Goal: Task Accomplishment & Management: Manage account settings

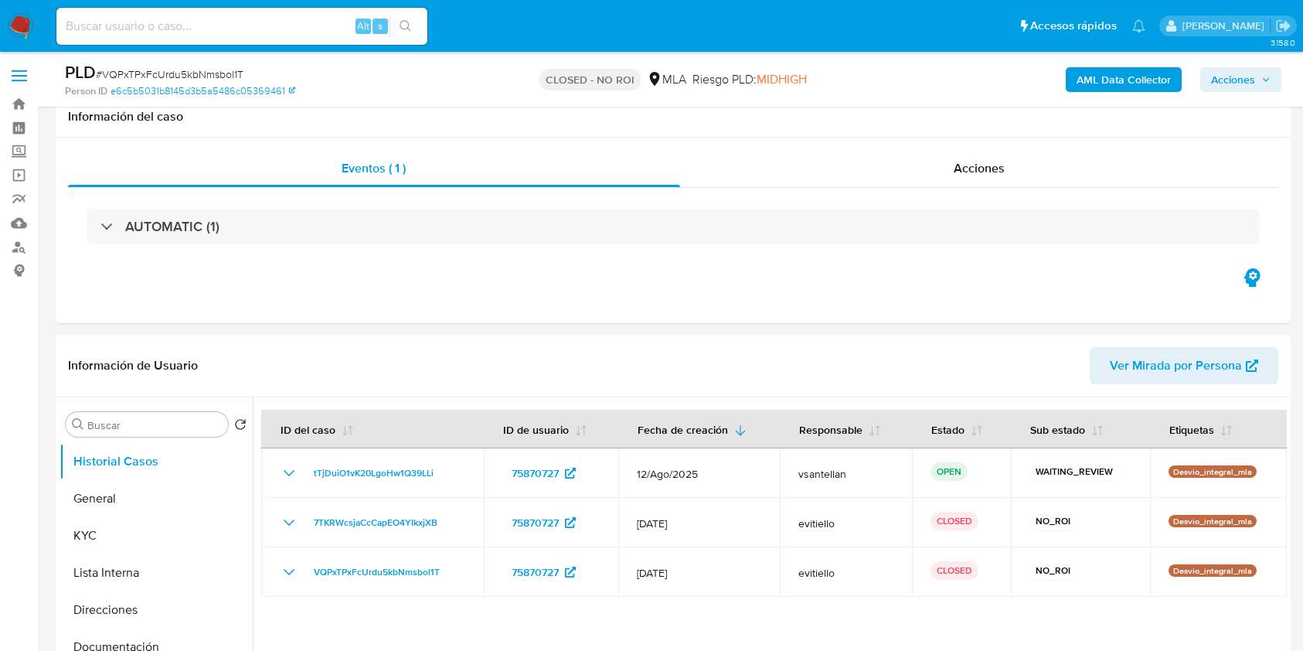
select select "10"
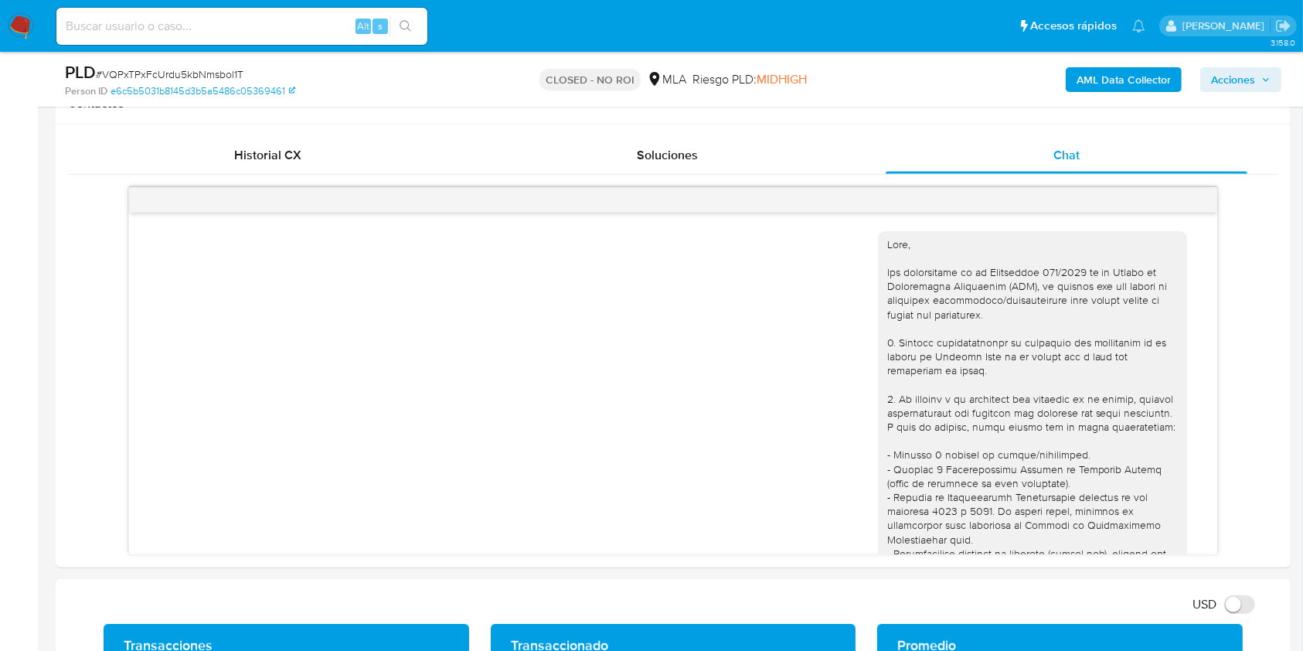
scroll to position [1573, 0]
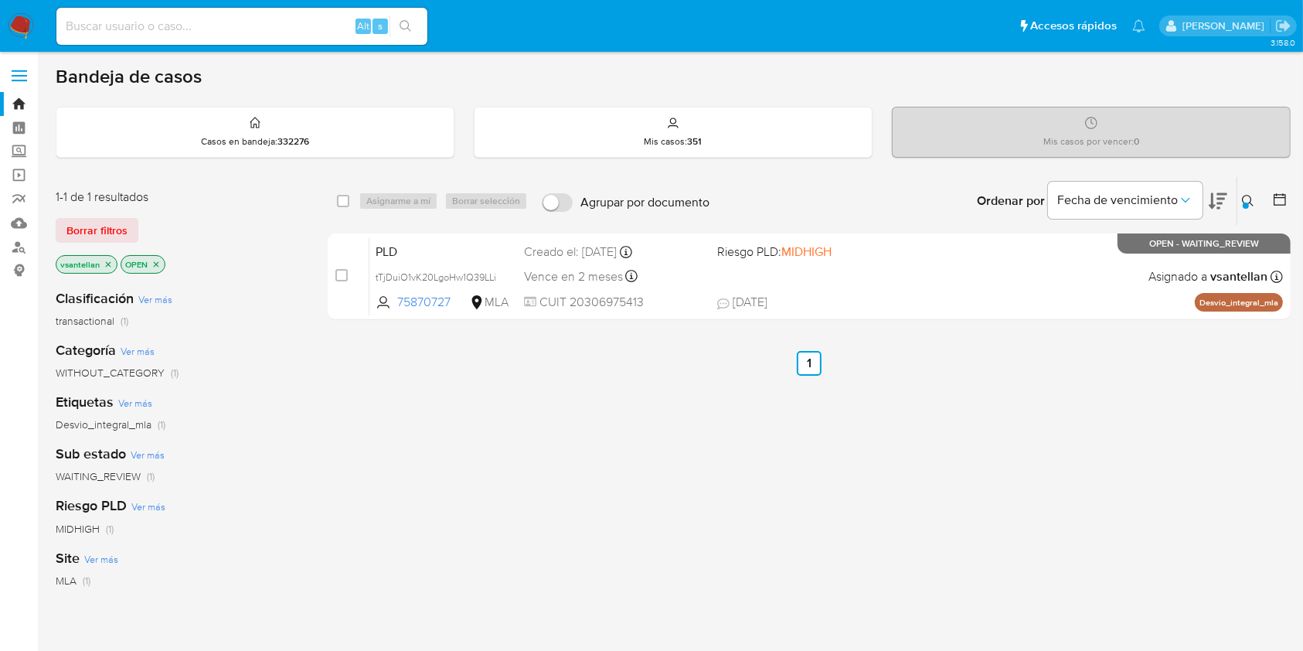
drag, startPoint x: 0, startPoint y: 0, endPoint x: 21, endPoint y: 29, distance: 35.4
click at [21, 29] on img at bounding box center [21, 26] width 26 height 26
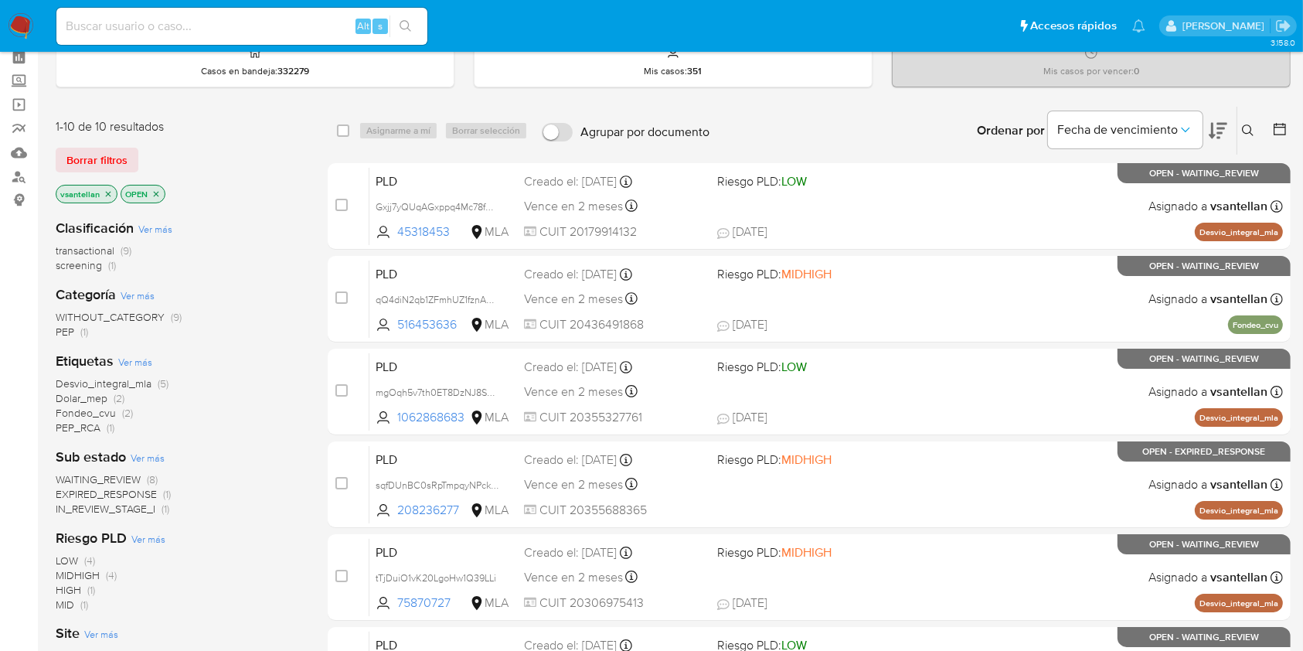
scroll to position [103, 0]
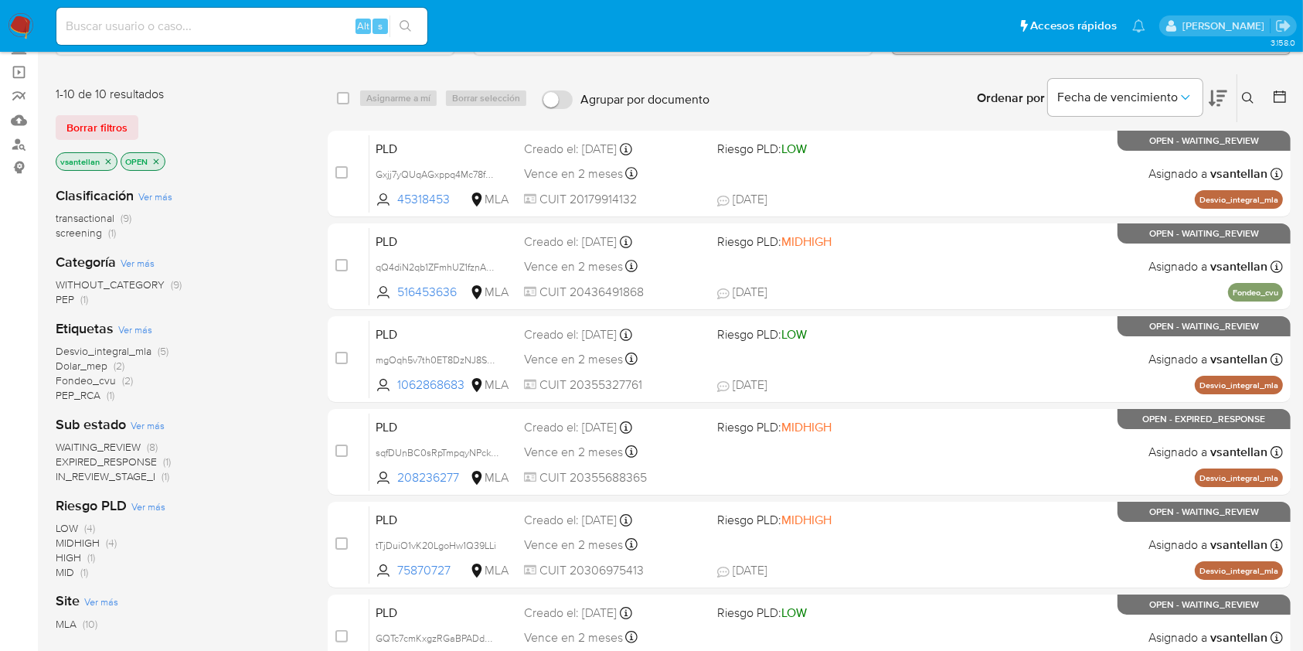
click at [101, 158] on p "vsantellan" at bounding box center [86, 161] width 60 height 17
click at [108, 158] on icon "close-filter" at bounding box center [108, 160] width 5 height 5
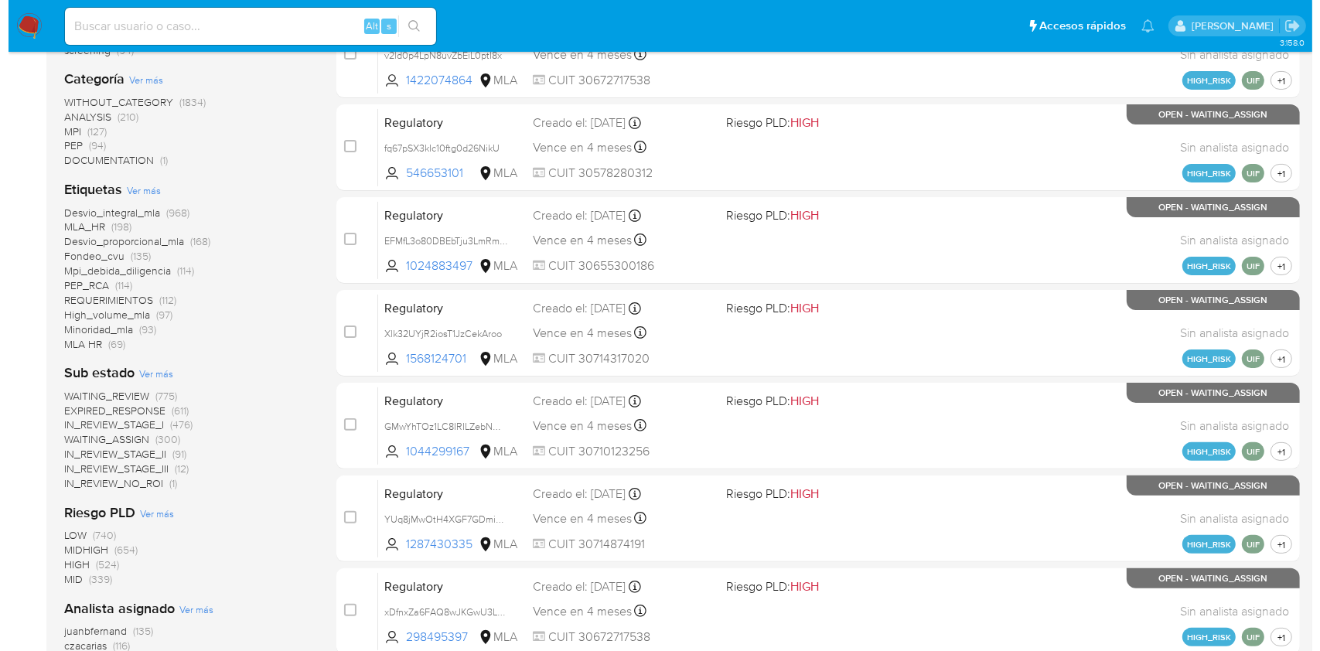
scroll to position [412, 0]
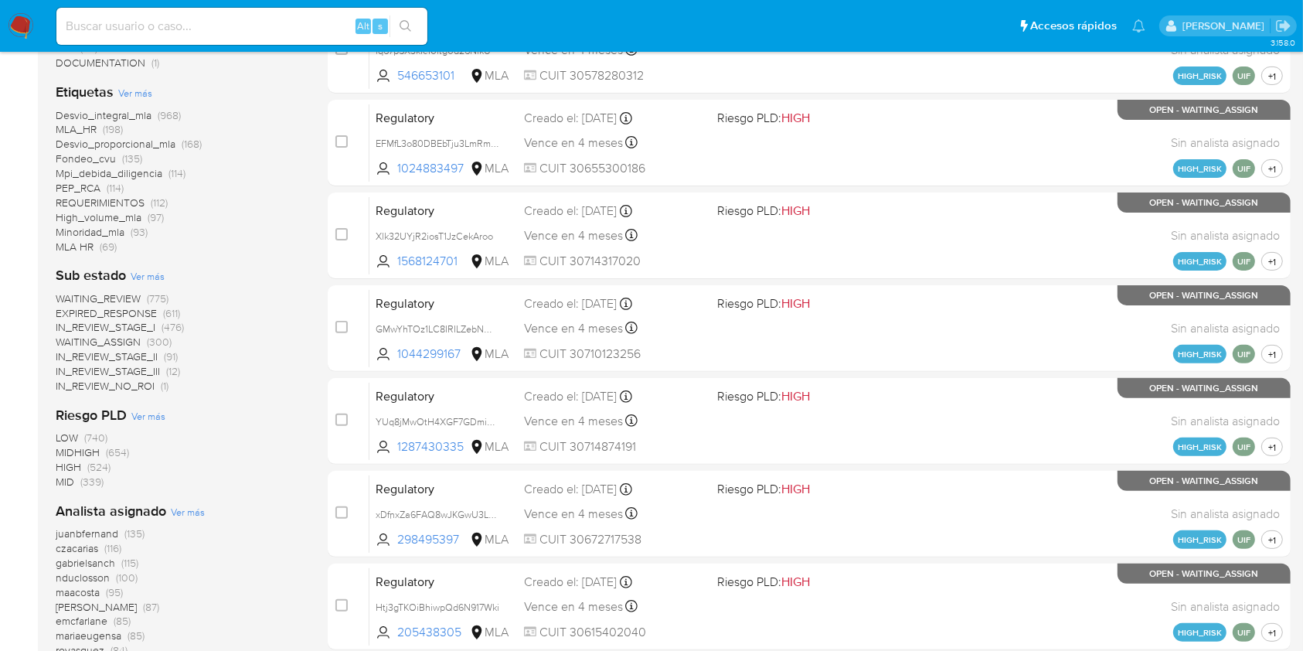
click at [179, 507] on span "Ver más" at bounding box center [188, 512] width 34 height 14
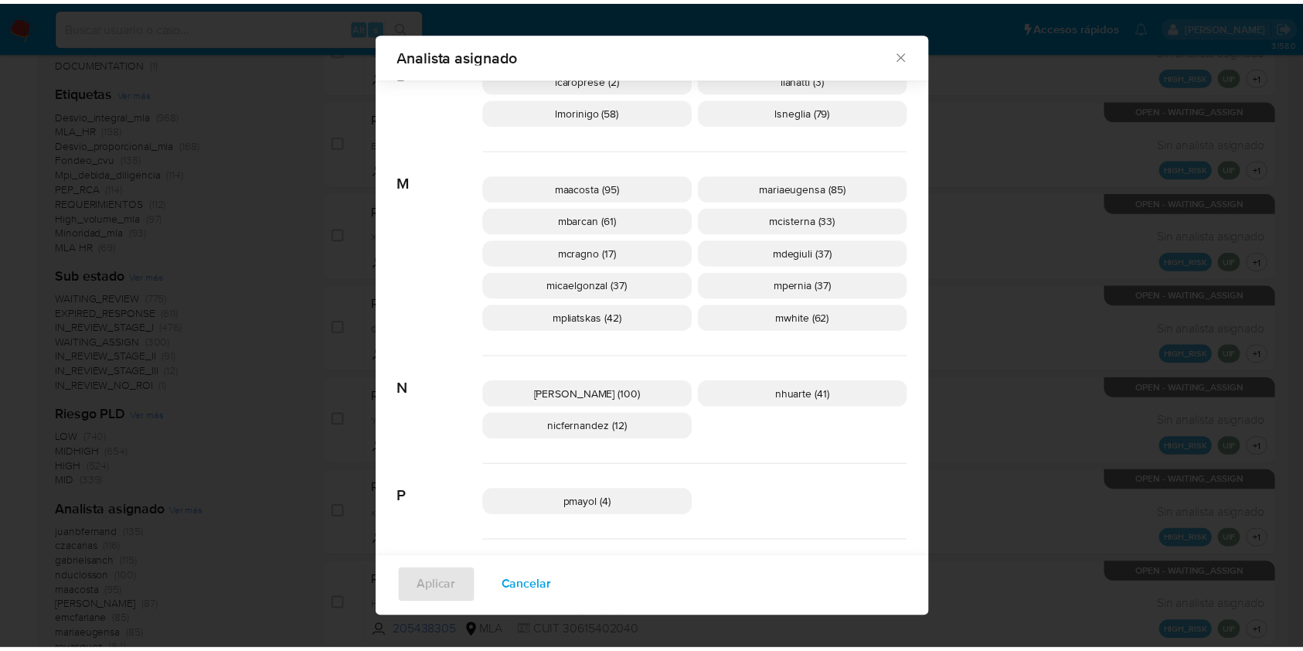
scroll to position [679, 0]
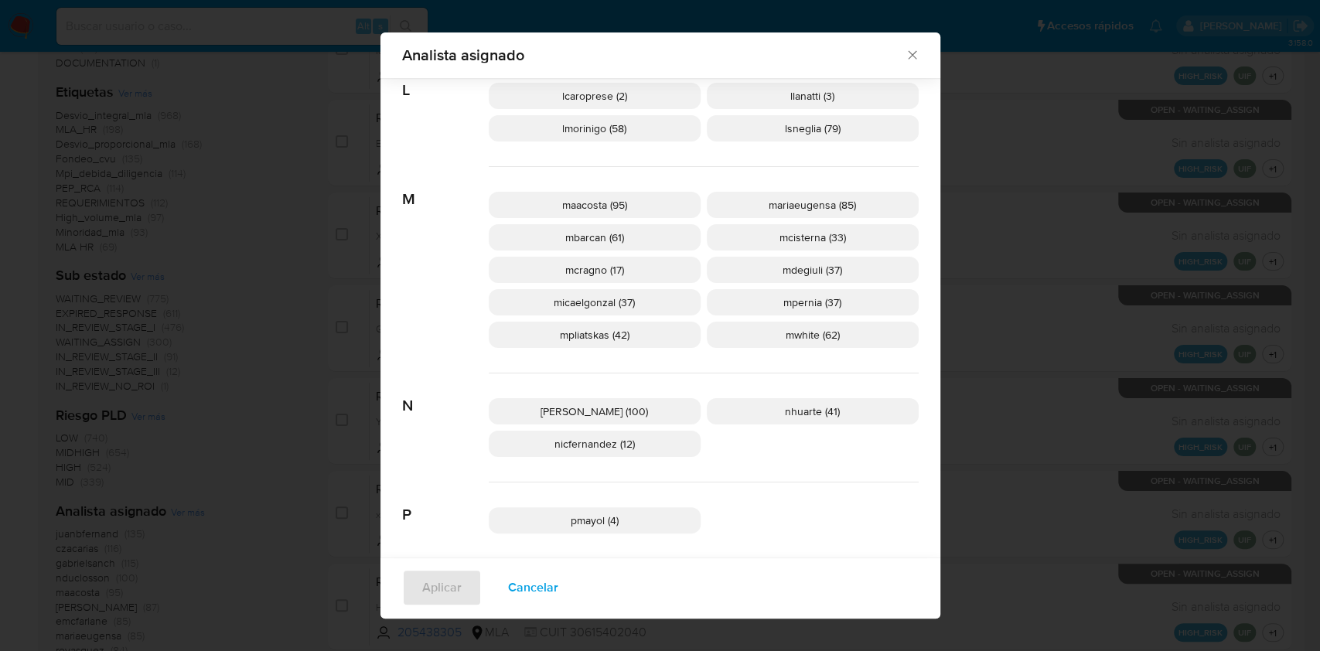
click at [908, 52] on icon "Cerrar" at bounding box center [912, 55] width 9 height 9
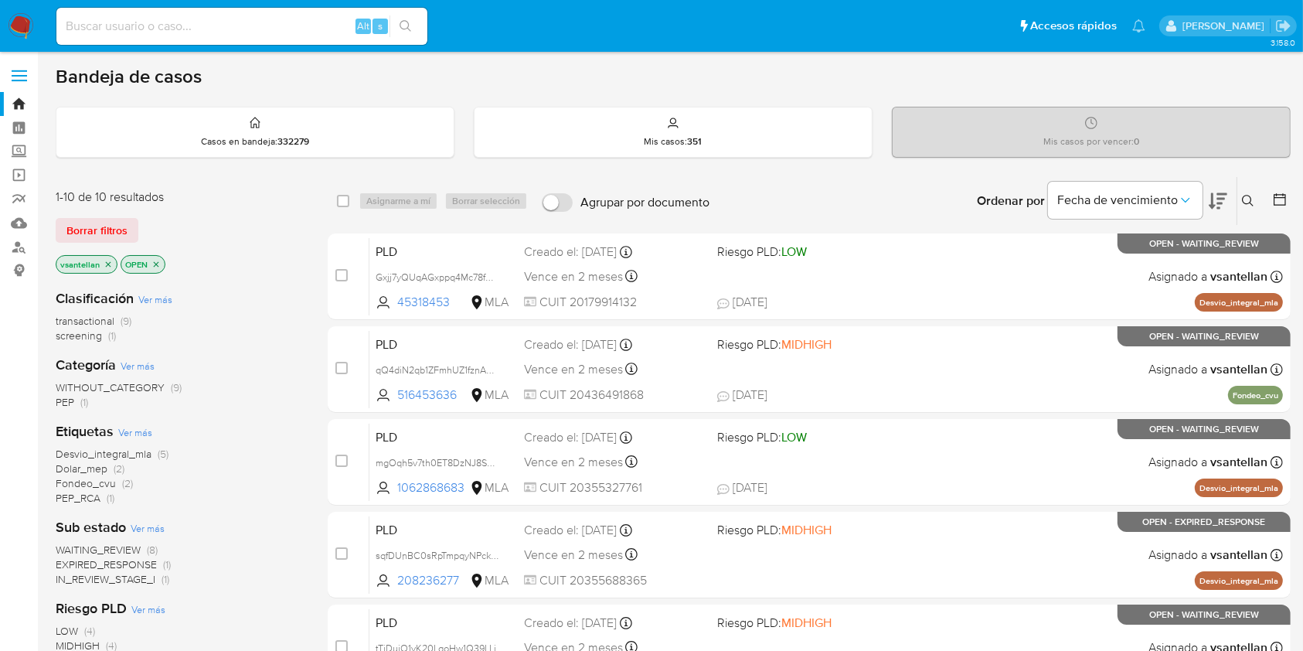
click at [1249, 203] on icon at bounding box center [1248, 201] width 12 height 12
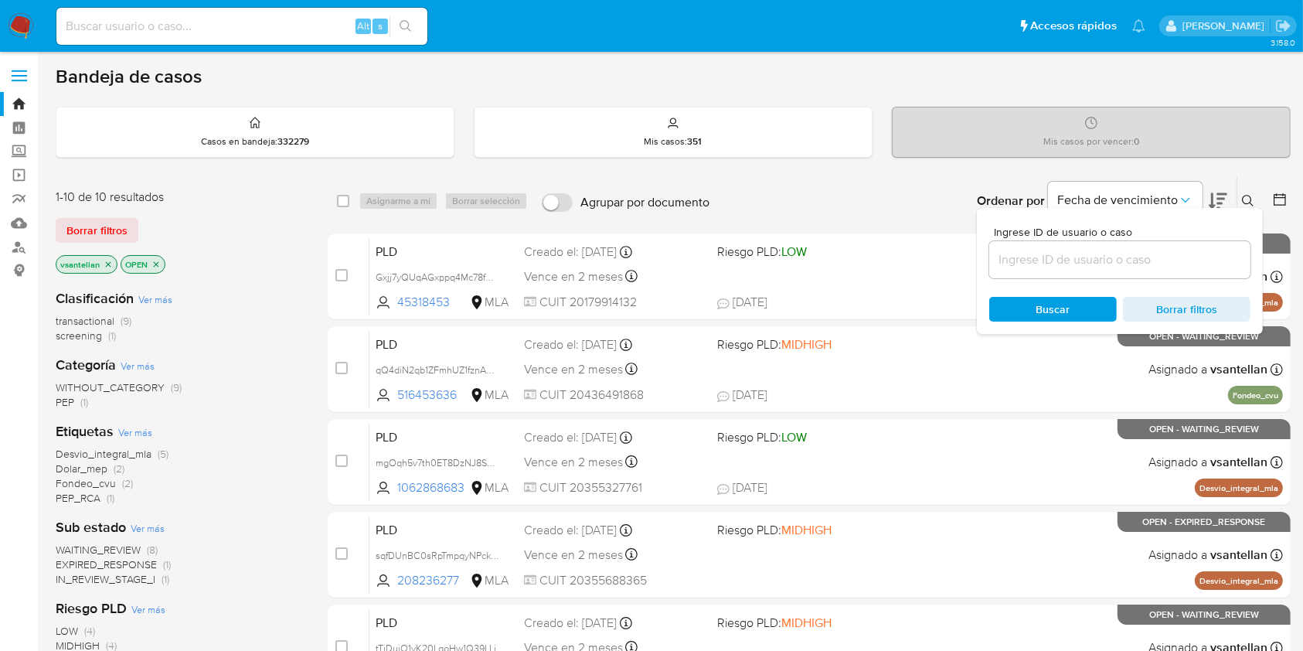
click at [1134, 263] on input at bounding box center [1119, 260] width 261 height 20
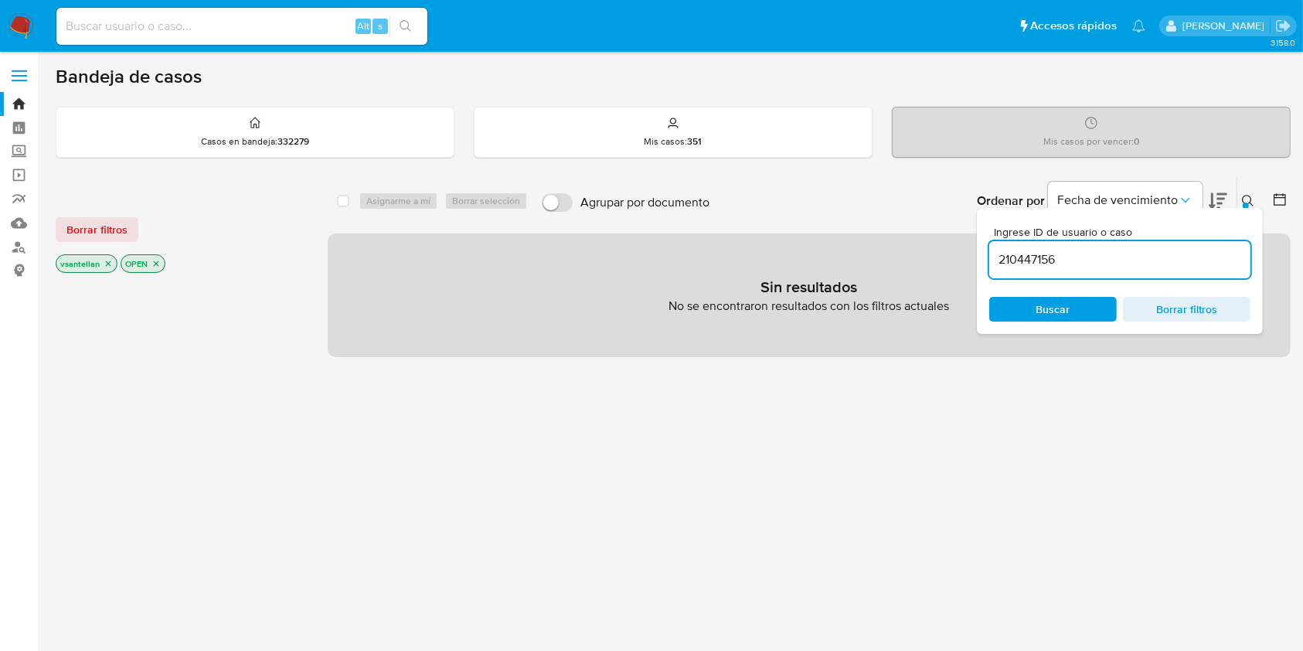
click at [1100, 257] on input "210447156" at bounding box center [1119, 260] width 261 height 20
paste input "51645363"
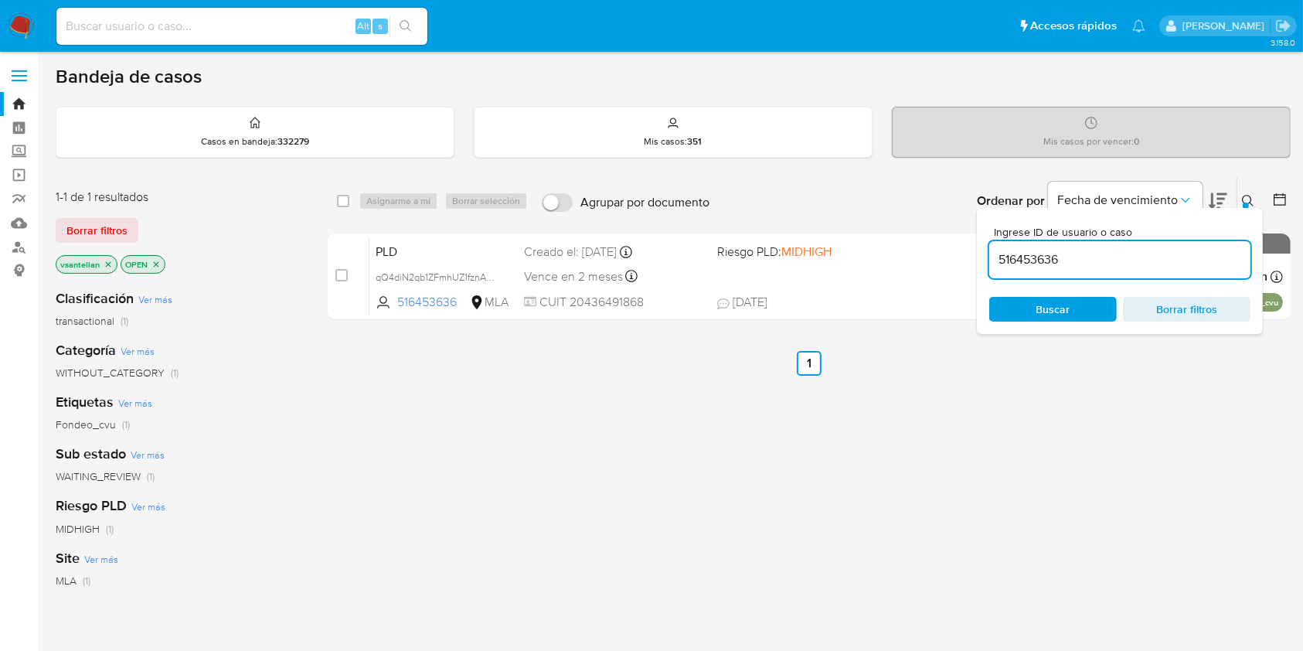
click at [1107, 250] on input "516453636" at bounding box center [1119, 260] width 261 height 20
paste input "1062868683"
click at [1248, 199] on icon at bounding box center [1248, 201] width 12 height 12
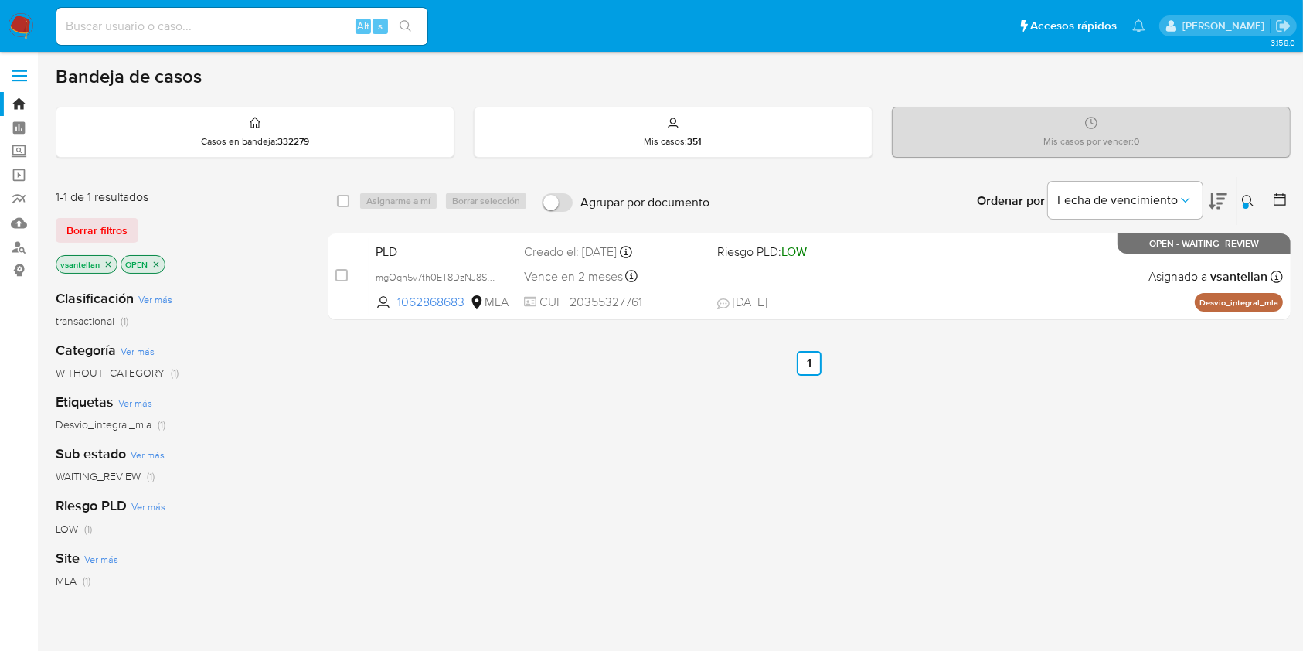
click at [1249, 203] on icon at bounding box center [1248, 201] width 12 height 12
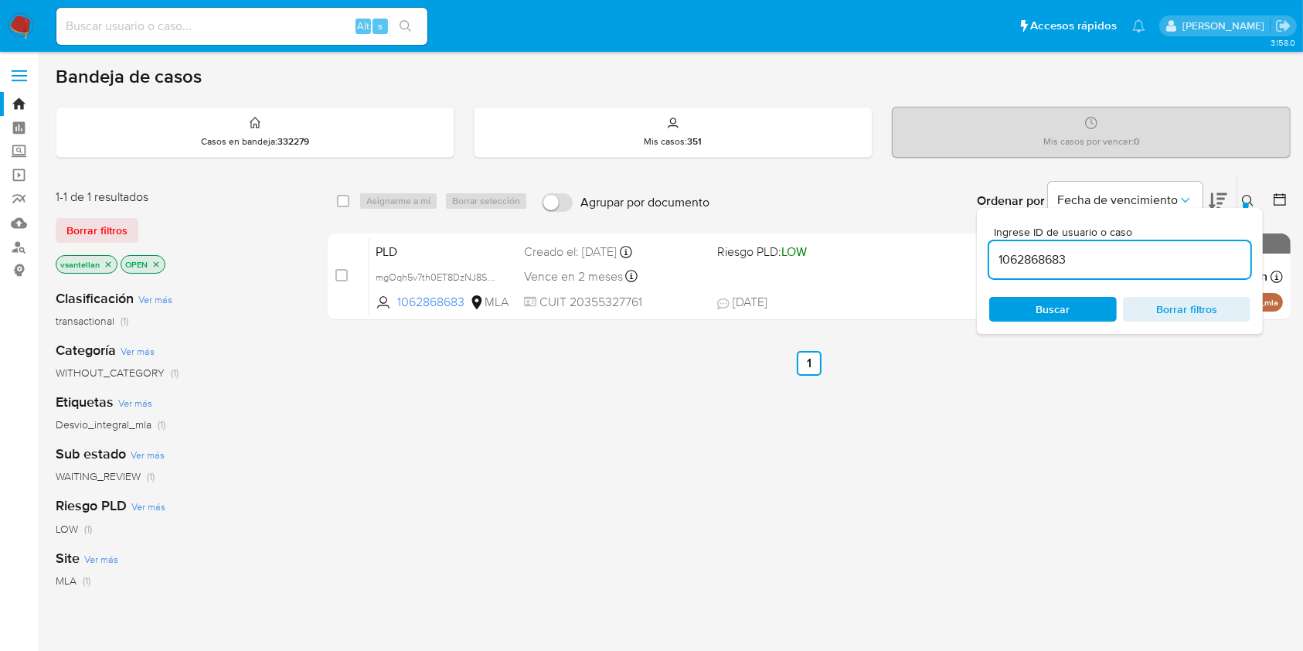
click at [1164, 257] on input "1062868683" at bounding box center [1119, 260] width 261 height 20
drag, startPoint x: 1165, startPoint y: 257, endPoint x: 1205, endPoint y: 238, distance: 44.3
click at [1164, 256] on input "1062868683" at bounding box center [1119, 260] width 261 height 20
click at [1243, 195] on icon at bounding box center [1248, 201] width 12 height 12
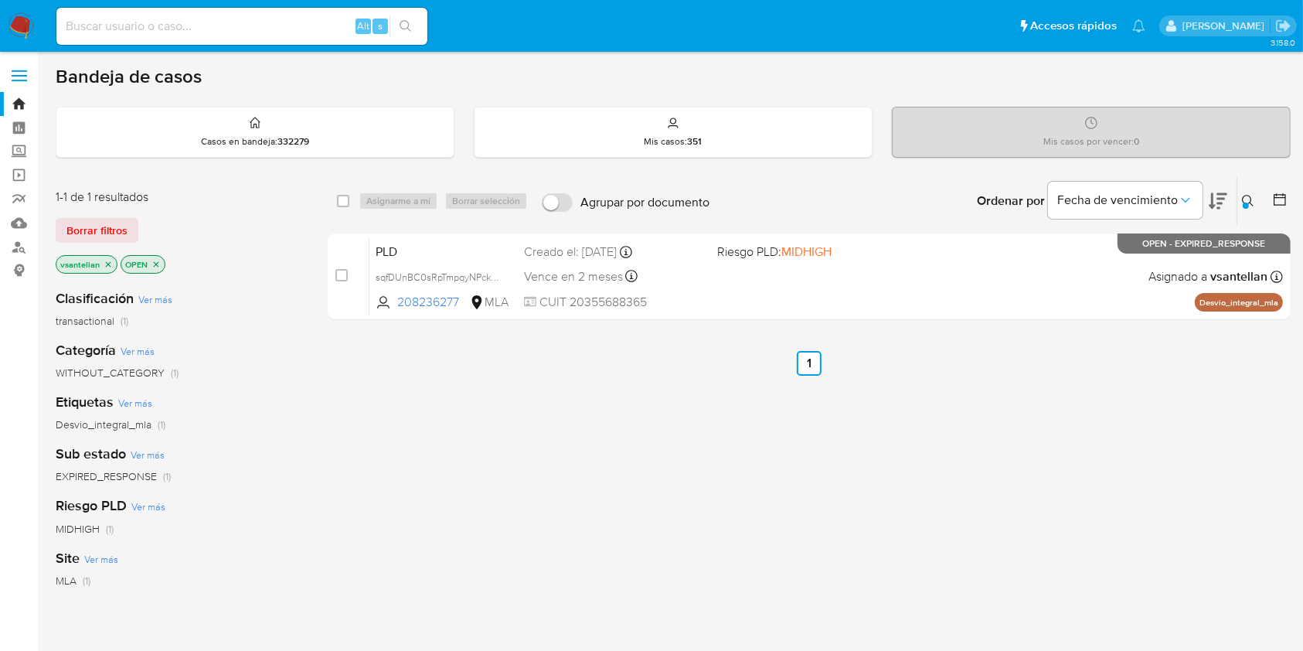
click at [1248, 203] on div at bounding box center [1246, 206] width 6 height 6
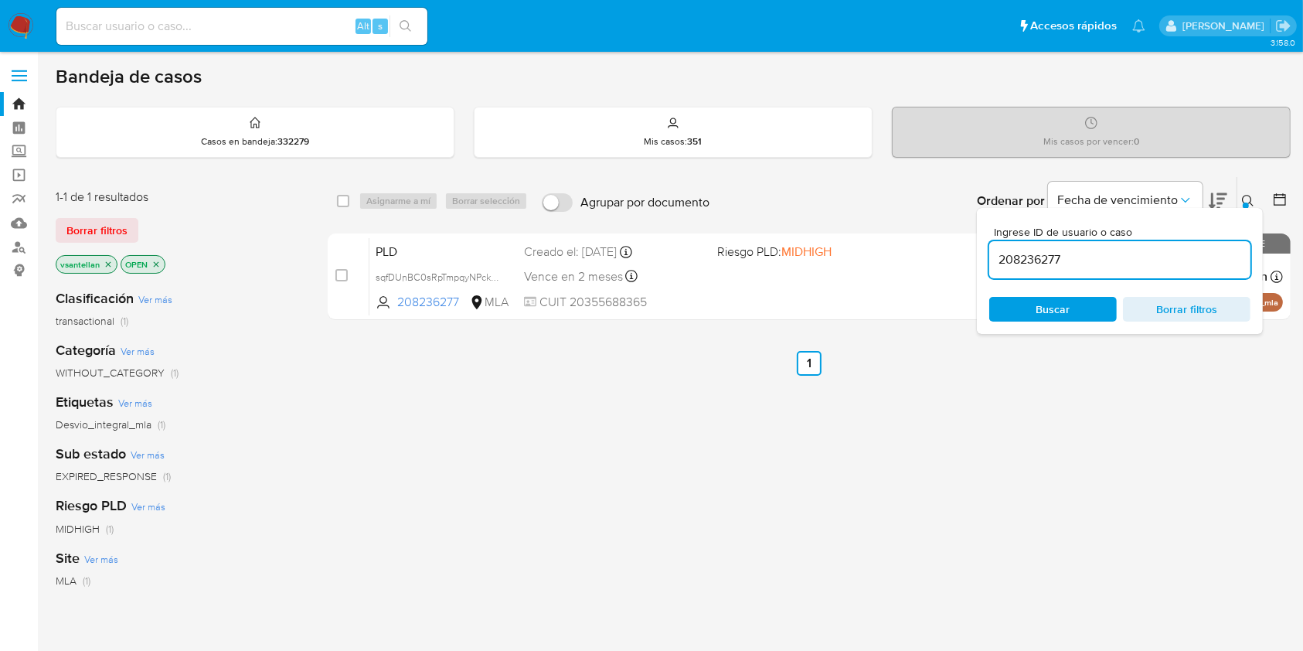
click at [1159, 267] on input "208236277" at bounding box center [1119, 260] width 261 height 20
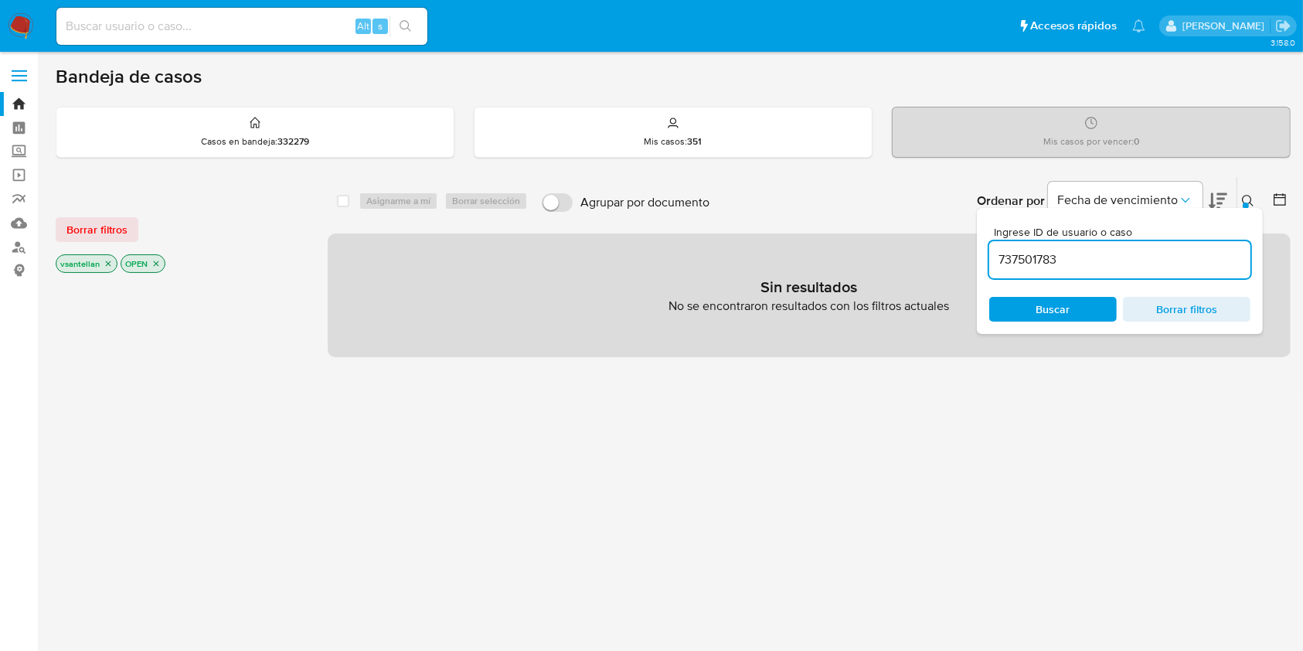
click at [1250, 203] on icon at bounding box center [1248, 201] width 12 height 12
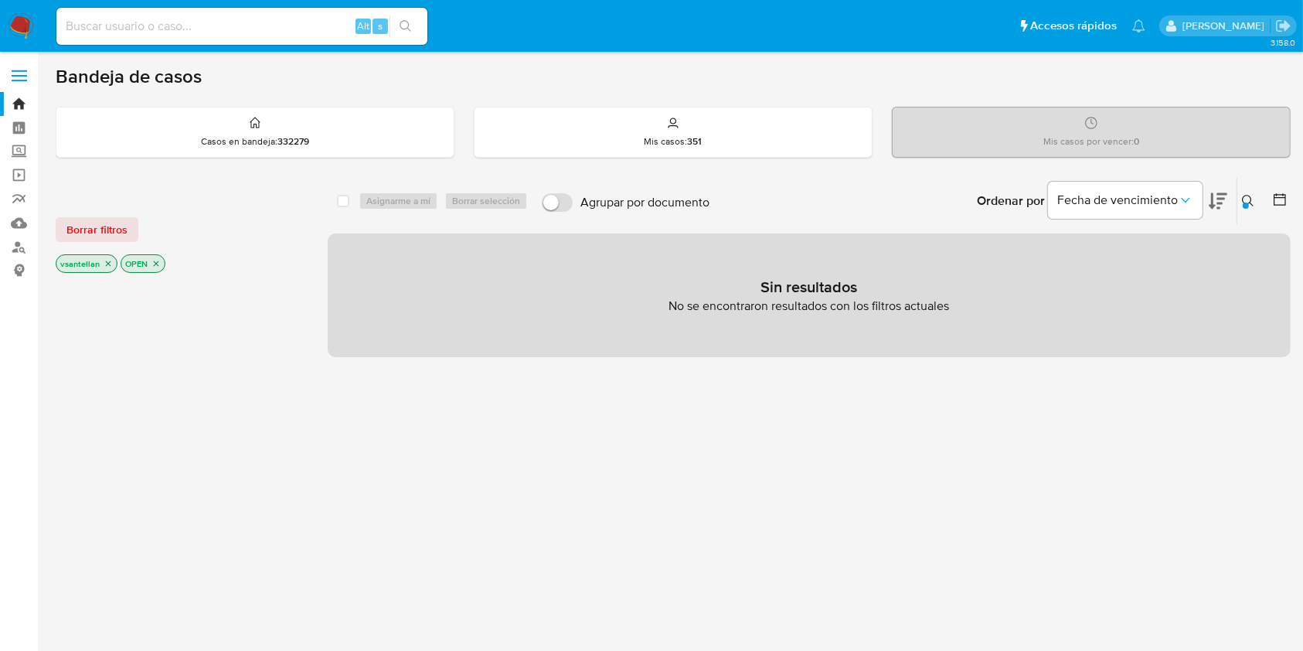
click at [1247, 196] on icon at bounding box center [1248, 201] width 12 height 12
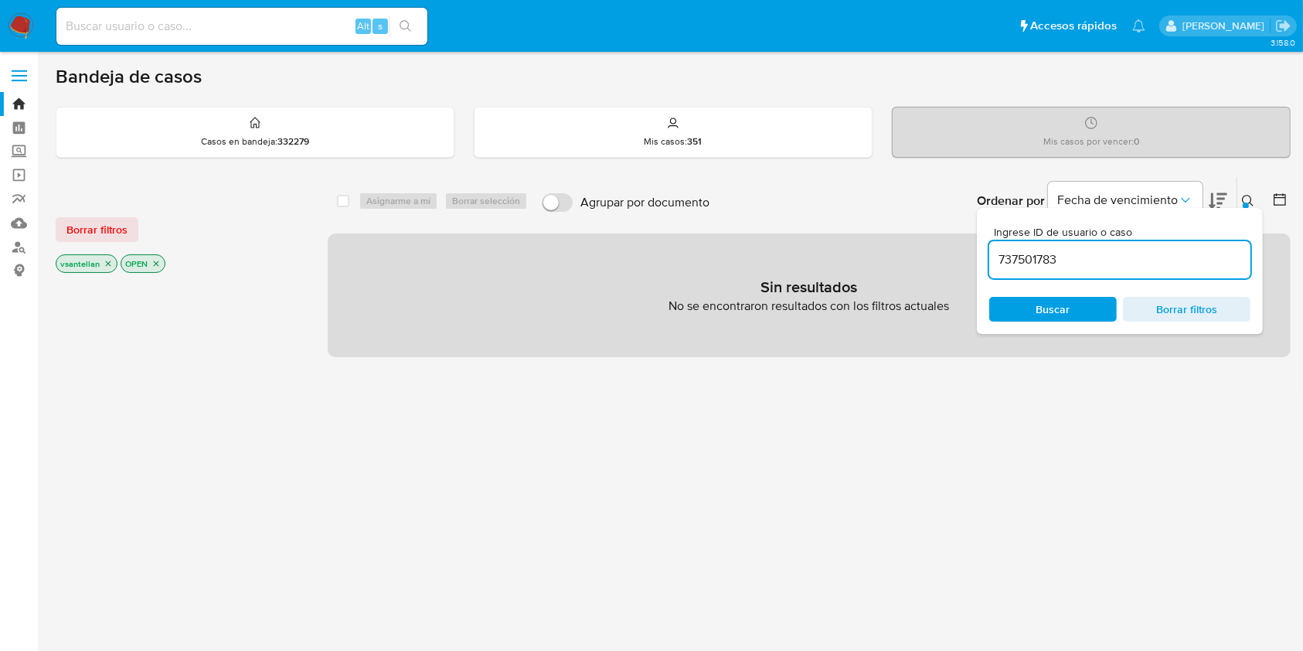
click at [1187, 257] on input "737501783" at bounding box center [1119, 260] width 261 height 20
click at [1247, 195] on icon at bounding box center [1248, 201] width 12 height 12
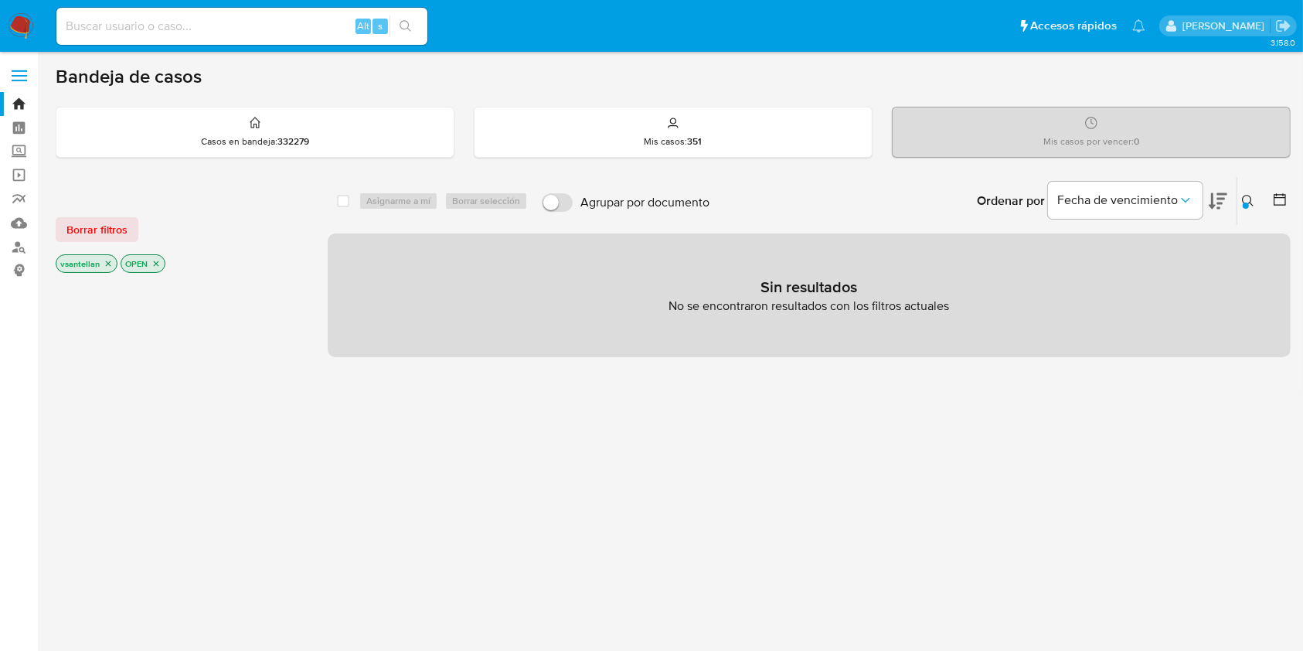
click at [1252, 200] on icon at bounding box center [1248, 201] width 12 height 12
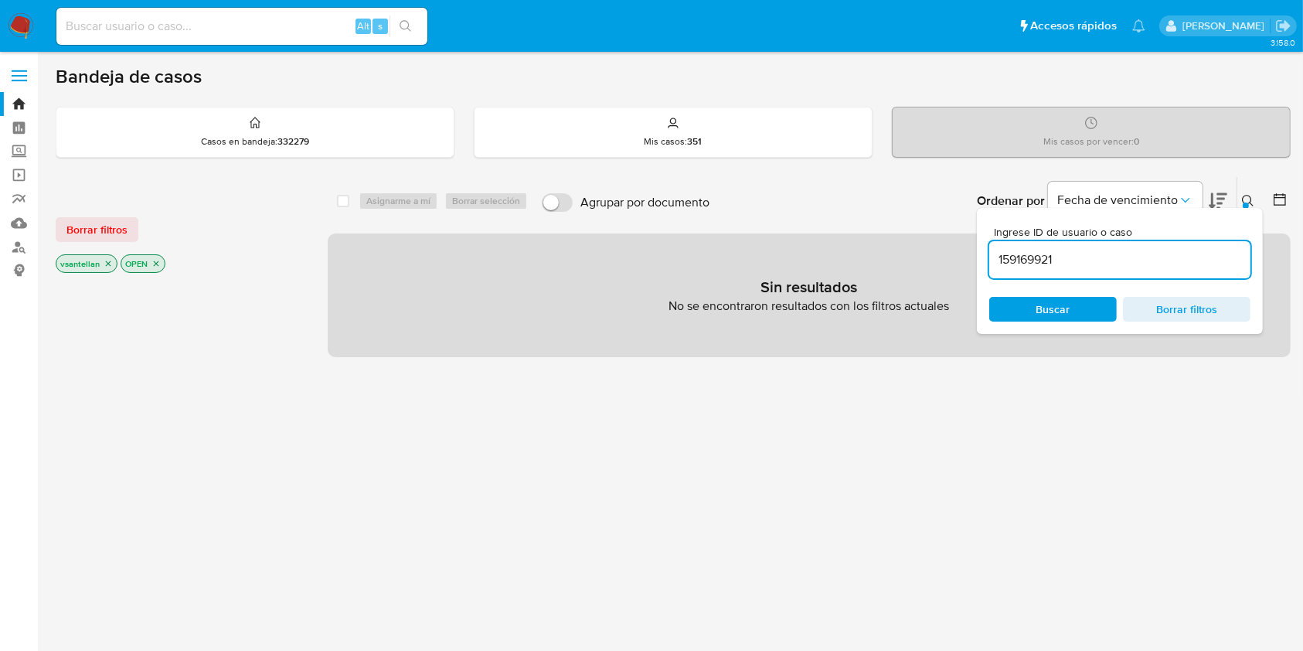
click at [1139, 267] on input "159169921" at bounding box center [1119, 260] width 261 height 20
click at [1138, 259] on input "159169921" at bounding box center [1119, 260] width 261 height 20
type input "208236277"
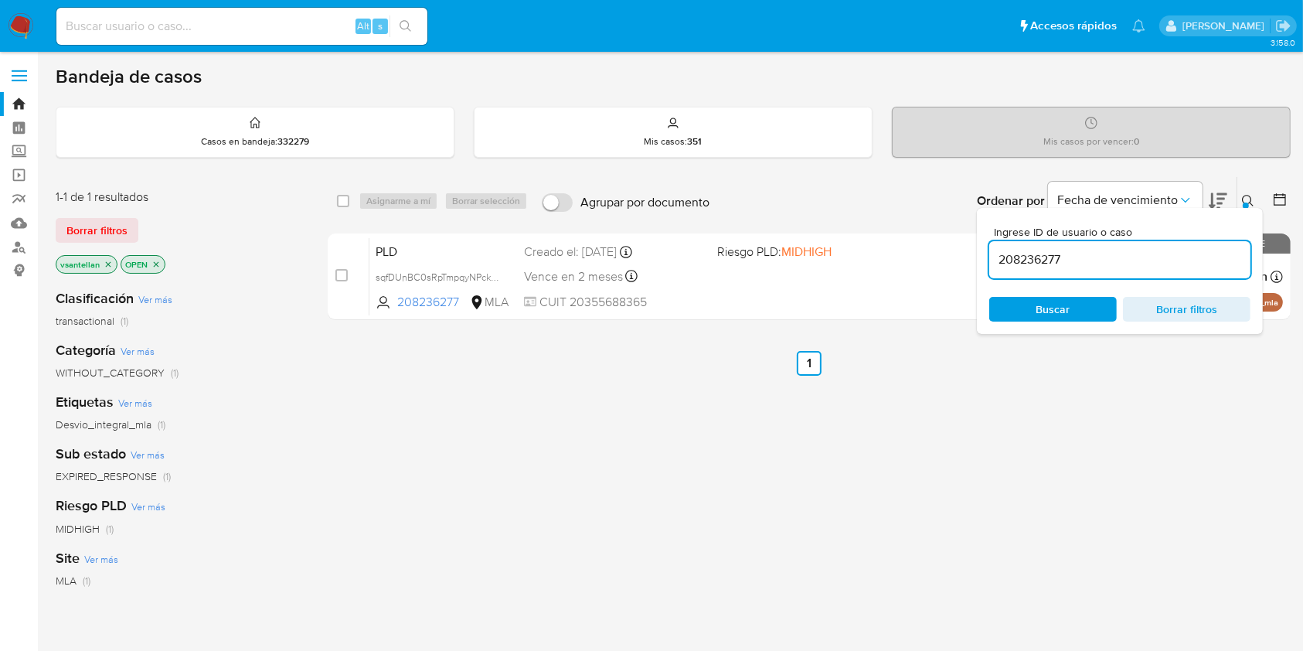
click at [1245, 198] on icon at bounding box center [1248, 201] width 12 height 12
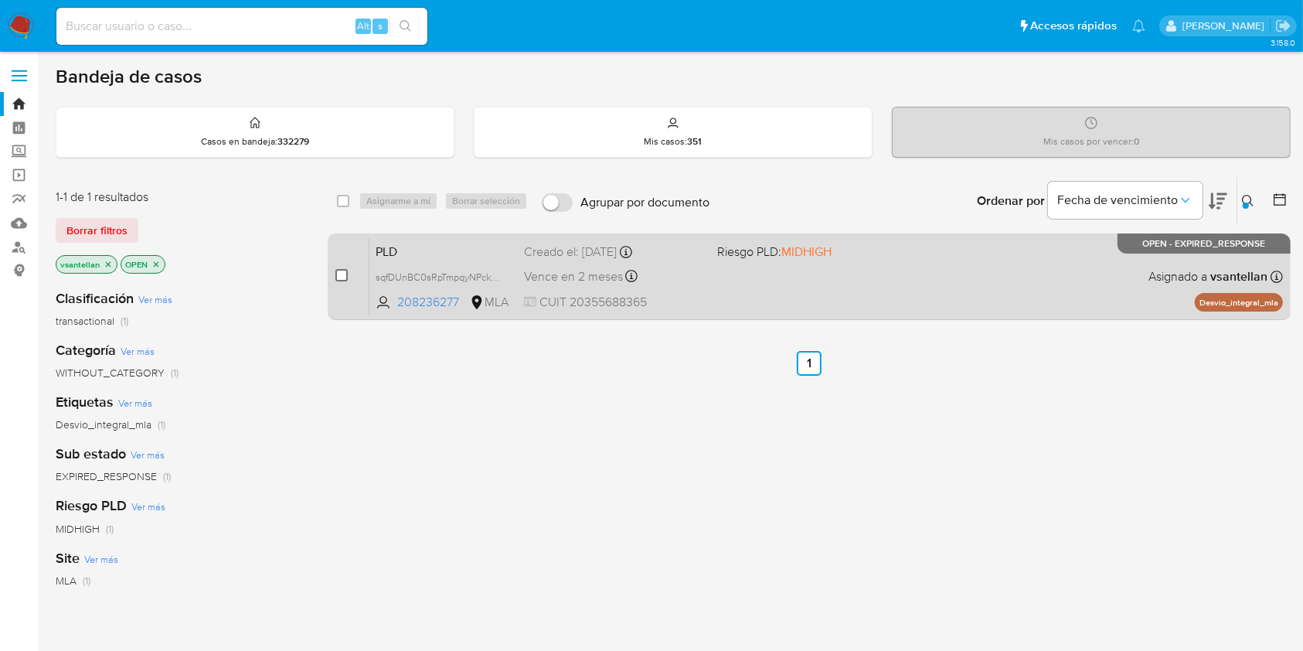
click at [343, 273] on input "checkbox" at bounding box center [341, 275] width 12 height 12
checkbox input "true"
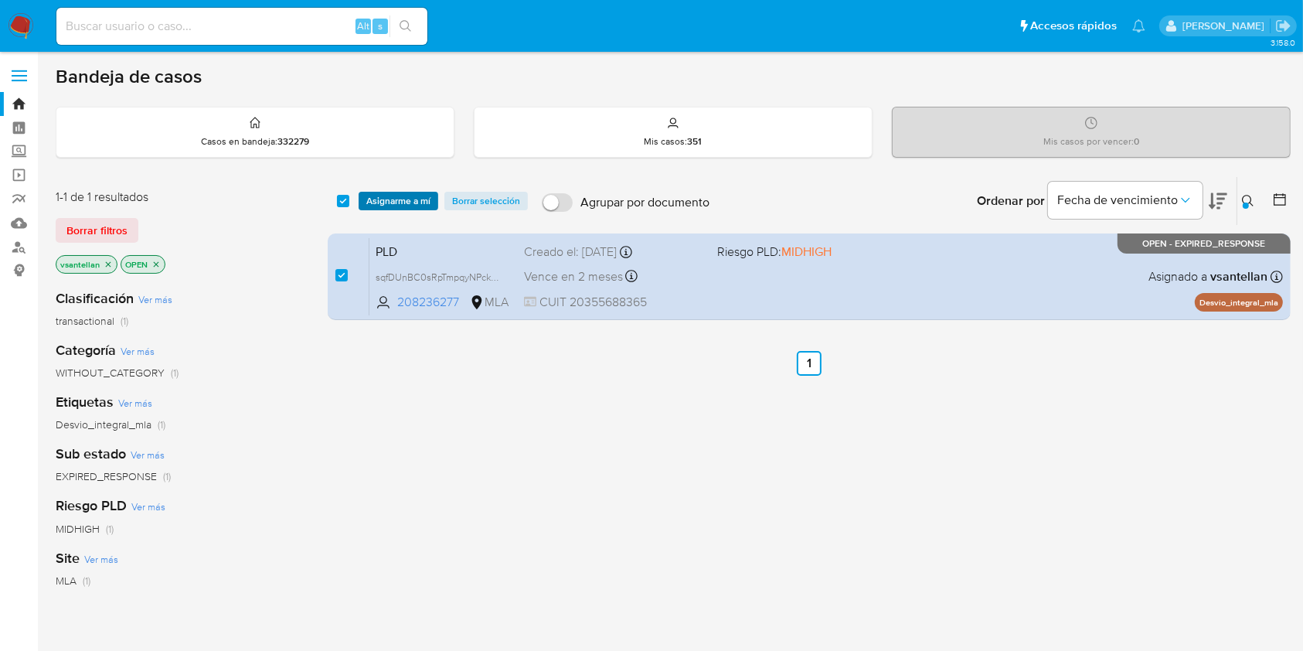
click at [383, 195] on span "Asignarme a mí" at bounding box center [398, 200] width 64 height 15
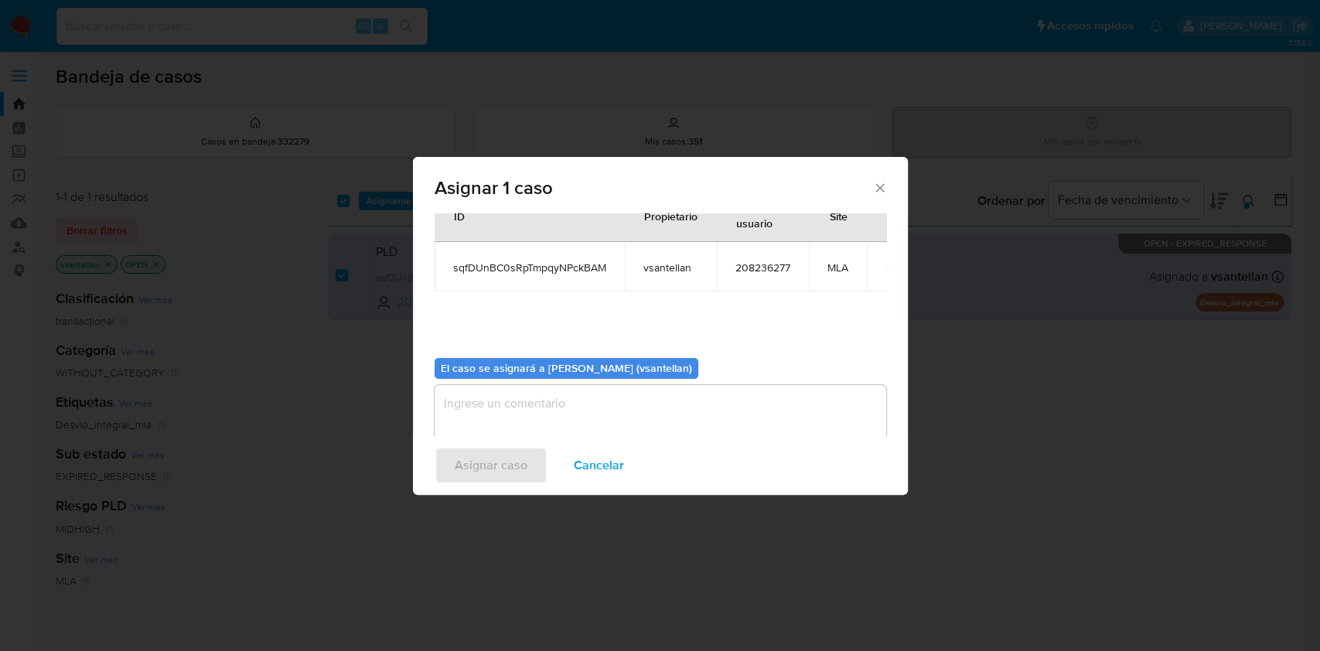
scroll to position [79, 0]
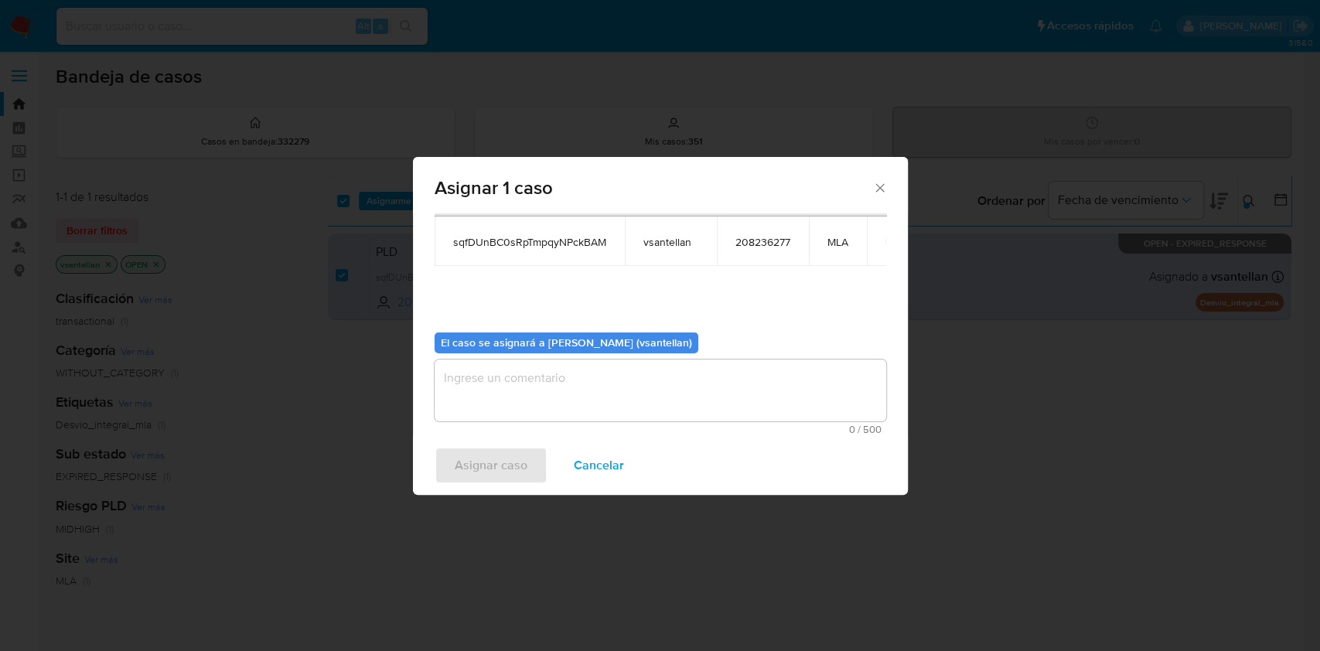
click at [502, 400] on textarea "assign-modal" at bounding box center [659, 390] width 451 height 62
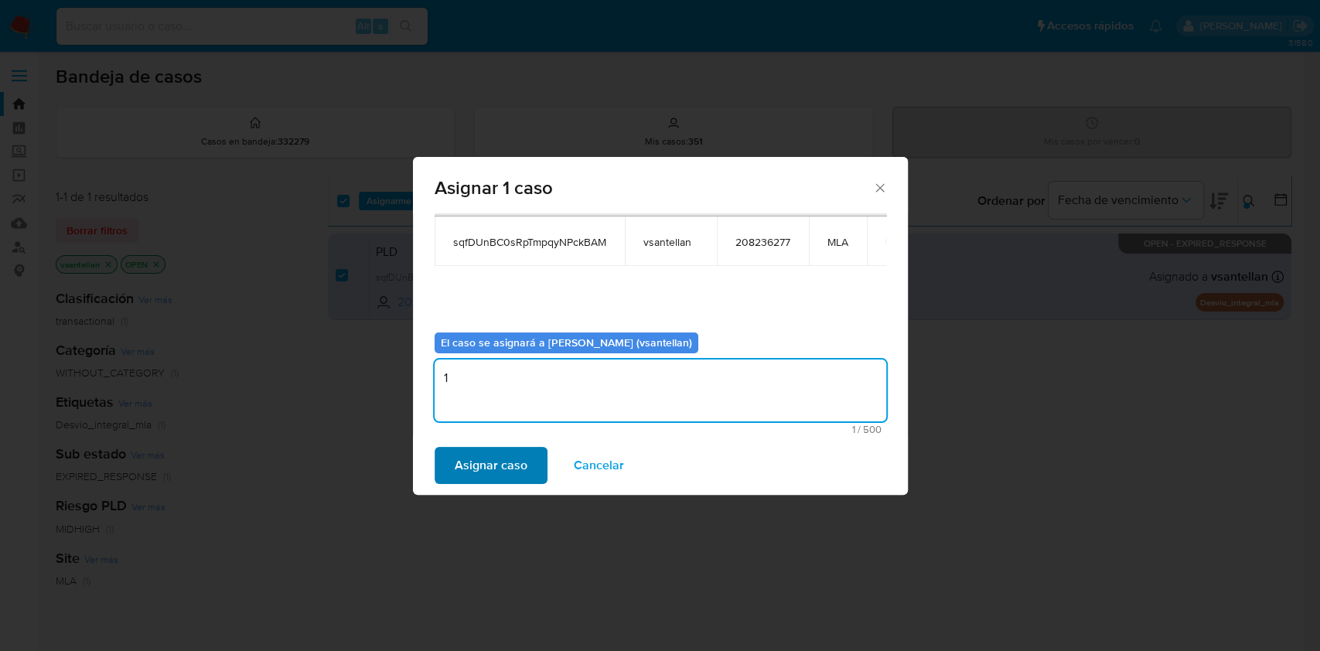
type textarea "1"
click at [487, 466] on span "Asignar caso" at bounding box center [491, 465] width 73 height 34
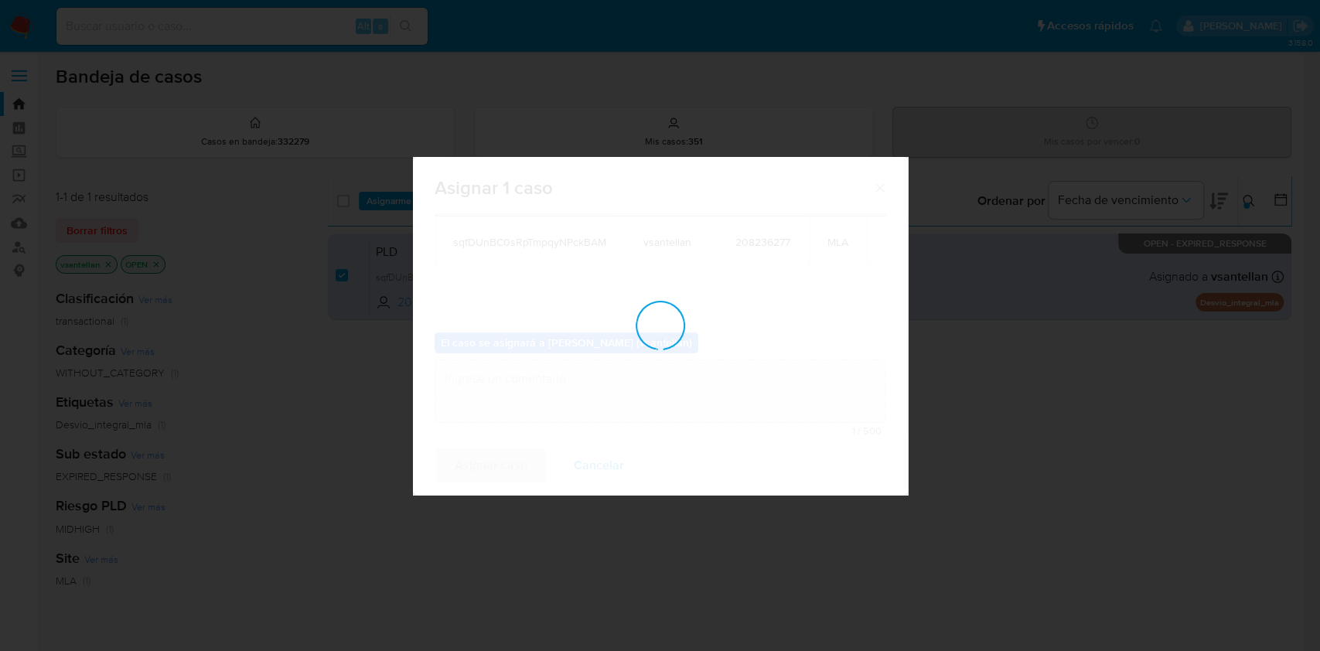
checkbox input "false"
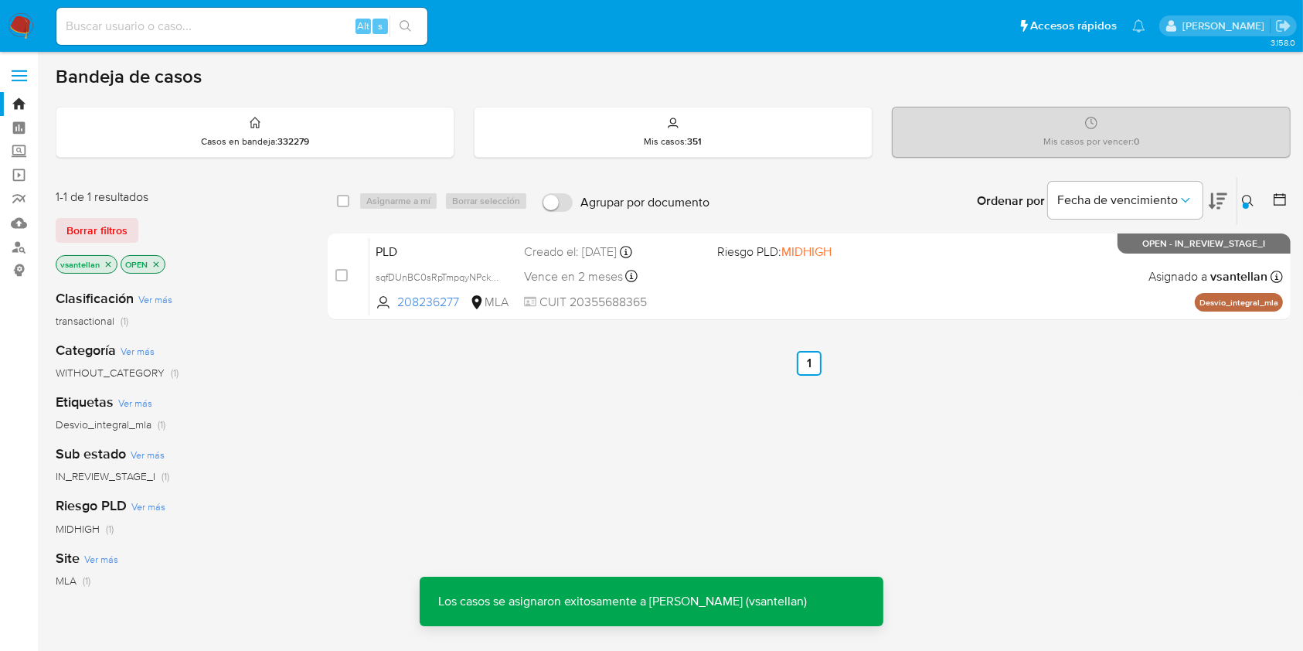
click at [876, 284] on div "PLD sqfDUnBC0sRpTmpqyNPckBAM 208236277 MLA Riesgo PLD: MIDHIGH Creado el: 12/08…" at bounding box center [827, 276] width 914 height 78
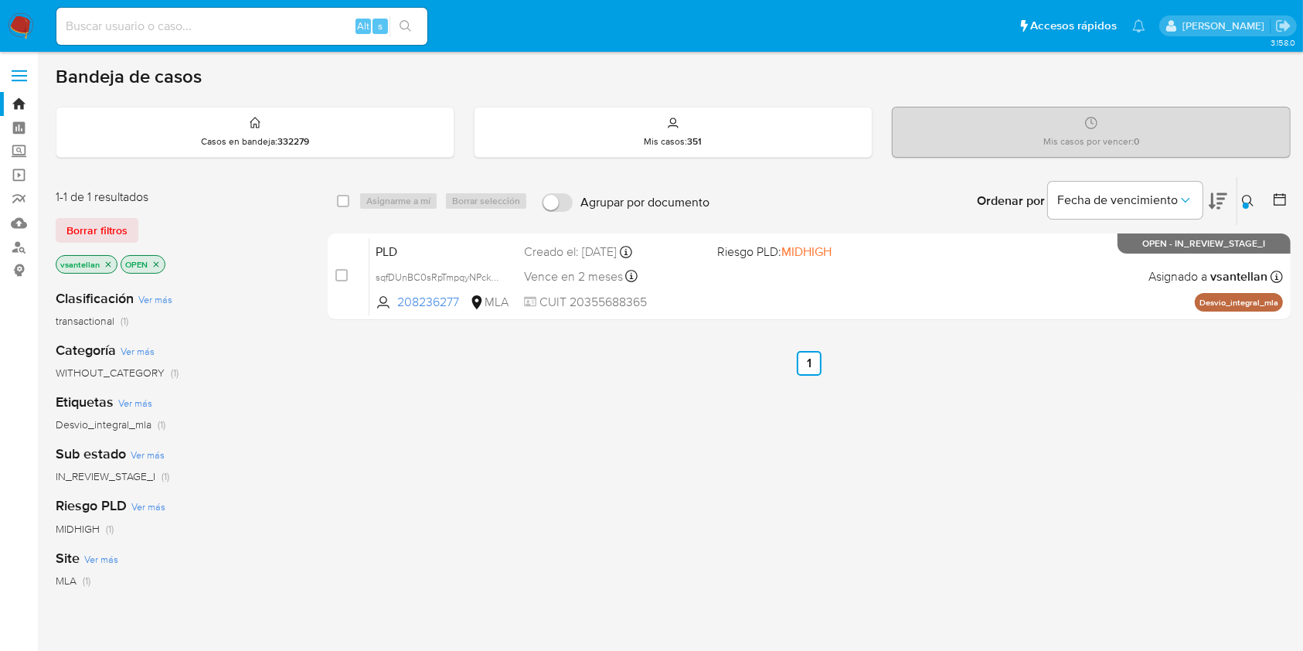
click at [1248, 201] on icon at bounding box center [1248, 201] width 12 height 12
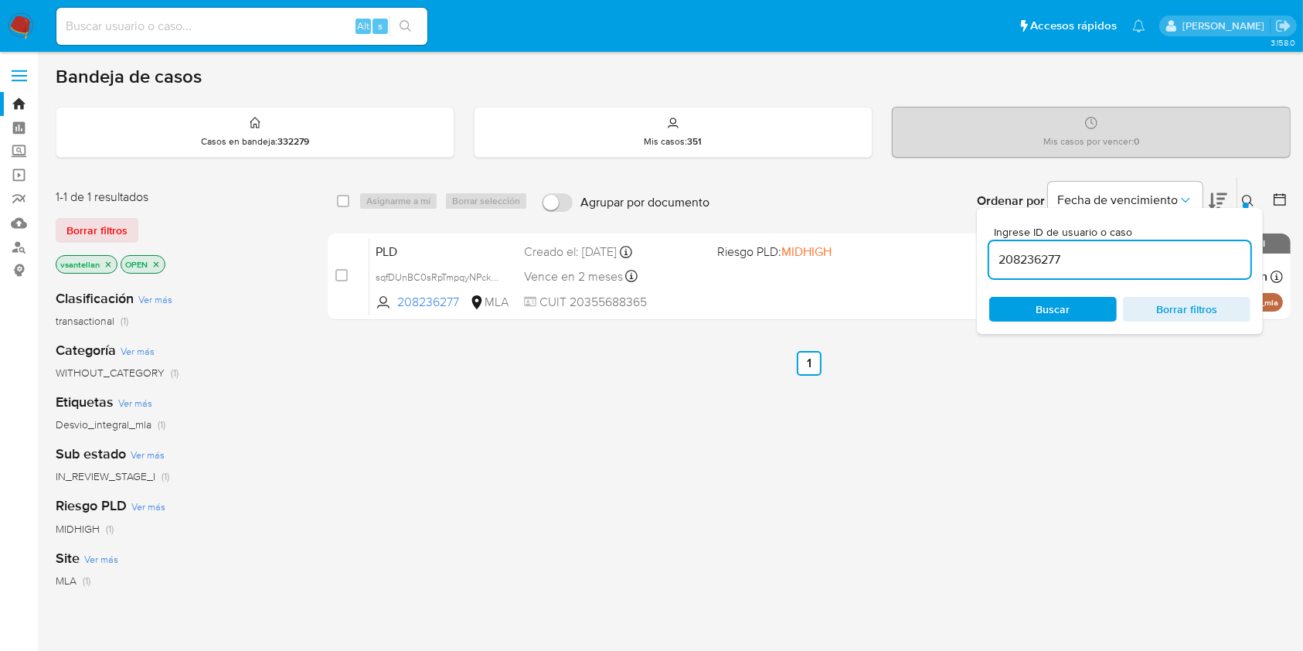
click at [1088, 257] on input "208236277" at bounding box center [1119, 260] width 261 height 20
type input "45318453"
drag, startPoint x: 1244, startPoint y: 196, endPoint x: 1189, endPoint y: 213, distance: 57.2
click at [1245, 197] on icon at bounding box center [1248, 201] width 12 height 12
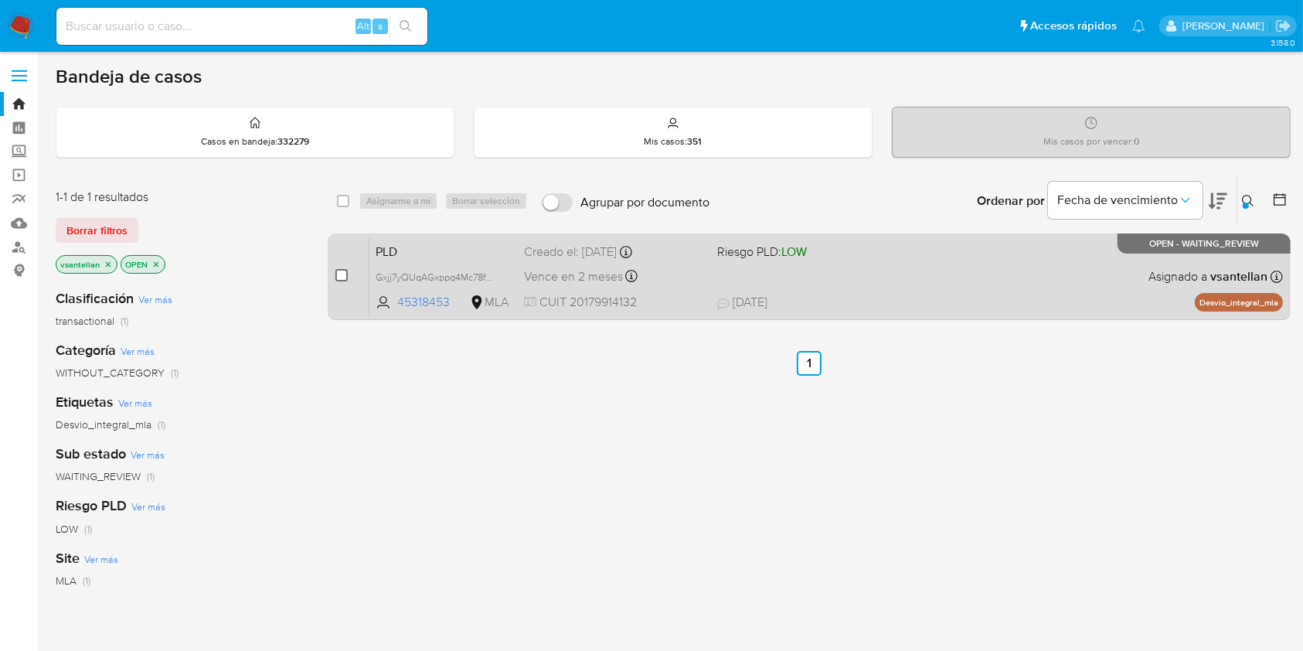
click at [339, 272] on input "checkbox" at bounding box center [341, 275] width 12 height 12
checkbox input "true"
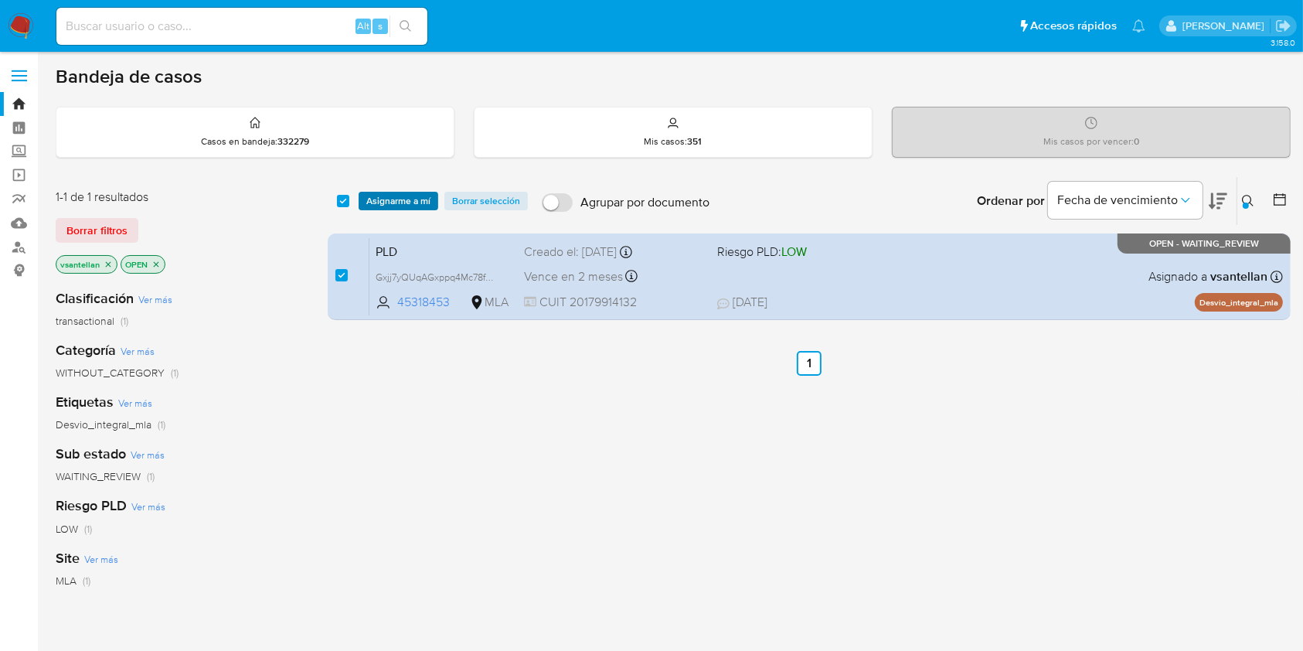
click at [393, 193] on span "Asignarme a mí" at bounding box center [398, 200] width 64 height 15
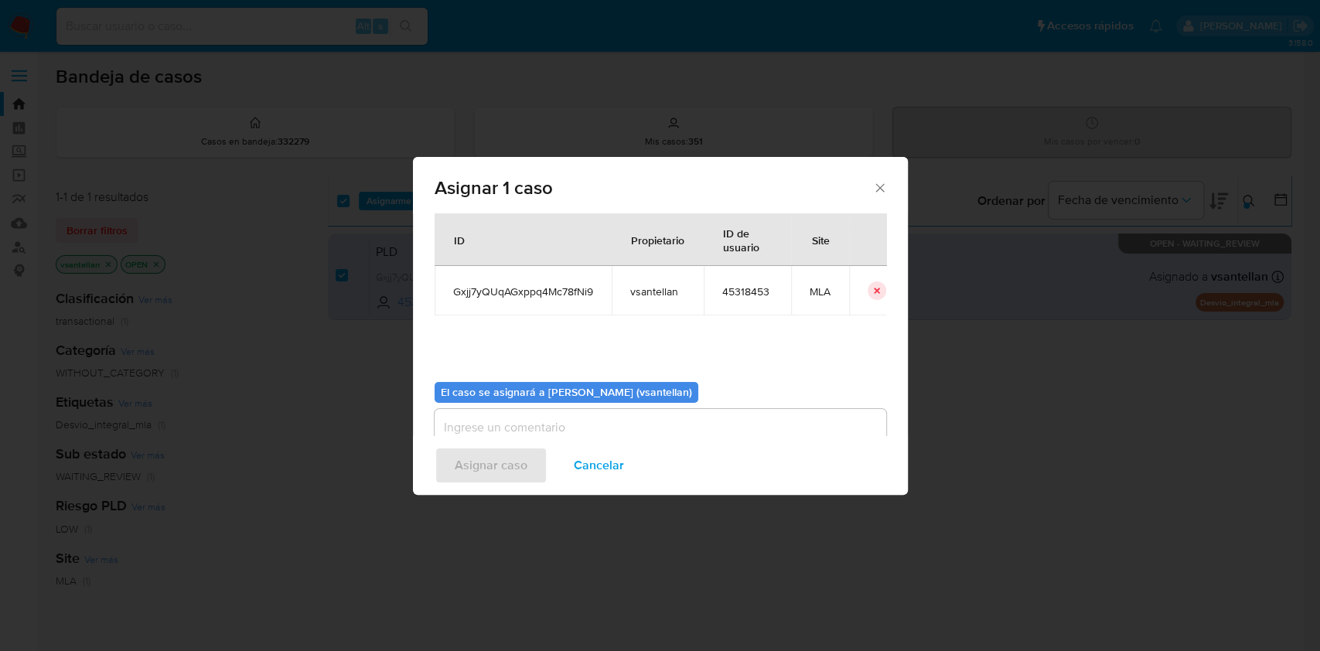
scroll to position [79, 0]
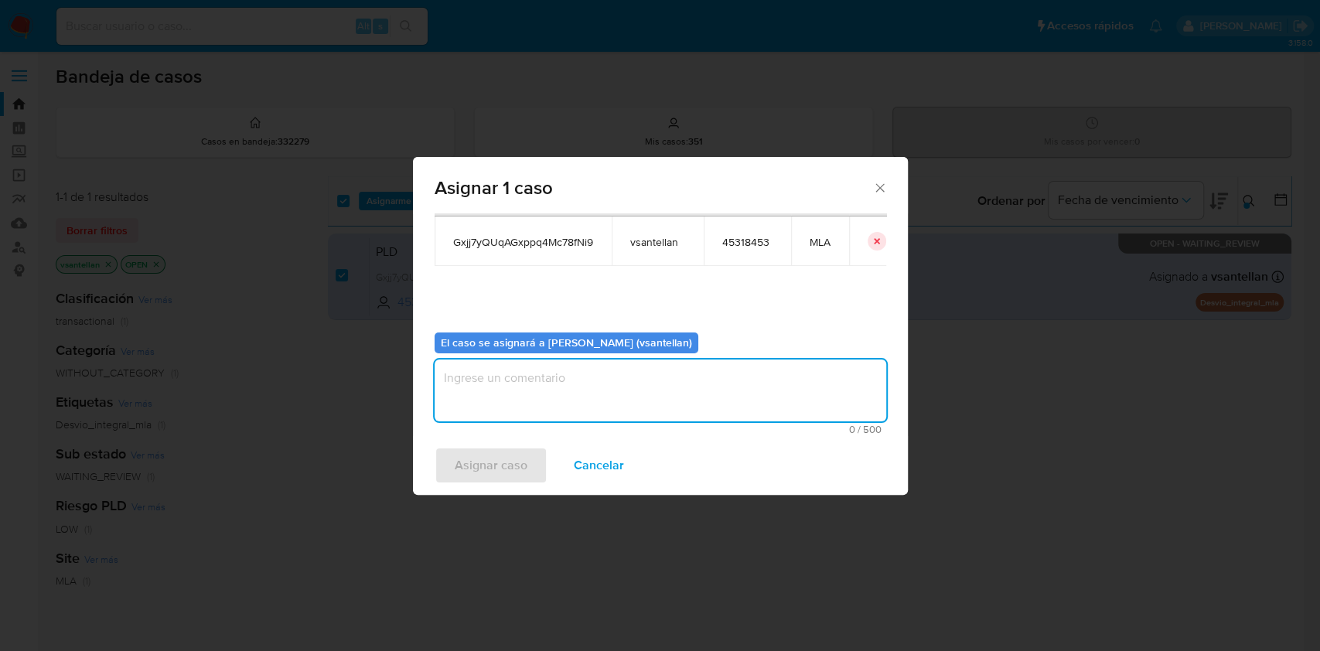
drag, startPoint x: 501, startPoint y: 389, endPoint x: 503, endPoint y: 406, distance: 17.2
click at [501, 393] on textarea "assign-modal" at bounding box center [659, 390] width 451 height 62
type textarea "1"
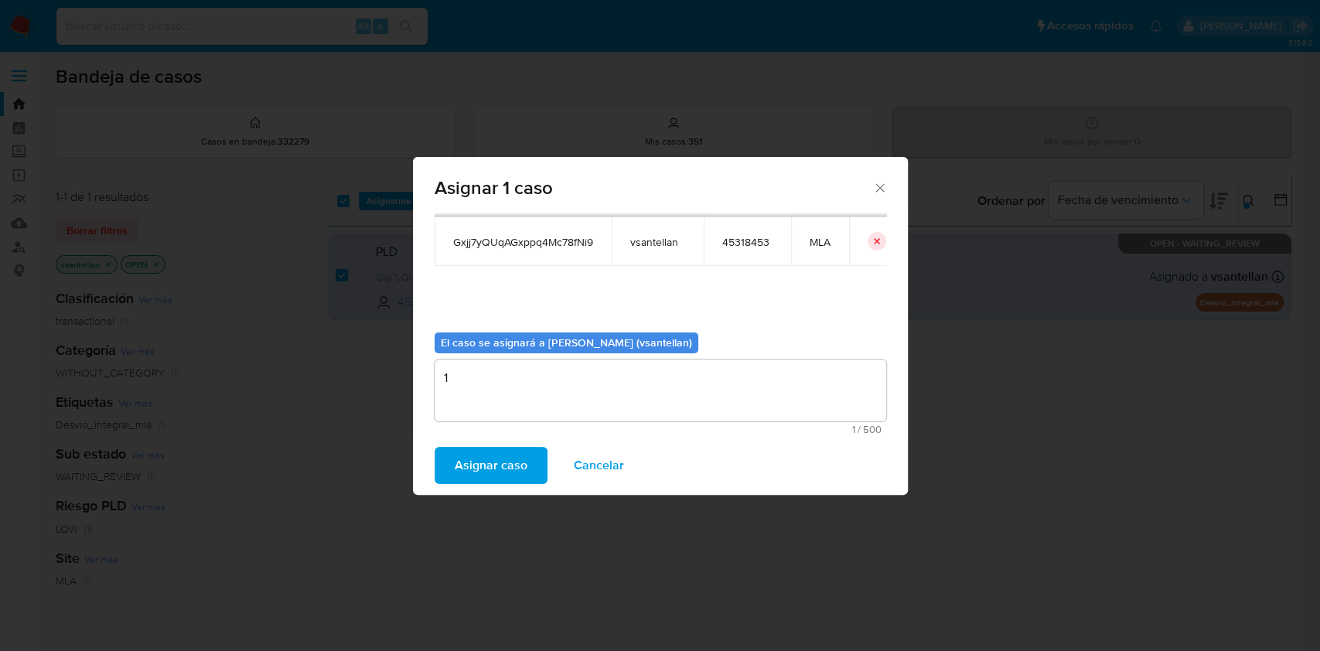
click at [499, 465] on span "Asignar caso" at bounding box center [491, 465] width 73 height 34
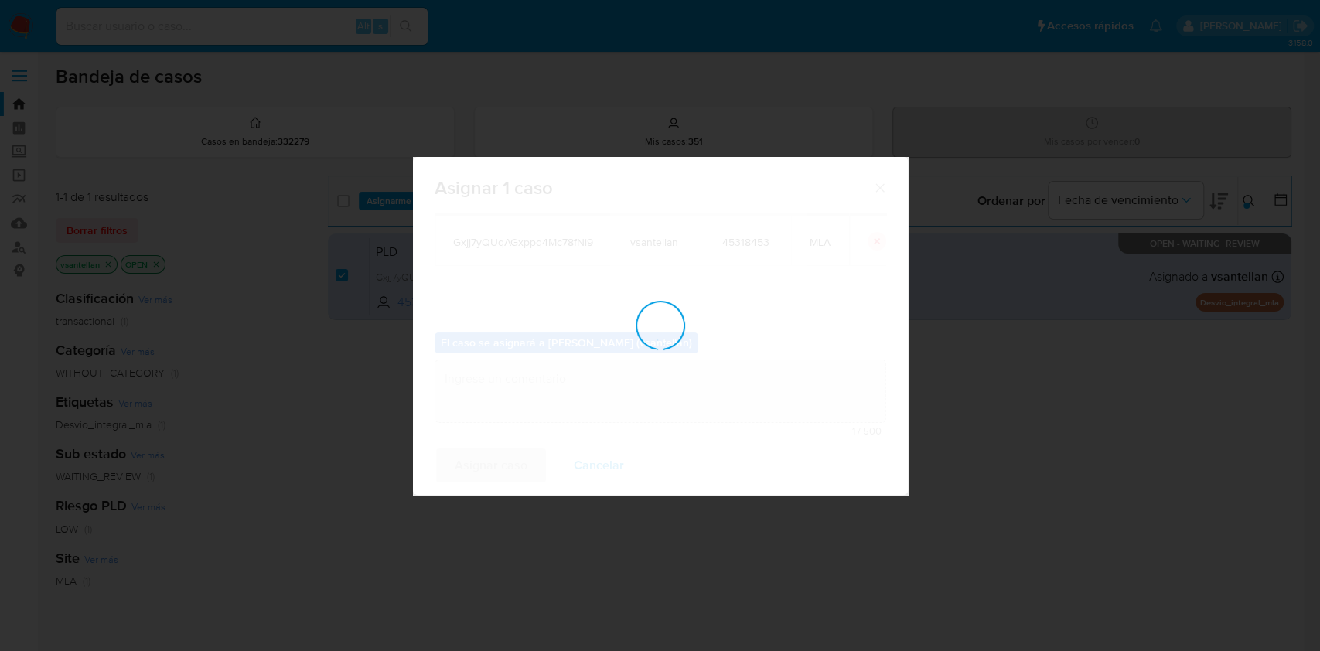
checkbox input "false"
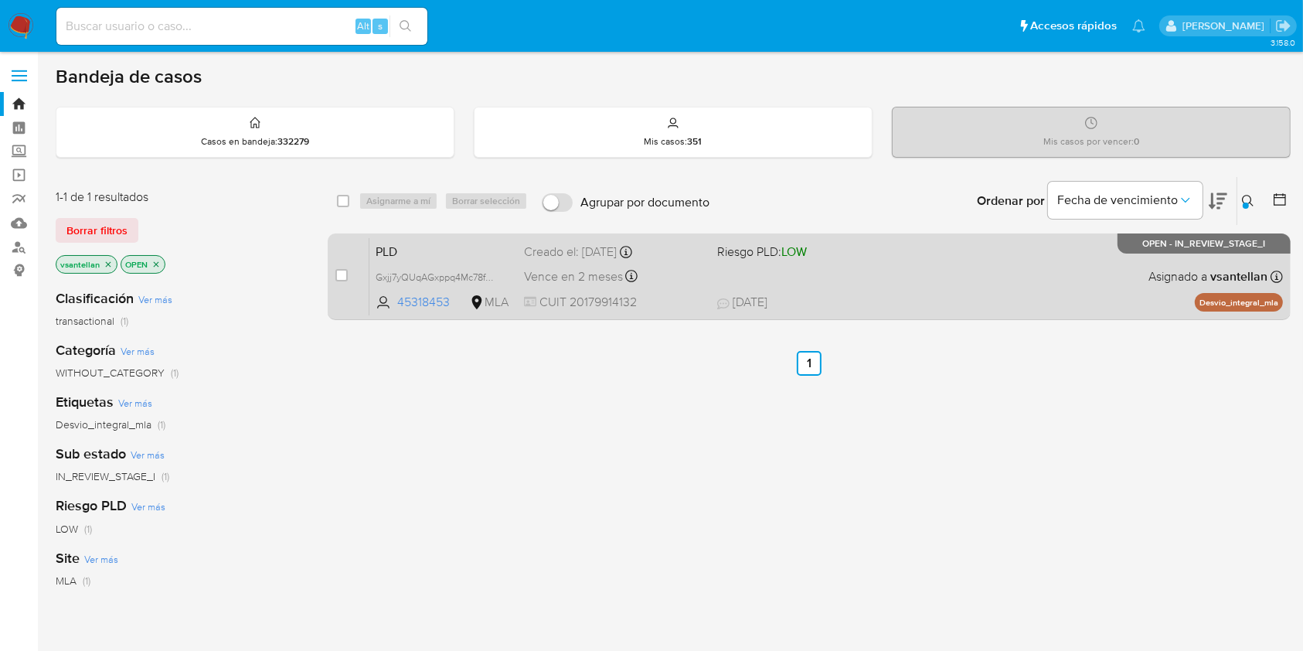
click at [902, 257] on div "PLD Gxjj7yQUqAGxppq4Mc78fNi9 45318453 MLA Riesgo PLD: LOW Creado el: 12/08/2025…" at bounding box center [827, 276] width 914 height 78
click at [339, 273] on input "checkbox" at bounding box center [341, 275] width 12 height 12
checkbox input "true"
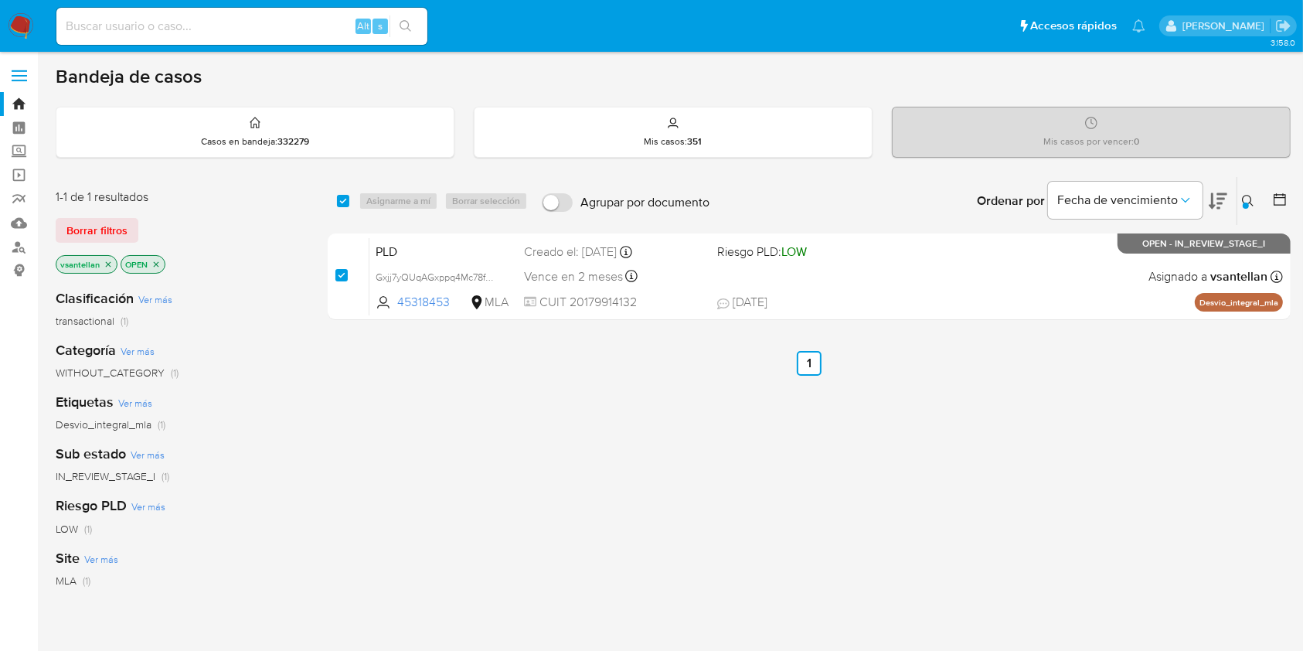
checkbox input "true"
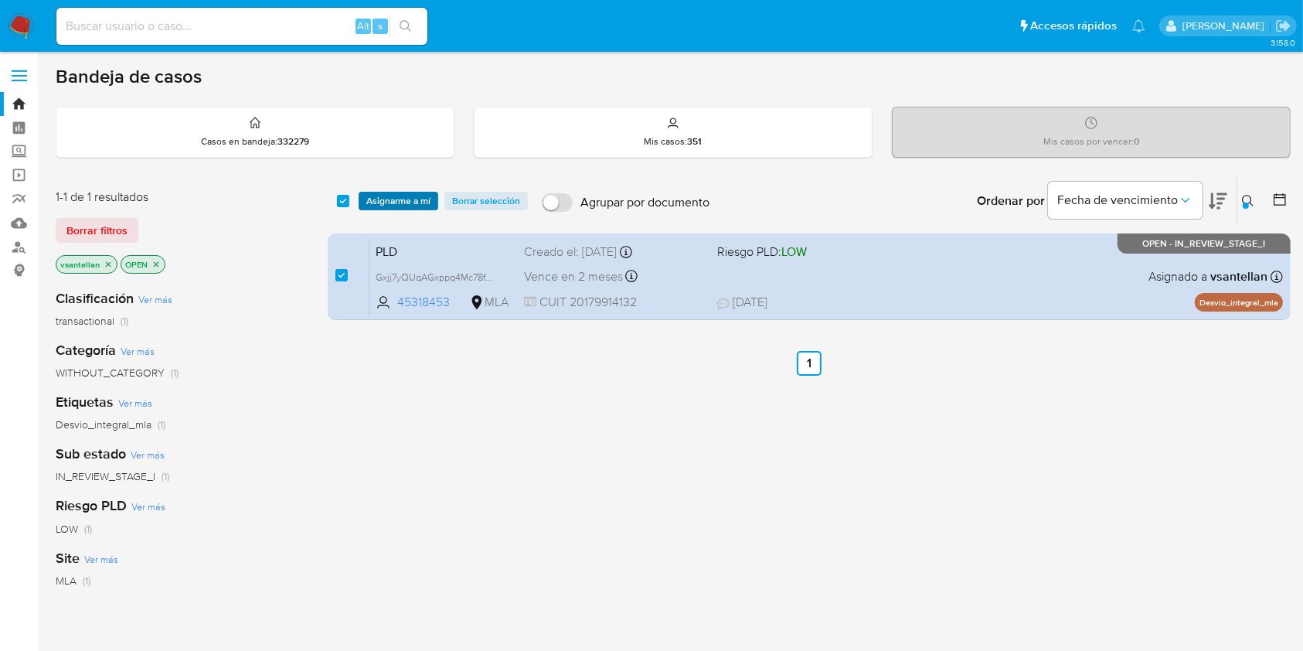
click at [400, 195] on span "Asignarme a mí" at bounding box center [398, 200] width 64 height 15
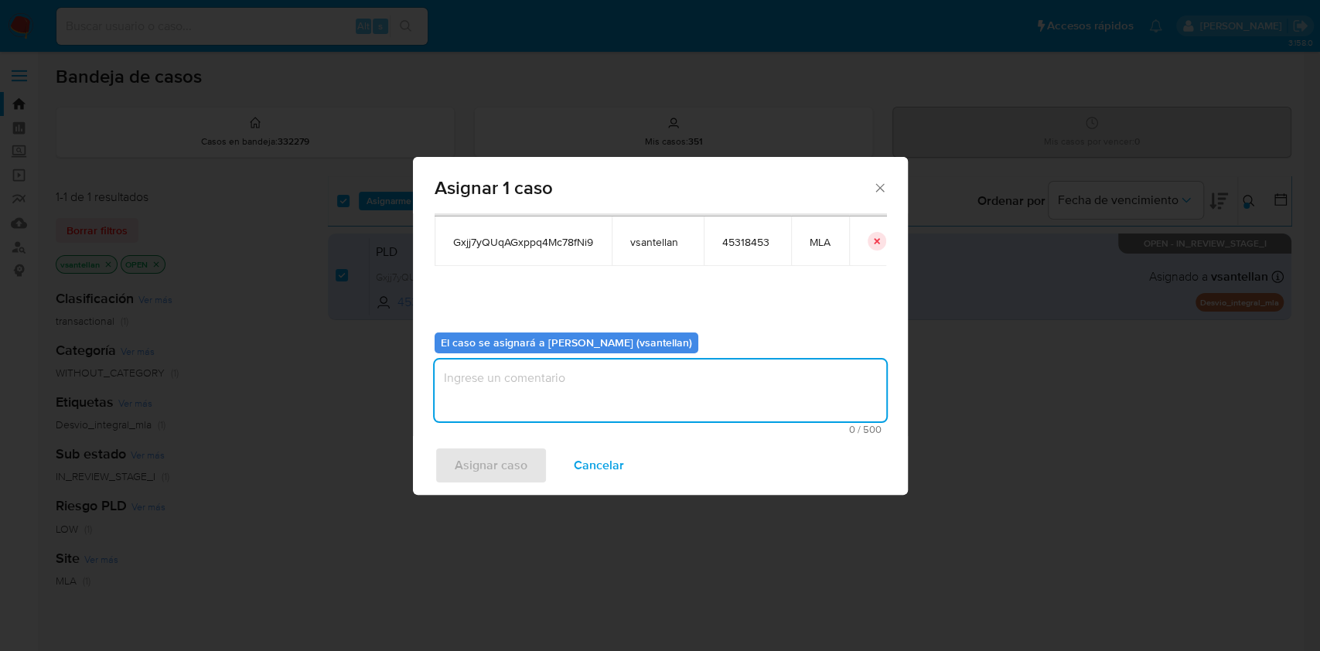
drag, startPoint x: 482, startPoint y: 397, endPoint x: 481, endPoint y: 451, distance: 54.9
click at [482, 397] on textarea "assign-modal" at bounding box center [659, 390] width 451 height 62
type textarea "1"
click at [481, 452] on span "Asignar caso" at bounding box center [491, 465] width 73 height 34
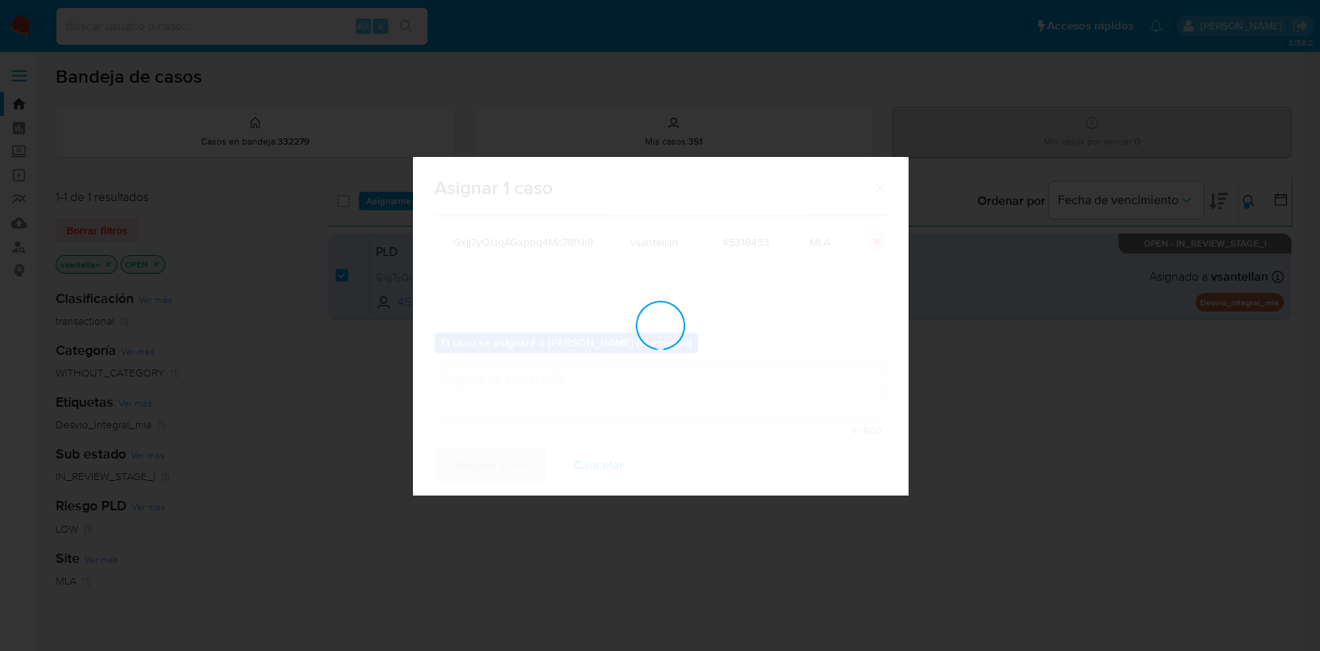
checkbox input "false"
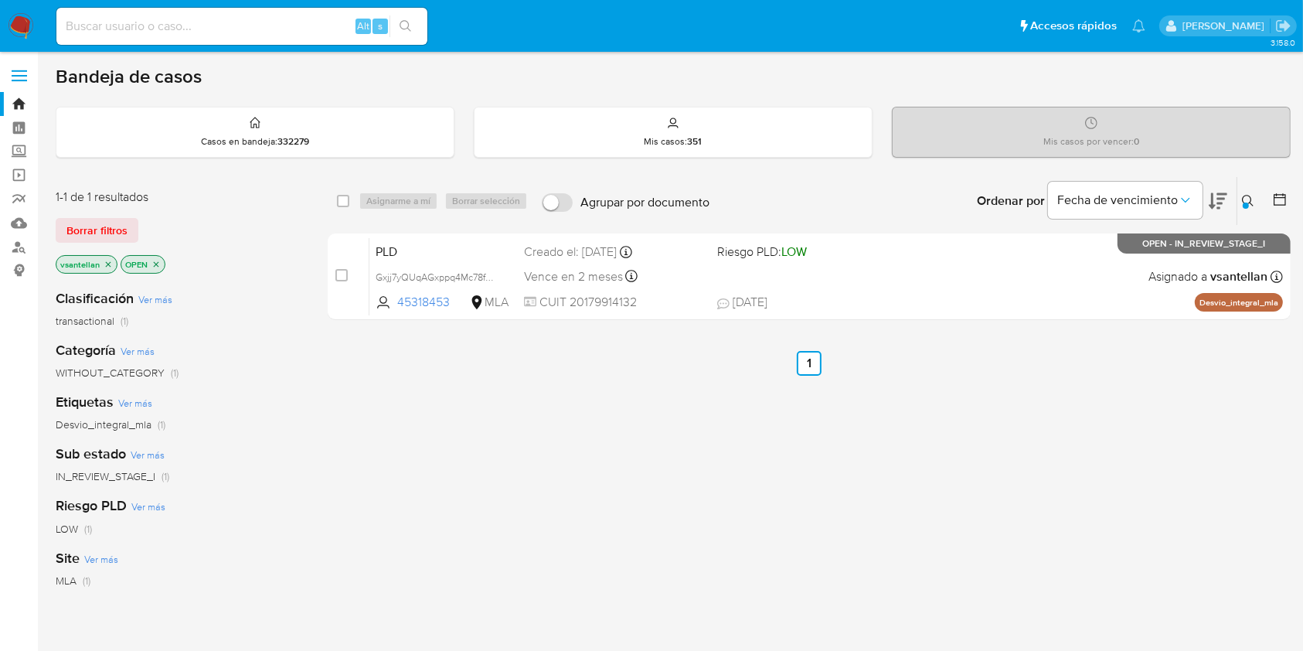
click at [25, 23] on img at bounding box center [21, 26] width 26 height 26
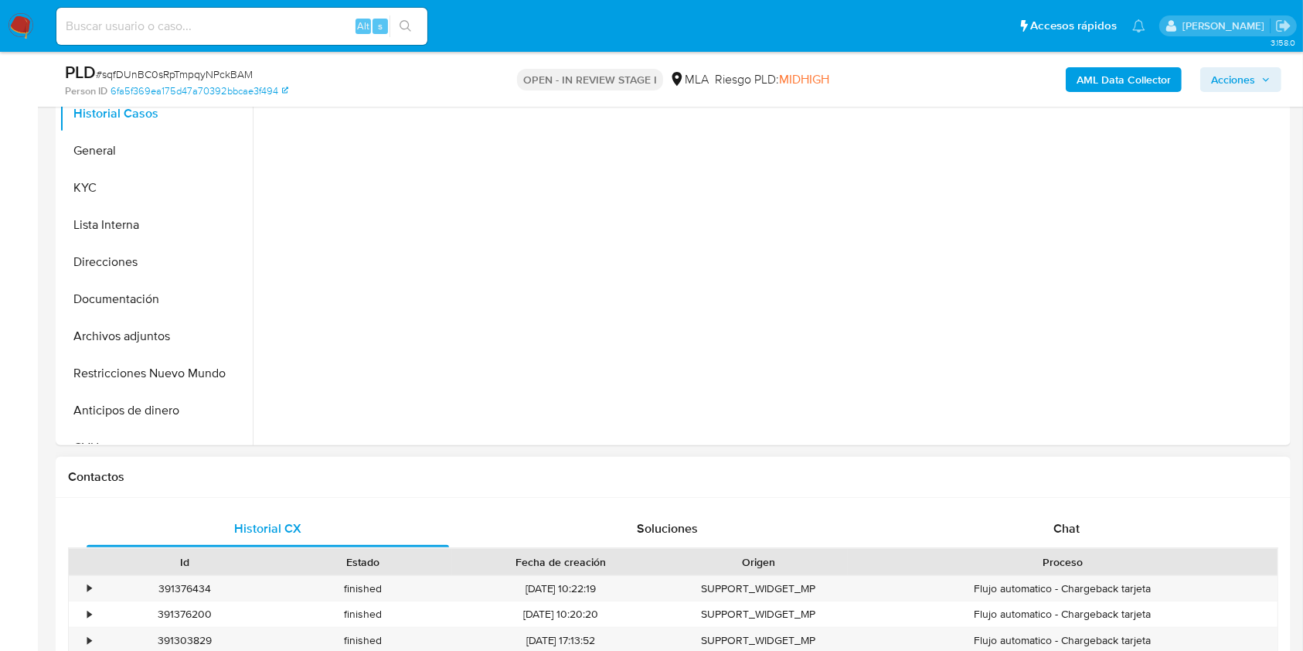
scroll to position [412, 0]
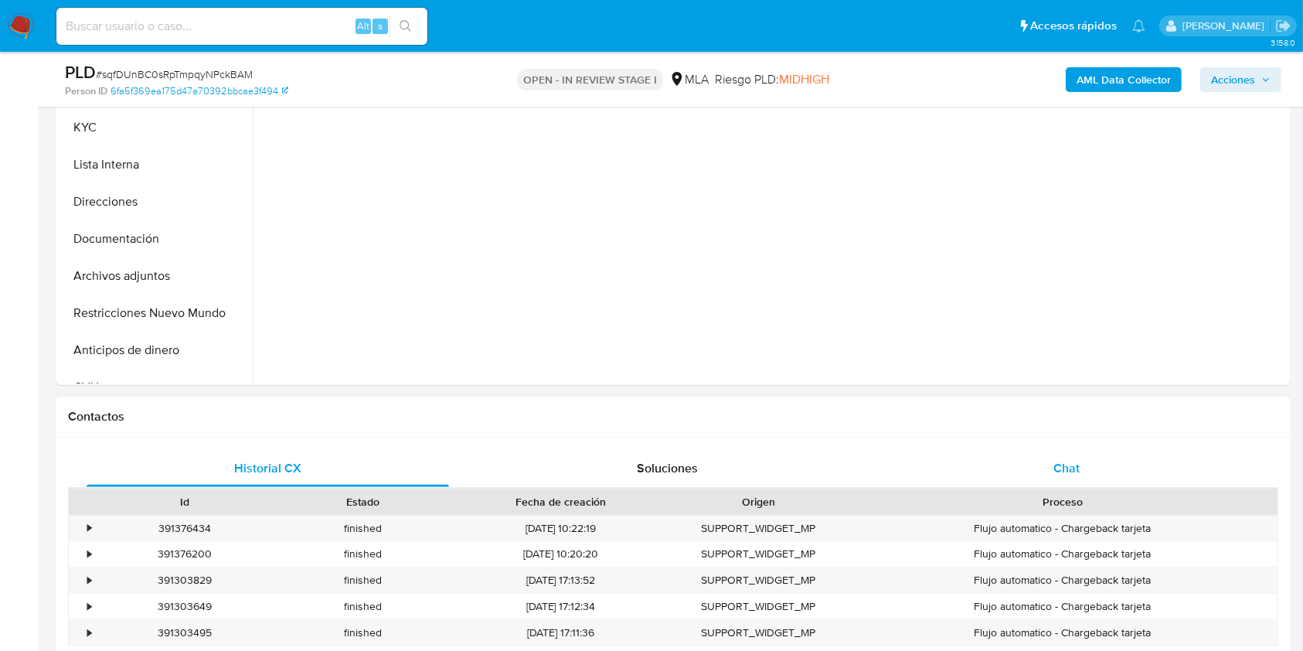
click at [1071, 468] on span "Chat" at bounding box center [1067, 468] width 26 height 18
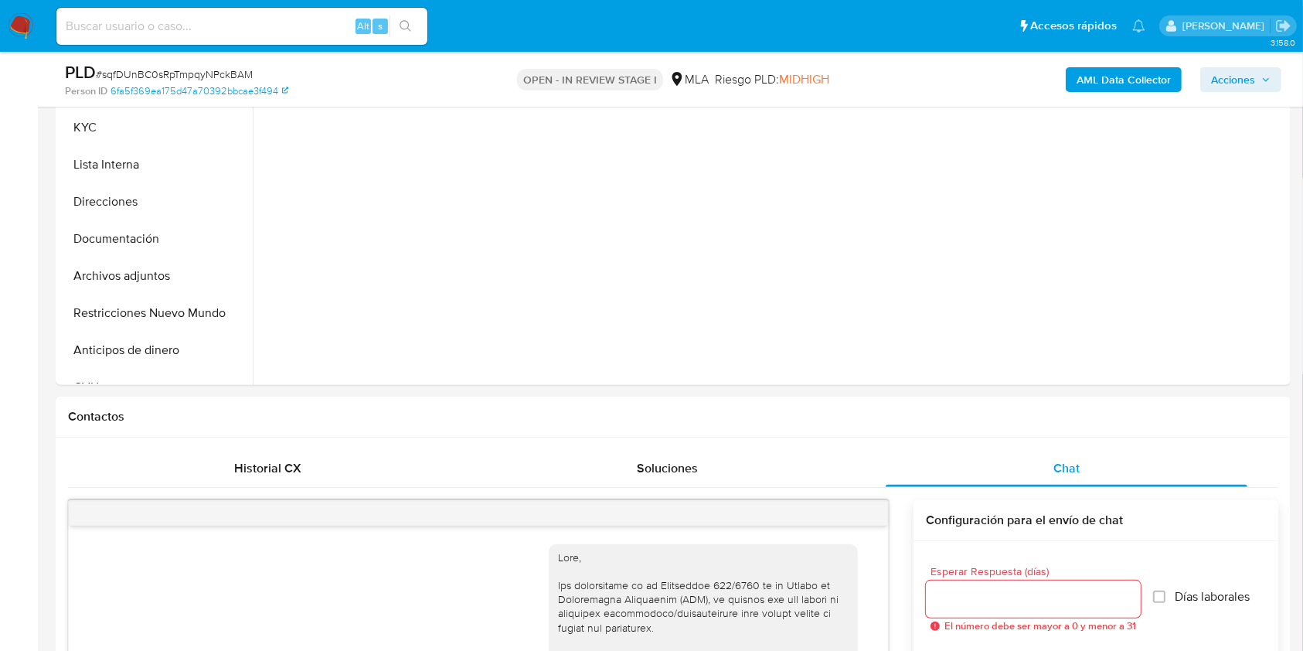
scroll to position [874, 0]
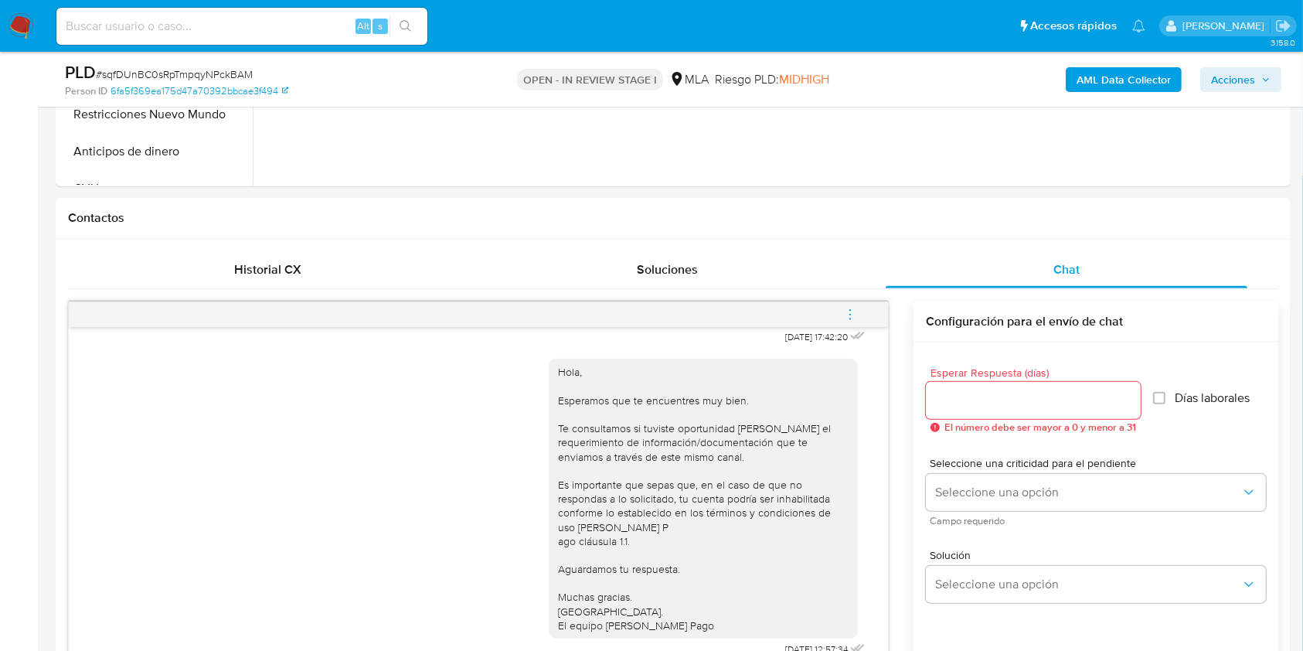
select select "10"
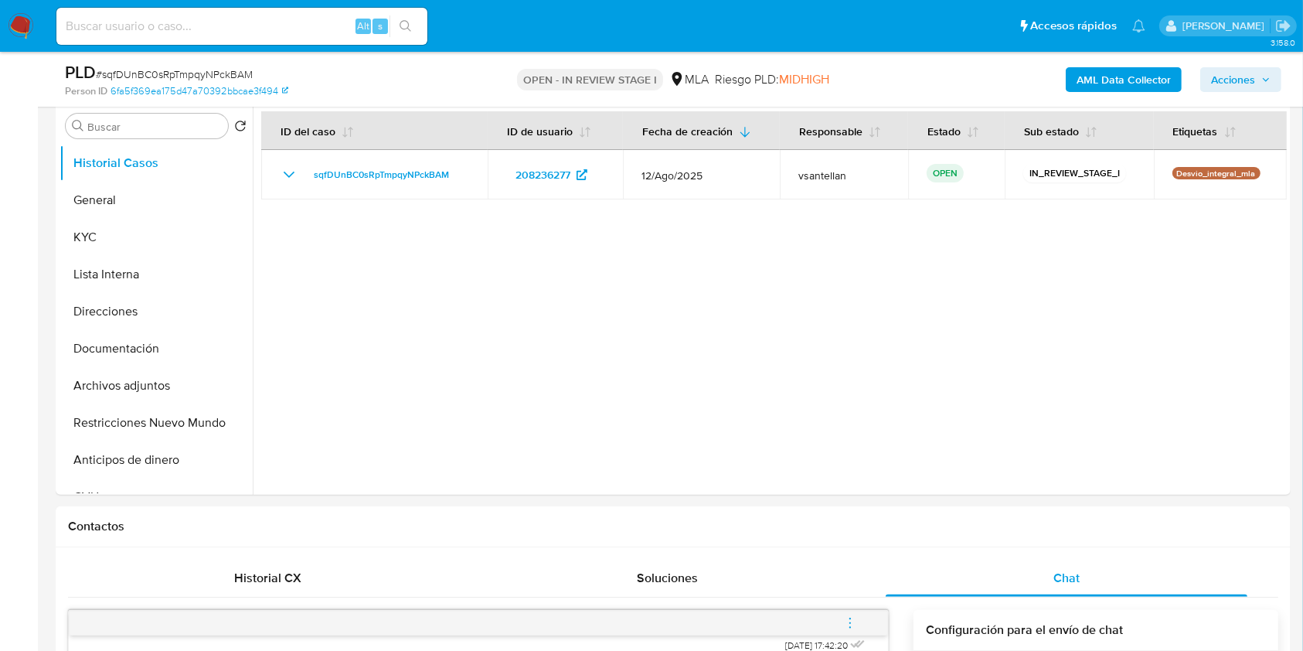
scroll to position [295, 0]
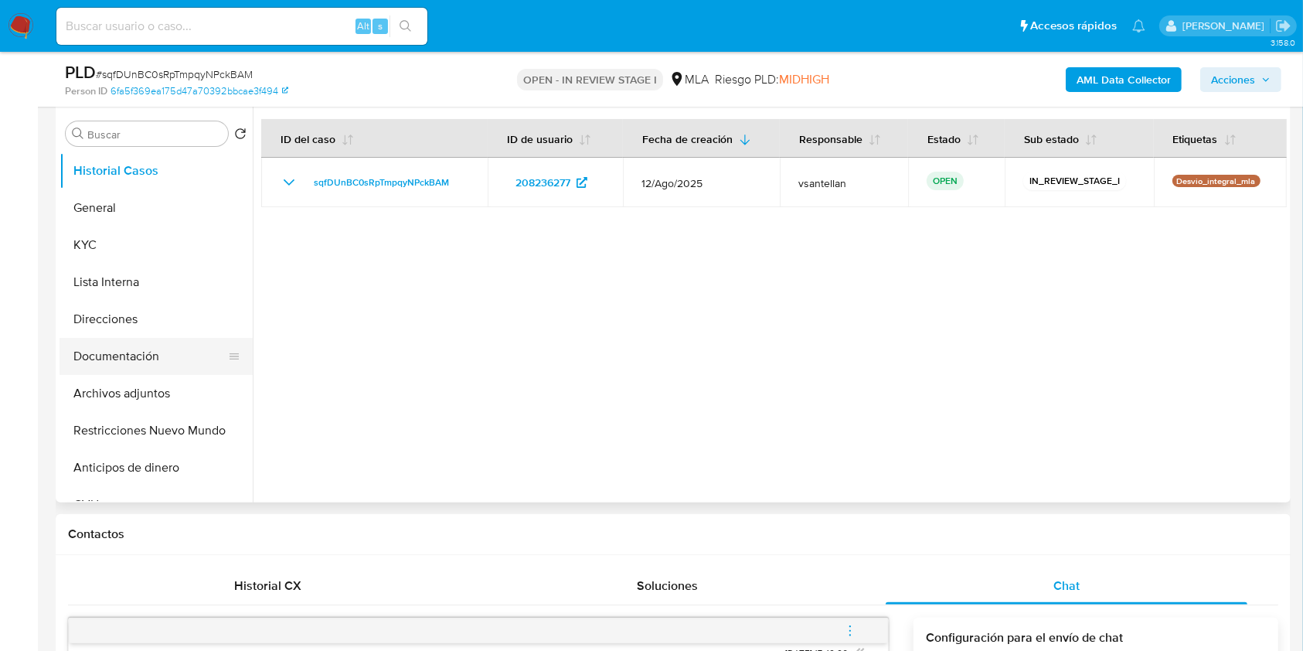
click at [148, 359] on button "Documentación" at bounding box center [150, 356] width 181 height 37
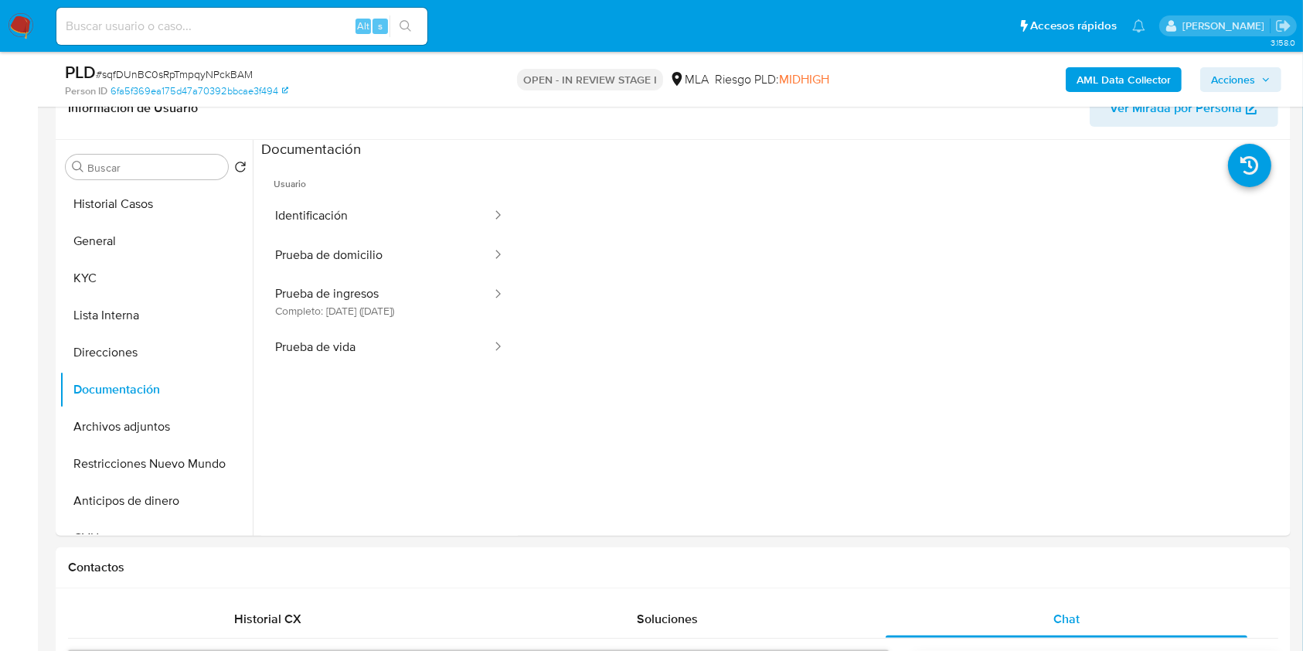
scroll to position [181, 0]
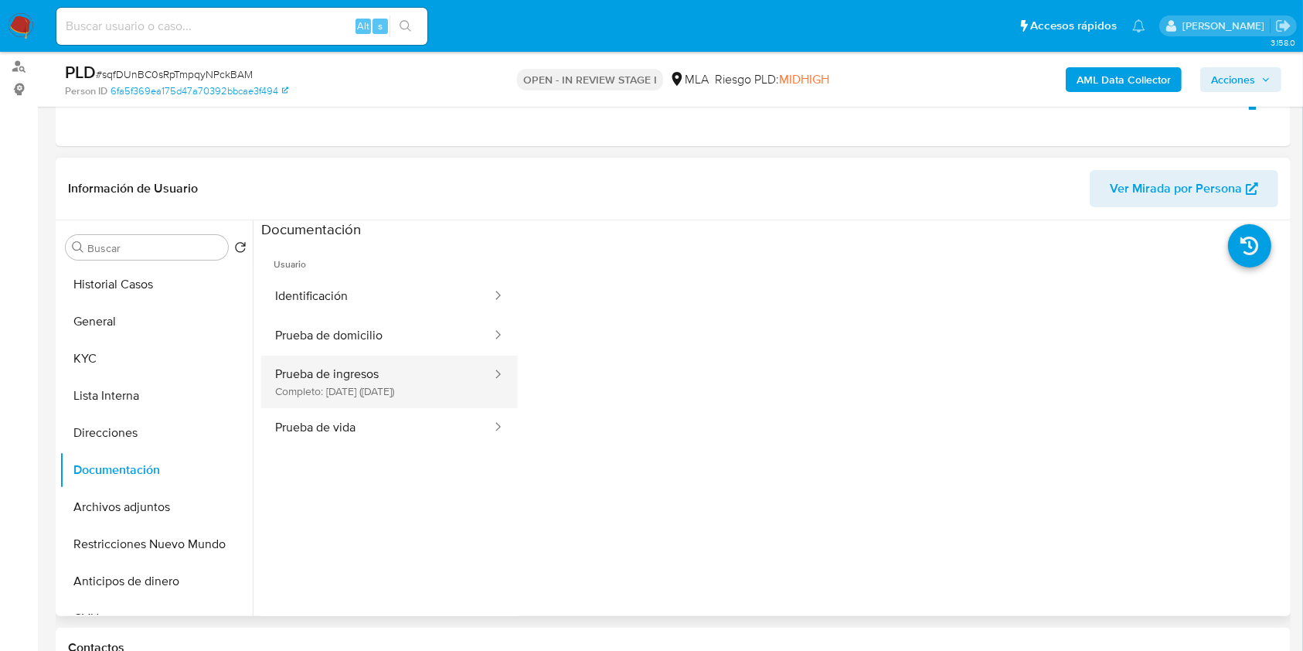
click at [291, 383] on button "Prueba de ingresos Completo: 26/04/2024 (hace un año)" at bounding box center [377, 382] width 232 height 53
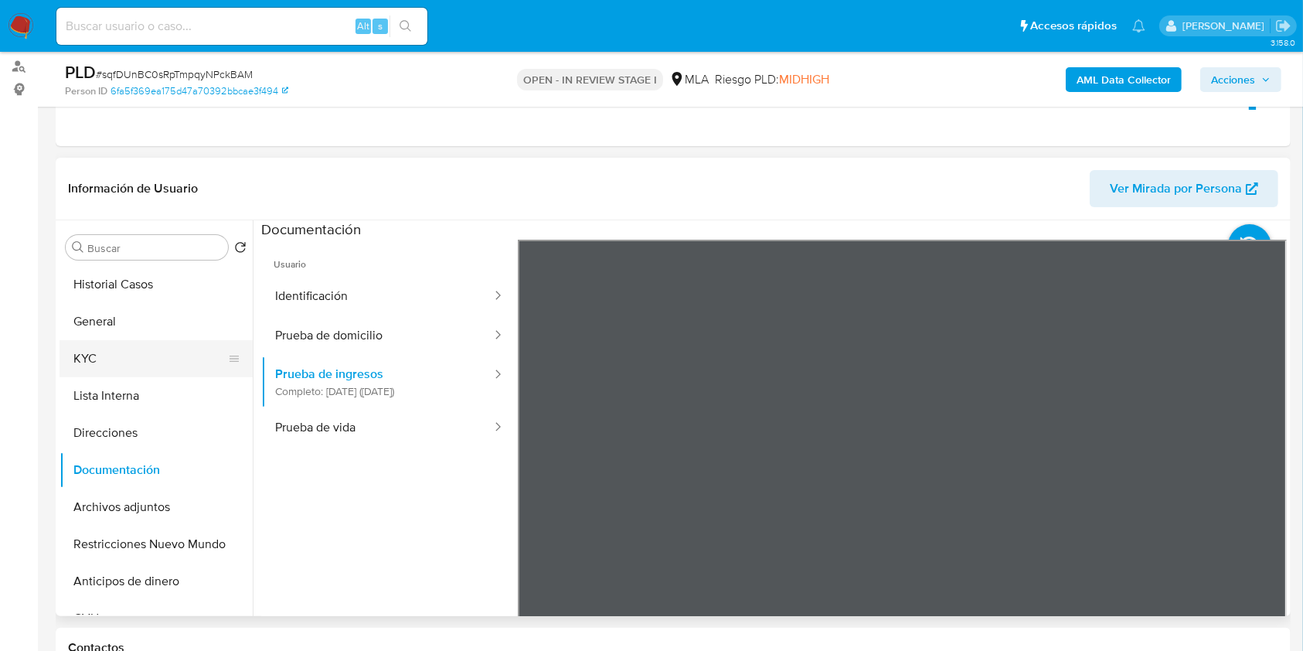
click at [175, 351] on button "KYC" at bounding box center [150, 358] width 181 height 37
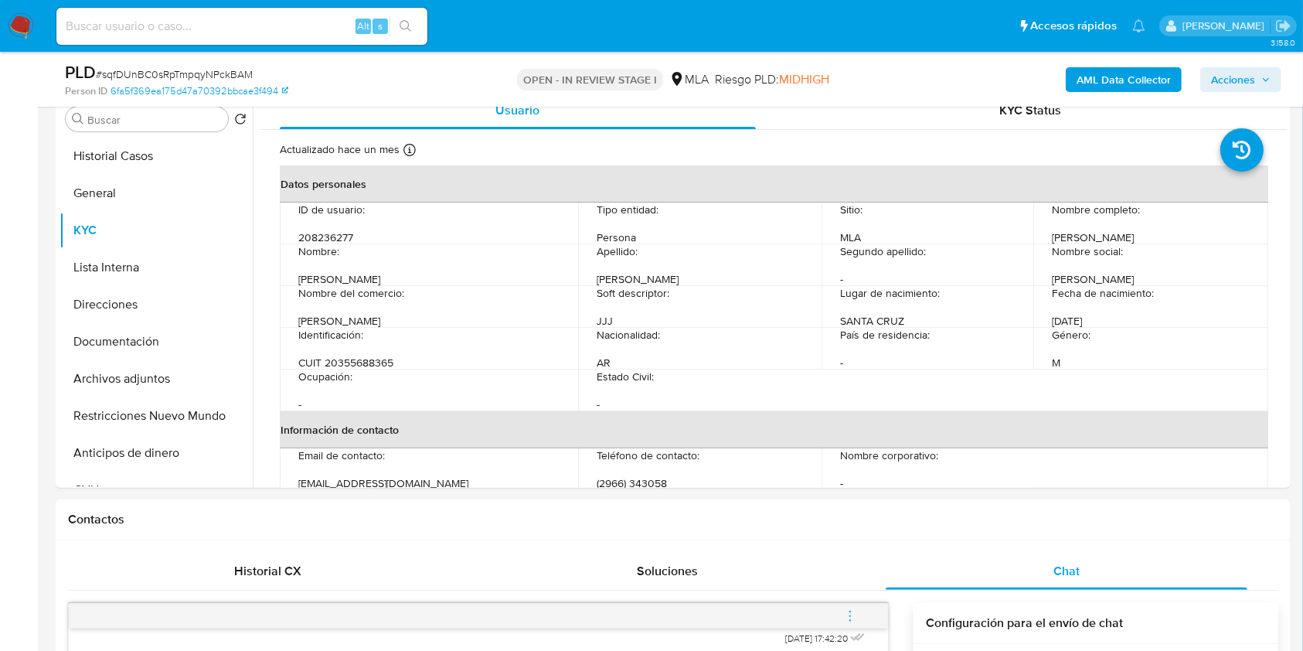
scroll to position [393, 0]
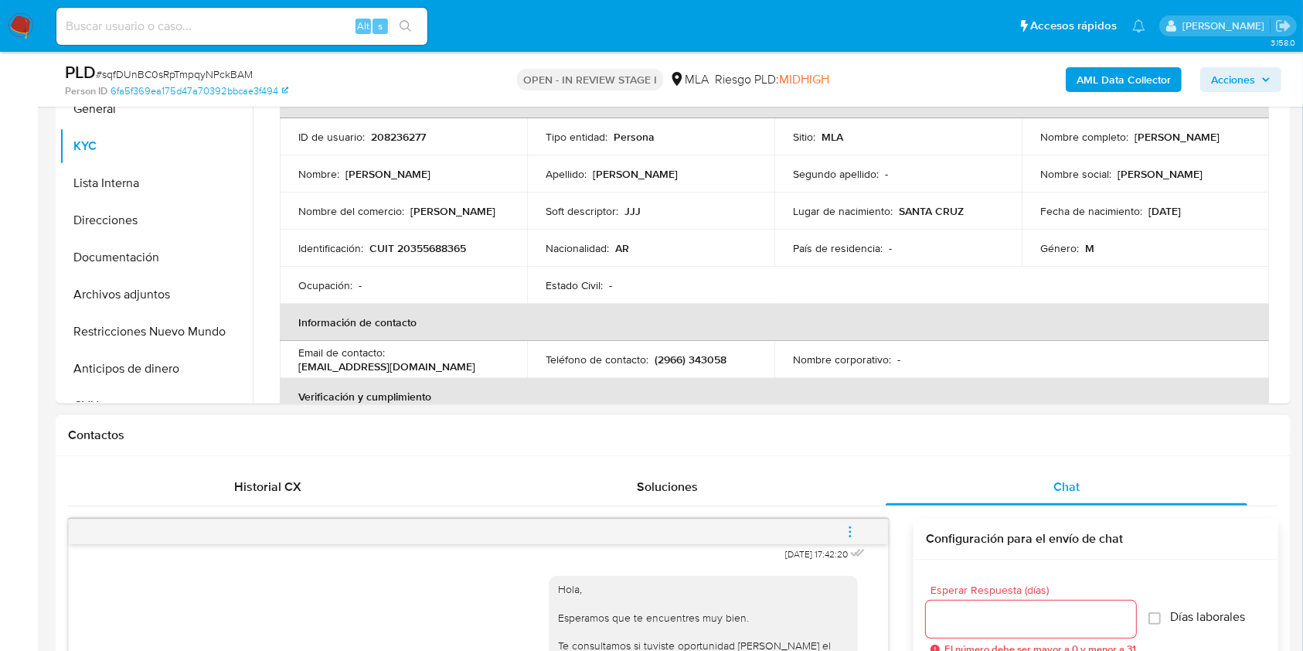
click at [866, 526] on button "menu-action" at bounding box center [850, 531] width 51 height 37
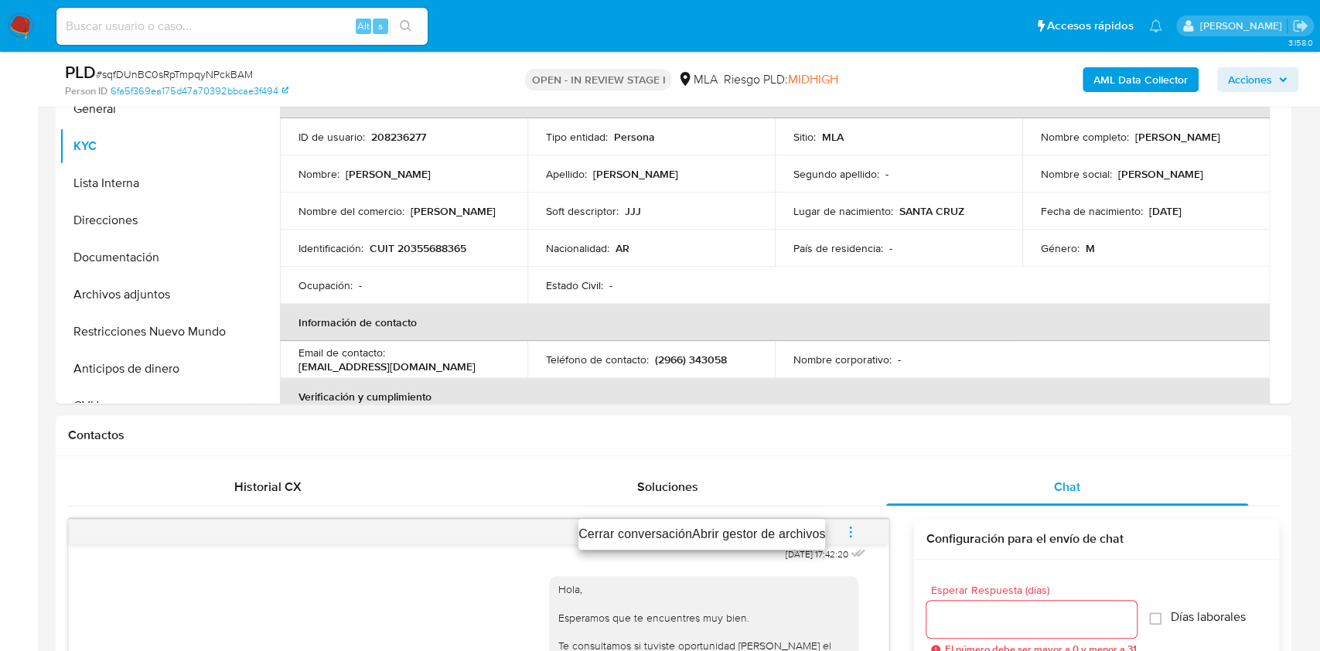
click at [670, 535] on li "Cerrar conversación" at bounding box center [635, 534] width 114 height 19
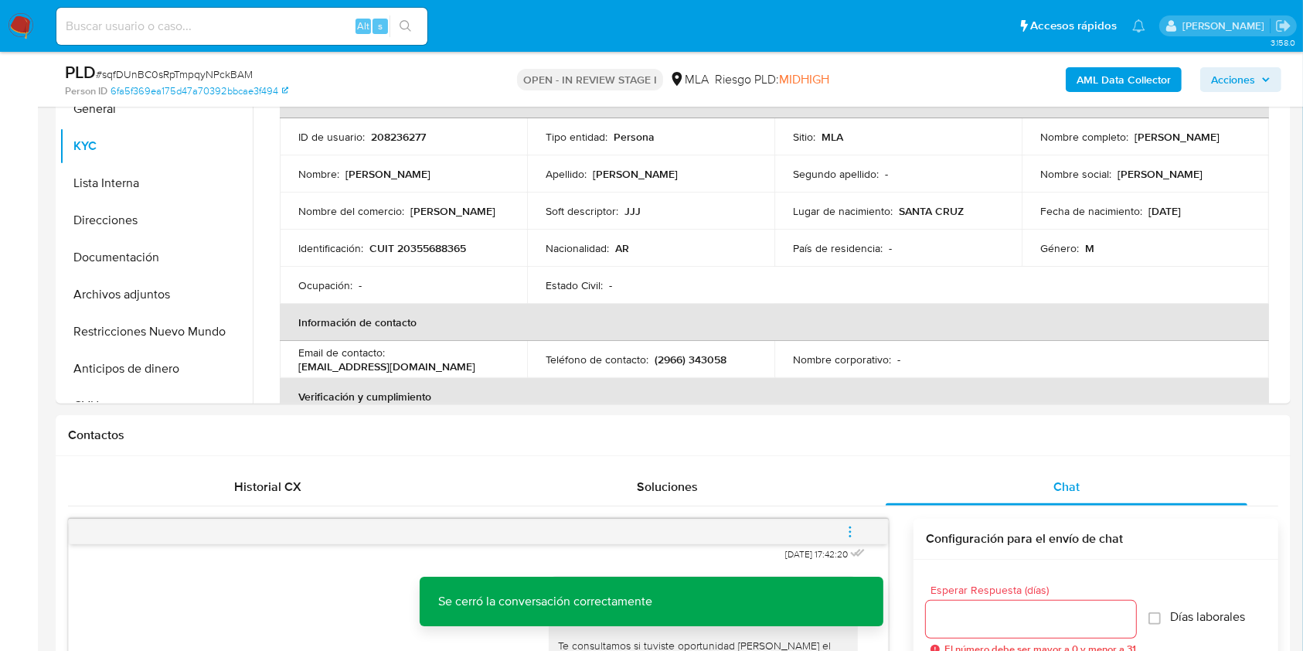
scroll to position [284, 0]
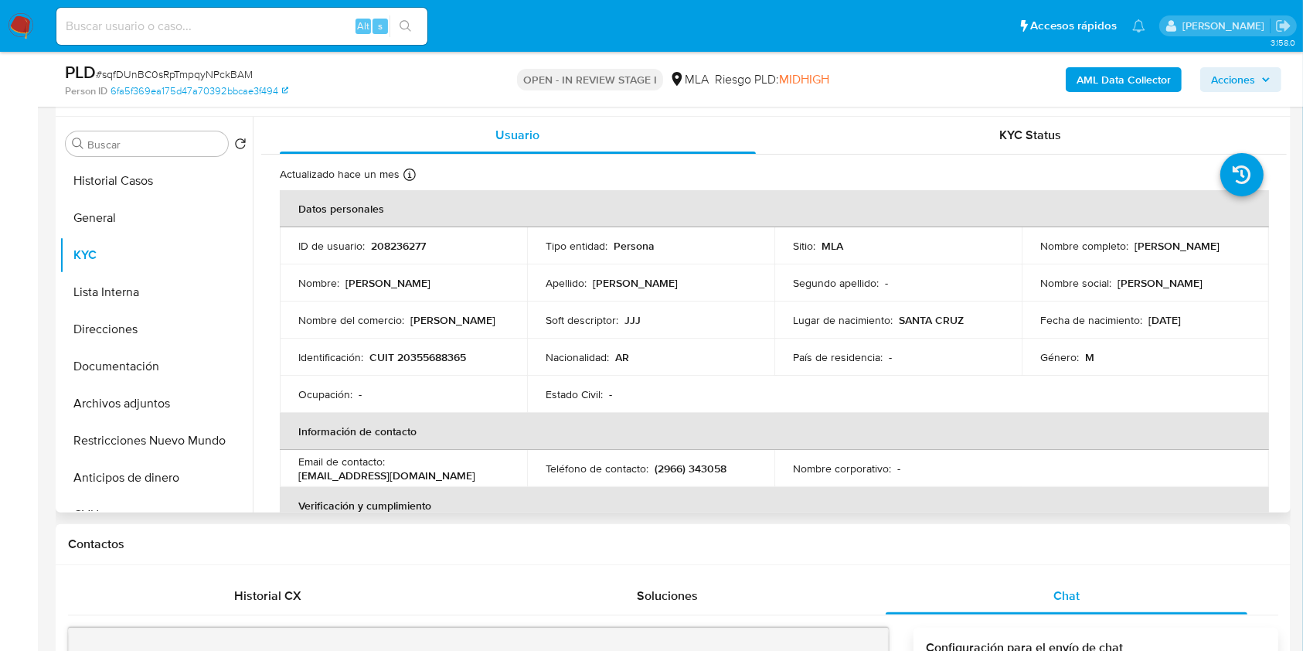
click at [184, 378] on button "Documentación" at bounding box center [156, 366] width 193 height 37
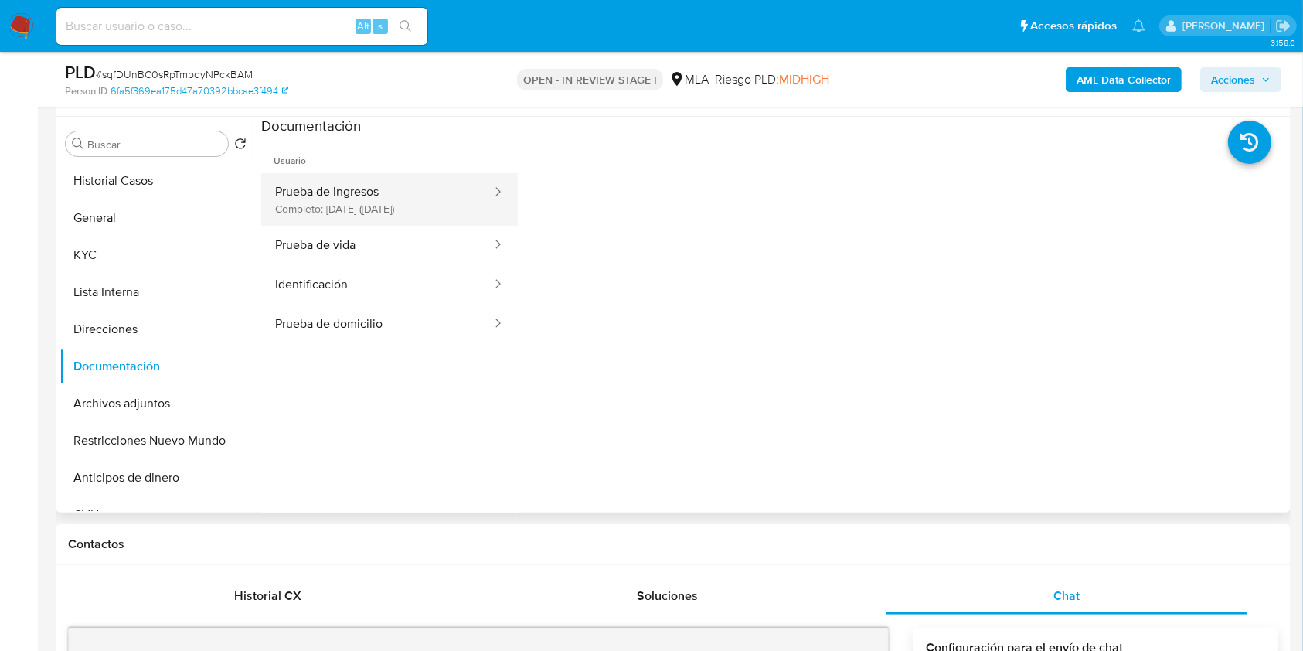
click at [383, 206] on button "Prueba de ingresos Completo: 26/04/2024 (hace un año)" at bounding box center [377, 199] width 232 height 53
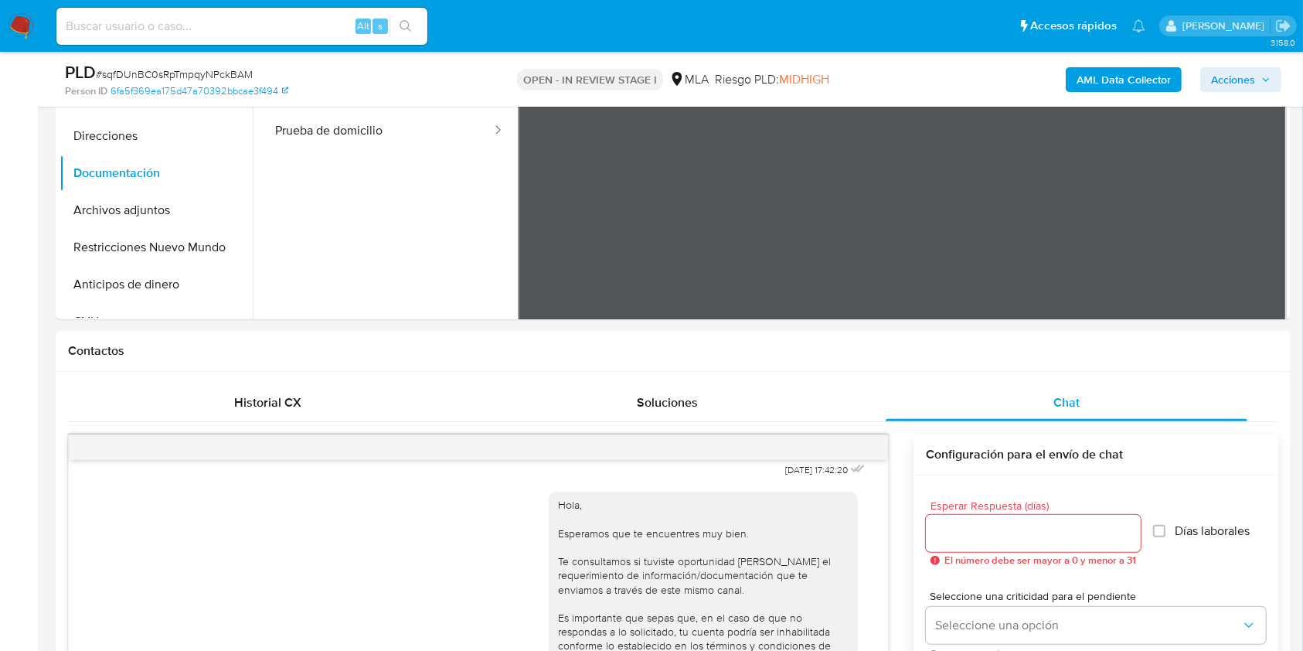
scroll to position [416, 0]
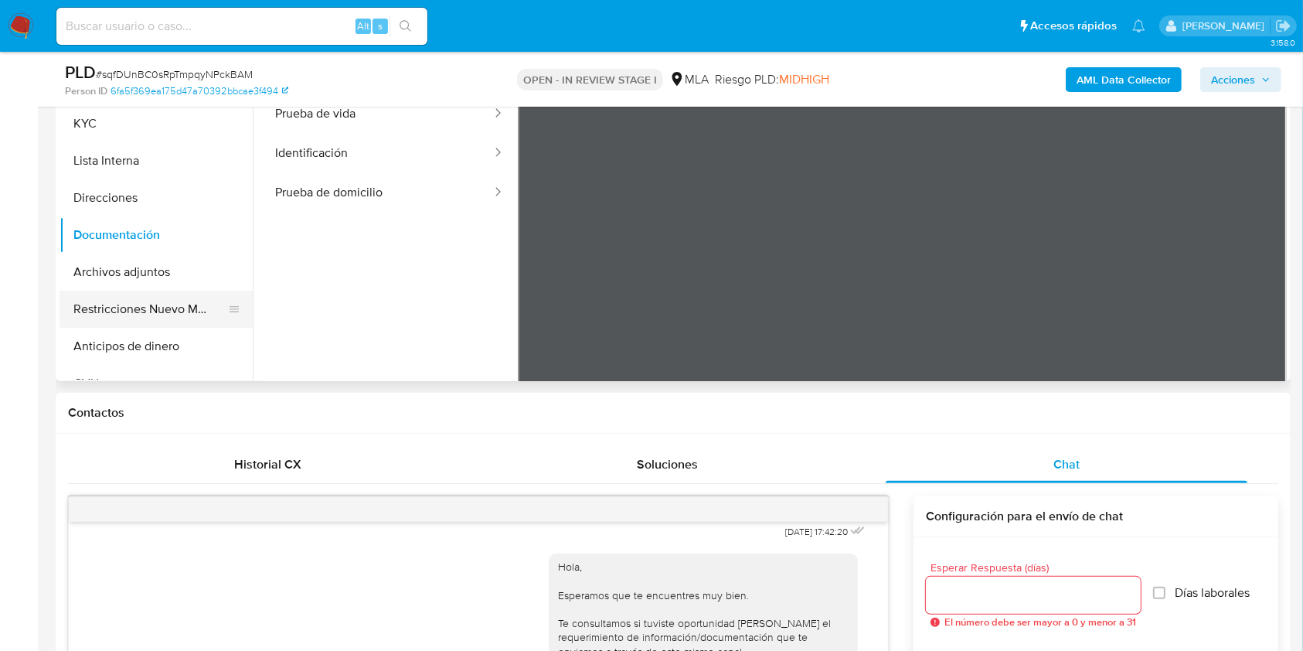
click at [165, 312] on button "Restricciones Nuevo Mundo" at bounding box center [150, 309] width 181 height 37
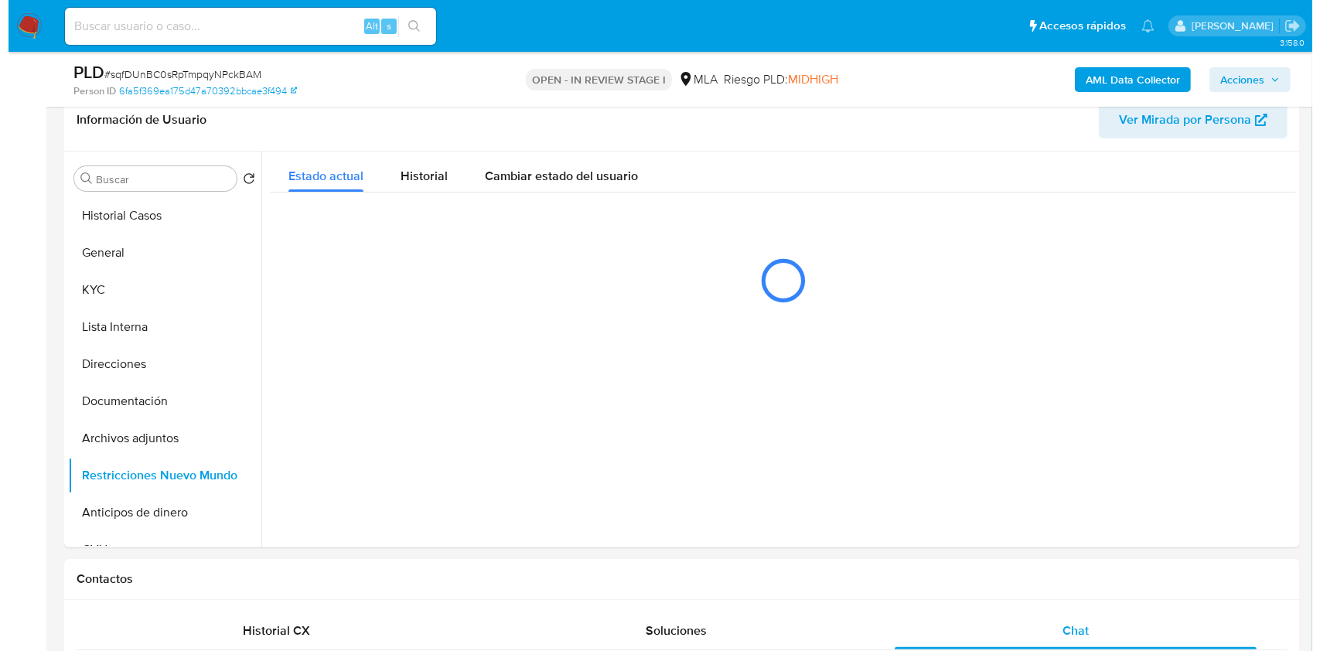
scroll to position [235, 0]
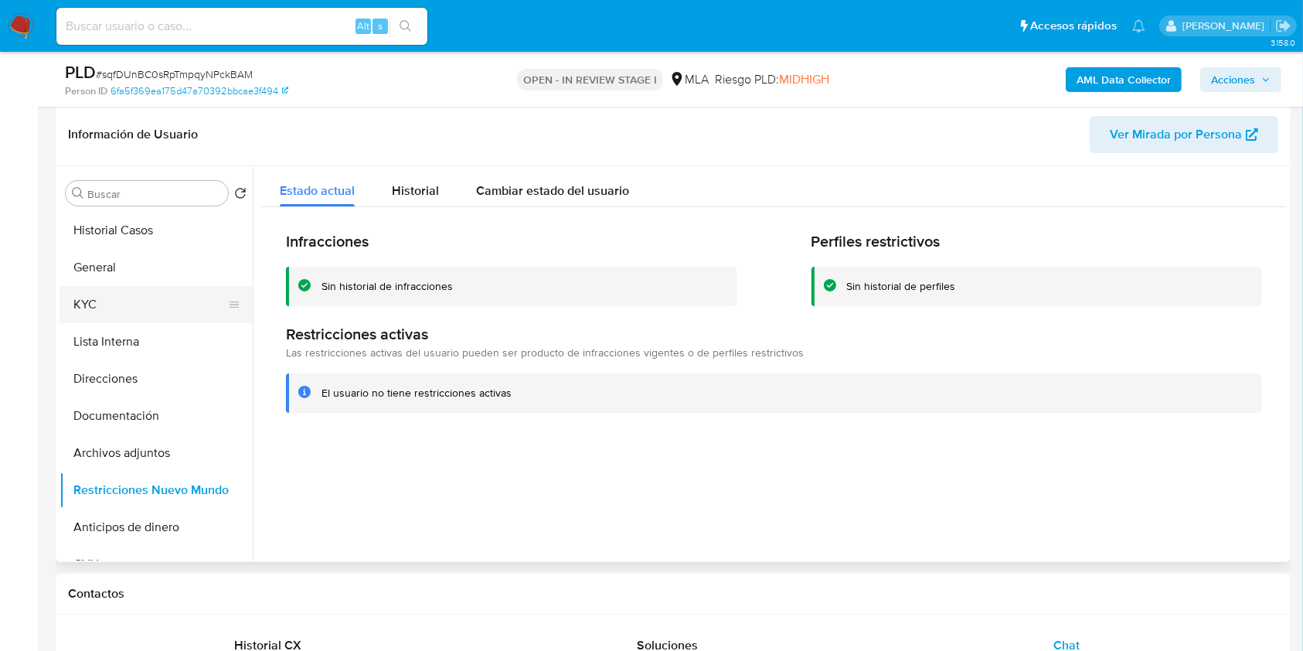
click at [114, 308] on button "KYC" at bounding box center [150, 304] width 181 height 37
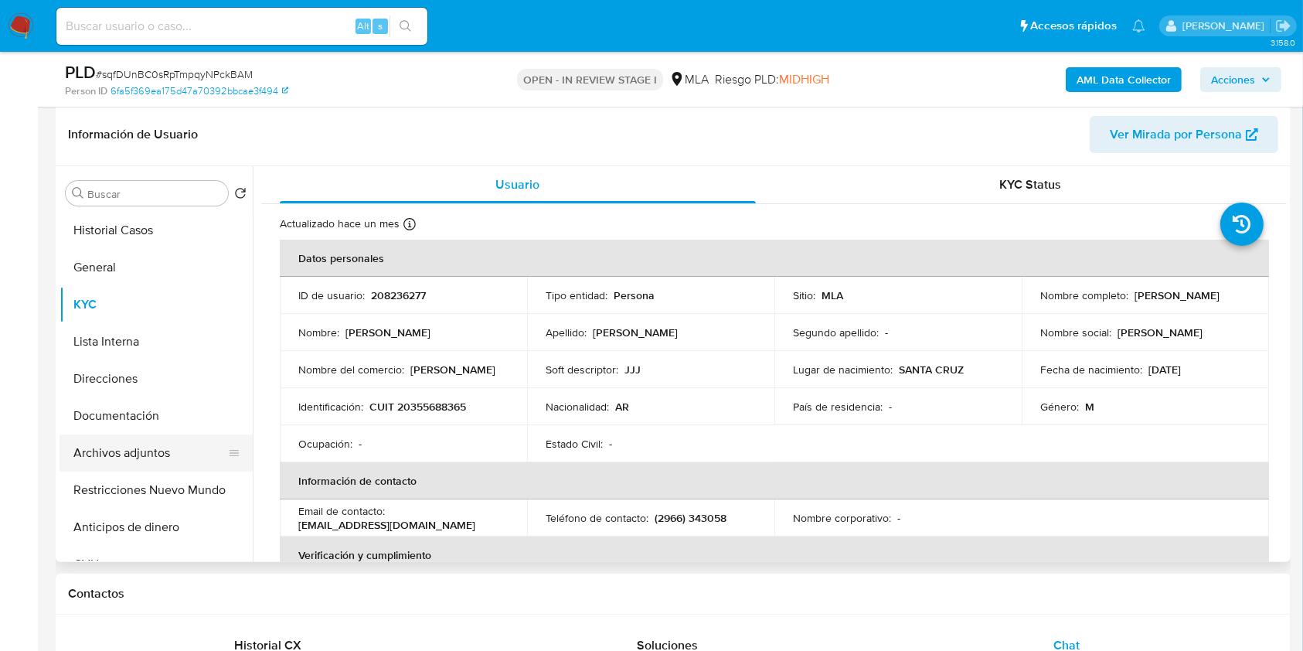
click at [139, 451] on button "Archivos adjuntos" at bounding box center [150, 452] width 181 height 37
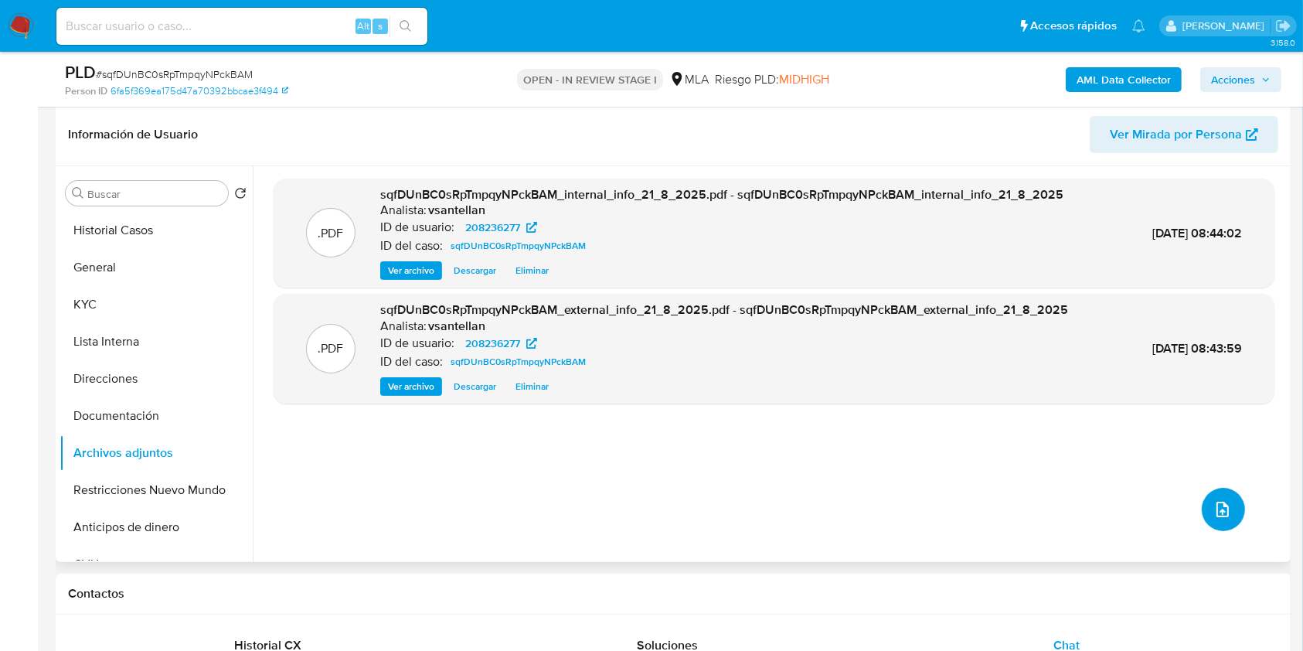
click at [1214, 510] on icon "upload-file" at bounding box center [1223, 509] width 19 height 19
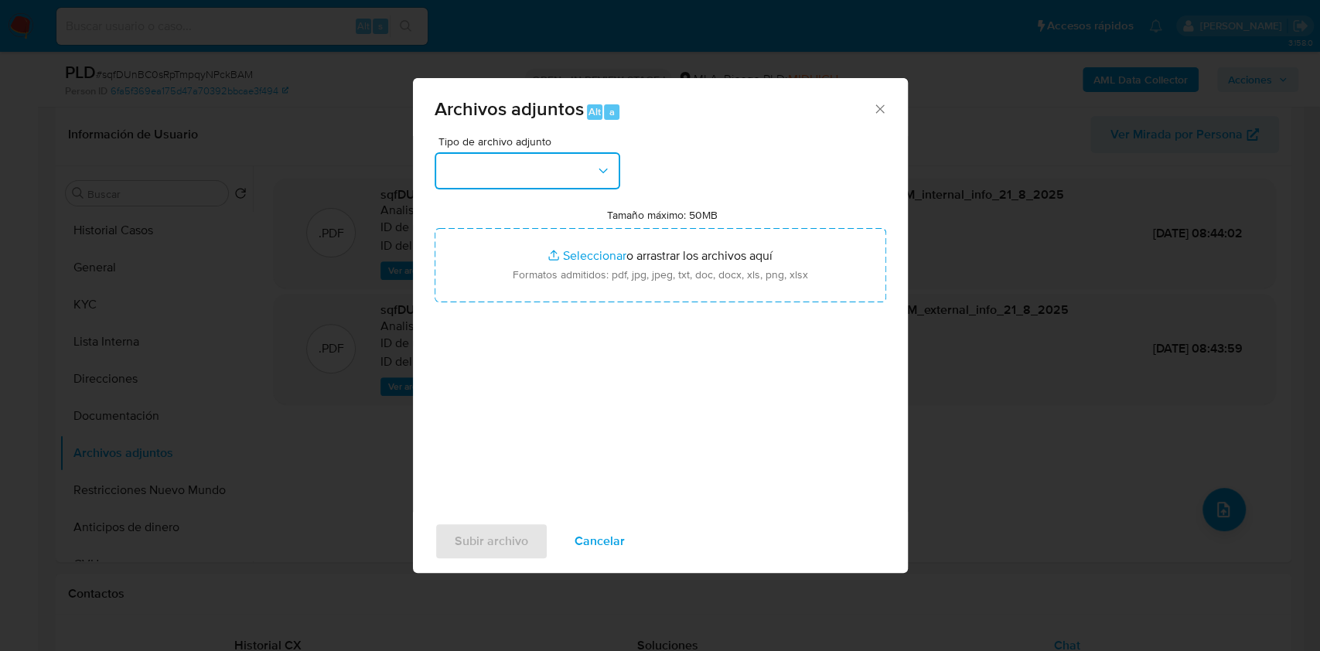
click at [570, 165] on button "button" at bounding box center [527, 170] width 186 height 37
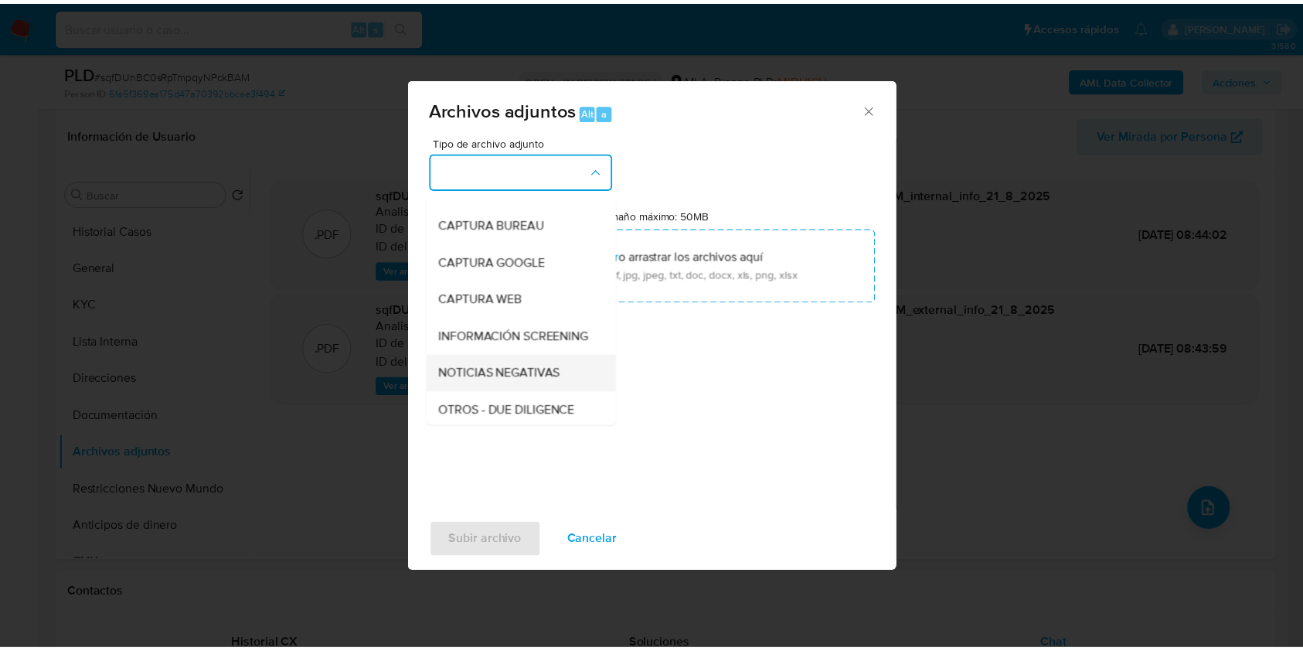
scroll to position [103, 0]
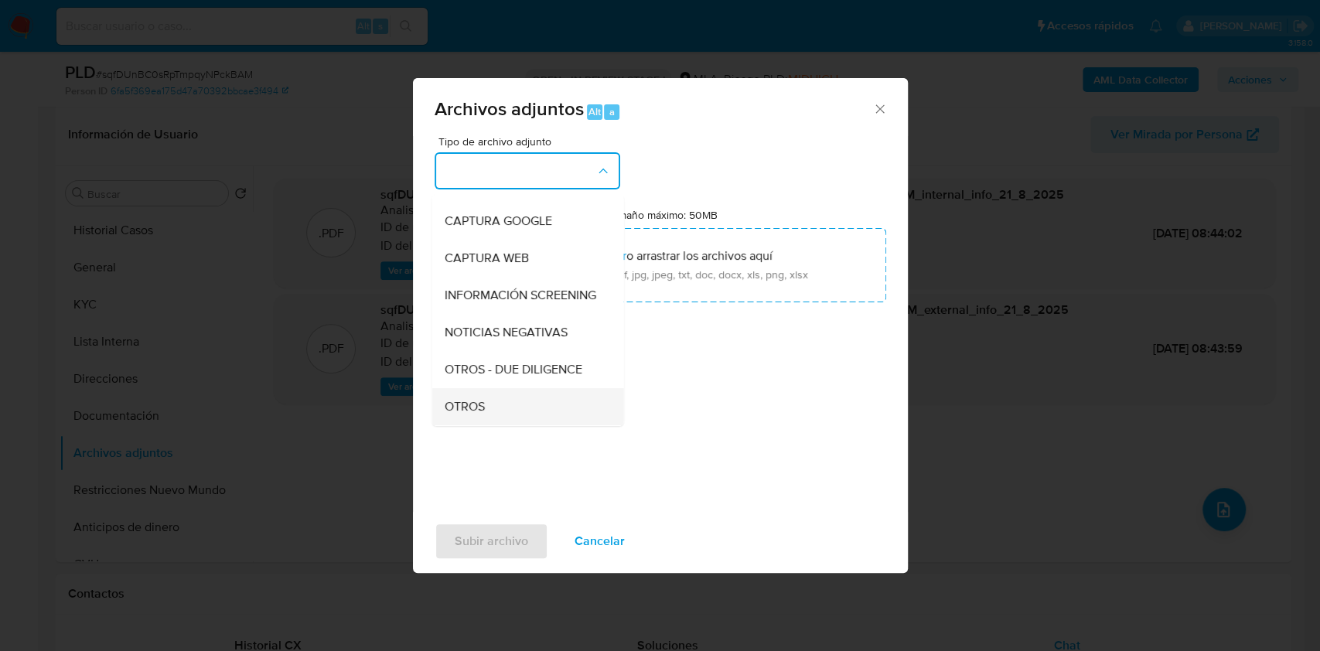
click at [489, 403] on div "OTROS" at bounding box center [523, 406] width 158 height 37
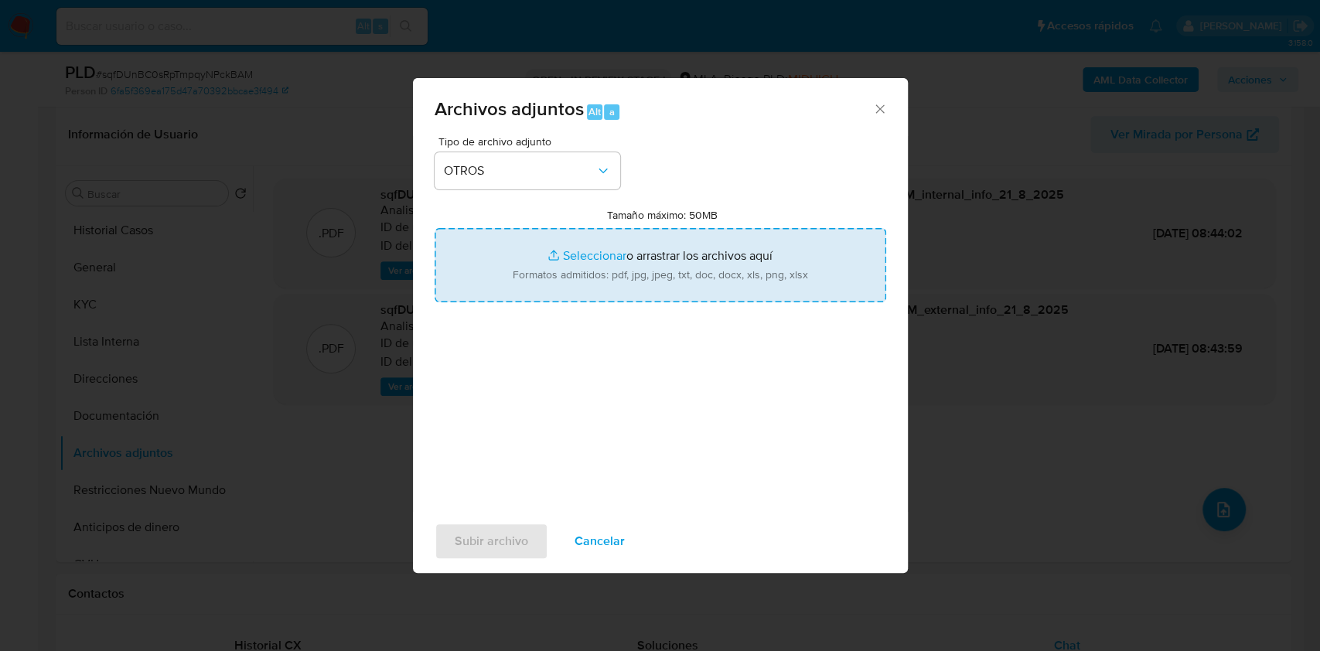
click at [544, 266] on input "Tamaño máximo: 50MB Seleccionar archivos" at bounding box center [659, 265] width 451 height 74
type input "C:\fakepath\Caselog-208236277- NO ROI.docx"
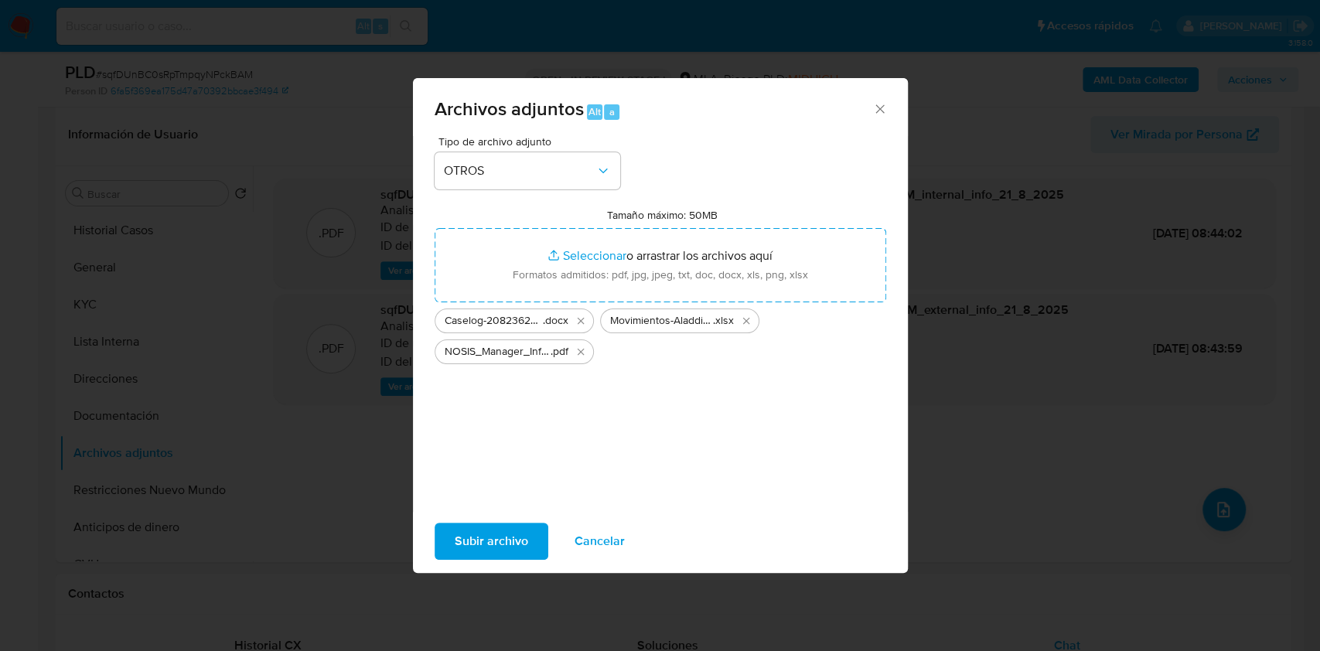
click at [513, 547] on span "Subir archivo" at bounding box center [491, 541] width 73 height 34
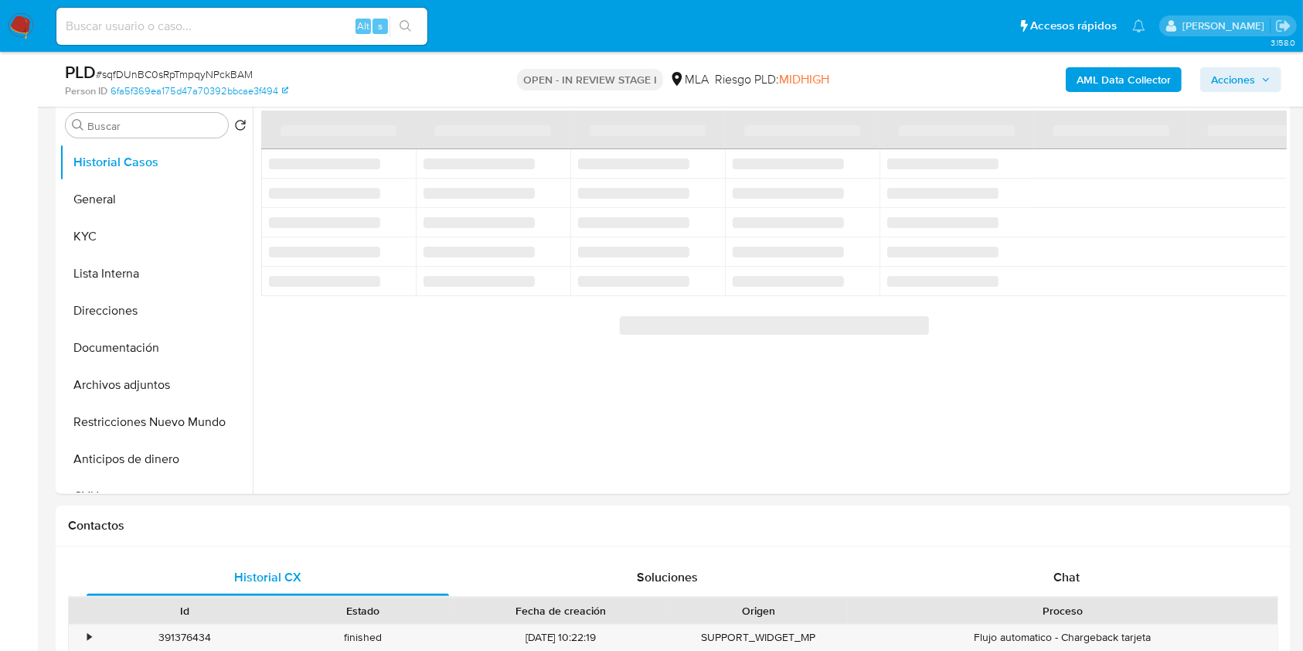
scroll to position [439, 0]
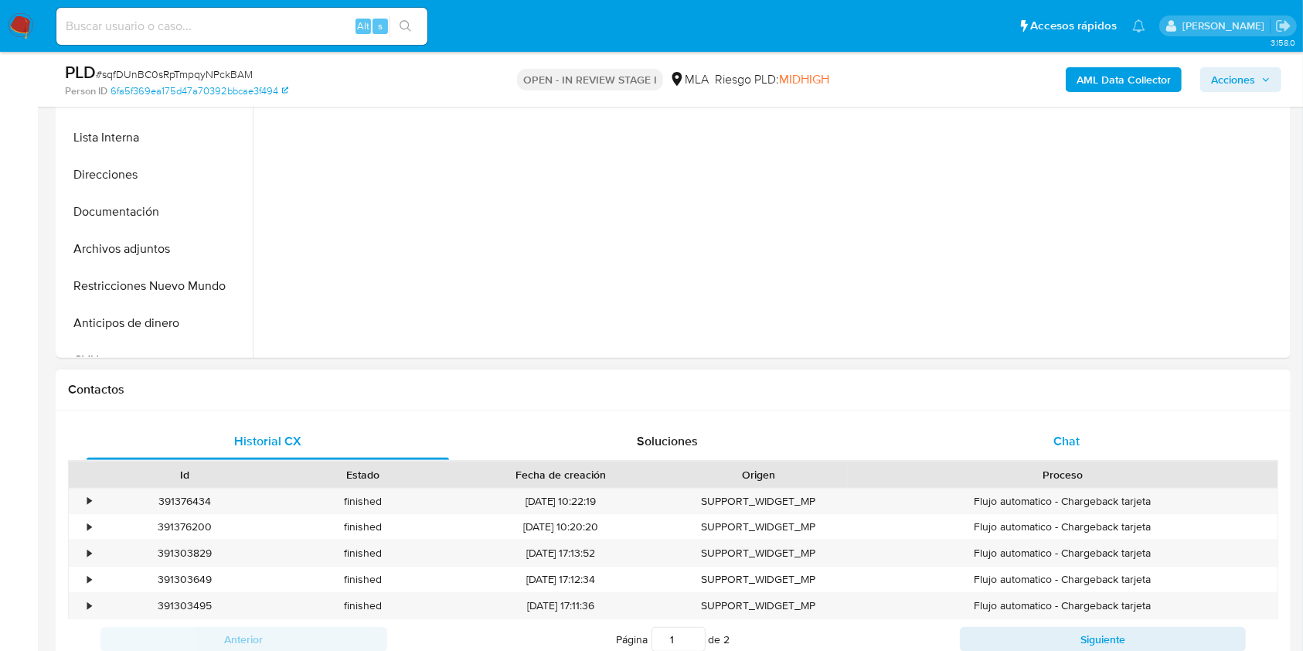
click at [1132, 434] on div "Chat" at bounding box center [1067, 441] width 363 height 37
select select "10"
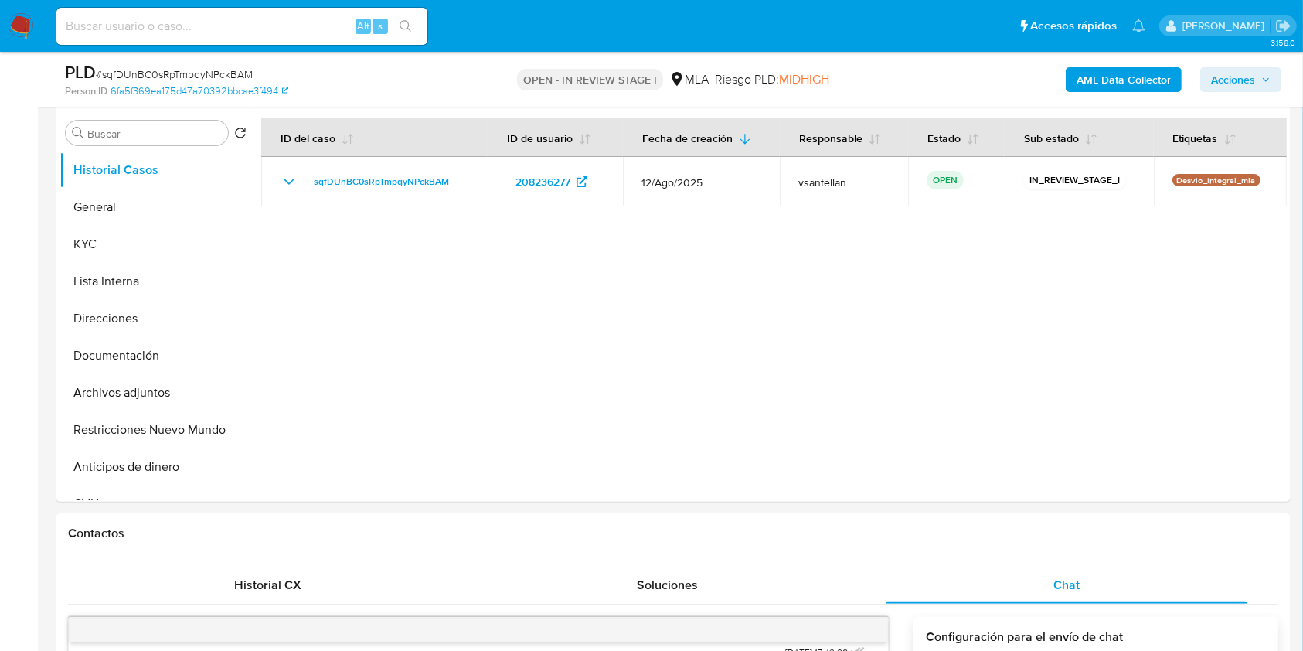
scroll to position [276, 0]
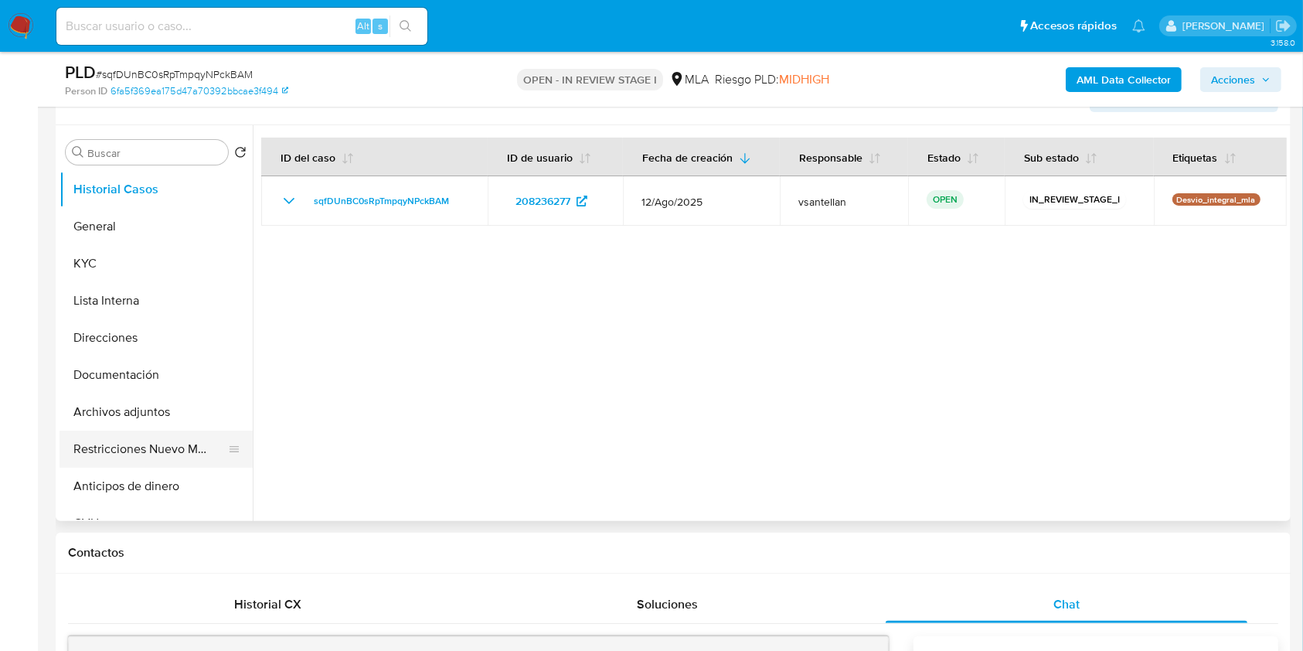
click at [123, 448] on button "Restricciones Nuevo Mundo" at bounding box center [150, 449] width 181 height 37
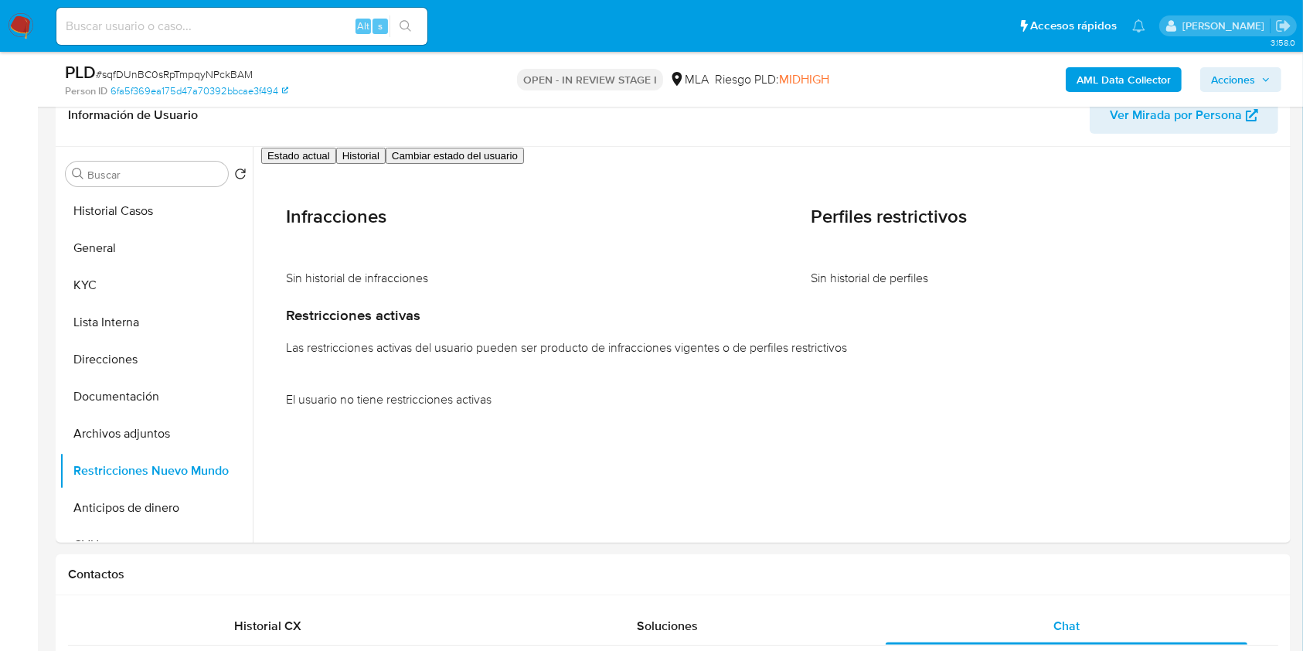
scroll to position [216, 0]
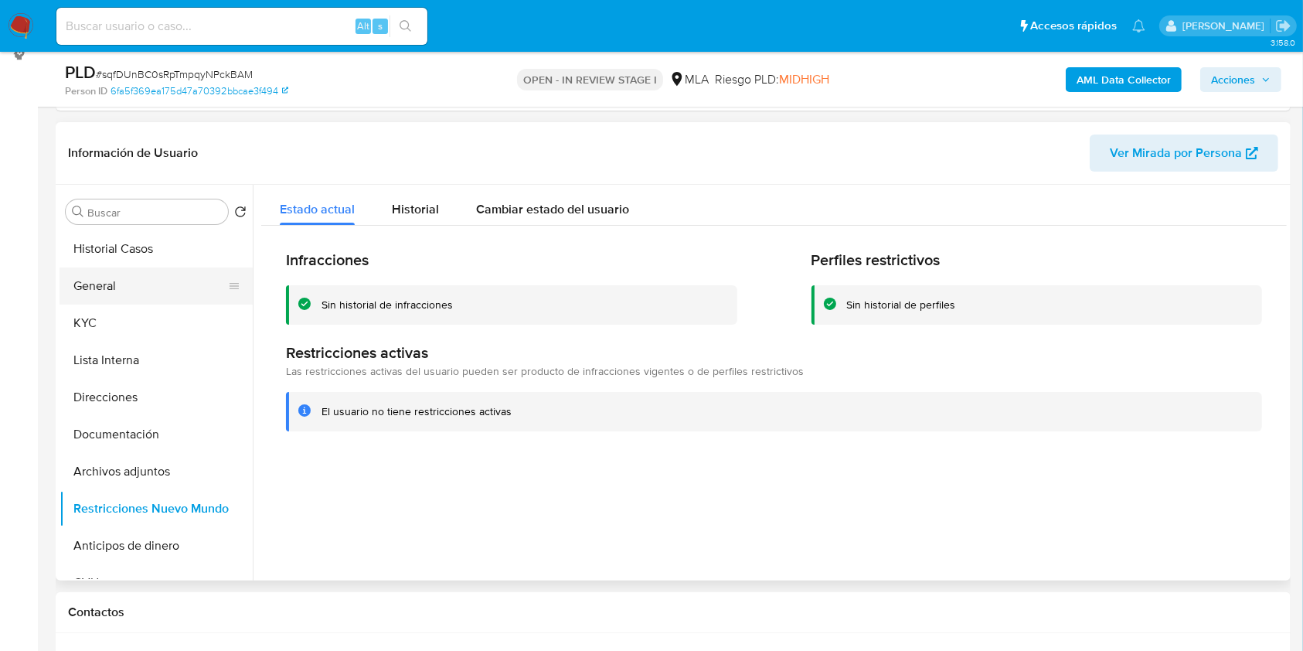
click at [90, 281] on button "General" at bounding box center [150, 285] width 181 height 37
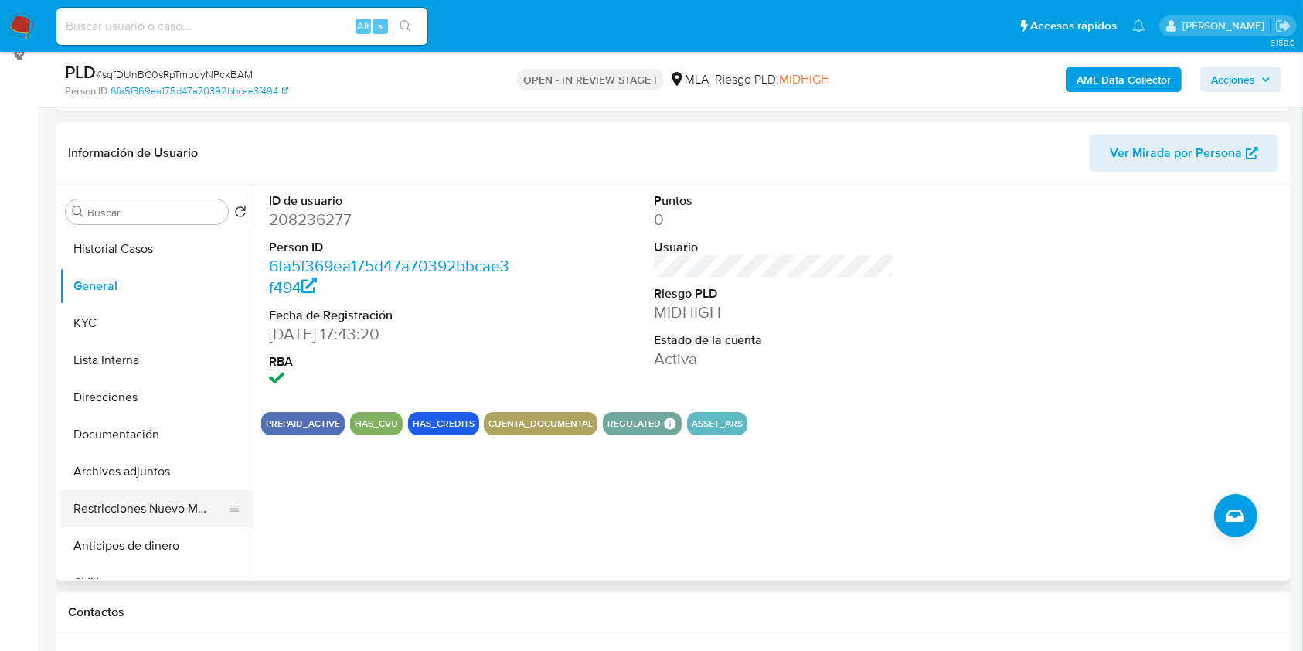
click at [142, 492] on button "Restricciones Nuevo Mundo" at bounding box center [150, 508] width 181 height 37
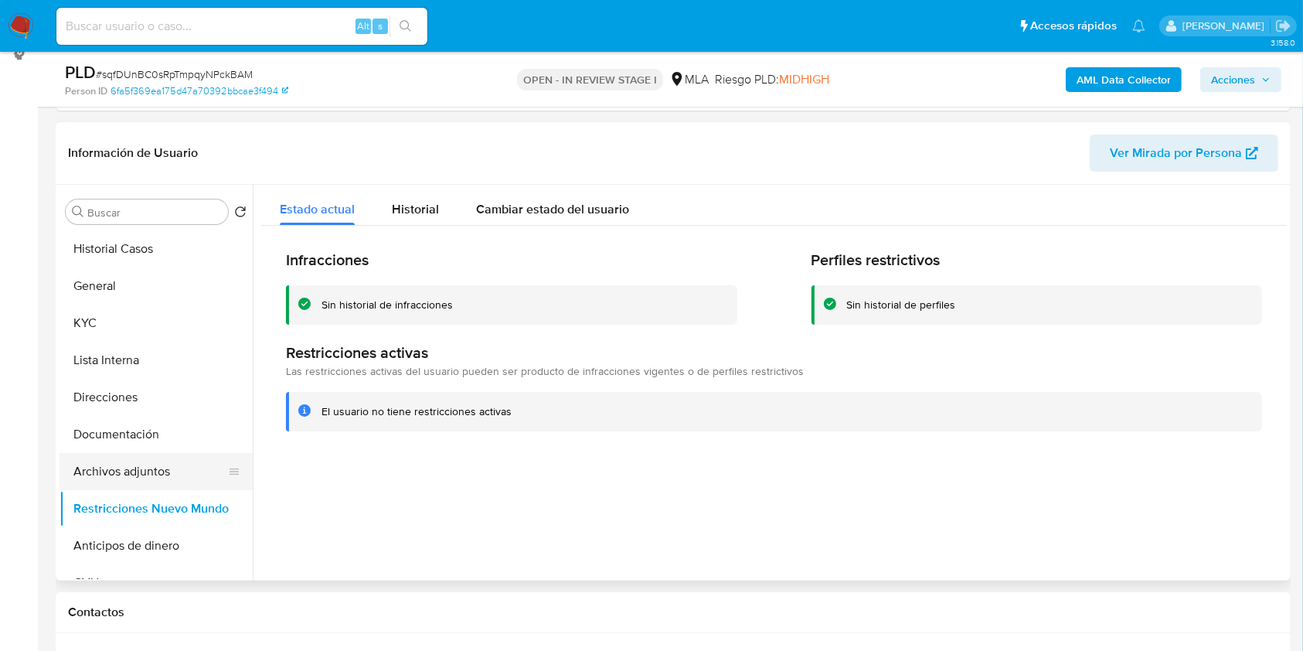
click at [148, 465] on button "Archivos adjuntos" at bounding box center [150, 471] width 181 height 37
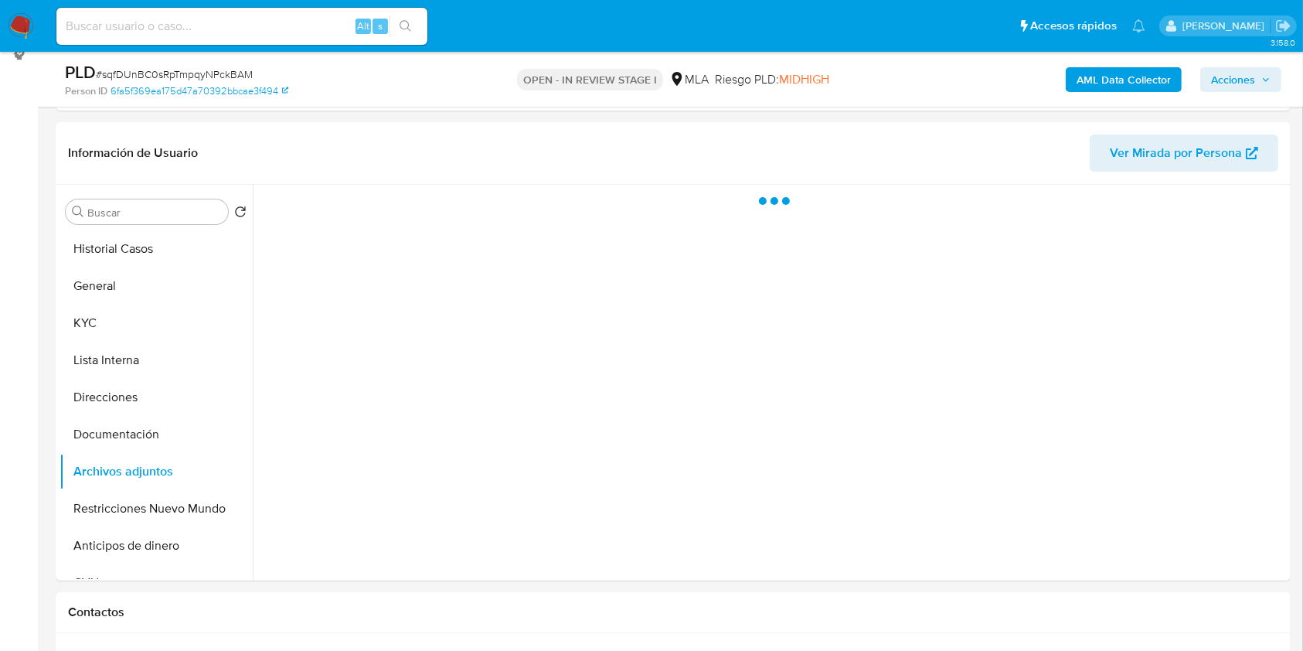
click at [1225, 80] on span "Acciones" at bounding box center [1233, 79] width 44 height 25
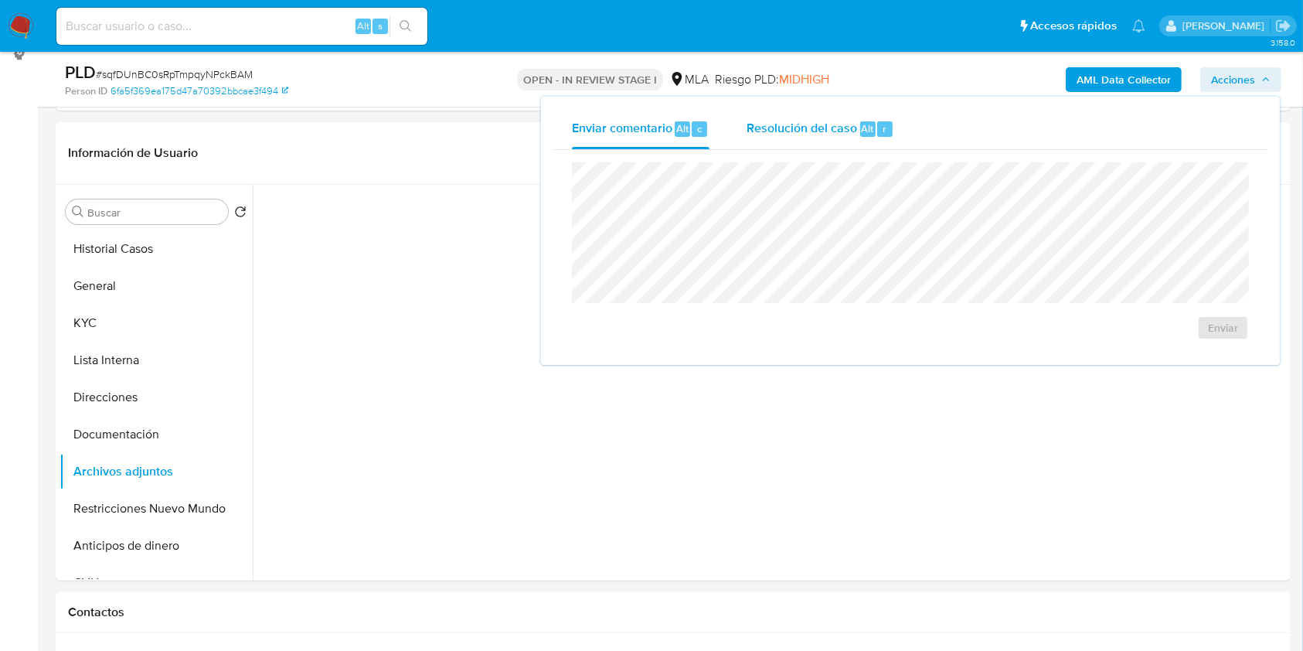
click at [849, 134] on span "Resolución del caso" at bounding box center [802, 128] width 111 height 18
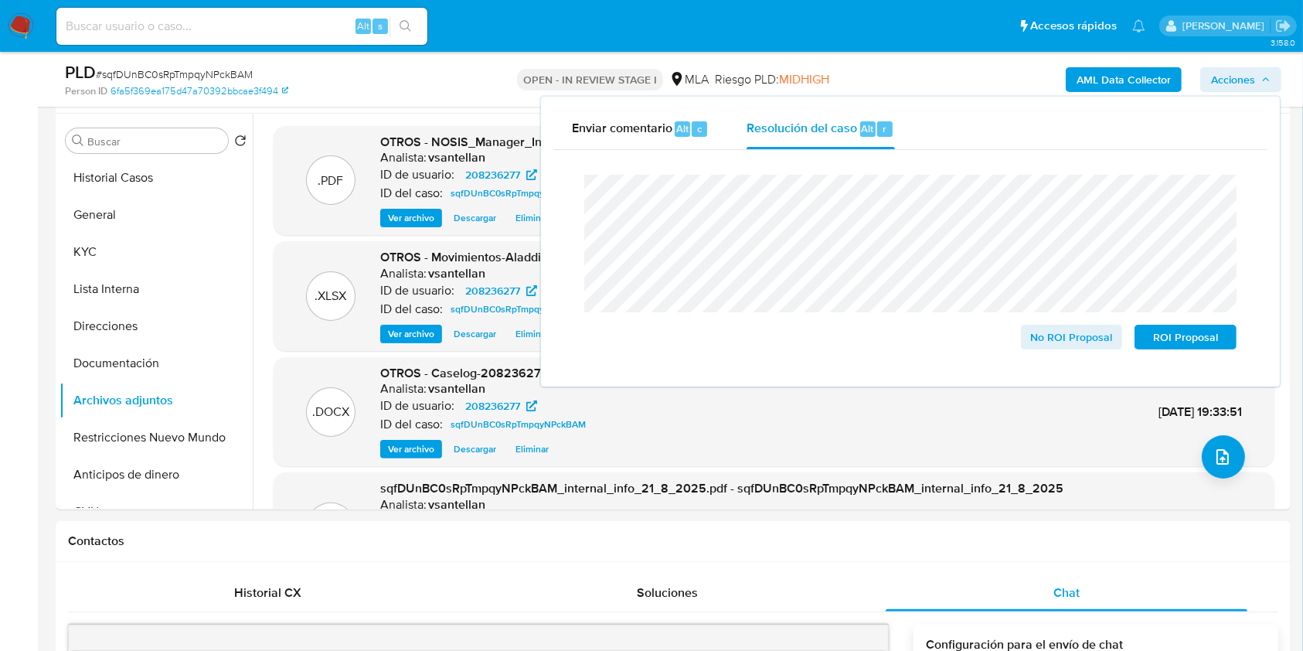
scroll to position [298, 0]
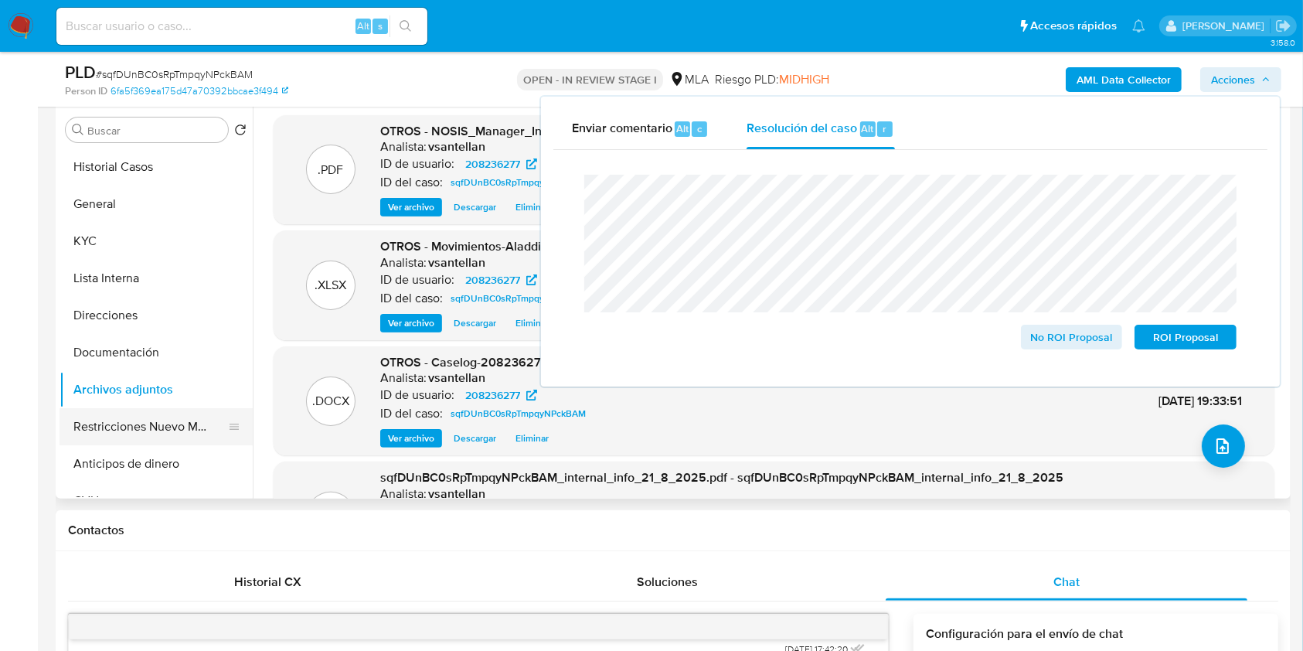
click at [98, 434] on button "Restricciones Nuevo Mundo" at bounding box center [150, 426] width 181 height 37
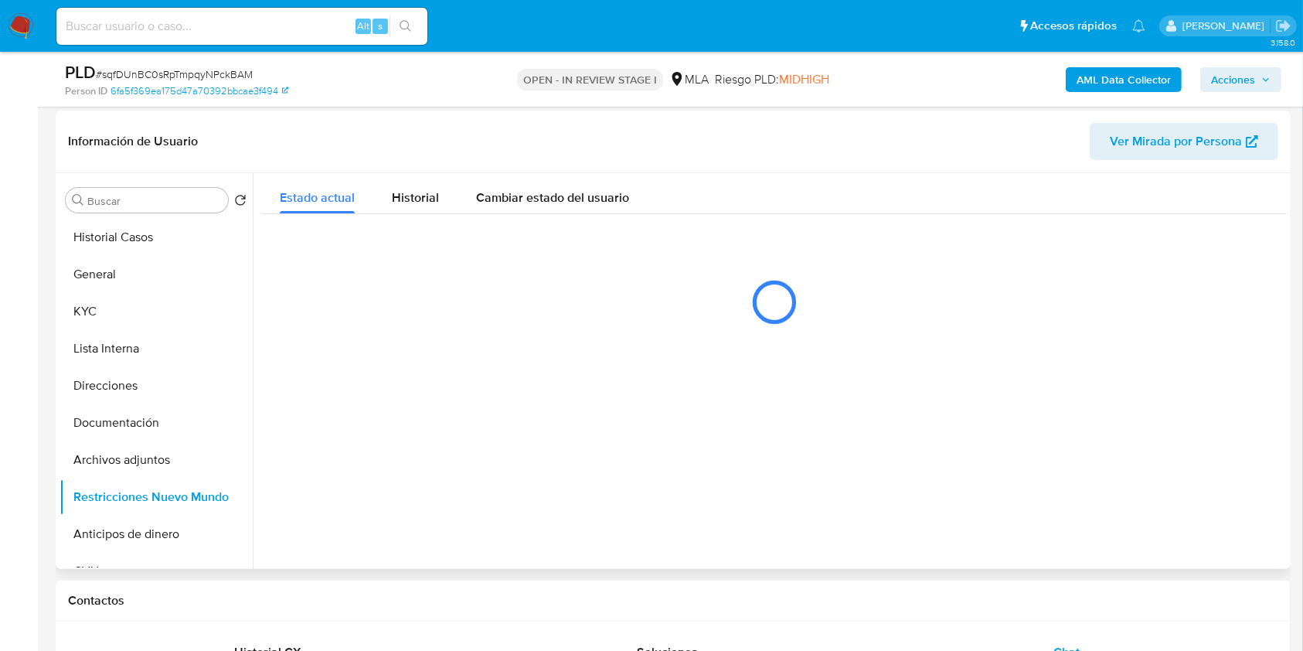
scroll to position [196, 0]
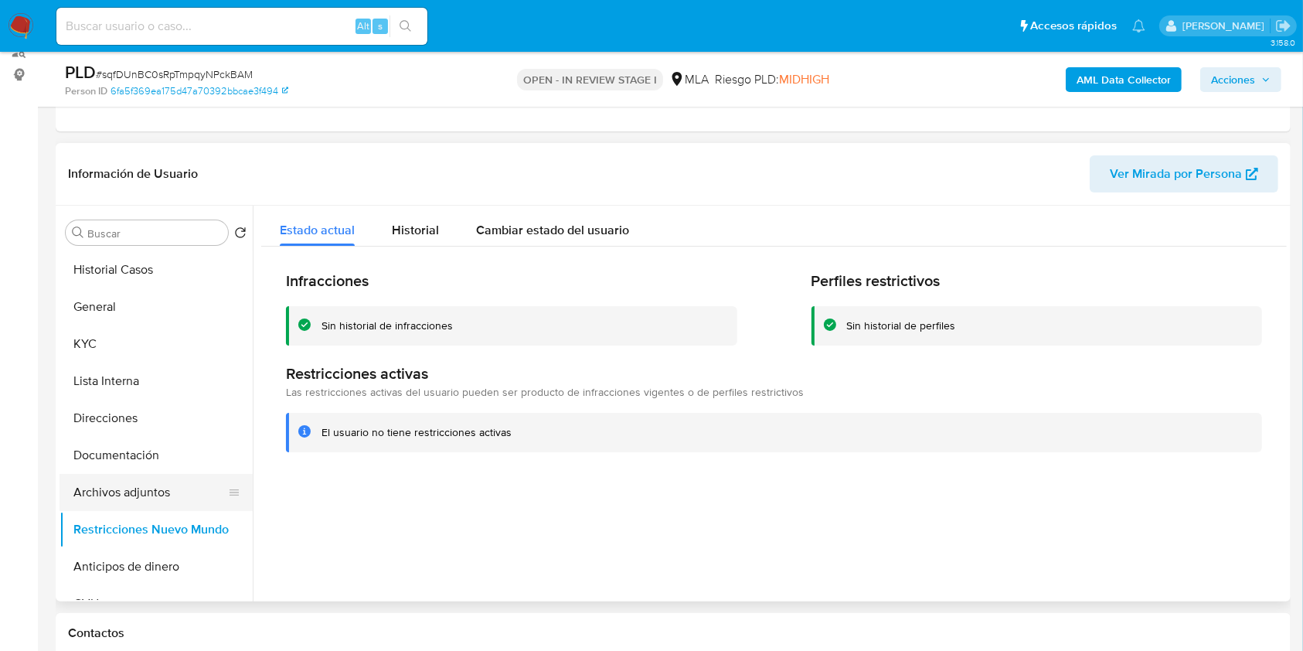
click at [173, 485] on button "Archivos adjuntos" at bounding box center [150, 492] width 181 height 37
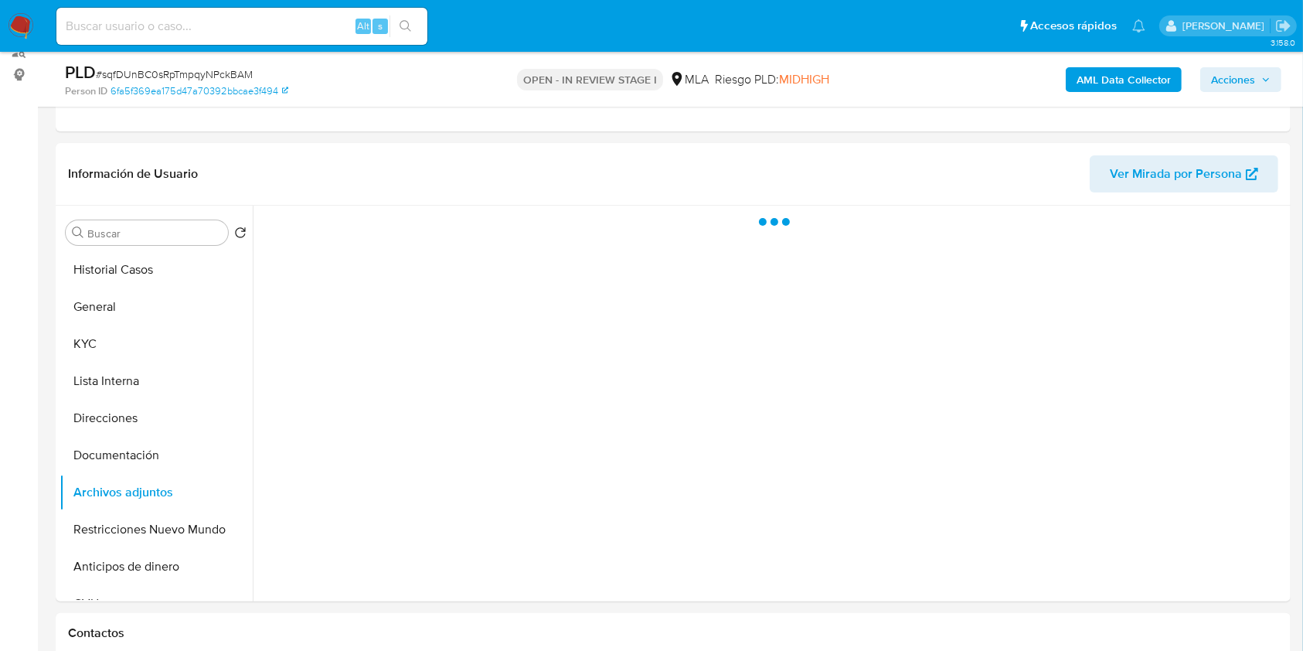
drag, startPoint x: 1235, startPoint y: 83, endPoint x: 1261, endPoint y: 92, distance: 27.6
click at [1235, 83] on span "Acciones" at bounding box center [1233, 79] width 44 height 25
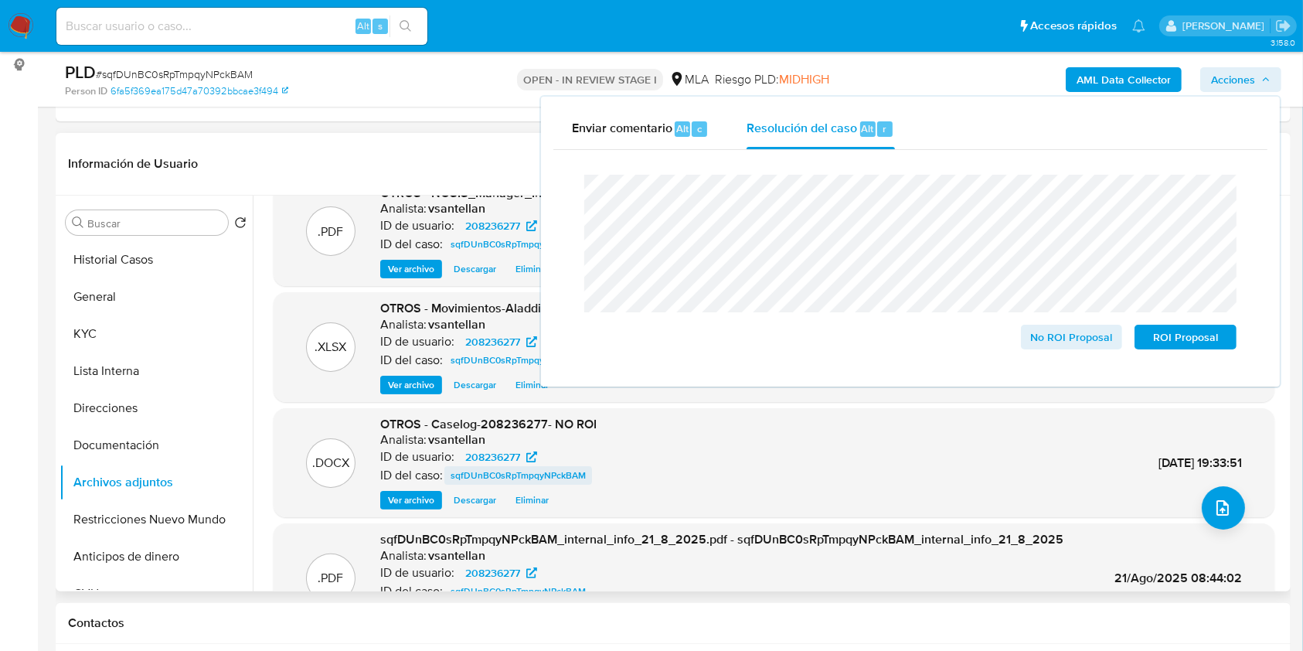
scroll to position [0, 0]
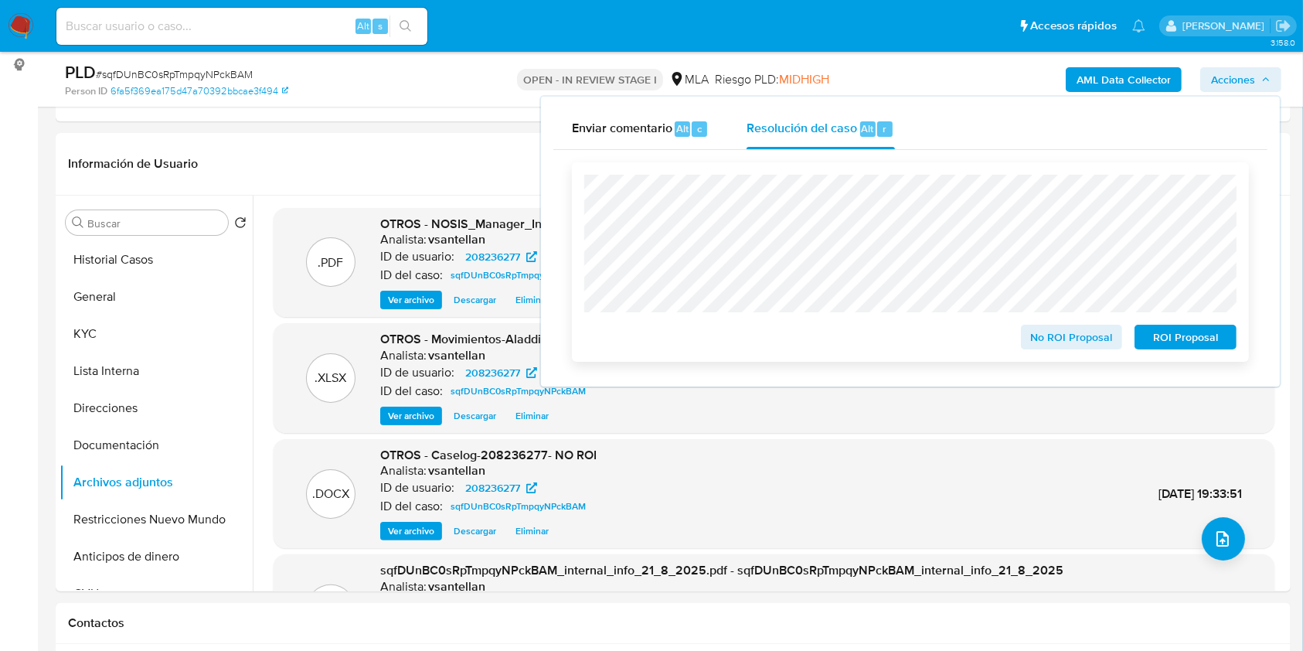
click at [1076, 341] on span "No ROI Proposal" at bounding box center [1072, 337] width 80 height 22
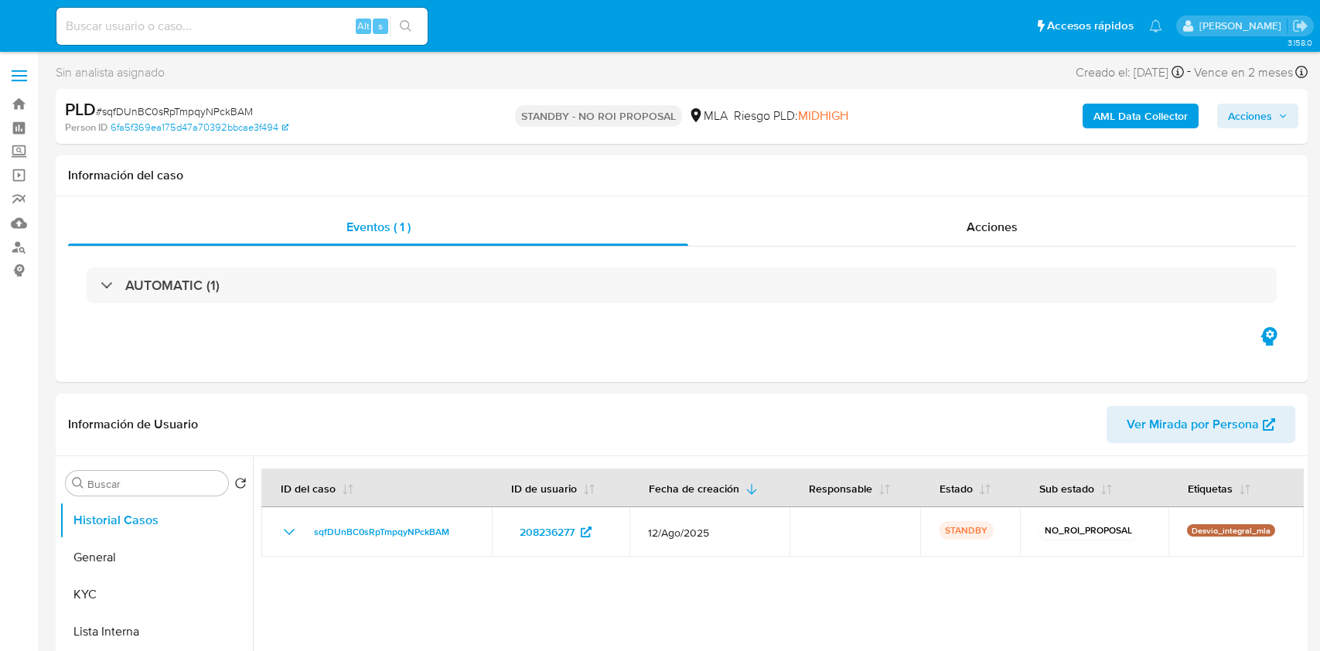
select select "10"
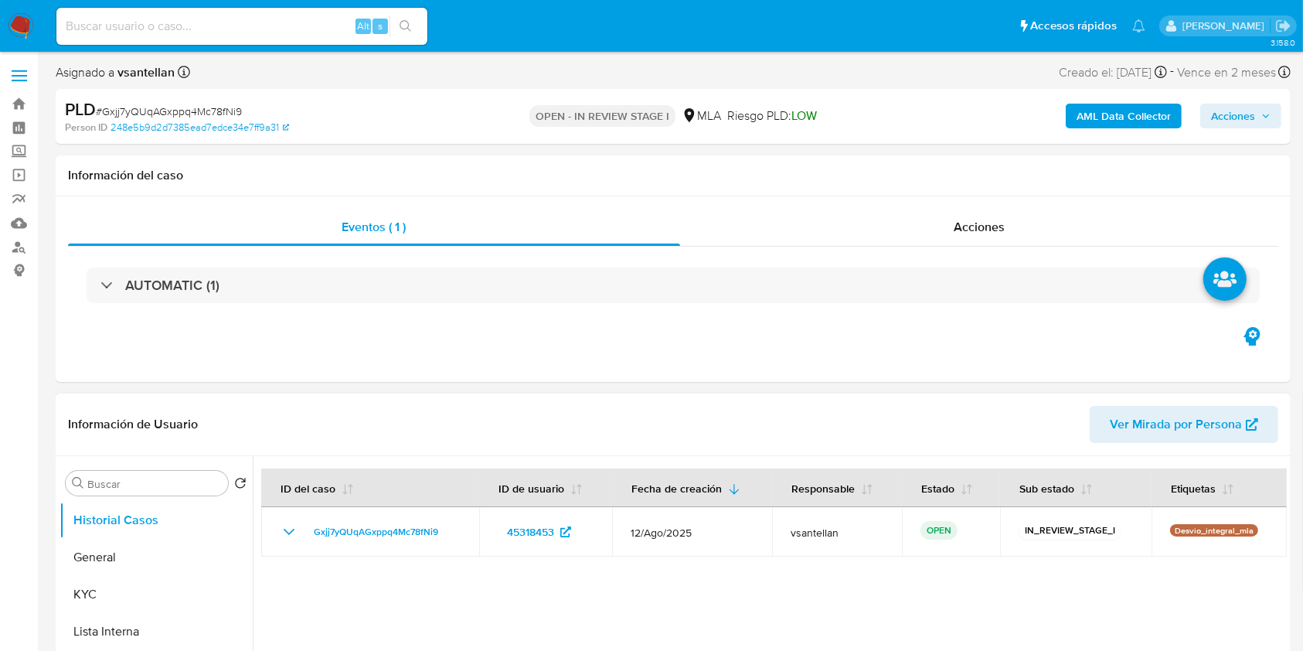
select select "10"
click at [141, 599] on button "KYC" at bounding box center [150, 594] width 181 height 37
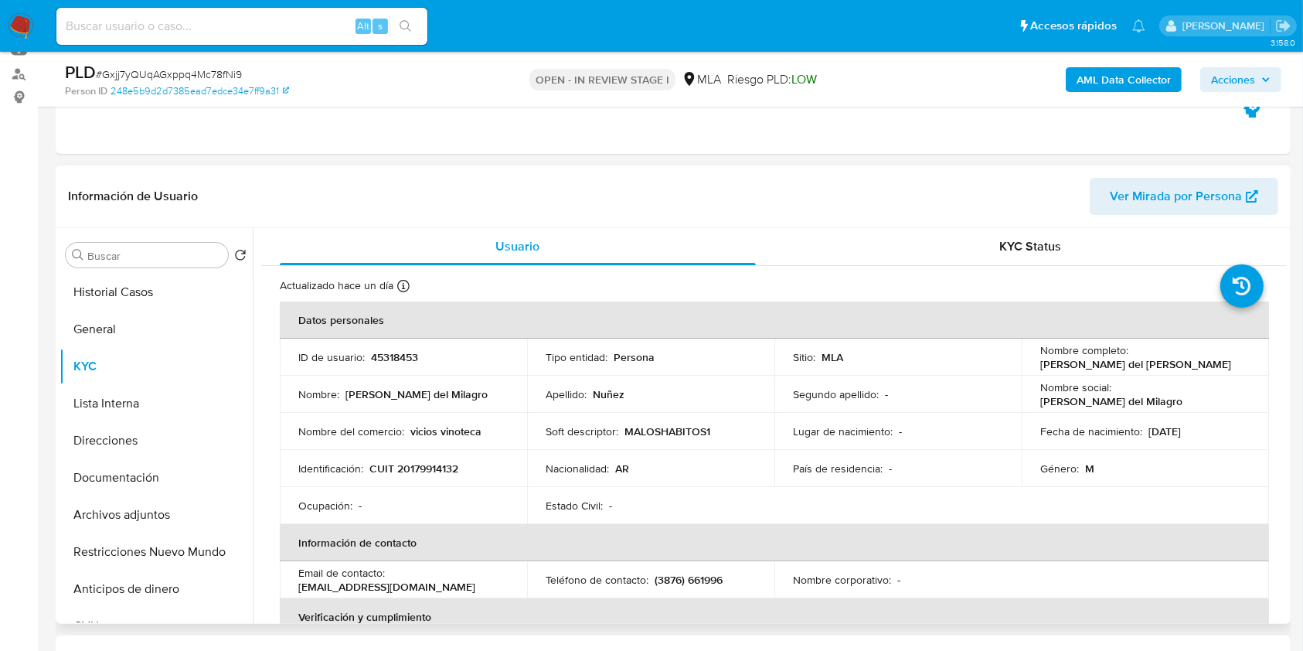
scroll to position [206, 0]
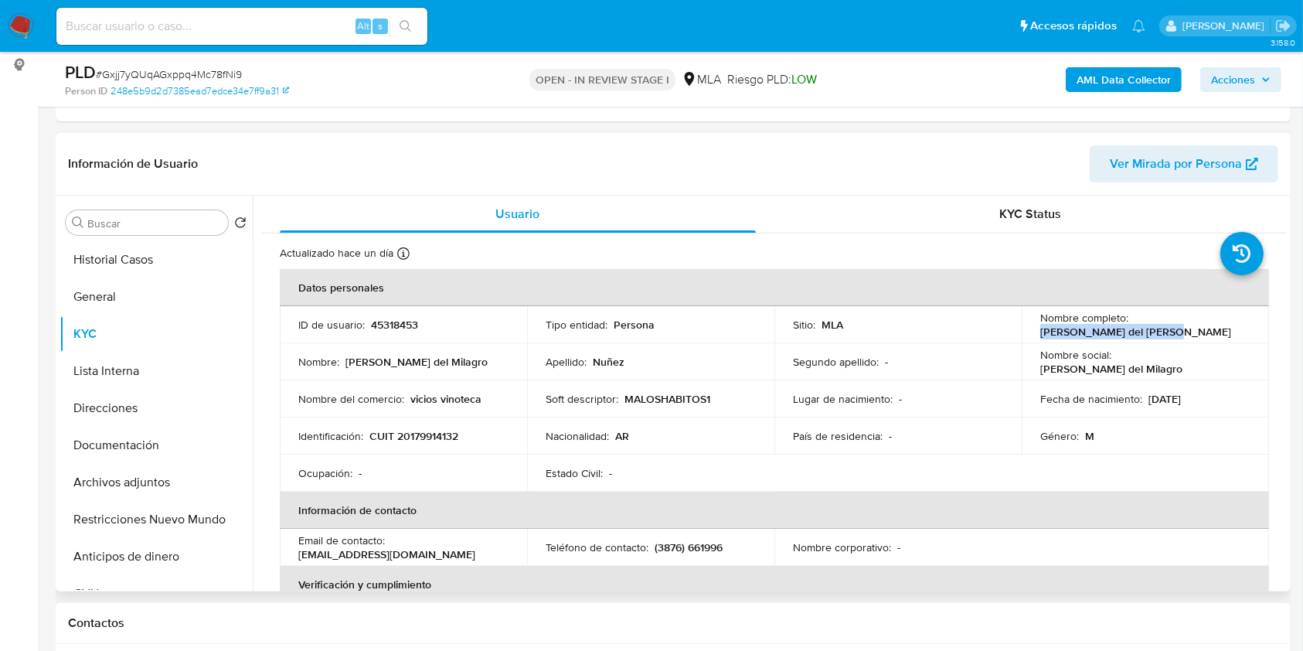
drag, startPoint x: 1037, startPoint y: 332, endPoint x: 1172, endPoint y: 329, distance: 134.5
click at [1172, 329] on div "Nombre completo : [PERSON_NAME] del [PERSON_NAME]" at bounding box center [1145, 325] width 210 height 28
copy p "[PERSON_NAME] del [PERSON_NAME]"
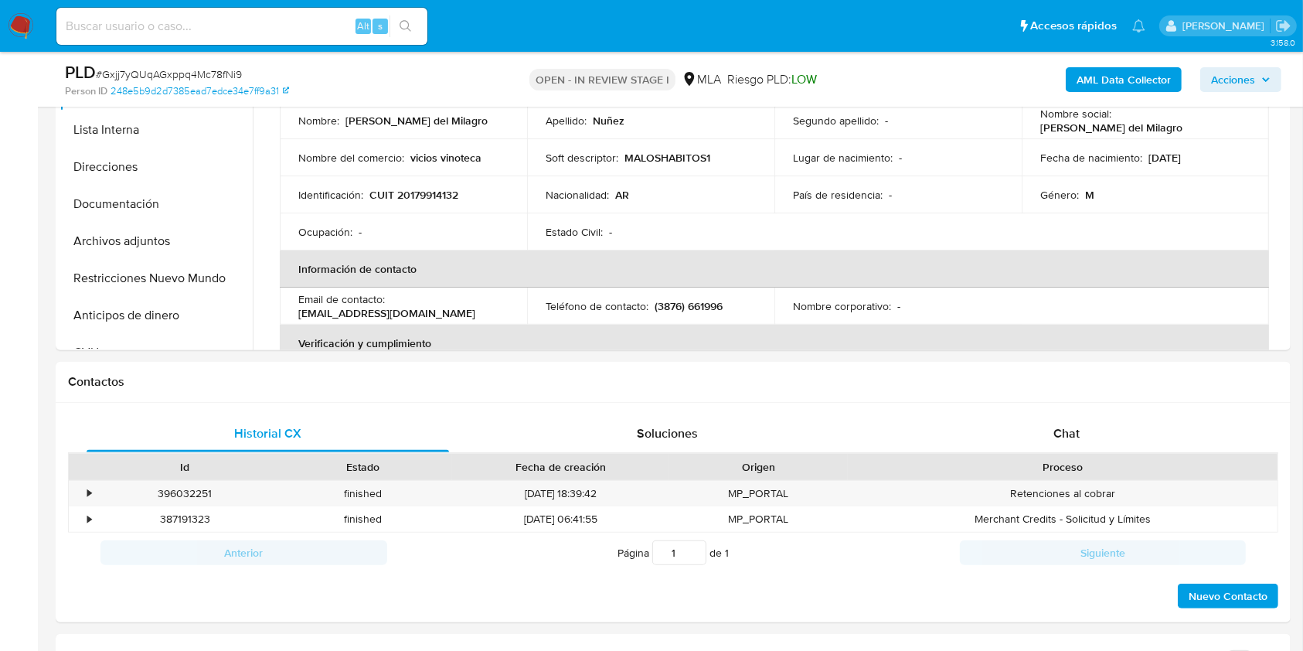
scroll to position [676, 0]
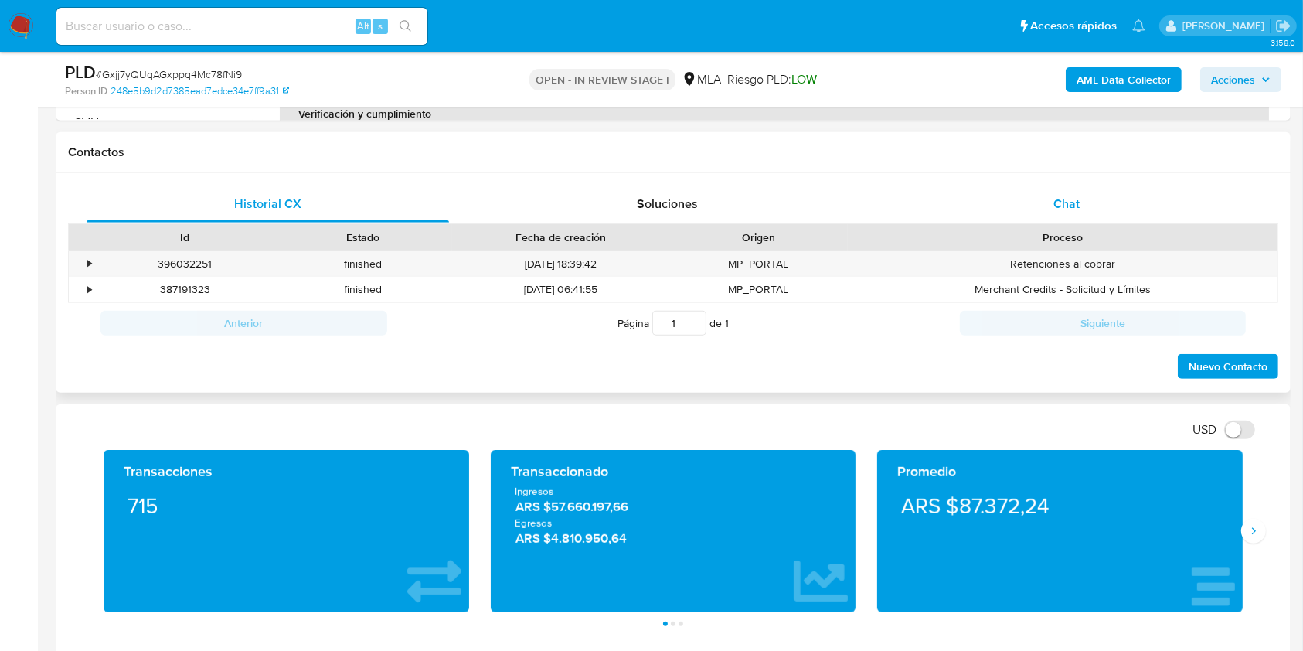
click at [1105, 213] on div "Chat" at bounding box center [1067, 204] width 363 height 37
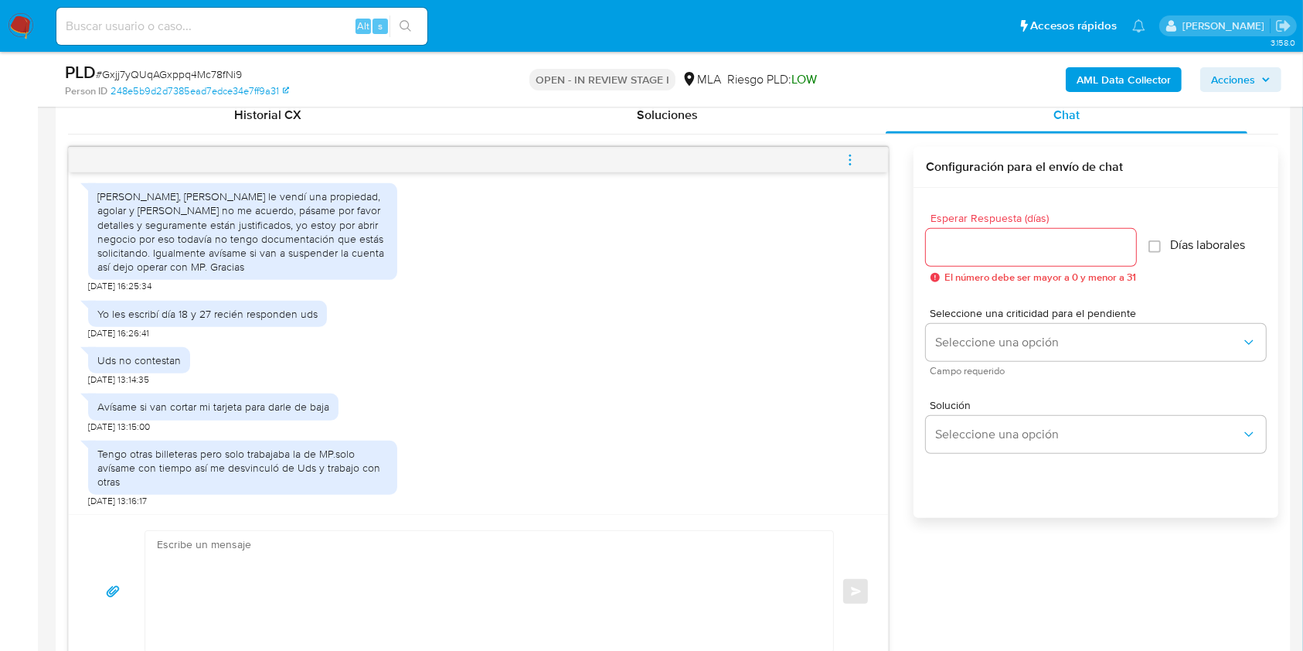
scroll to position [1834, 0]
click at [450, 594] on textarea at bounding box center [485, 591] width 657 height 121
paste textarea "Hola Hector del Milagro Nuñez Muchas gracias por la respuesta. Analizamos tu ca…"
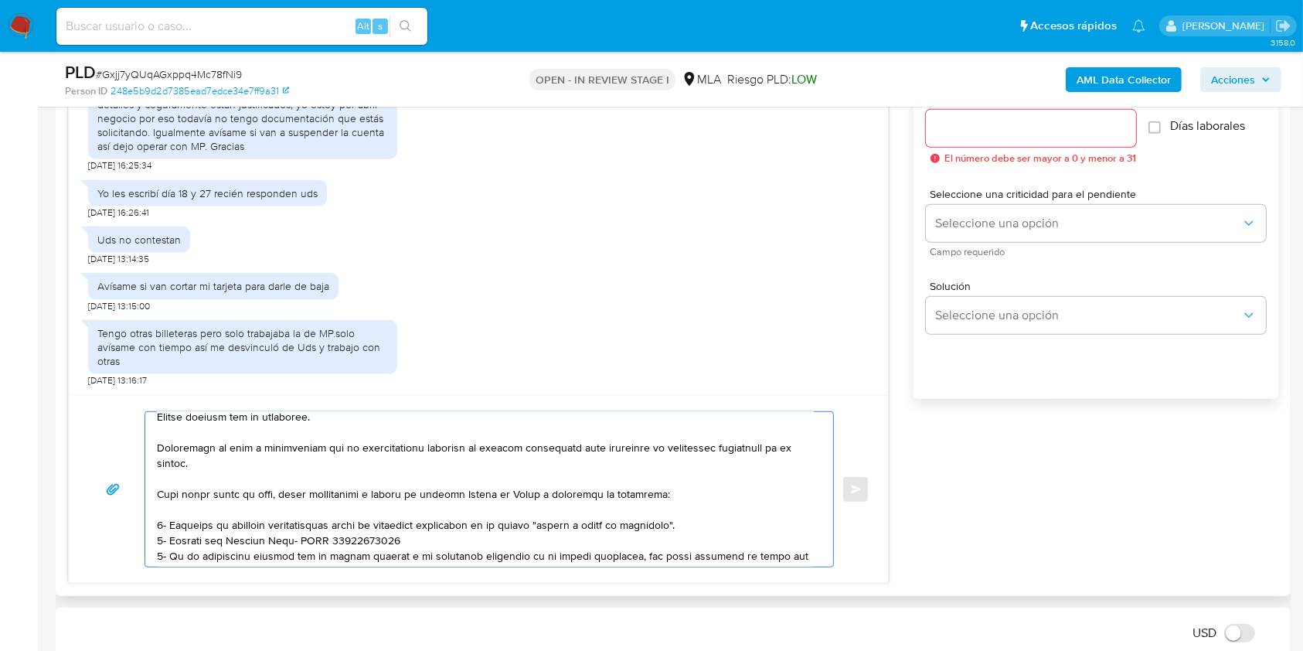
scroll to position [0, 0]
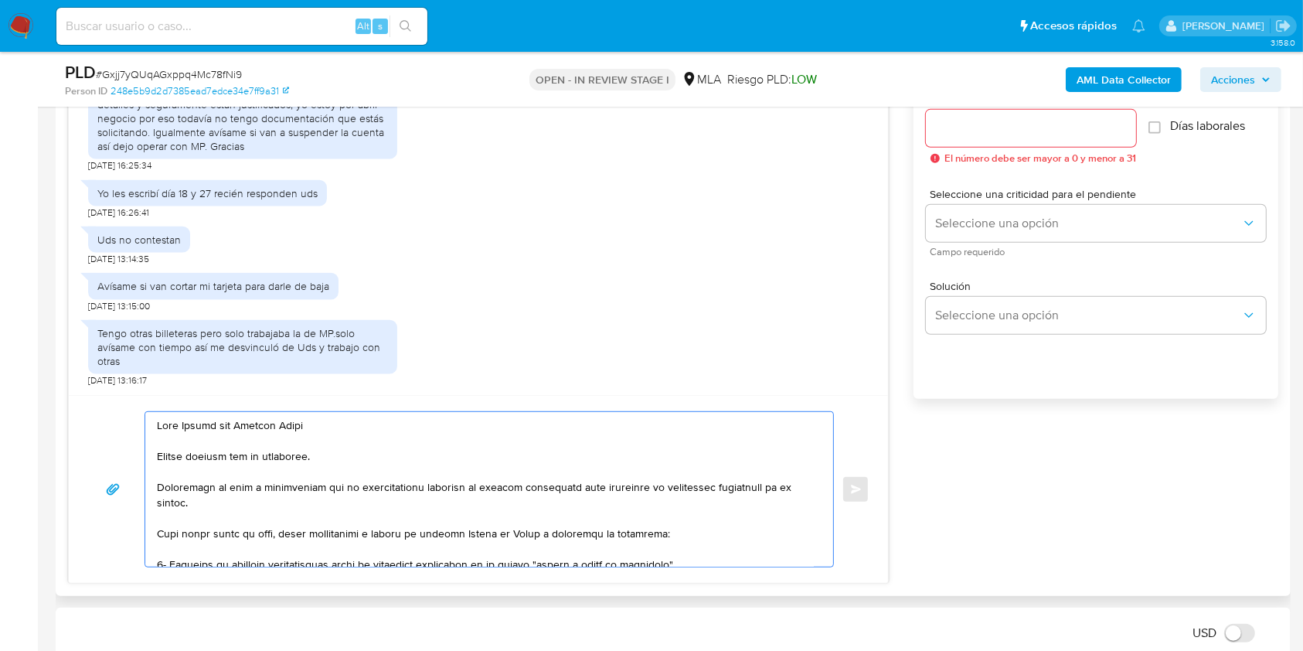
drag, startPoint x: 383, startPoint y: 463, endPoint x: 156, endPoint y: 534, distance: 237.4
click at [157, 534] on textarea at bounding box center [485, 489] width 657 height 155
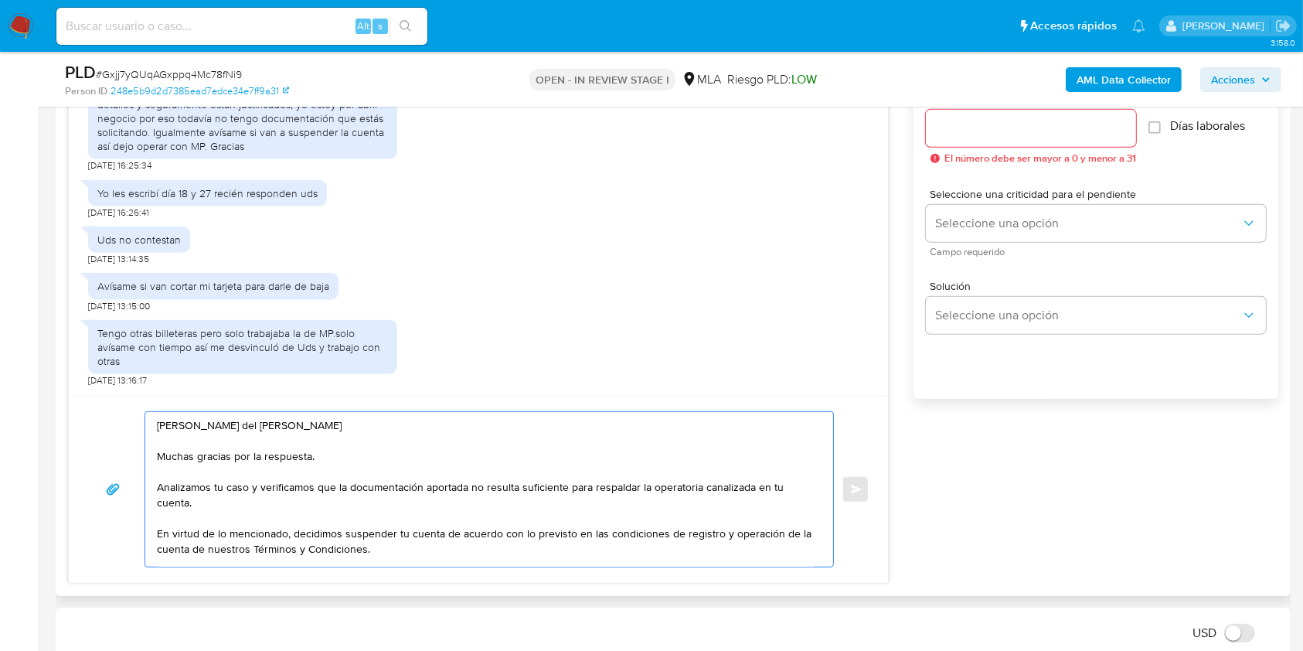
drag, startPoint x: 351, startPoint y: 485, endPoint x: 421, endPoint y: 492, distance: 69.9
click at [421, 492] on textarea "Hola Hector del Milagro Nuñez Muchas gracias por la respuesta. Analizamos tu ca…" at bounding box center [485, 489] width 657 height 155
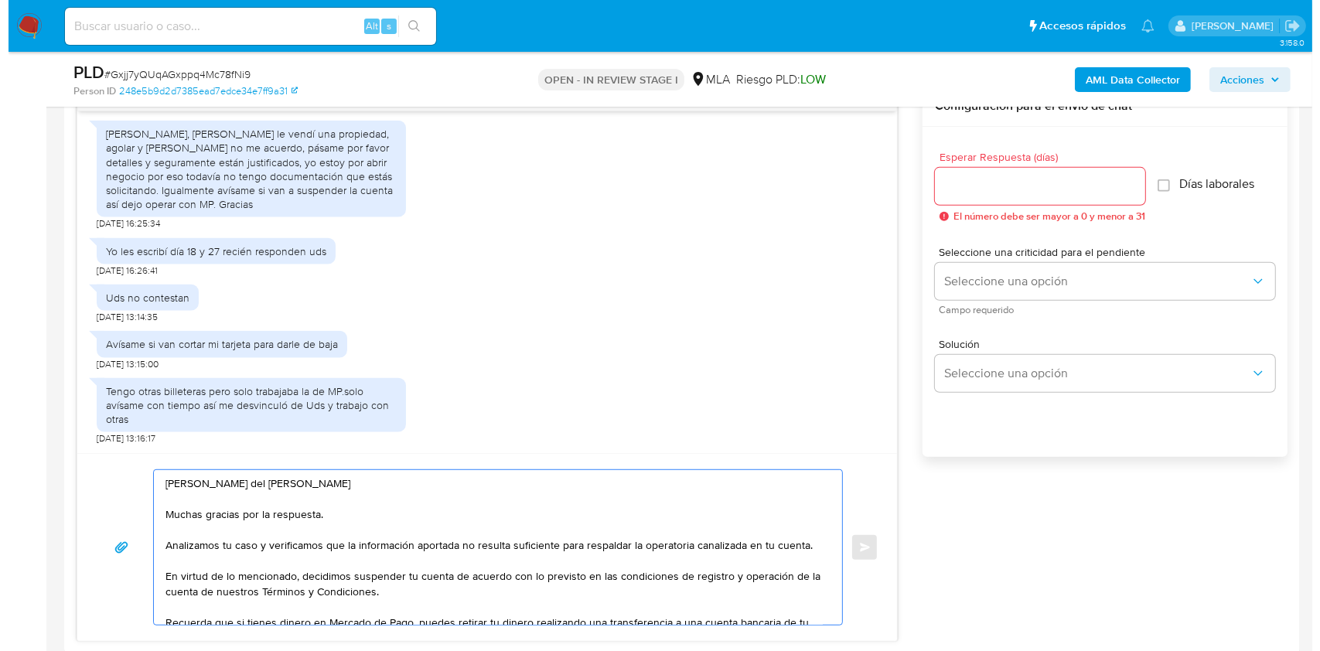
scroll to position [795, 0]
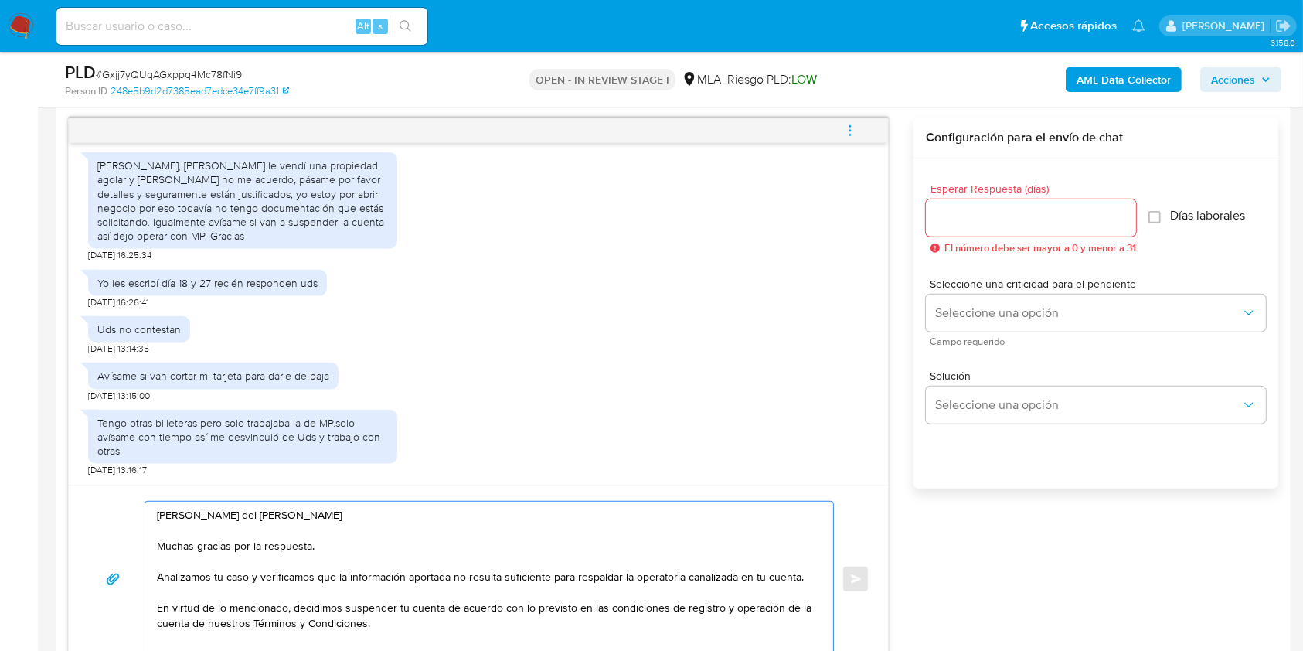
type textarea "[PERSON_NAME] del [PERSON_NAME] Muchas gracias por la respuesta. Analizamos tu …"
click at [1028, 216] on input "Esperar Respuesta (días)" at bounding box center [1031, 218] width 210 height 20
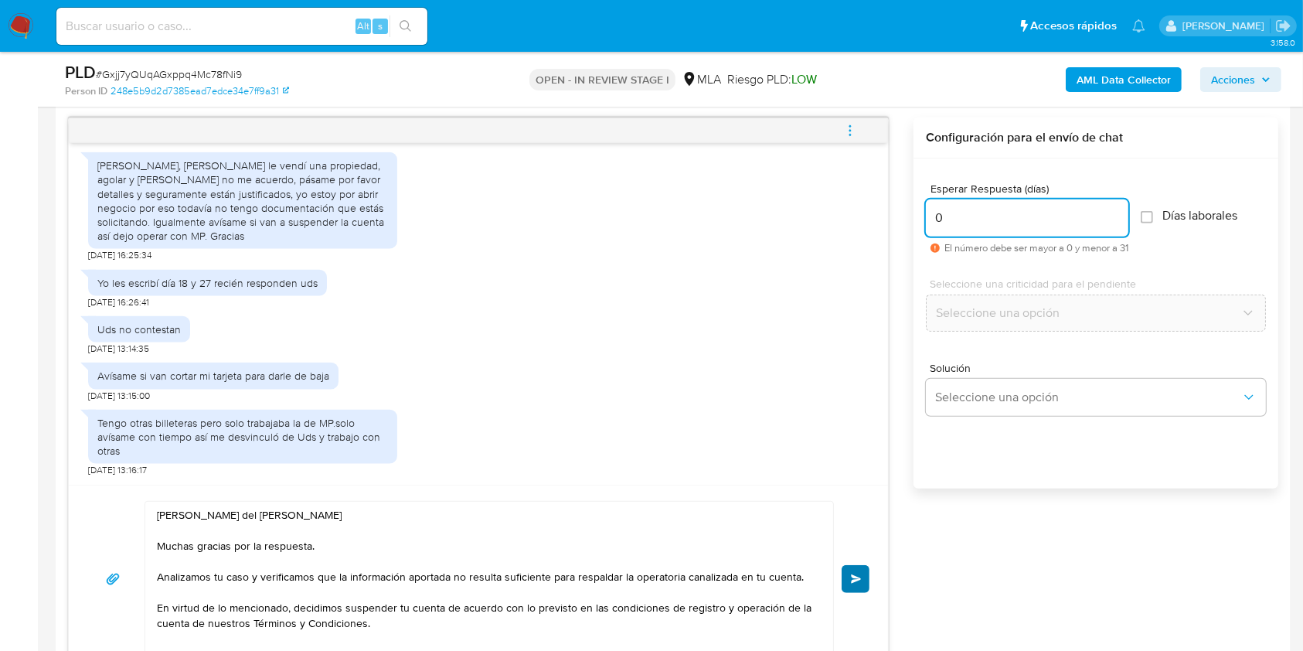
type input "0"
click at [855, 577] on span "Enviar" at bounding box center [856, 578] width 11 height 9
click at [856, 132] on icon "menu-action" at bounding box center [850, 131] width 14 height 14
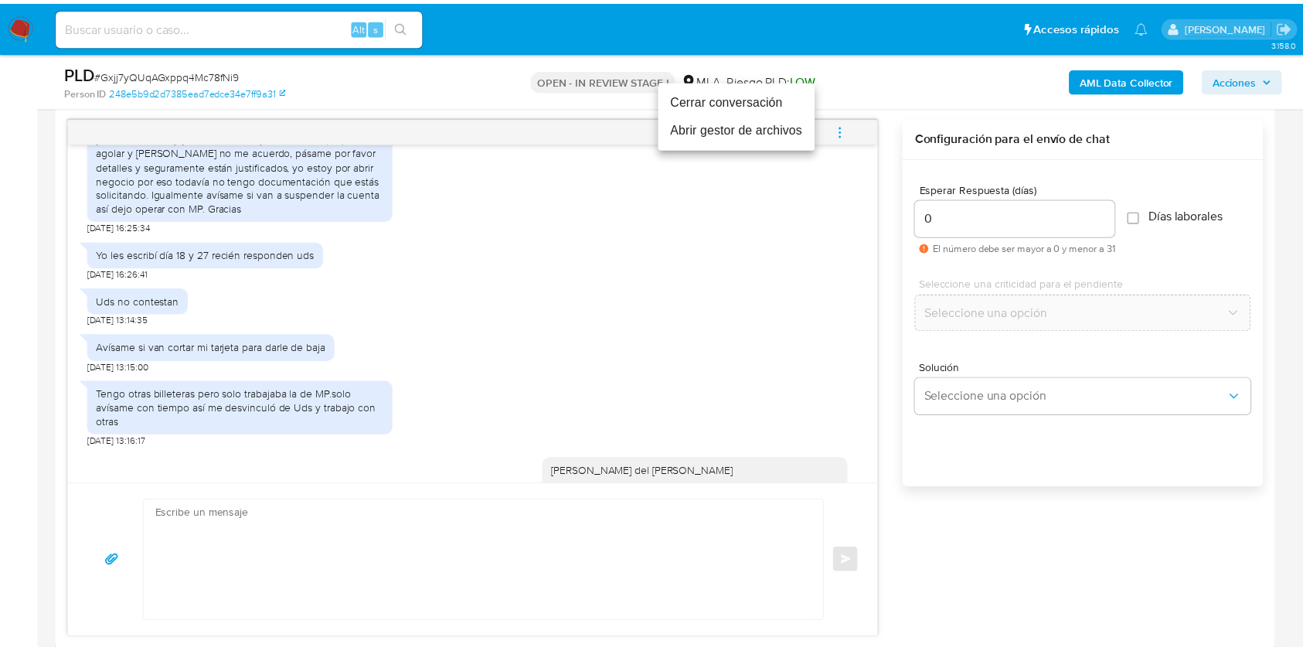
scroll to position [2174, 0]
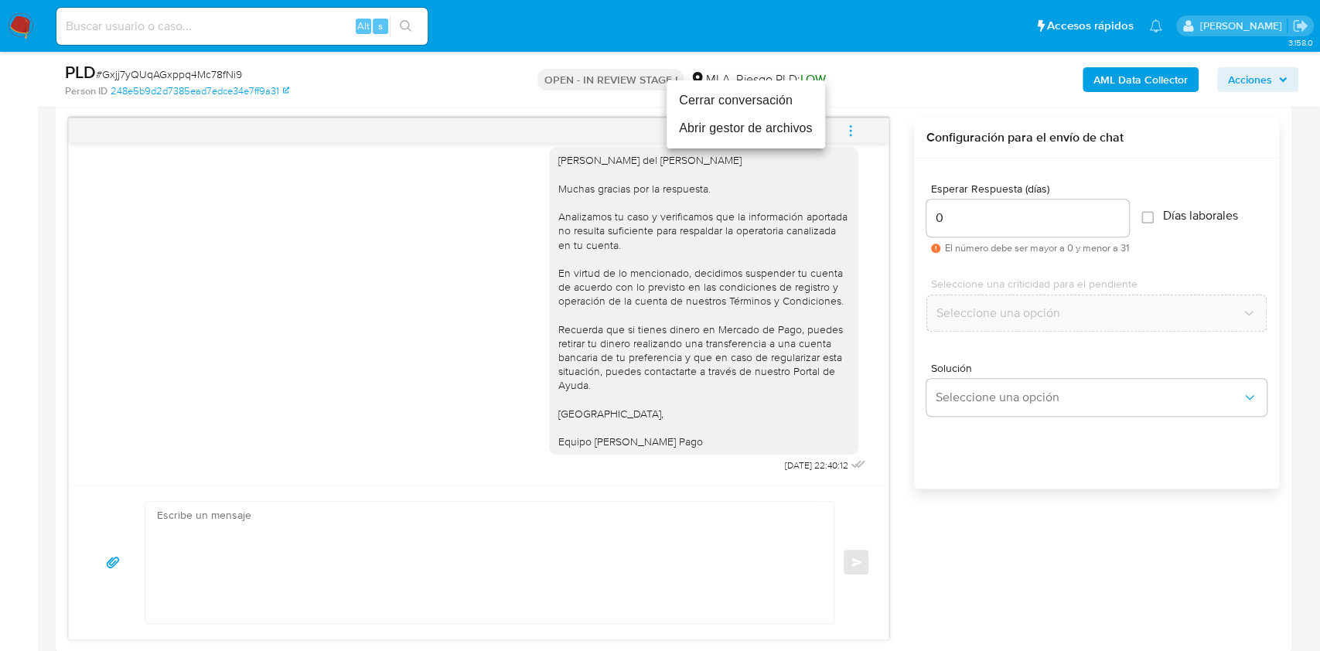
click at [727, 100] on li "Cerrar conversación" at bounding box center [745, 101] width 158 height 28
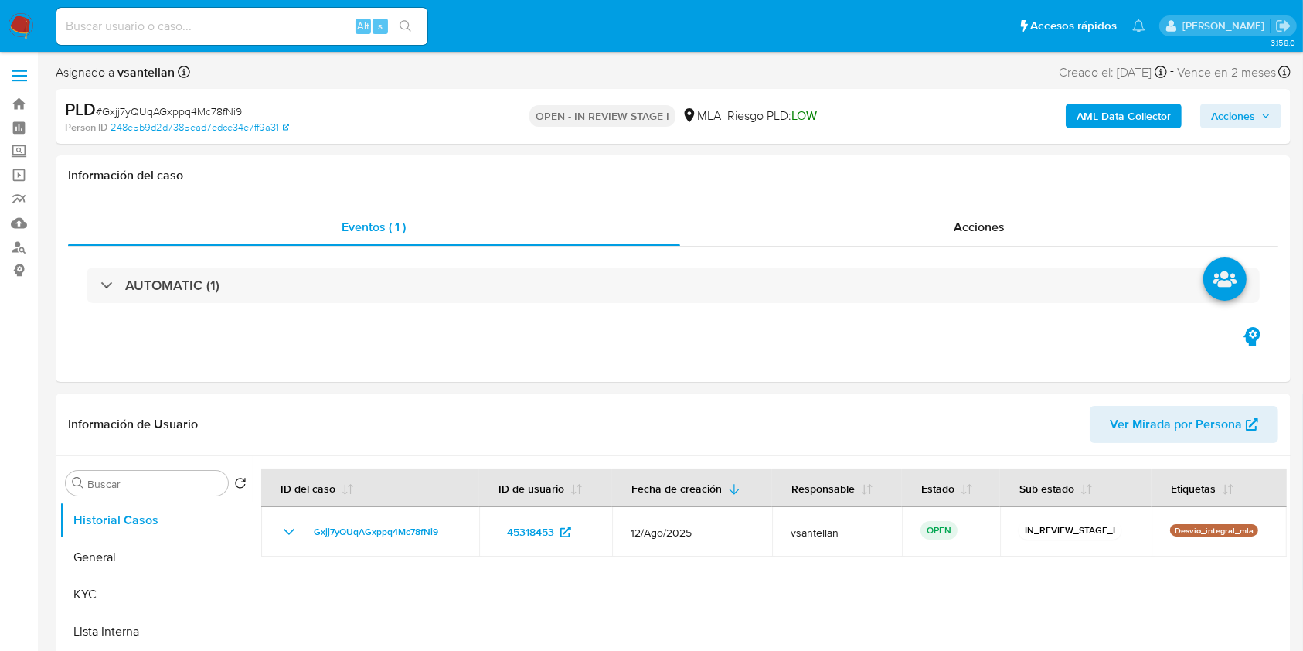
select select "10"
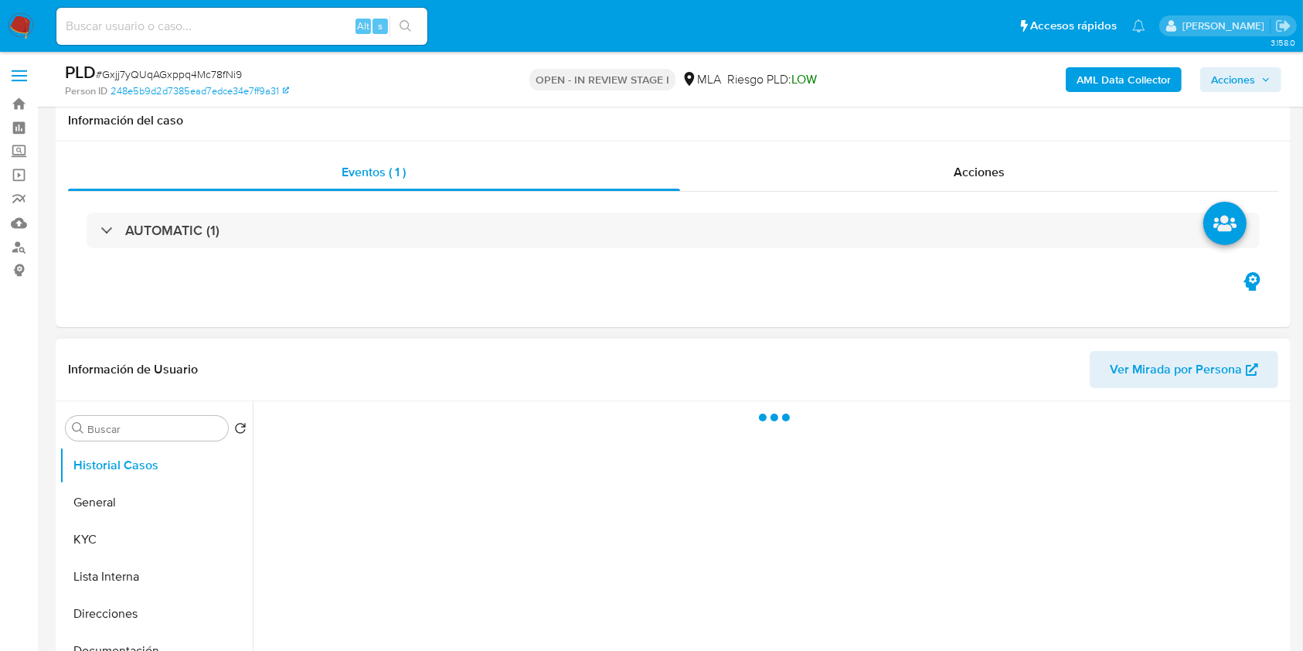
scroll to position [309, 0]
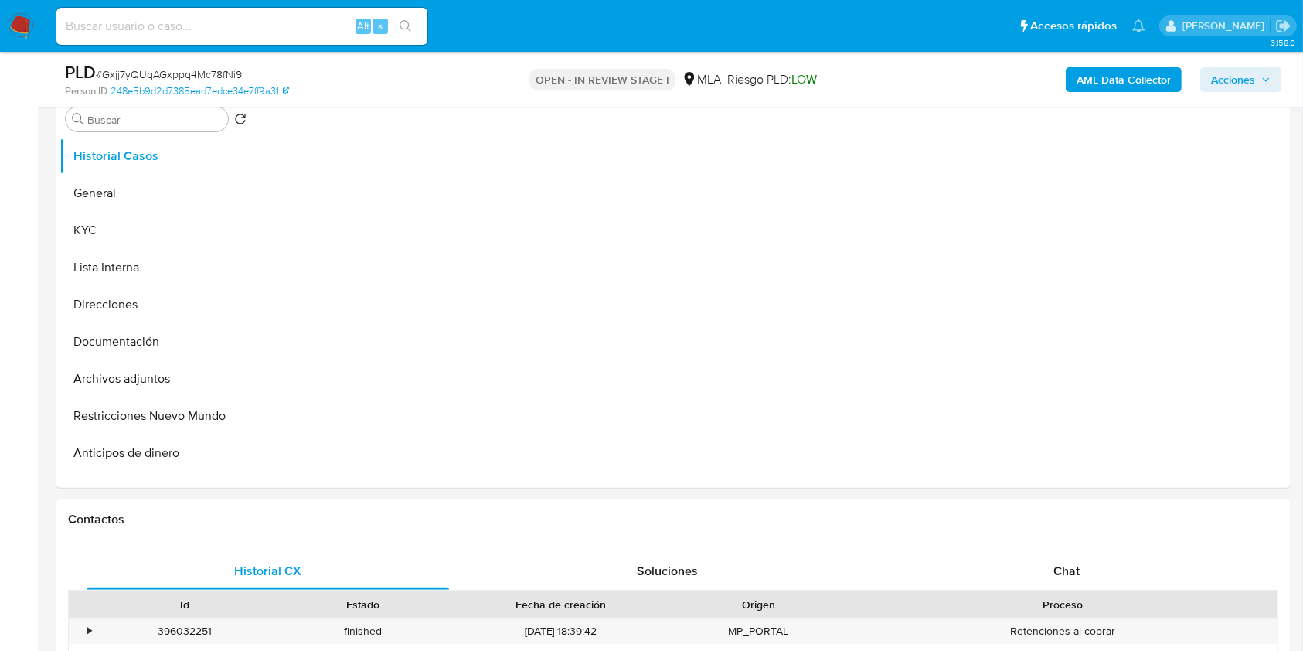
select select "10"
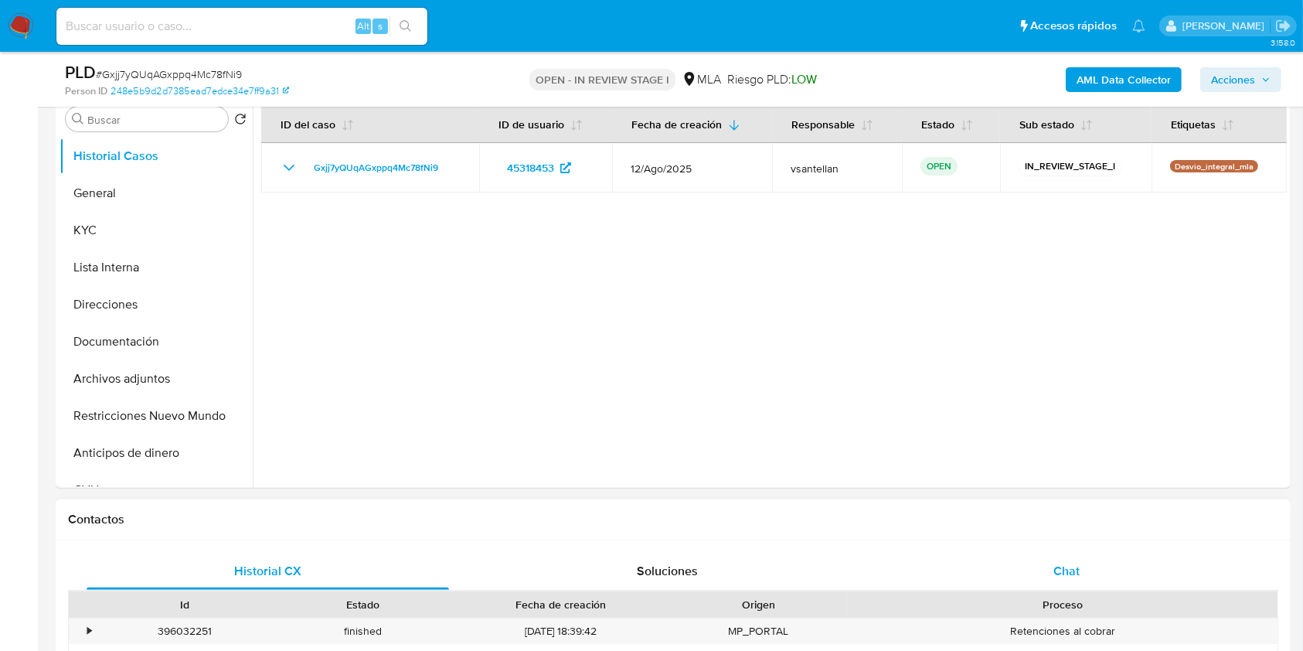
click at [1079, 568] on span "Chat" at bounding box center [1067, 571] width 26 height 18
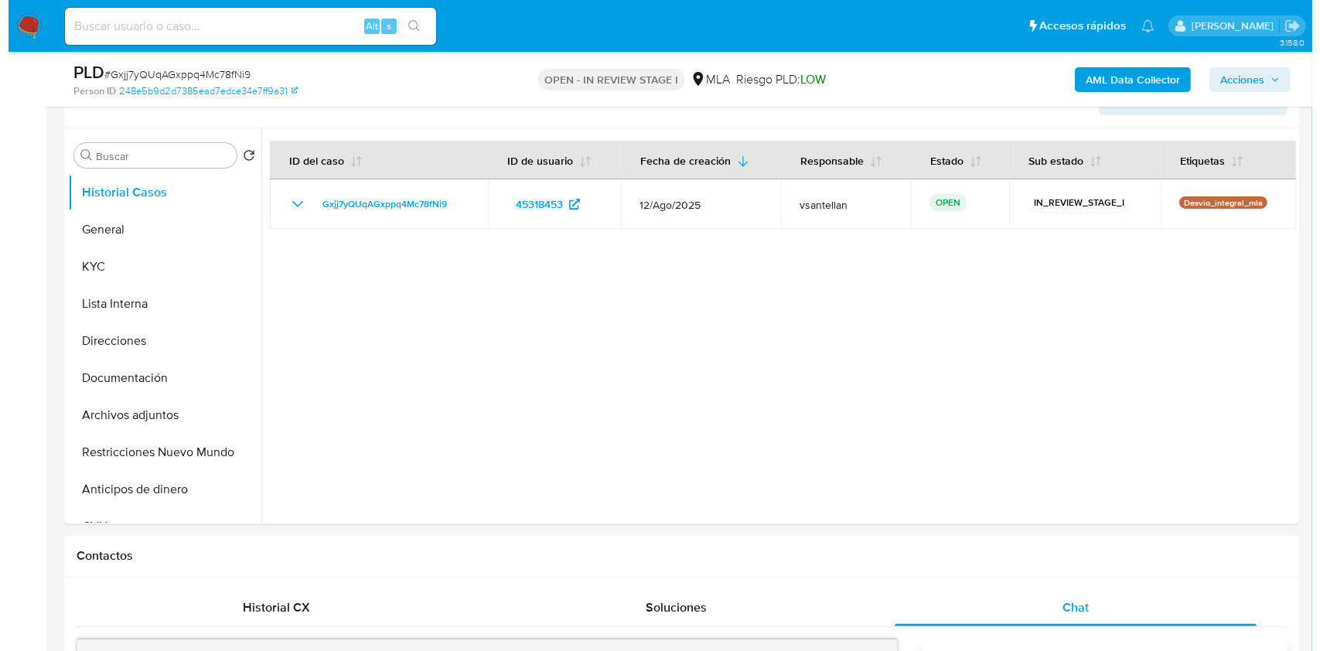
scroll to position [214, 0]
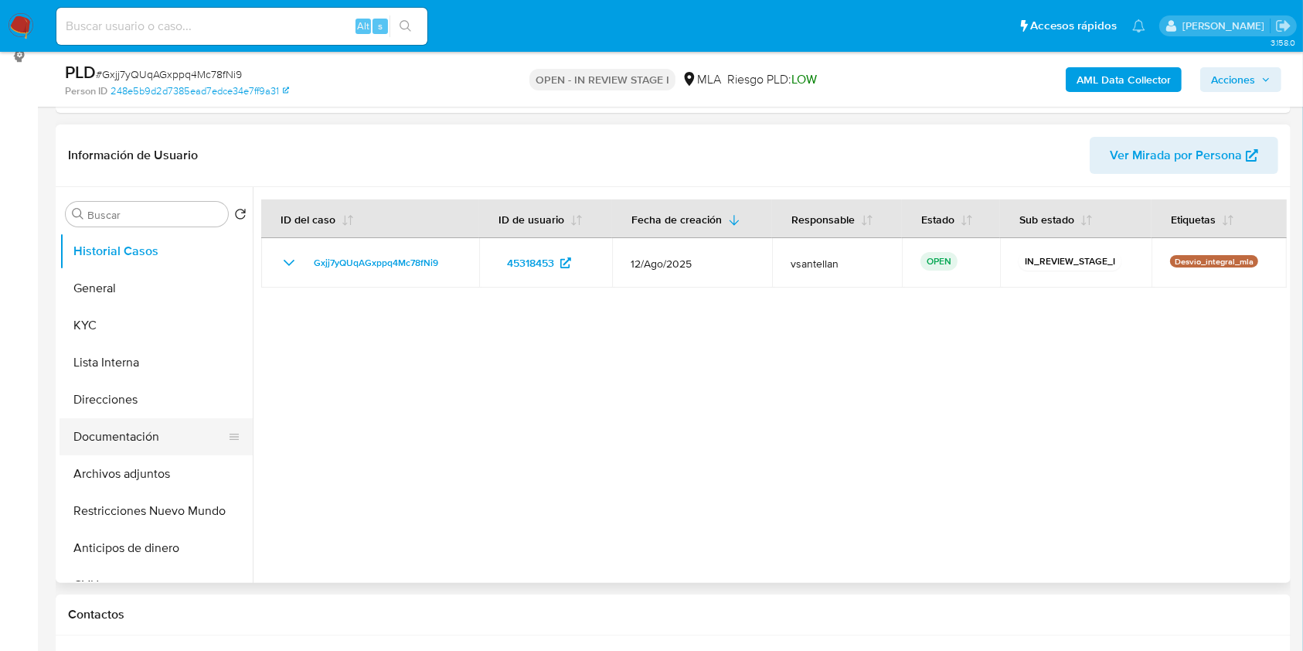
click at [165, 444] on button "Documentación" at bounding box center [150, 436] width 181 height 37
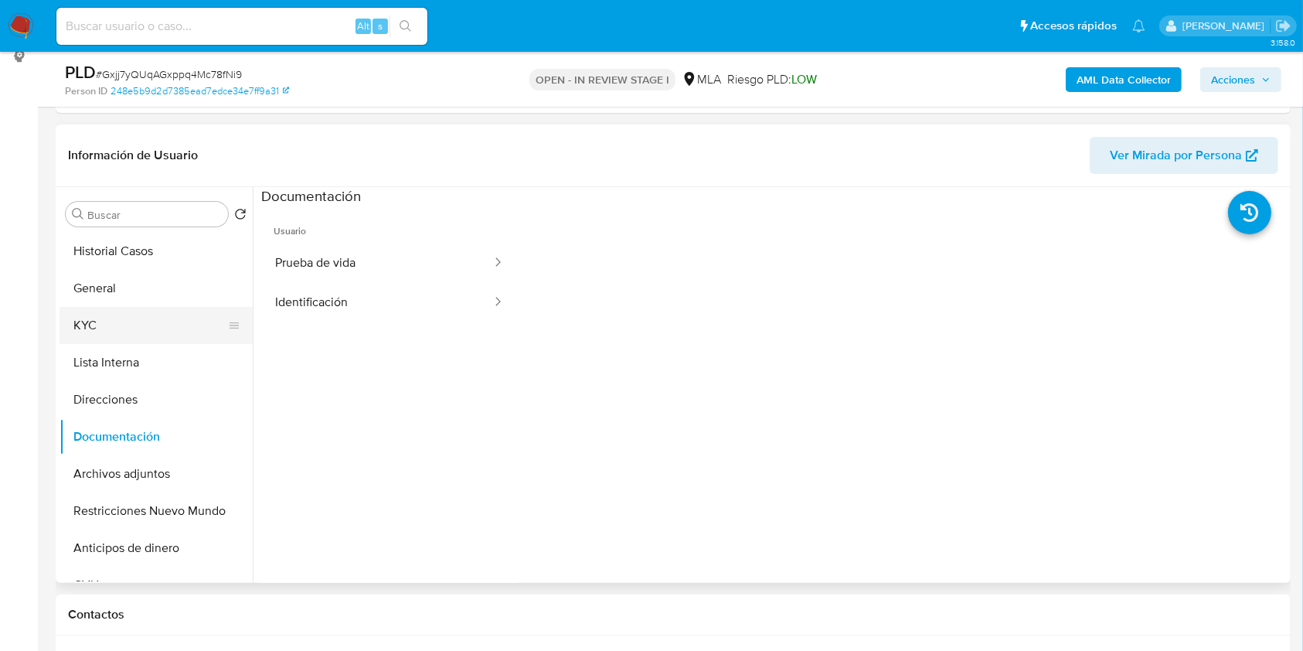
click at [133, 335] on button "KYC" at bounding box center [150, 325] width 181 height 37
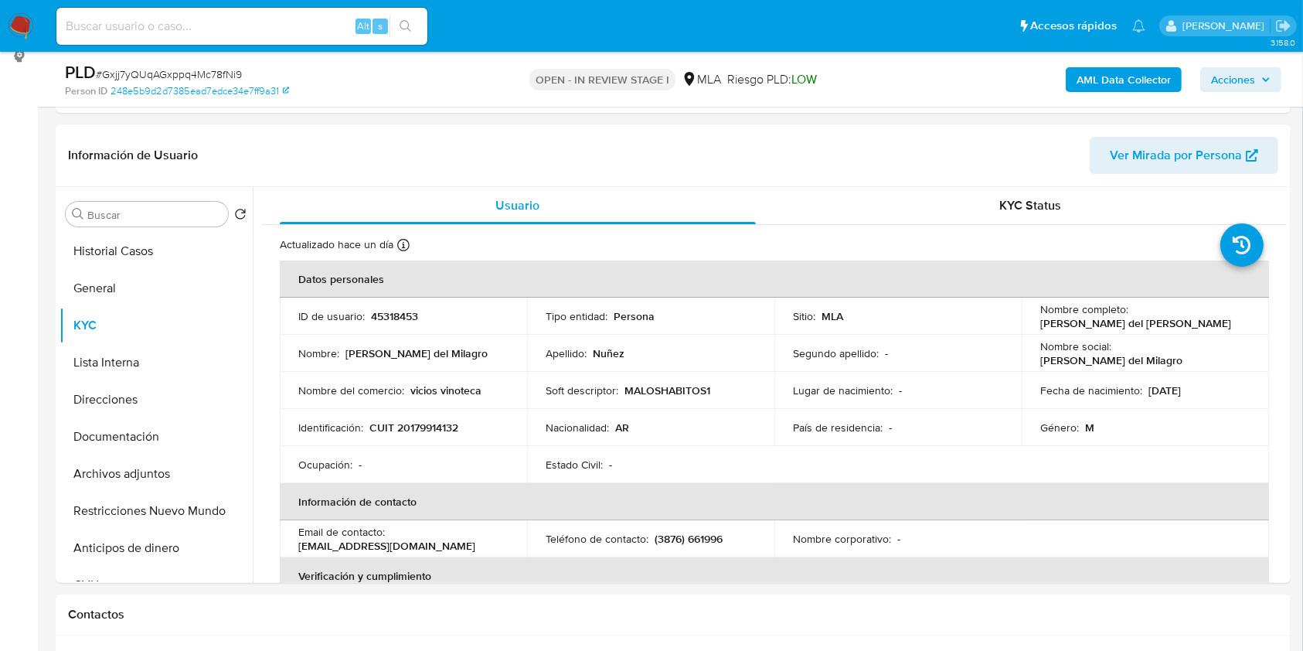
click at [1107, 88] on b "AML Data Collector" at bounding box center [1124, 79] width 94 height 25
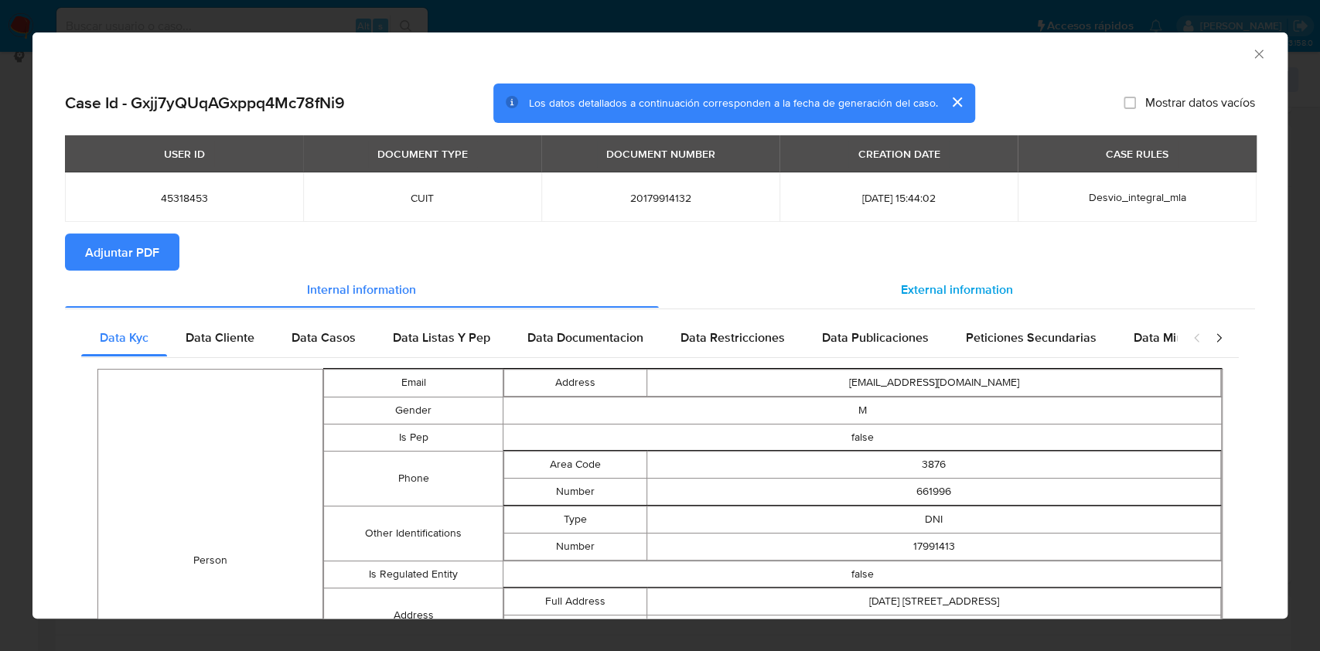
click at [931, 302] on div "External information" at bounding box center [957, 289] width 597 height 37
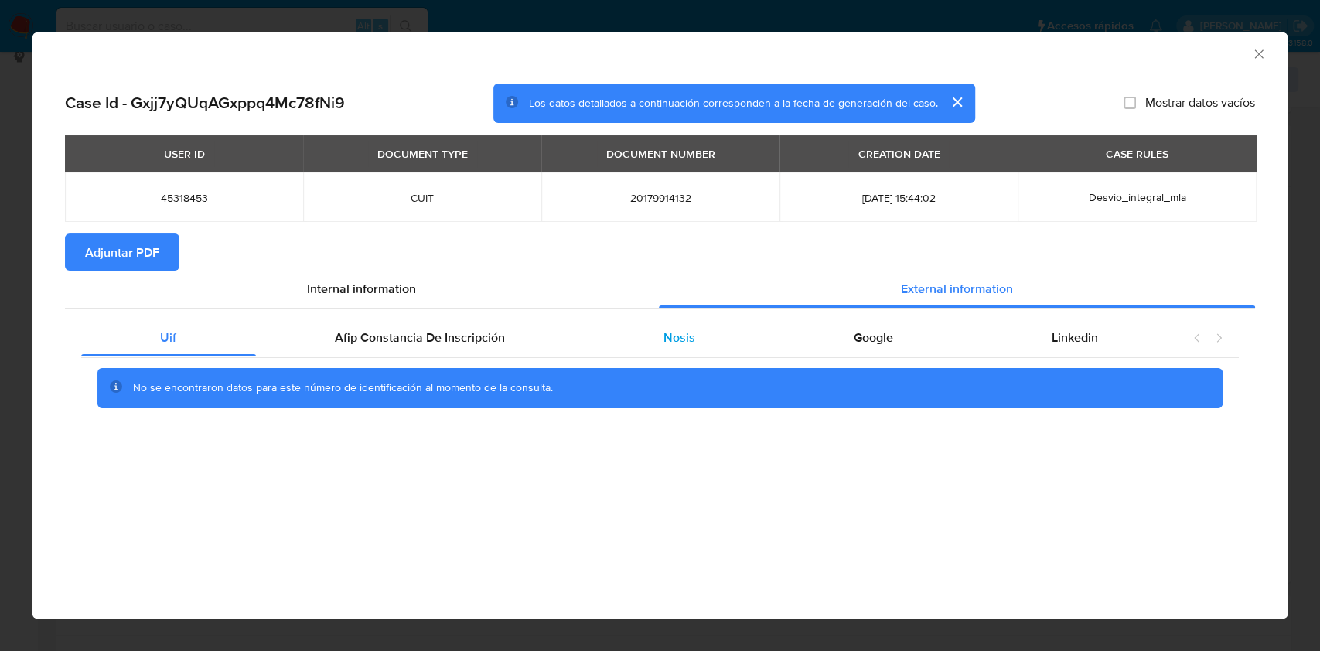
click at [711, 337] on div "Nosis" at bounding box center [679, 337] width 190 height 37
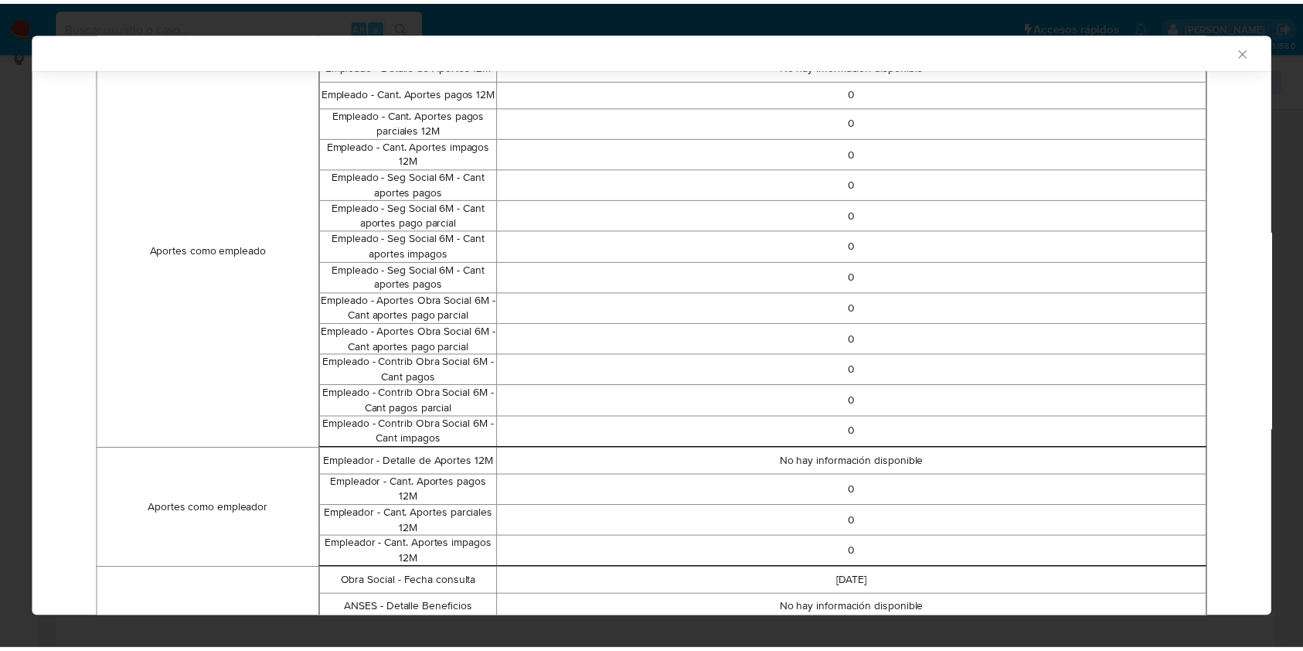
scroll to position [949, 0]
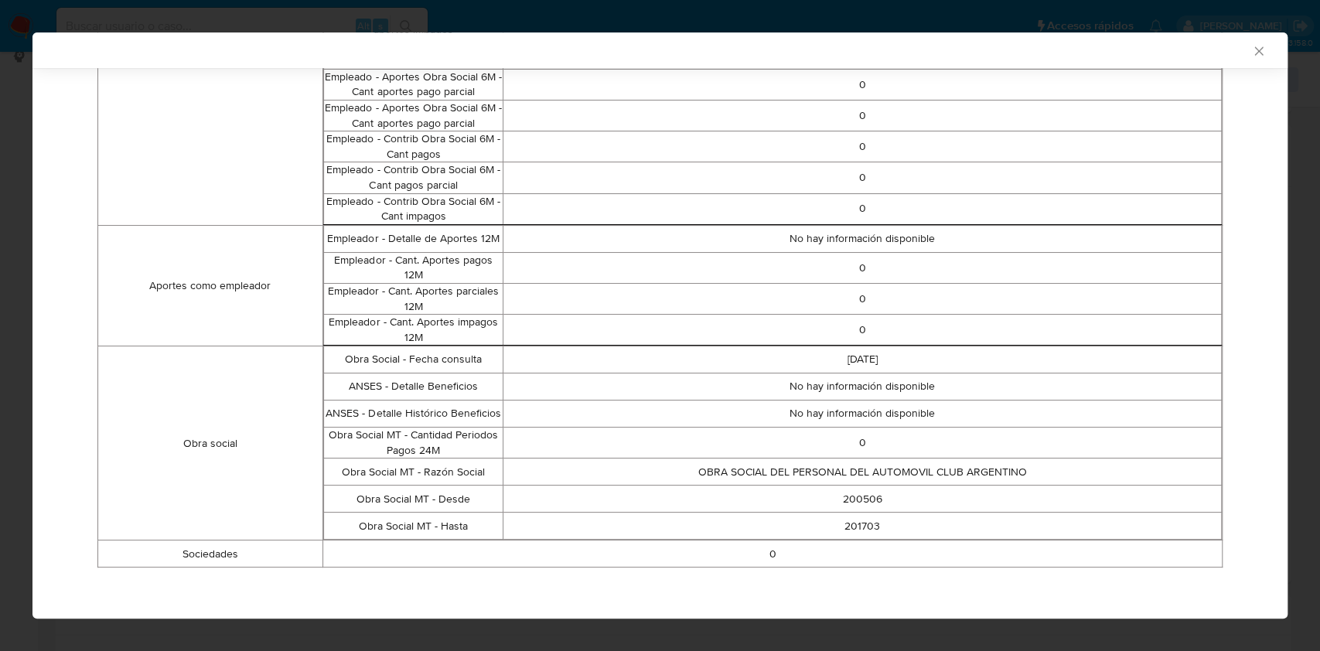
click at [1251, 57] on icon "Cerrar ventana" at bounding box center [1258, 50] width 15 height 15
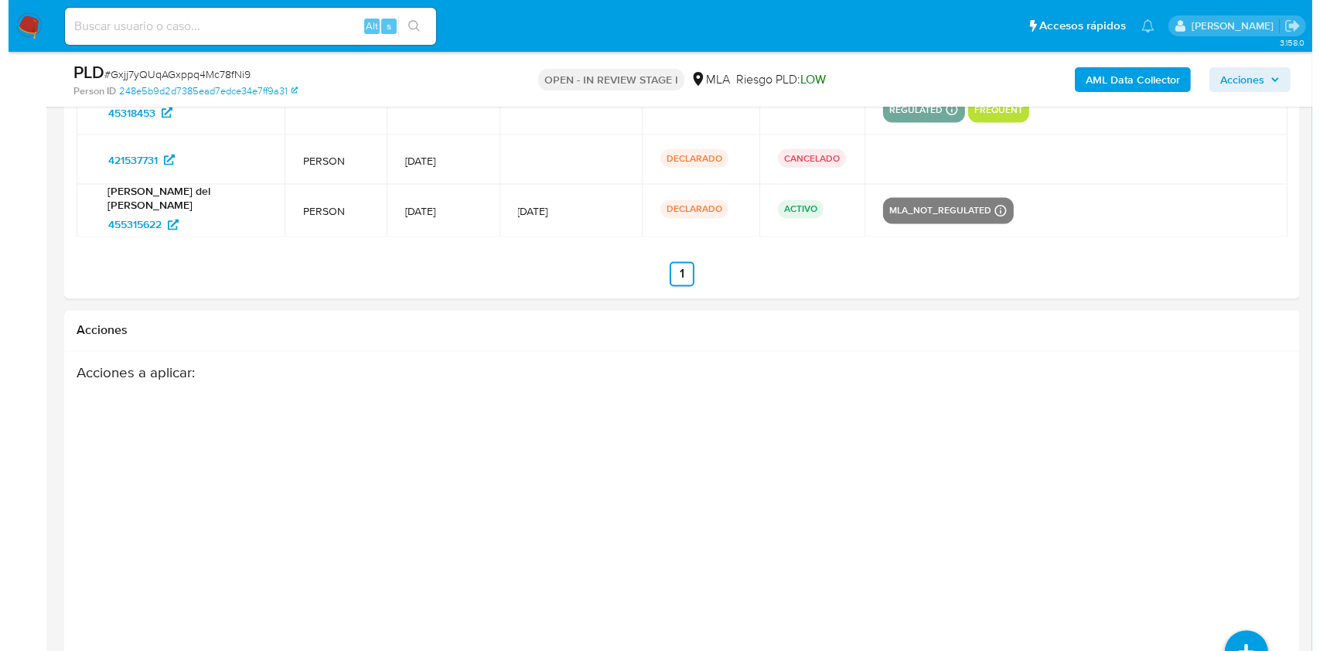
scroll to position [2871, 0]
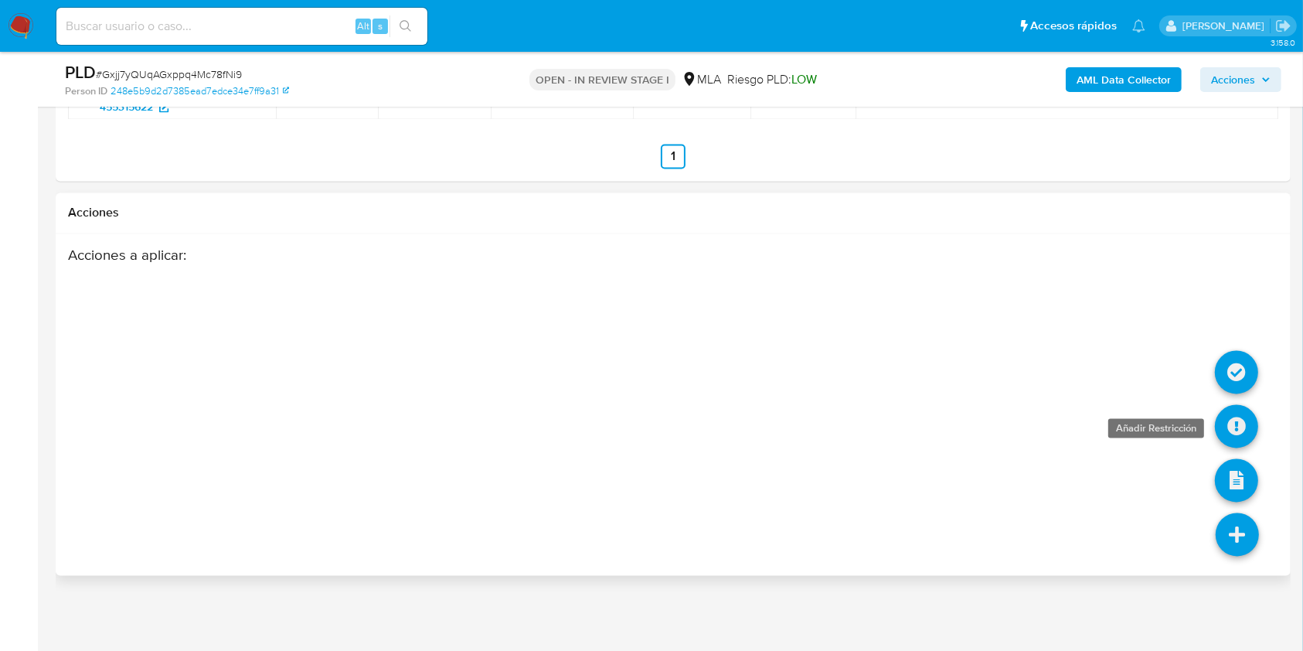
click at [1245, 421] on icon at bounding box center [1236, 426] width 43 height 43
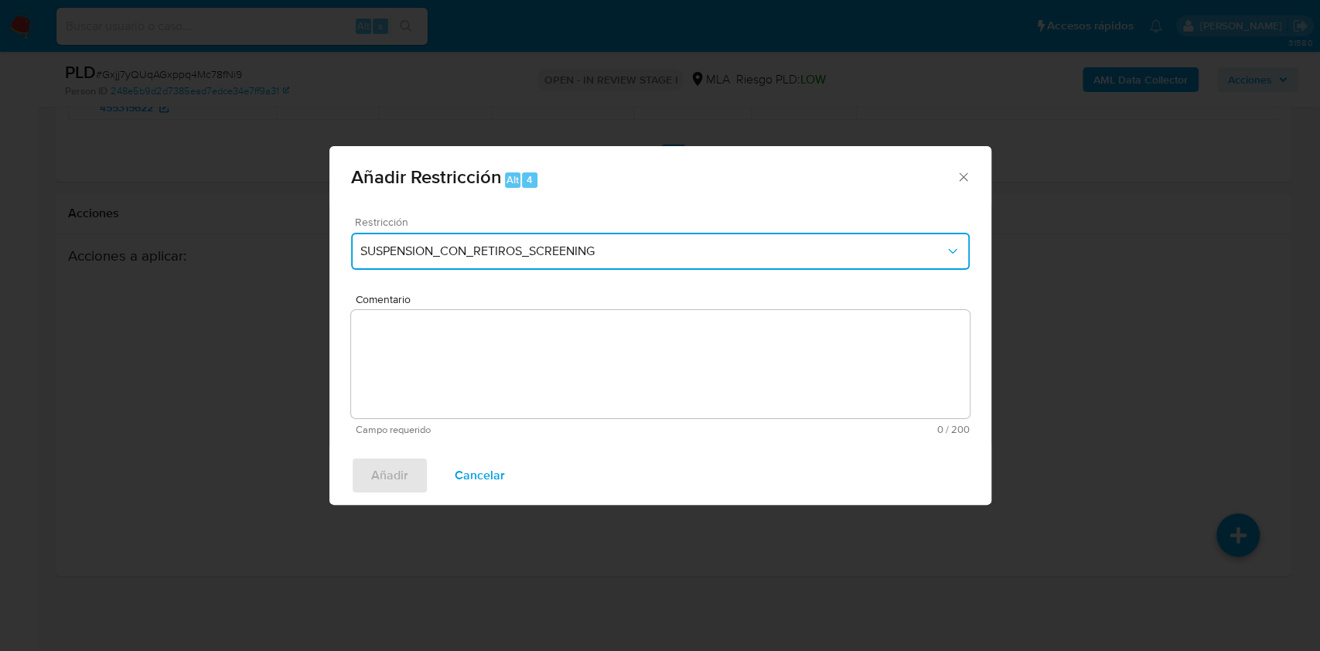
drag, startPoint x: 444, startPoint y: 253, endPoint x: 447, endPoint y: 263, distance: 10.5
click at [444, 252] on span "SUSPENSION_CON_RETIROS_SCREENING" at bounding box center [652, 251] width 584 height 15
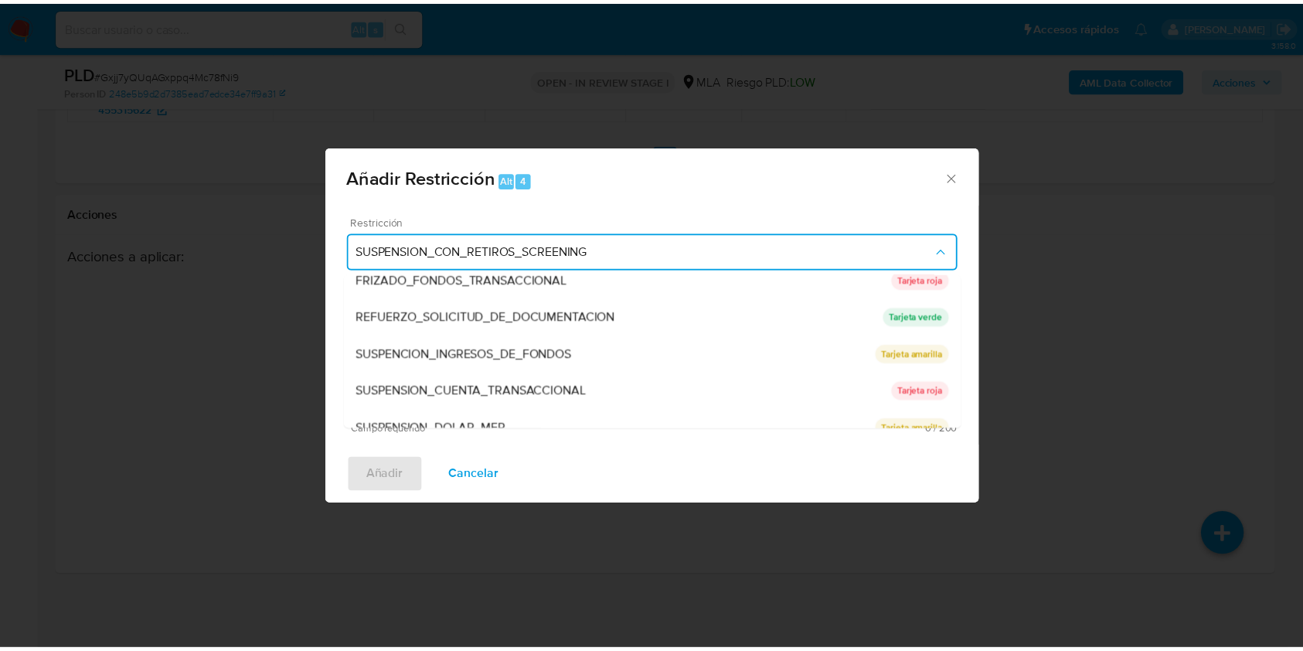
scroll to position [315, 0]
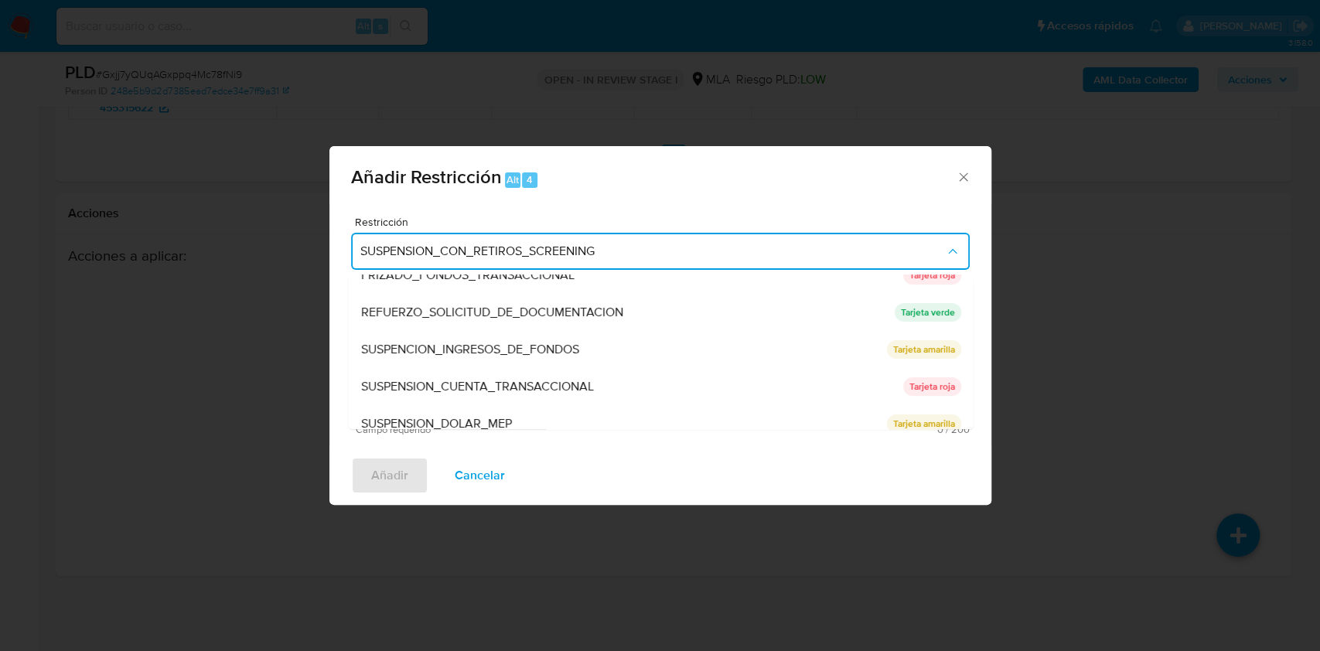
drag, startPoint x: 754, startPoint y: 374, endPoint x: 717, endPoint y: 392, distance: 40.4
click at [754, 374] on div "SUSPENSION_CUENTA_TRANSACCIONAL" at bounding box center [631, 386] width 542 height 37
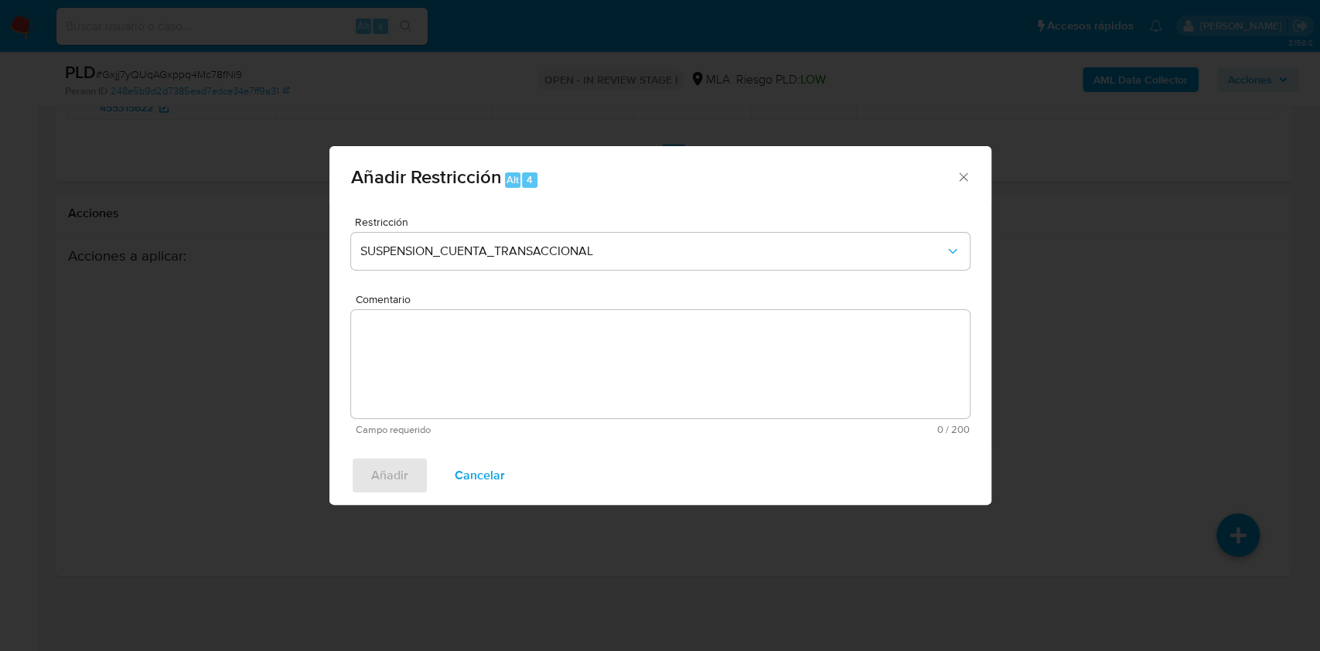
click at [621, 387] on textarea "Comentario" at bounding box center [660, 364] width 618 height 108
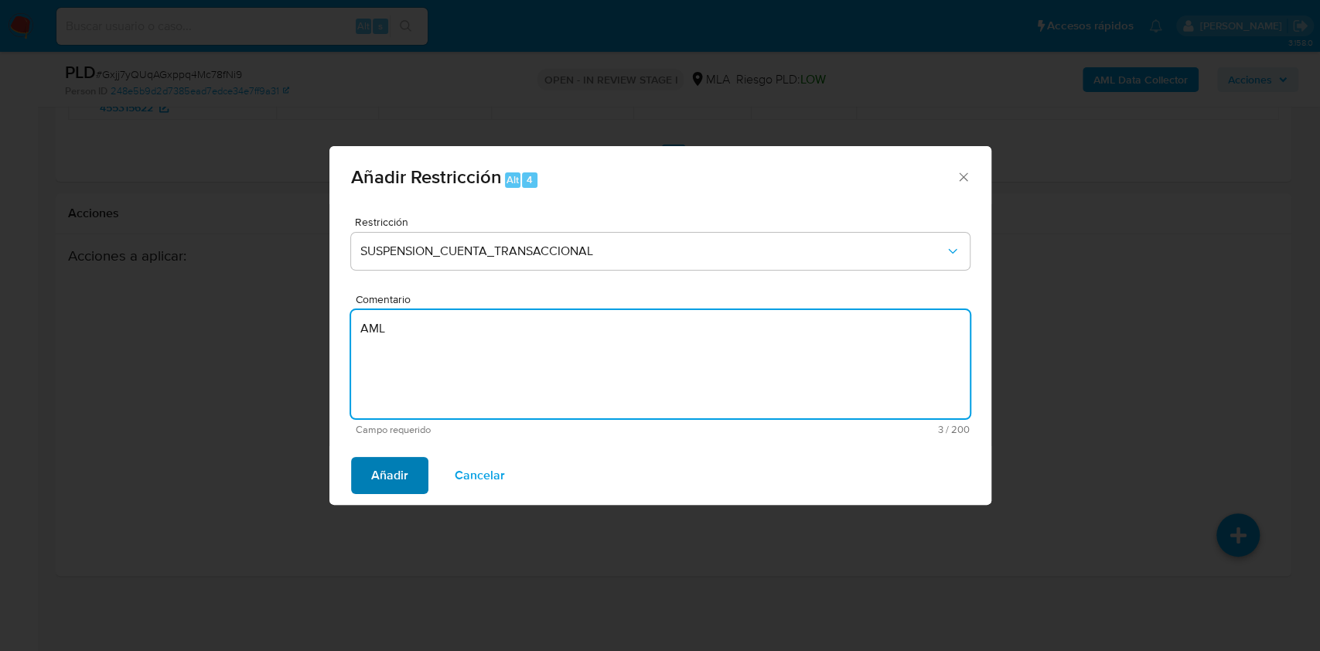
type textarea "AML"
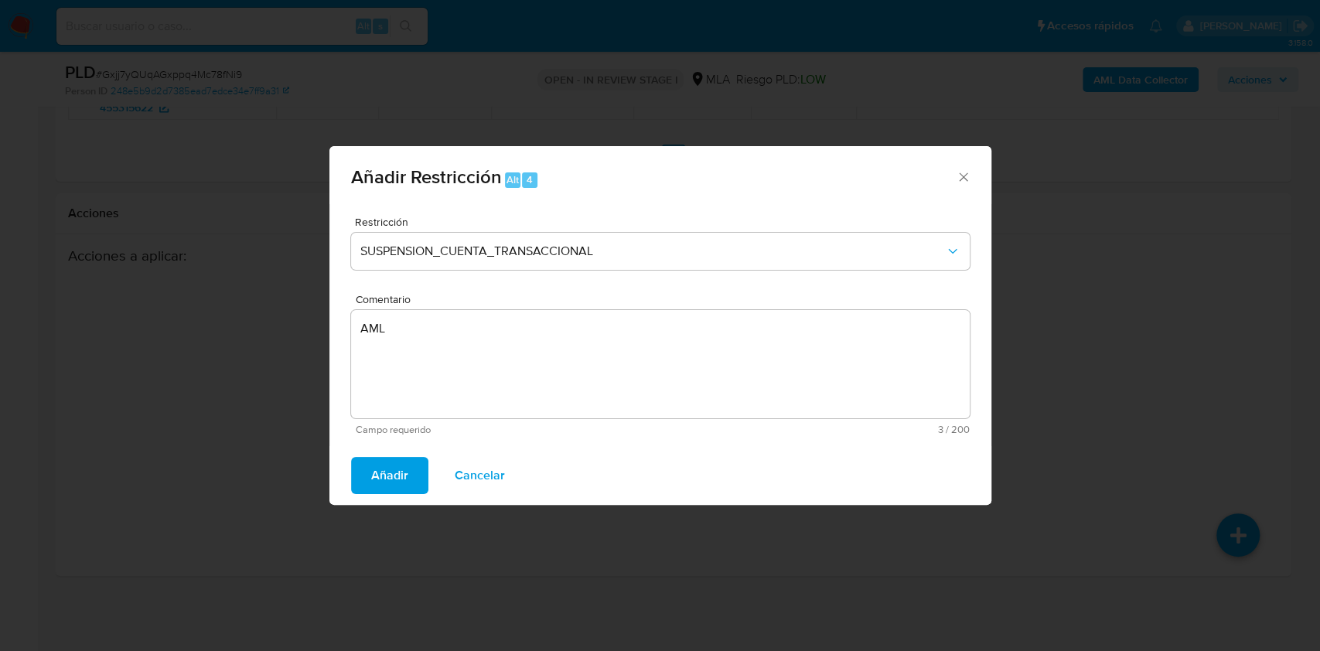
click at [378, 472] on span "Añadir" at bounding box center [389, 475] width 37 height 34
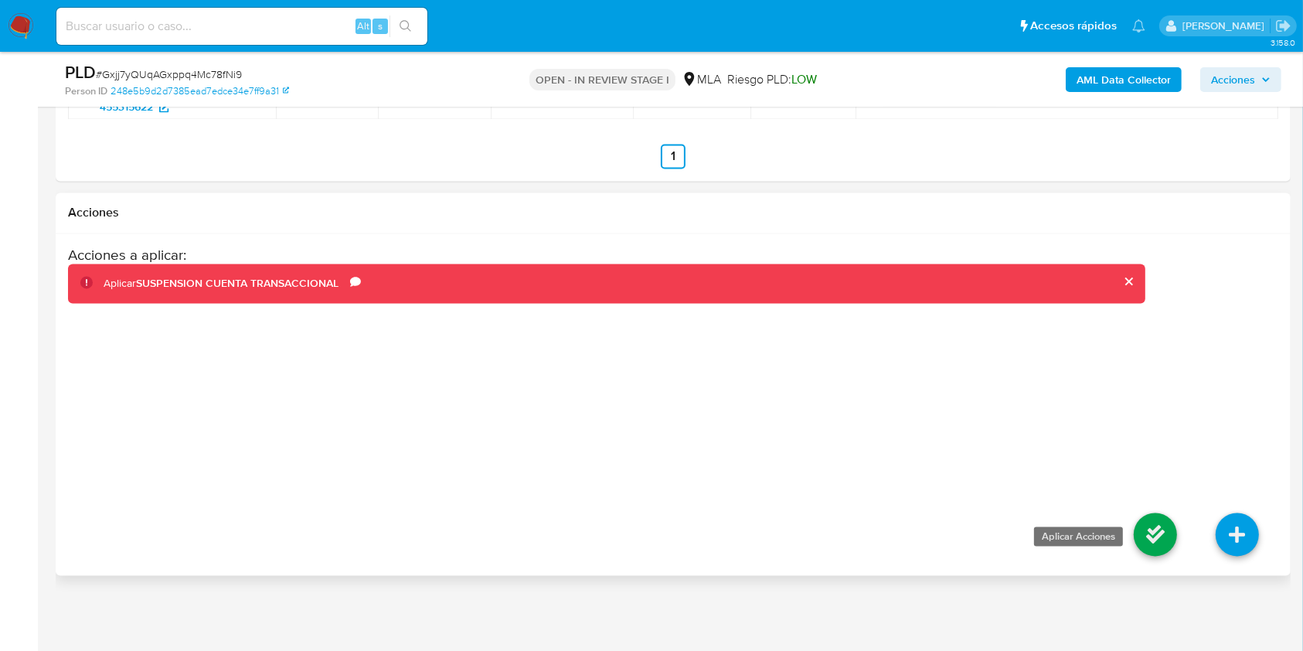
click at [1157, 538] on icon at bounding box center [1155, 534] width 43 height 43
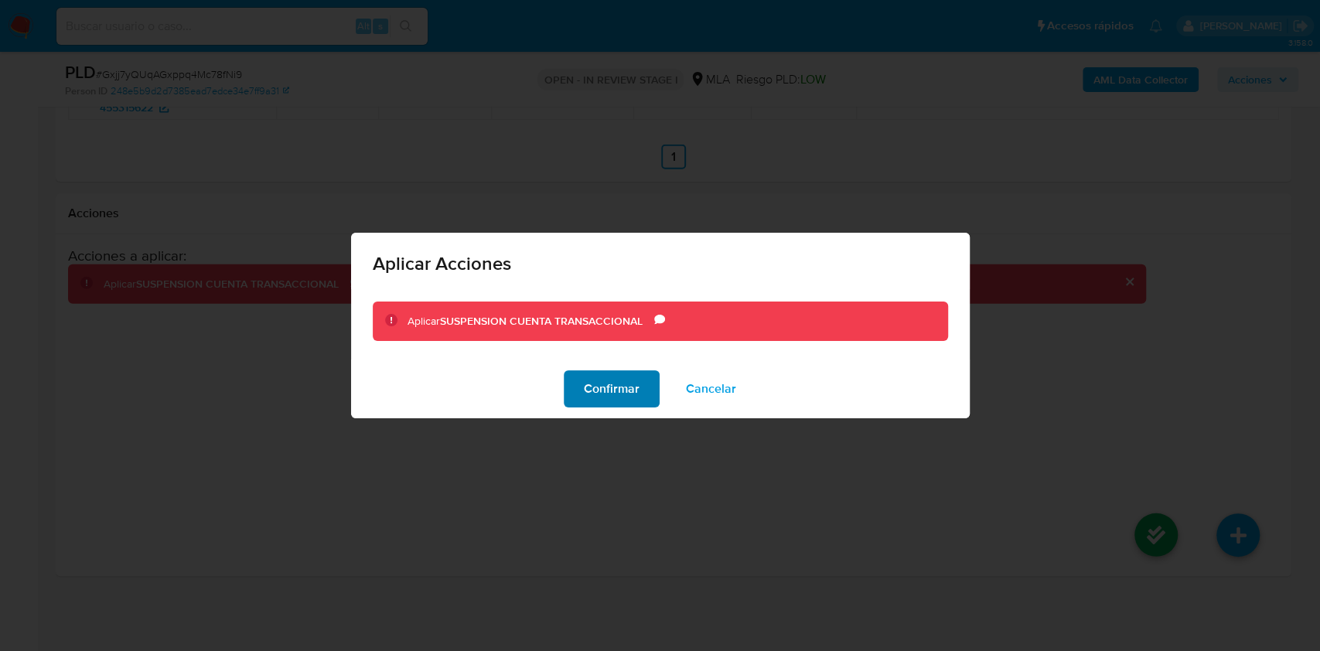
click at [600, 374] on span "Confirmar" at bounding box center [612, 389] width 56 height 34
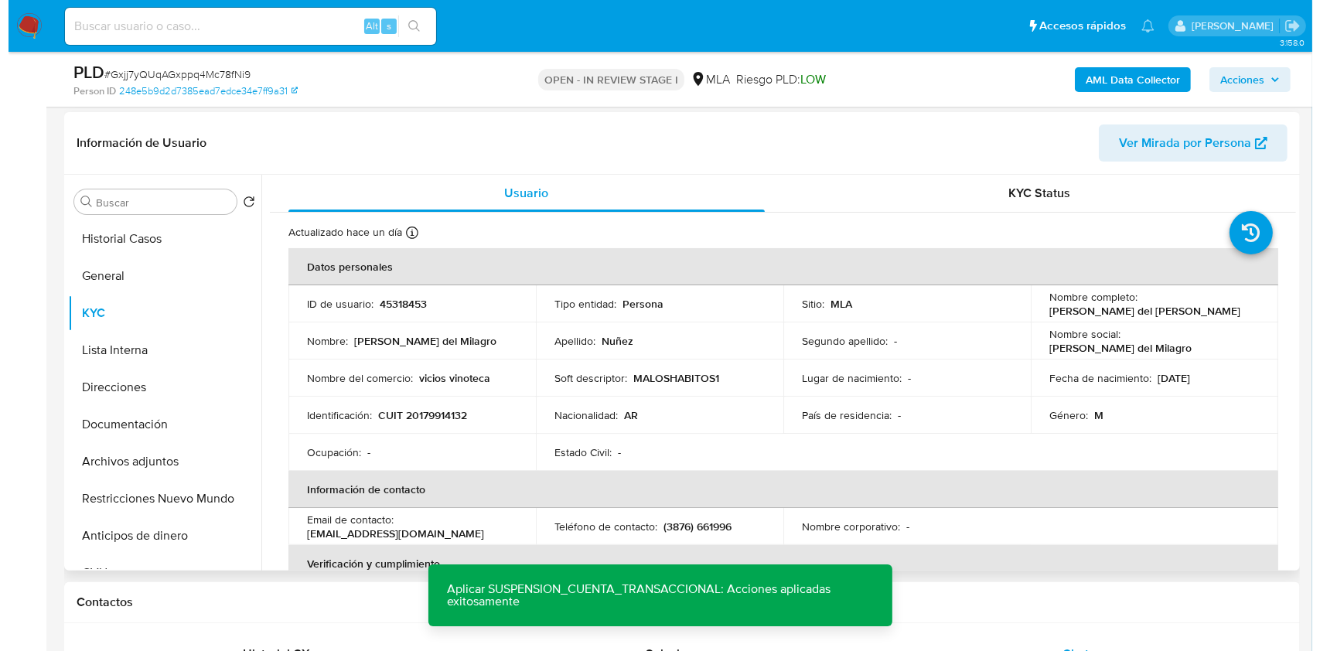
scroll to position [235, 0]
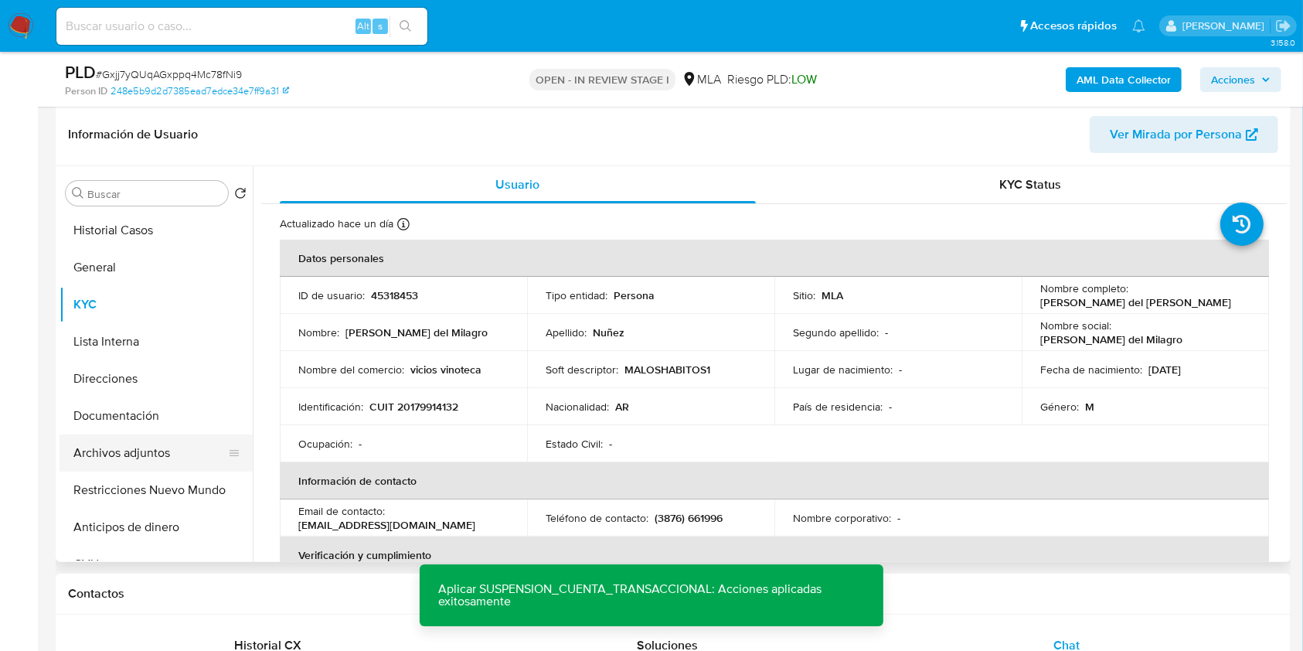
click at [124, 441] on button "Archivos adjuntos" at bounding box center [150, 452] width 181 height 37
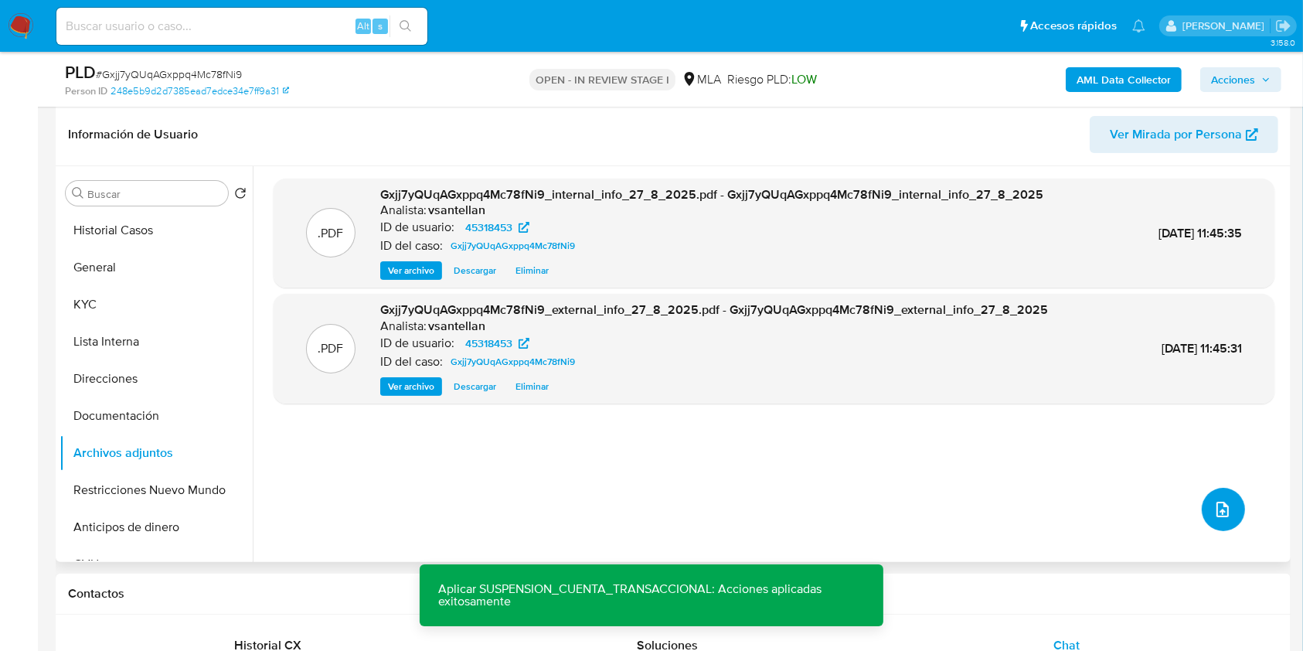
click at [1217, 508] on icon "upload-file" at bounding box center [1223, 509] width 12 height 15
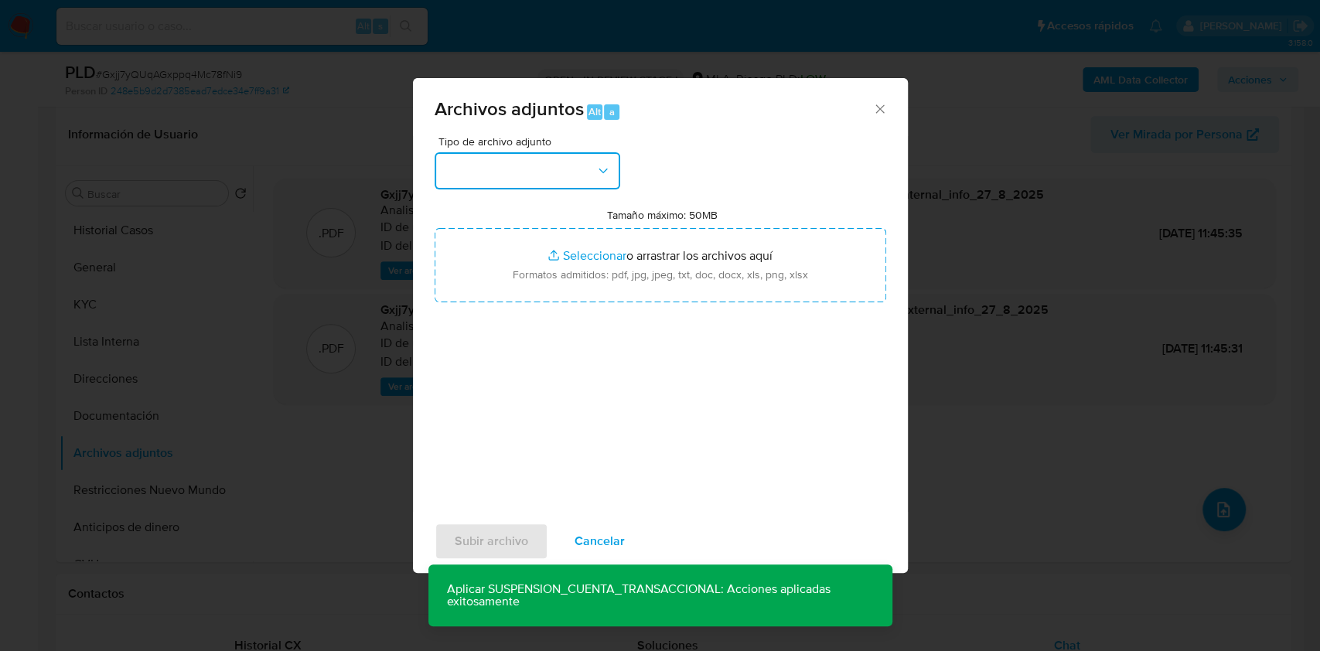
click at [533, 171] on button "button" at bounding box center [527, 170] width 186 height 37
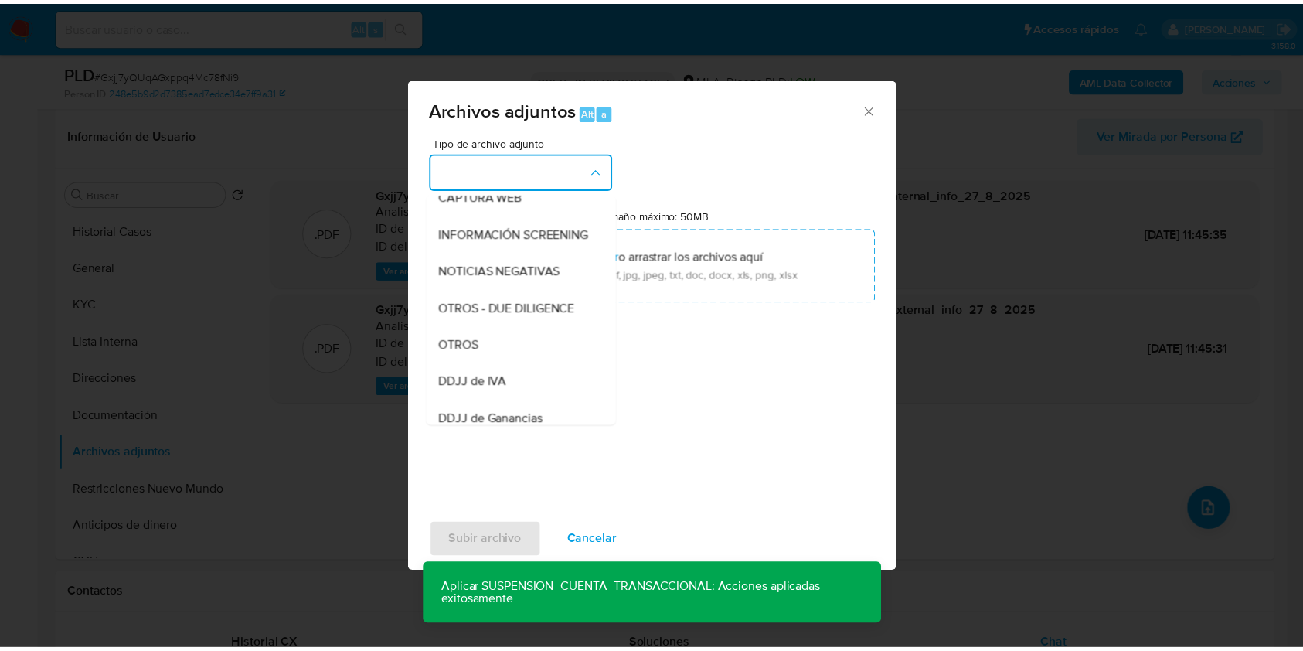
scroll to position [309, 0]
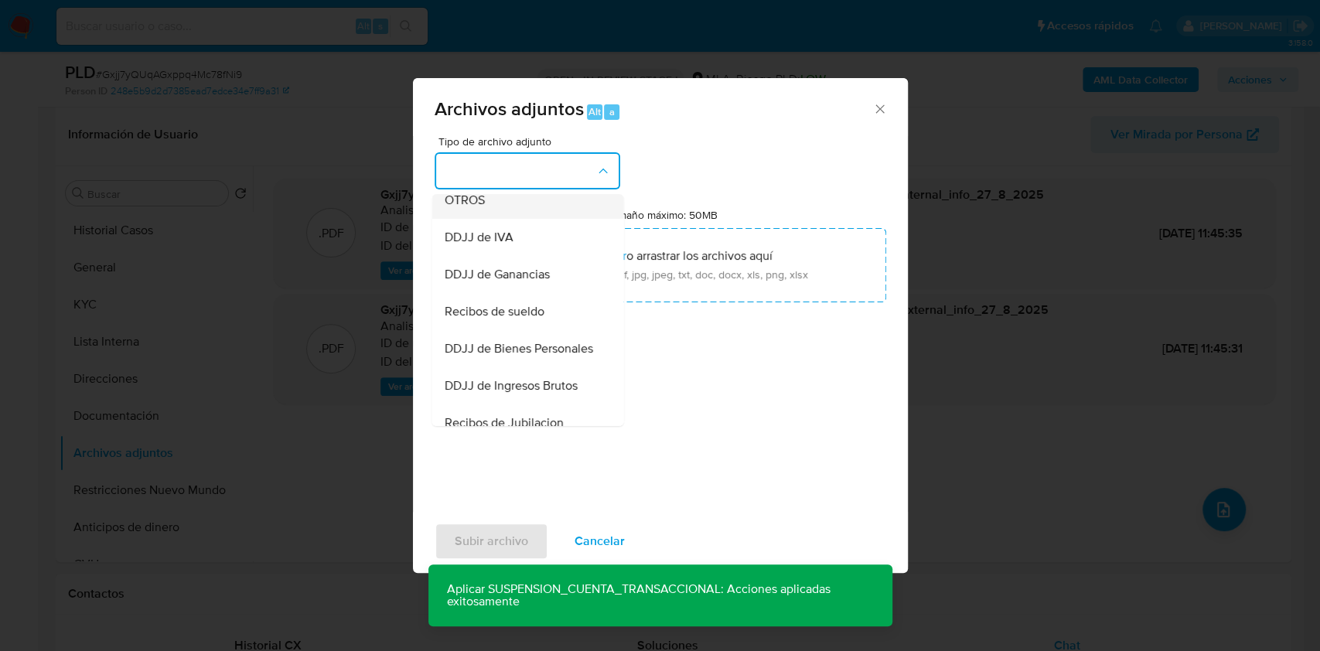
click at [499, 208] on div "OTROS" at bounding box center [523, 200] width 158 height 37
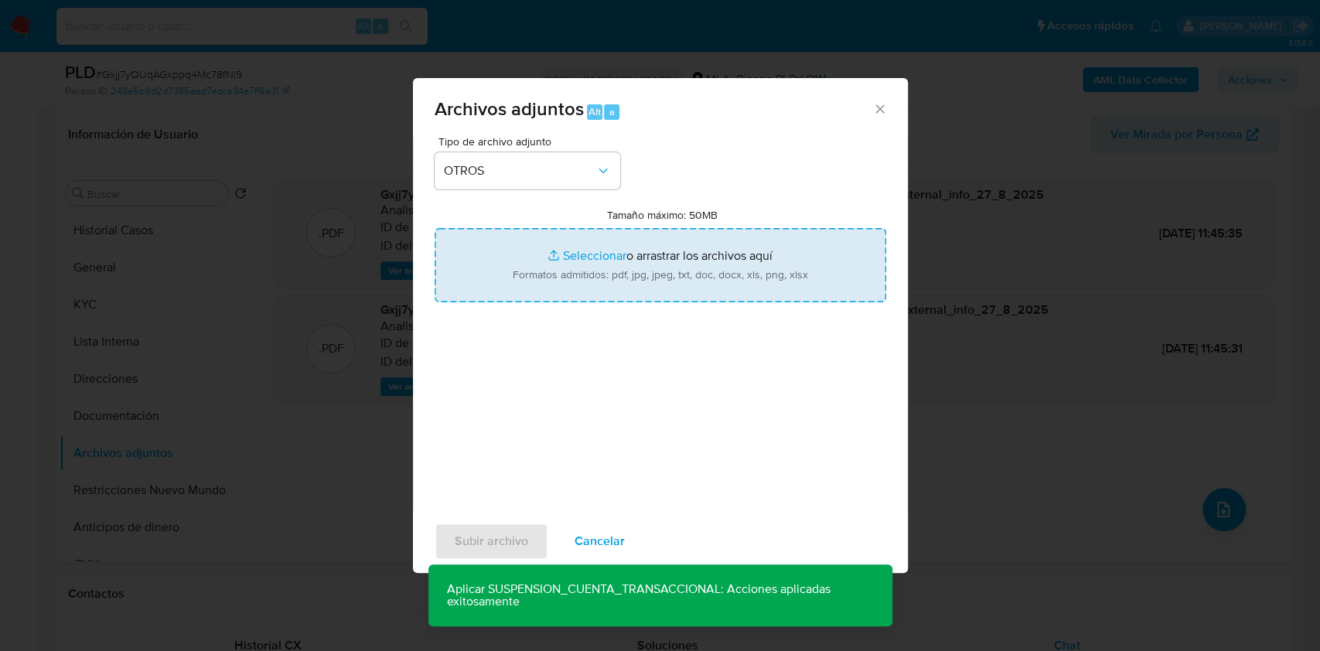
click at [540, 257] on input "Tamaño máximo: 50MB Seleccionar archivos" at bounding box center [659, 265] width 451 height 74
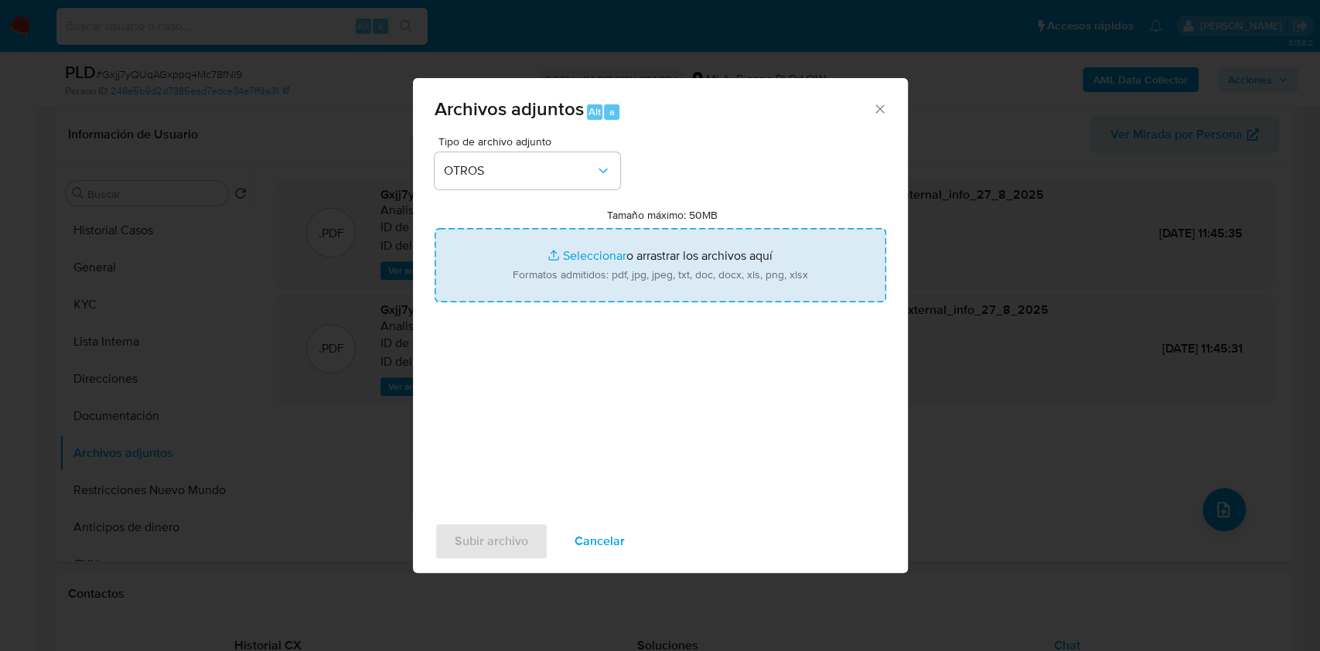
type input "C:\fakepath\Caselog Gxjj7yQUqAGxppq4Mc78fNi9_2025_08_19_00_16_36.docx"
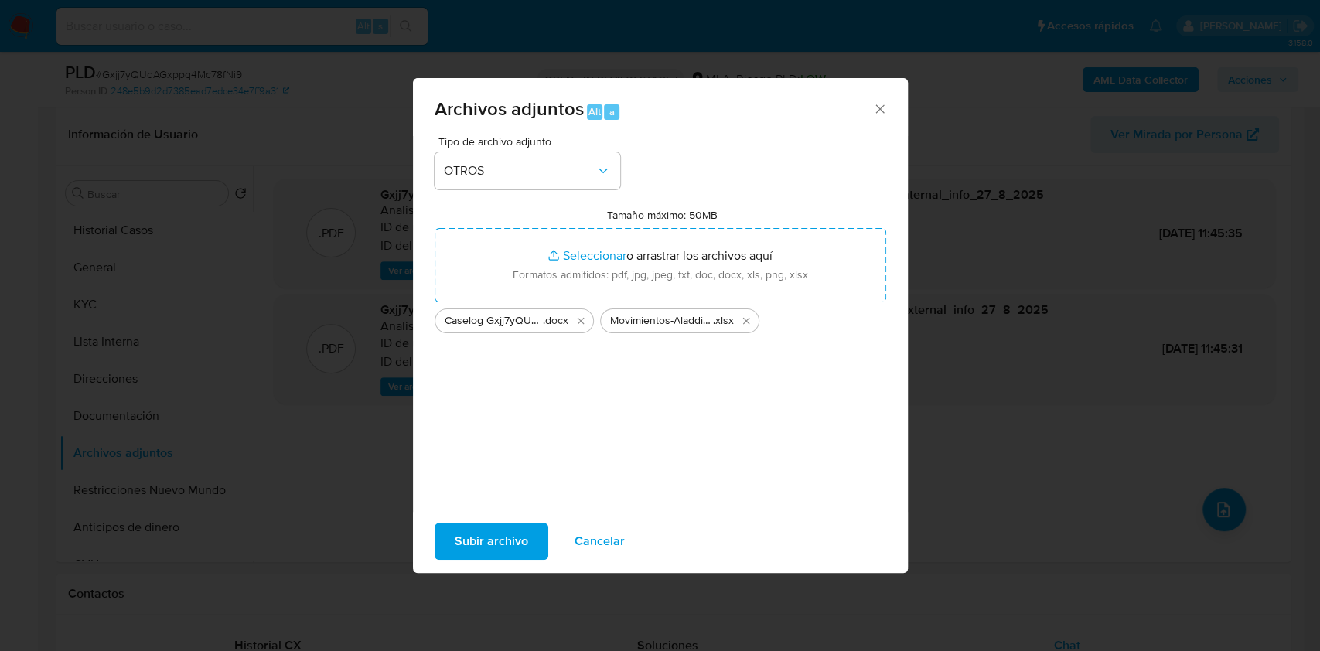
click at [492, 545] on span "Subir archivo" at bounding box center [491, 541] width 73 height 34
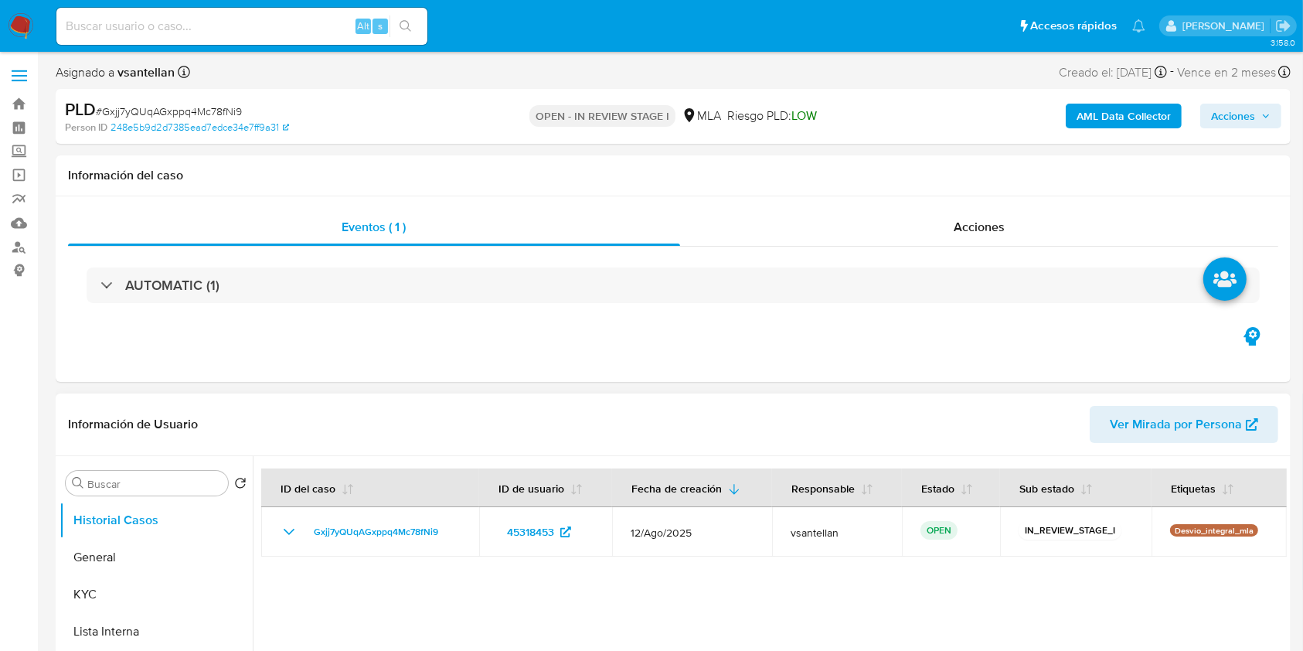
select select "10"
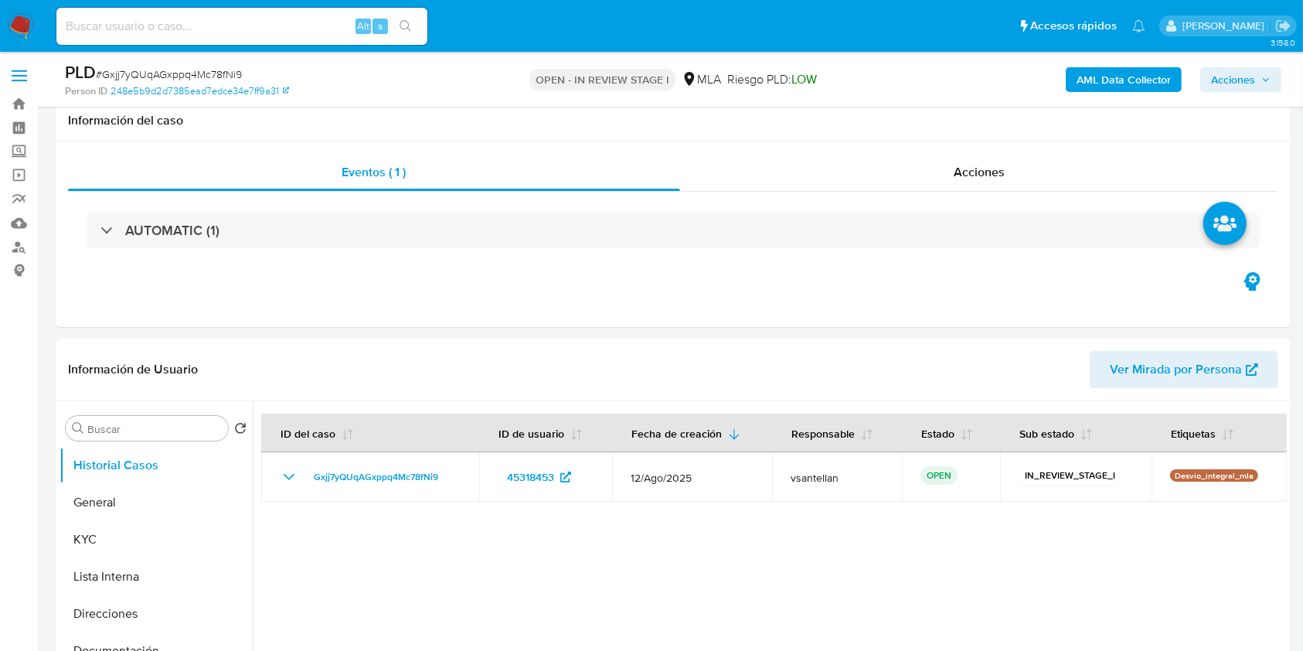
scroll to position [582, 0]
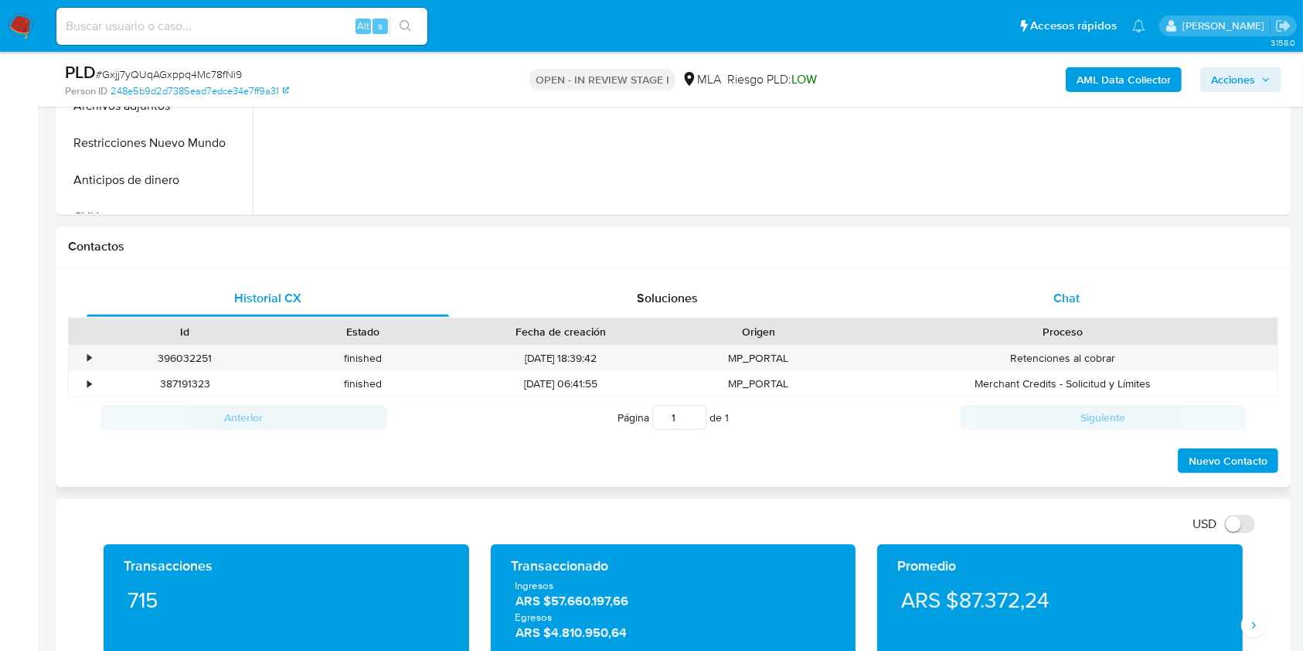
click at [1173, 303] on div "Chat" at bounding box center [1067, 298] width 363 height 37
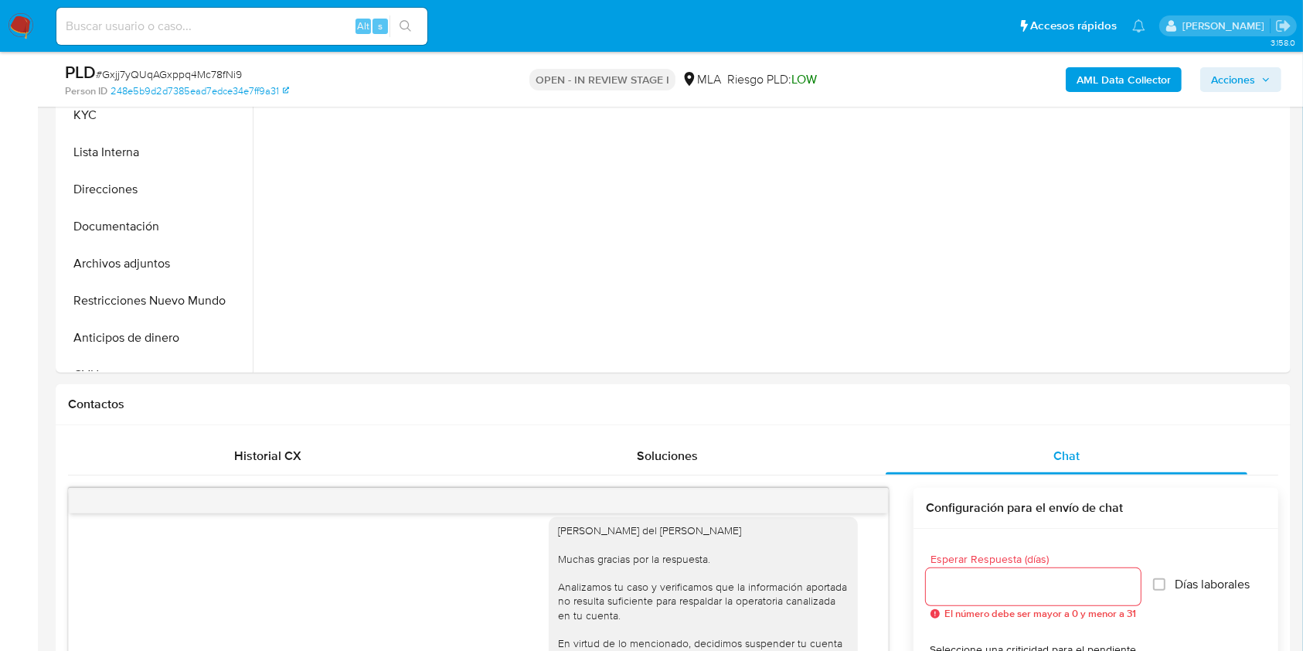
scroll to position [370, 0]
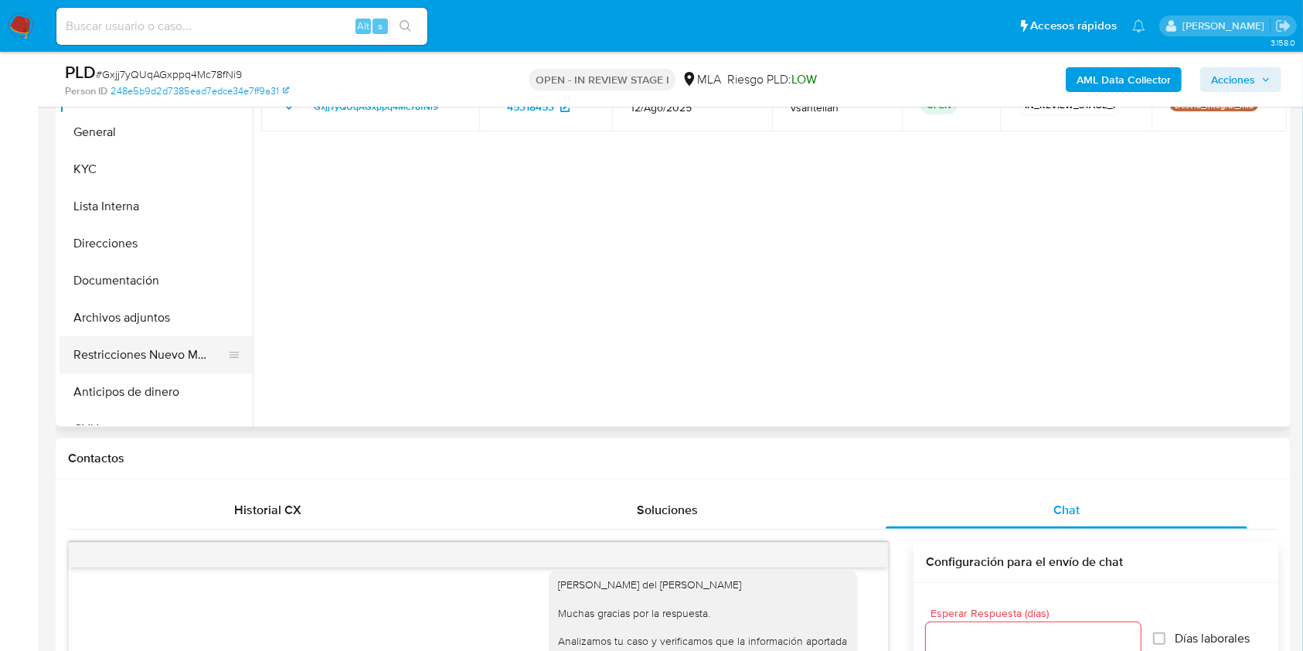
click at [135, 346] on button "Restricciones Nuevo Mundo" at bounding box center [150, 354] width 181 height 37
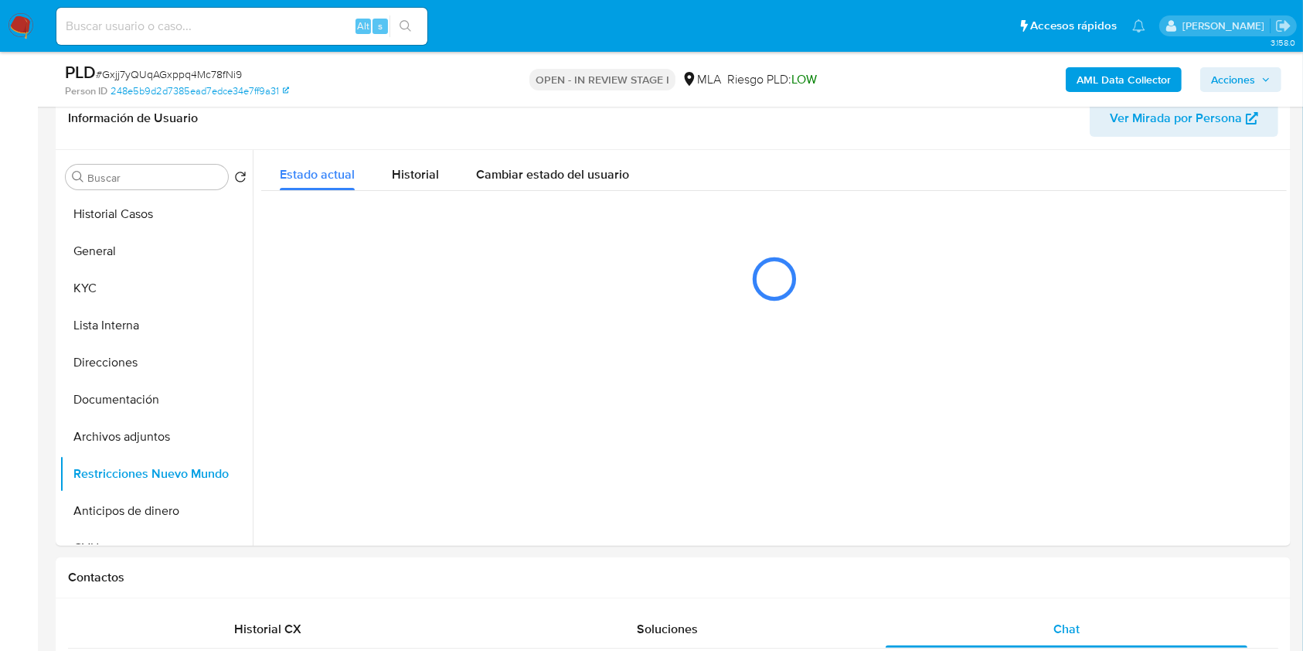
scroll to position [243, 0]
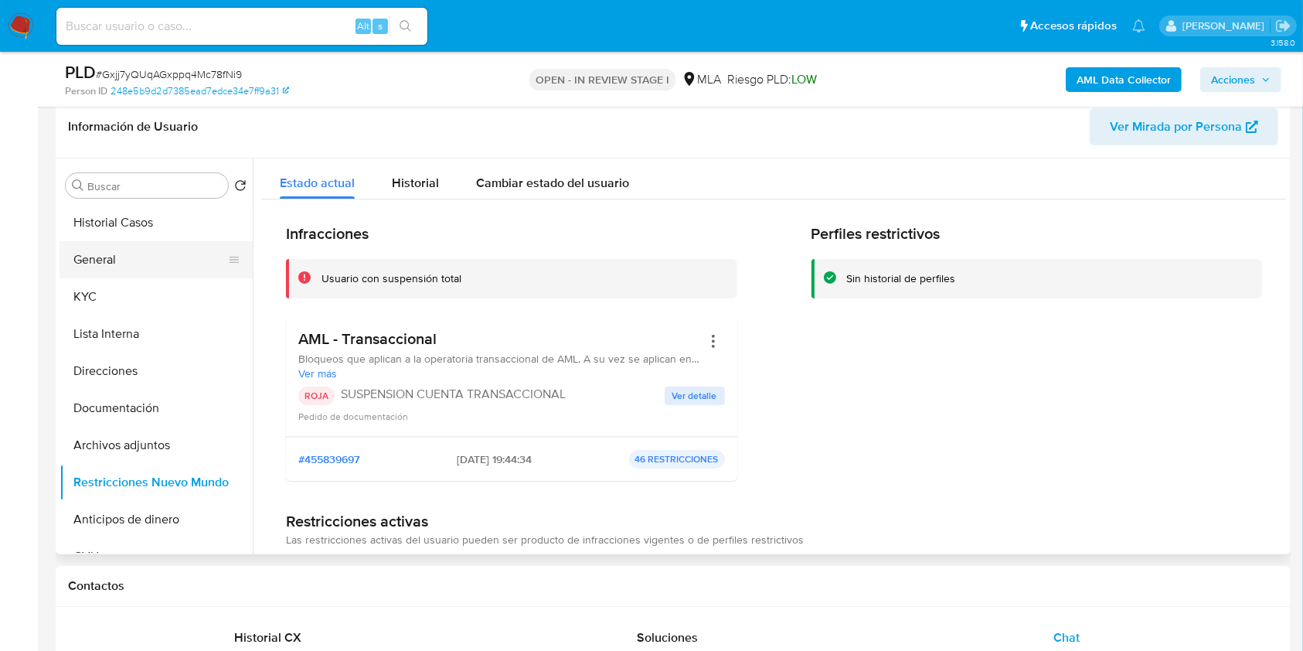
click at [119, 256] on button "General" at bounding box center [150, 259] width 181 height 37
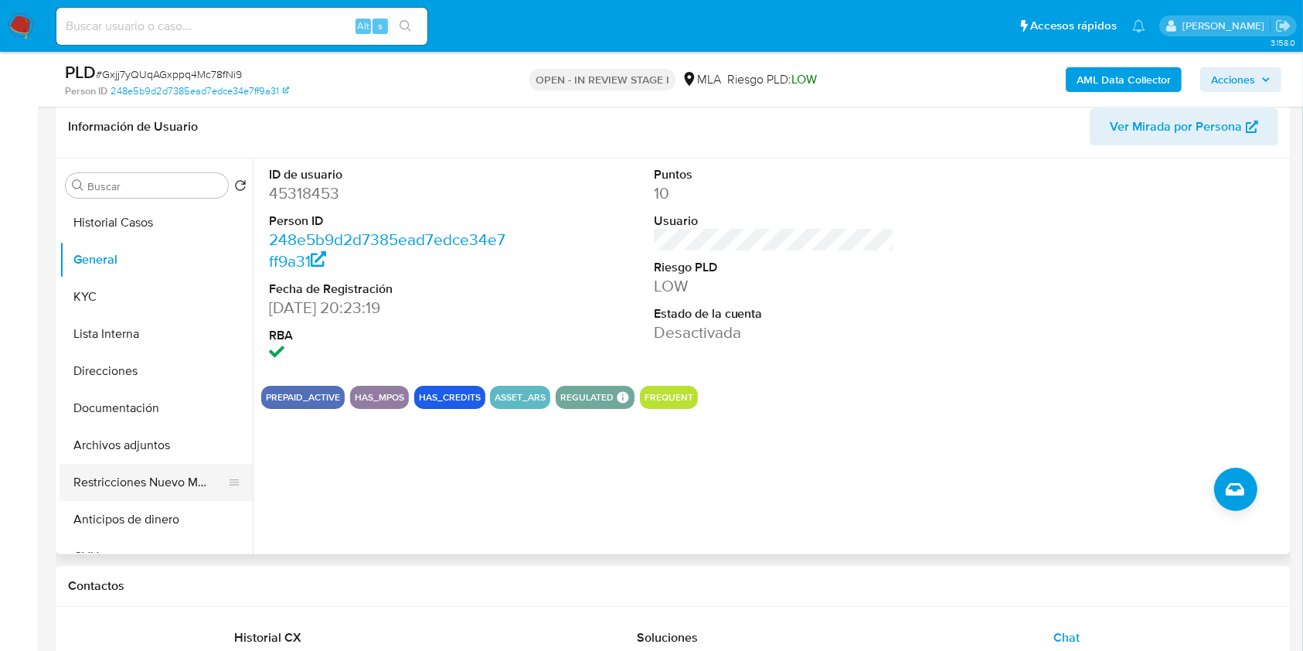
click at [127, 473] on button "Restricciones Nuevo Mundo" at bounding box center [150, 482] width 181 height 37
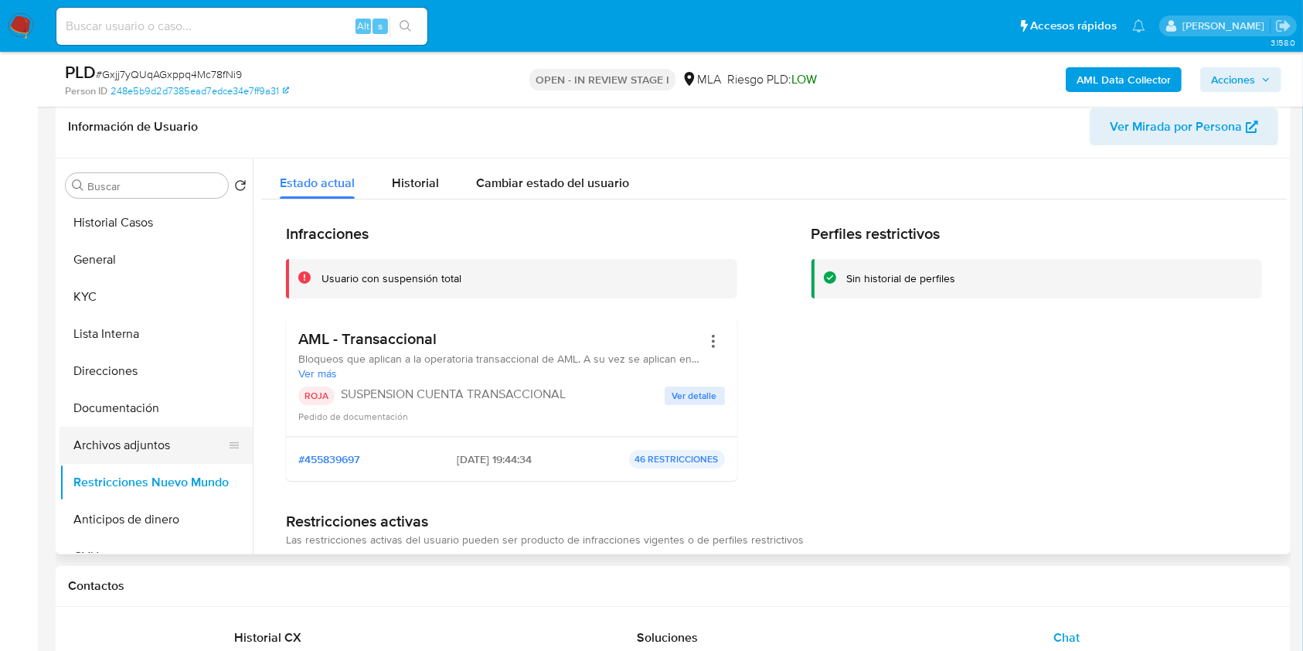
click at [141, 434] on button "Archivos adjuntos" at bounding box center [150, 445] width 181 height 37
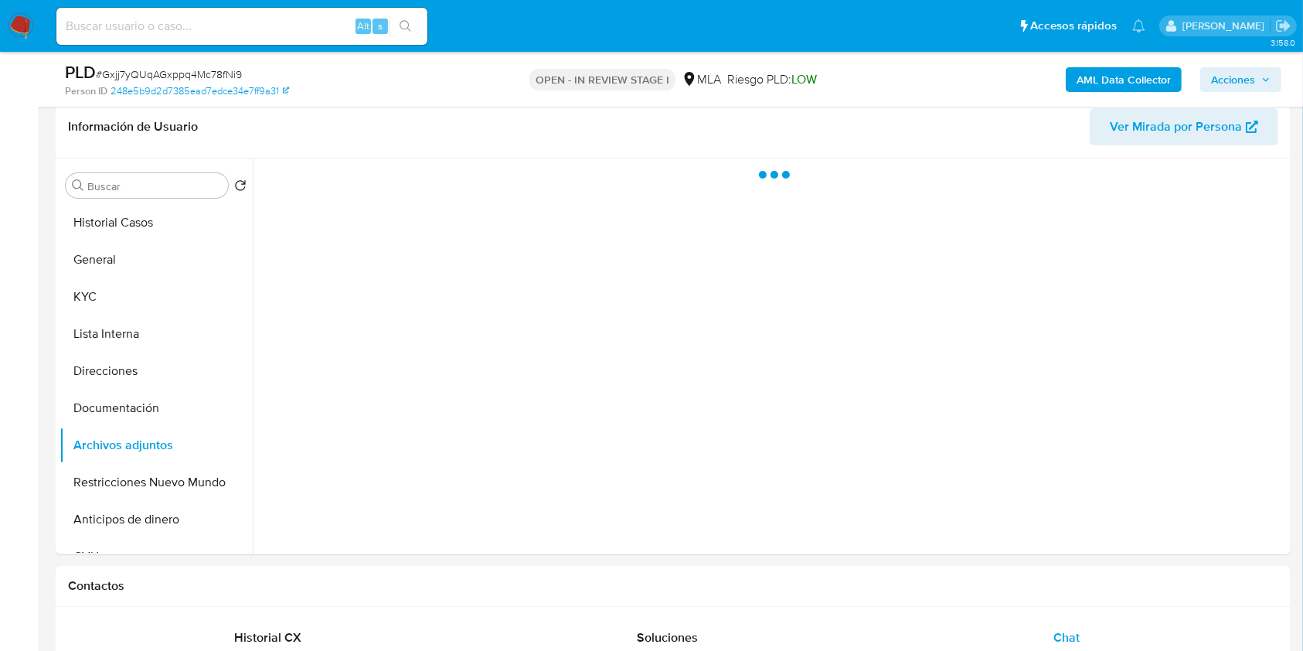
click at [1253, 78] on span "Acciones" at bounding box center [1233, 79] width 44 height 25
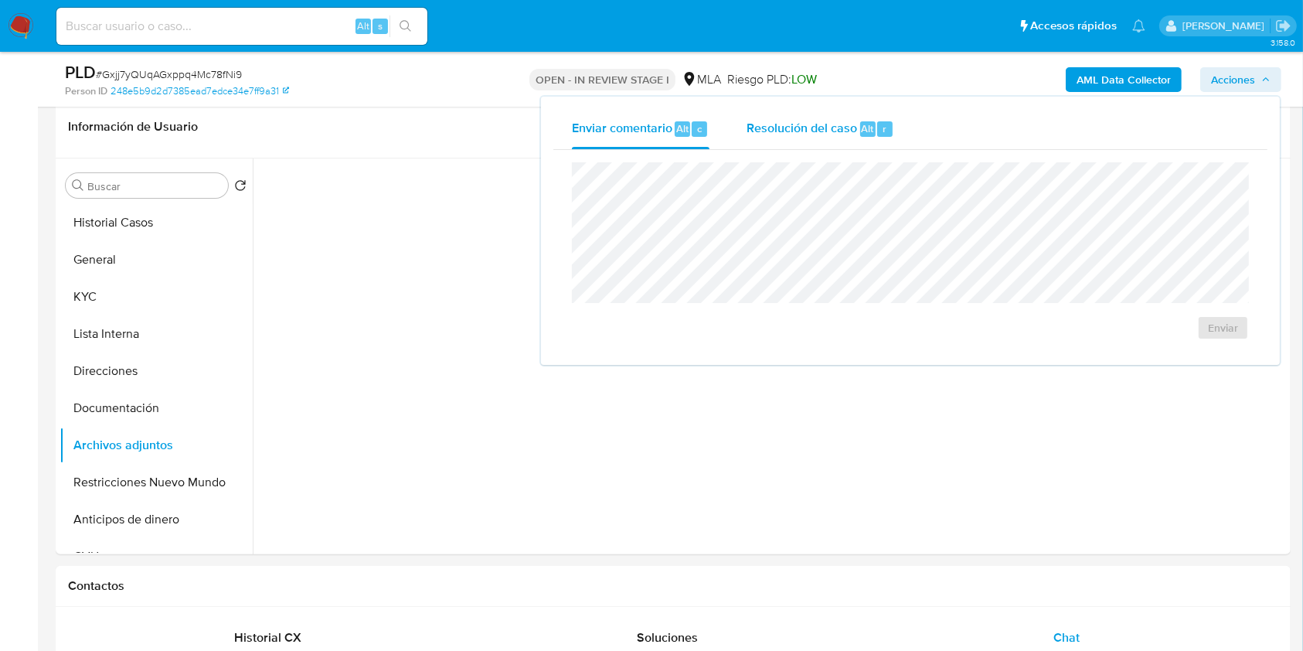
click at [844, 124] on span "Resolución del caso" at bounding box center [802, 128] width 111 height 18
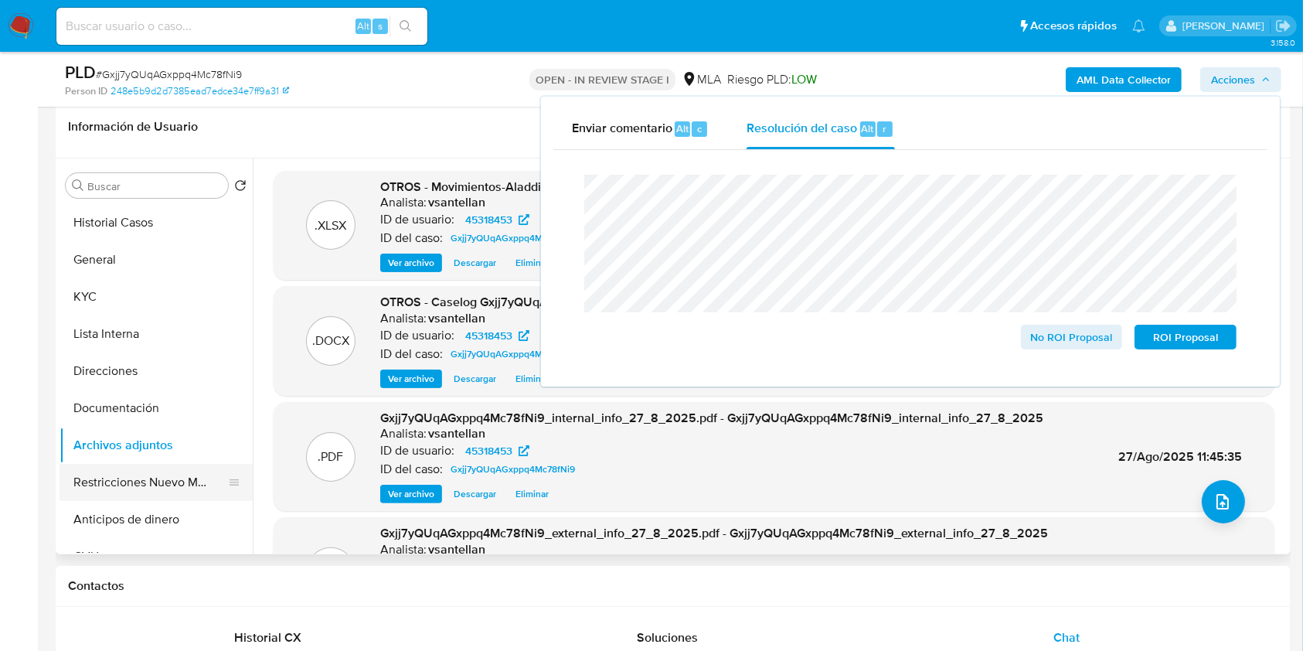
click at [150, 471] on button "Restricciones Nuevo Mundo" at bounding box center [150, 482] width 181 height 37
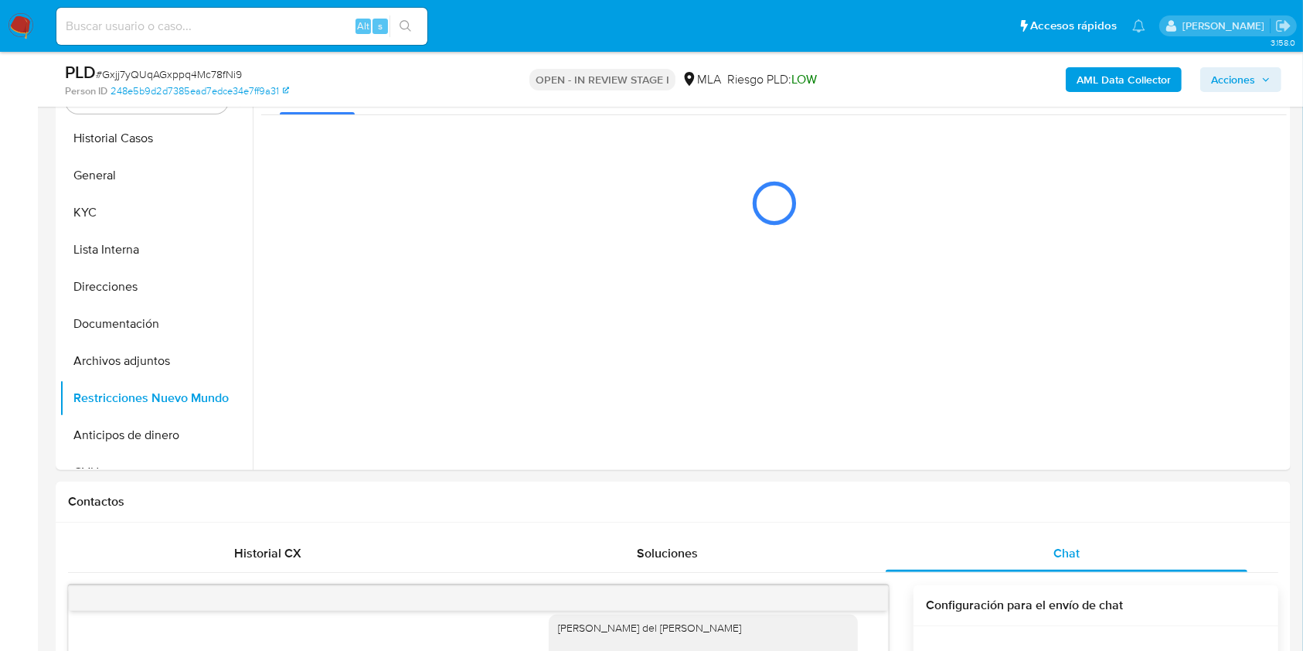
scroll to position [272, 0]
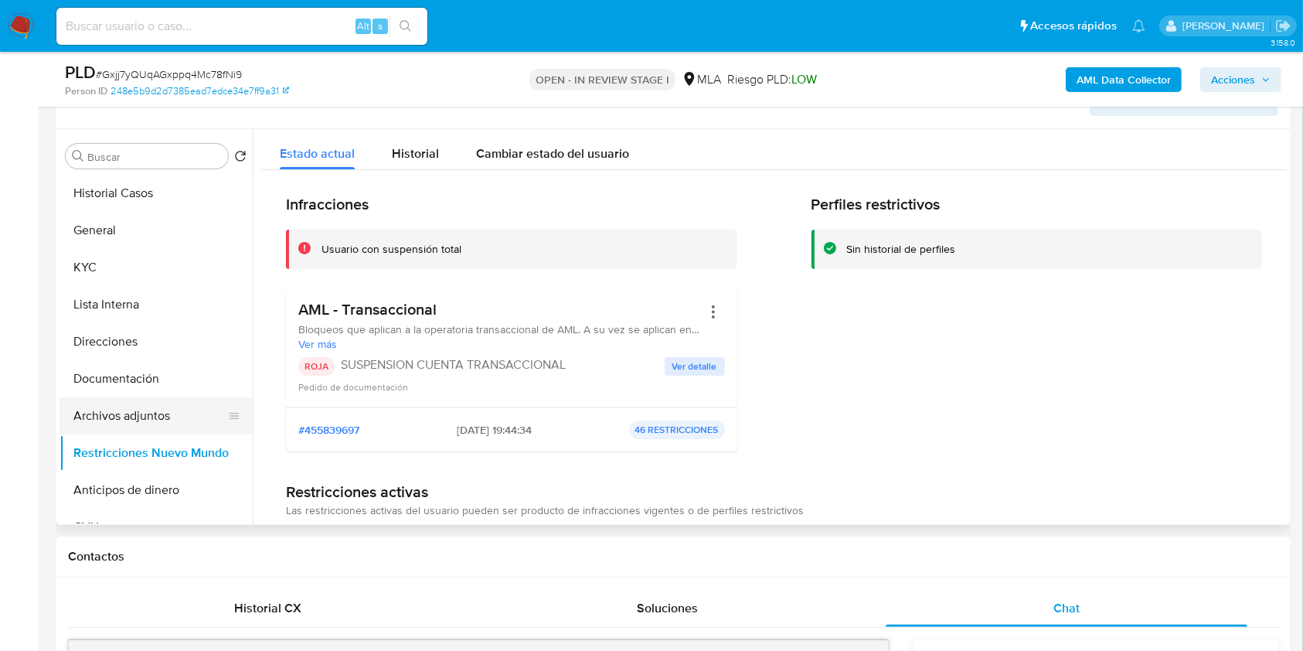
click at [100, 421] on button "Archivos adjuntos" at bounding box center [150, 415] width 181 height 37
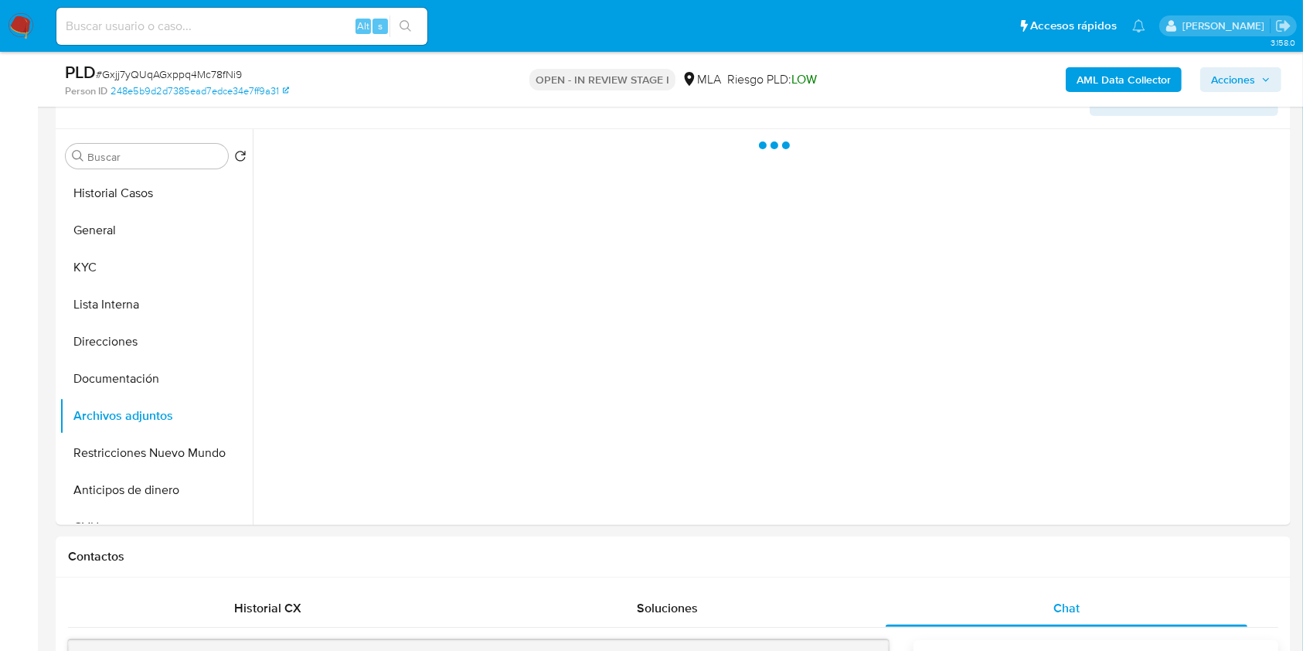
click at [1280, 87] on button "Acciones" at bounding box center [1241, 79] width 81 height 25
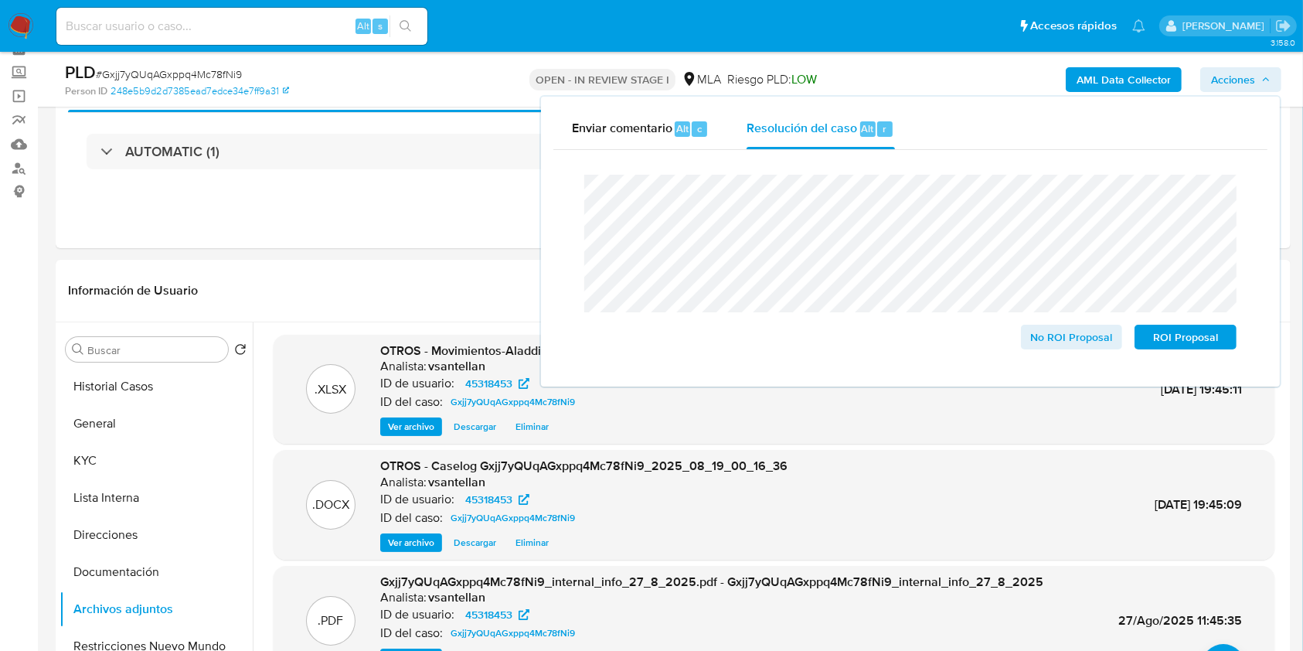
scroll to position [83, 0]
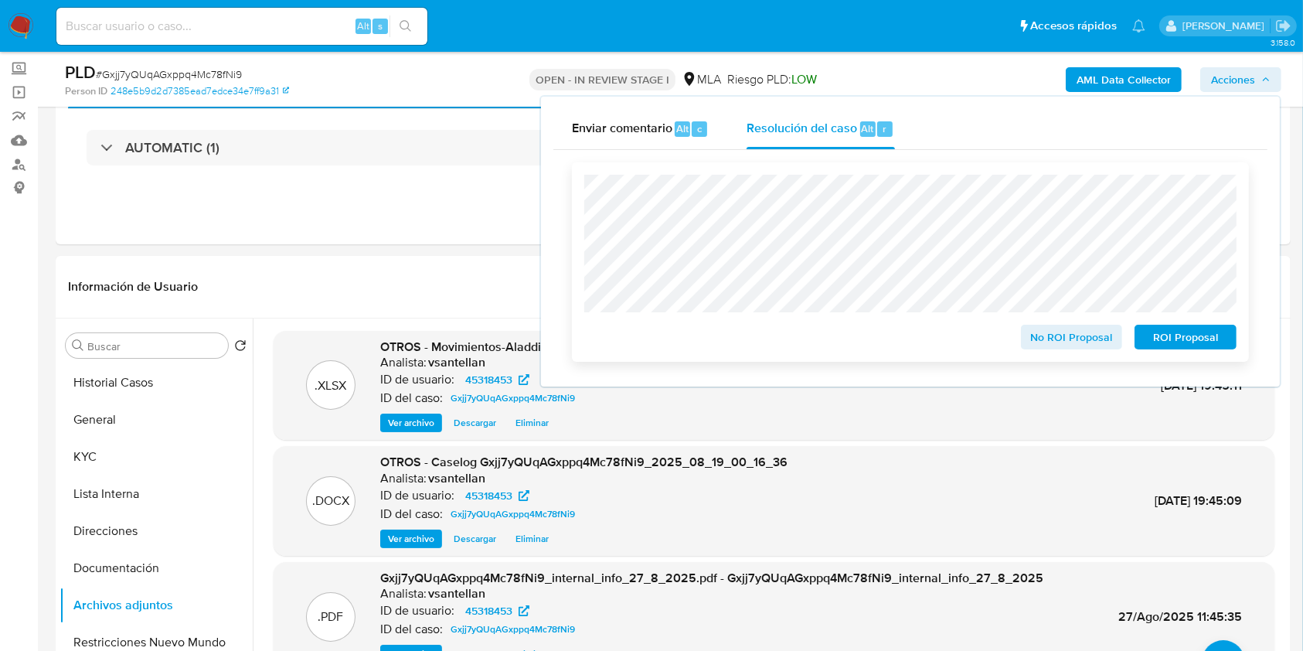
click at [1190, 329] on span "ROI Proposal" at bounding box center [1186, 337] width 80 height 22
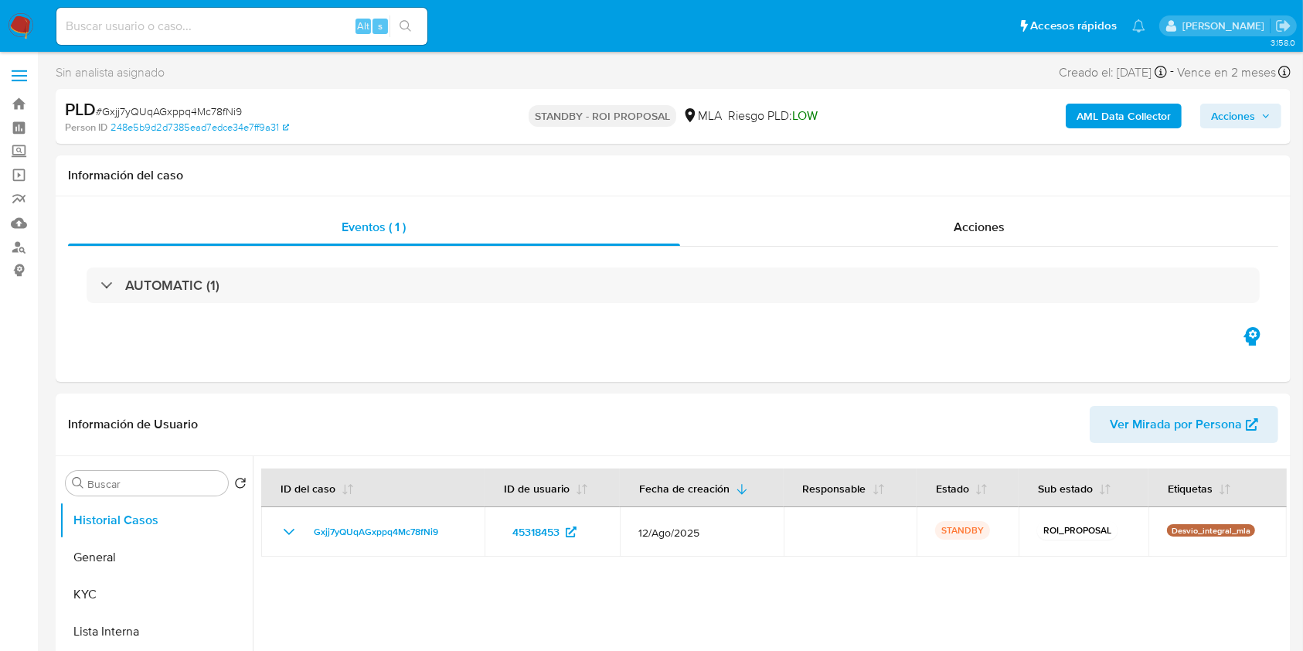
select select "10"
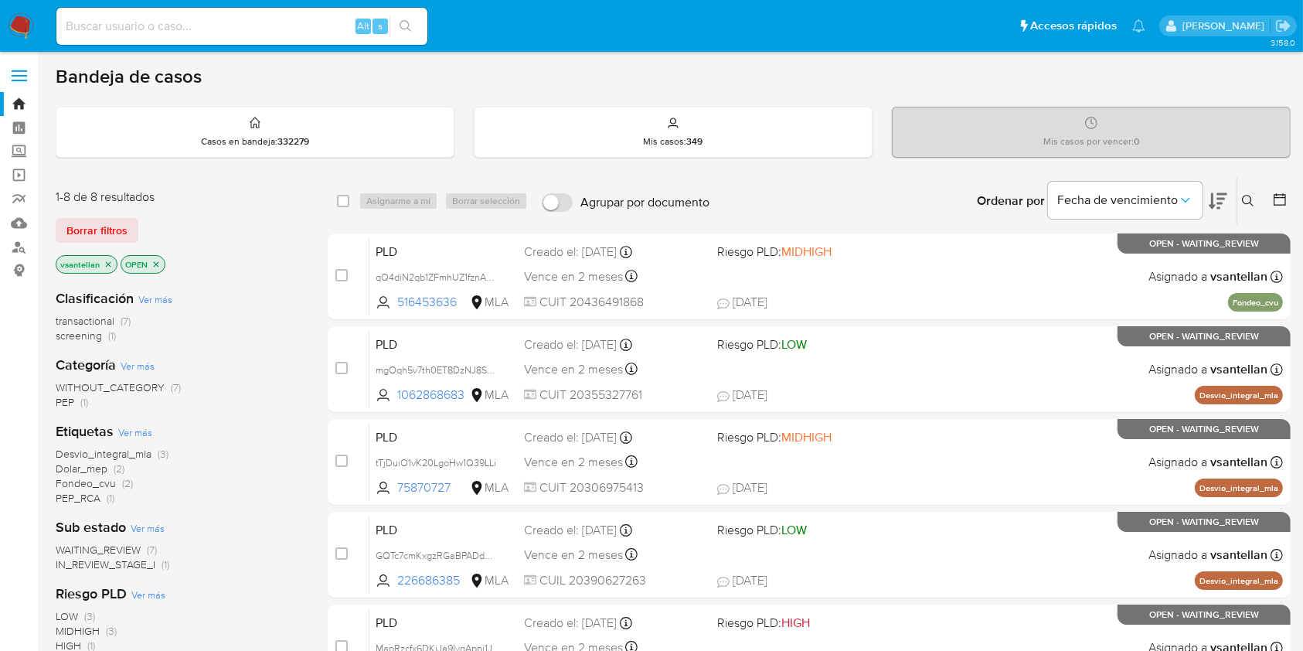
click at [1252, 195] on icon at bounding box center [1248, 201] width 12 height 12
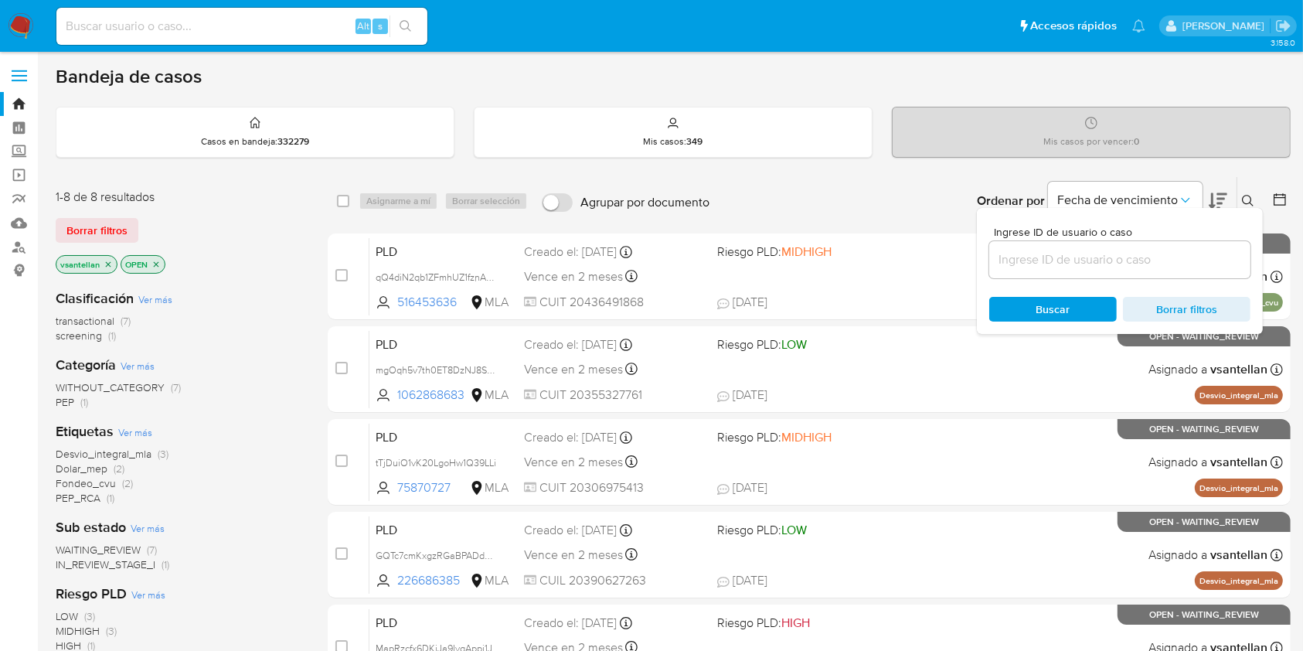
click at [1086, 250] on input at bounding box center [1119, 260] width 261 height 20
type input "1062868683"
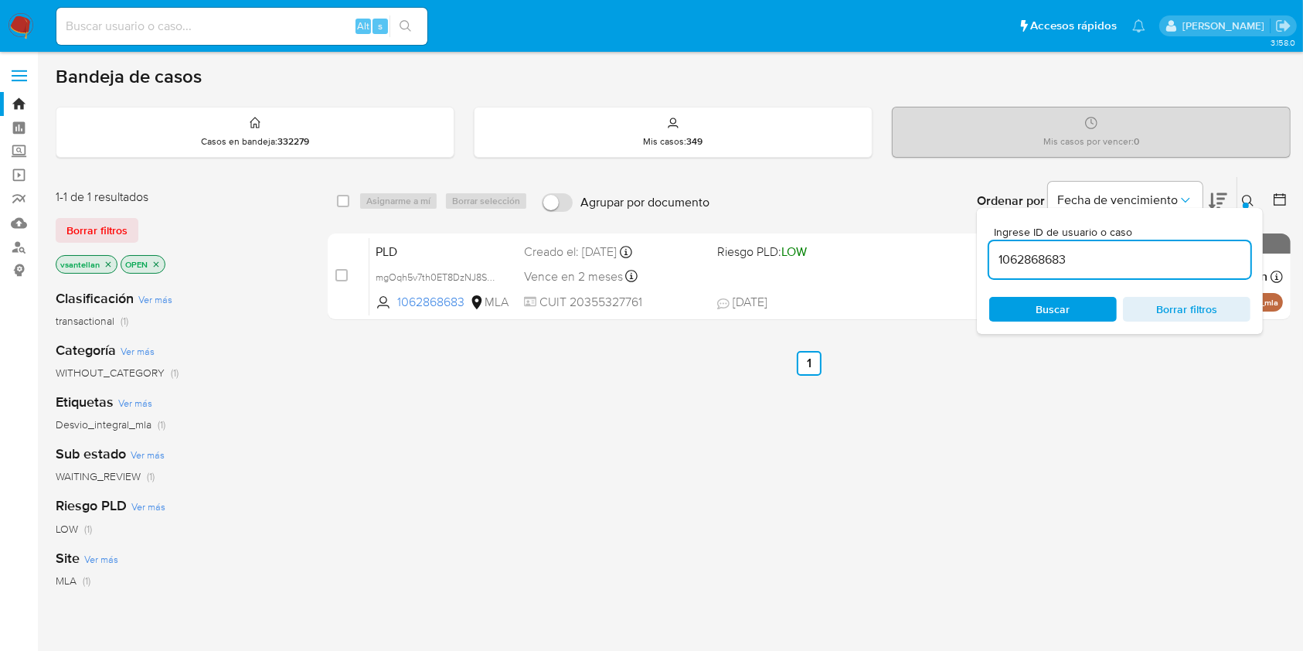
click at [1245, 196] on icon at bounding box center [1248, 201] width 12 height 12
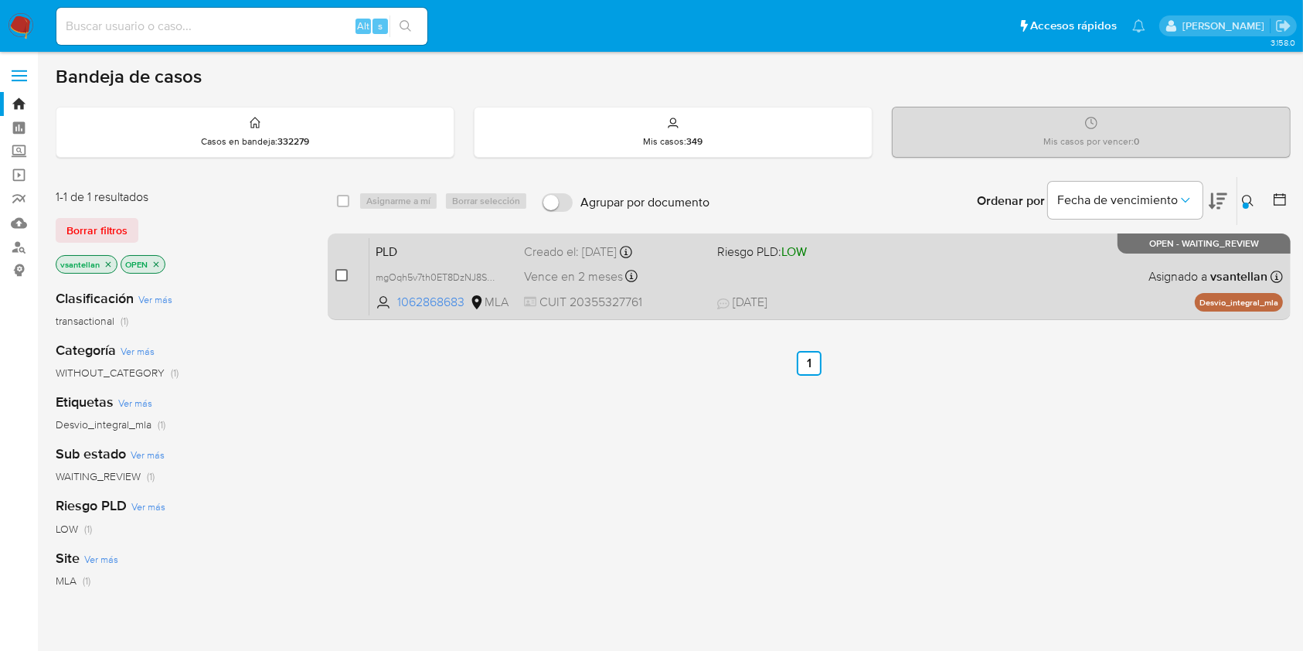
click at [342, 275] on input "checkbox" at bounding box center [341, 275] width 12 height 12
checkbox input "true"
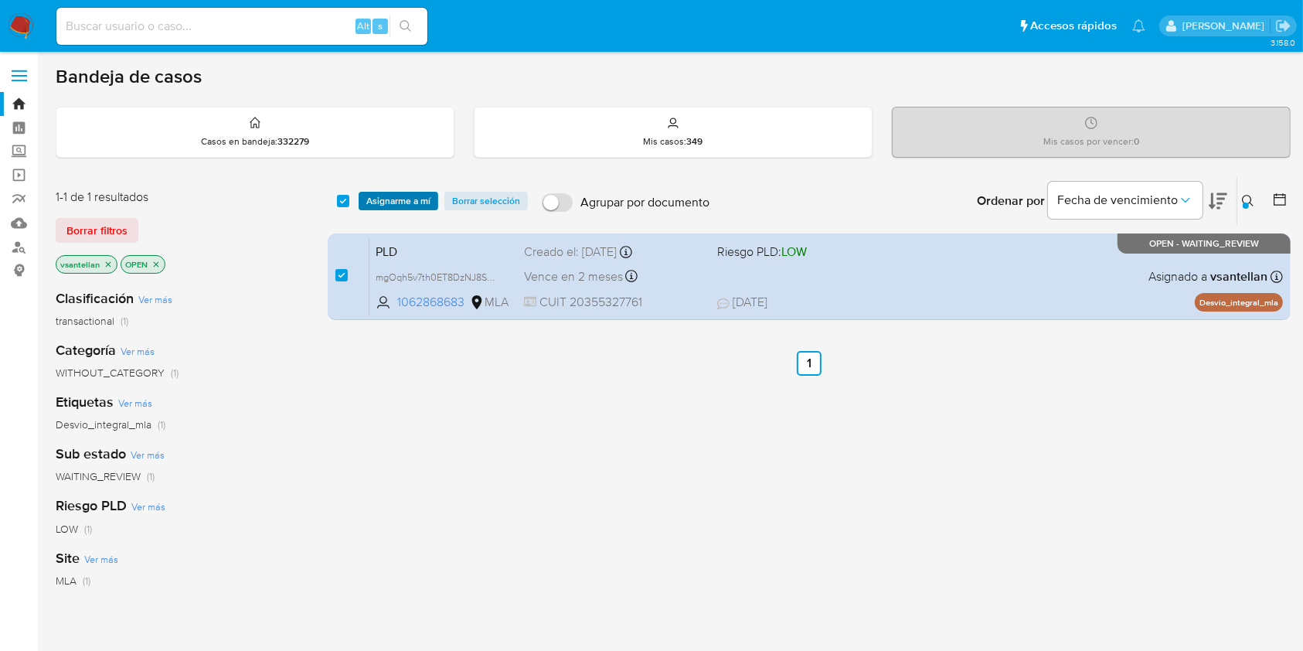
click at [382, 195] on span "Asignarme a mí" at bounding box center [398, 200] width 64 height 15
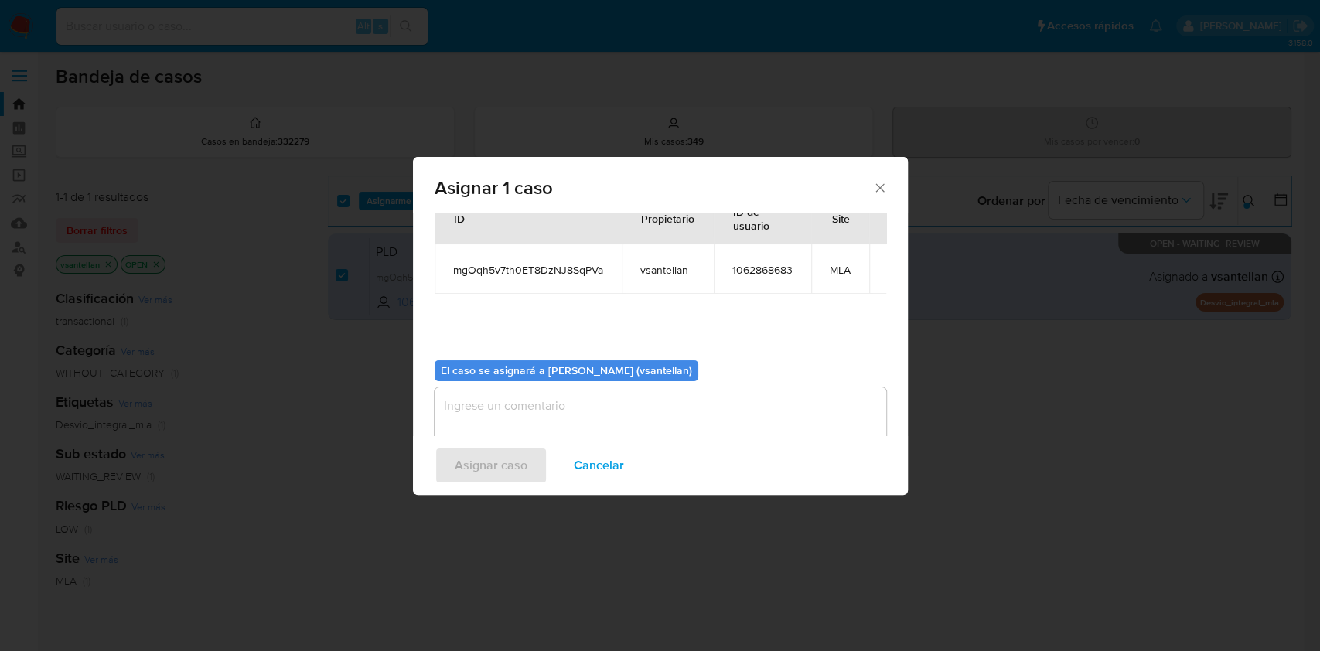
scroll to position [79, 0]
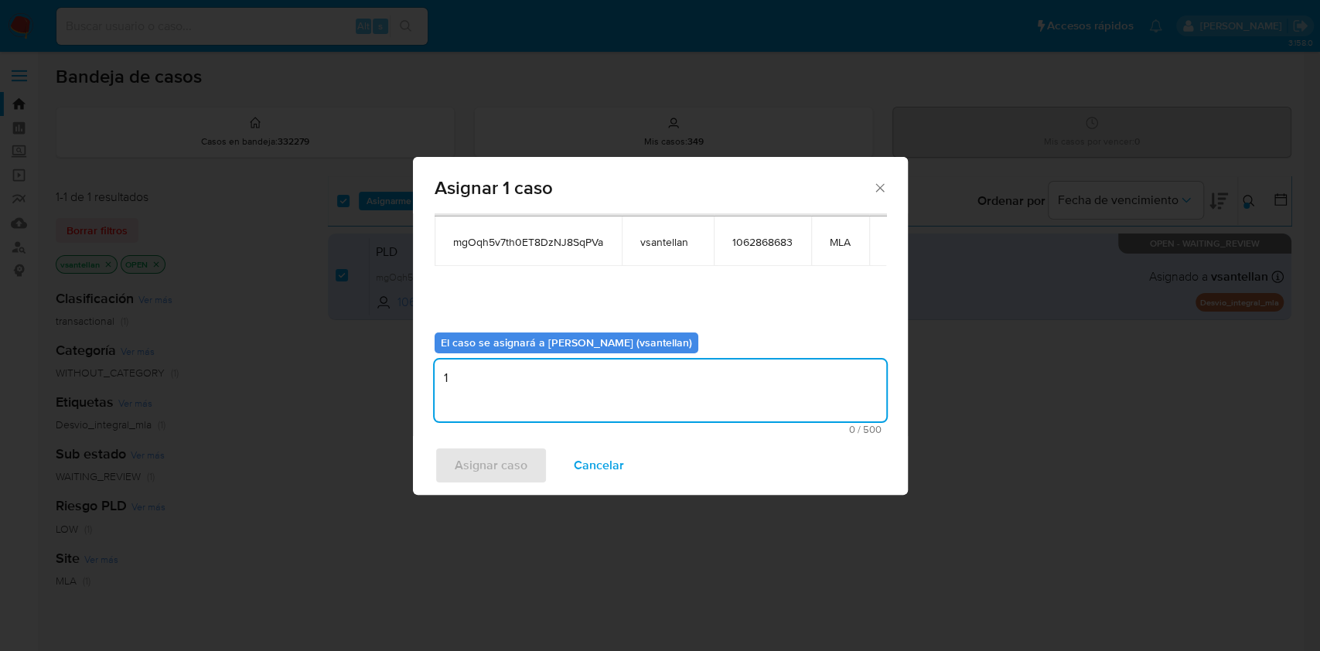
click at [471, 393] on textarea "1" at bounding box center [659, 390] width 451 height 62
type textarea "1"
click at [474, 458] on span "Asignar caso" at bounding box center [491, 465] width 73 height 34
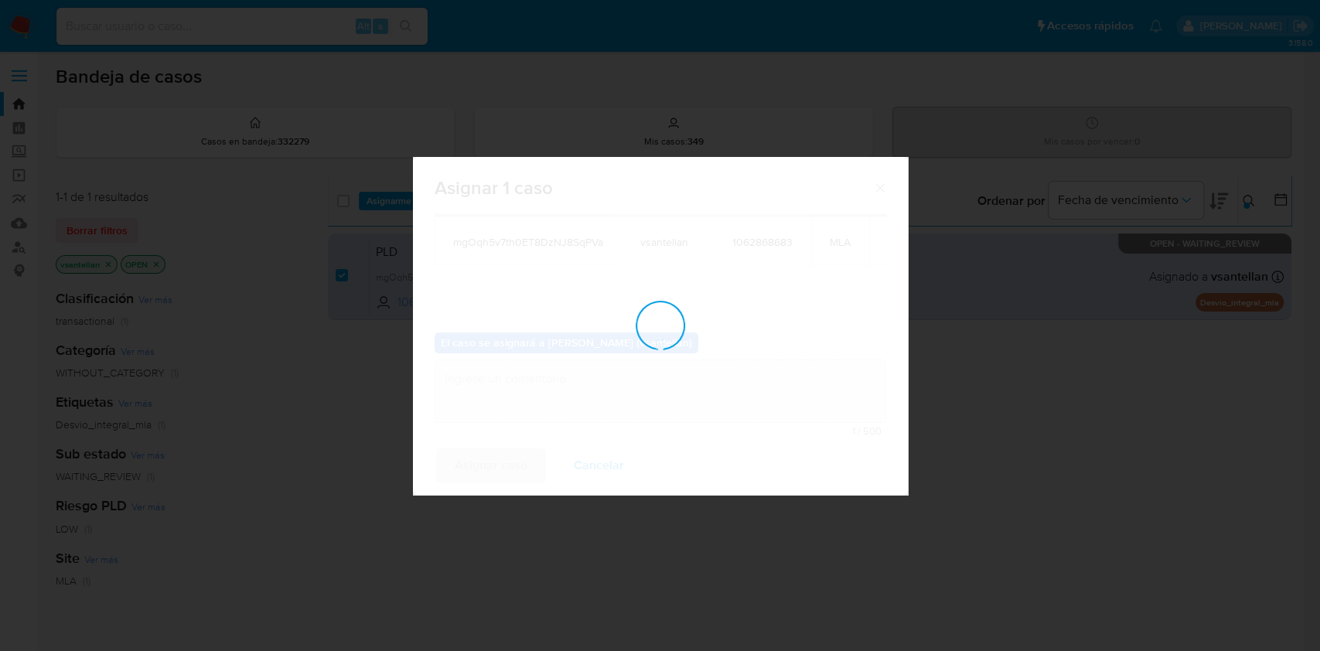
checkbox input "false"
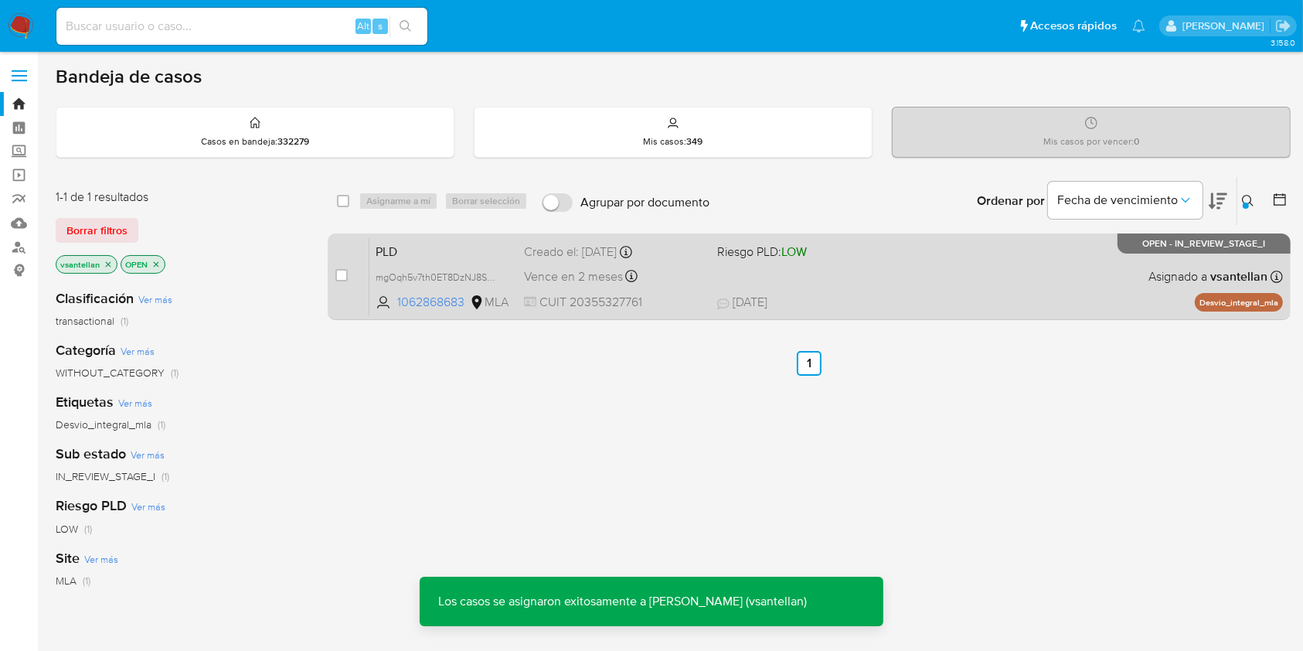
click at [900, 300] on span "19/08/2025 19/08/2025 10:52" at bounding box center [903, 302] width 373 height 17
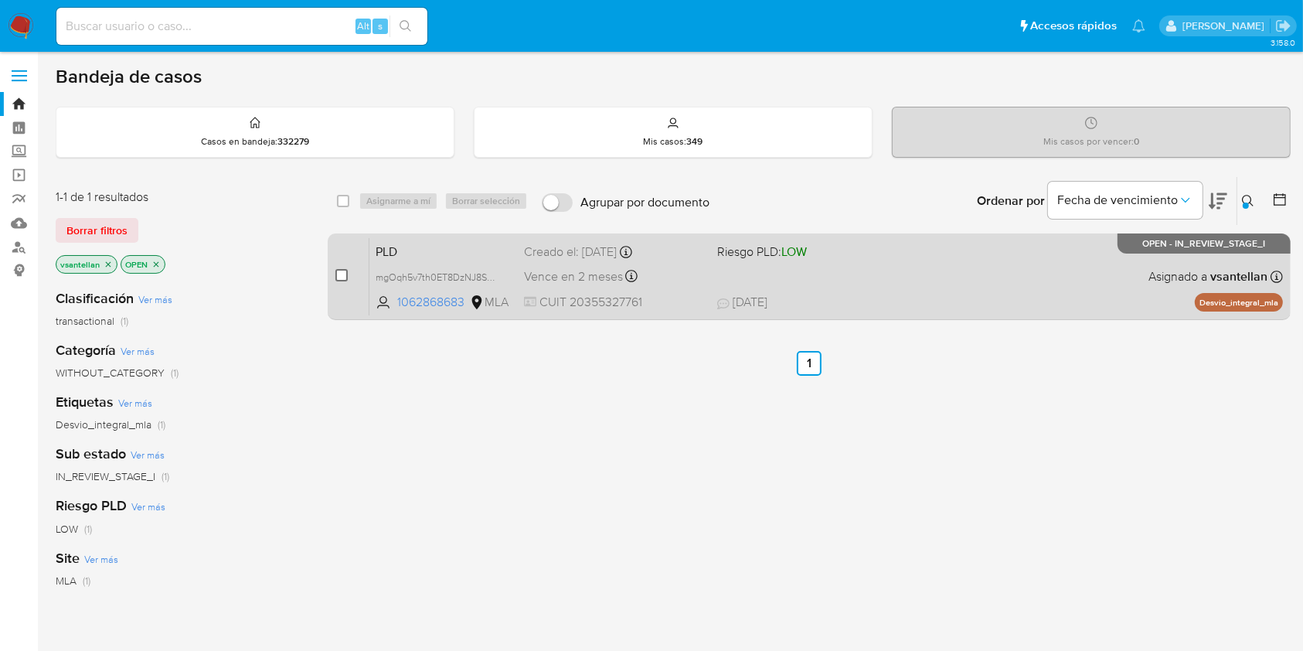
click at [340, 270] on input "checkbox" at bounding box center [341, 275] width 12 height 12
checkbox input "true"
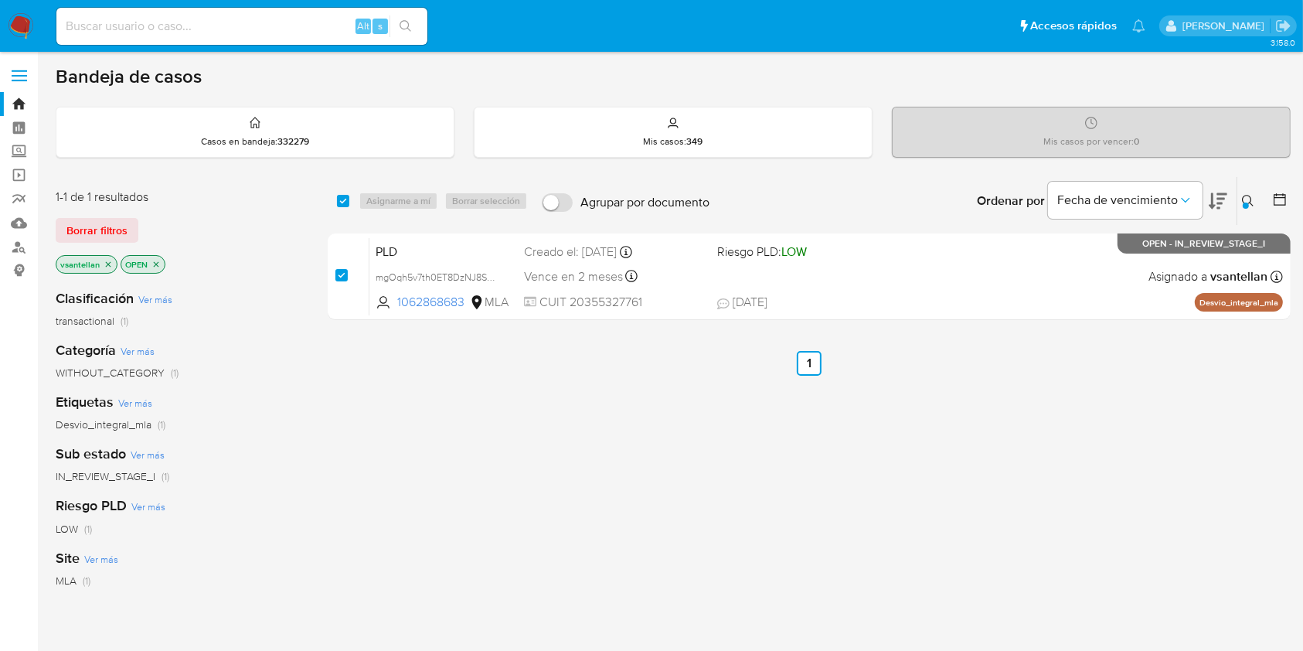
checkbox input "true"
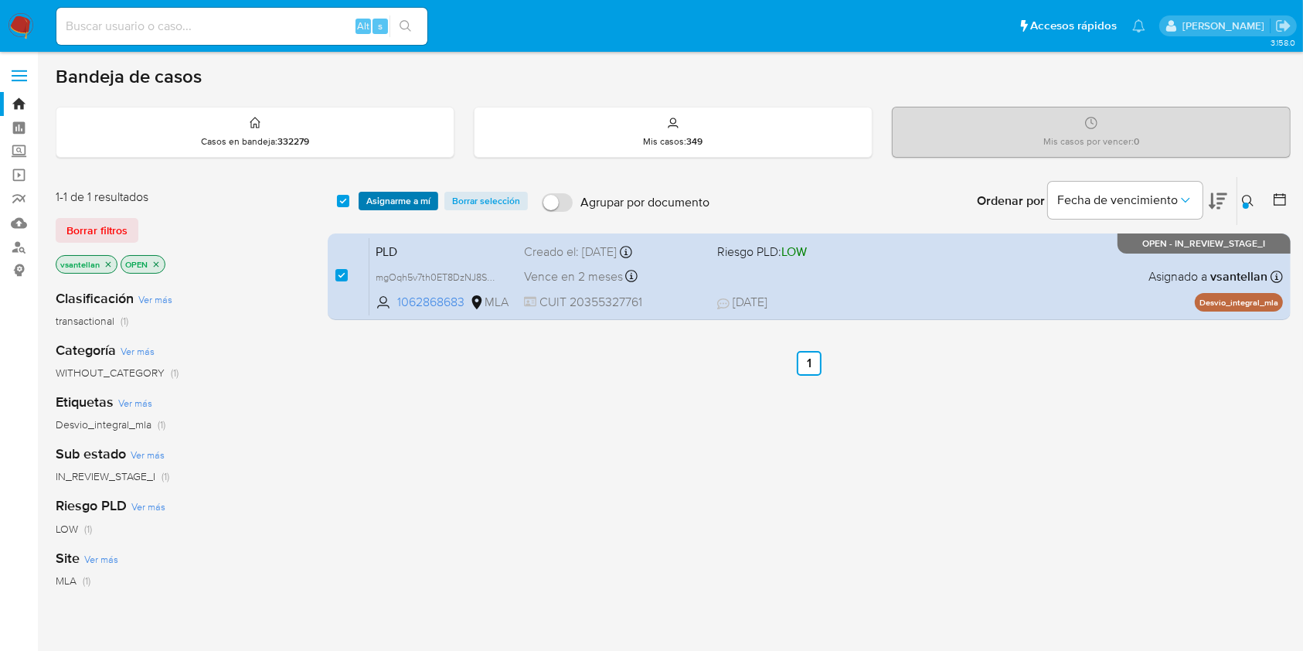
click at [405, 195] on span "Asignarme a mí" at bounding box center [398, 200] width 64 height 15
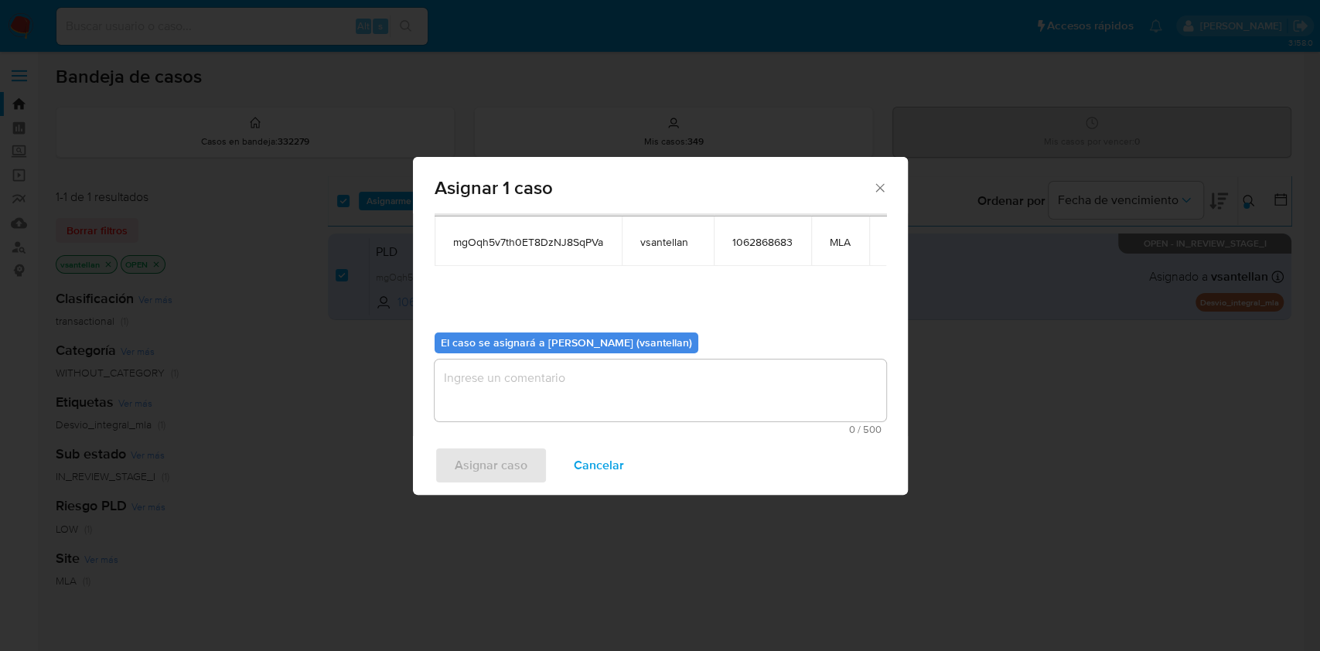
drag, startPoint x: 496, startPoint y: 397, endPoint x: 489, endPoint y: 434, distance: 37.8
click at [495, 397] on textarea "assign-modal" at bounding box center [659, 390] width 451 height 62
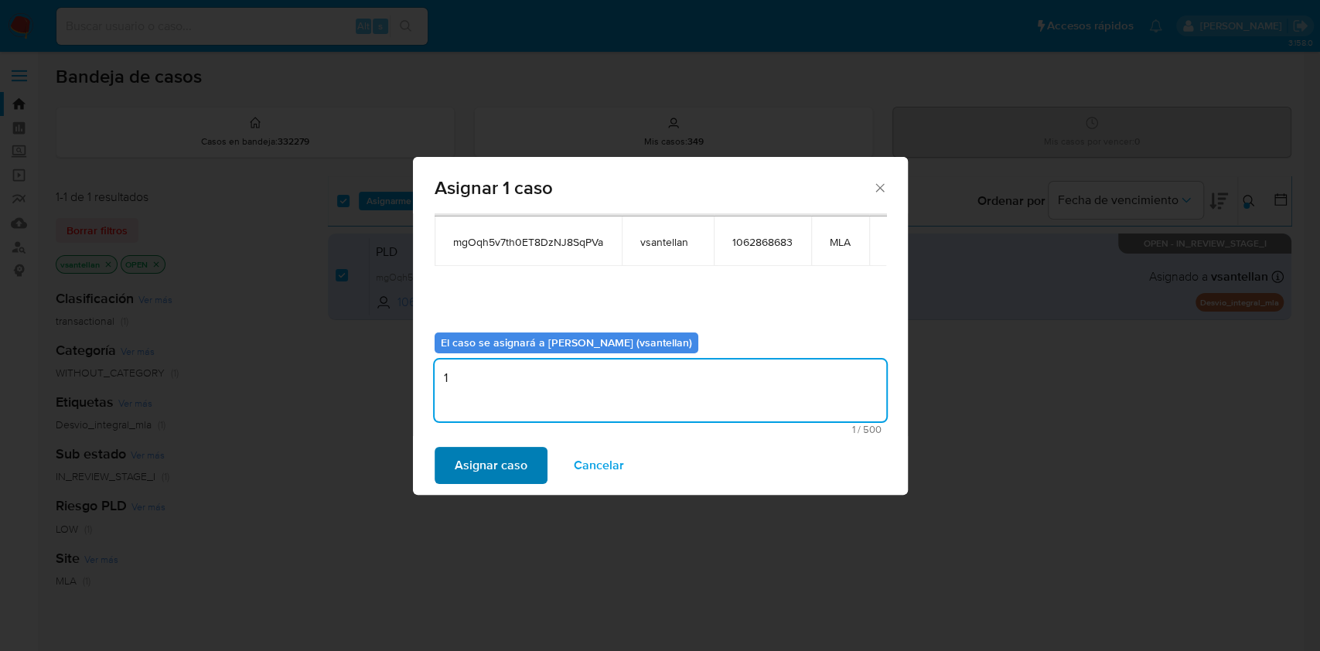
type textarea "1"
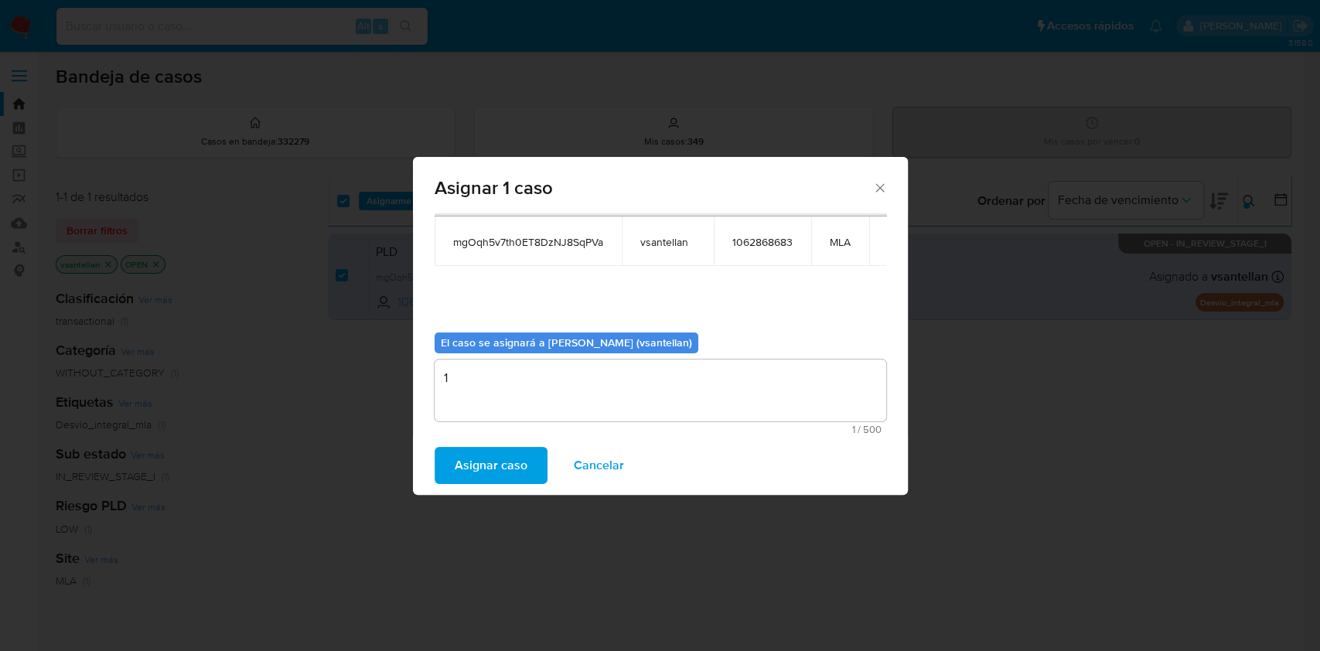
click at [463, 448] on span "Asignar caso" at bounding box center [491, 465] width 73 height 34
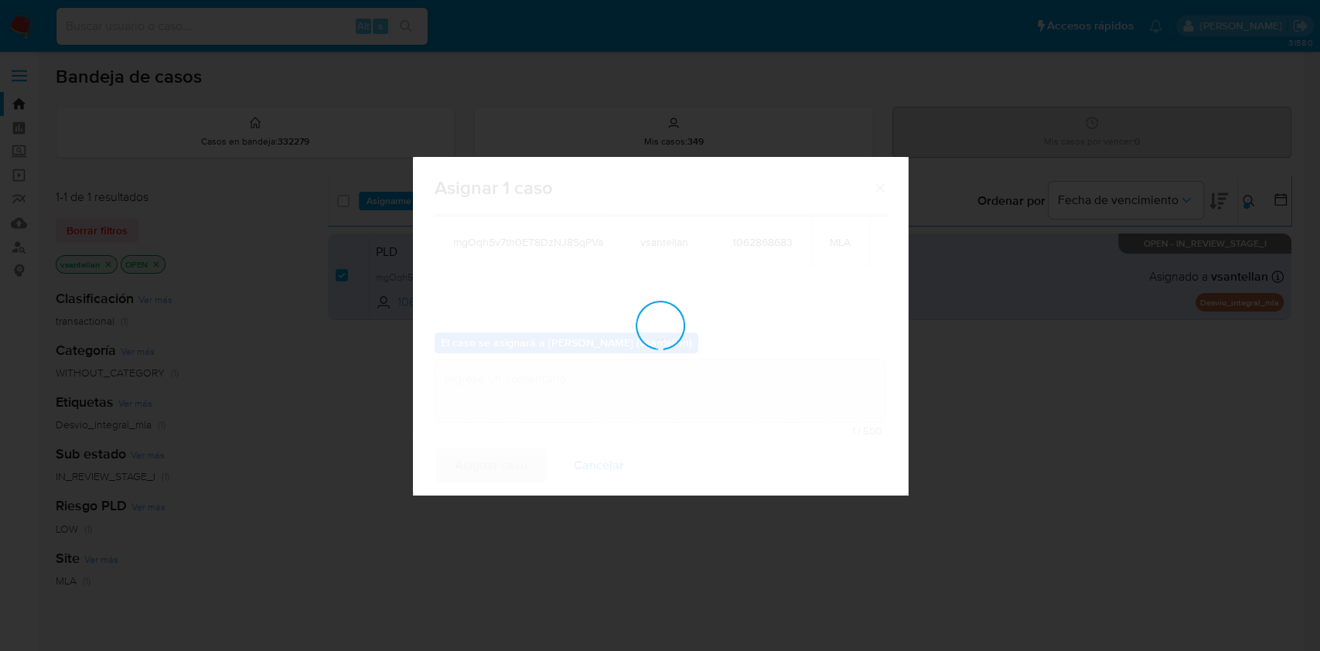
checkbox input "false"
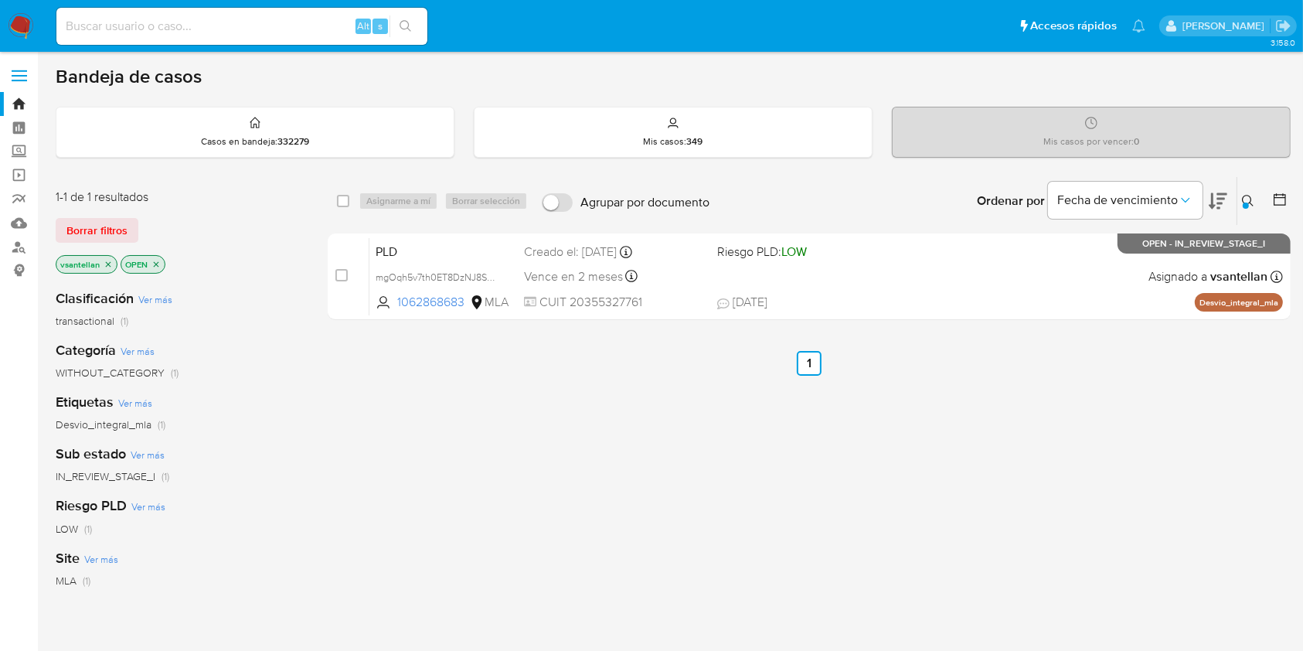
click at [1247, 196] on icon at bounding box center [1248, 201] width 12 height 12
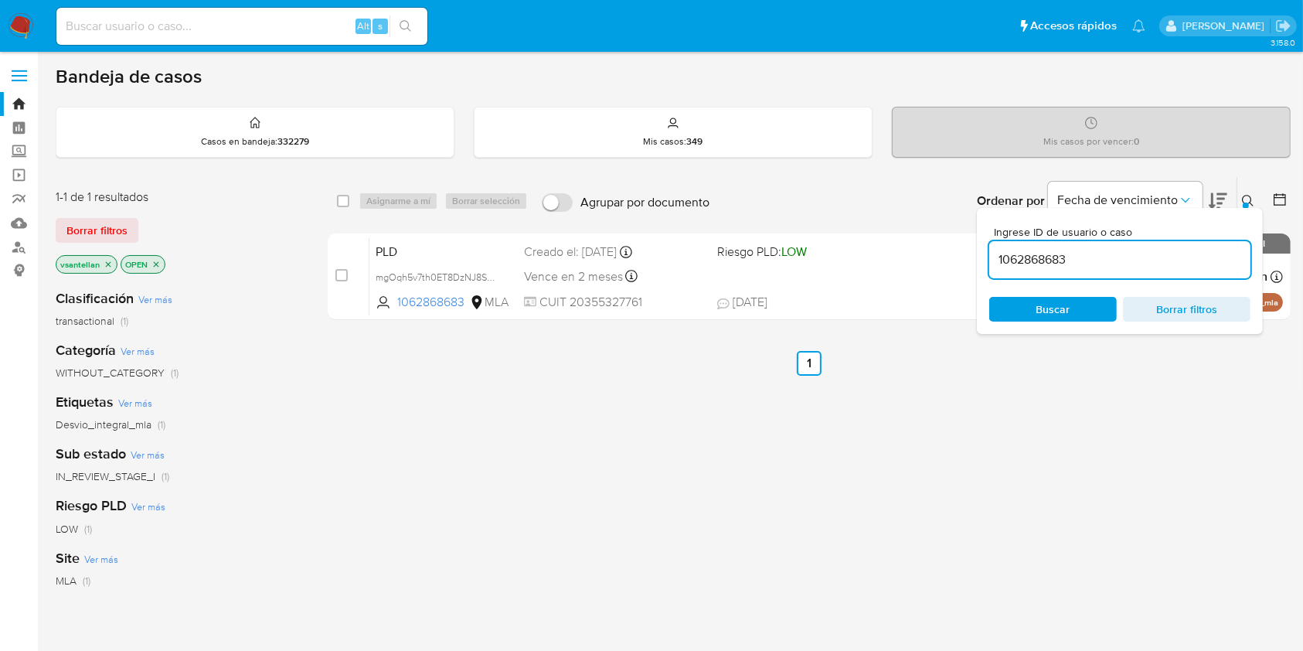
click at [1113, 258] on input "1062868683" at bounding box center [1119, 260] width 261 height 20
click at [1113, 257] on input "1062868683" at bounding box center [1119, 260] width 261 height 20
type input "516453636"
click at [1246, 192] on button at bounding box center [1251, 201] width 26 height 19
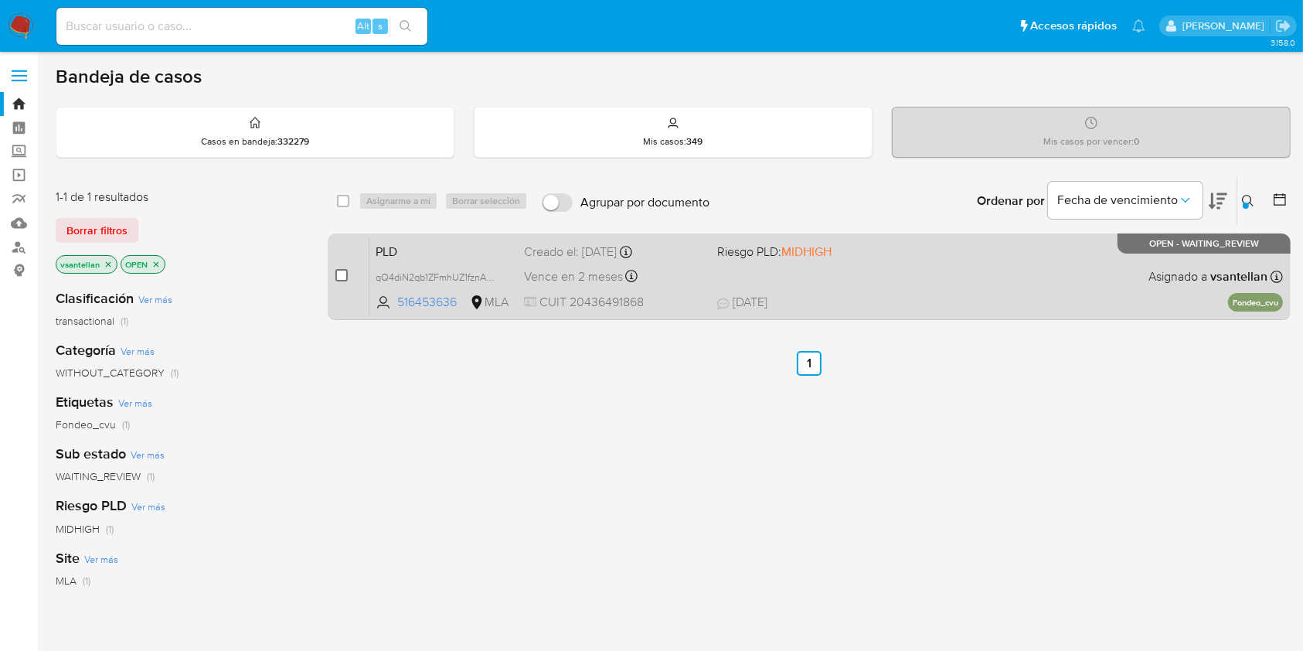
click at [335, 279] on input "checkbox" at bounding box center [341, 275] width 12 height 12
checkbox input "true"
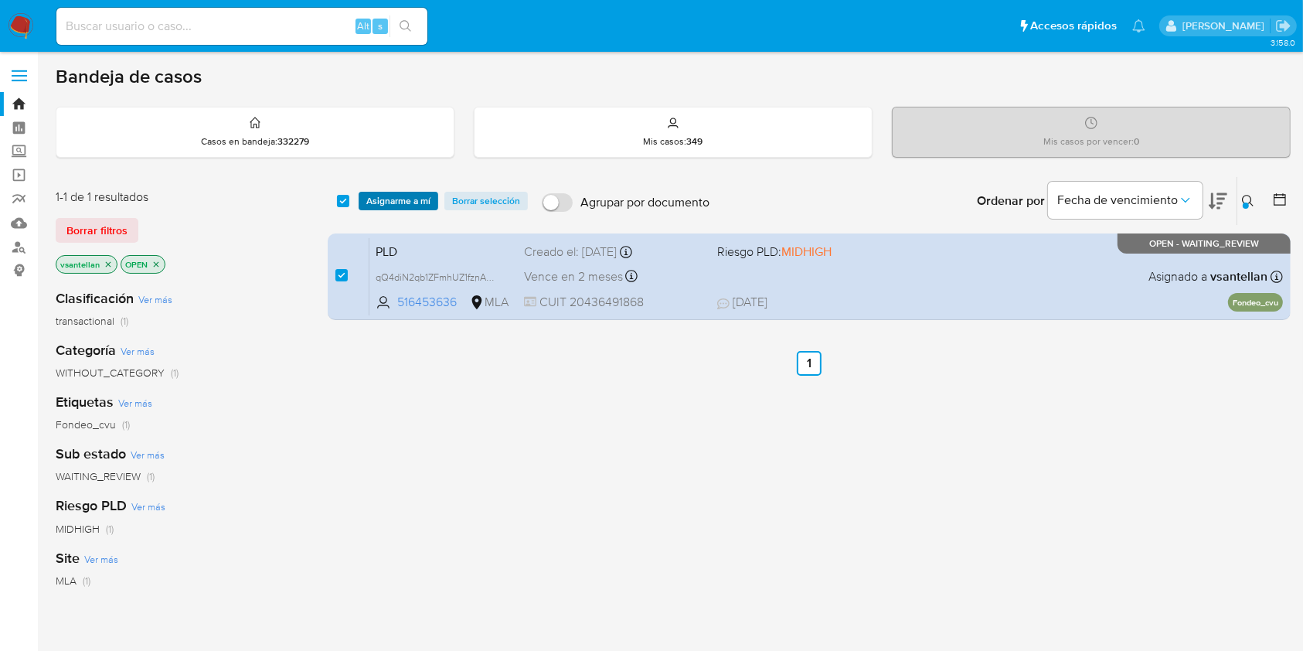
click at [376, 199] on span "Asignarme a mí" at bounding box center [398, 200] width 64 height 15
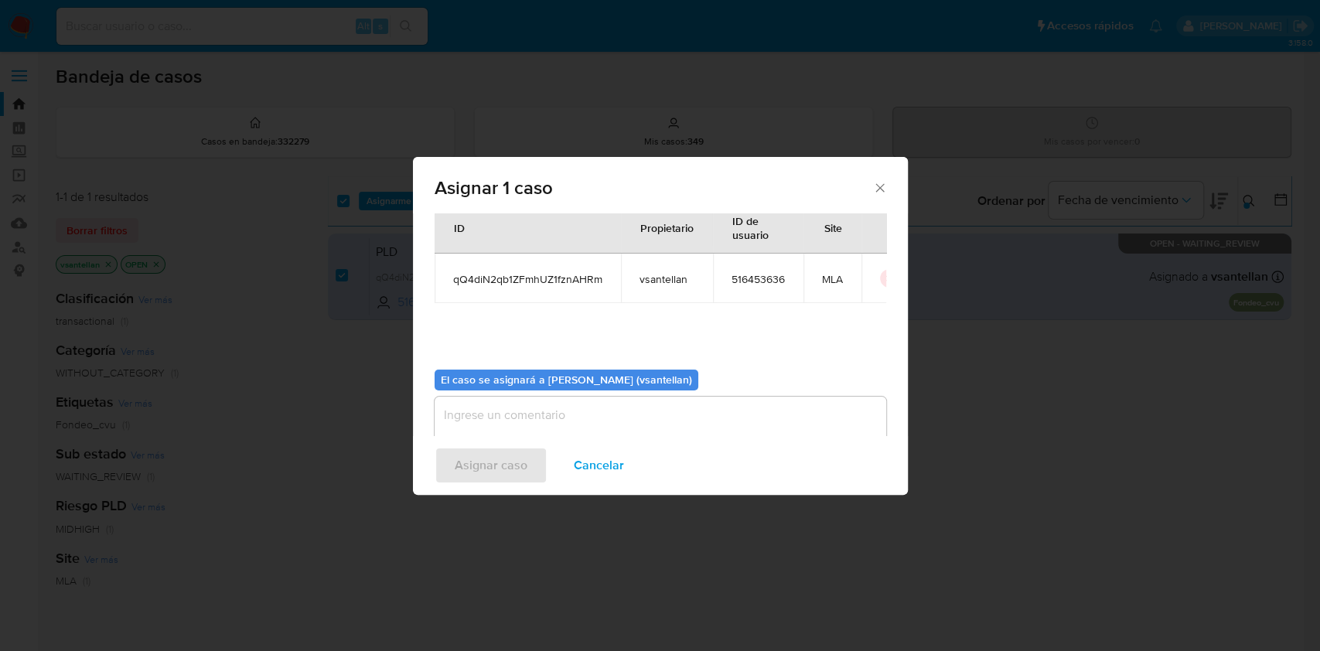
scroll to position [79, 0]
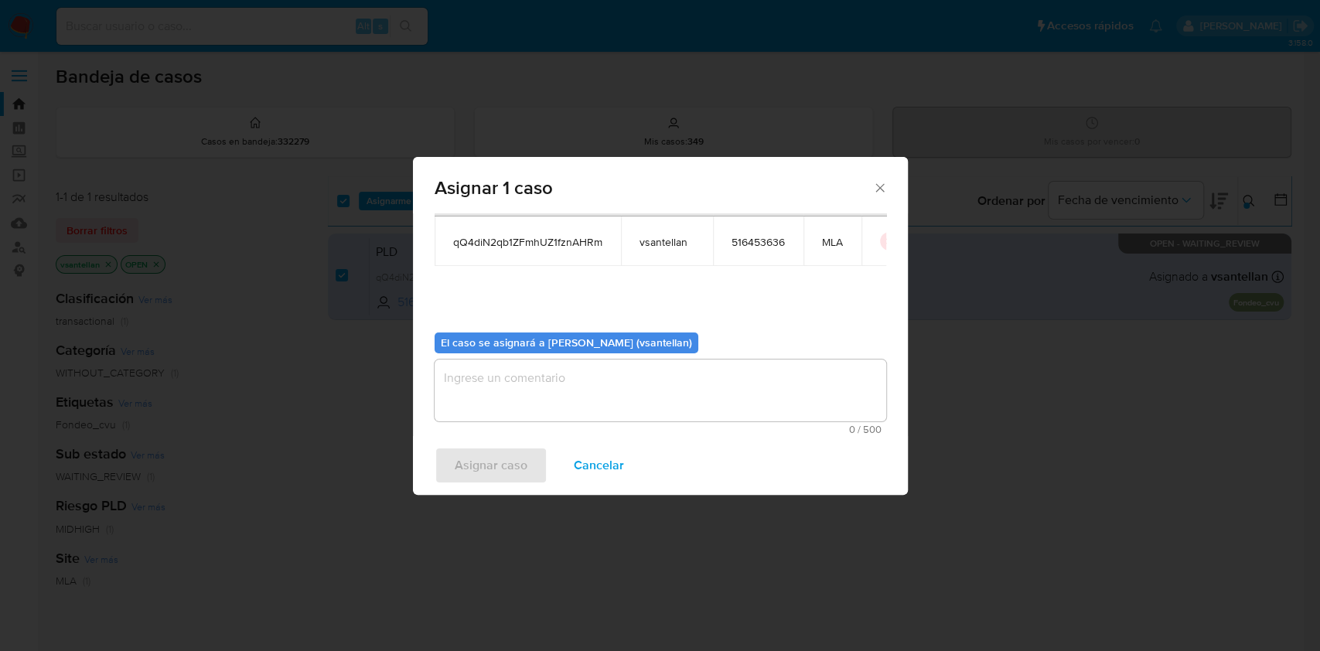
click at [485, 393] on textarea "assign-modal" at bounding box center [659, 390] width 451 height 62
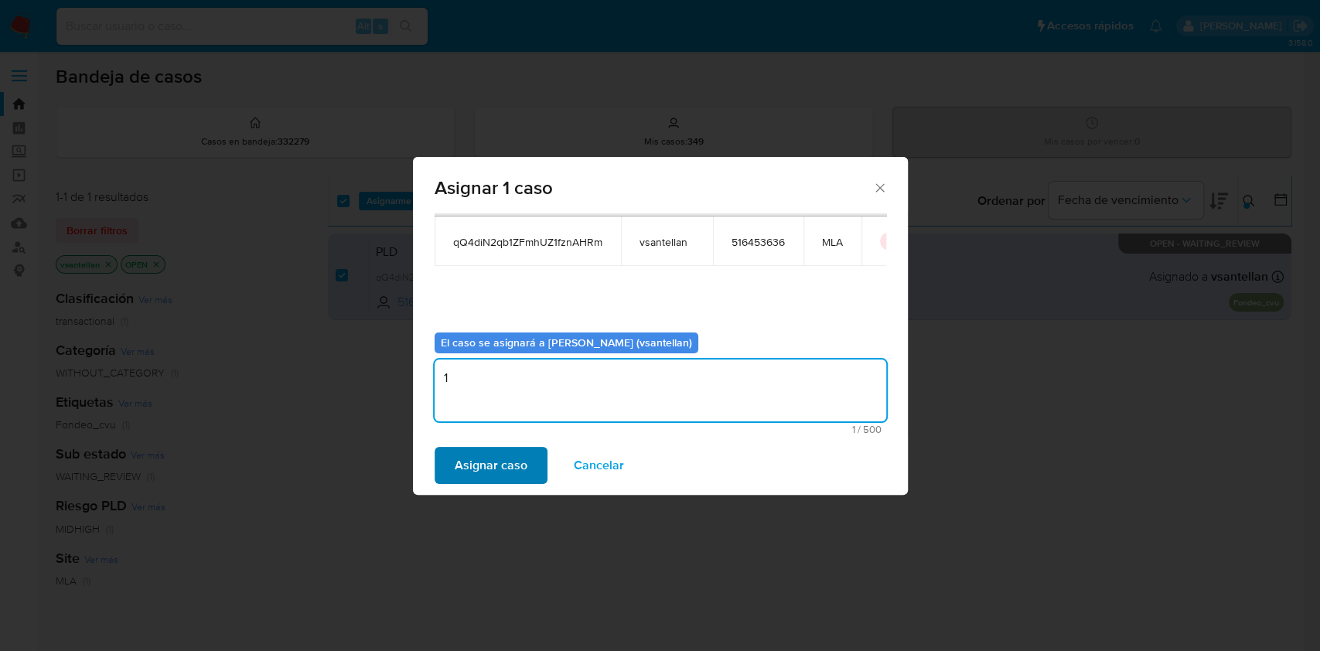
type textarea "1"
click at [495, 465] on span "Asignar caso" at bounding box center [491, 465] width 73 height 34
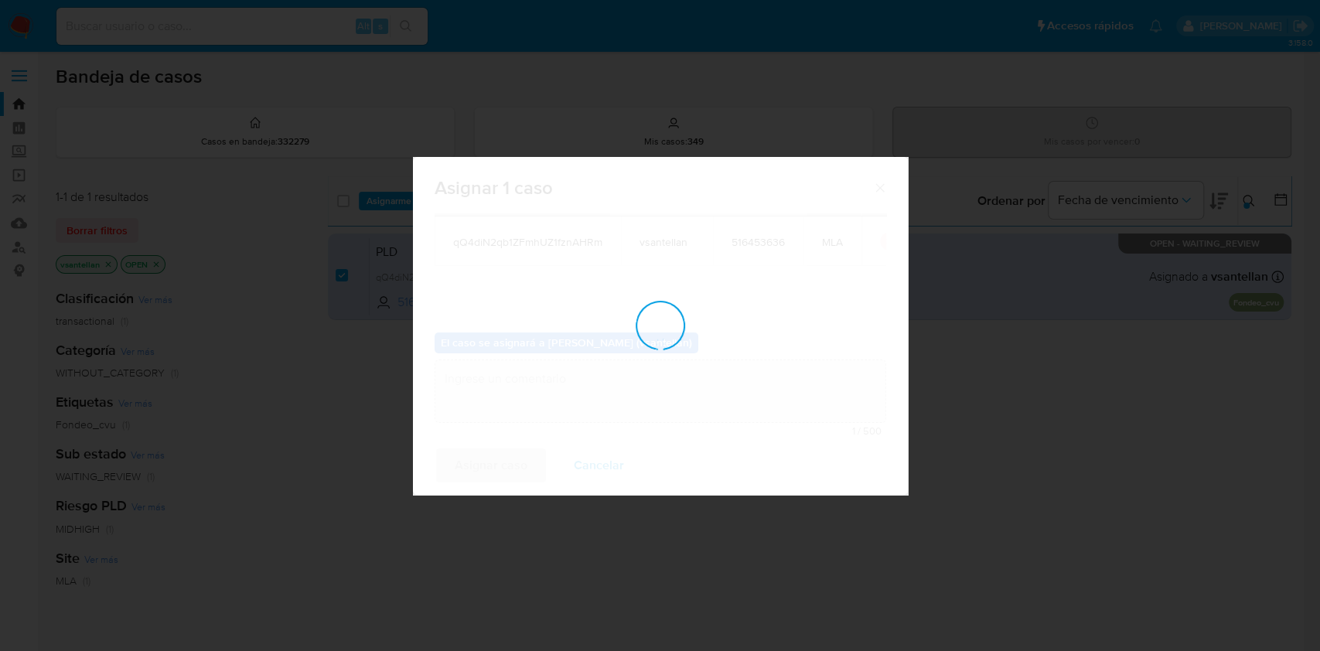
checkbox input "false"
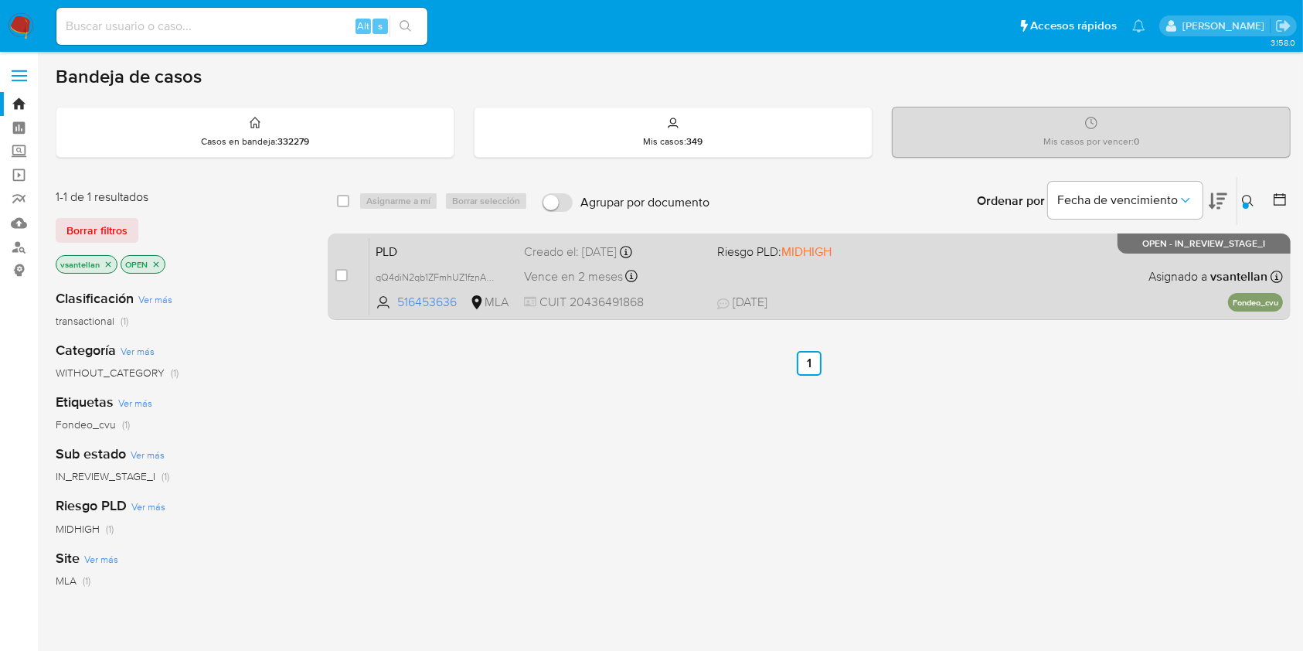
click at [860, 311] on div "PLD qQ4diN2qb1ZFmhUZ1fznAHRm 516453636 MLA Riesgo PLD: MIDHIGH Creado el: 12/08…" at bounding box center [827, 276] width 914 height 78
click at [339, 270] on input "checkbox" at bounding box center [341, 275] width 12 height 12
checkbox input "true"
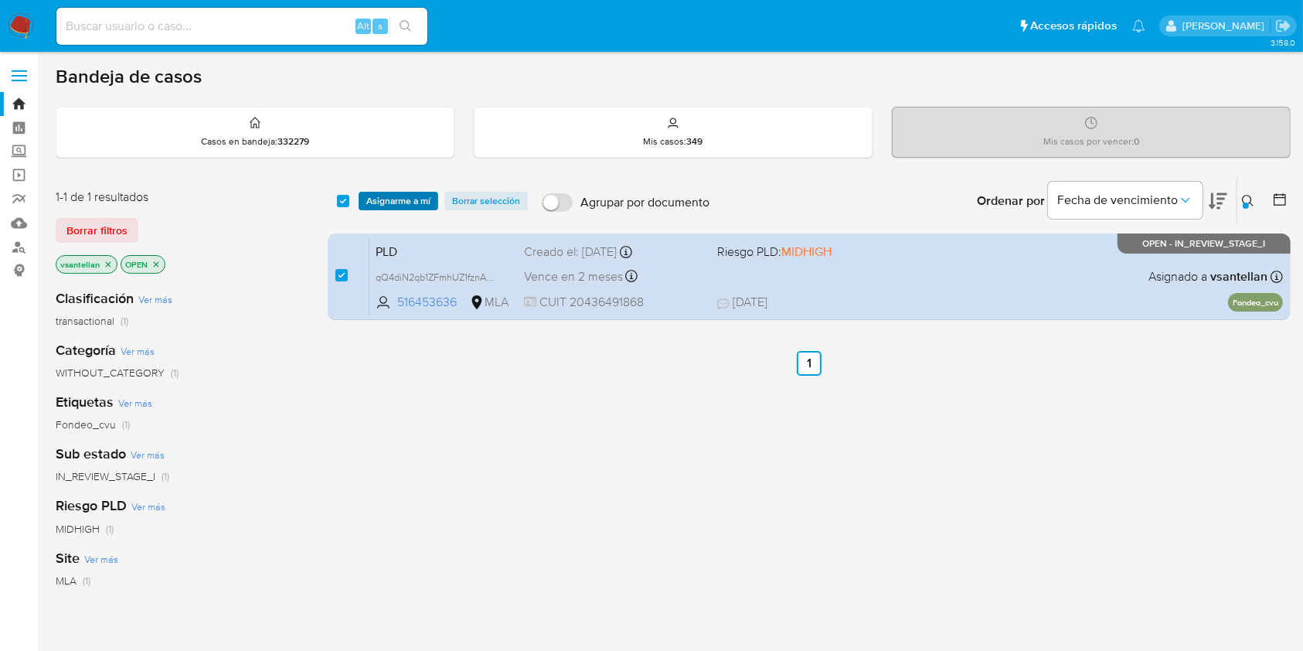
click at [404, 195] on span "Asignarme a mí" at bounding box center [398, 200] width 64 height 15
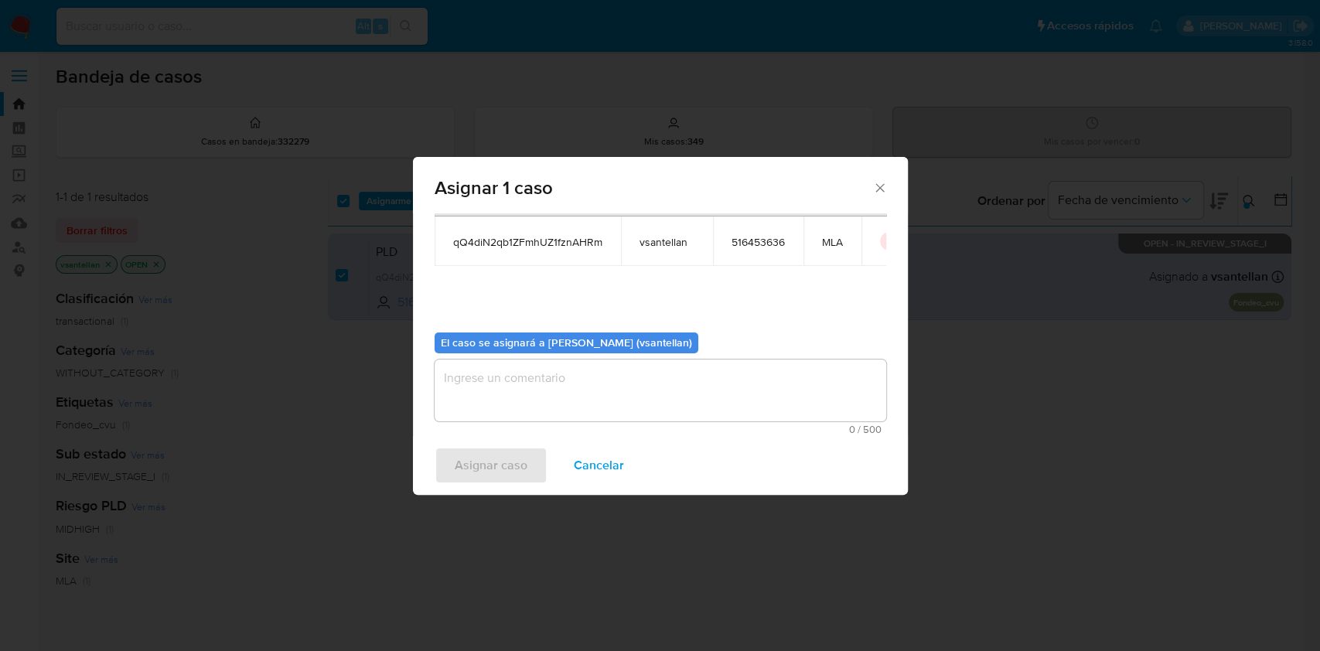
click at [526, 389] on textarea "assign-modal" at bounding box center [659, 390] width 451 height 62
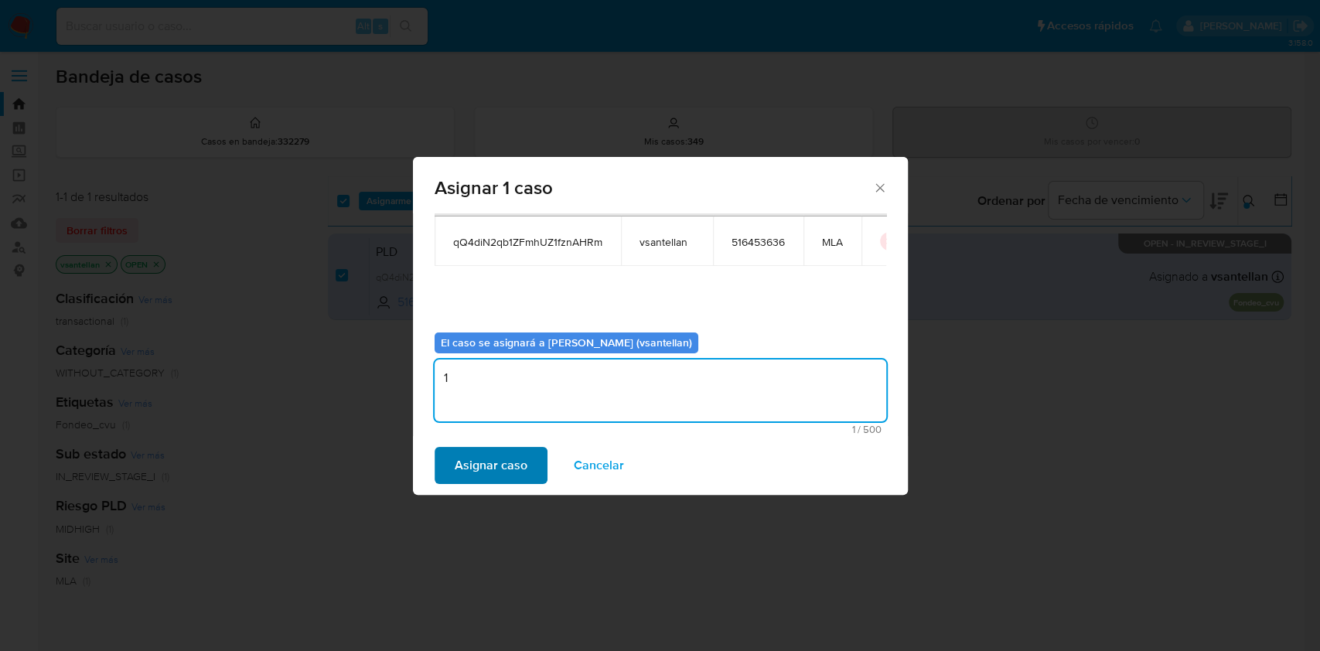
type textarea "1"
click at [499, 467] on span "Asignar caso" at bounding box center [491, 465] width 73 height 34
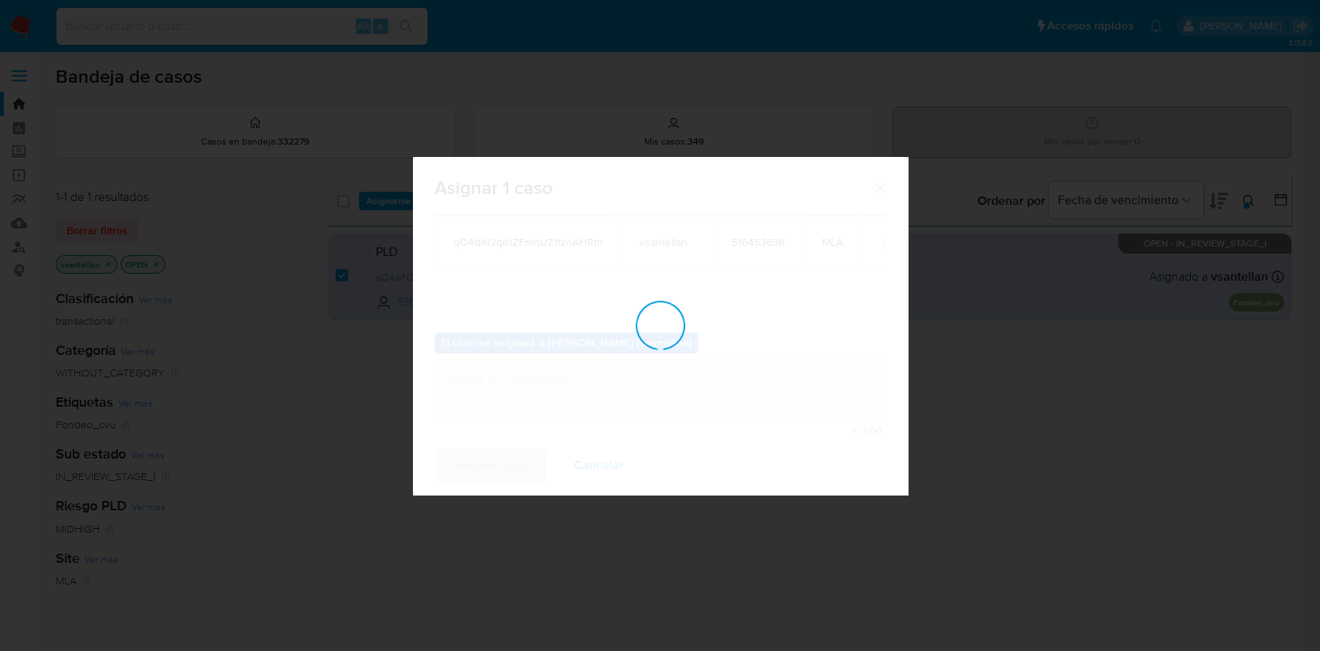
checkbox input "false"
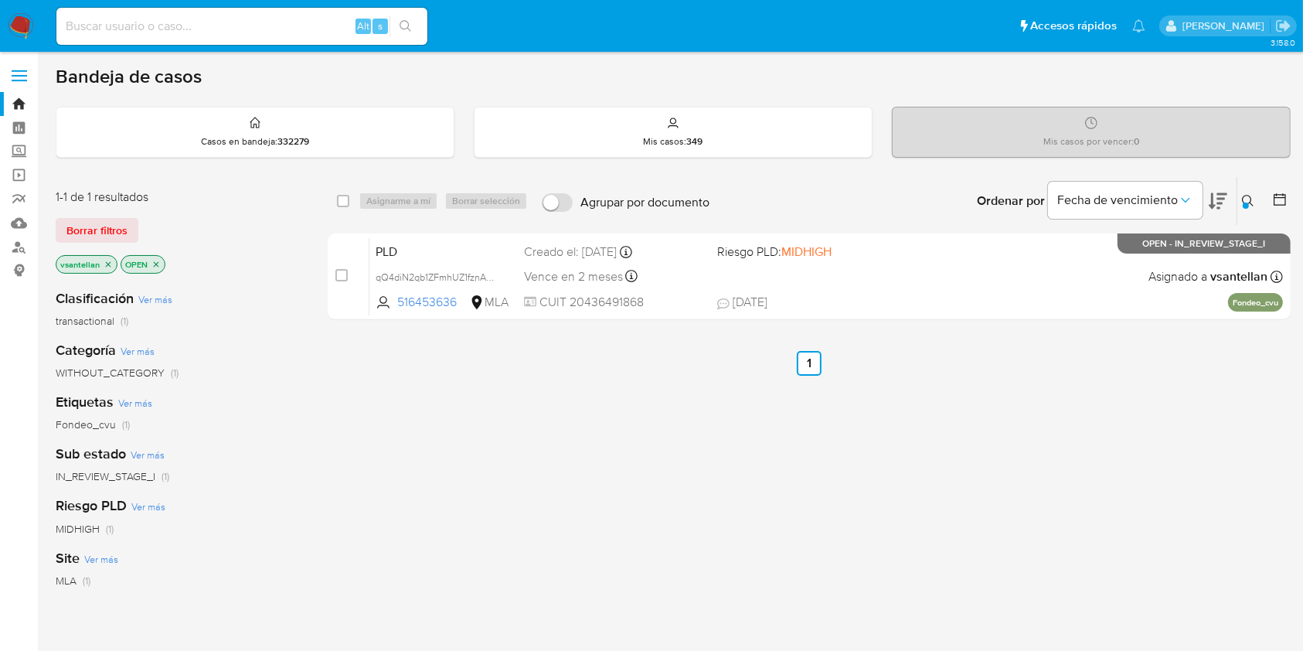
click at [12, 21] on img at bounding box center [21, 26] width 26 height 26
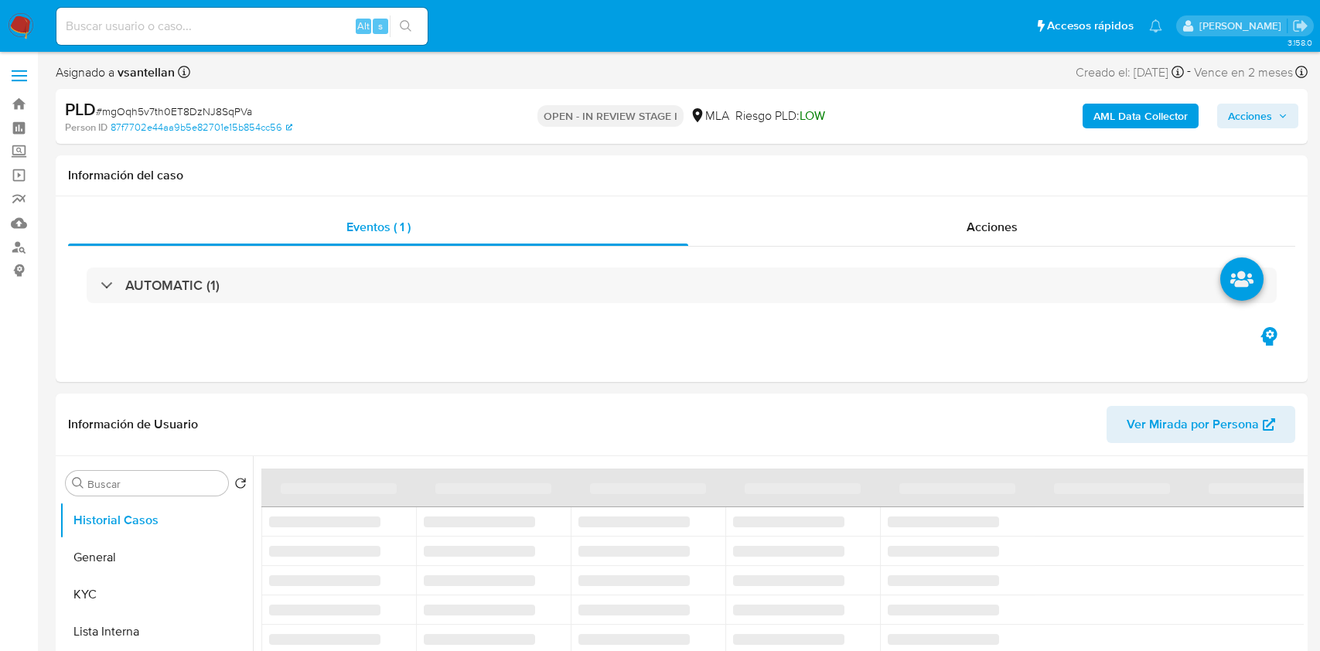
select select "10"
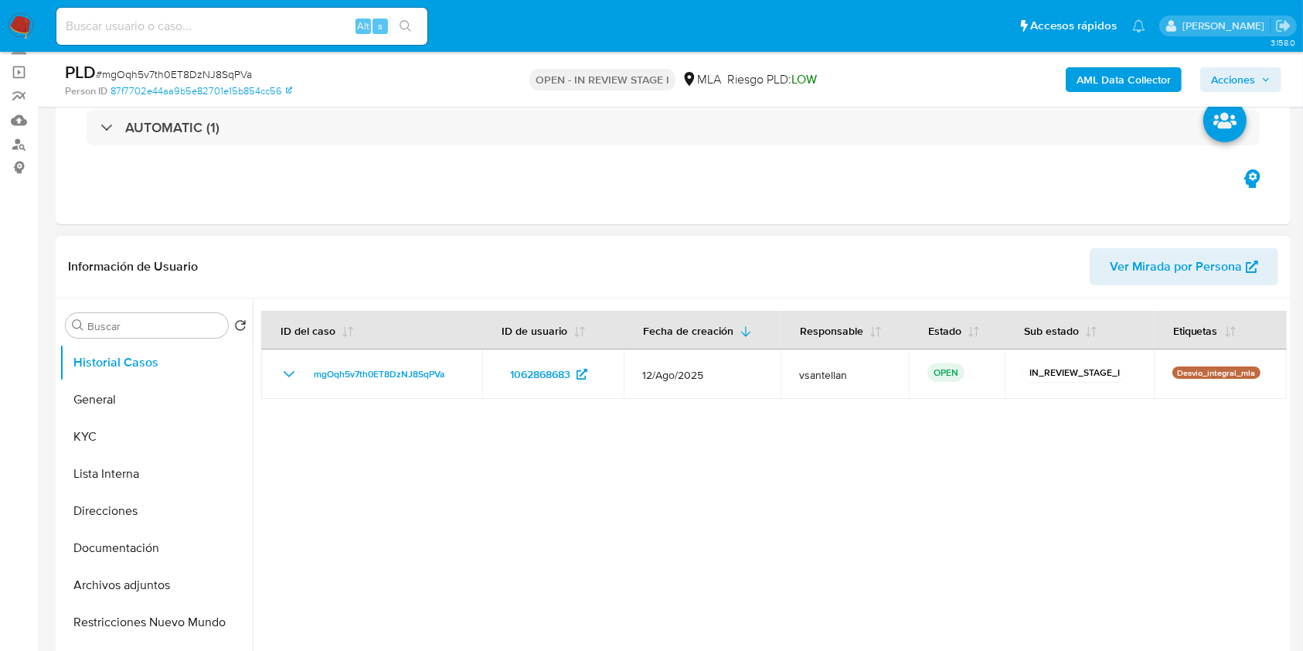
scroll to position [309, 0]
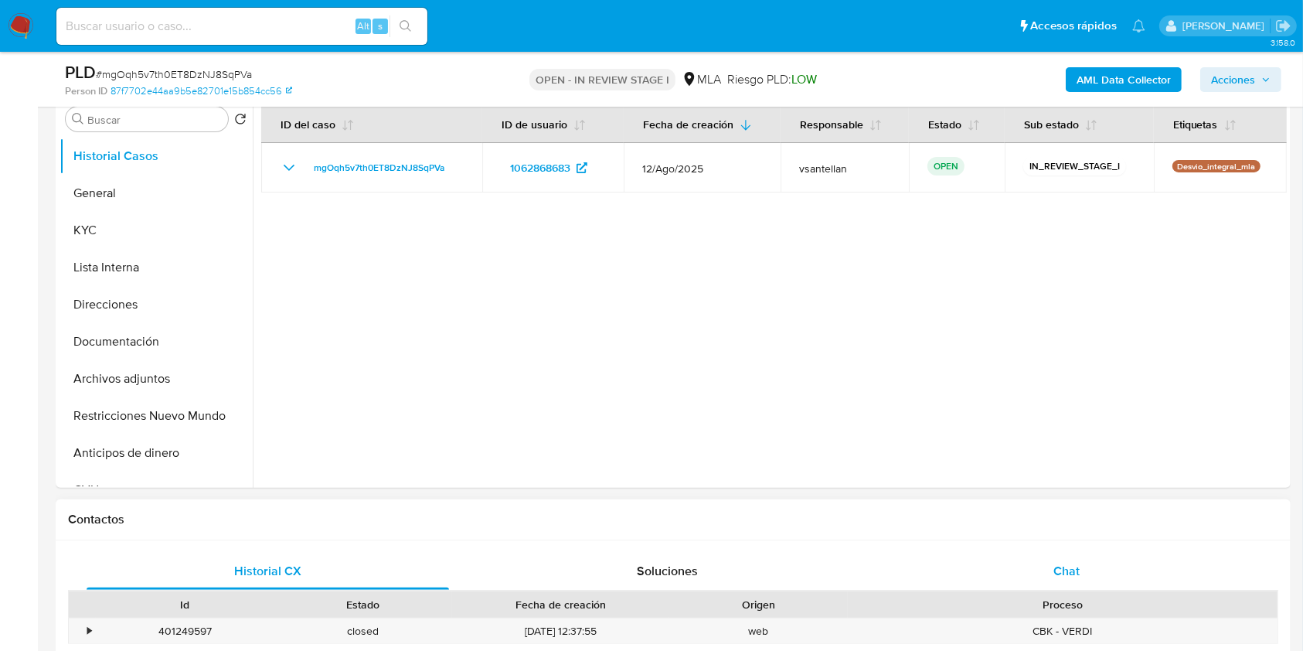
click at [1162, 551] on div "Historial CX Soluciones Chat Id Estado Fecha de creación Origen Proceso • 40124…" at bounding box center [673, 637] width 1235 height 194
click at [1148, 576] on div "Chat" at bounding box center [1067, 571] width 363 height 37
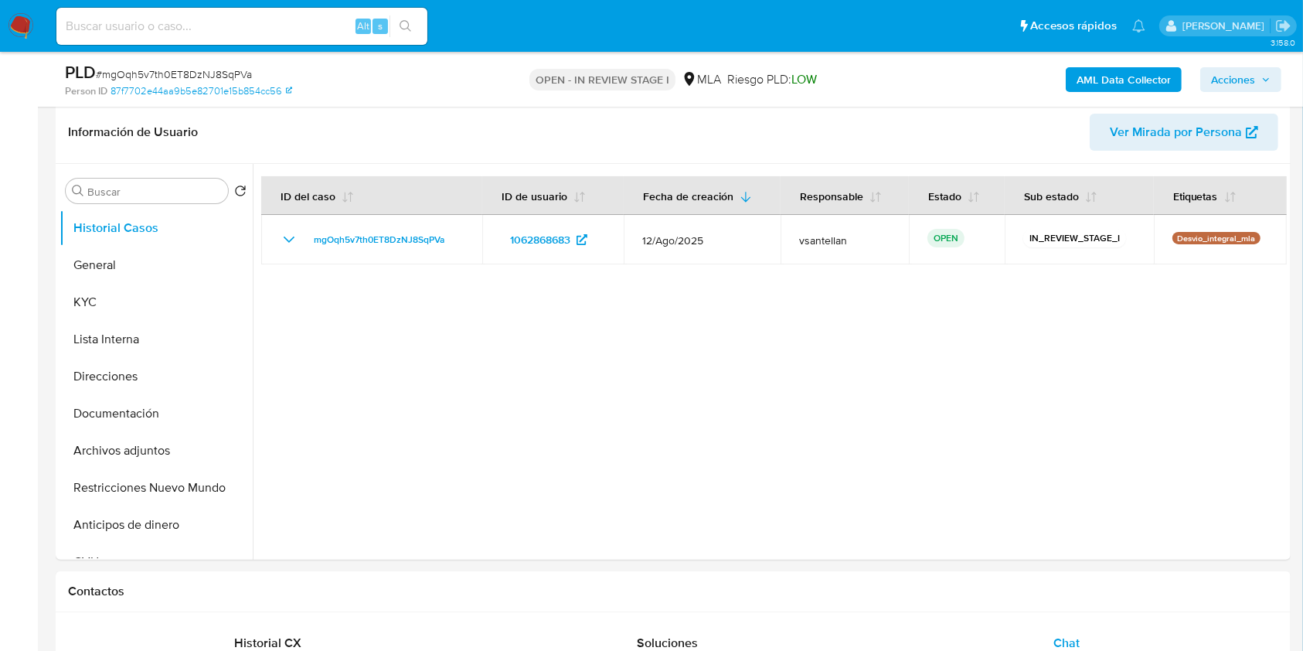
scroll to position [229, 0]
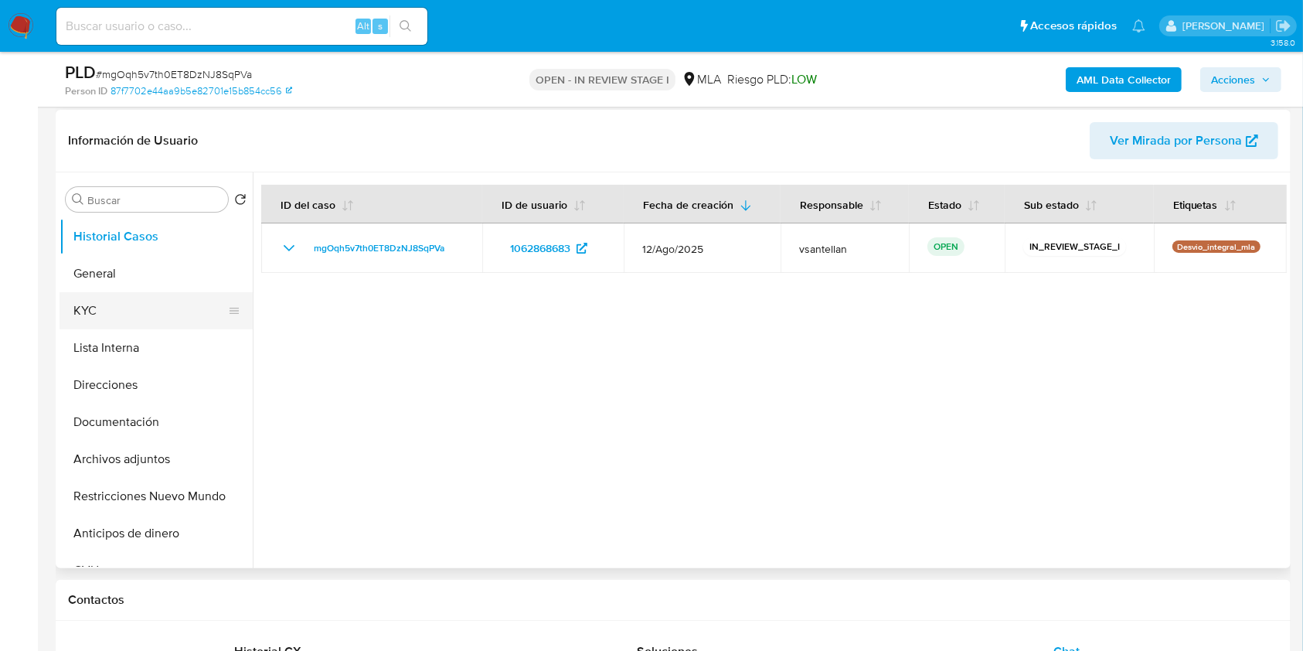
click at [163, 315] on button "KYC" at bounding box center [150, 310] width 181 height 37
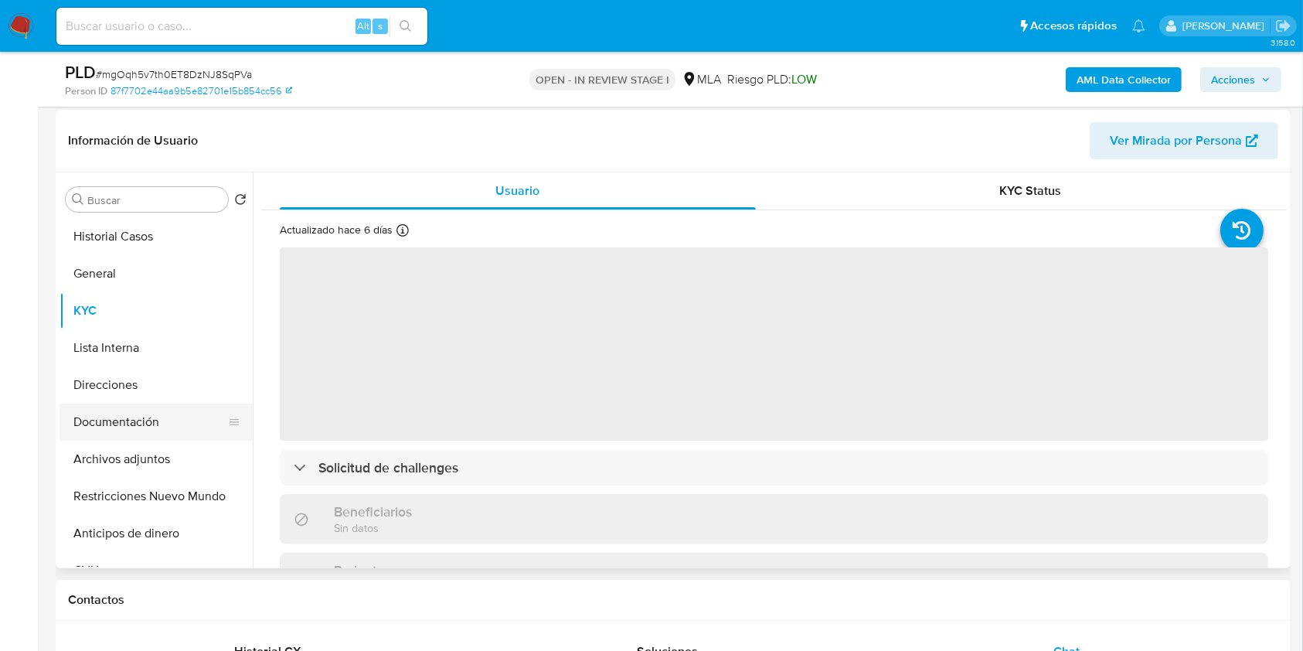
click at [130, 424] on button "Documentación" at bounding box center [150, 422] width 181 height 37
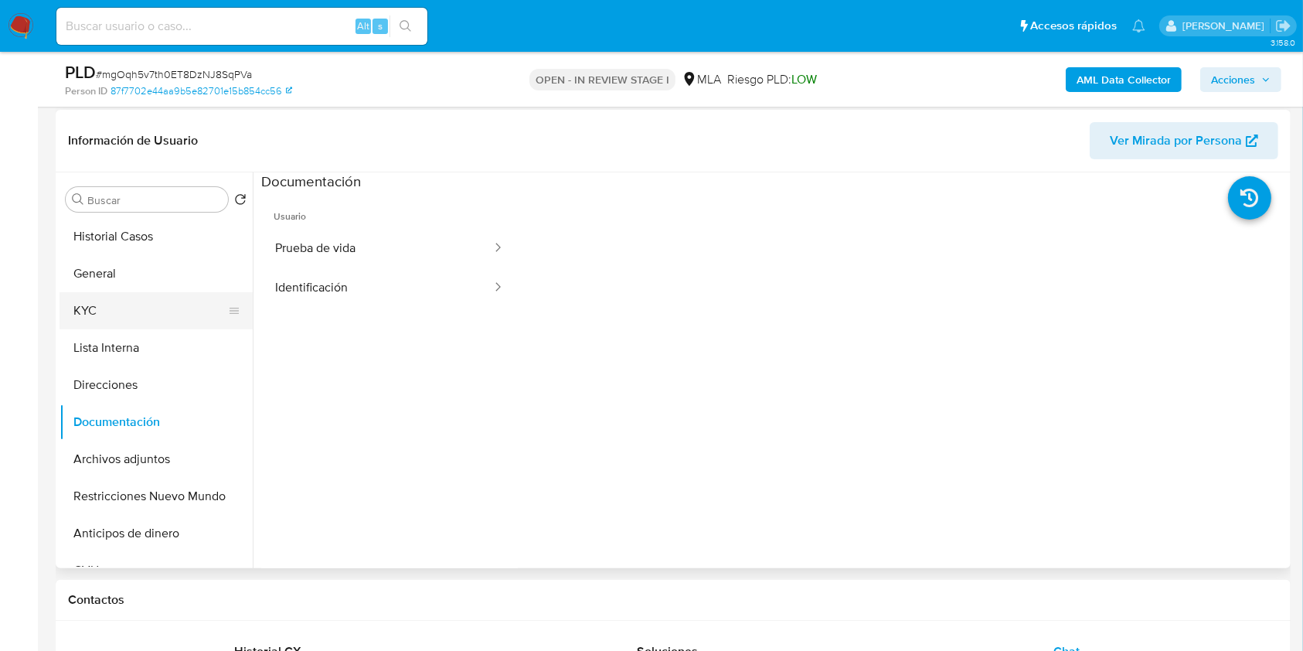
click at [138, 306] on button "KYC" at bounding box center [150, 310] width 181 height 37
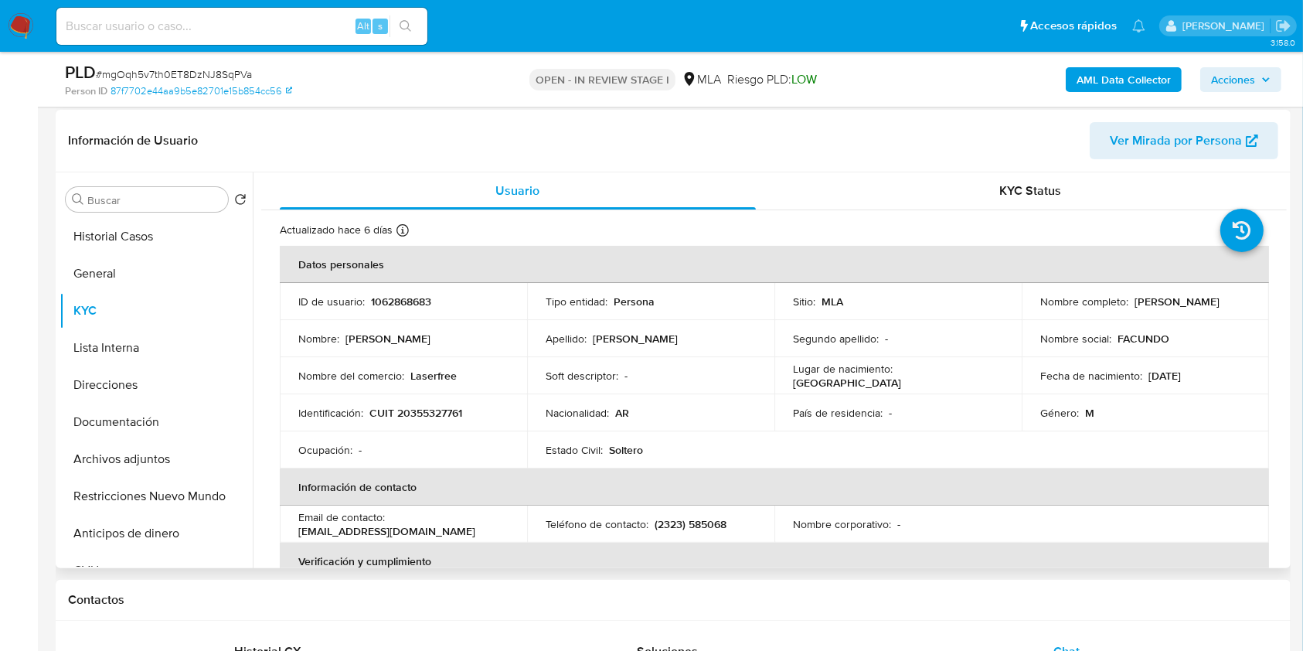
drag, startPoint x: 1160, startPoint y: 306, endPoint x: 1034, endPoint y: 306, distance: 125.2
click at [1034, 306] on td "Nombre completo : Facundo Nicolas Santillan" at bounding box center [1145, 301] width 247 height 37
copy p "[PERSON_NAME]"
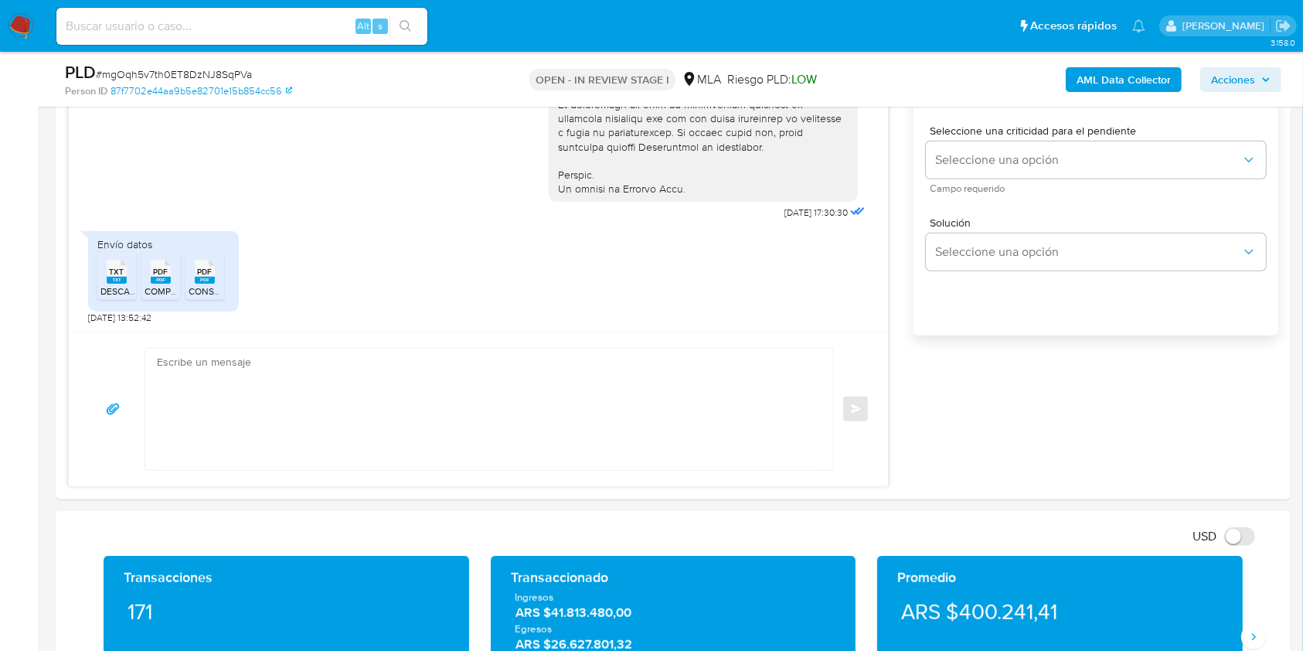
scroll to position [989, 0]
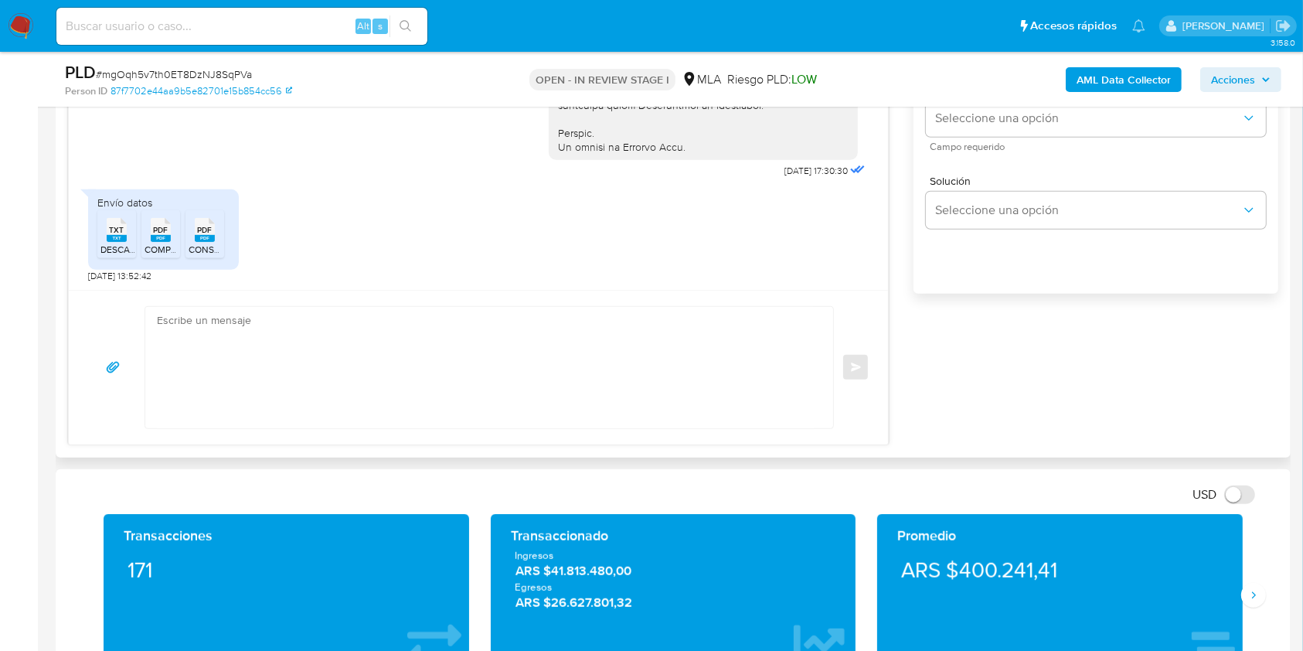
click at [492, 347] on textarea at bounding box center [485, 367] width 657 height 121
paste textarea "Hola Facundo Nicolas Santillan Muchas gracias por la respuesta. Analizamos tu c…"
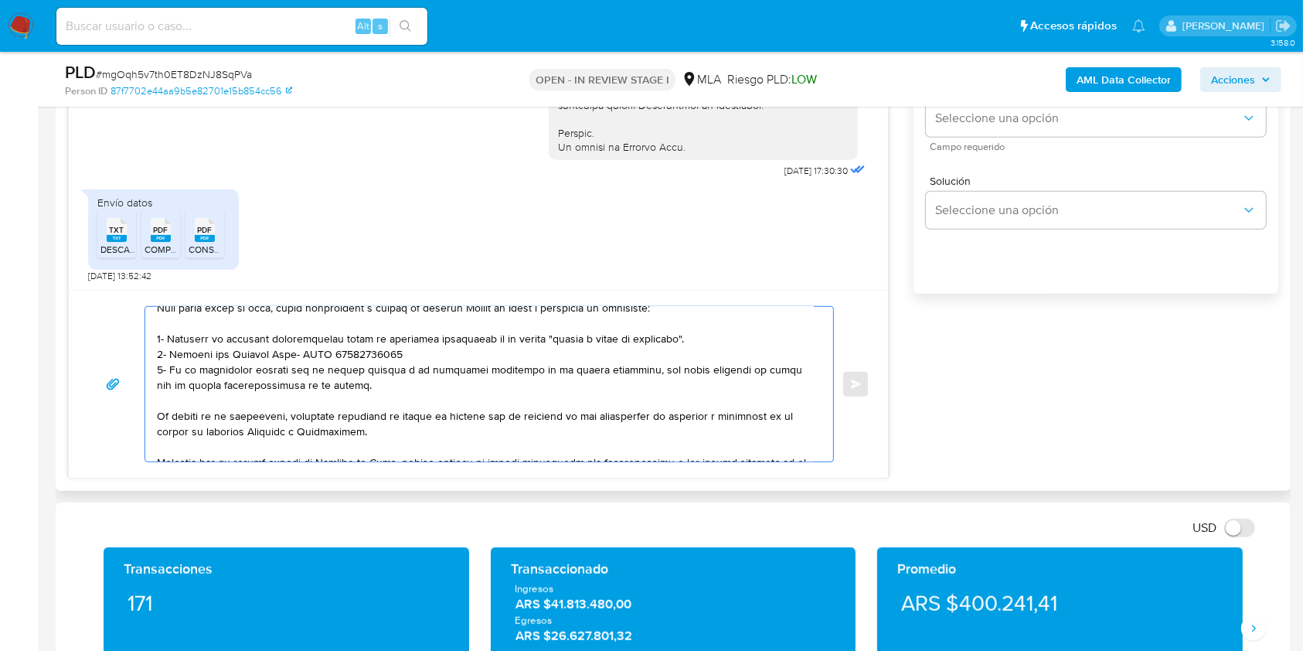
scroll to position [111, 0]
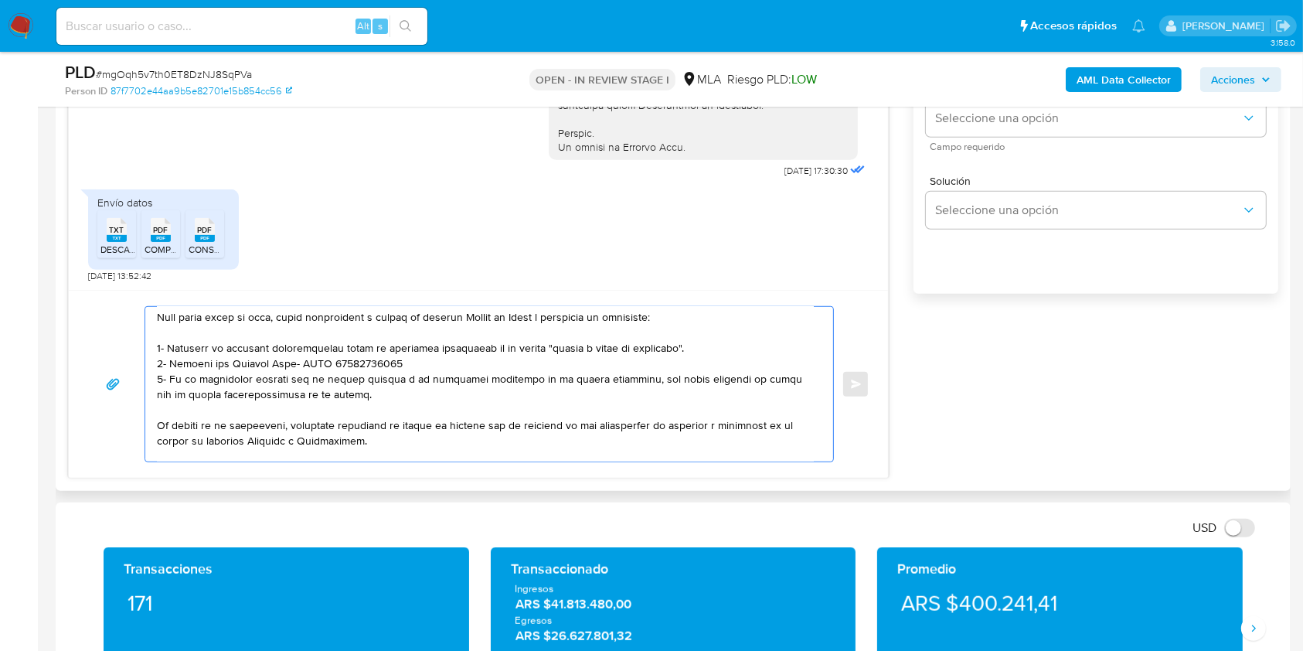
drag, startPoint x: 320, startPoint y: 388, endPoint x: 142, endPoint y: 343, distance: 183.4
click at [142, 343] on div "Enviar" at bounding box center [478, 384] width 782 height 156
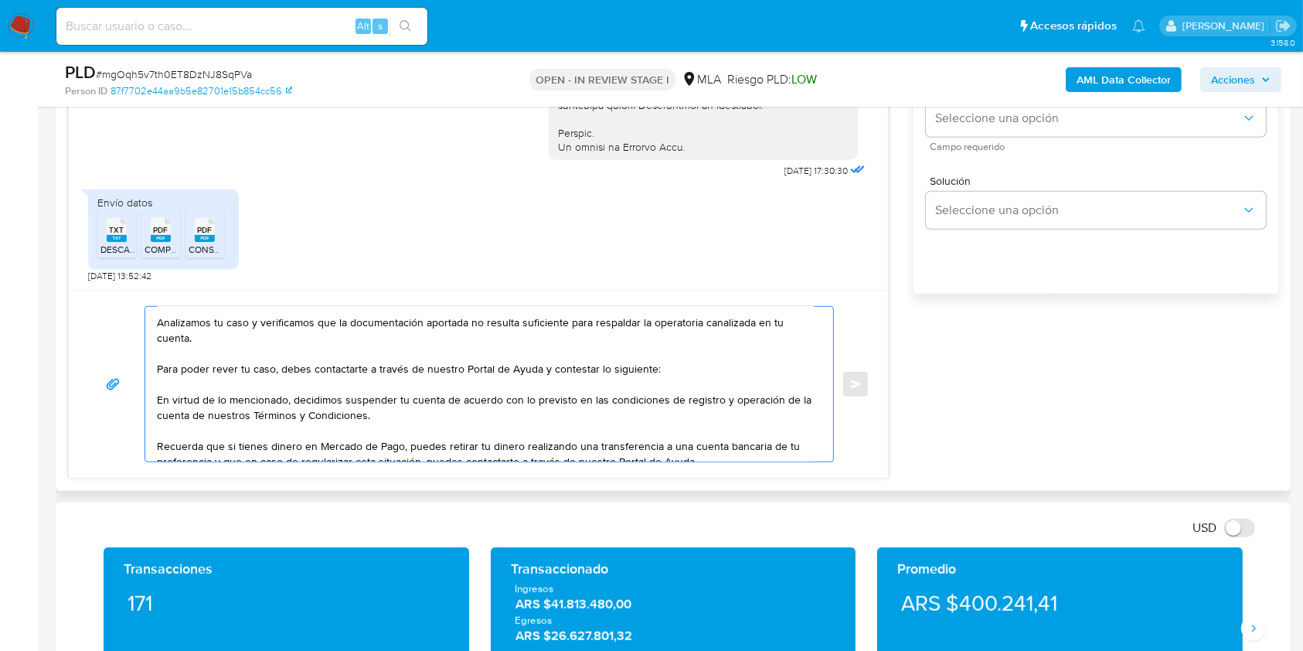
scroll to position [60, 0]
drag, startPoint x: 666, startPoint y: 362, endPoint x: 131, endPoint y: 369, distance: 534.2
click at [131, 369] on div "Hola Facundo Nicolas Santillan Muchas gracias por la respuesta. Analizamos tu c…" at bounding box center [478, 384] width 782 height 156
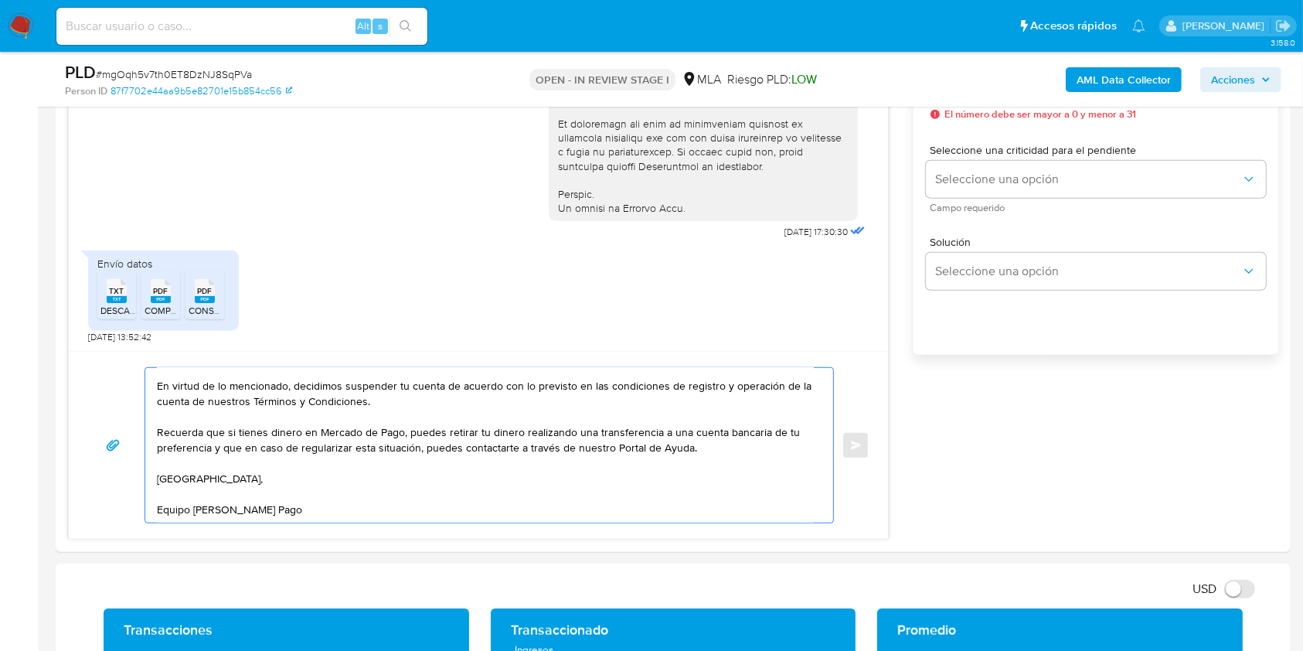
scroll to position [829, 0]
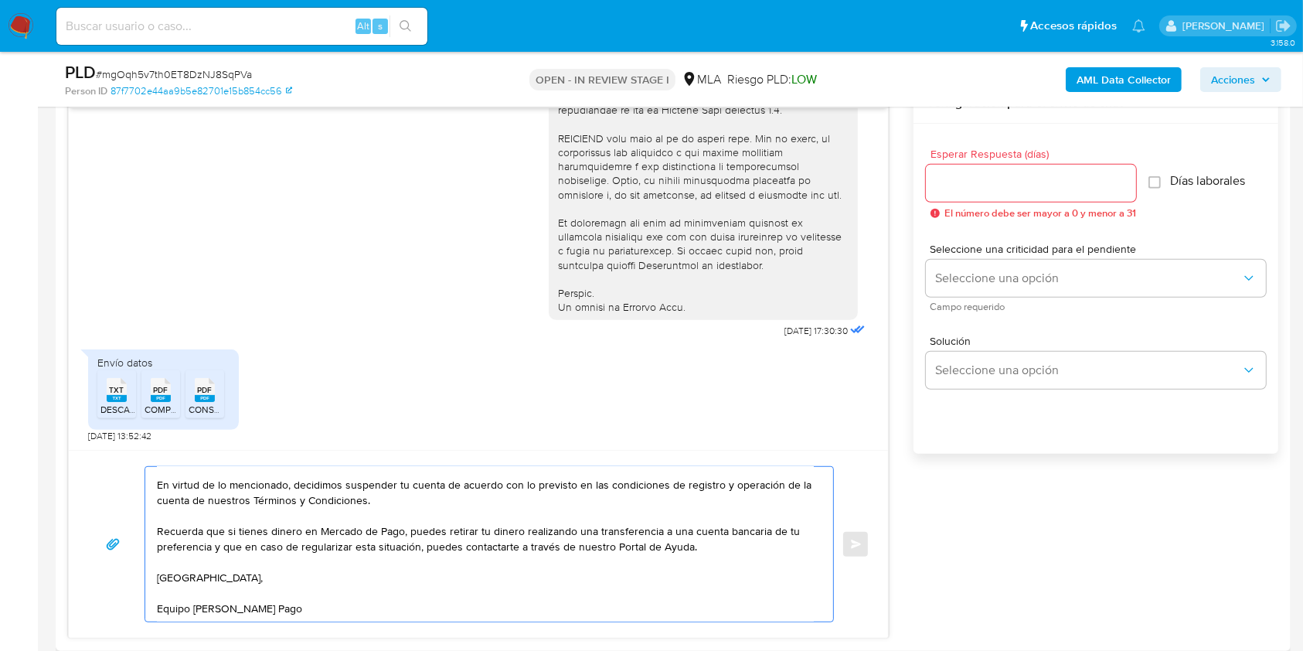
type textarea "Hola Facundo Nicolas Santillan Muchas gracias por la respuesta. Analizamos tu c…"
click at [989, 186] on input "Esperar Respuesta (días)" at bounding box center [1031, 183] width 210 height 20
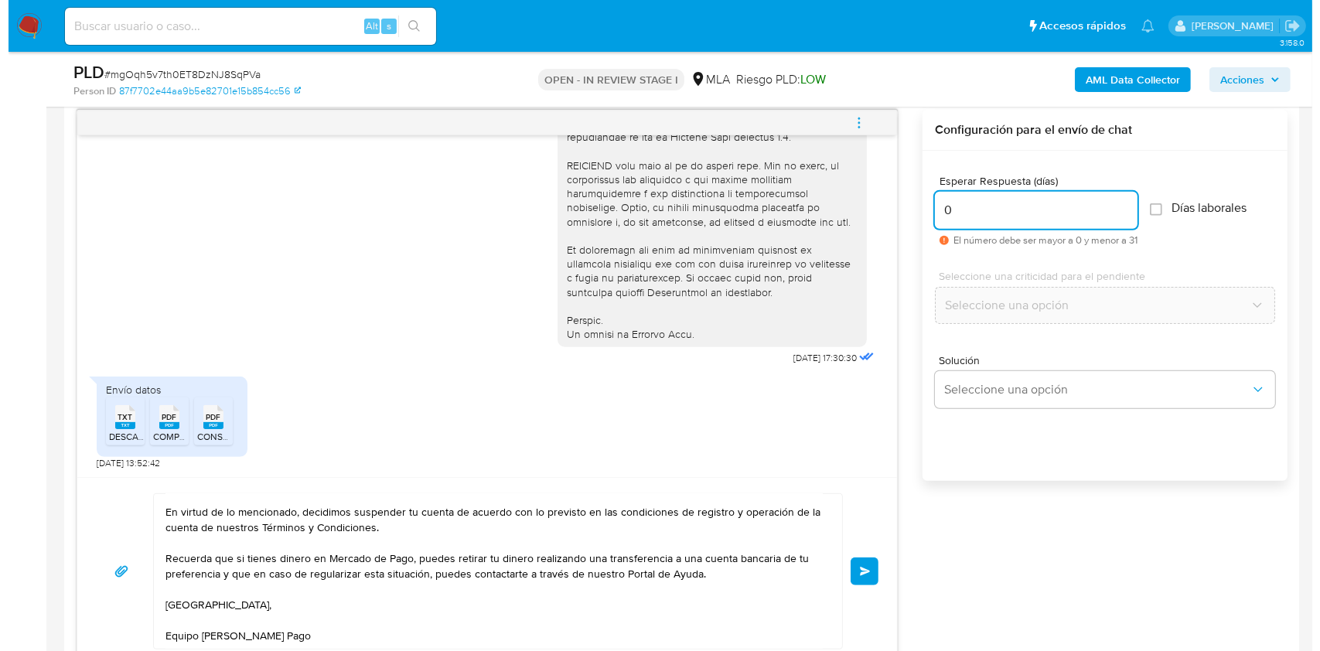
scroll to position [798, 0]
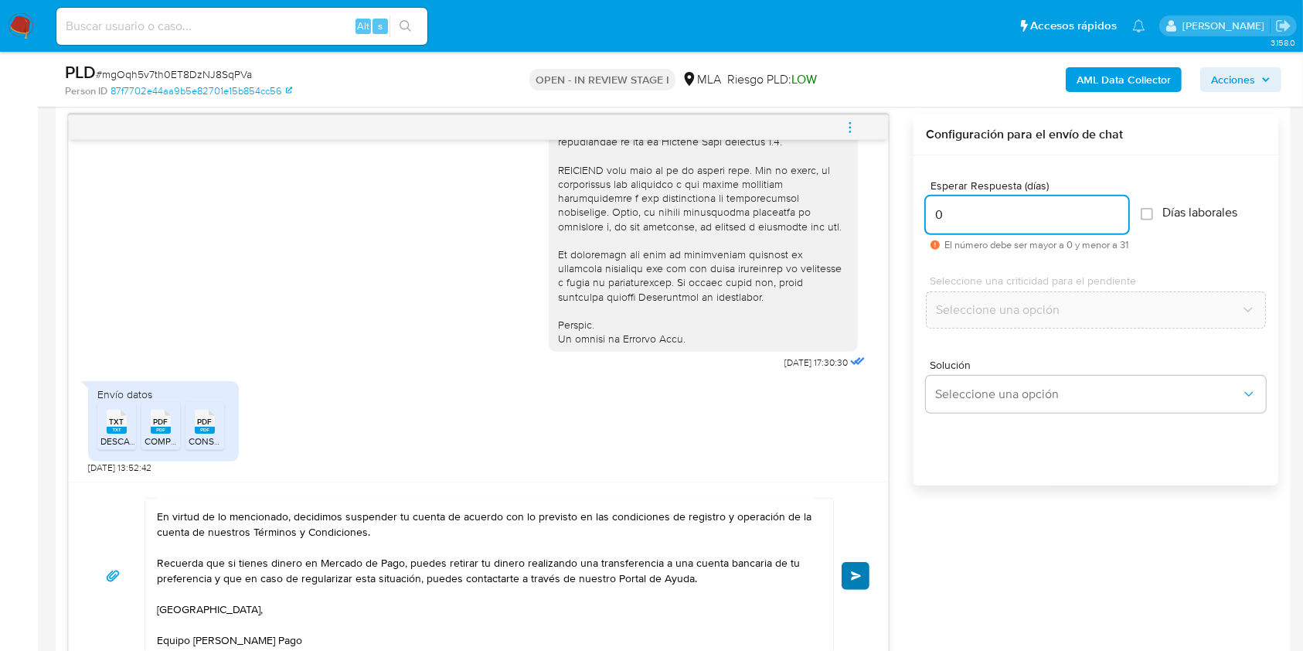
type input "0"
click at [858, 571] on span "Enviar" at bounding box center [856, 575] width 11 height 9
click at [853, 121] on icon "menu-action" at bounding box center [850, 128] width 14 height 14
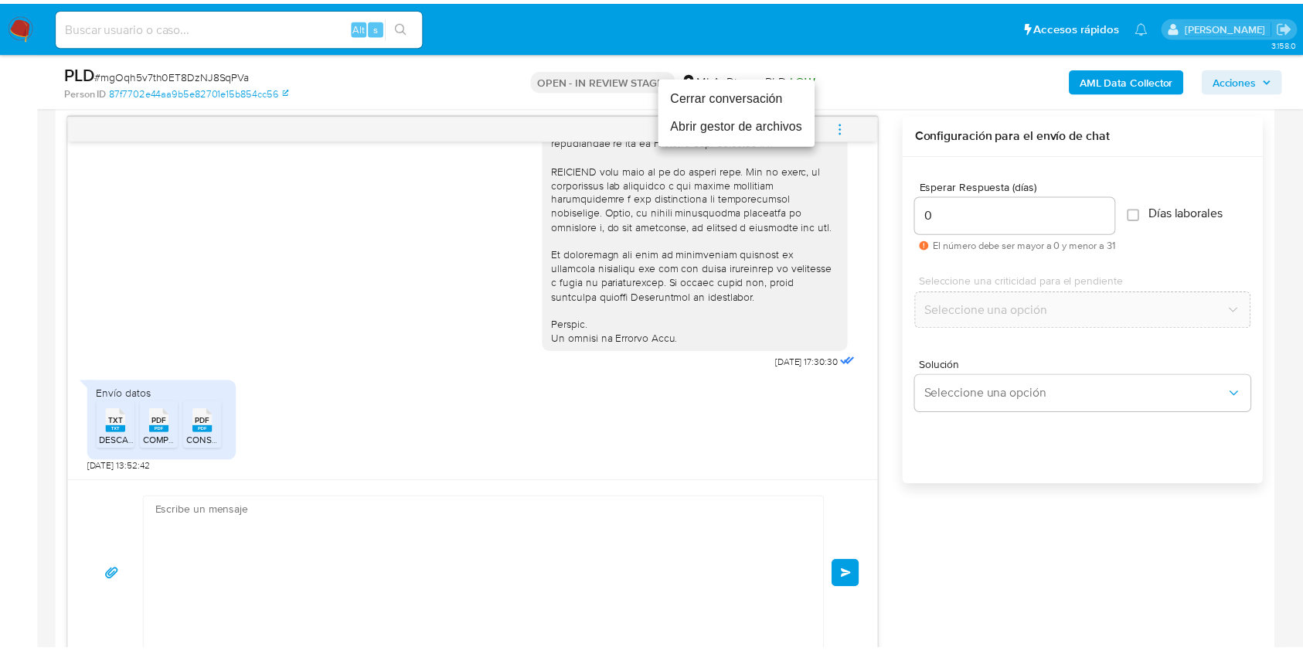
scroll to position [989, 0]
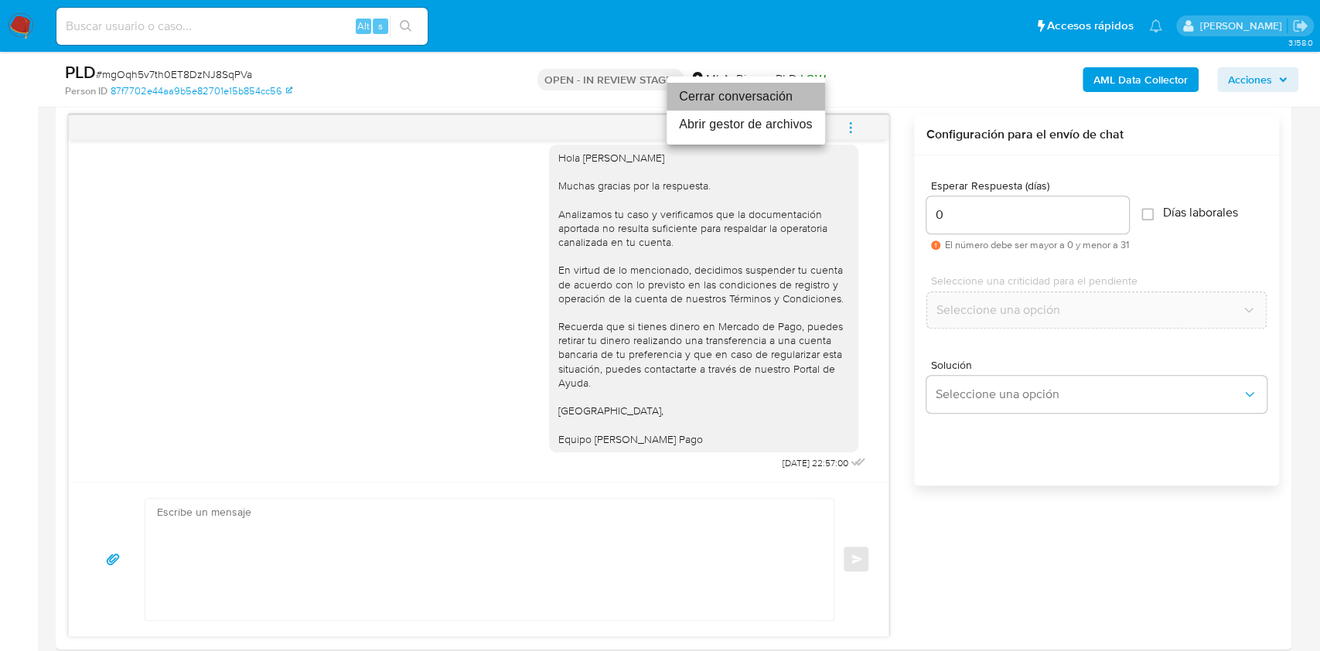
click at [722, 86] on li "Cerrar conversación" at bounding box center [745, 97] width 158 height 28
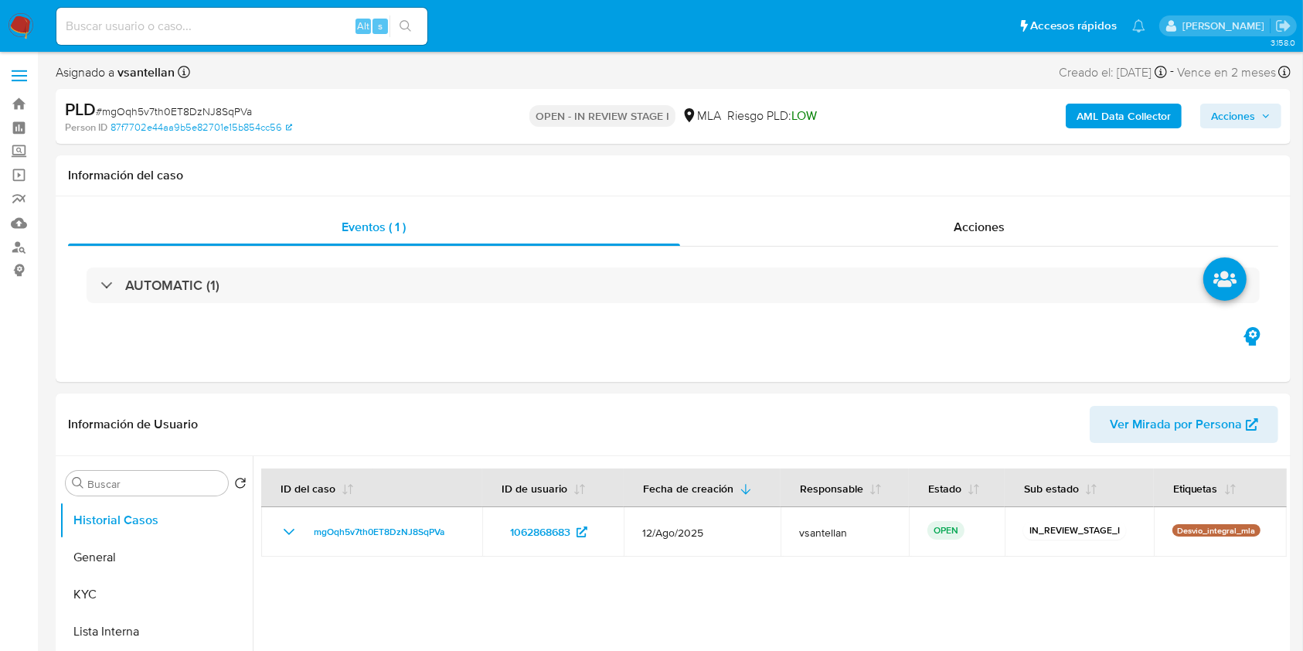
select select "10"
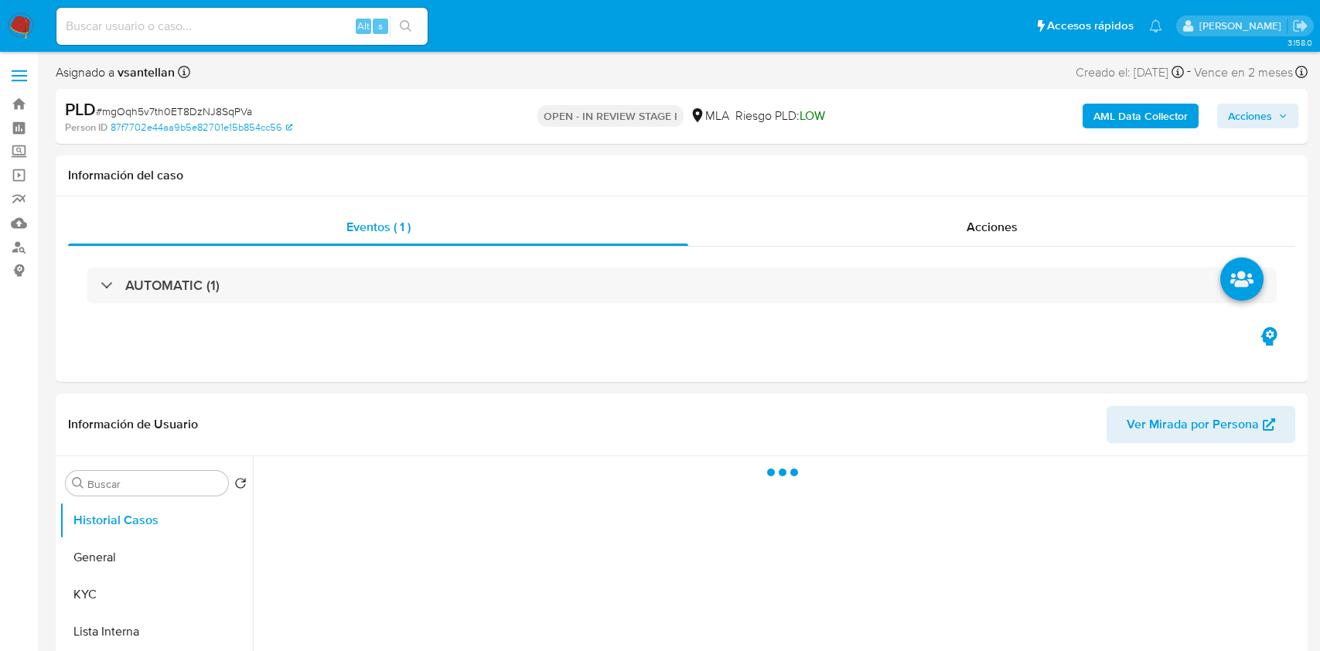
select select "10"
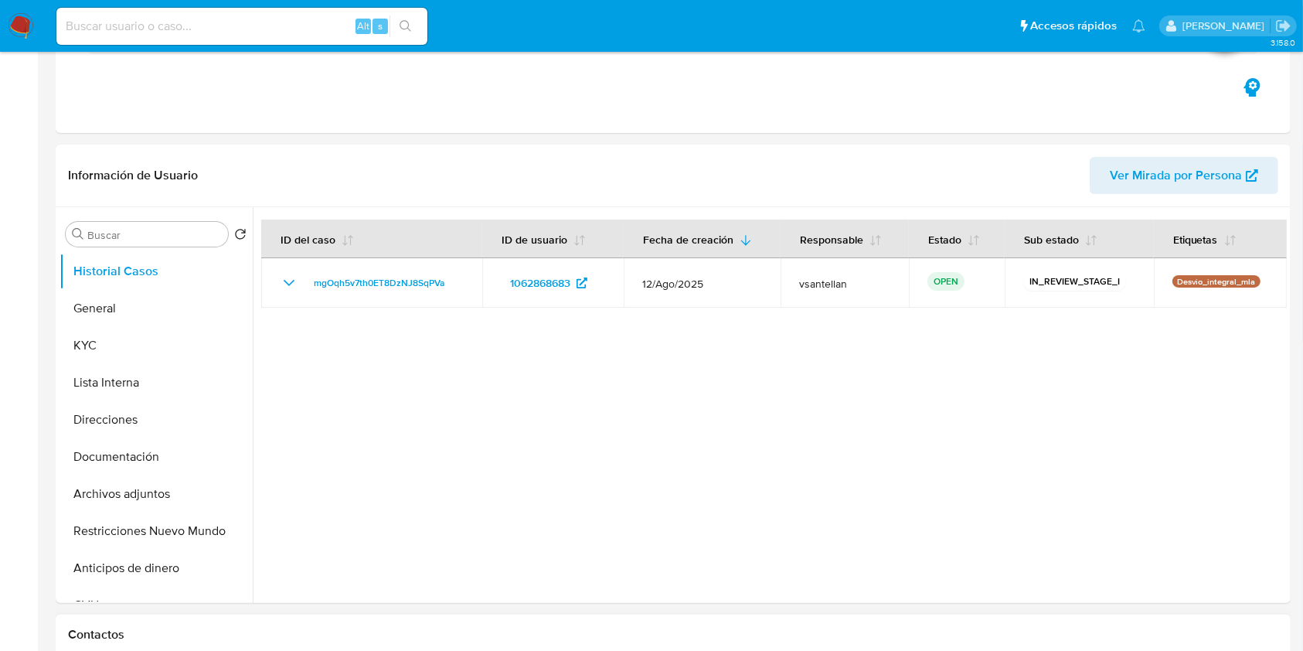
scroll to position [309, 0]
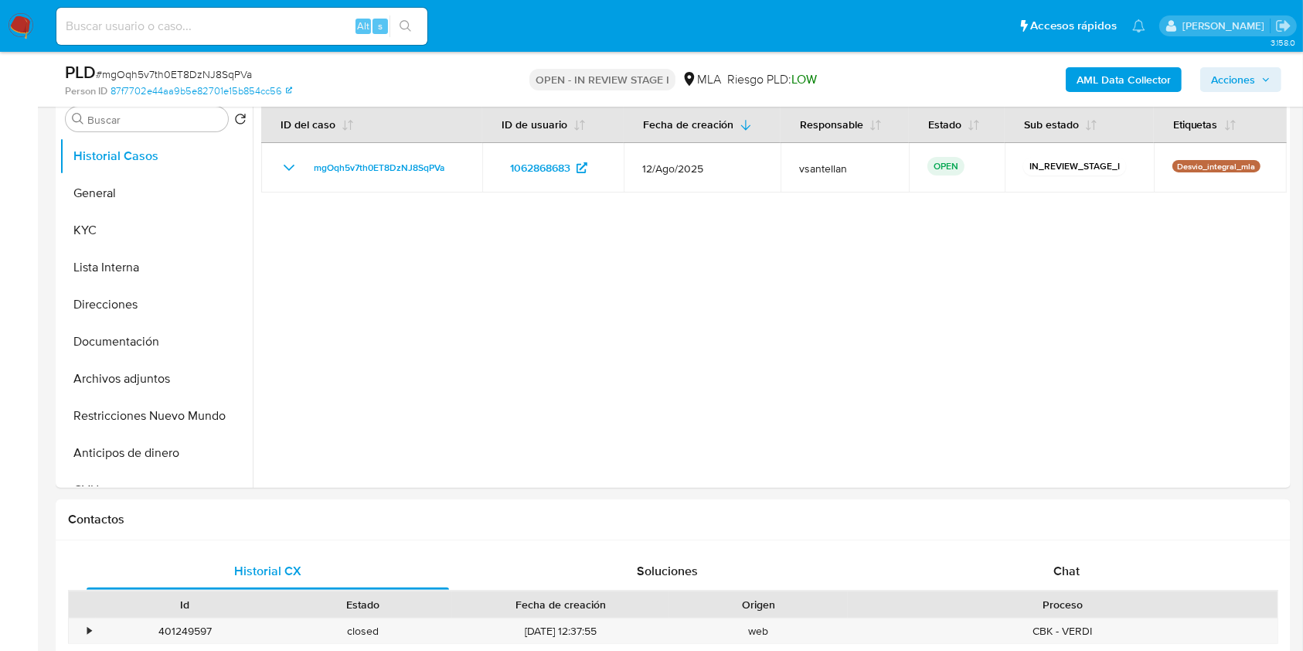
click at [1088, 557] on div "Chat" at bounding box center [1067, 571] width 363 height 37
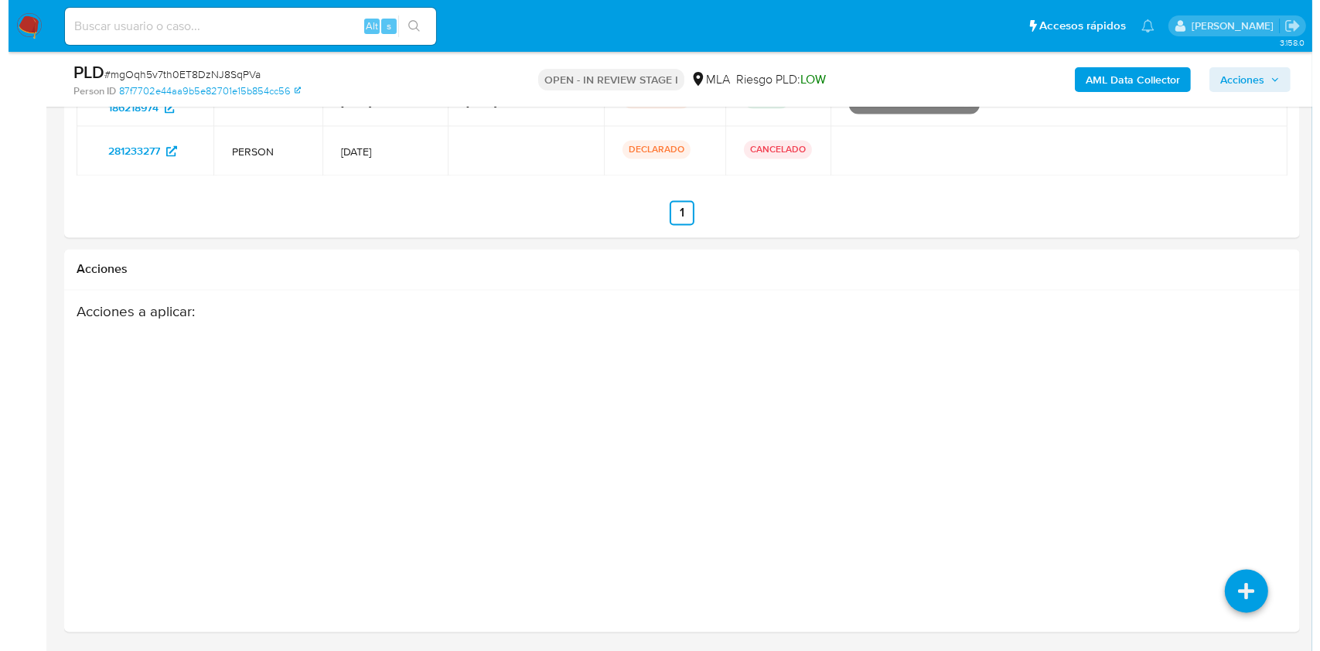
scroll to position [3081, 0]
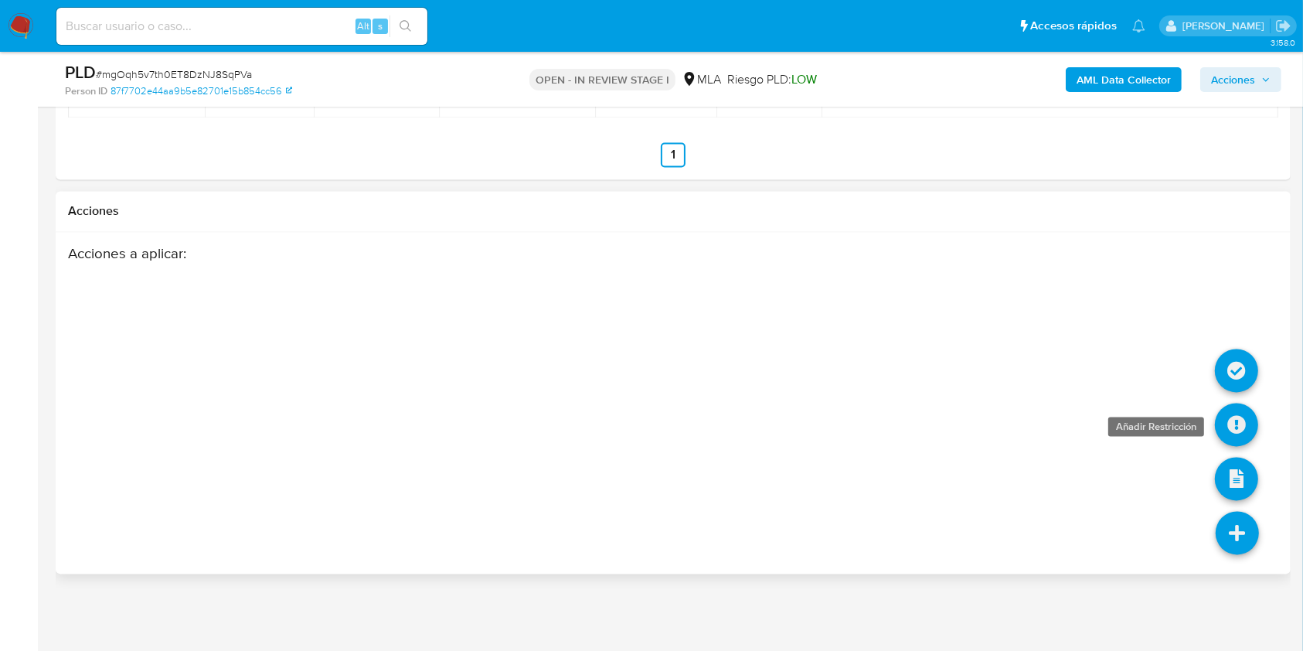
click at [1224, 419] on icon at bounding box center [1236, 424] width 43 height 43
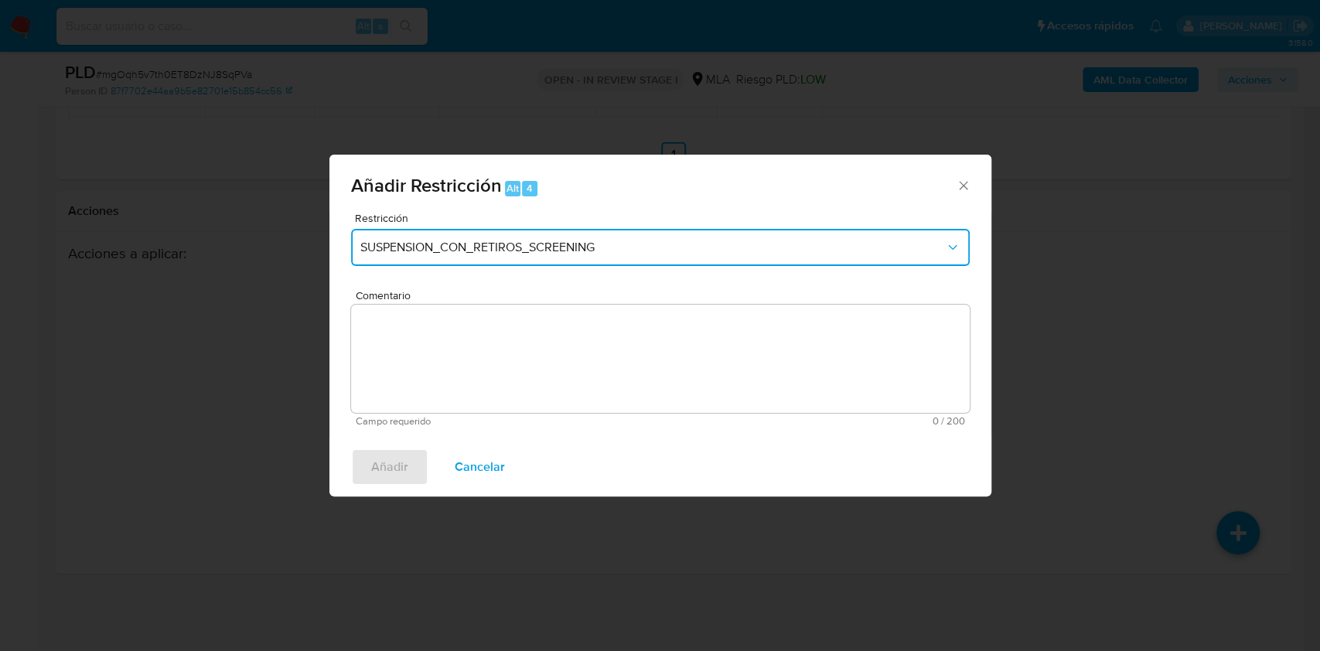
click at [508, 242] on span "SUSPENSION_CON_RETIROS_SCREENING" at bounding box center [652, 247] width 584 height 15
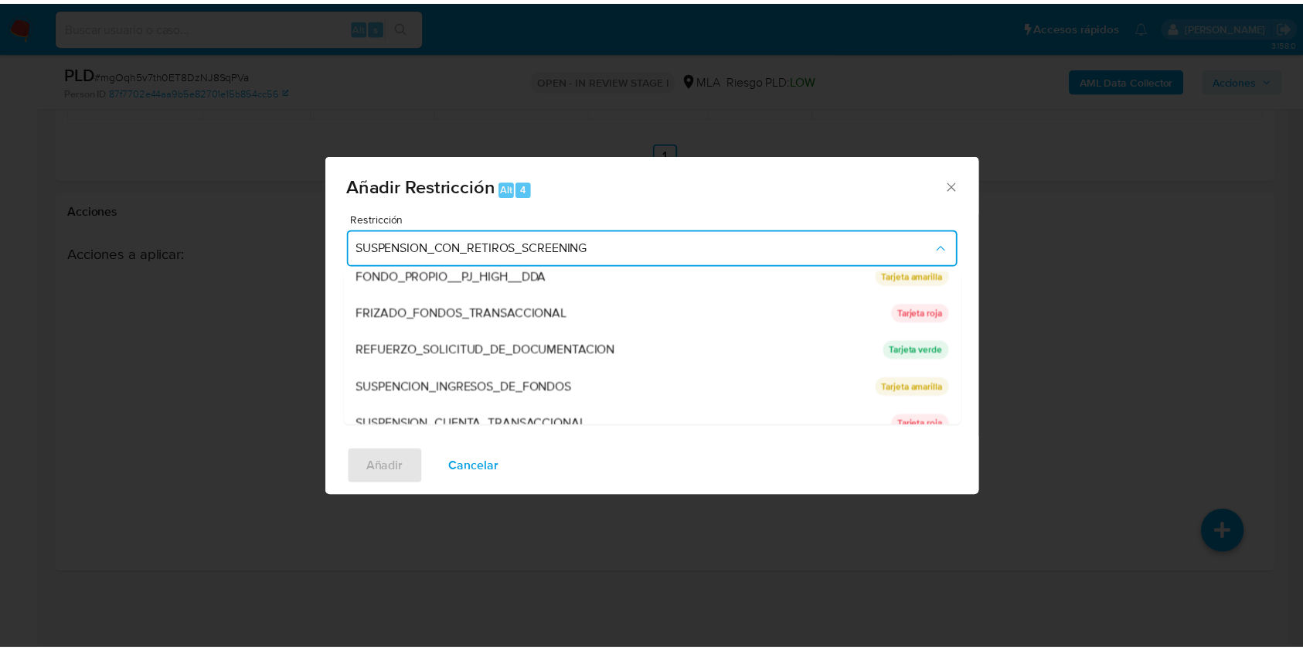
scroll to position [328, 0]
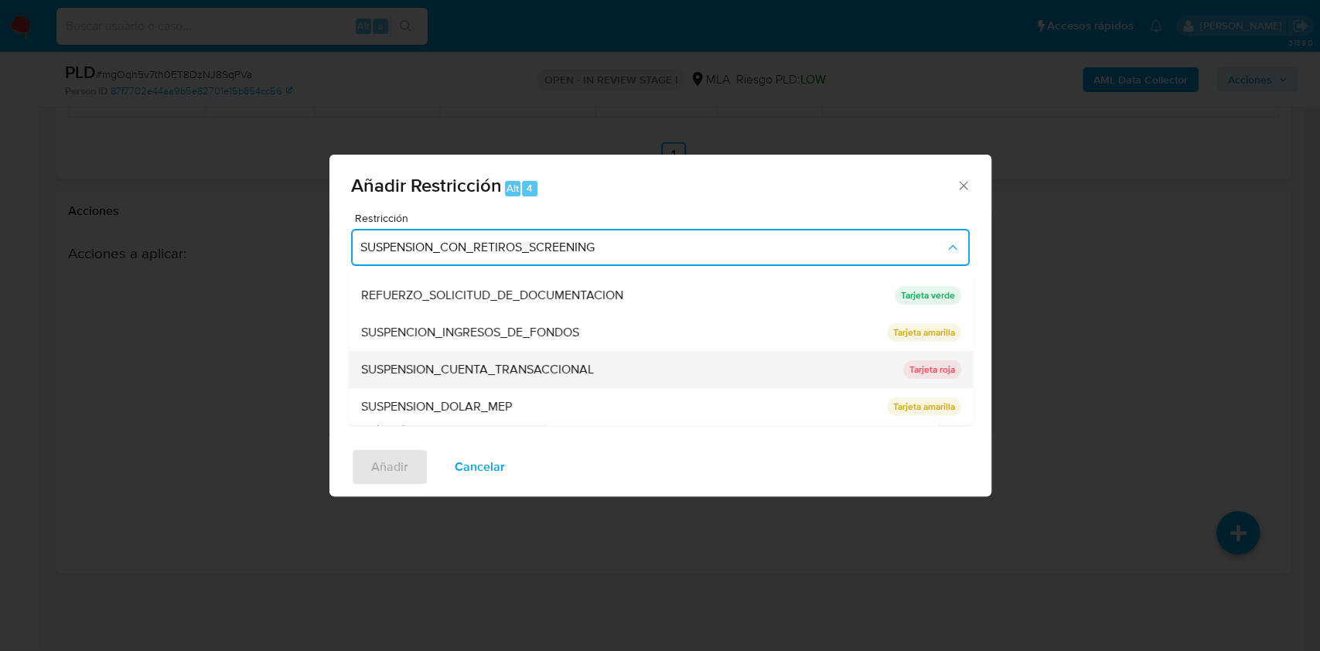
click at [680, 370] on div "SUSPENSION_CUENTA_TRANSACCIONAL" at bounding box center [626, 369] width 533 height 37
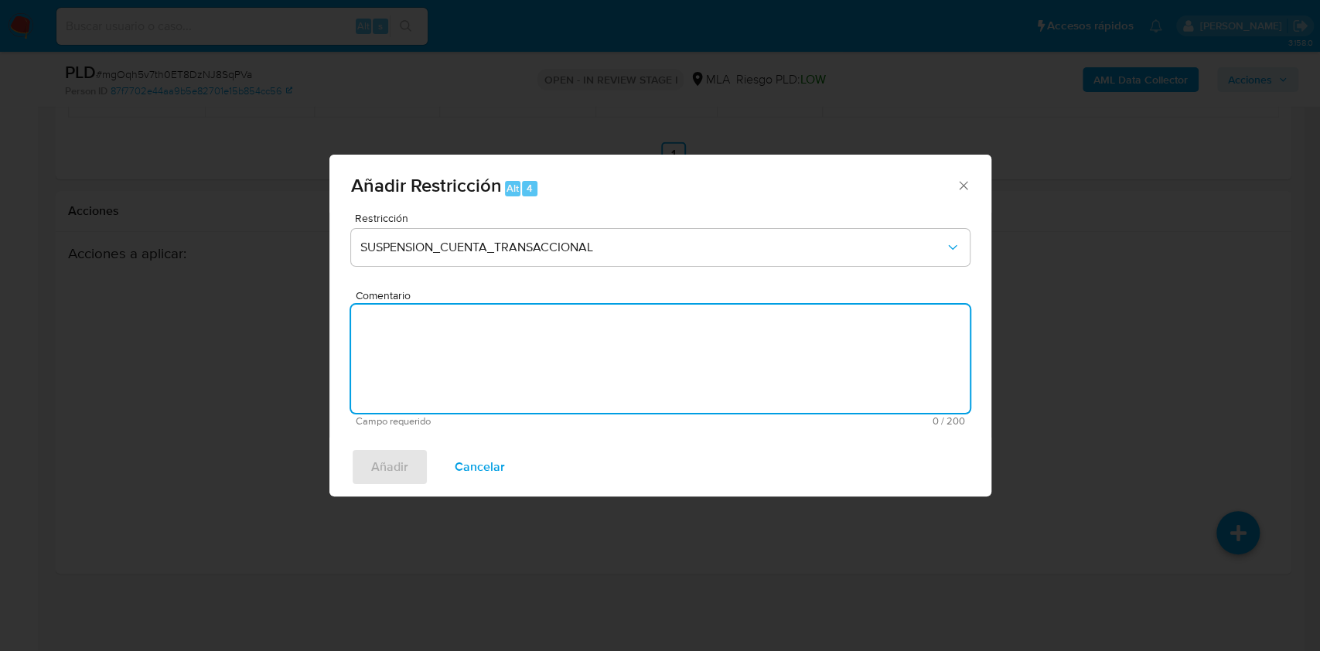
click at [566, 387] on textarea "Comentario" at bounding box center [660, 359] width 618 height 108
type textarea "AML"
click at [387, 467] on span "Añadir" at bounding box center [389, 467] width 37 height 34
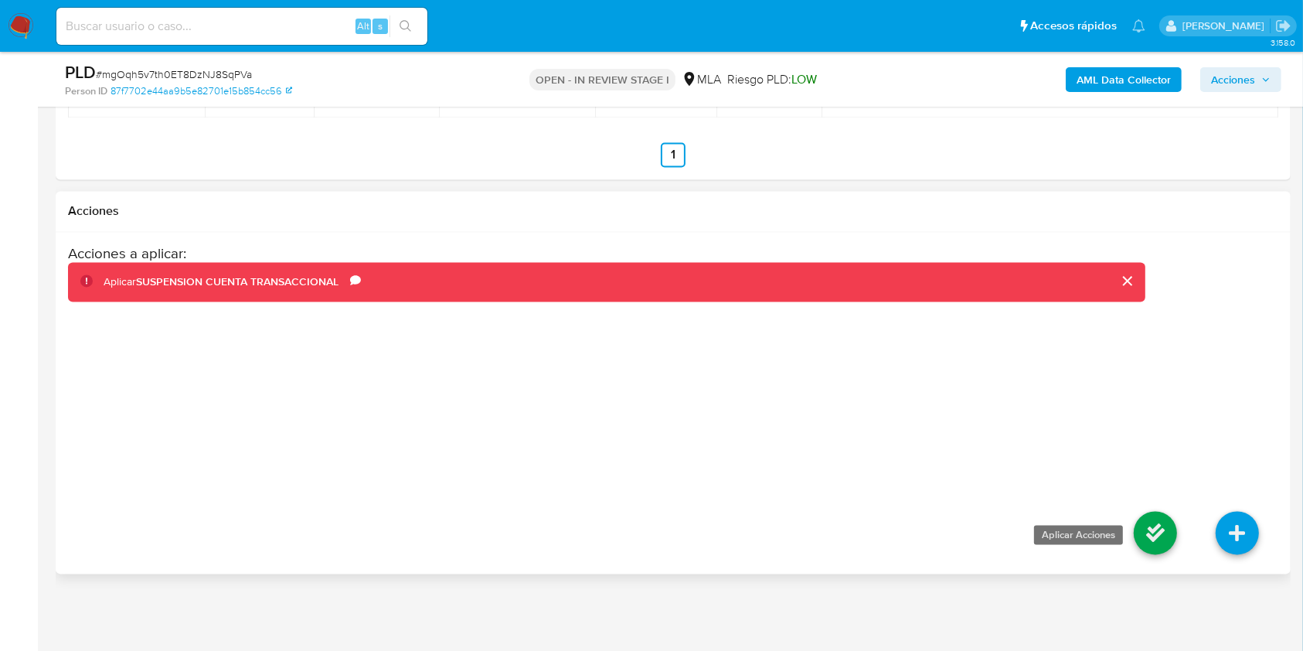
click at [1149, 527] on icon at bounding box center [1155, 532] width 43 height 43
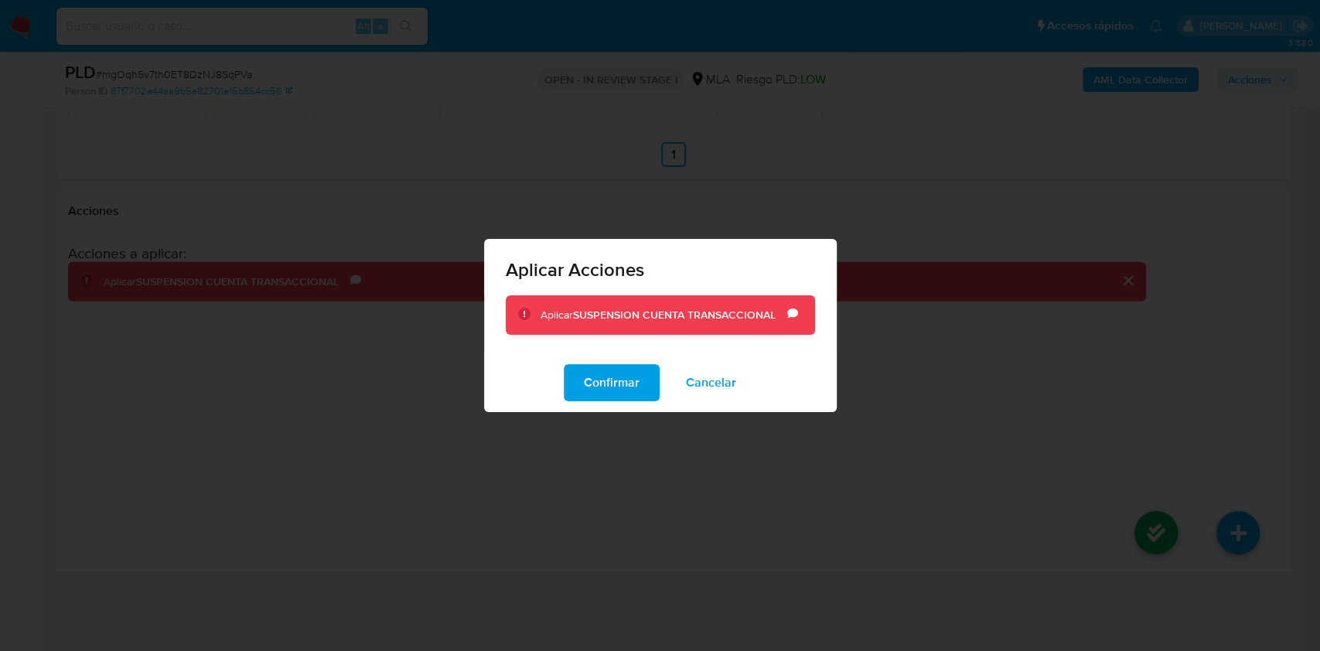
drag, startPoint x: 616, startPoint y: 385, endPoint x: 1022, endPoint y: 376, distance: 405.9
click at [618, 386] on span "Confirmar" at bounding box center [612, 383] width 56 height 34
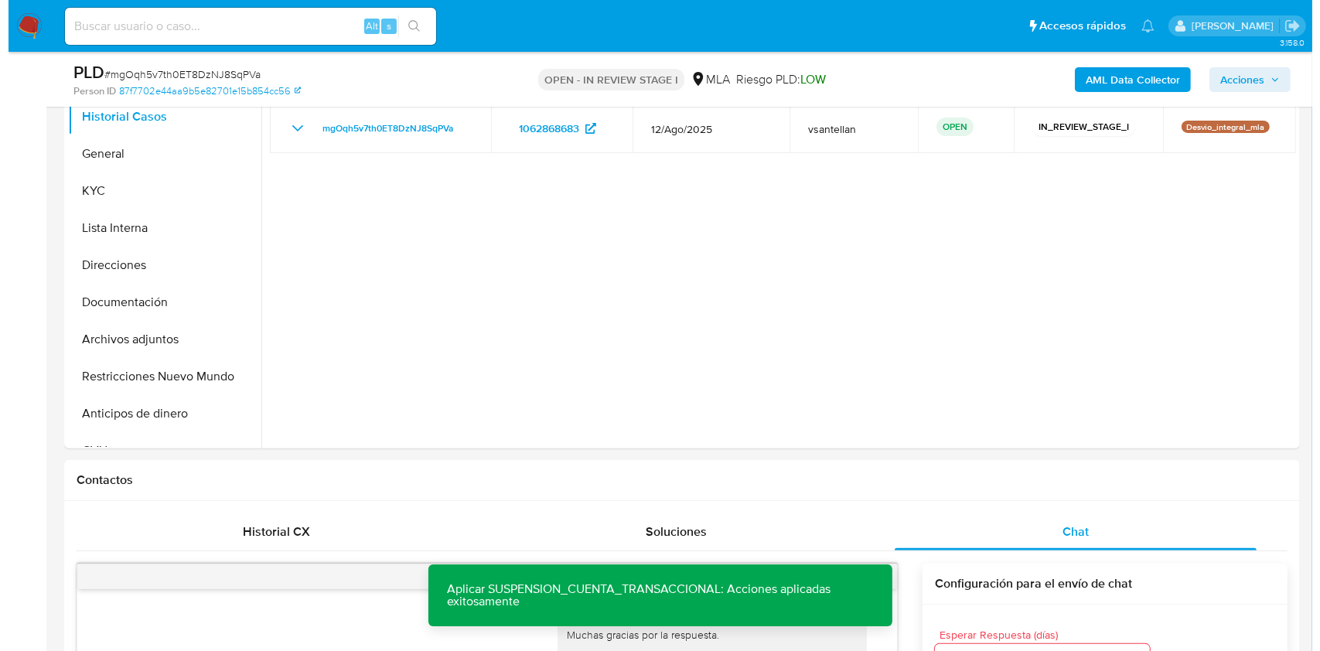
scroll to position [324, 0]
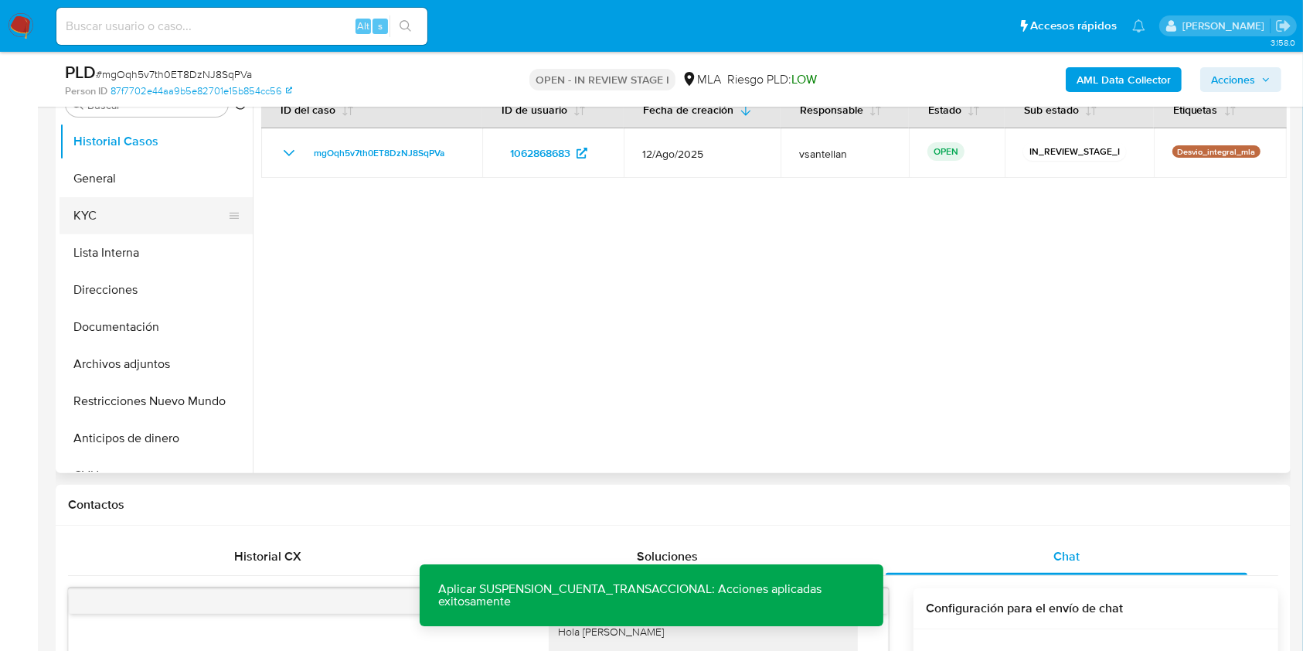
click at [161, 210] on button "KYC" at bounding box center [150, 215] width 181 height 37
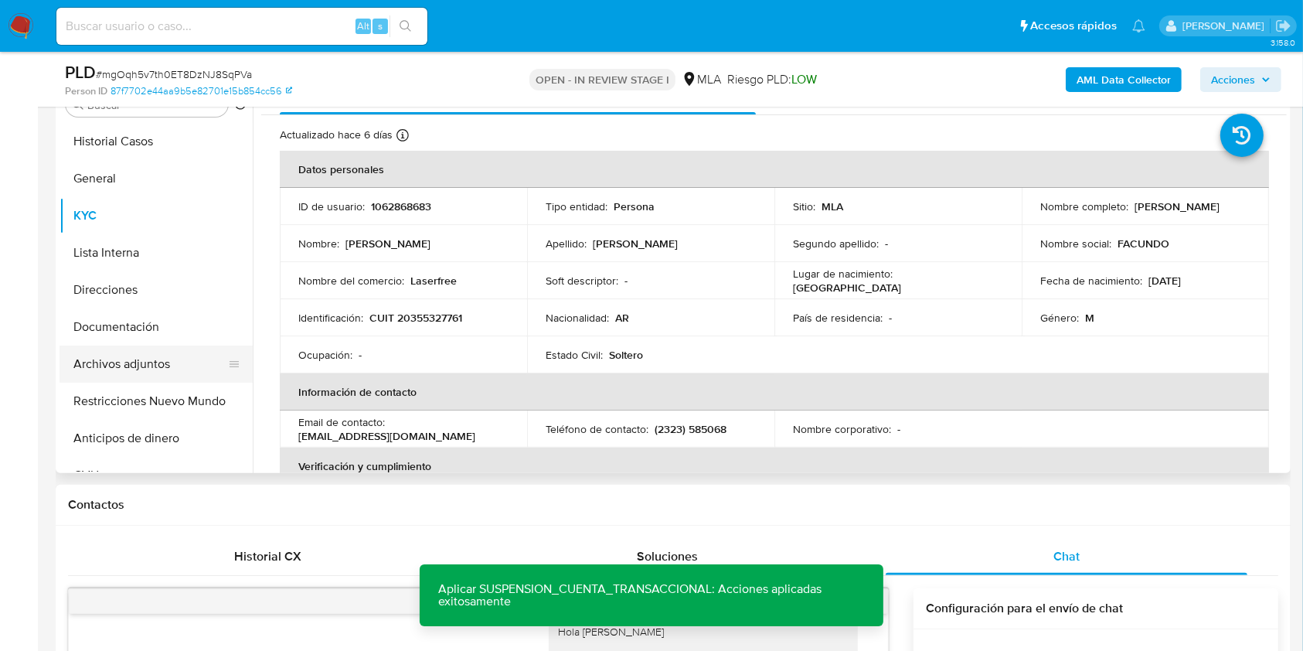
click at [181, 376] on button "Archivos adjuntos" at bounding box center [150, 364] width 181 height 37
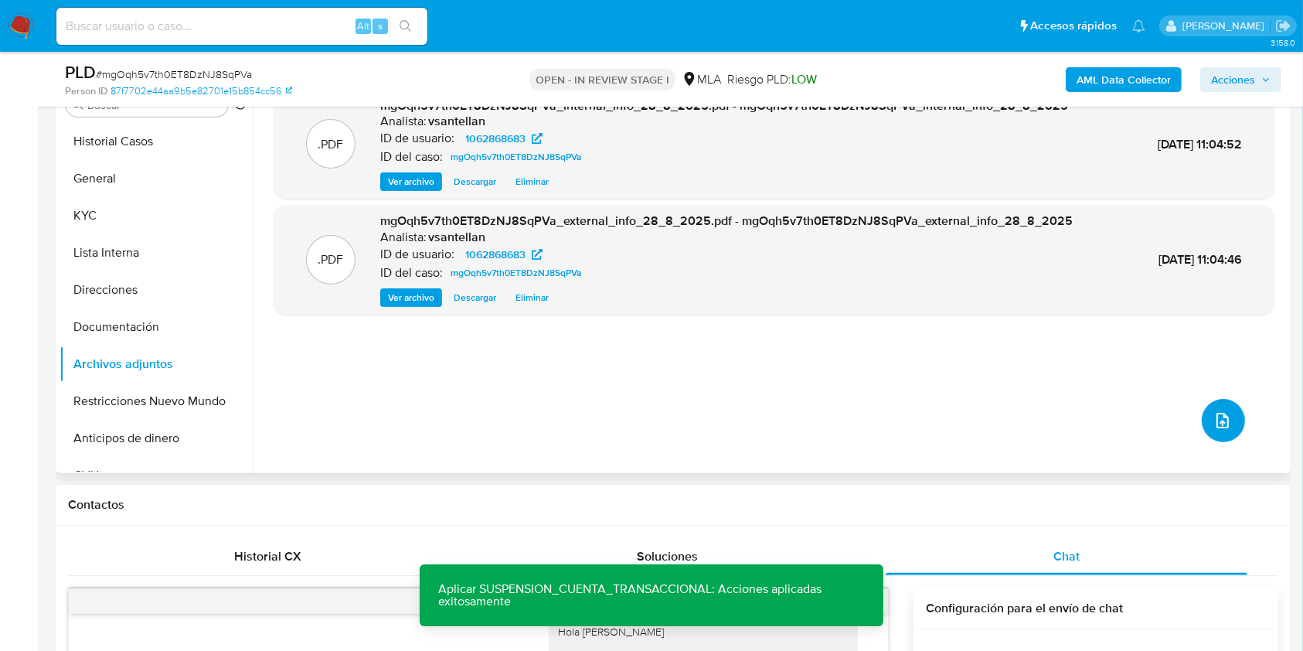
click at [1224, 414] on icon "upload-file" at bounding box center [1223, 420] width 12 height 15
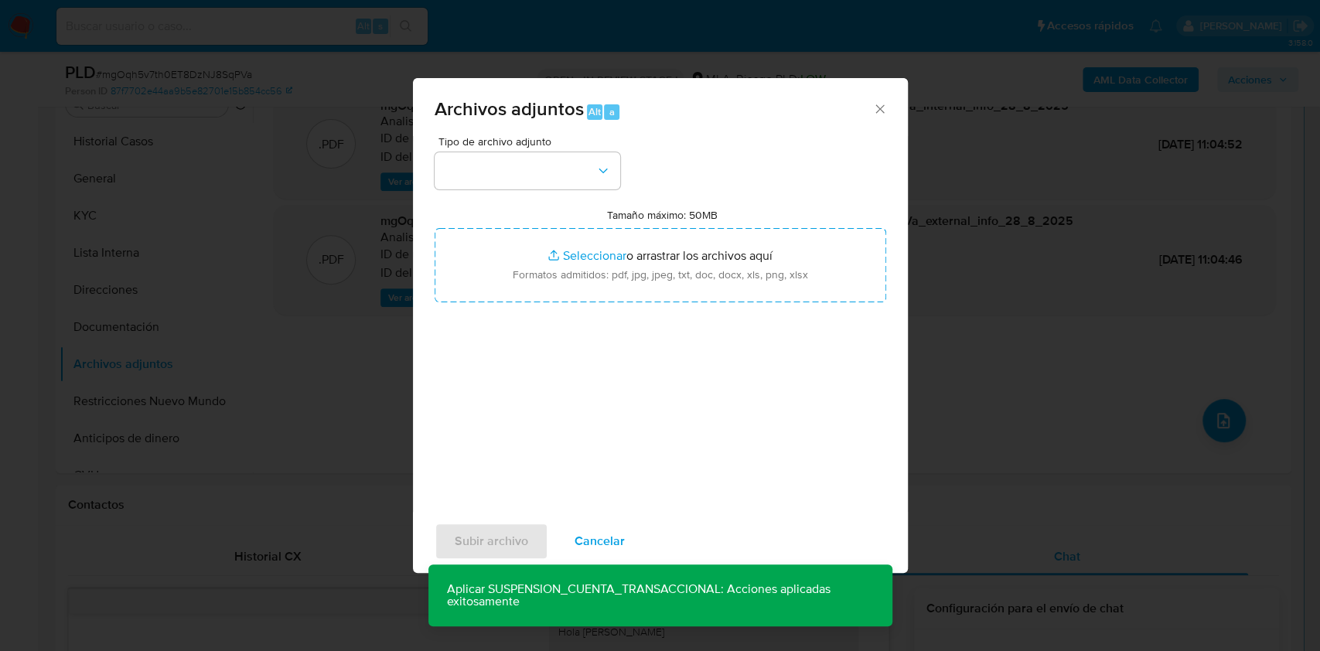
click at [575, 134] on div "Archivos adjuntos Alt a" at bounding box center [660, 107] width 495 height 58
drag, startPoint x: 573, startPoint y: 146, endPoint x: 572, endPoint y: 162, distance: 15.5
click at [573, 147] on div "Tipo de archivo adjunto" at bounding box center [527, 162] width 186 height 53
click at [572, 169] on button "button" at bounding box center [527, 170] width 186 height 37
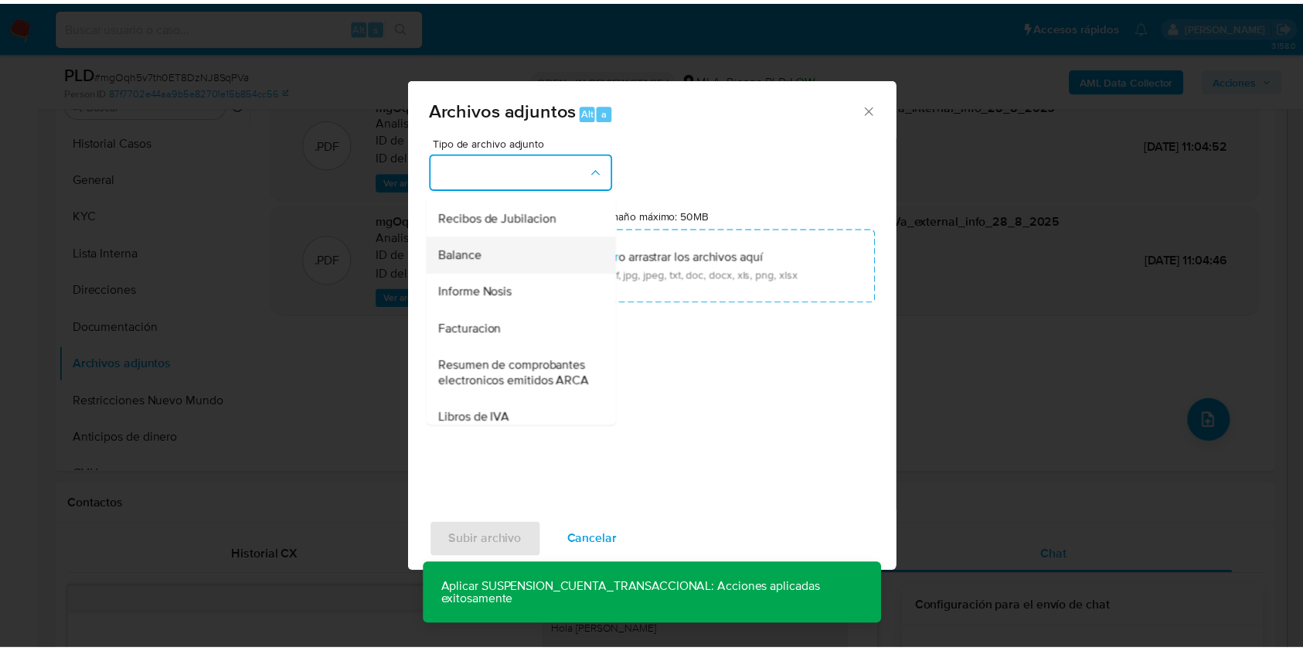
scroll to position [309, 0]
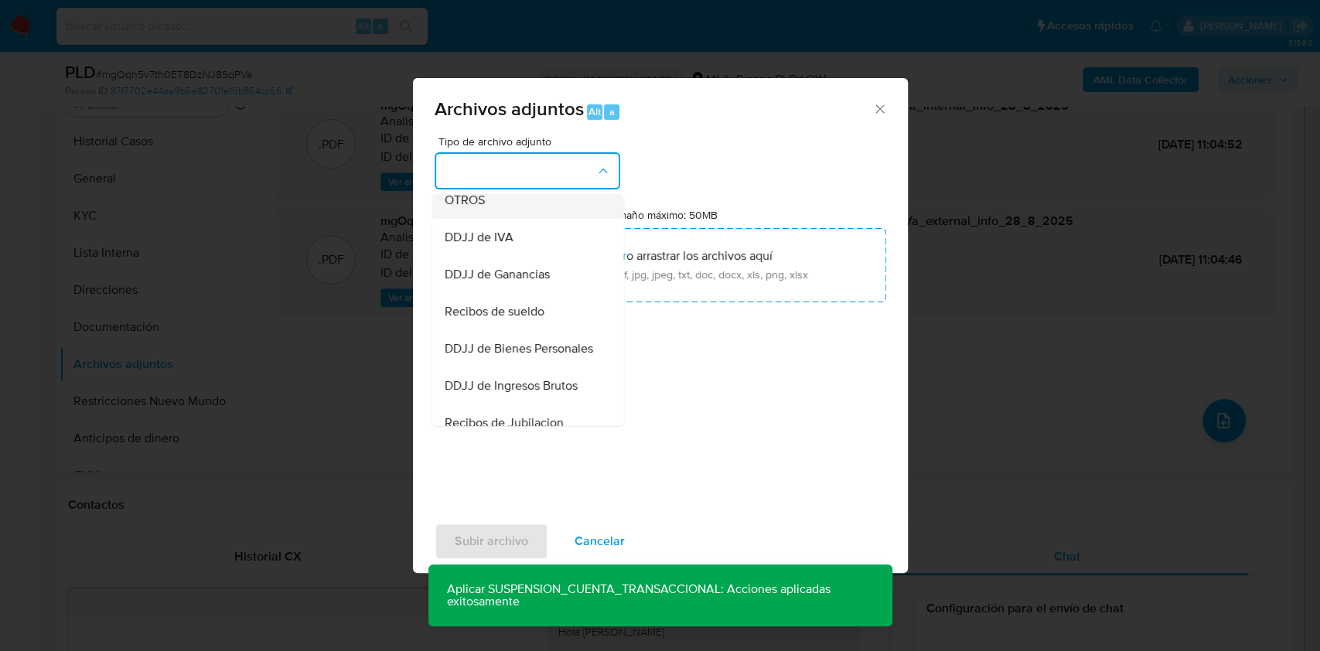
click at [486, 215] on div "OTROS" at bounding box center [523, 200] width 158 height 37
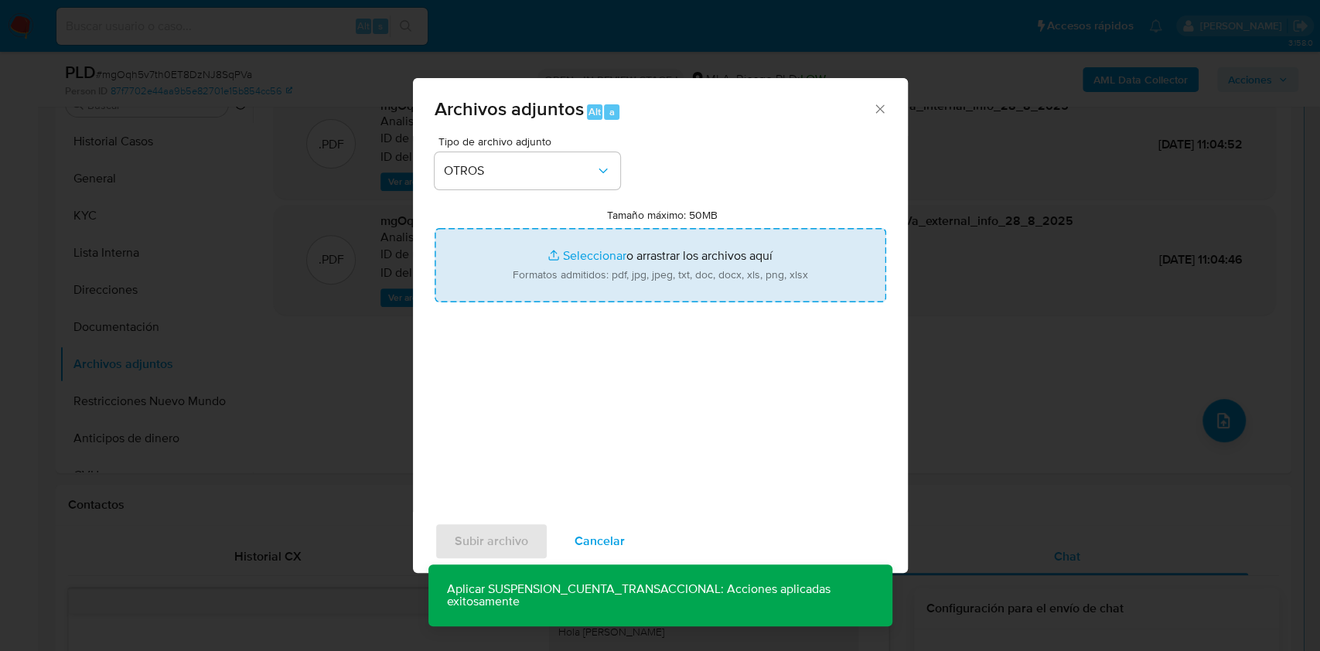
click at [587, 250] on input "Tamaño máximo: 50MB Seleccionar archivos" at bounding box center [659, 265] width 451 height 74
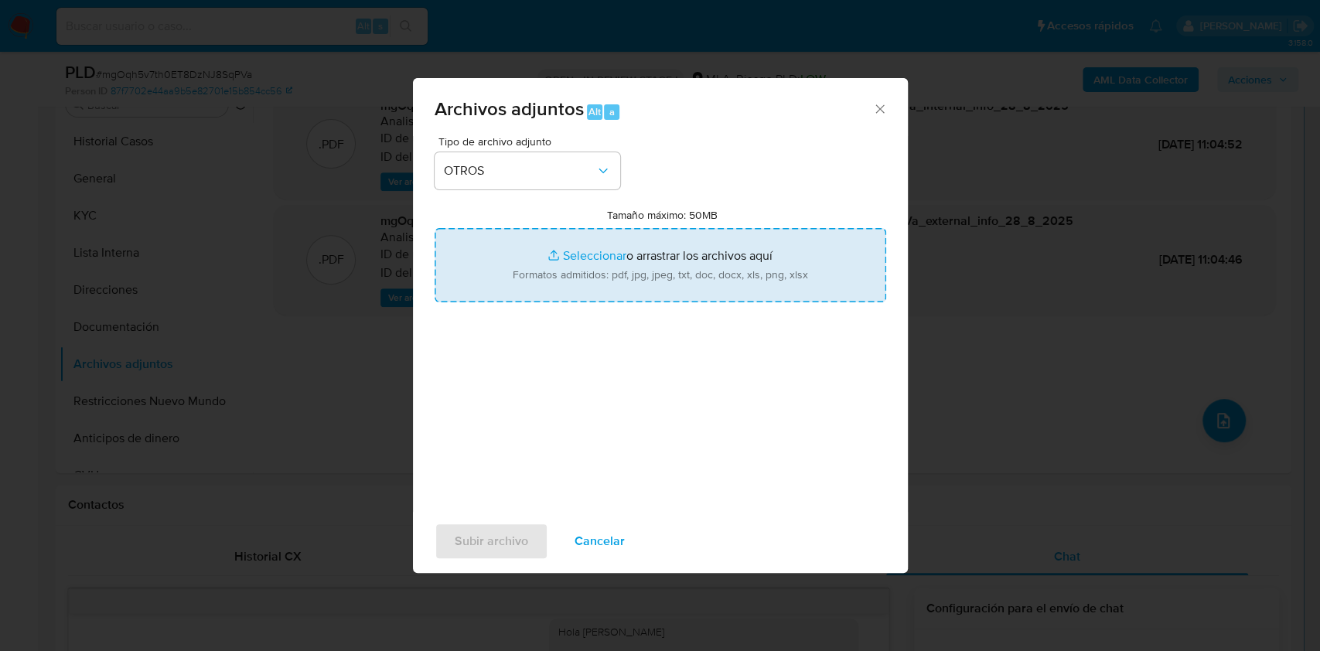
type input "C:\fakepath\Caselog mgOqh5v7th0ET8DzNJ8SqPVa_2025_08_18_23_56_38.docx"
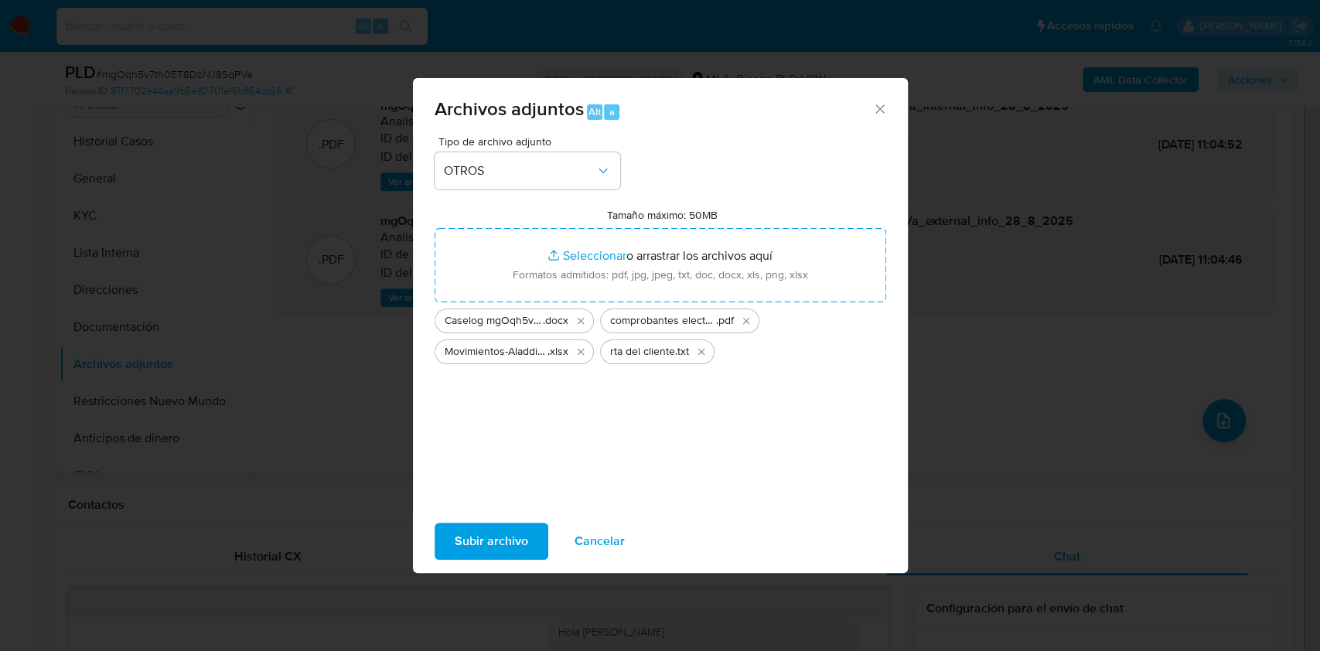
click at [476, 530] on span "Subir archivo" at bounding box center [491, 541] width 73 height 34
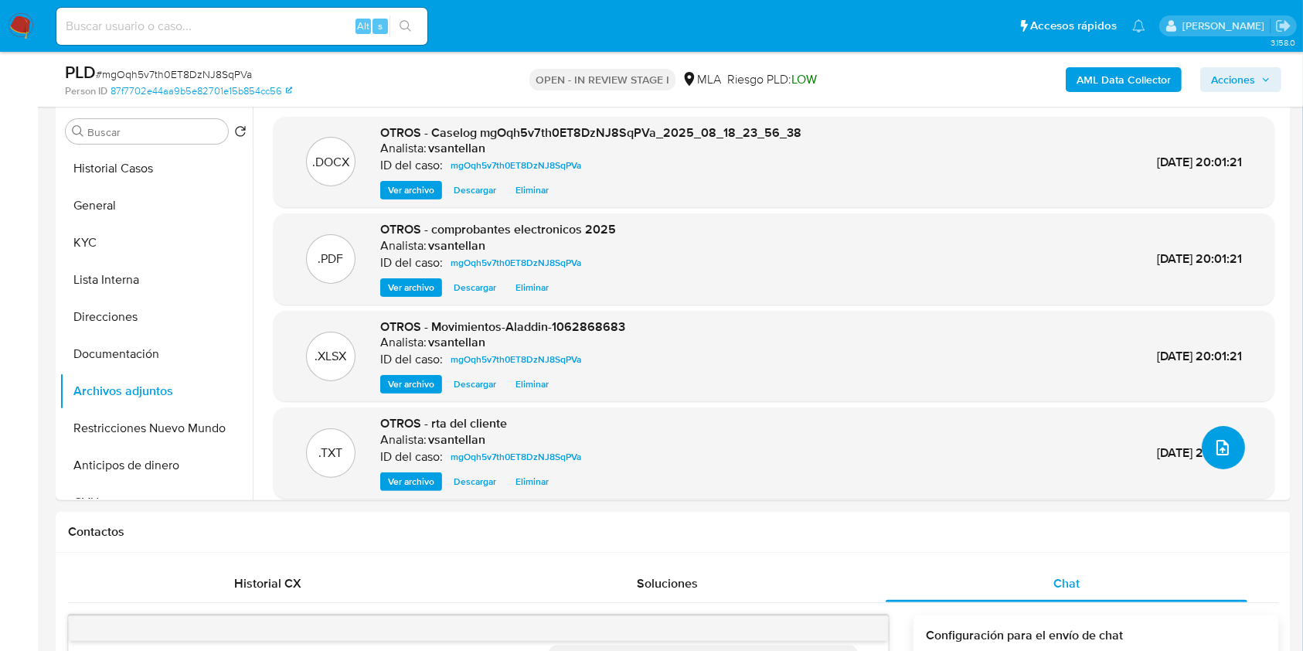
scroll to position [292, 0]
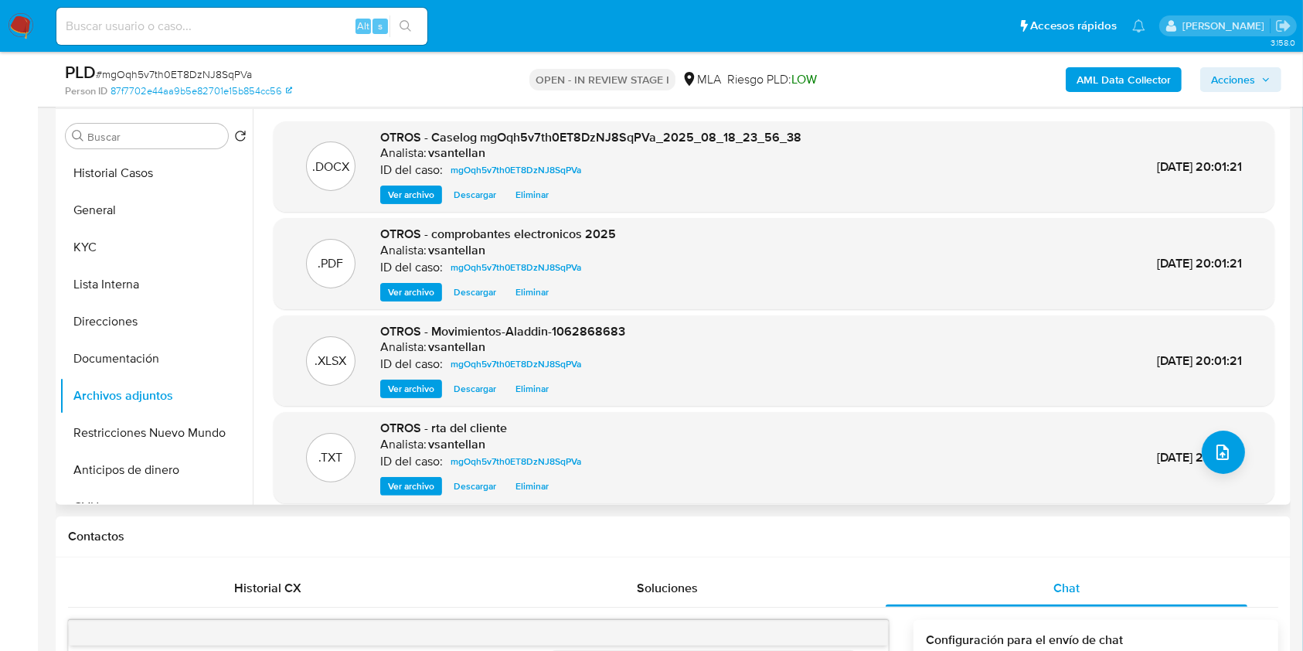
drag, startPoint x: 168, startPoint y: 431, endPoint x: 348, endPoint y: 413, distance: 181.0
click at [169, 431] on button "Restricciones Nuevo Mundo" at bounding box center [156, 432] width 193 height 37
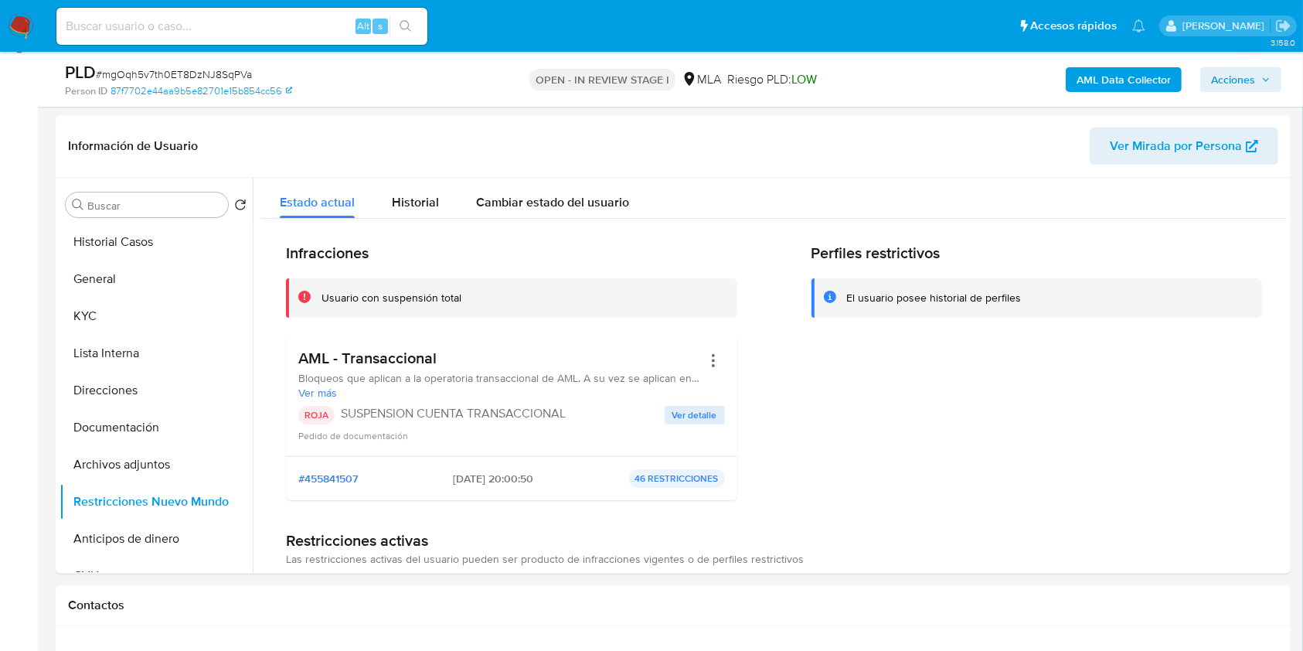
scroll to position [203, 0]
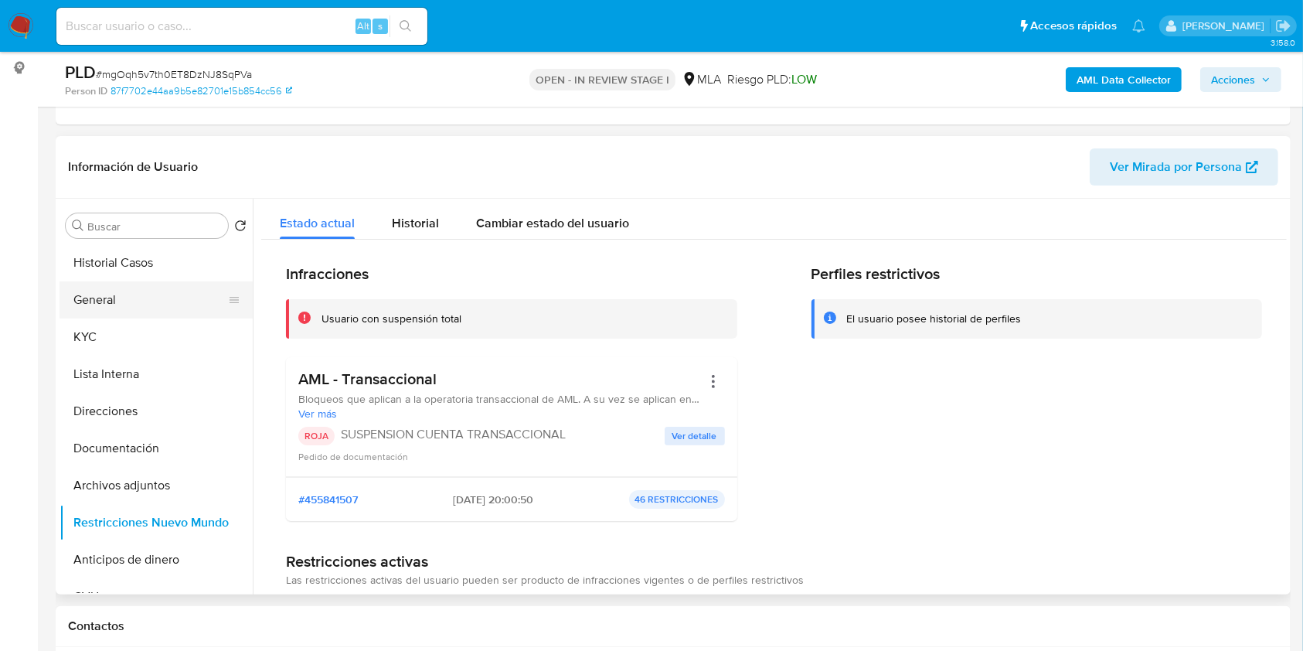
click at [116, 307] on button "General" at bounding box center [150, 299] width 181 height 37
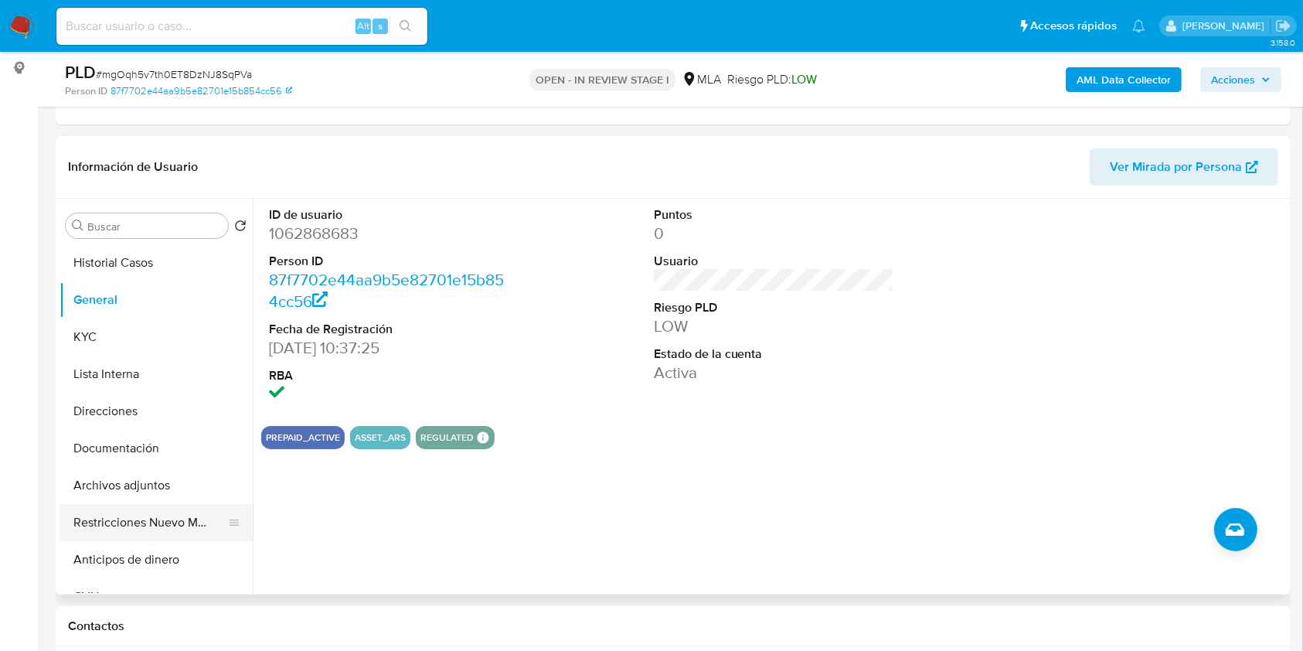
click at [150, 523] on button "Restricciones Nuevo Mundo" at bounding box center [150, 522] width 181 height 37
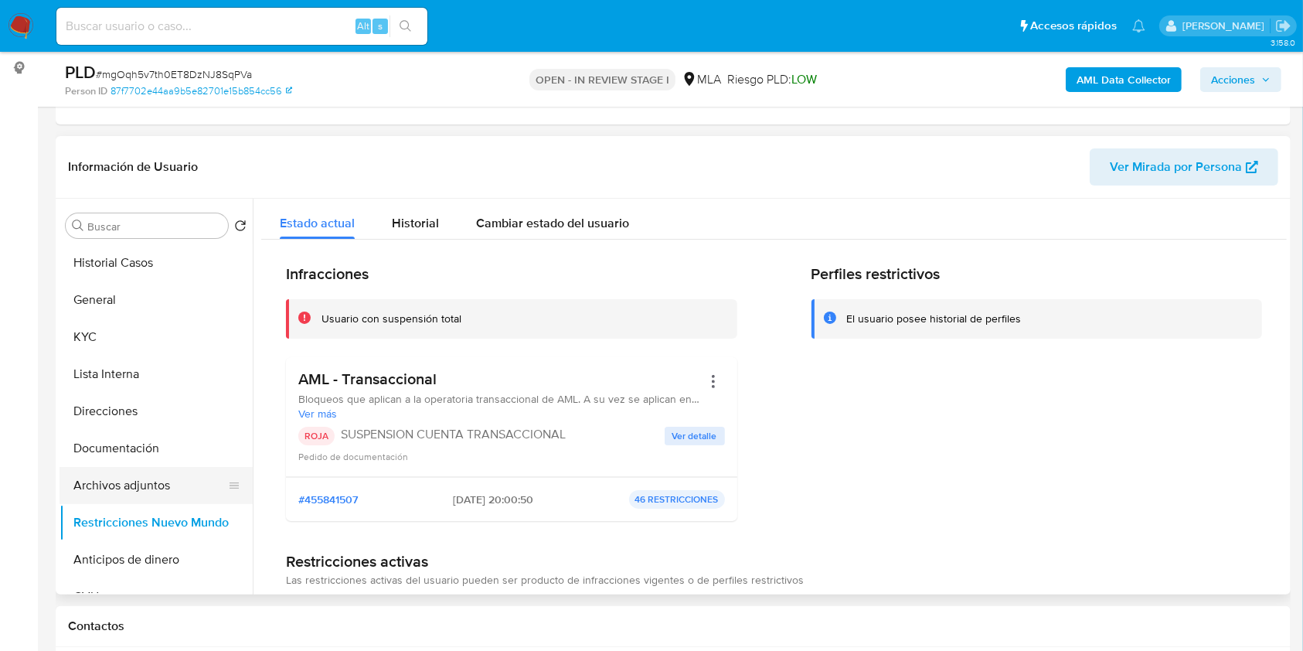
click at [171, 492] on button "Archivos adjuntos" at bounding box center [150, 485] width 181 height 37
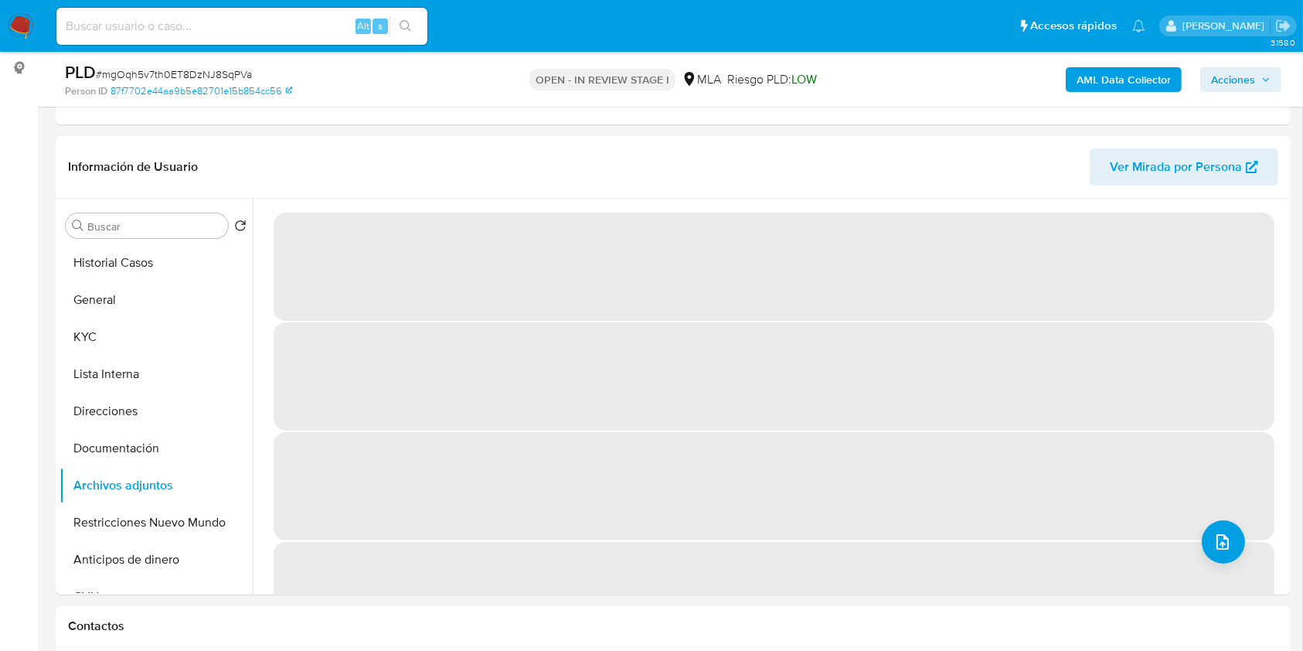
click at [1237, 76] on span "Acciones" at bounding box center [1233, 79] width 44 height 25
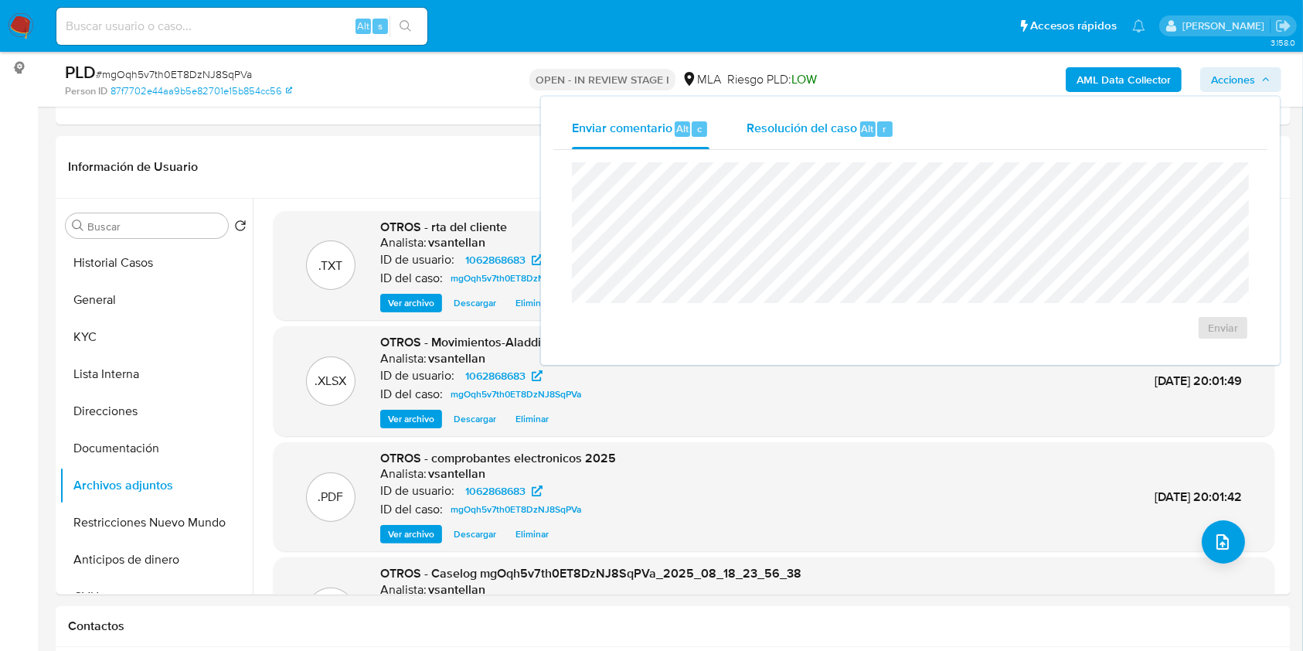
click at [846, 114] on div "Resolución del caso Alt r" at bounding box center [821, 129] width 148 height 40
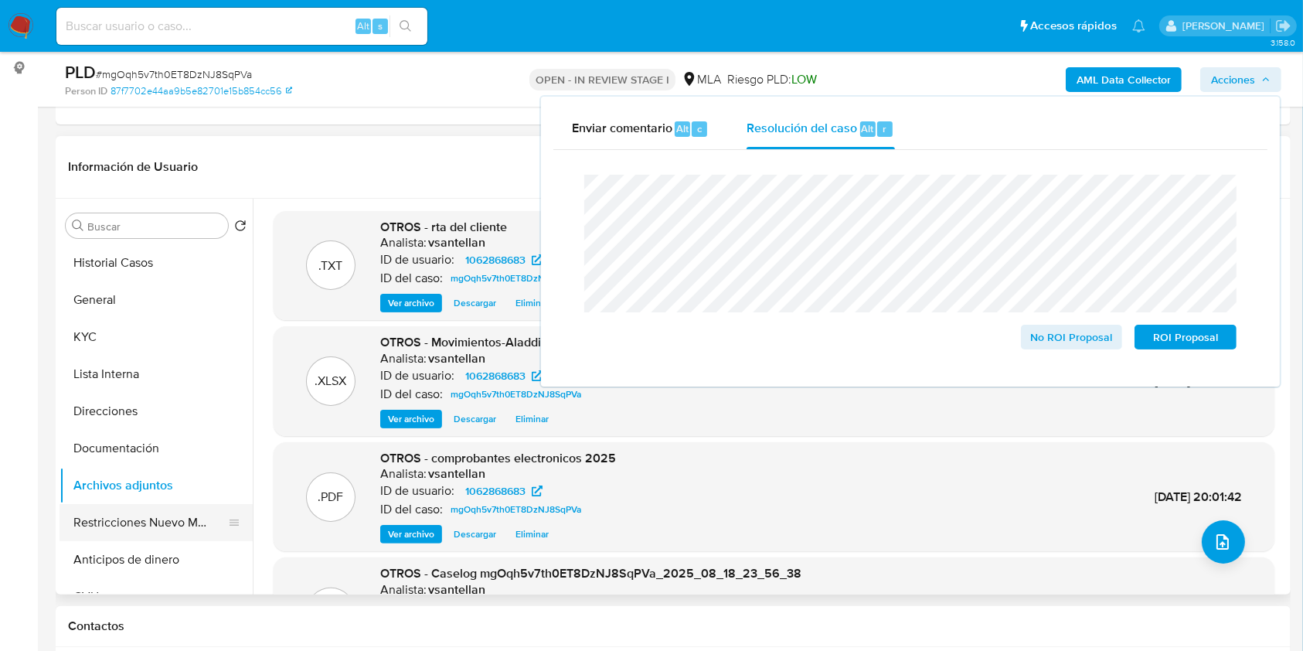
click at [116, 531] on button "Restricciones Nuevo Mundo" at bounding box center [150, 522] width 181 height 37
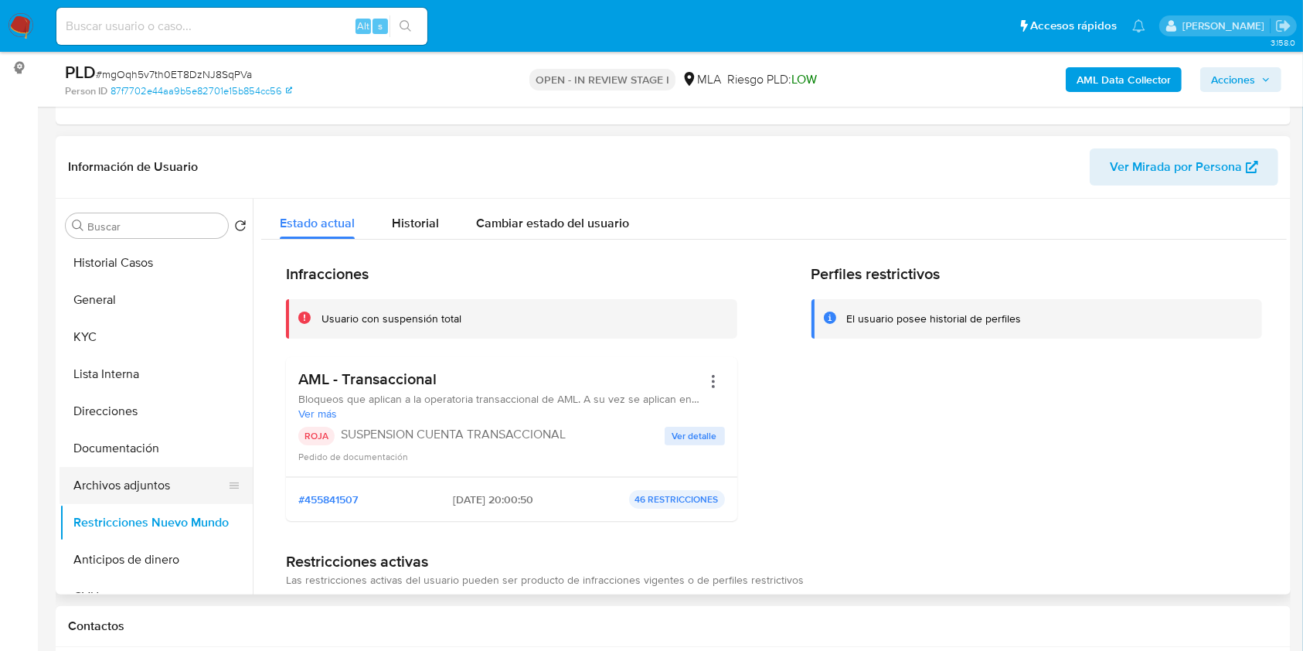
click at [165, 489] on button "Archivos adjuntos" at bounding box center [150, 485] width 181 height 37
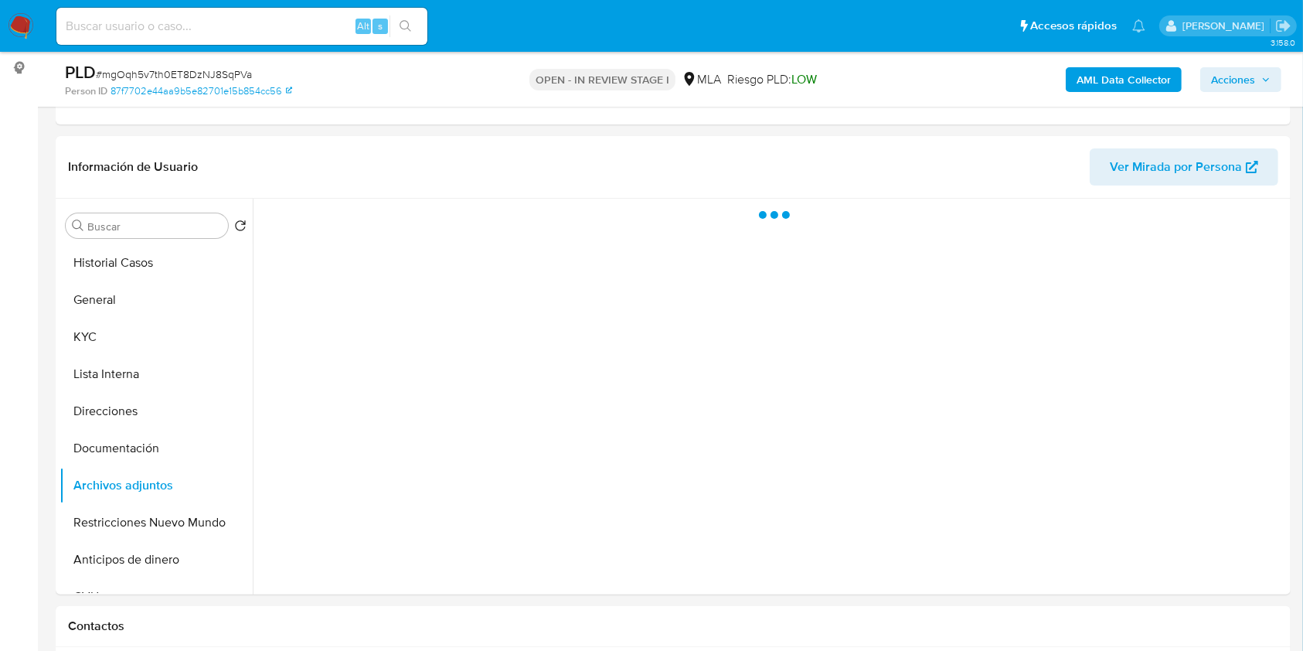
click at [1257, 75] on span "Acciones" at bounding box center [1241, 80] width 60 height 22
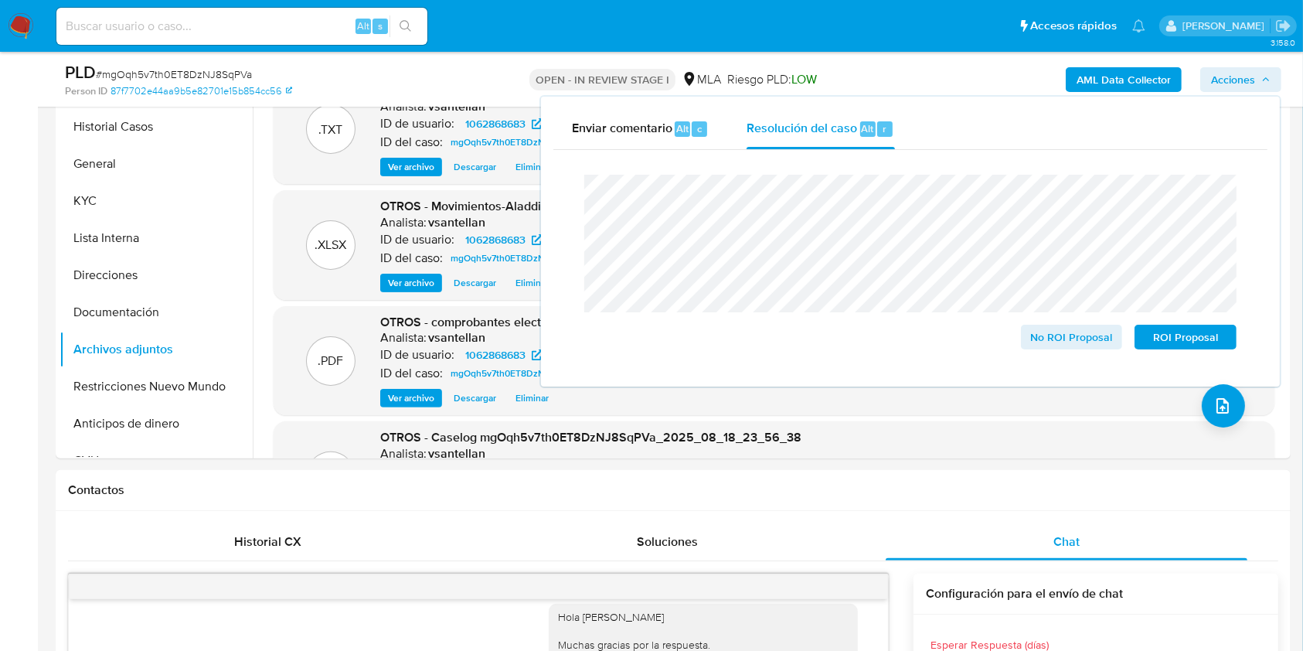
scroll to position [376, 0]
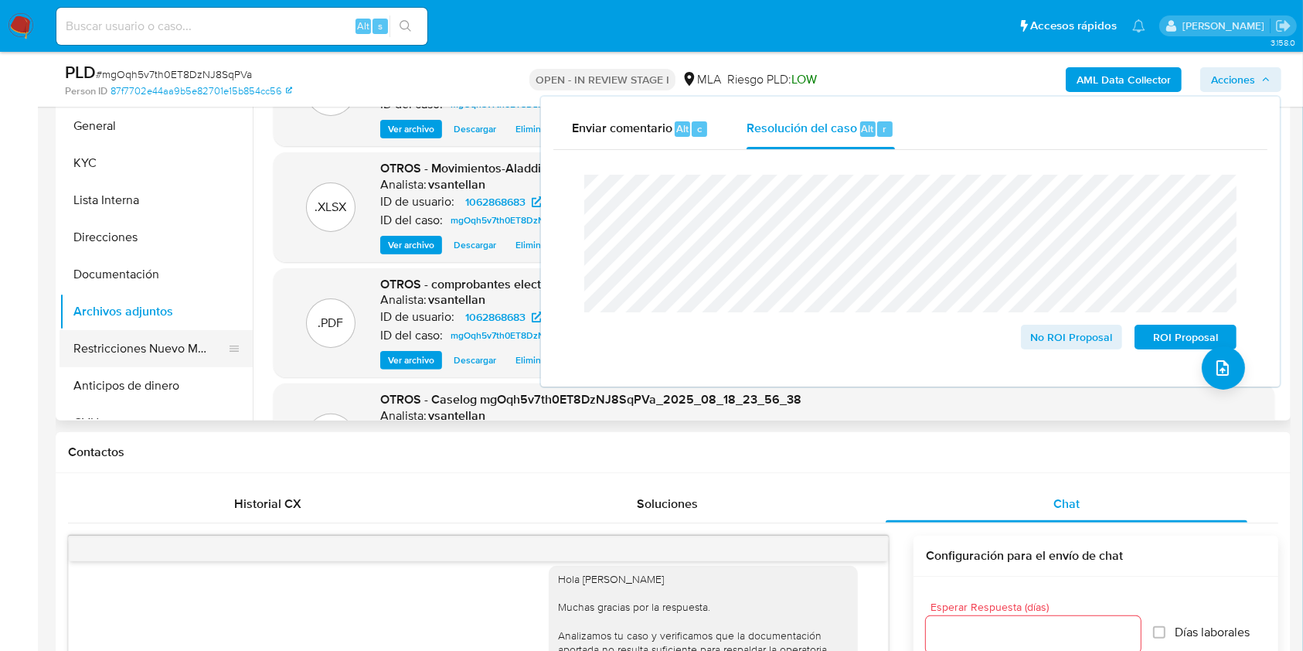
click at [164, 335] on button "Restricciones Nuevo Mundo" at bounding box center [150, 348] width 181 height 37
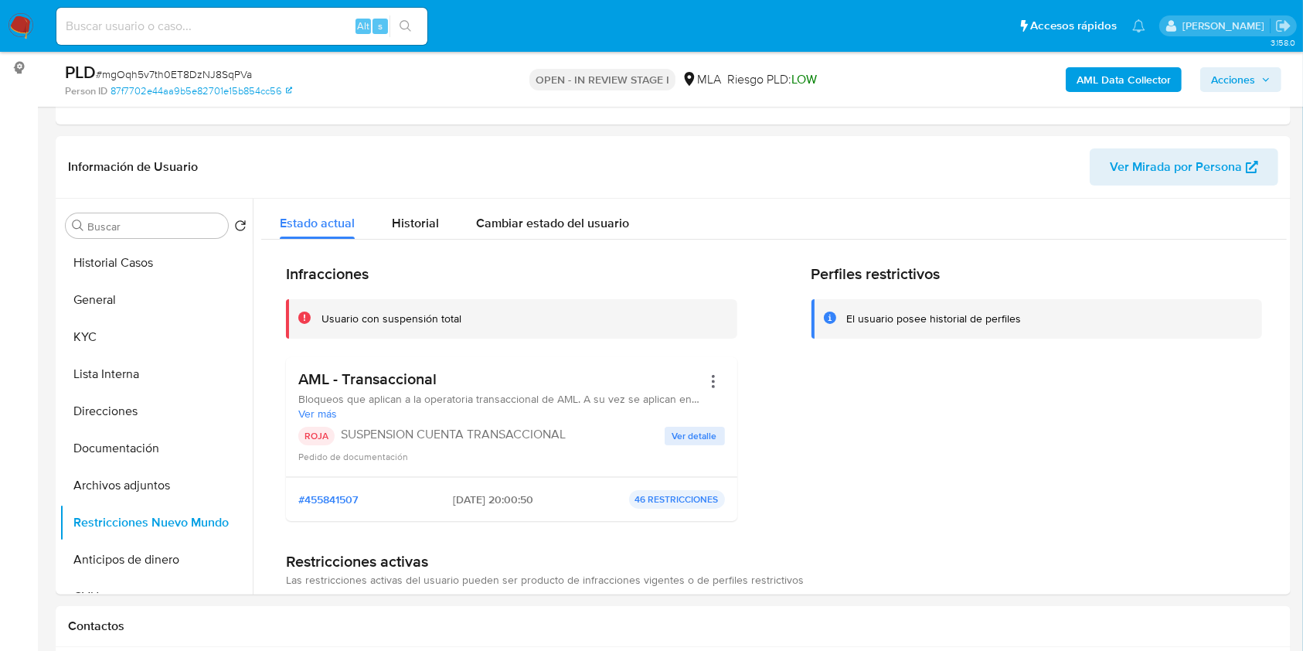
scroll to position [206, 0]
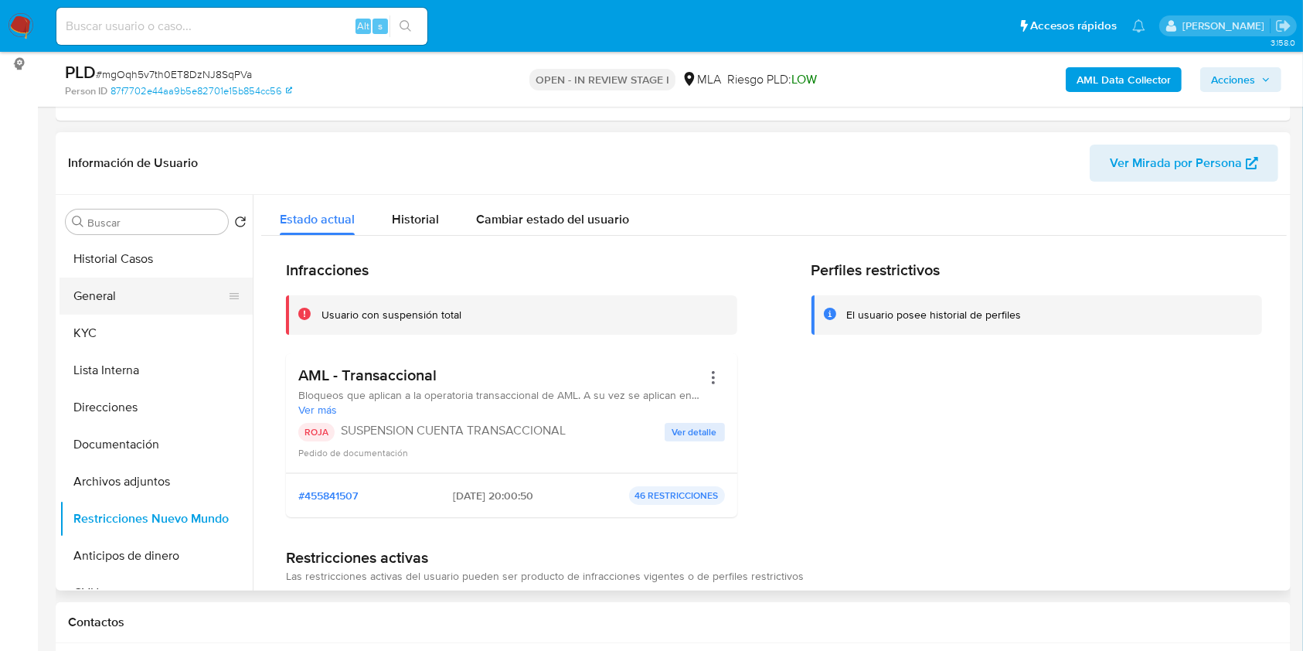
click at [138, 279] on button "General" at bounding box center [150, 296] width 181 height 37
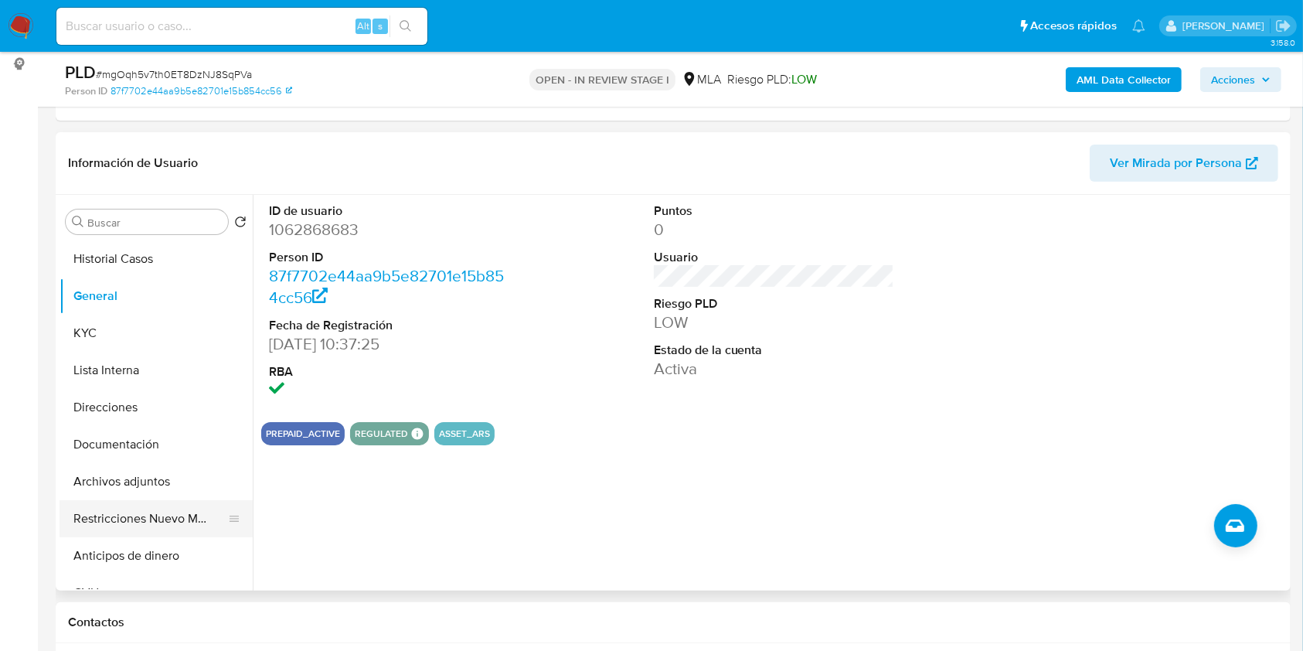
click at [142, 509] on button "Restricciones Nuevo Mundo" at bounding box center [150, 518] width 181 height 37
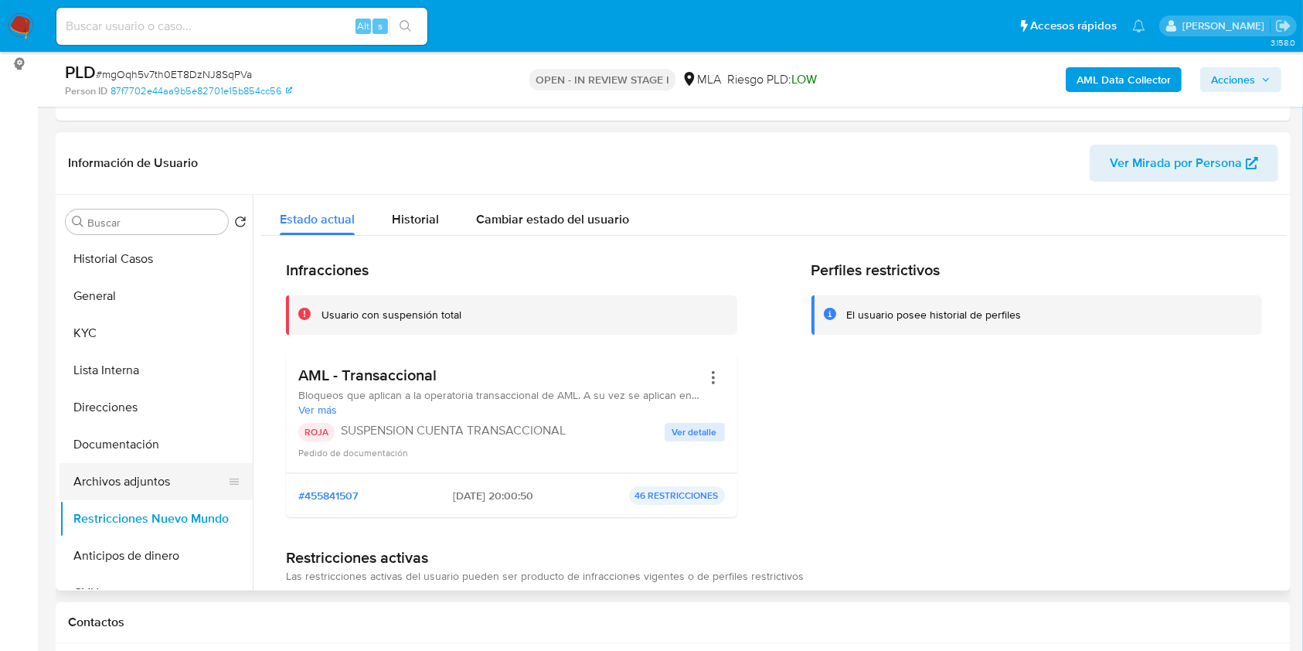
click at [159, 470] on button "Archivos adjuntos" at bounding box center [150, 481] width 181 height 37
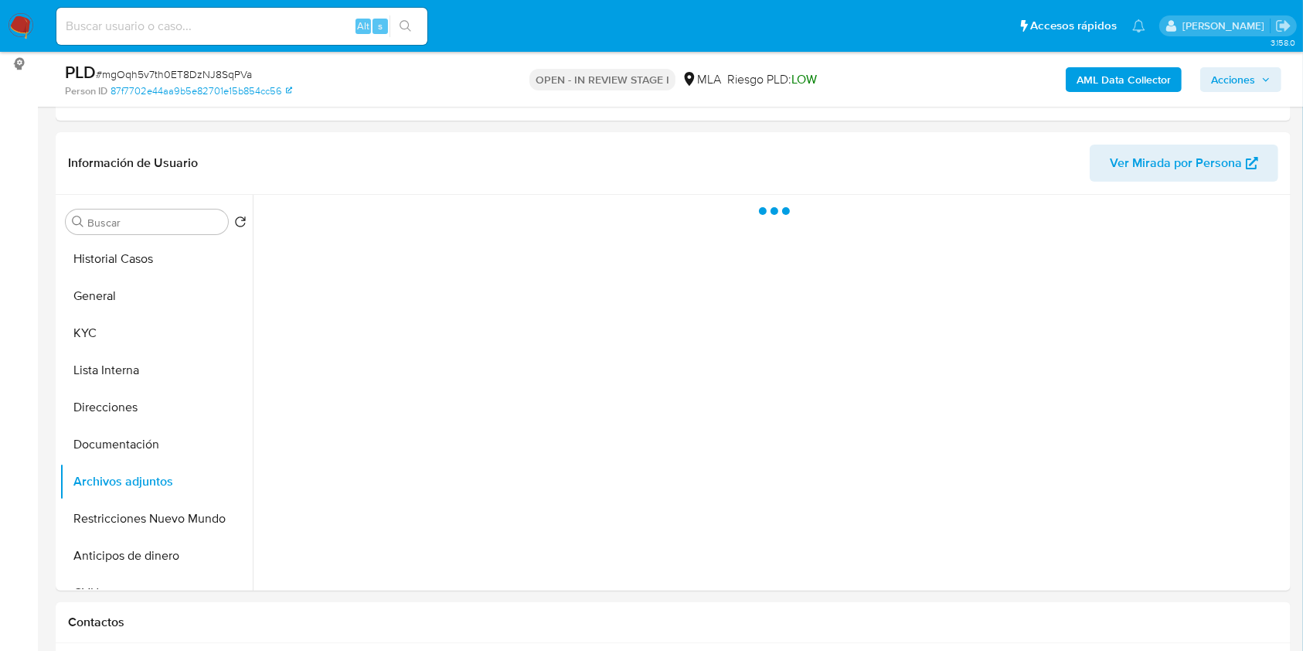
click at [1248, 80] on span "Acciones" at bounding box center [1233, 79] width 44 height 25
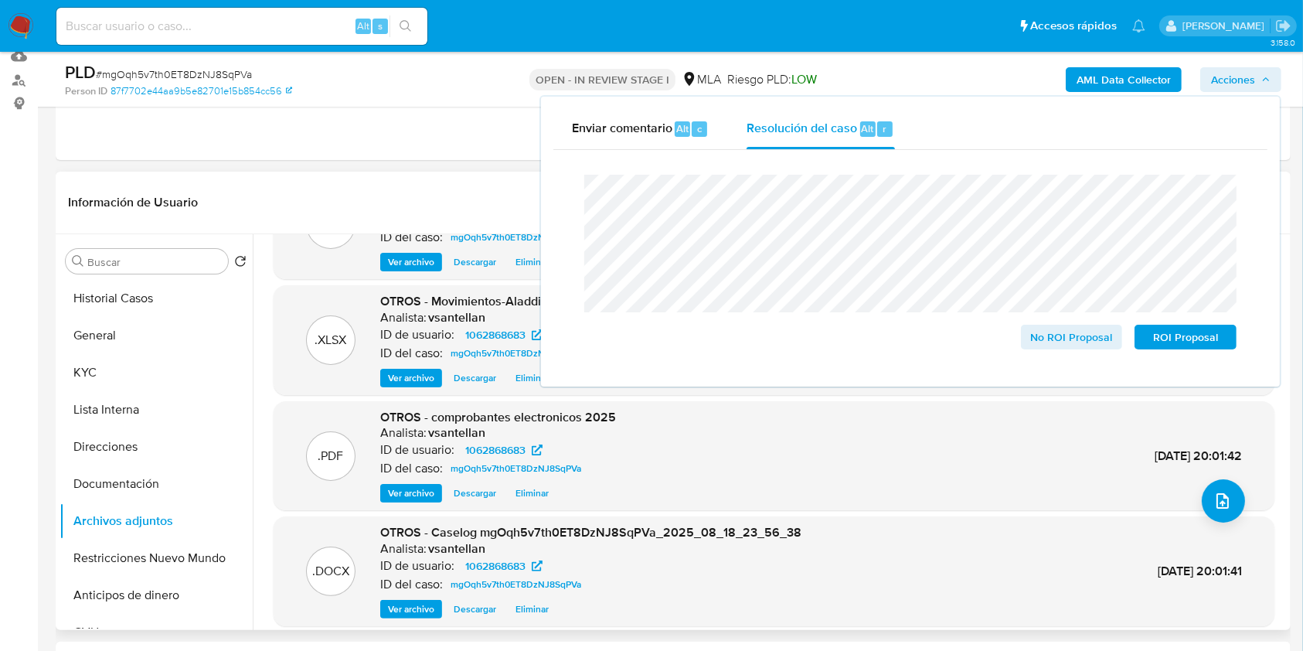
scroll to position [103, 0]
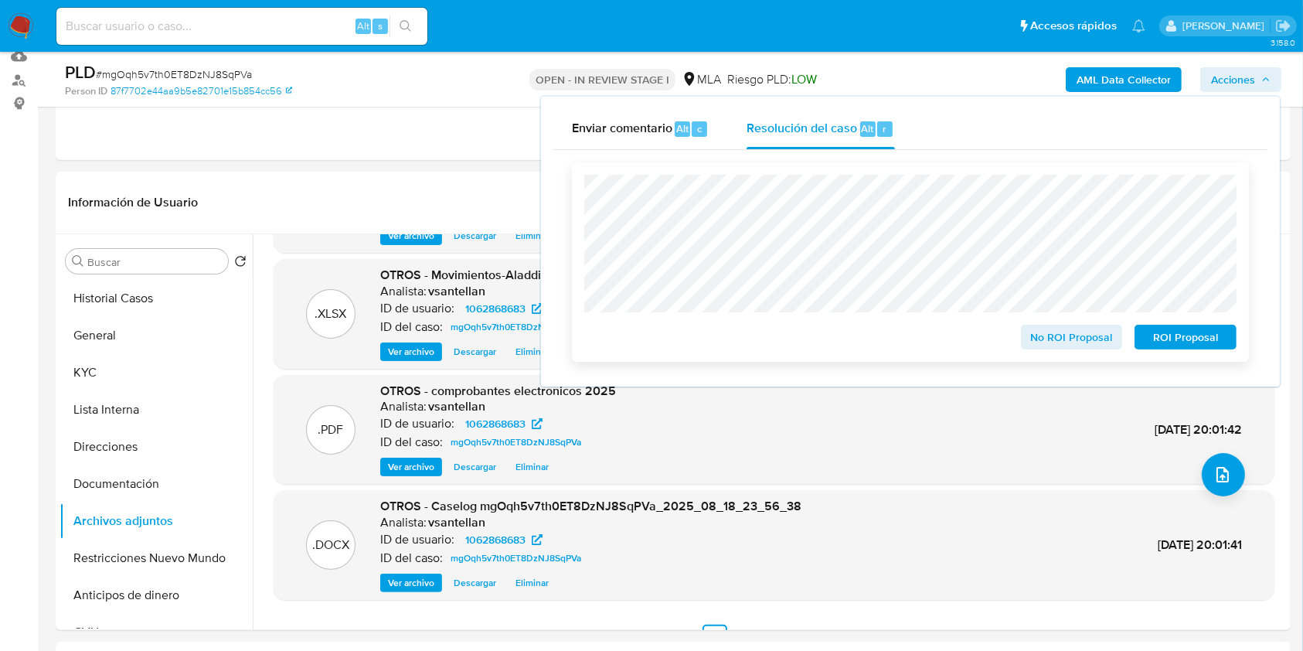
click at [1184, 340] on span "ROI Proposal" at bounding box center [1186, 337] width 80 height 22
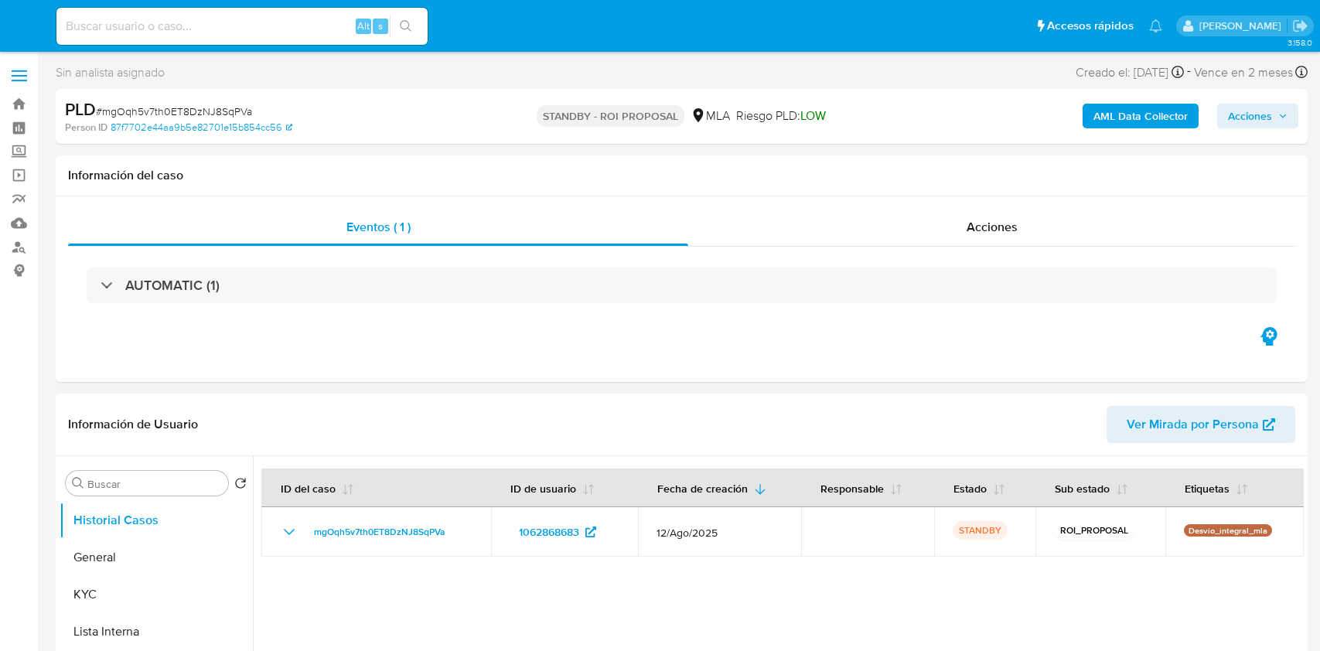
select select "10"
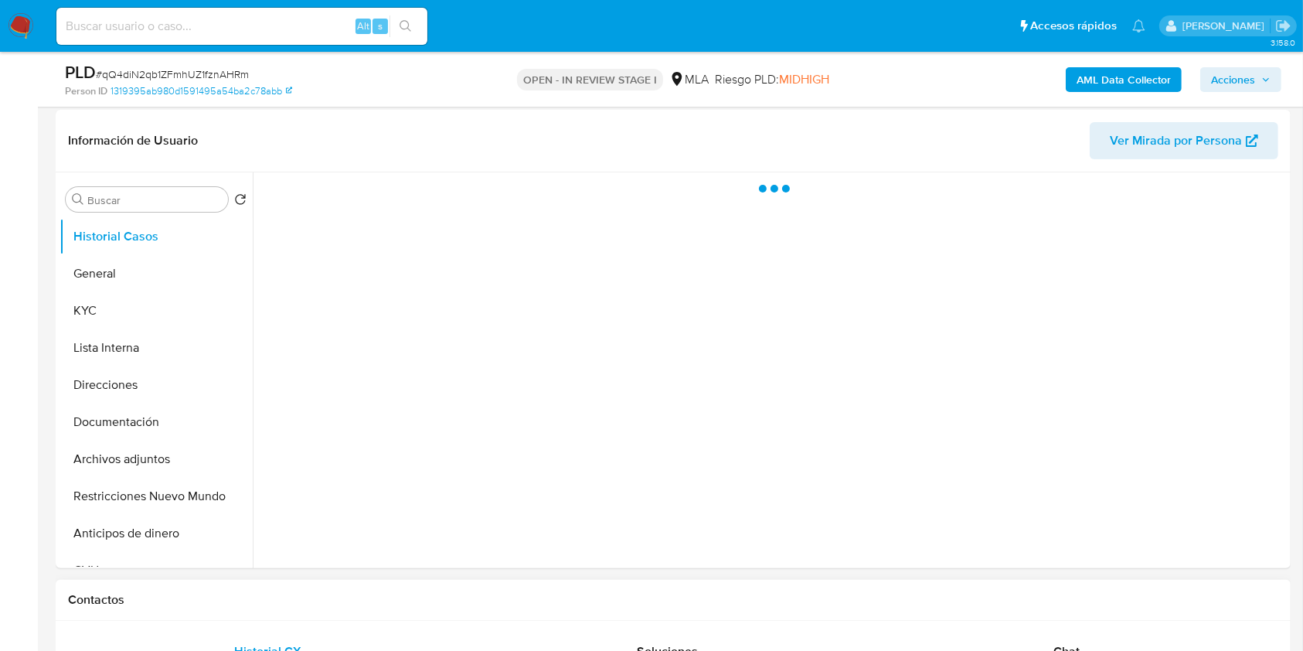
scroll to position [309, 0]
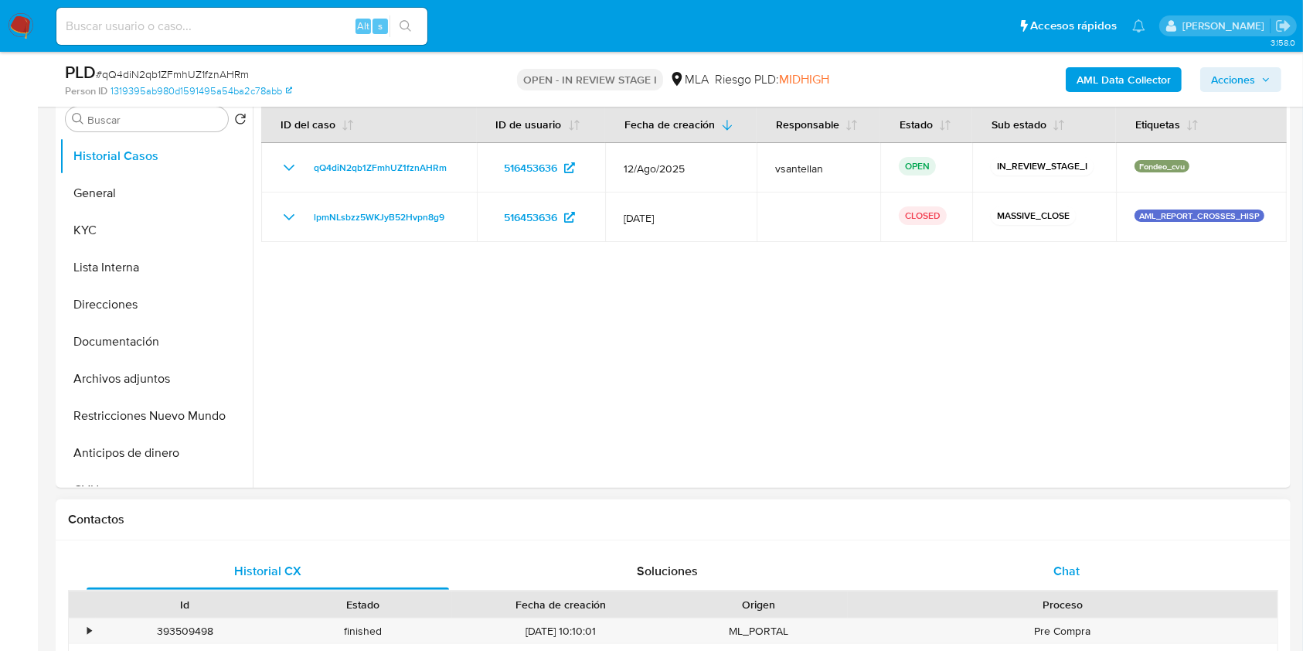
click at [1086, 585] on div "Chat" at bounding box center [1067, 571] width 363 height 37
select select "10"
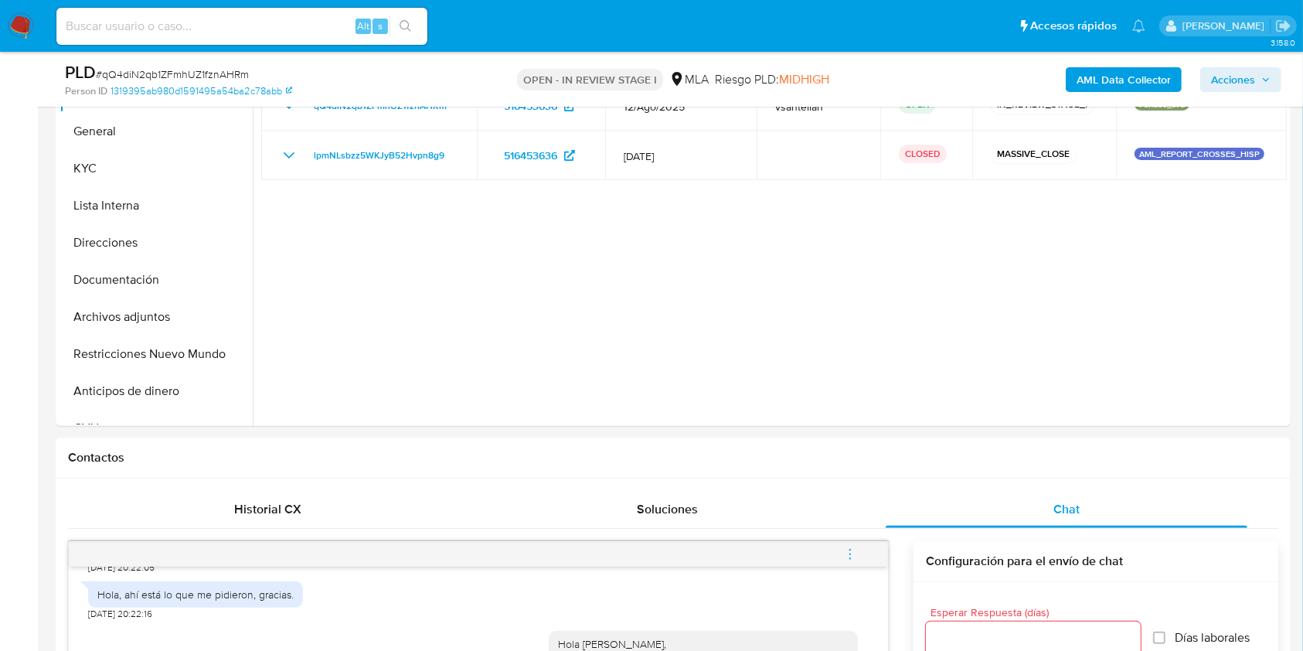
scroll to position [299, 0]
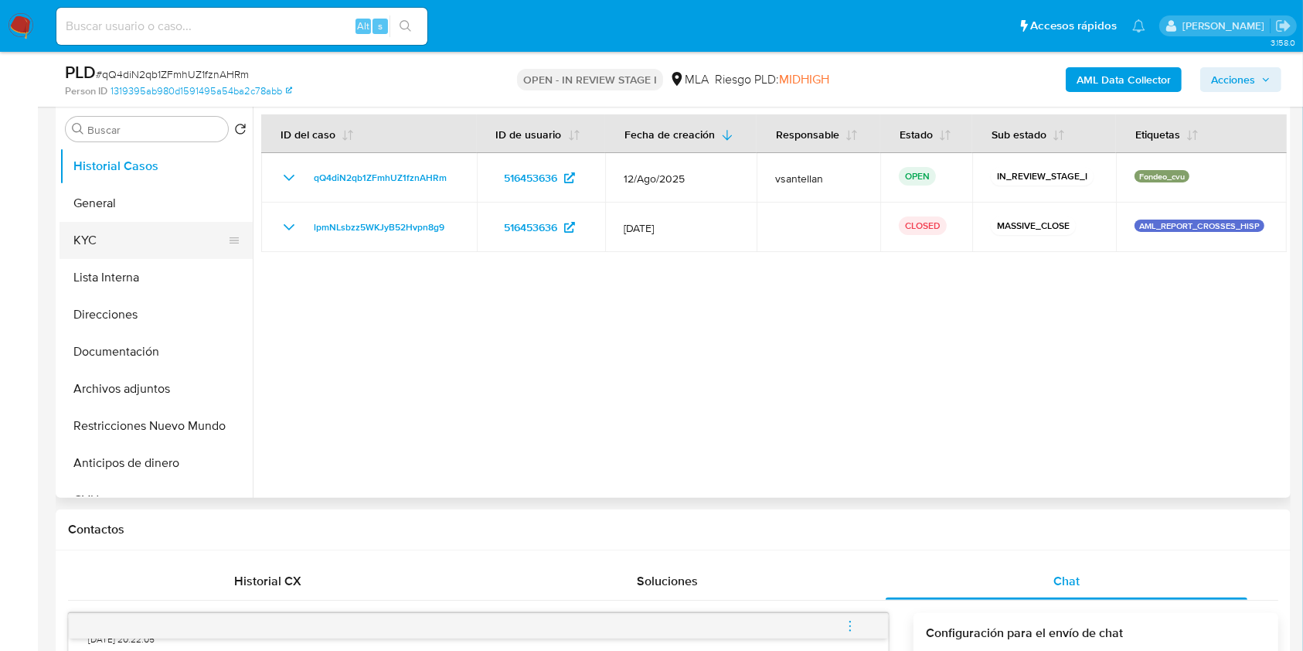
click at [162, 237] on button "KYC" at bounding box center [150, 240] width 181 height 37
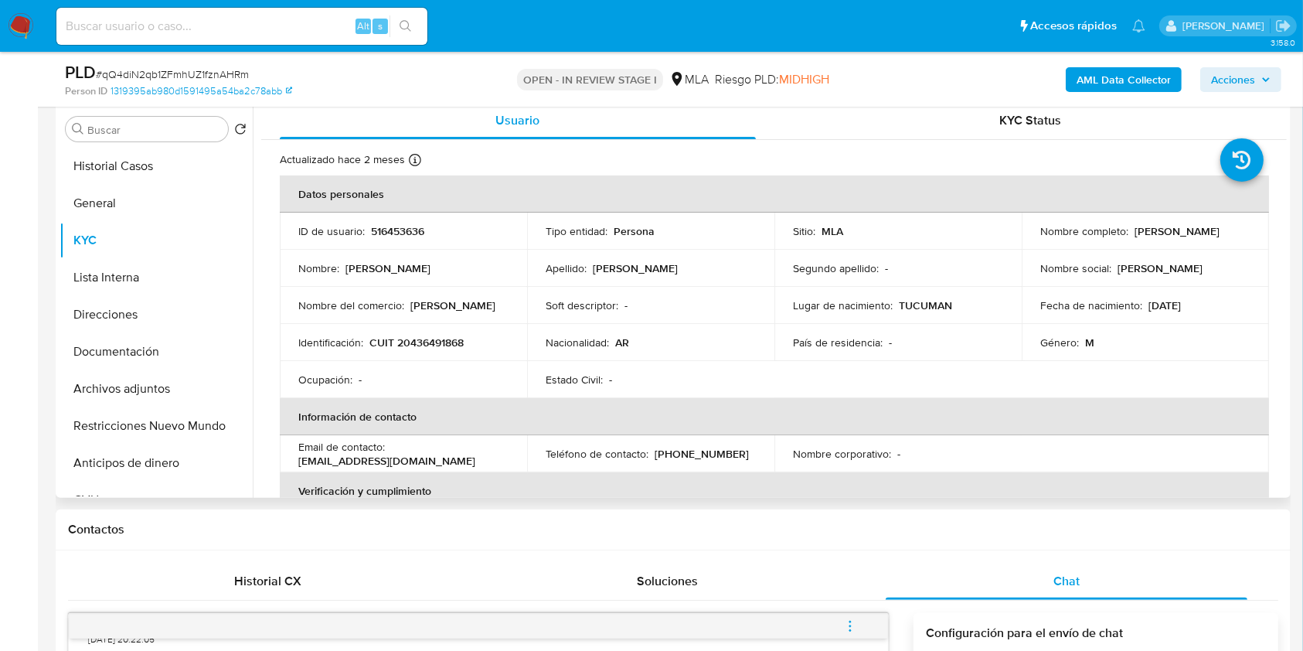
drag, startPoint x: 1039, startPoint y: 235, endPoint x: 1187, endPoint y: 244, distance: 148.7
click at [1187, 238] on div "Nombre completo : Gonzalo Schammas Bosonetto" at bounding box center [1145, 231] width 210 height 14
copy p "Gonzalo Schammas Bosonetto"
drag, startPoint x: 1299, startPoint y: 142, endPoint x: 1318, endPoint y: 184, distance: 46.0
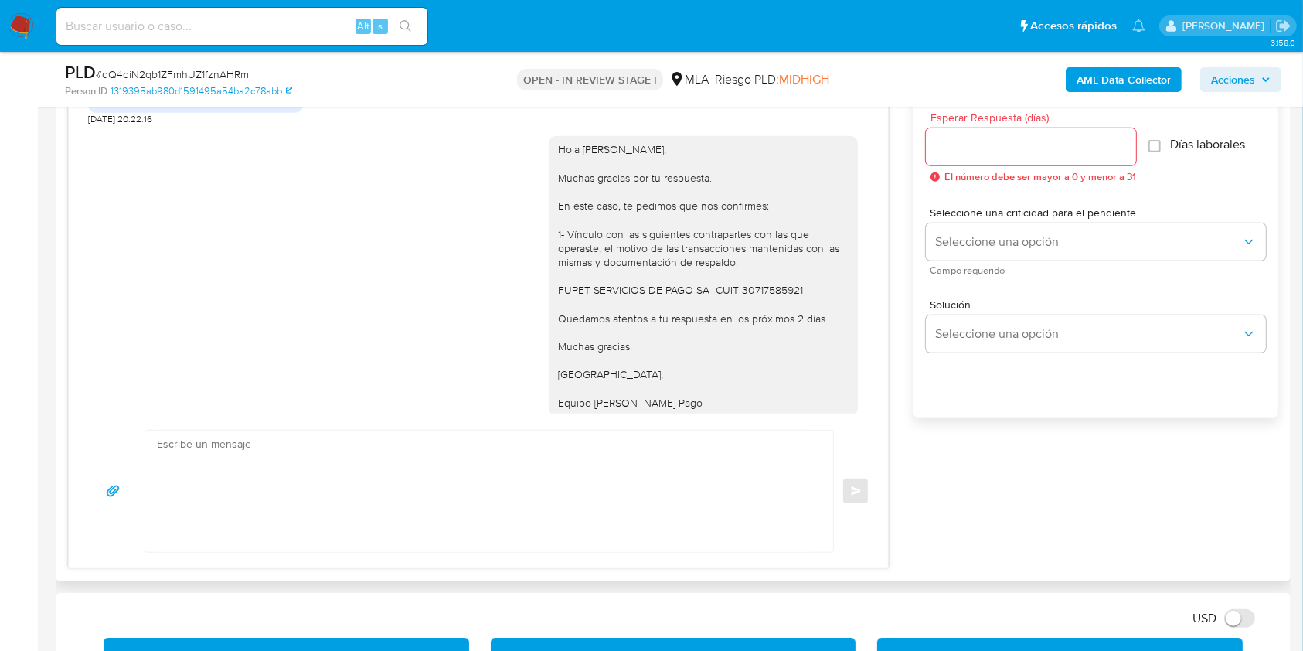
scroll to position [1381, 0]
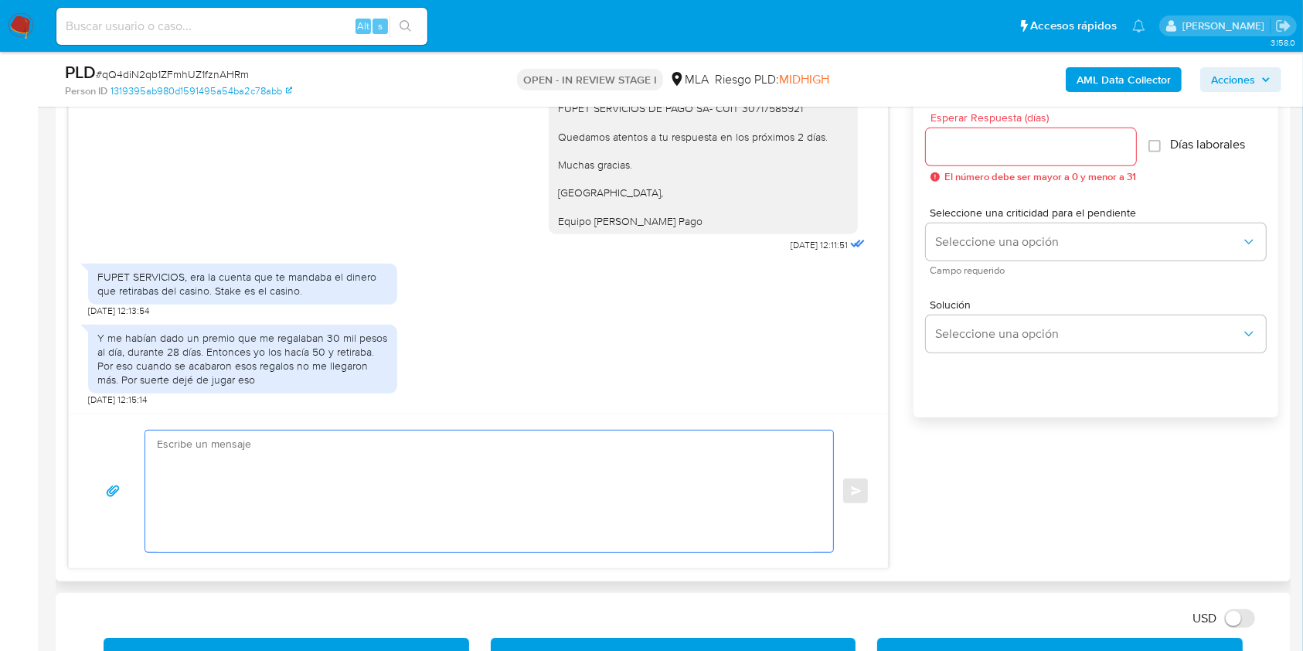
click at [476, 514] on textarea at bounding box center [485, 491] width 657 height 121
paste textarea "Hola Gonzalo Schammas Bosonetto Muchas gracias por la respuesta. Analizamos tu …"
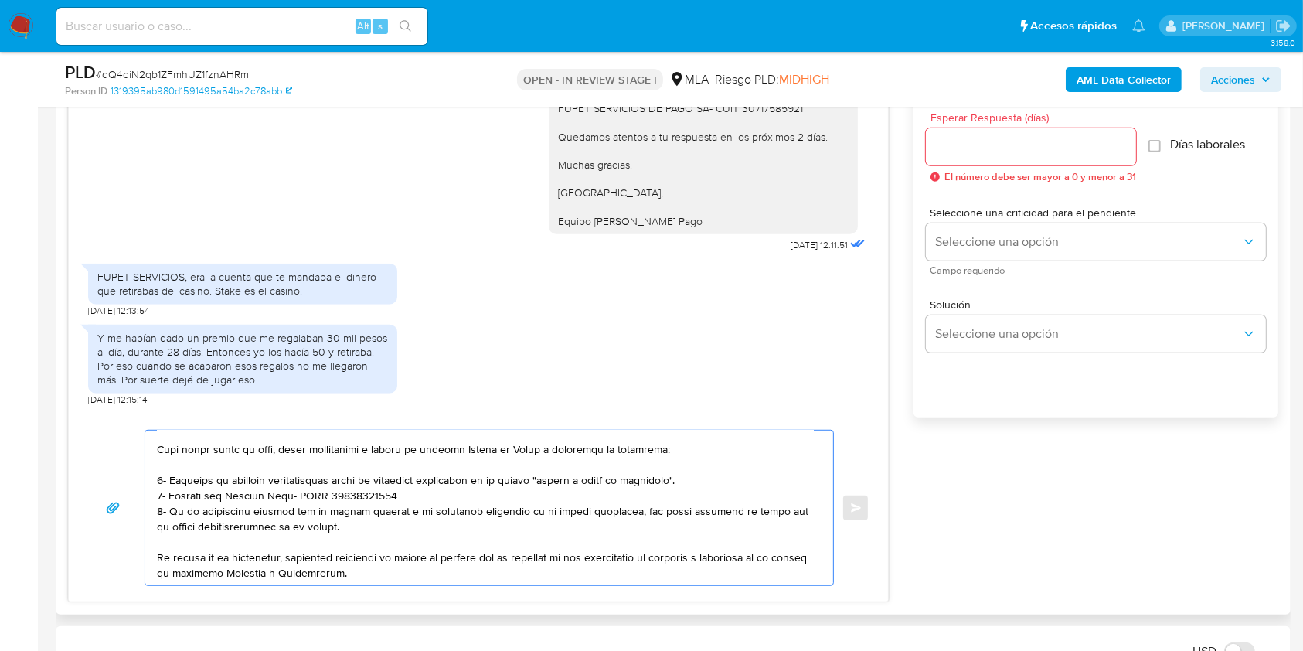
scroll to position [80, 0]
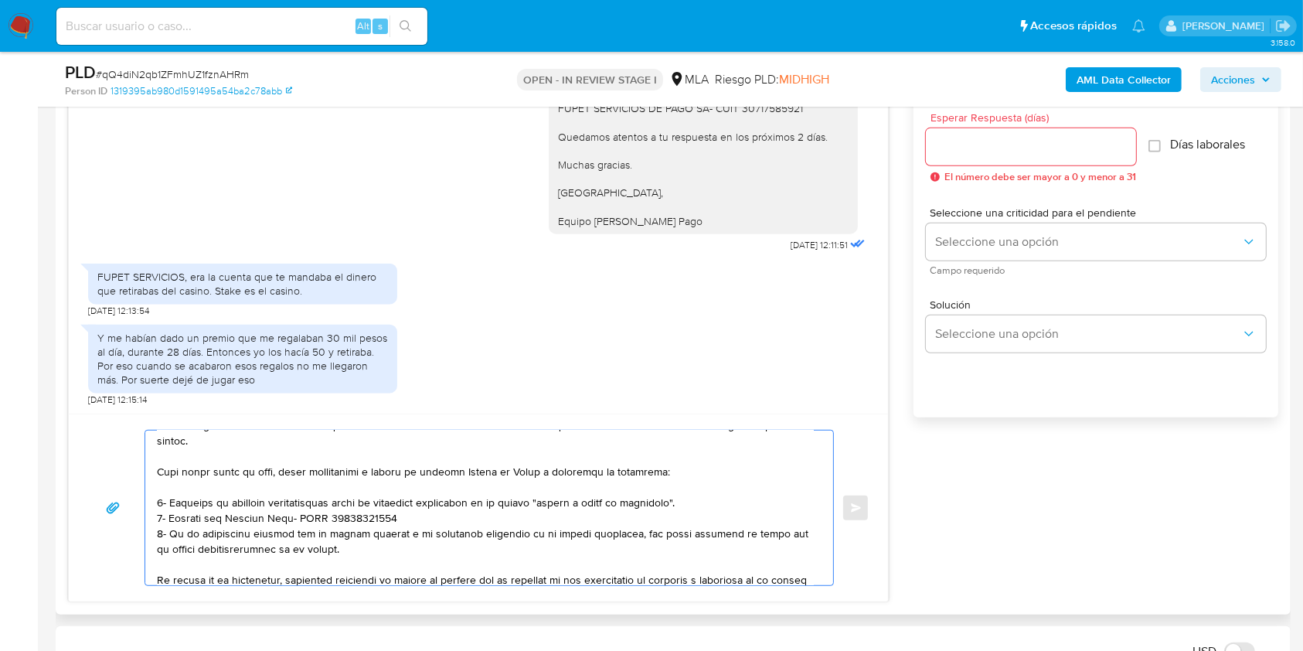
drag, startPoint x: 364, startPoint y: 519, endPoint x: 131, endPoint y: 472, distance: 237.4
click at [131, 472] on div "Enviar" at bounding box center [478, 508] width 782 height 156
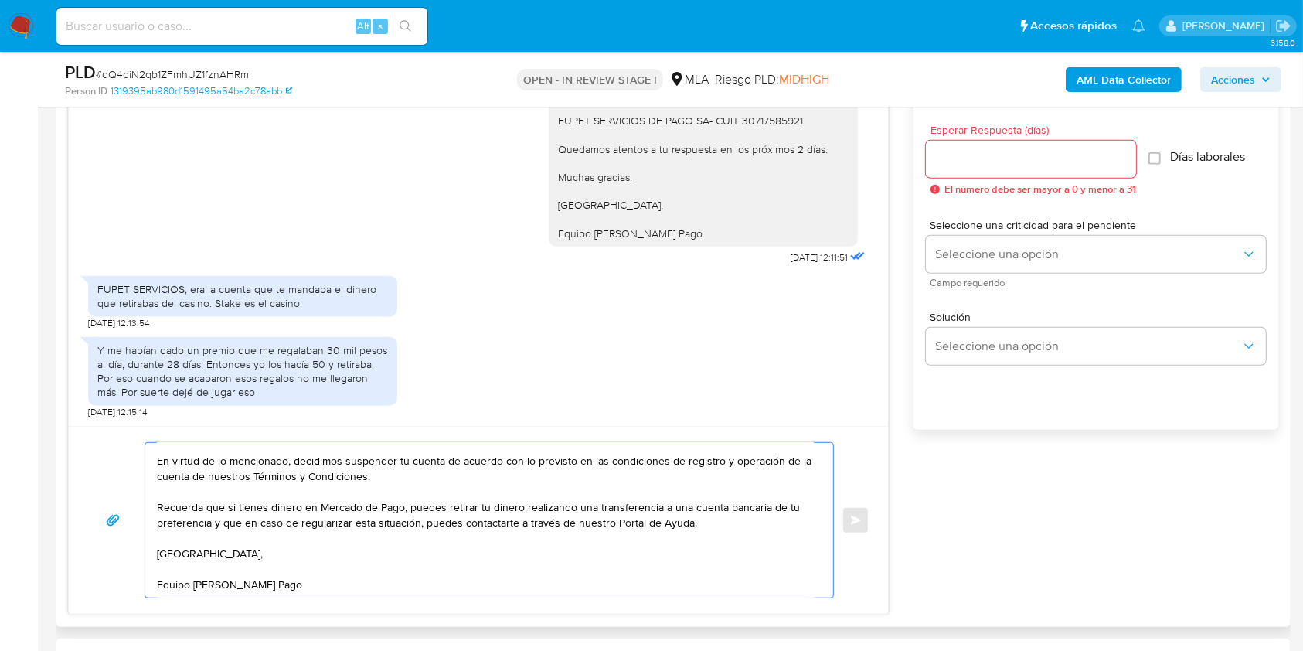
scroll to position [0, 0]
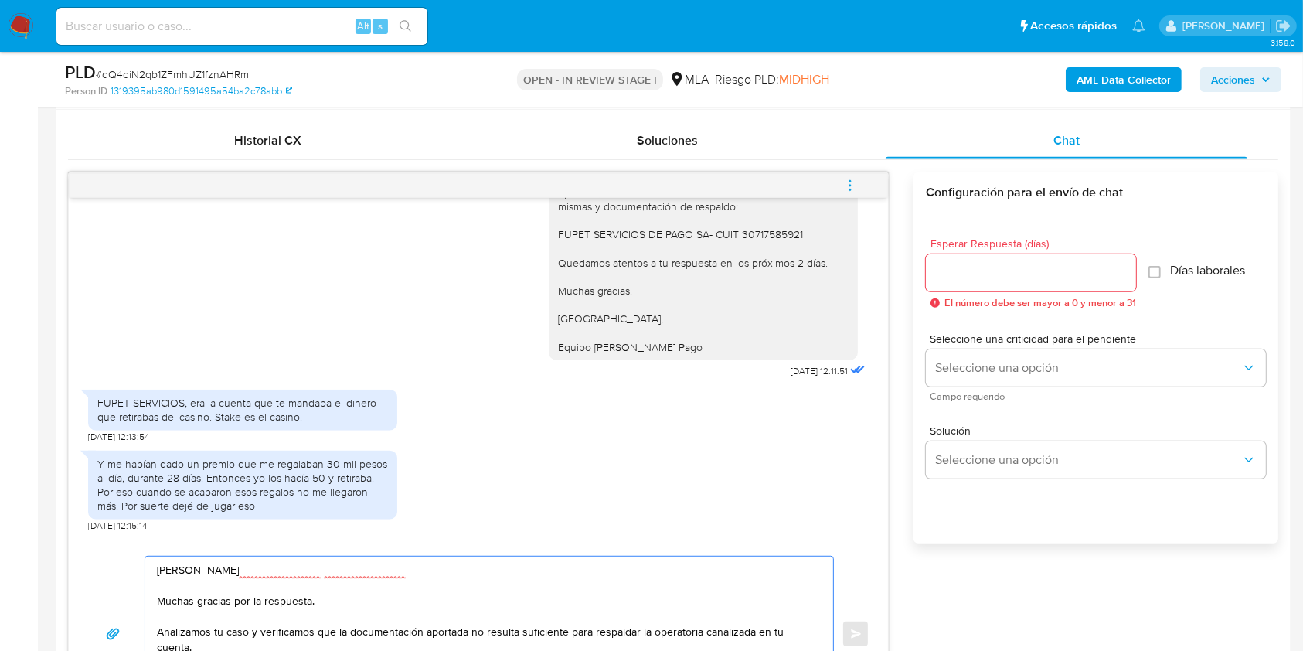
type textarea "Hola Gonzalo Schammas Bosonetto Muchas gracias por la respuesta. Analizamos tu …"
click at [943, 269] on input "Esperar Respuesta (días)" at bounding box center [1031, 273] width 210 height 20
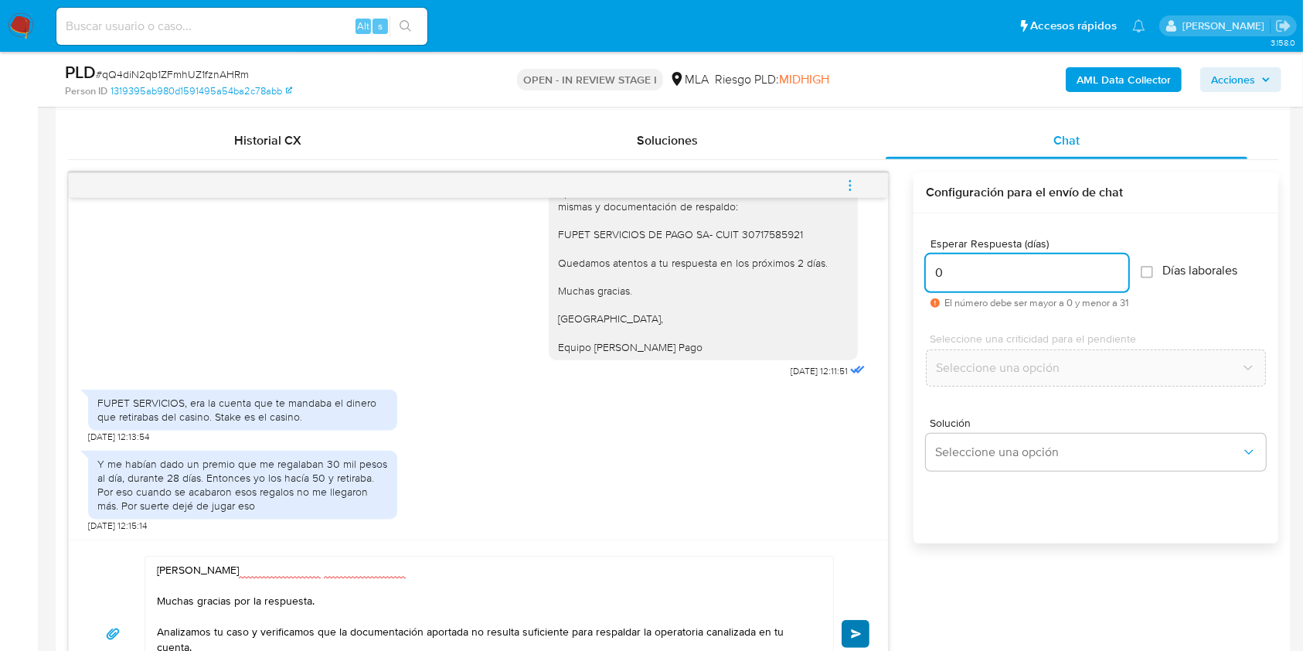
type input "0"
click at [860, 629] on span "Enviar" at bounding box center [856, 633] width 11 height 9
click at [860, 184] on button "menu-action" at bounding box center [850, 185] width 51 height 37
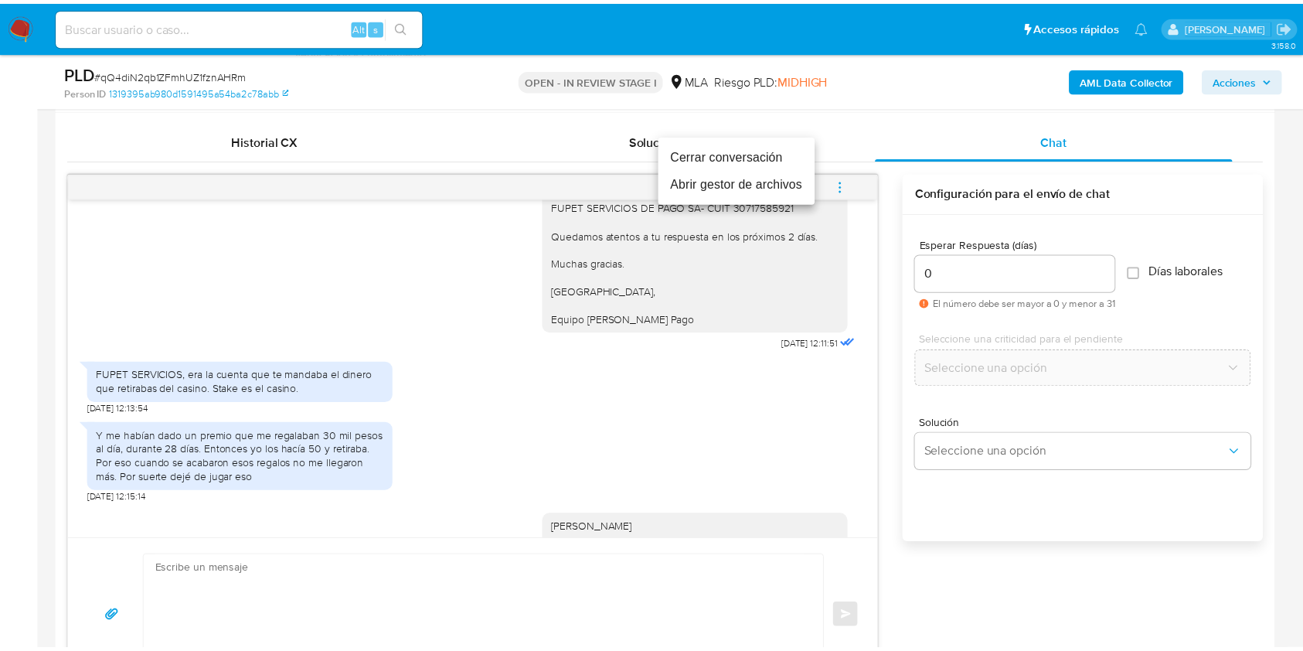
scroll to position [1721, 0]
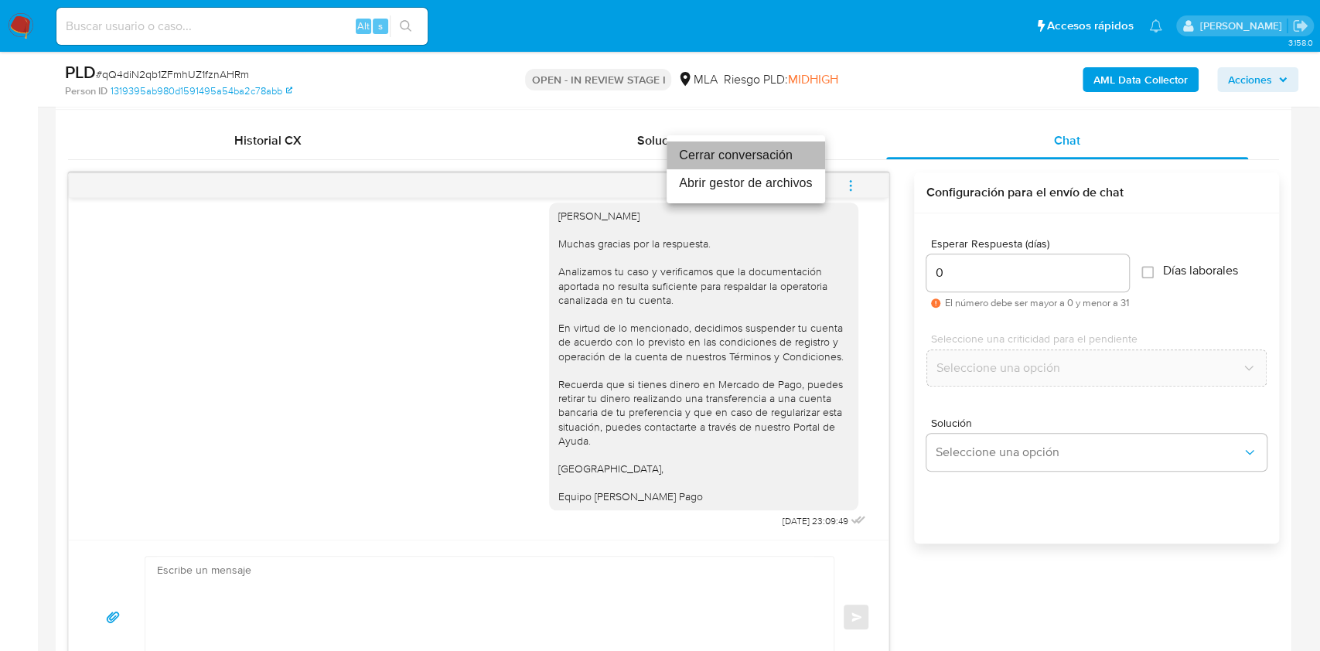
drag, startPoint x: 713, startPoint y: 154, endPoint x: 541, endPoint y: 91, distance: 183.4
click at [713, 155] on li "Cerrar conversación" at bounding box center [745, 155] width 158 height 28
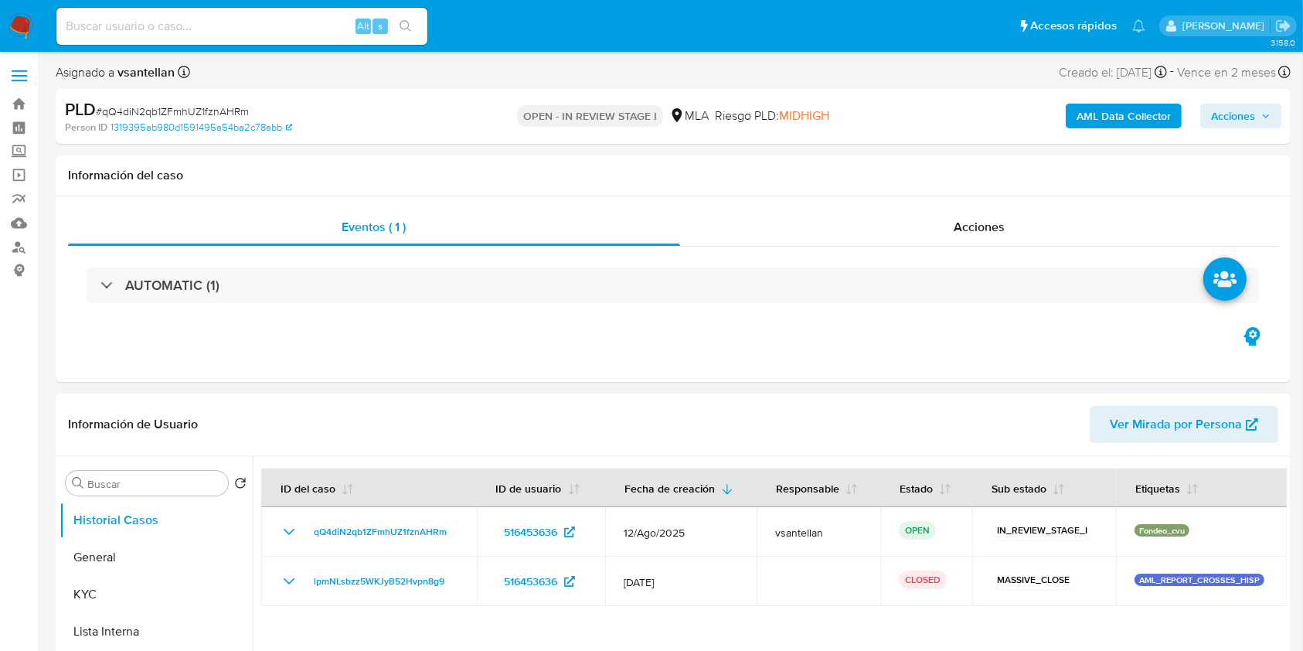
select select "10"
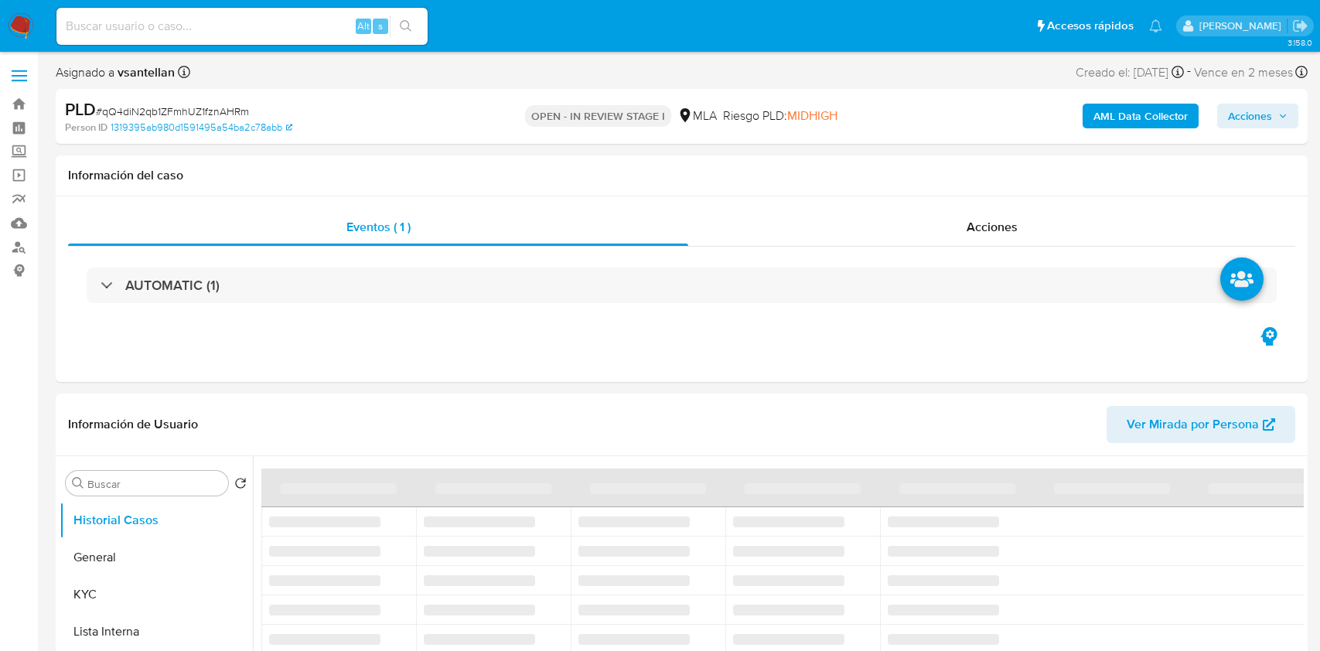
select select "10"
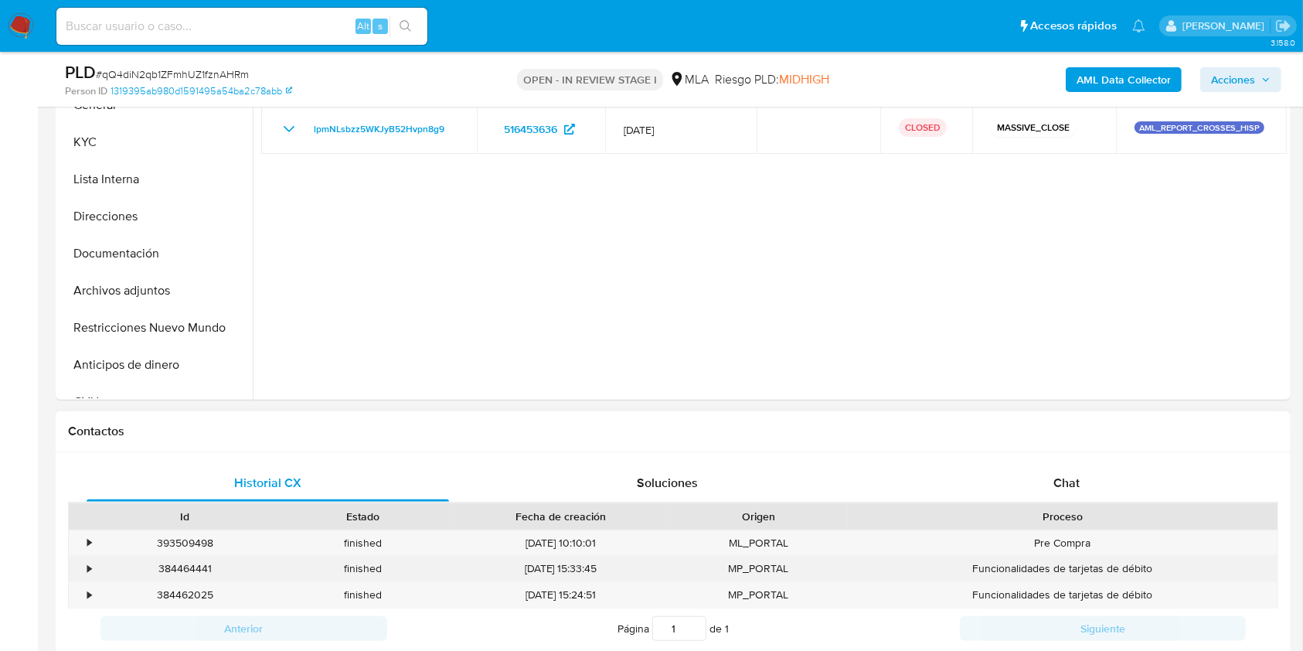
scroll to position [412, 0]
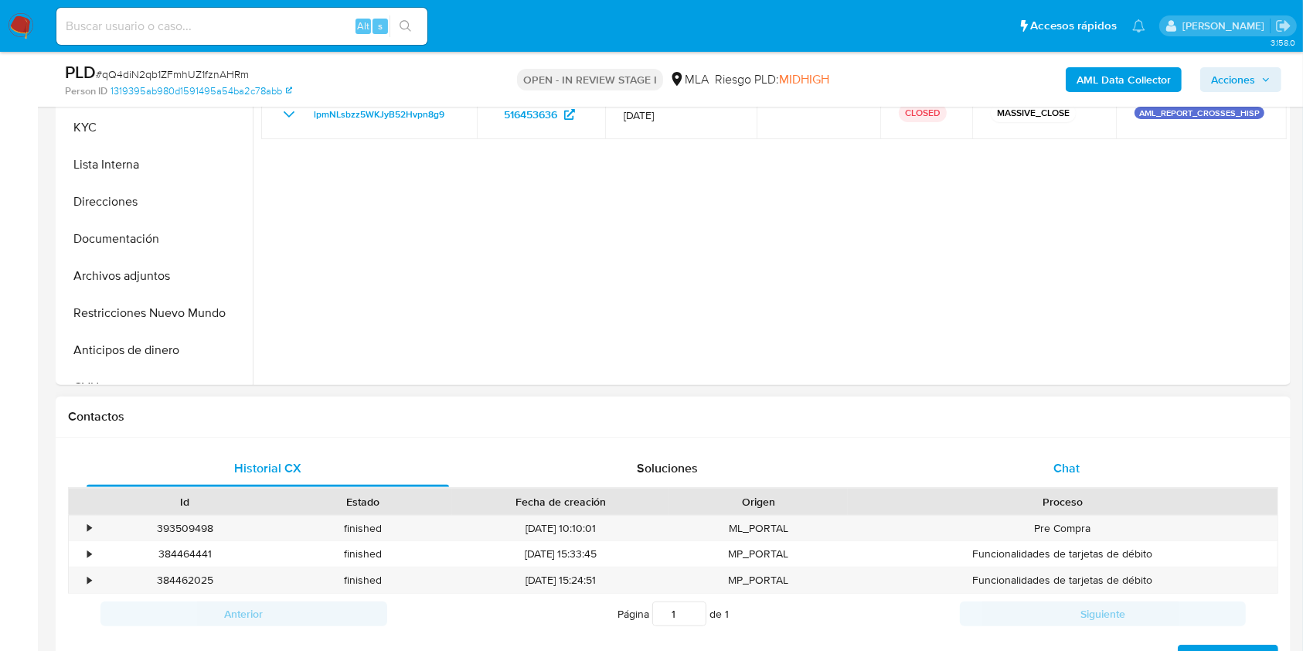
click at [1119, 479] on div "Chat" at bounding box center [1067, 468] width 363 height 37
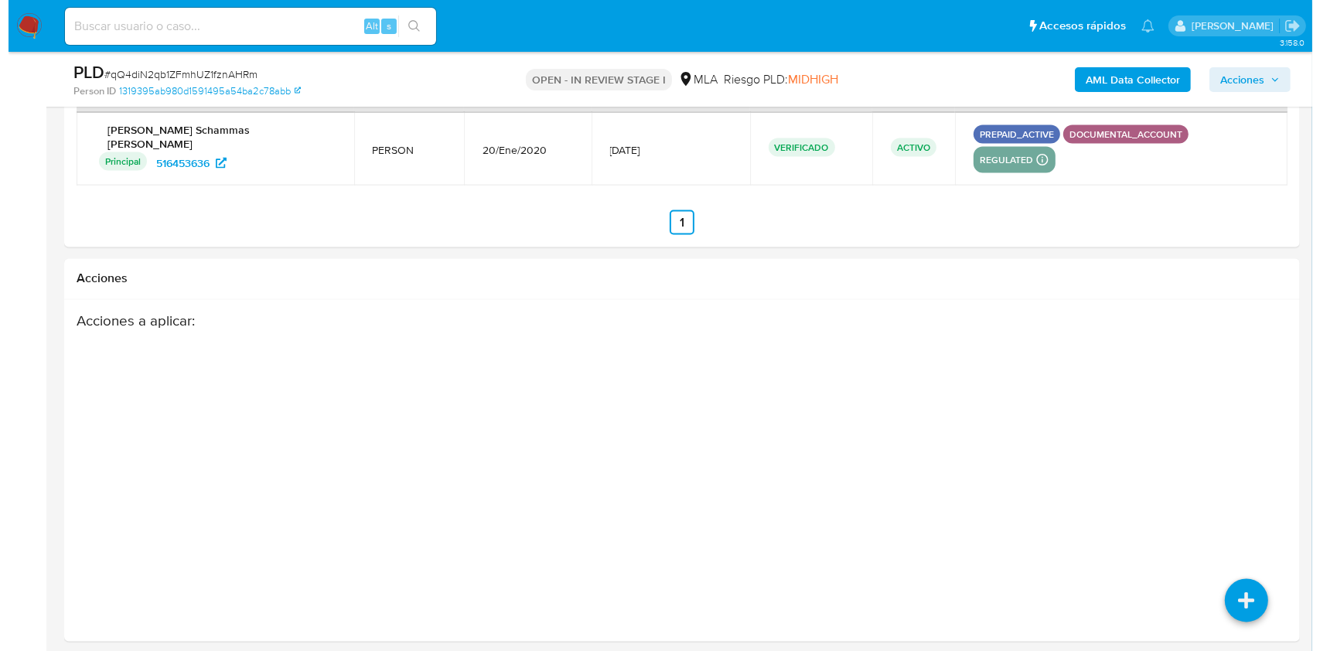
scroll to position [2733, 0]
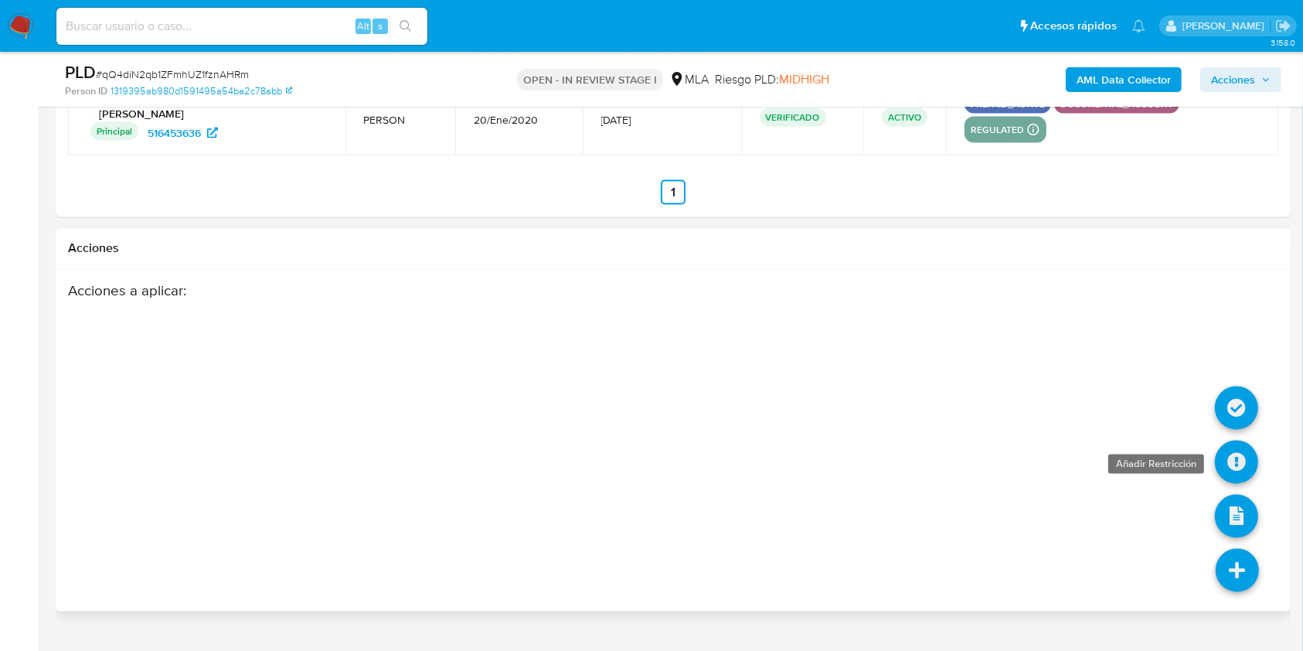
click at [1233, 441] on icon at bounding box center [1236, 462] width 43 height 43
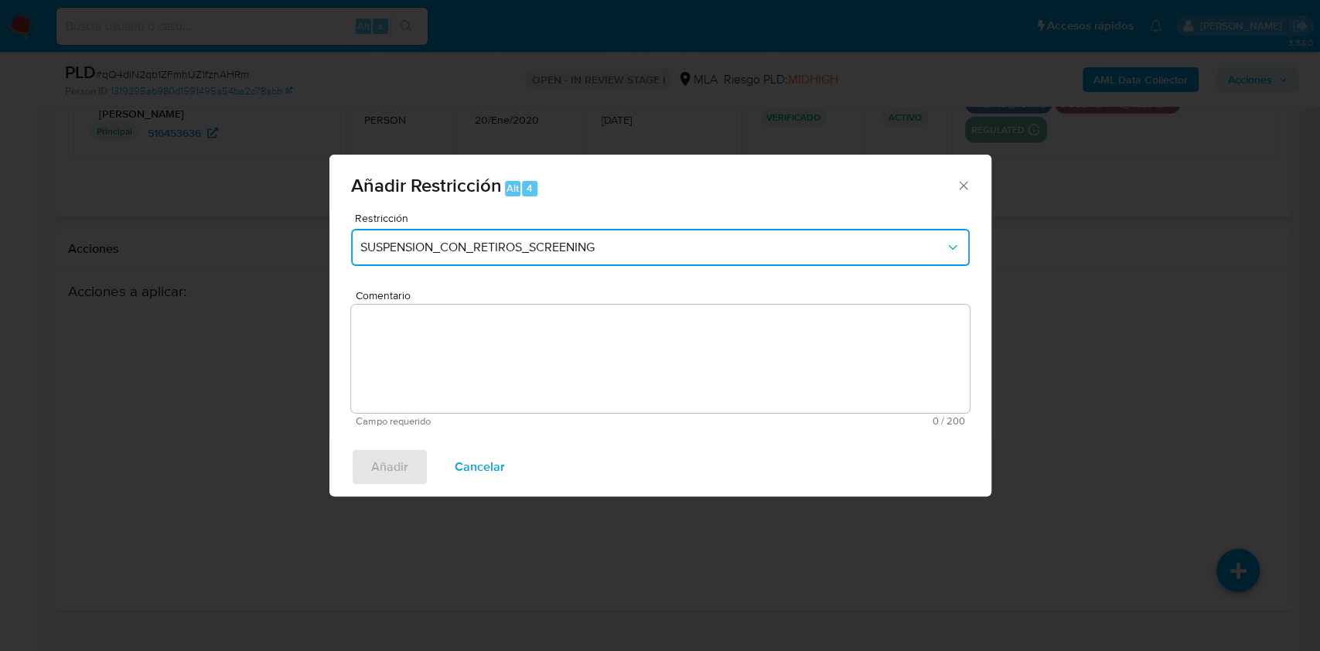
click at [550, 240] on span "SUSPENSION_CON_RETIROS_SCREENING" at bounding box center [652, 247] width 584 height 15
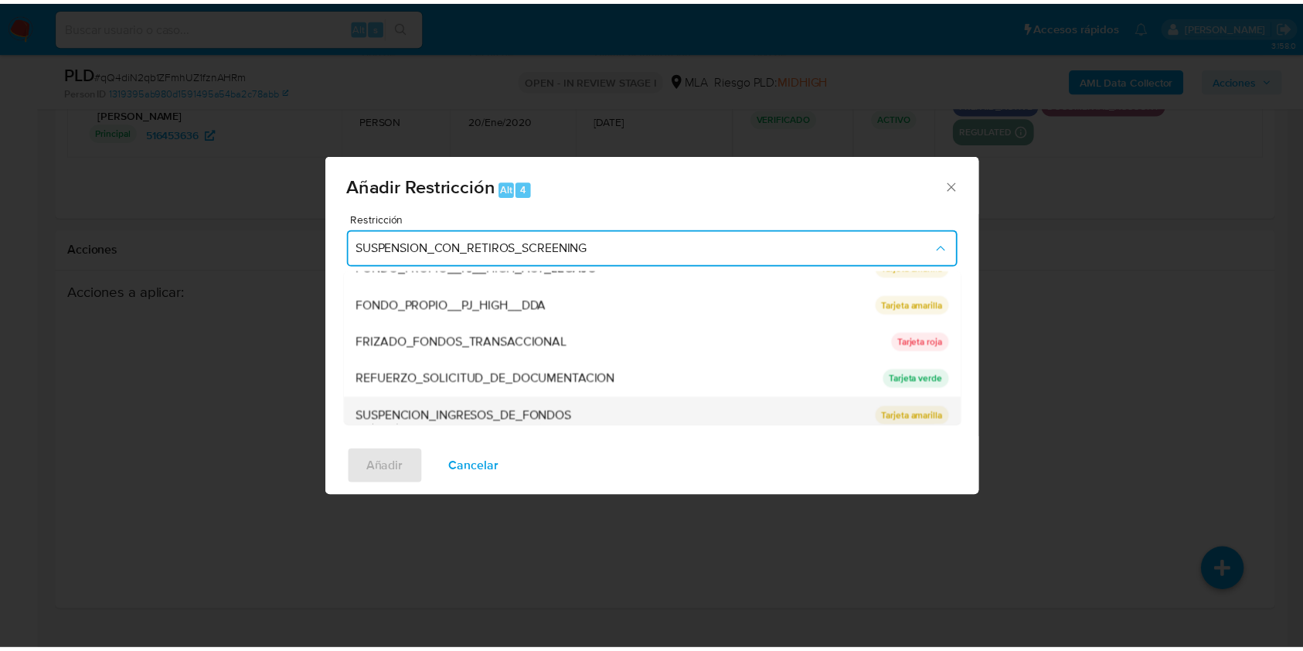
scroll to position [328, 0]
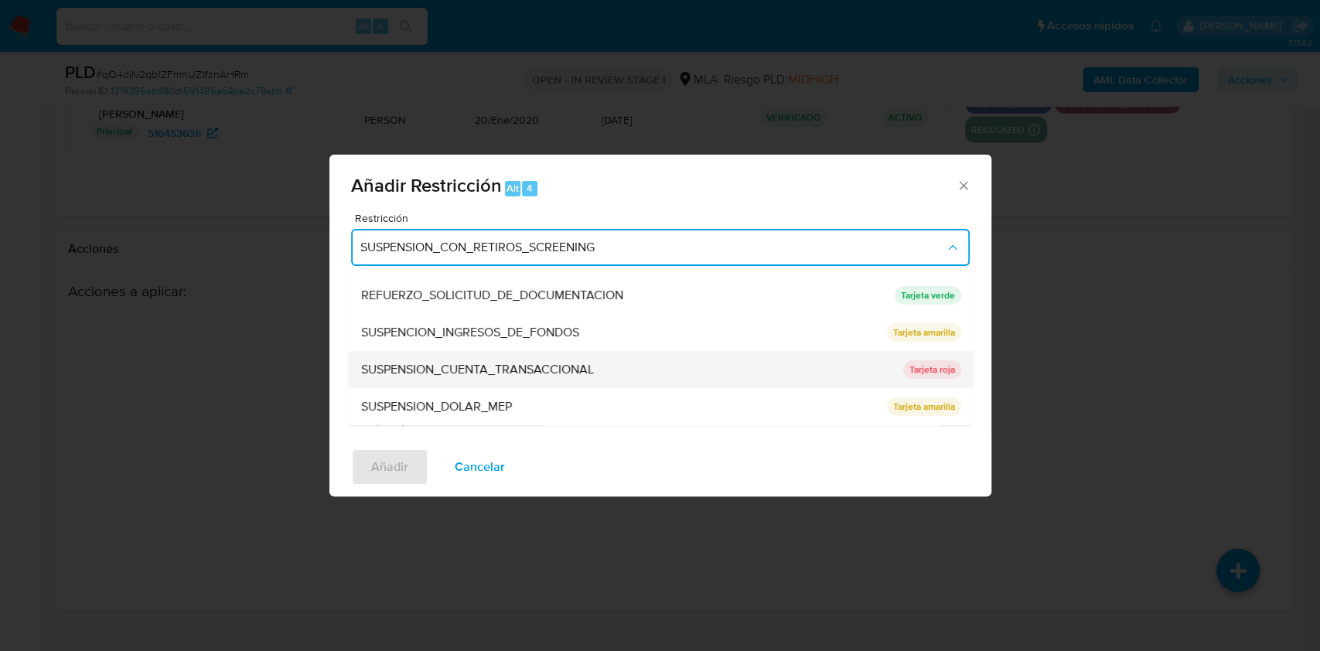
click at [898, 376] on li "SUSPENSION_CUENTA_TRANSACCIONAL SUSPENSION_CUENTA_TRANSACCIONAL Tarjeta roja" at bounding box center [660, 369] width 625 height 37
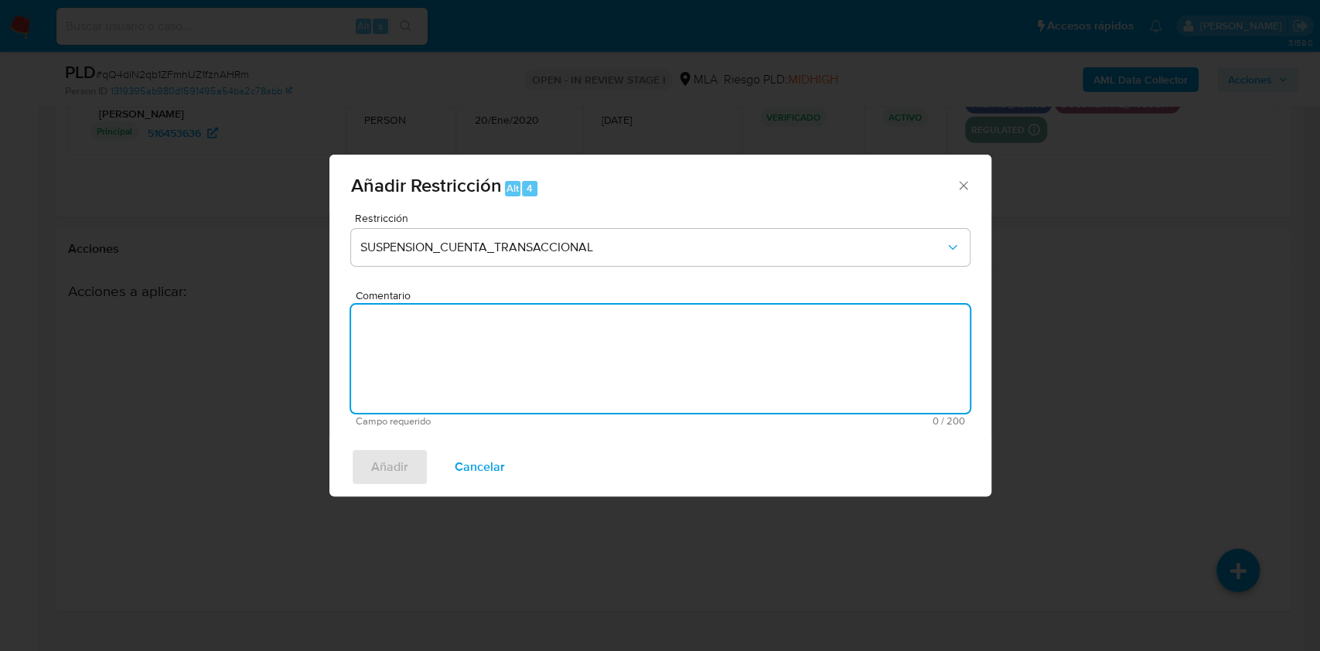
click at [587, 325] on textarea "Comentario" at bounding box center [660, 359] width 618 height 108
type textarea "AML"
click at [396, 451] on span "Añadir" at bounding box center [389, 467] width 37 height 34
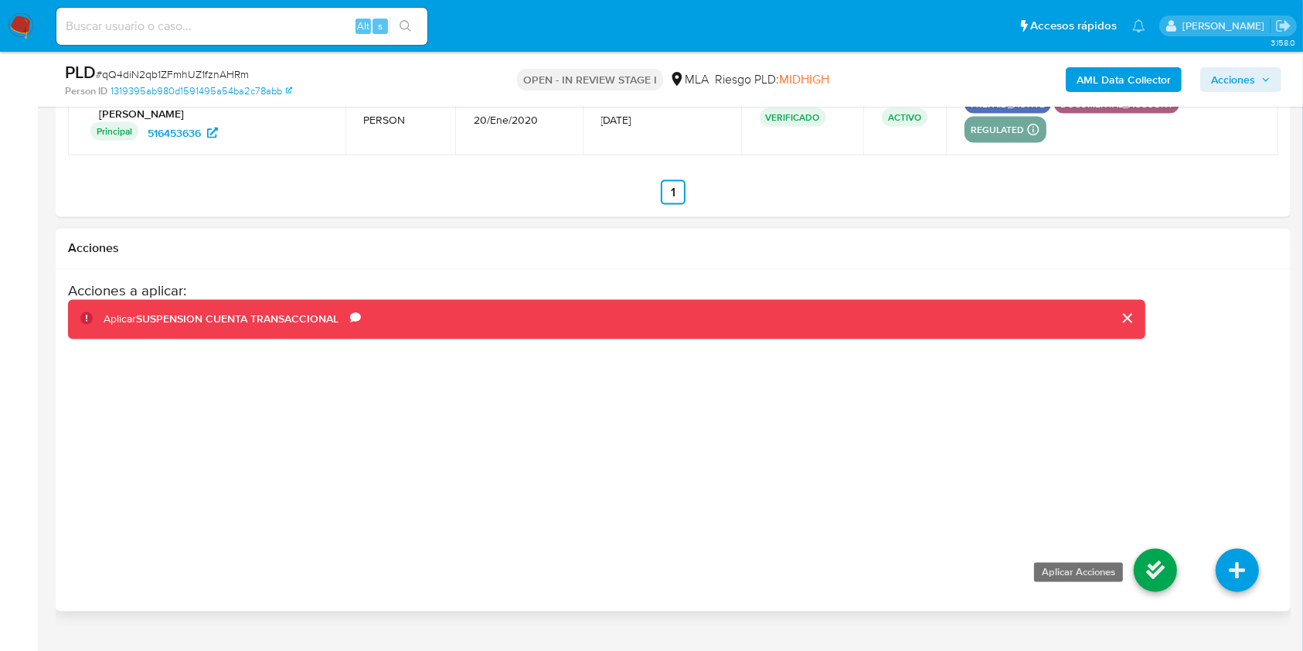
click at [1156, 549] on icon at bounding box center [1155, 570] width 43 height 43
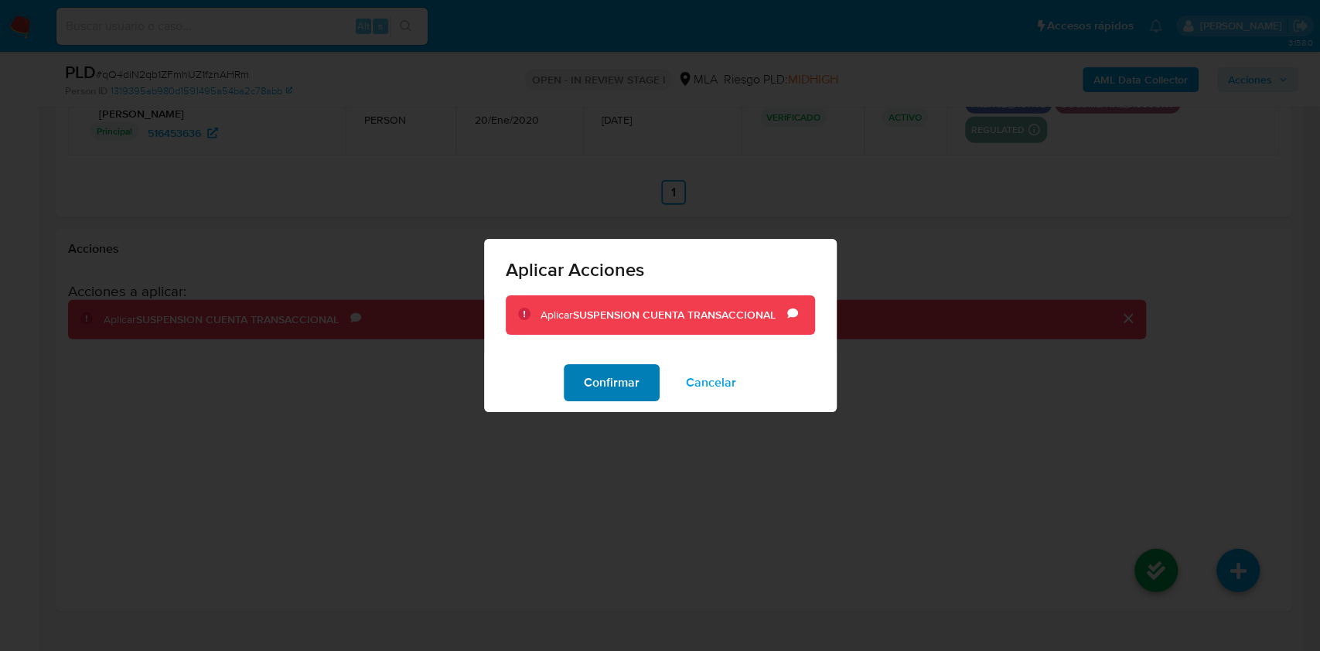
click at [591, 391] on span "Confirmar" at bounding box center [612, 383] width 56 height 34
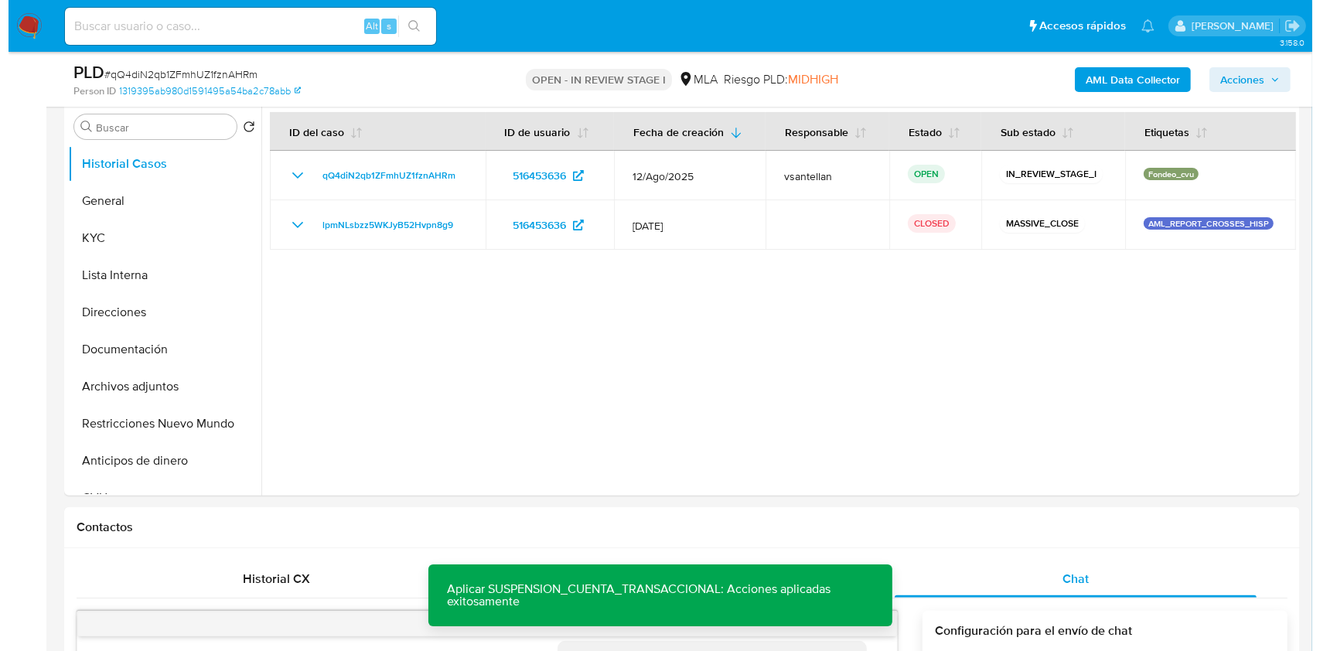
scroll to position [290, 0]
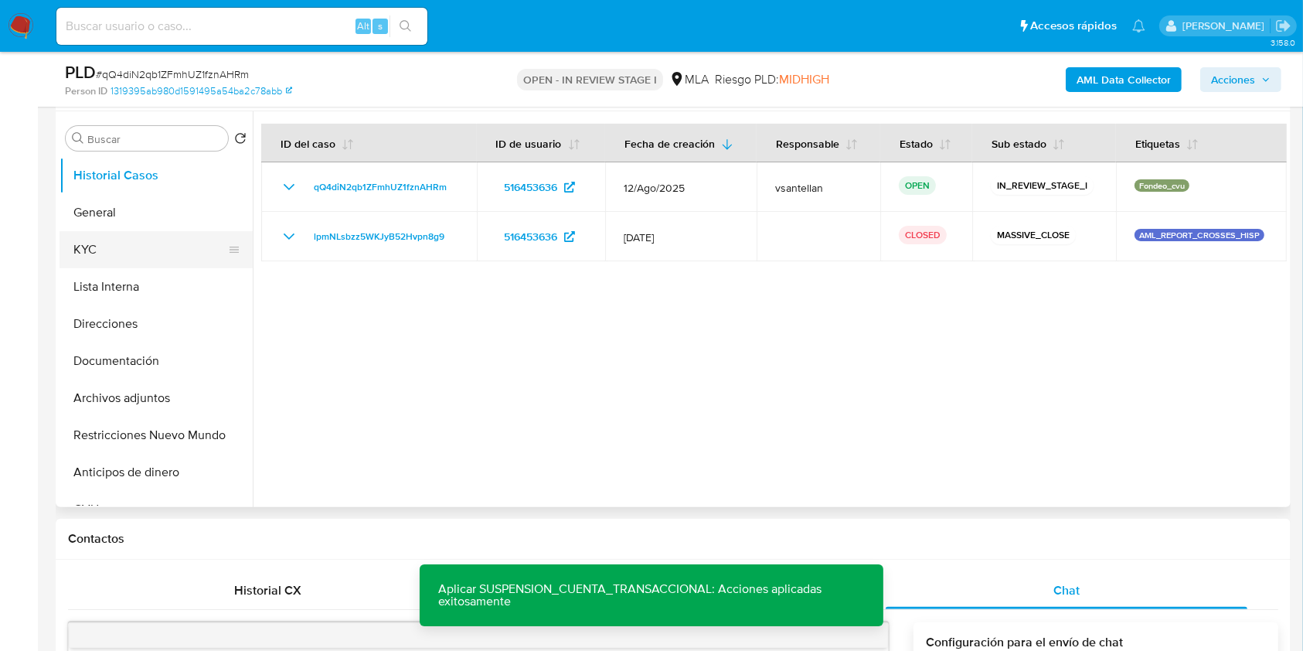
click at [98, 242] on button "KYC" at bounding box center [150, 249] width 181 height 37
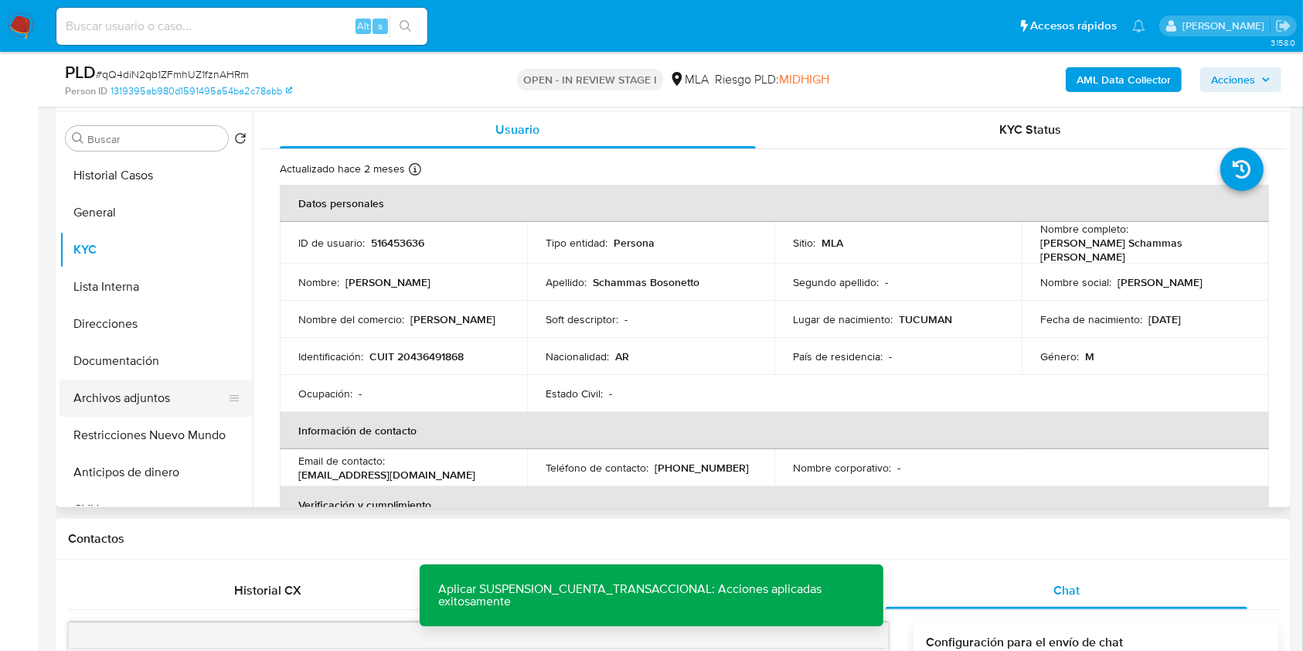
click at [148, 398] on button "Archivos adjuntos" at bounding box center [150, 398] width 181 height 37
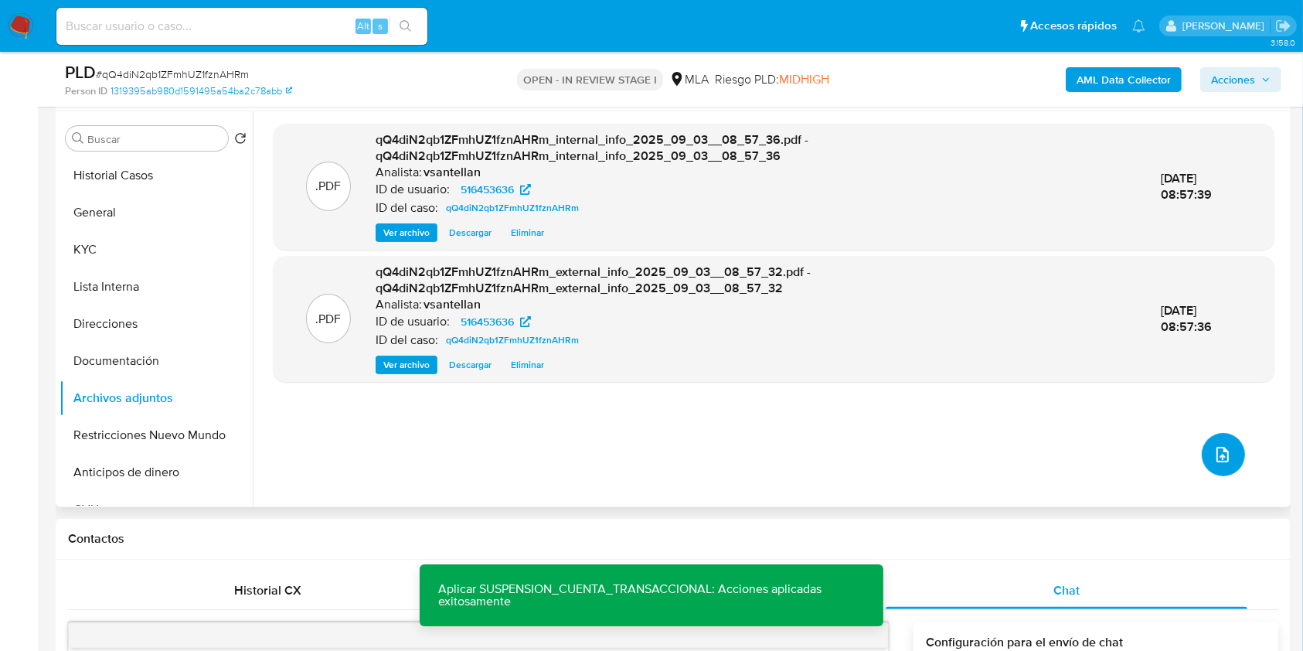
click at [1224, 447] on span "upload-file" at bounding box center [1223, 454] width 19 height 19
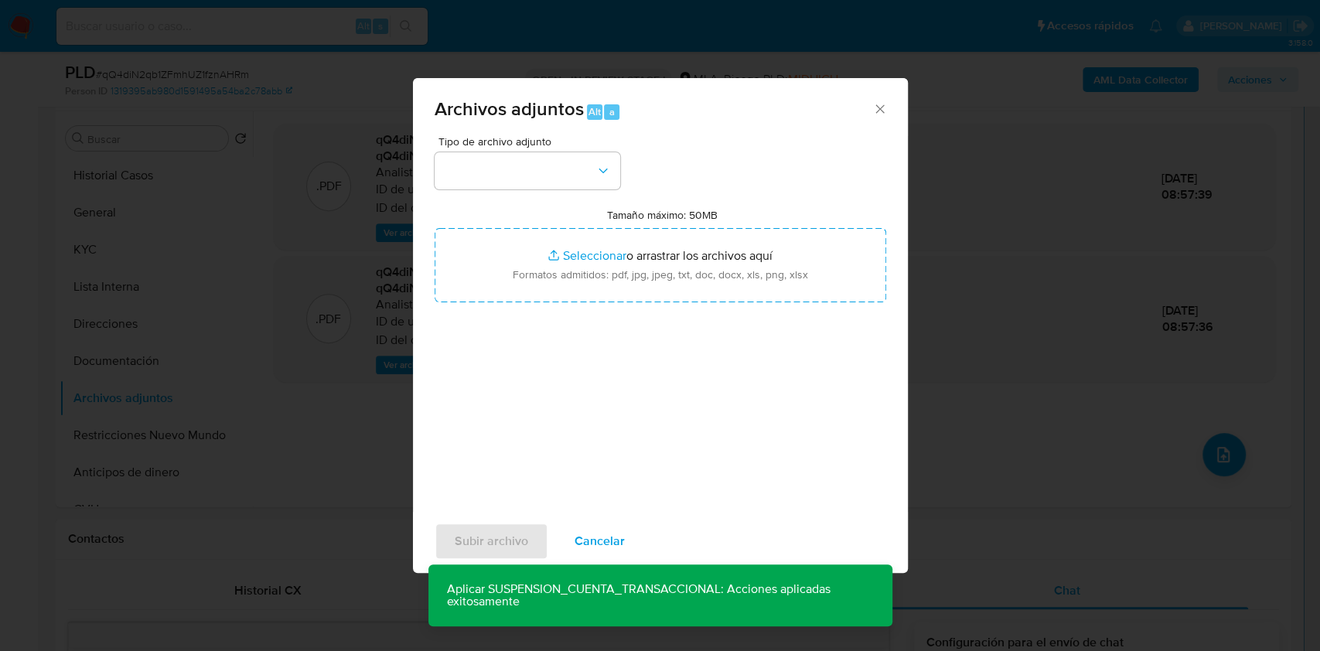
click at [544, 198] on div "Tipo de archivo adjunto Tamaño máximo: 50MB Seleccionar archivos Seleccionar o …" at bounding box center [659, 318] width 451 height 365
click at [540, 182] on button "button" at bounding box center [527, 170] width 186 height 37
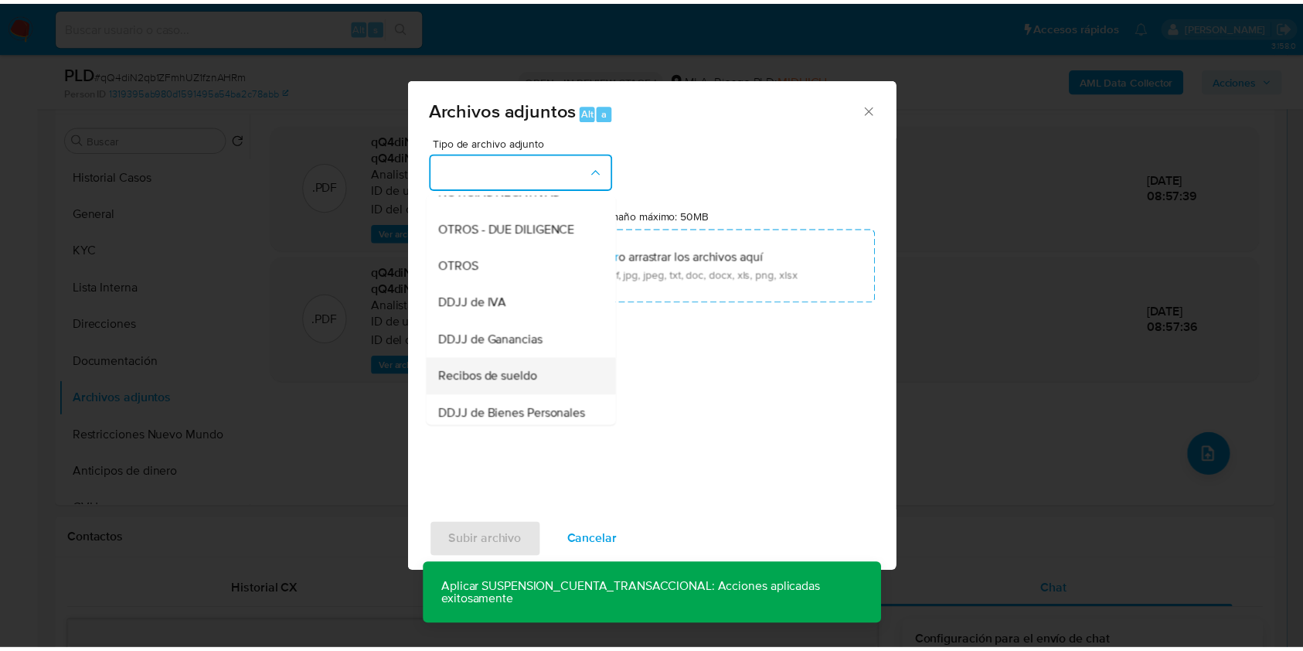
scroll to position [309, 0]
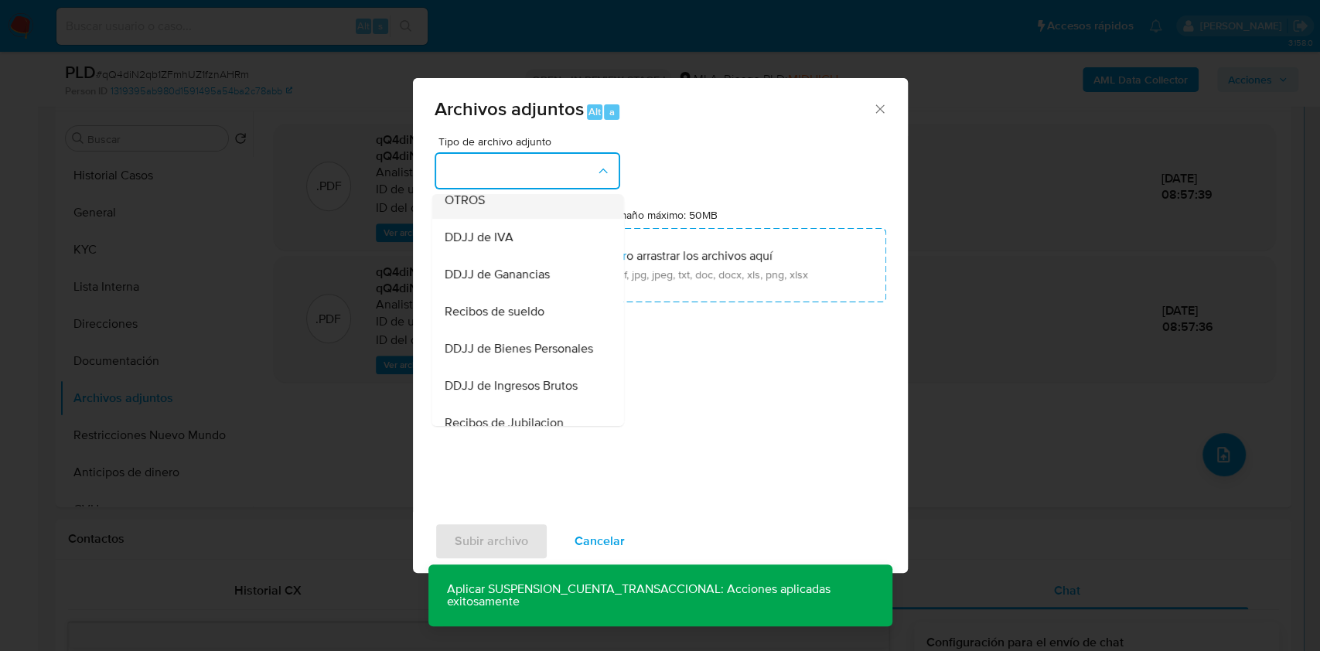
click at [489, 209] on div "OTROS" at bounding box center [523, 200] width 158 height 37
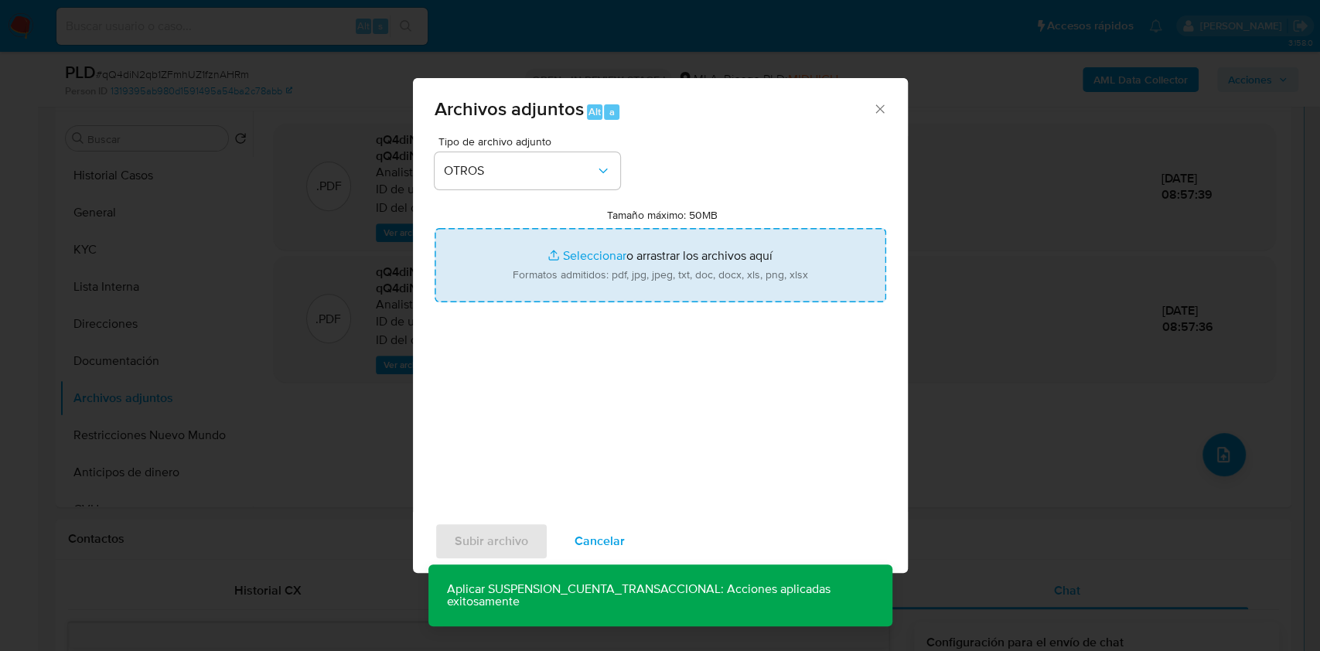
click at [573, 281] on input "Tamaño máximo: 50MB Seleccionar archivos" at bounding box center [659, 265] width 451 height 74
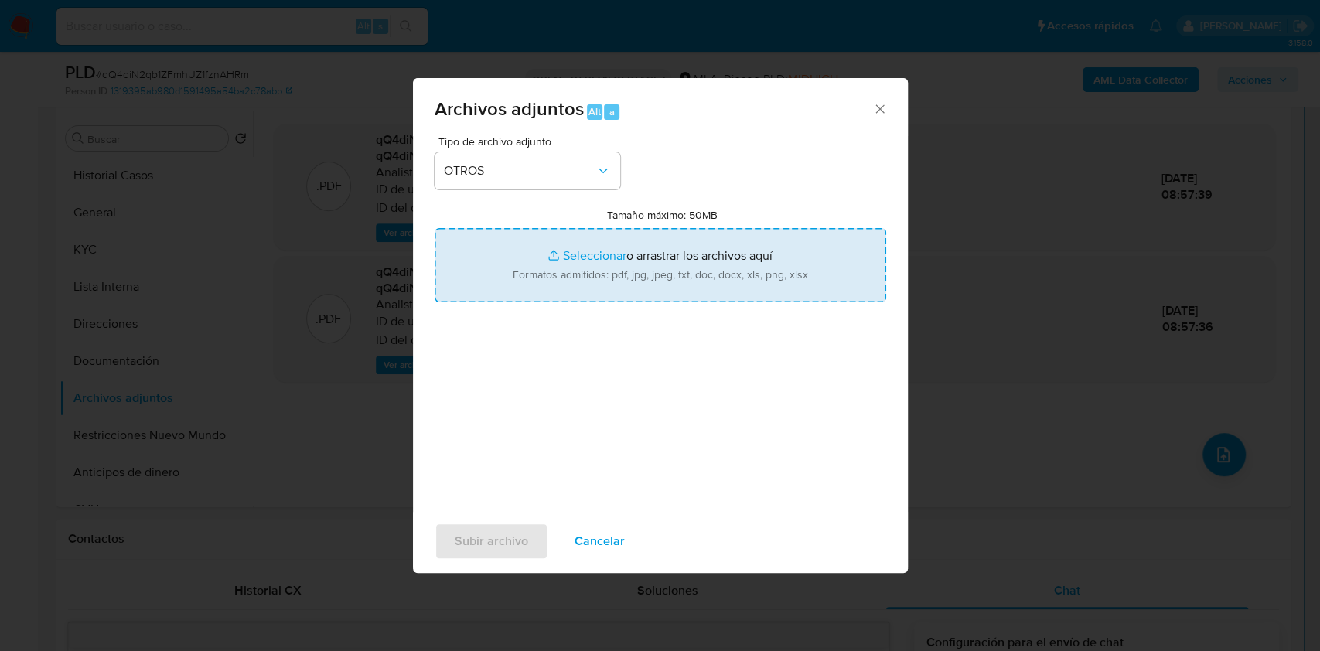
type input "C:\fakepath\Caselog qQ4diN2qb1ZFmhUZ1fznAHRm_2025_08_19_14_03_36.docx"
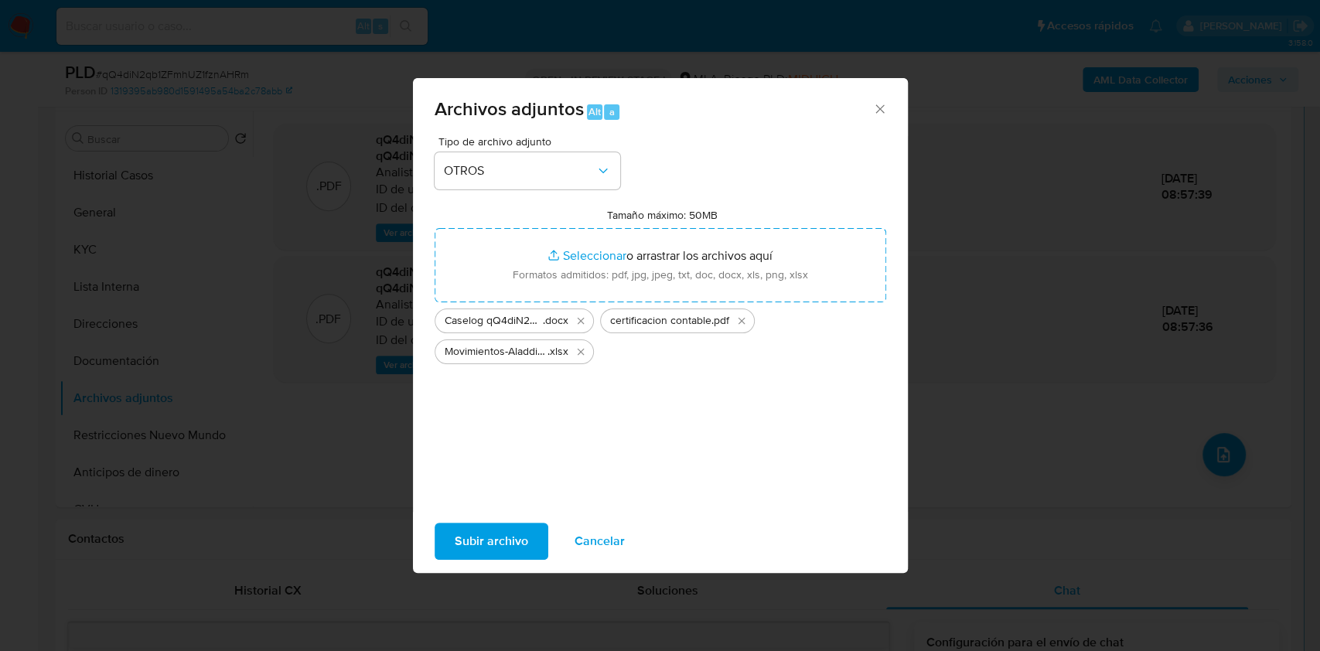
click at [486, 542] on span "Subir archivo" at bounding box center [491, 541] width 73 height 34
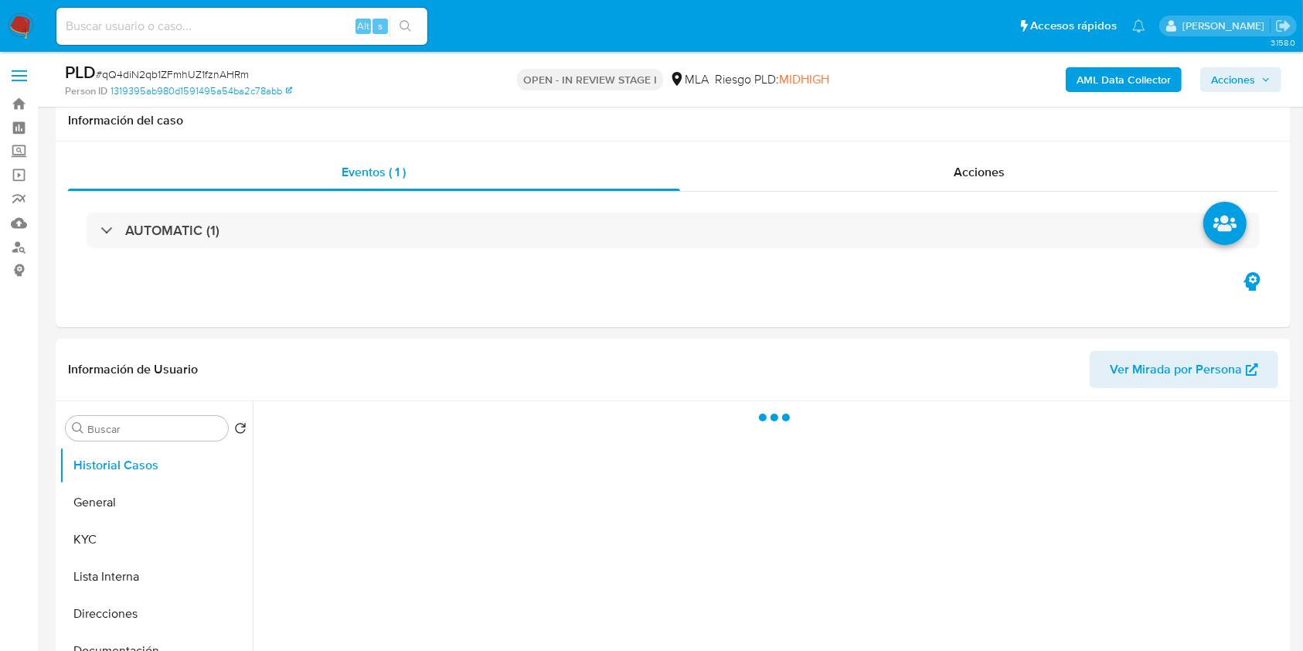
scroll to position [506, 0]
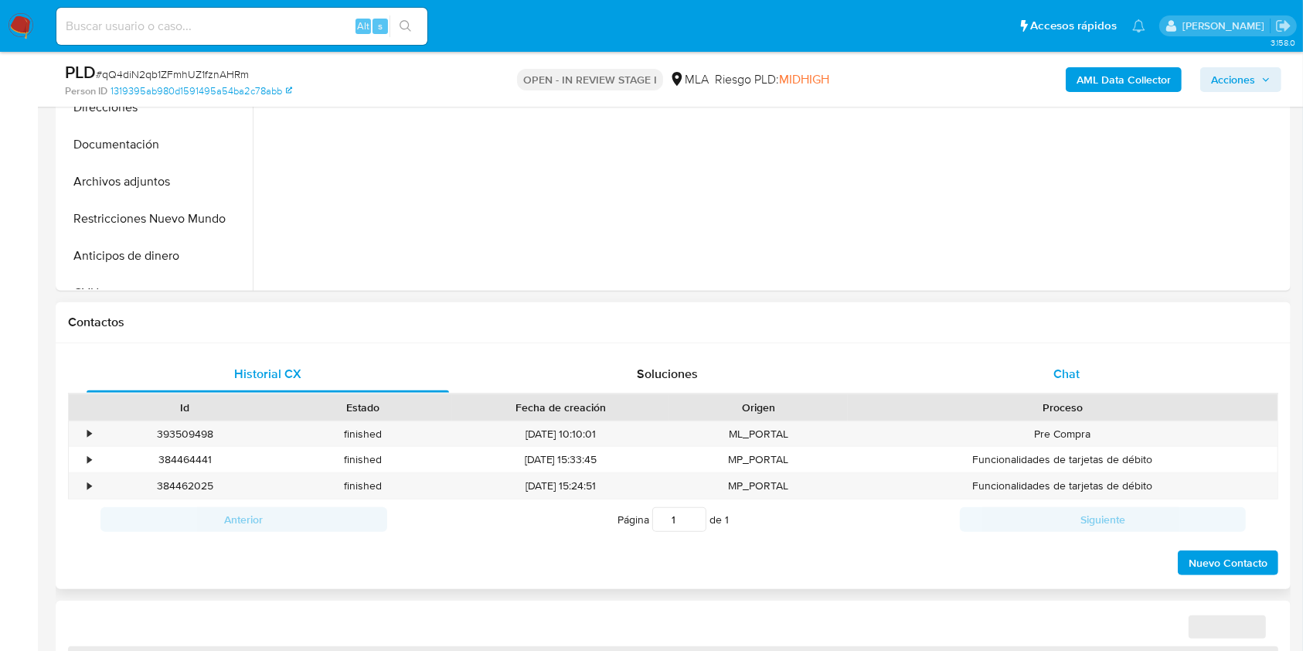
click at [1139, 385] on div "Chat" at bounding box center [1067, 374] width 363 height 37
select select "10"
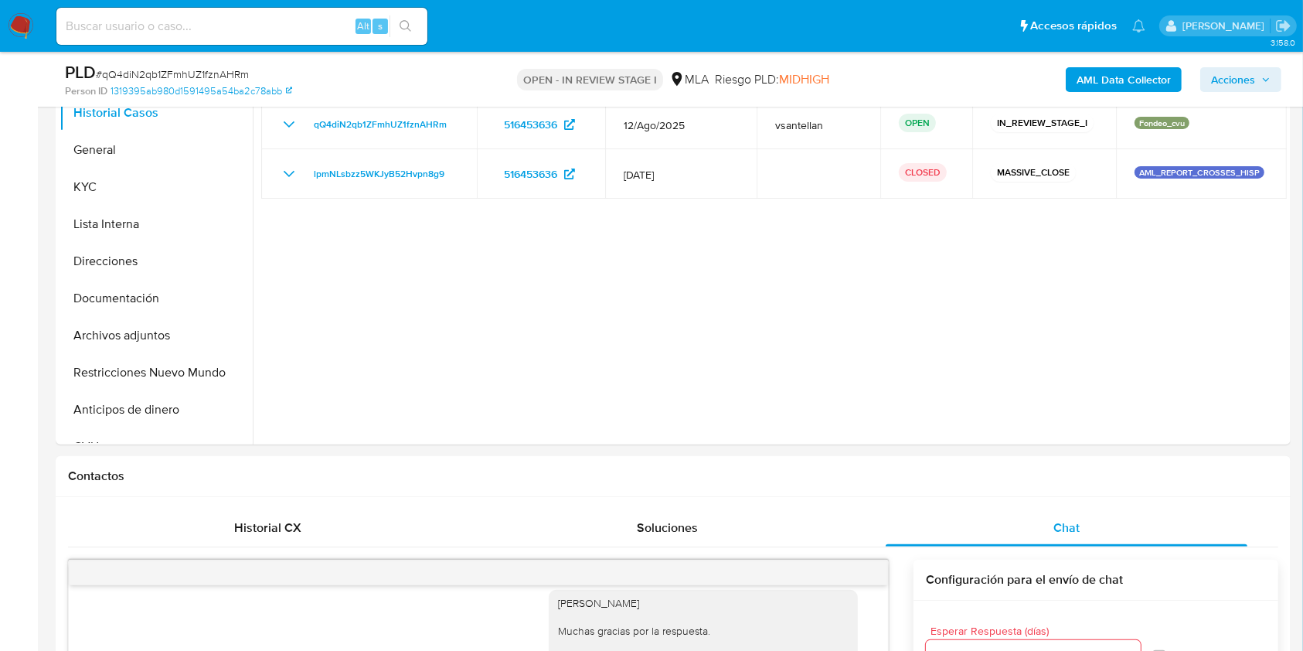
scroll to position [345, 0]
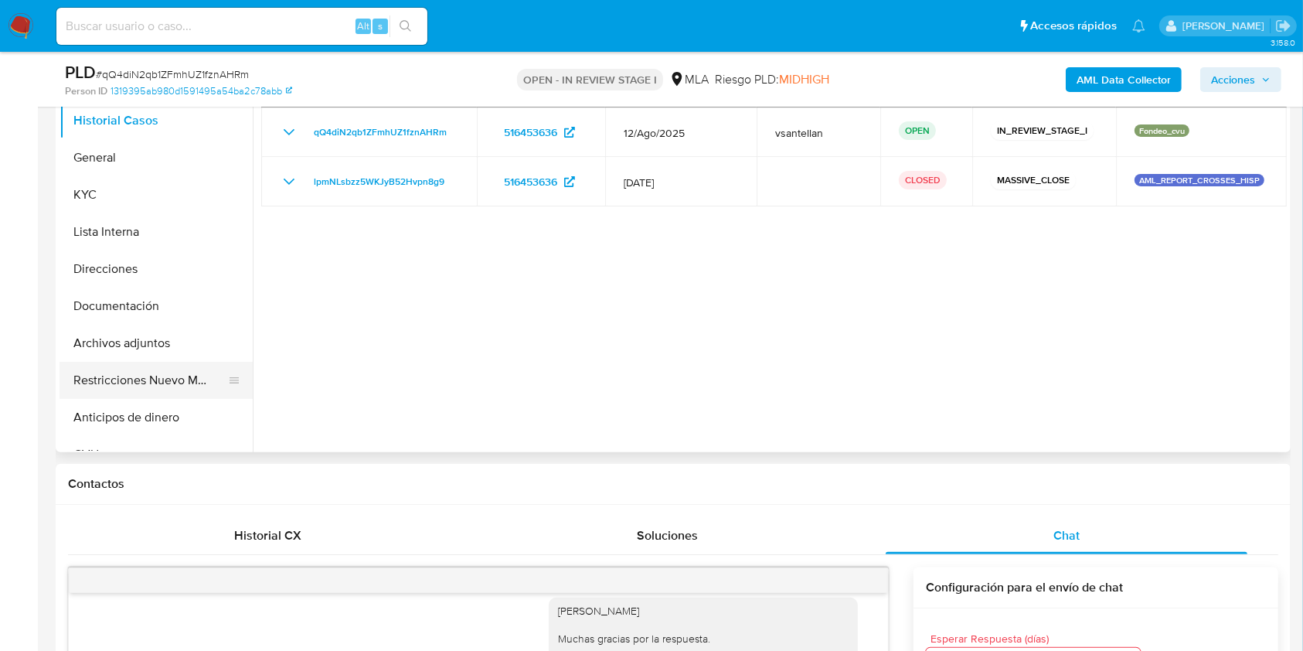
drag, startPoint x: 186, startPoint y: 372, endPoint x: 215, endPoint y: 371, distance: 28.6
click at [186, 373] on button "Restricciones Nuevo Mundo" at bounding box center [150, 380] width 181 height 37
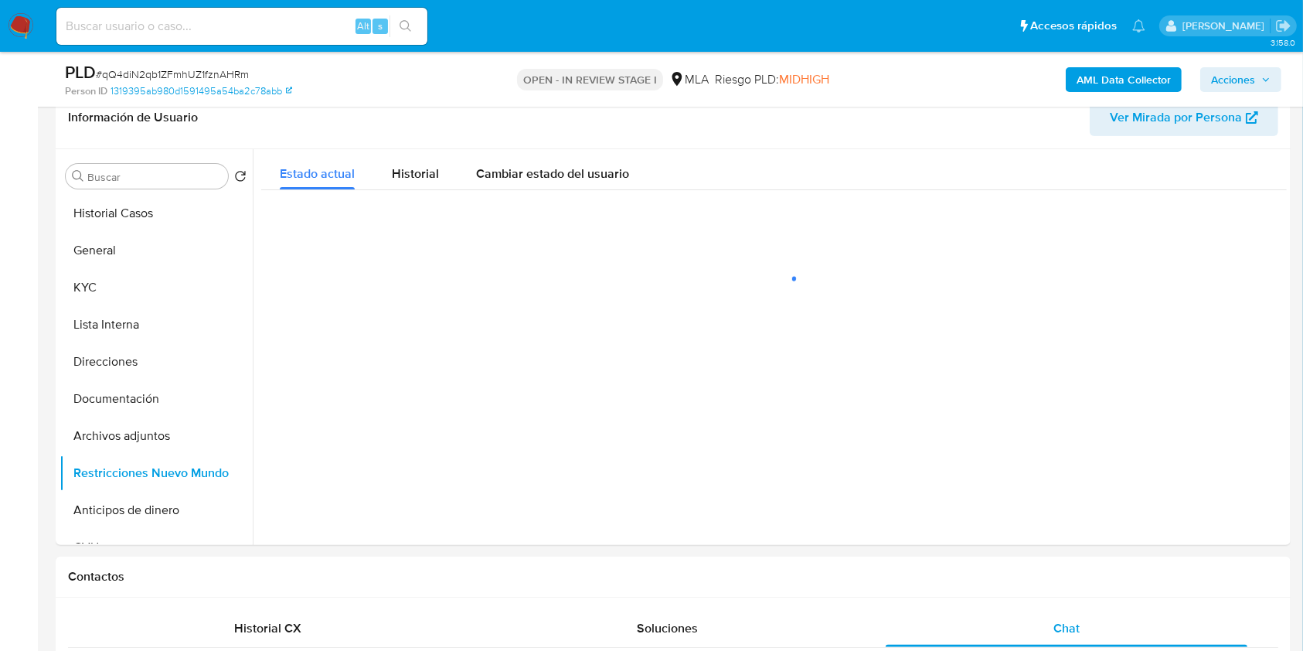
scroll to position [248, 0]
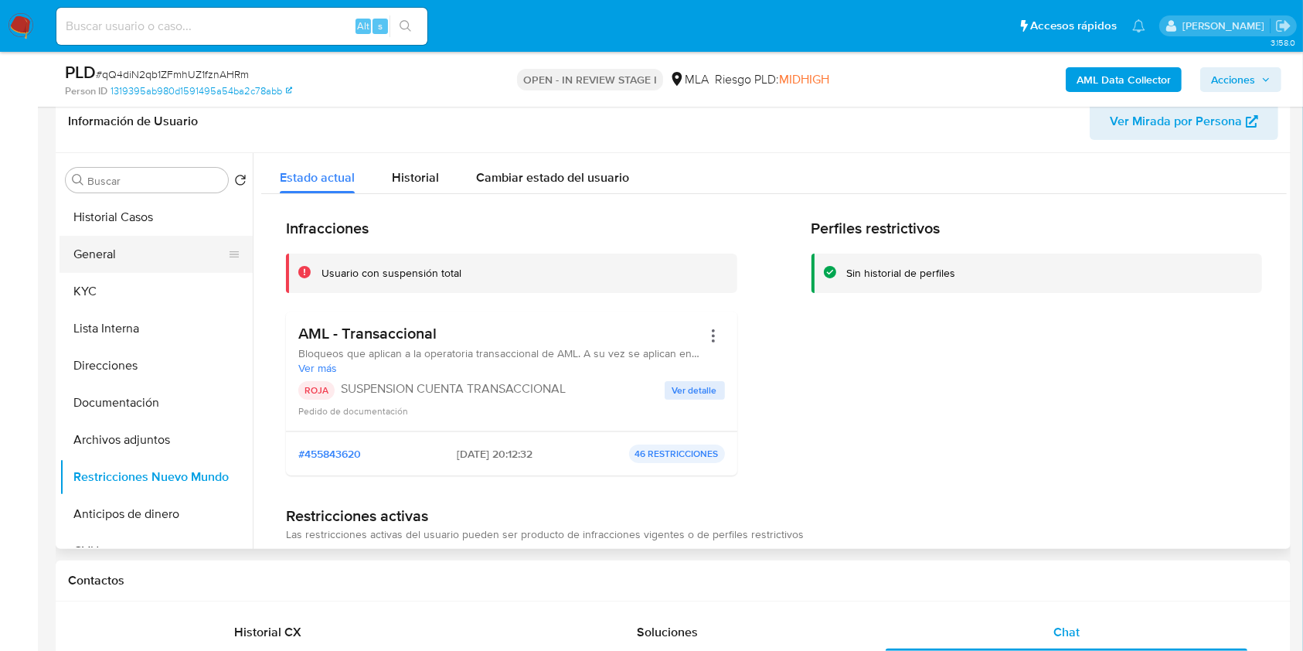
click at [156, 252] on button "General" at bounding box center [150, 254] width 181 height 37
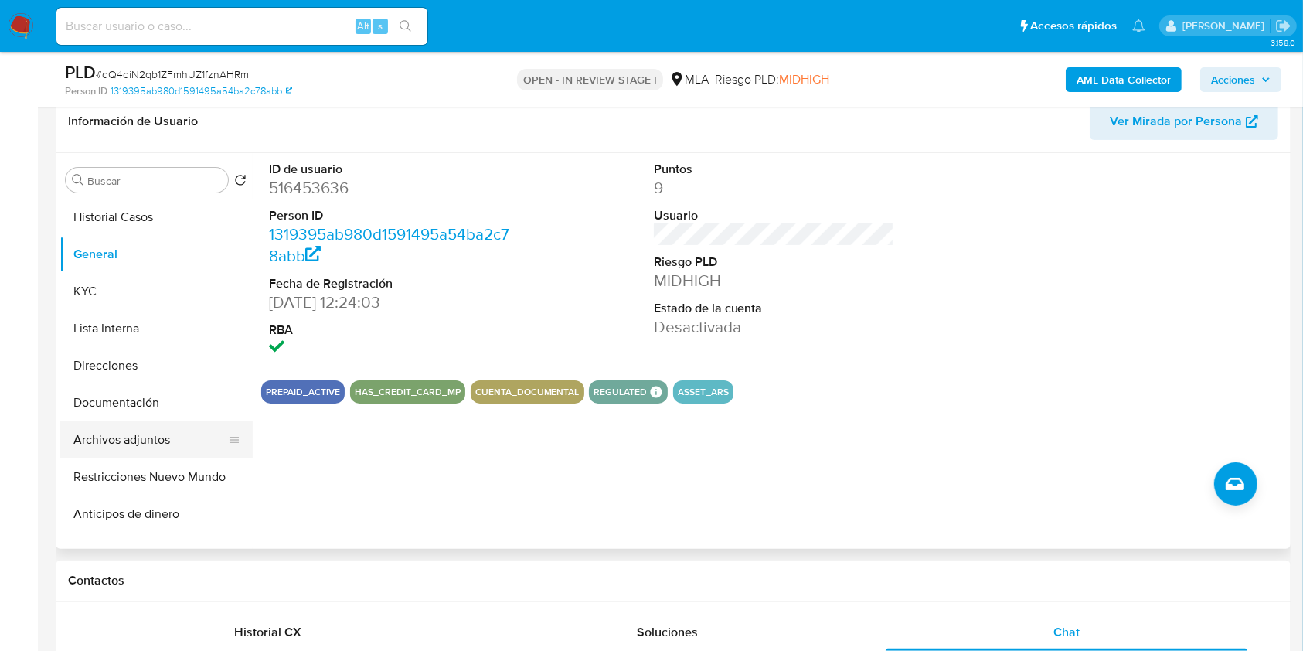
click at [144, 433] on button "Archivos adjuntos" at bounding box center [150, 439] width 181 height 37
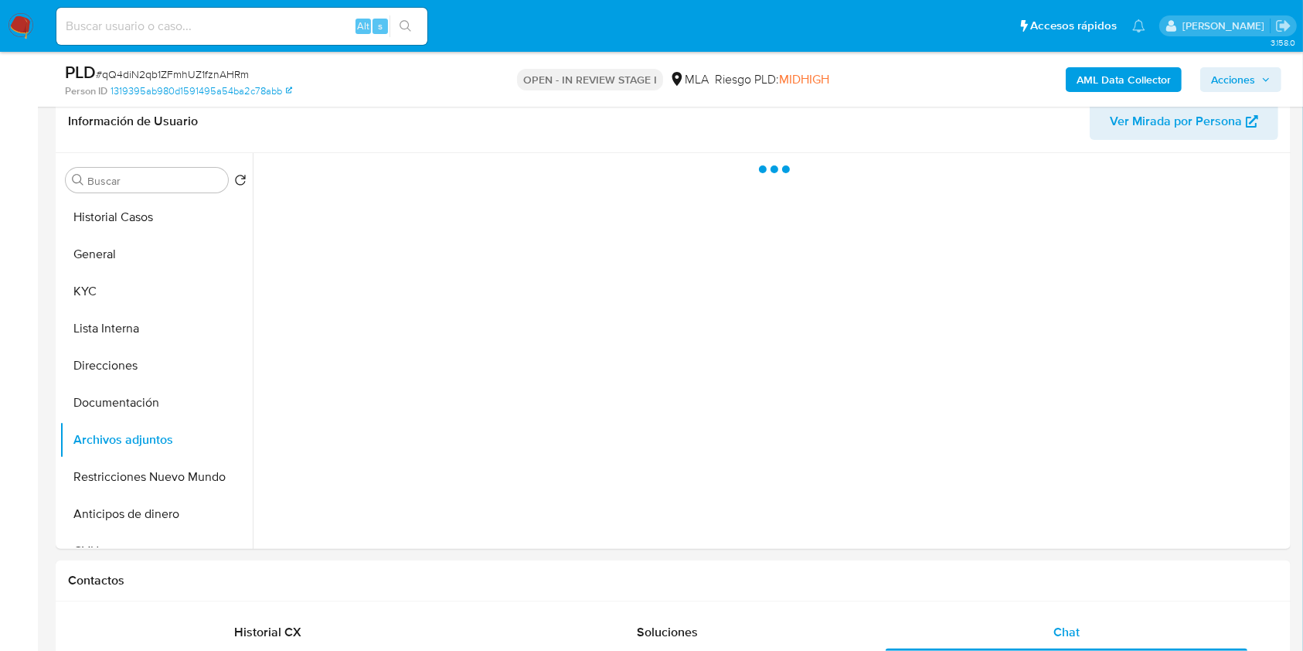
click at [1222, 77] on span "Acciones" at bounding box center [1233, 79] width 44 height 25
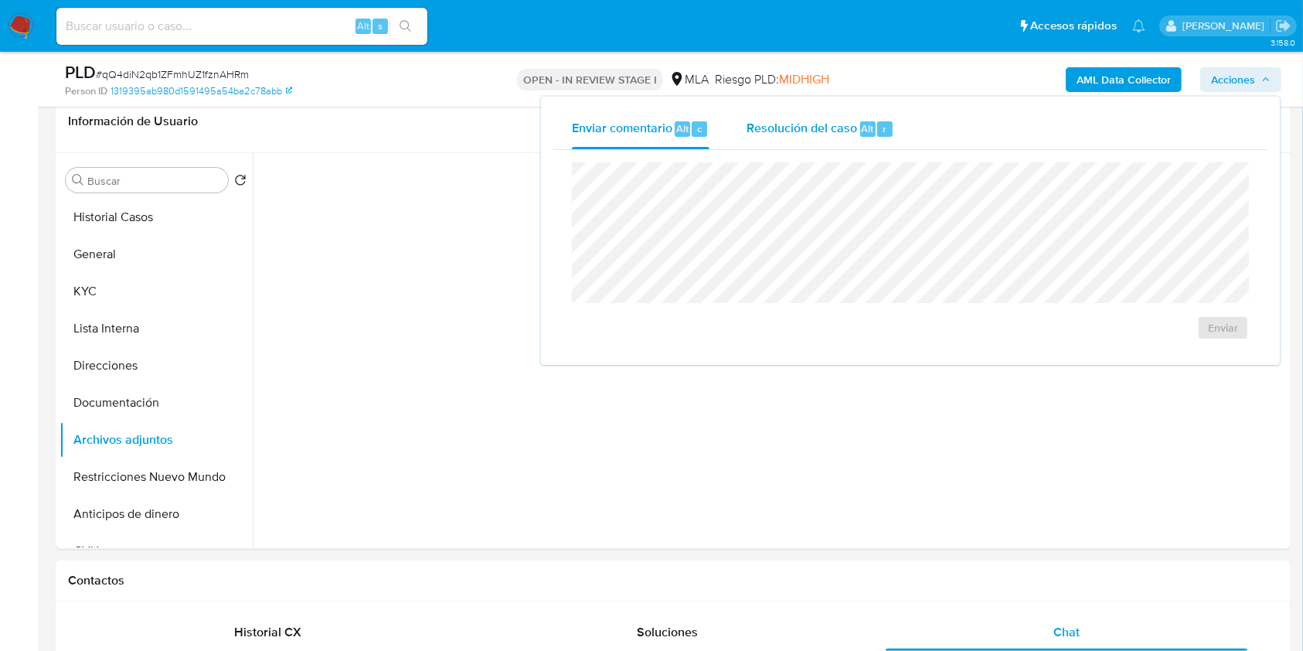
click at [895, 139] on button "Resolución del caso Alt r" at bounding box center [820, 129] width 185 height 40
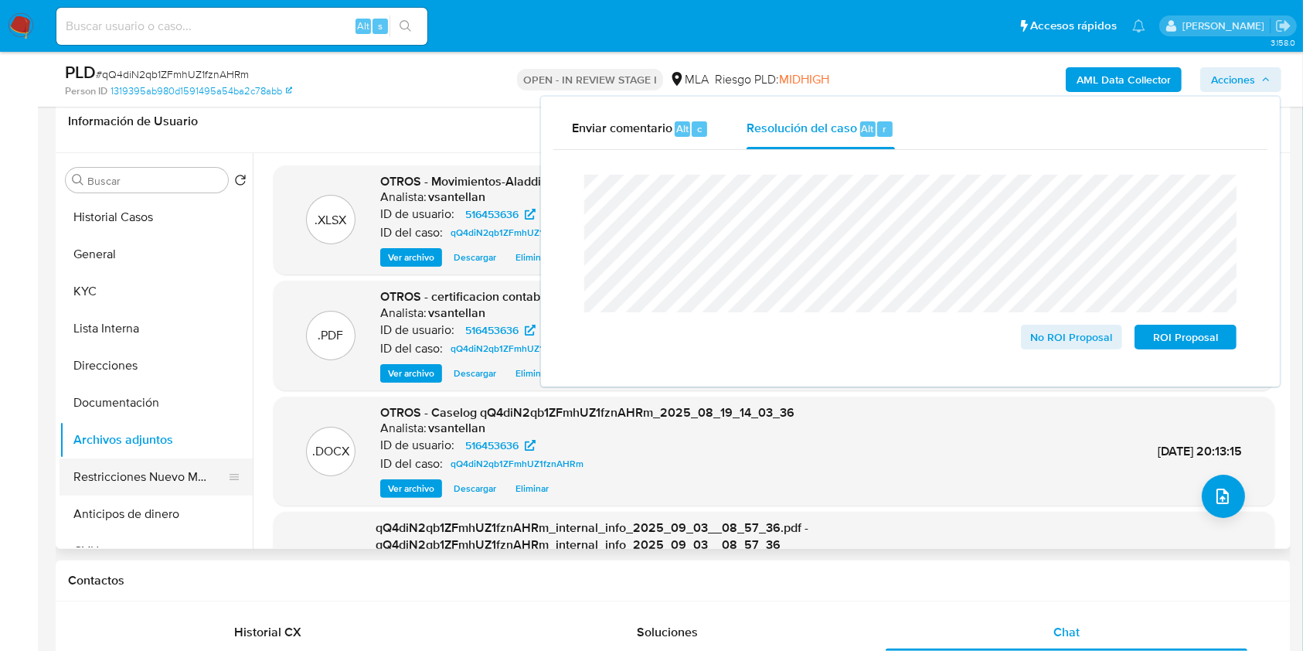
click at [158, 470] on button "Restricciones Nuevo Mundo" at bounding box center [150, 476] width 181 height 37
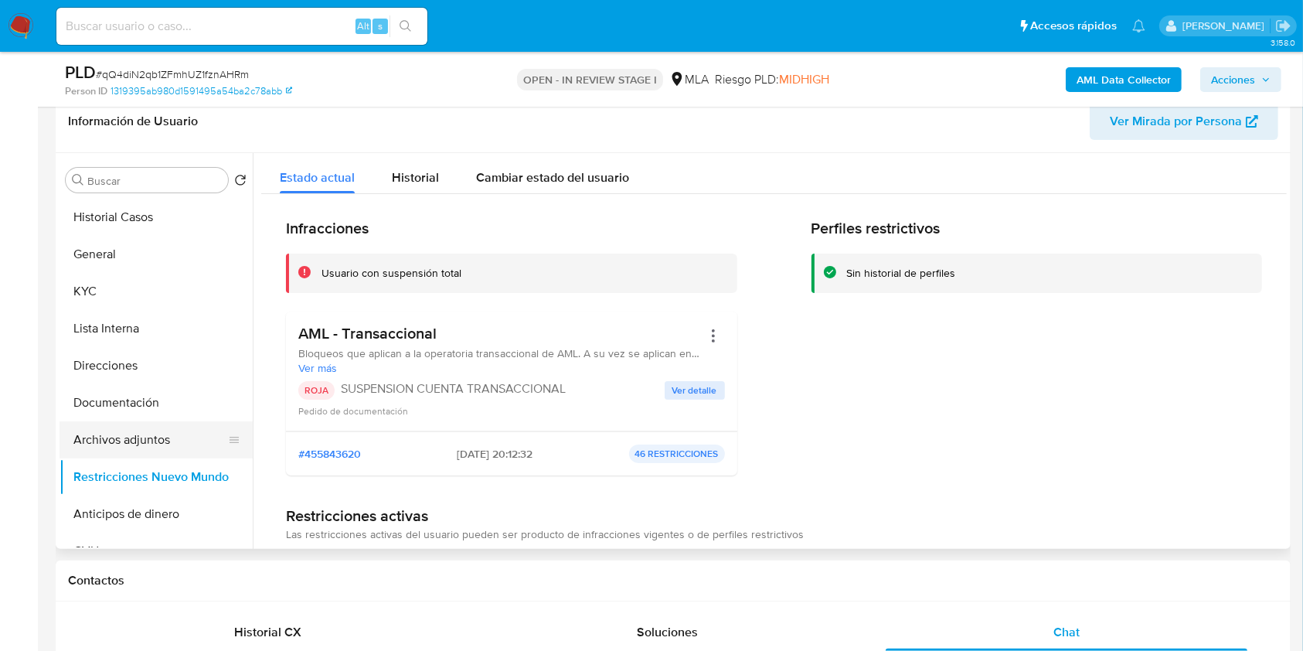
click at [161, 438] on button "Archivos adjuntos" at bounding box center [150, 439] width 181 height 37
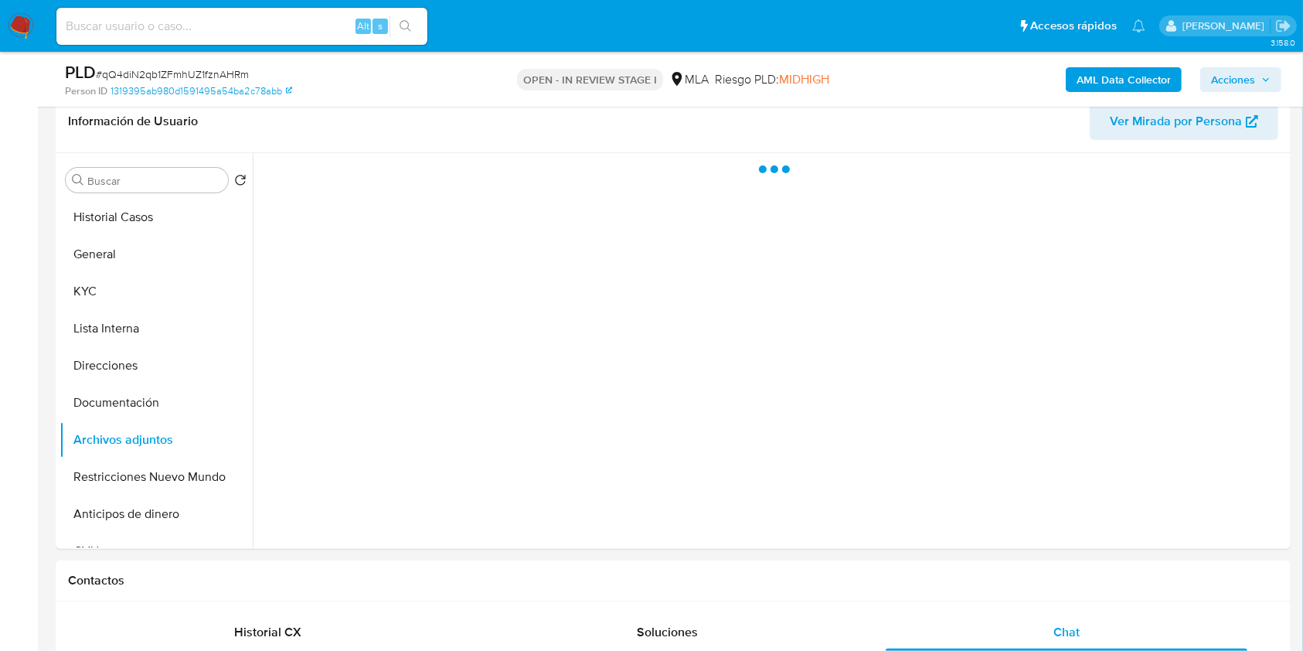
drag, startPoint x: 1228, startPoint y: 82, endPoint x: 1255, endPoint y: 89, distance: 27.2
click at [1229, 82] on span "Acciones" at bounding box center [1233, 79] width 44 height 25
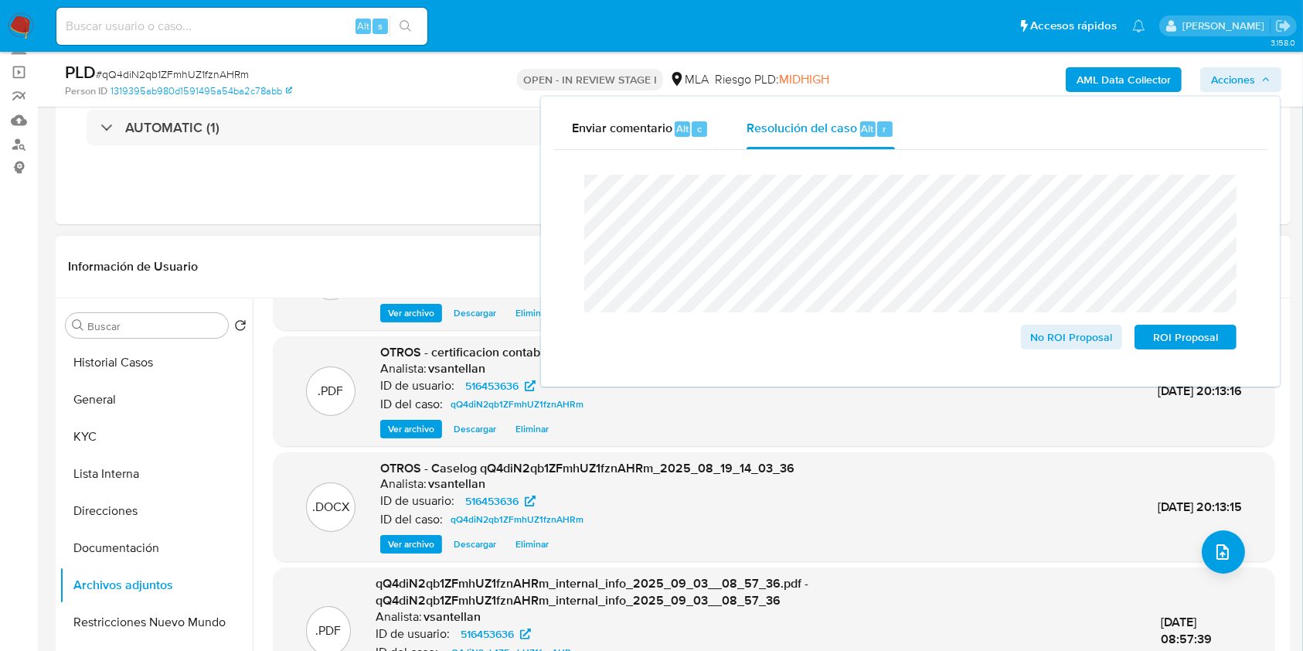
scroll to position [43, 0]
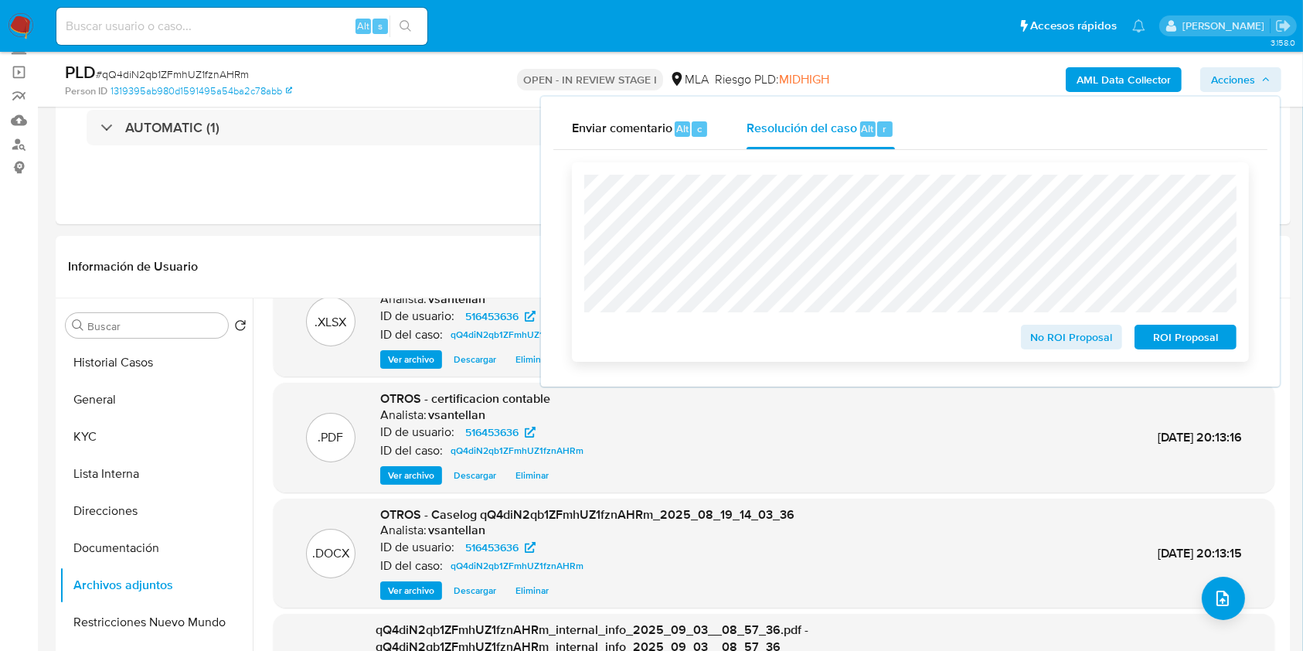
click at [1206, 339] on span "ROI Proposal" at bounding box center [1186, 337] width 80 height 22
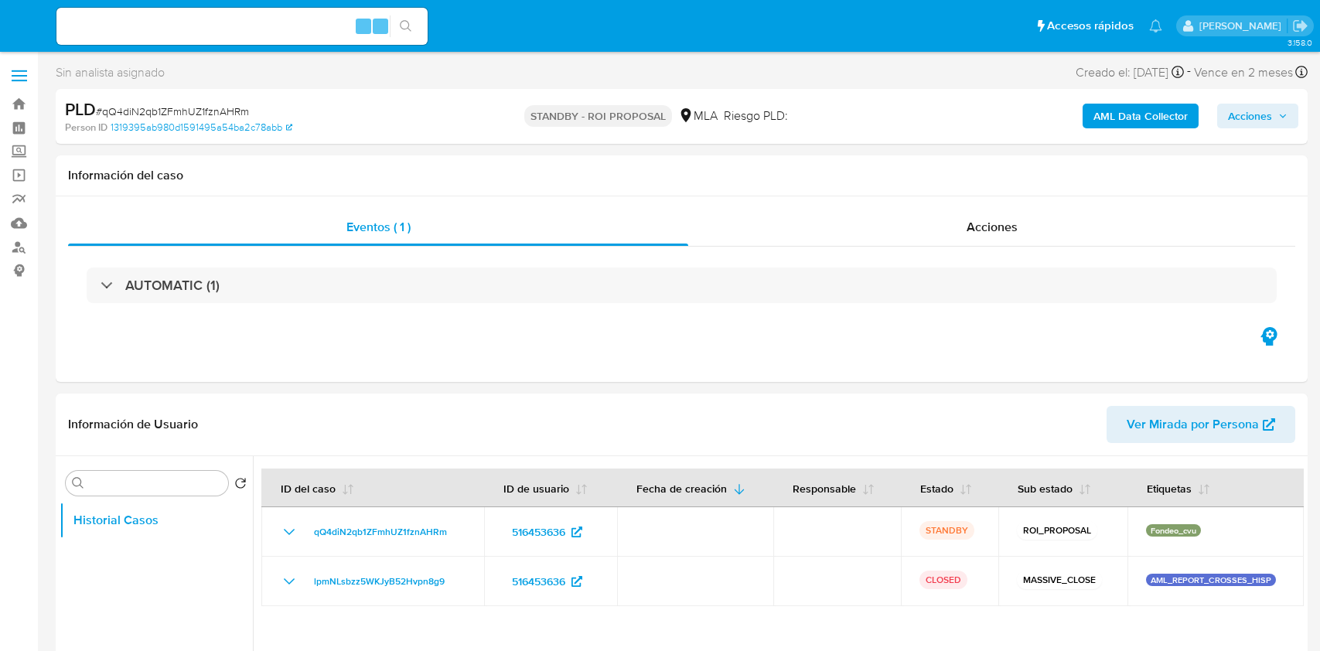
select select "10"
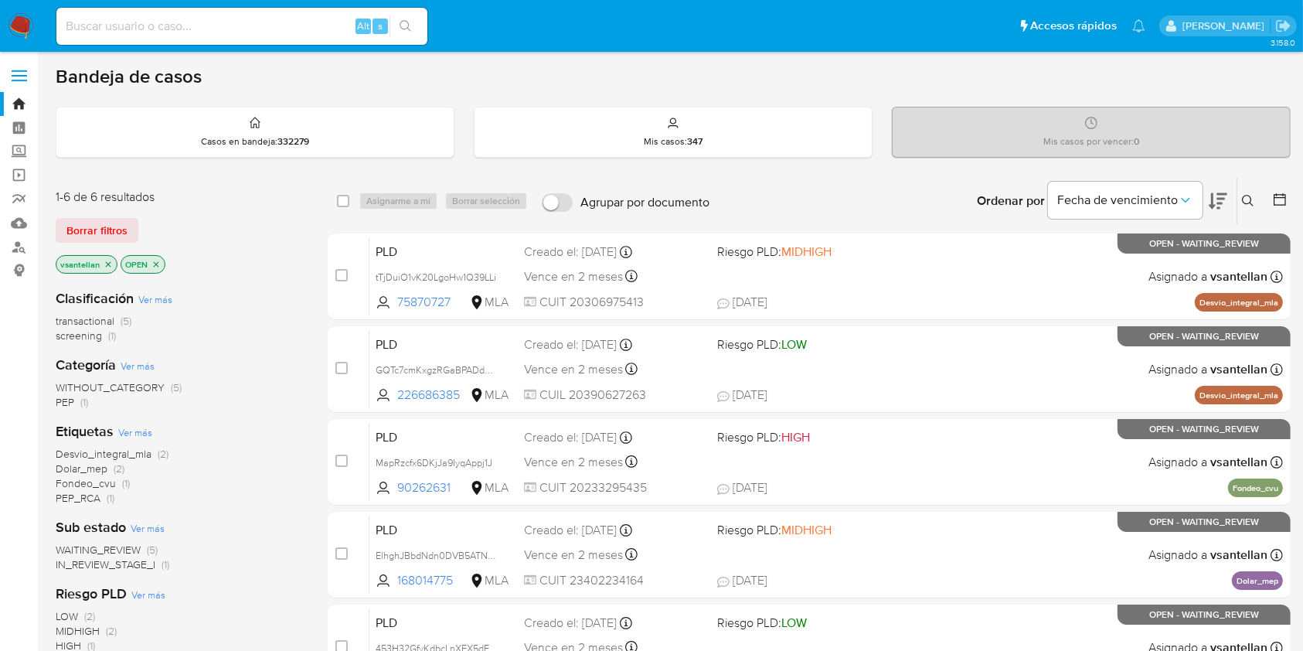
drag, startPoint x: 1248, startPoint y: 203, endPoint x: 1163, endPoint y: 251, distance: 97.6
click at [1248, 205] on icon at bounding box center [1248, 201] width 12 height 12
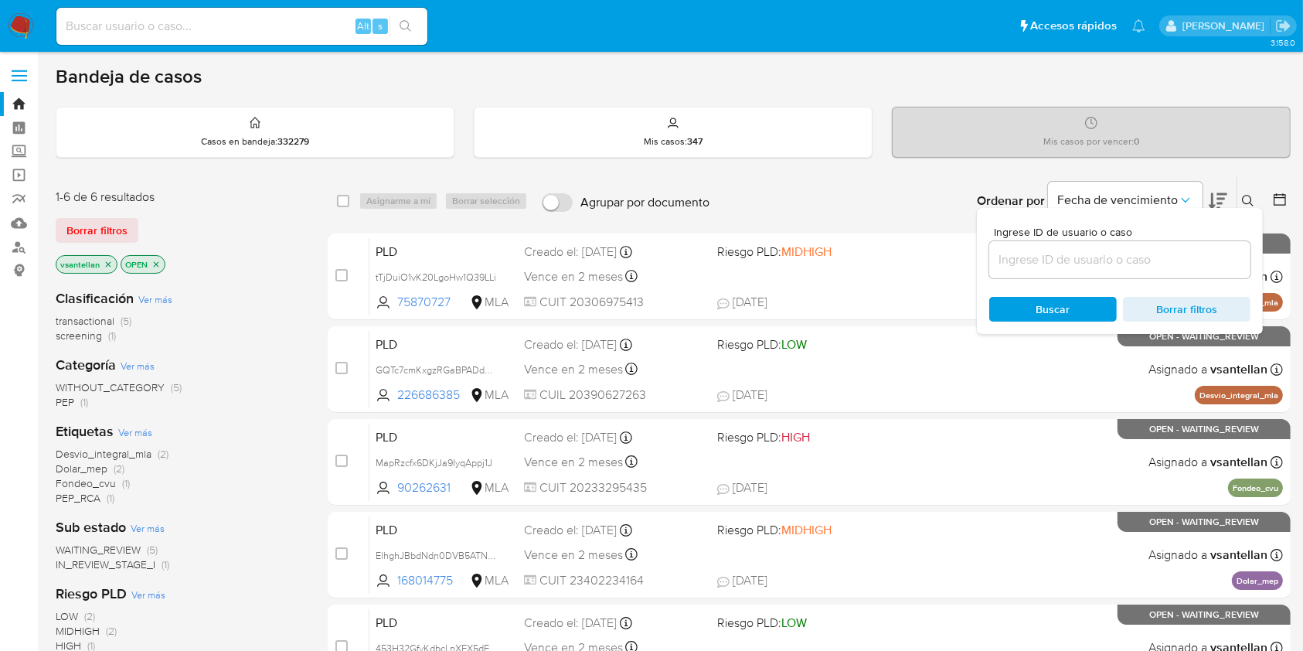
click at [1132, 267] on input at bounding box center [1119, 260] width 261 height 20
type input "399135710"
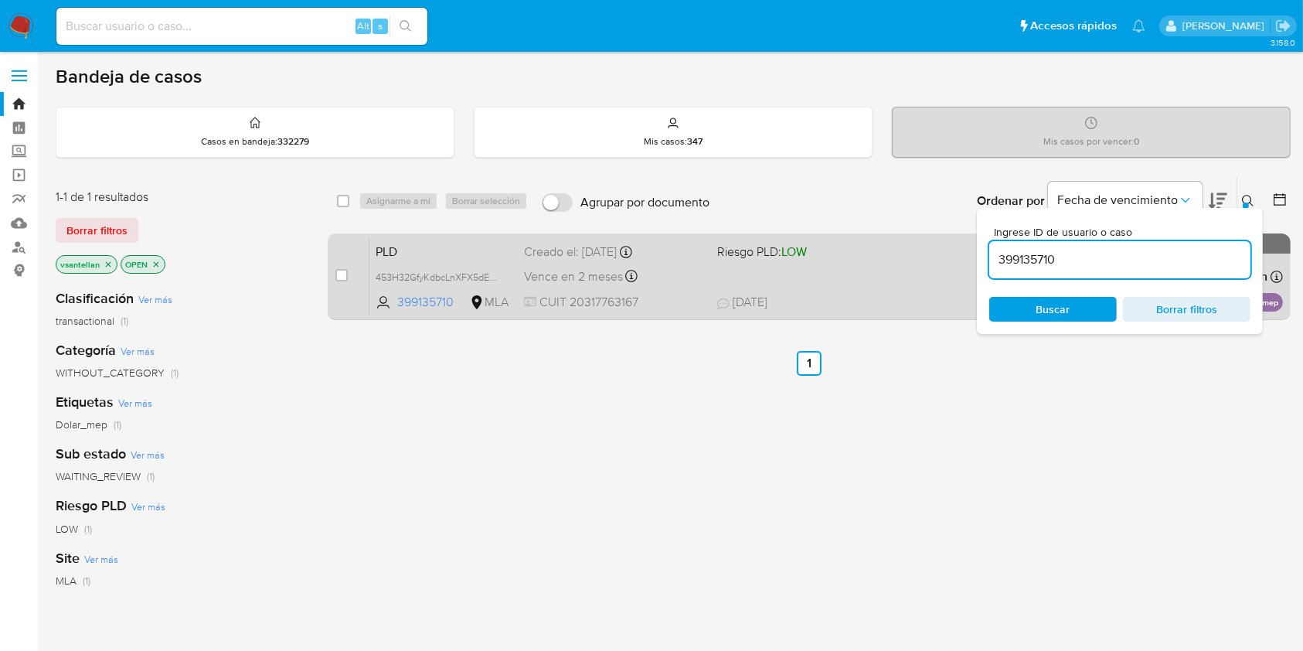
drag, startPoint x: 1247, startPoint y: 199, endPoint x: 1207, endPoint y: 256, distance: 69.3
click at [1248, 199] on icon at bounding box center [1248, 201] width 12 height 12
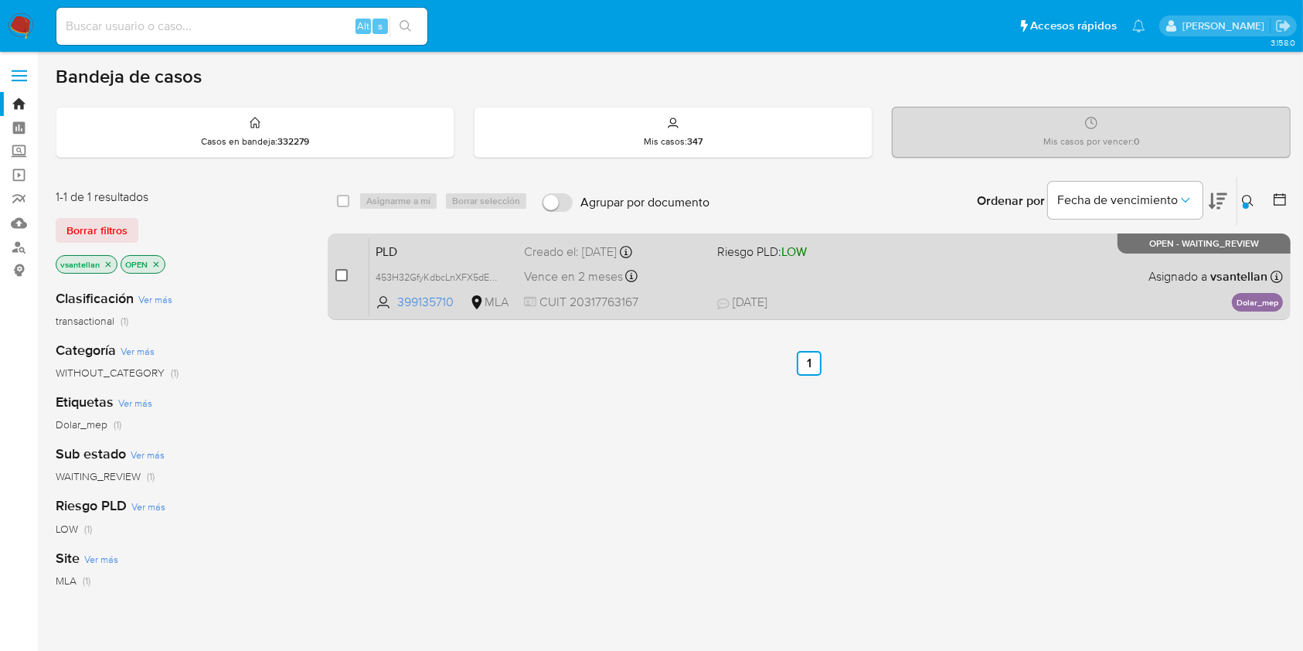
click at [344, 274] on input "checkbox" at bounding box center [341, 275] width 12 height 12
checkbox input "true"
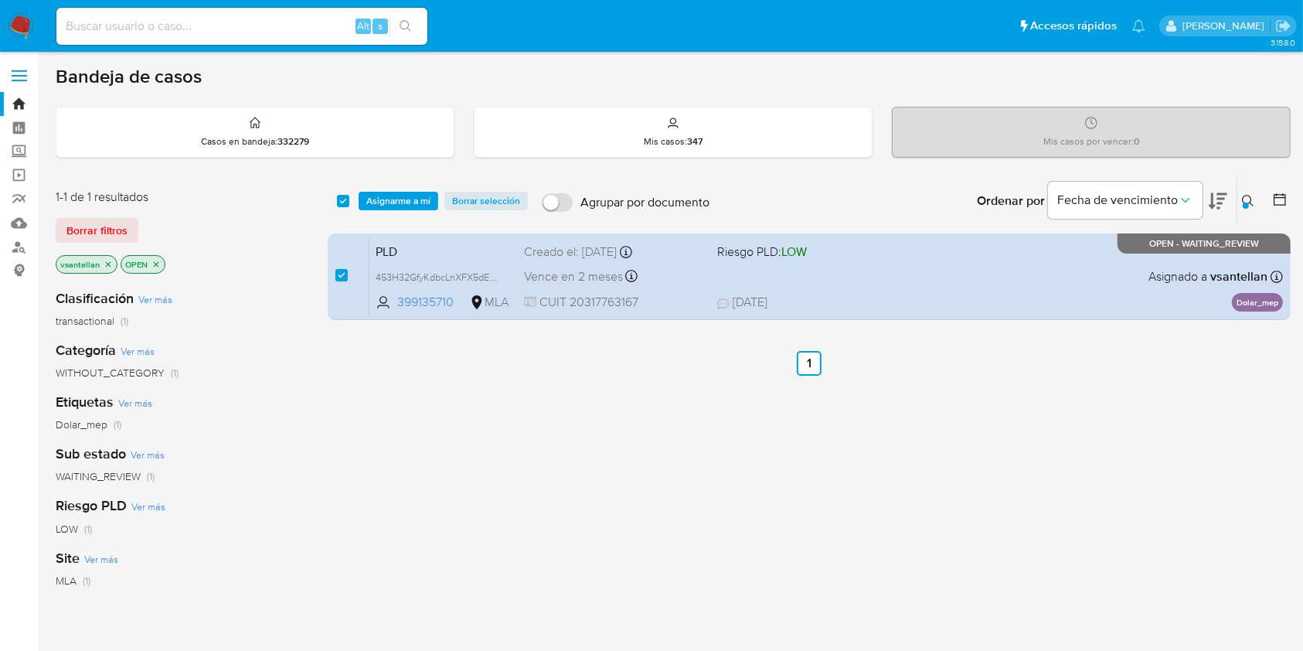
click at [395, 189] on div "select-all-cases-checkbox Asignarme a mí Borrar selección Agrupar por documento…" at bounding box center [809, 201] width 963 height 48
click at [400, 196] on span "Asignarme a mí" at bounding box center [398, 200] width 64 height 15
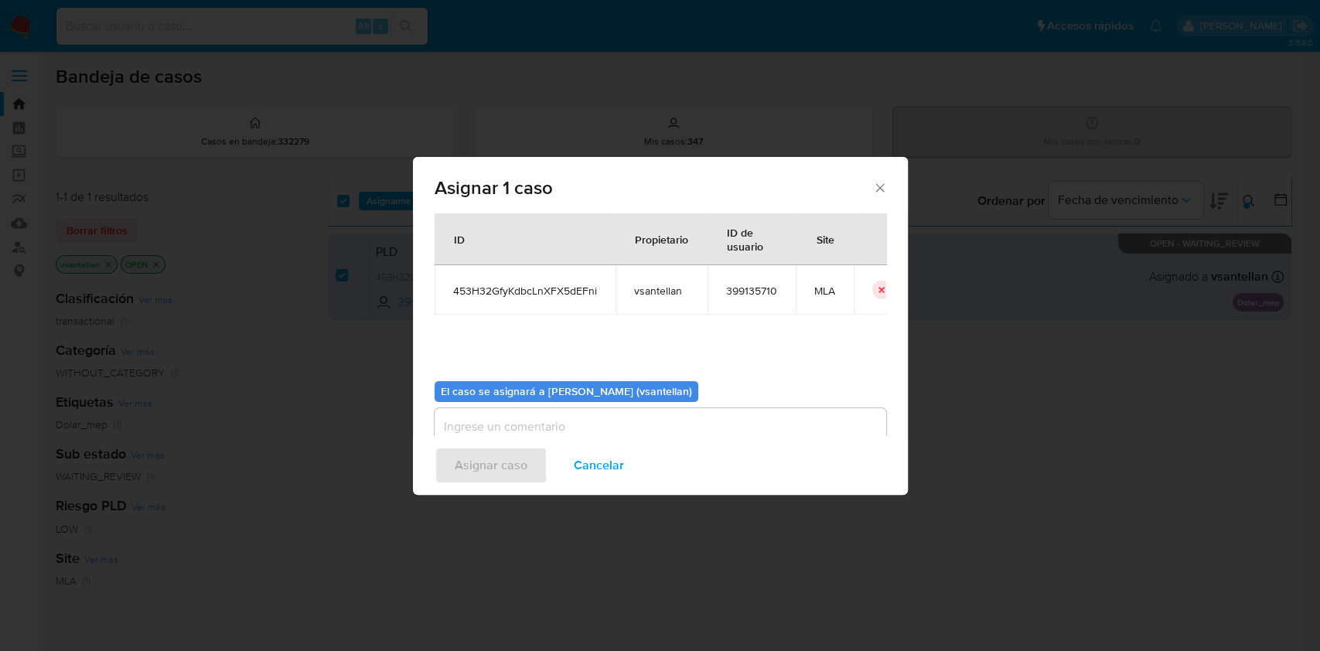
scroll to position [79, 0]
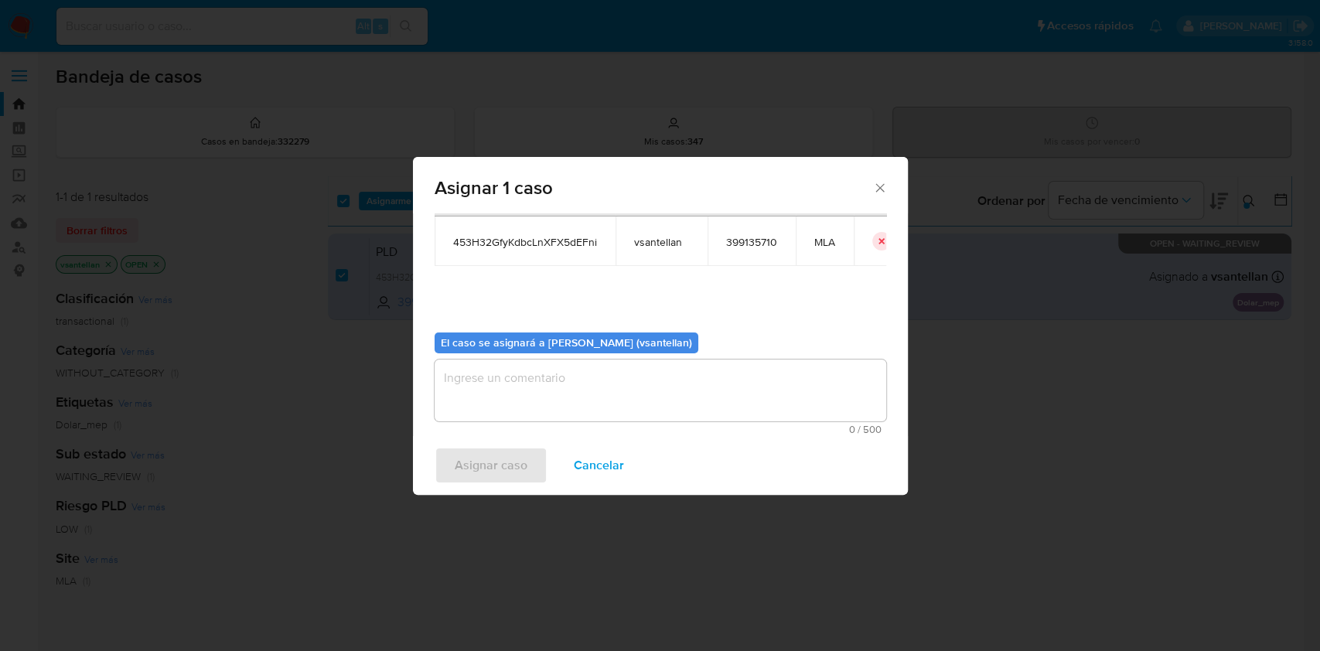
drag, startPoint x: 511, startPoint y: 400, endPoint x: 506, endPoint y: 431, distance: 31.4
click at [511, 401] on textarea "assign-modal" at bounding box center [659, 390] width 451 height 62
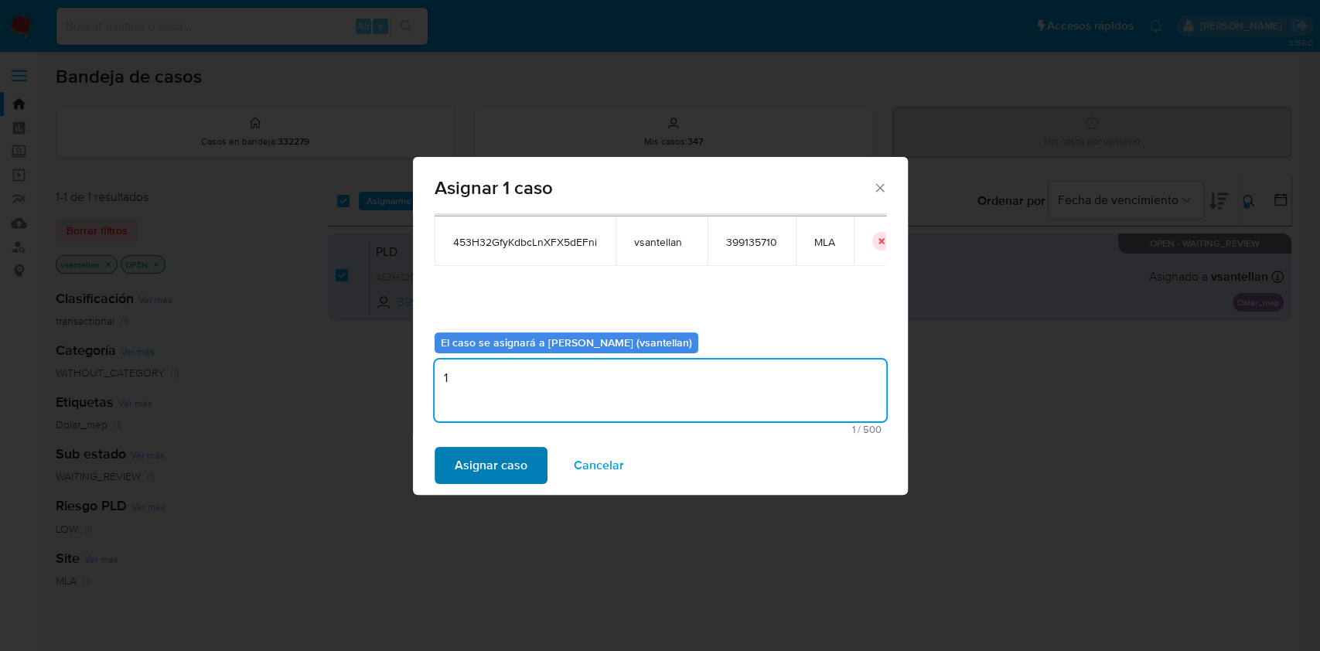
type textarea "1"
click at [488, 470] on span "Asignar caso" at bounding box center [491, 465] width 73 height 34
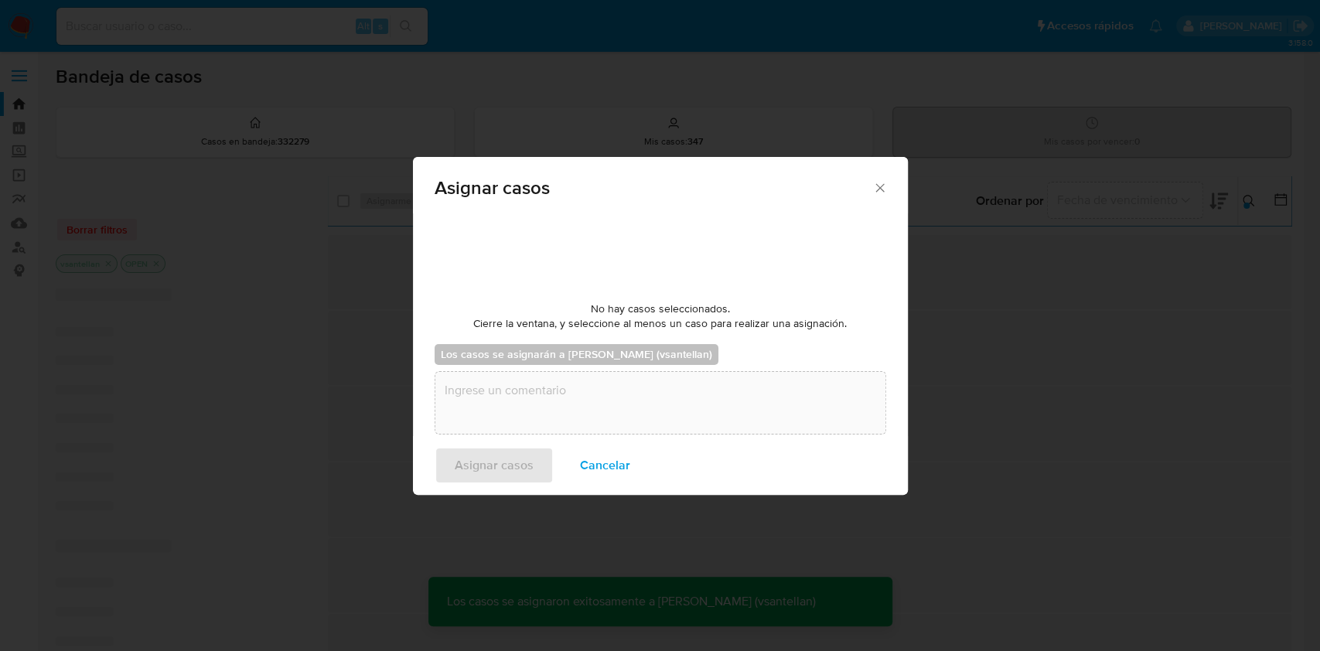
checkbox input "false"
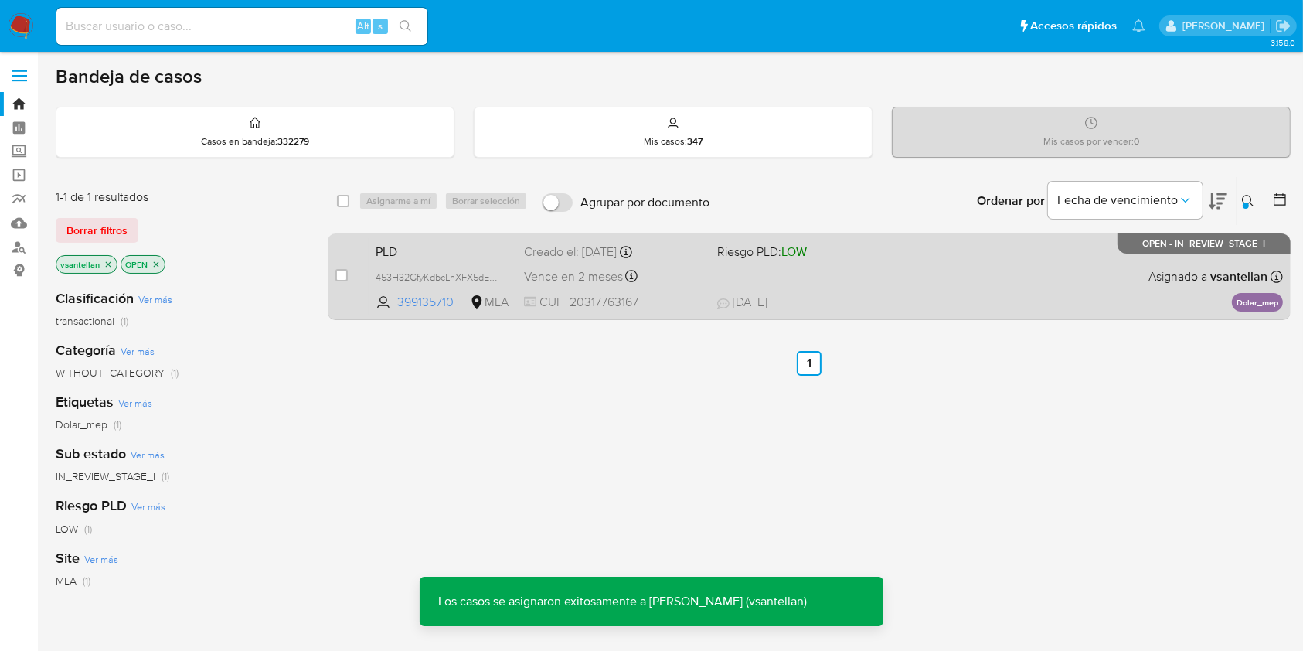
click at [897, 291] on div "PLD 453H32GfyKdbcLnXFX5dEFni 399135710 MLA Riesgo PLD: LOW Creado el: 12/08/202…" at bounding box center [827, 276] width 914 height 78
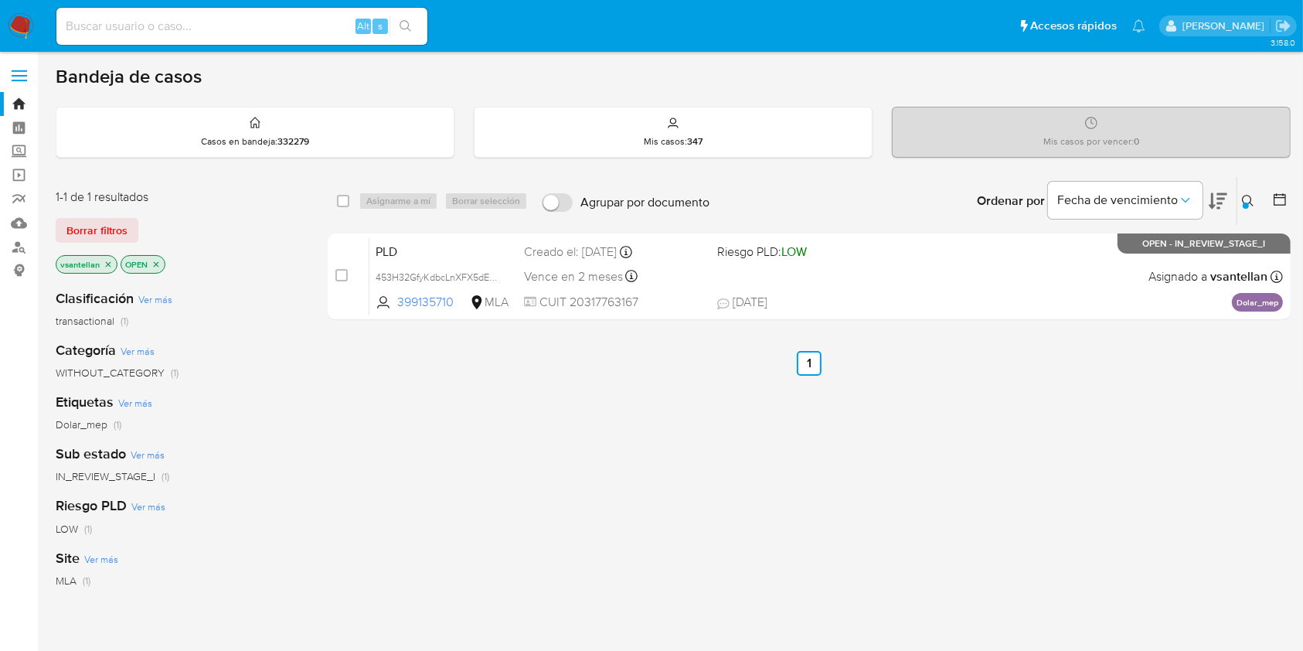
click at [1246, 192] on button at bounding box center [1251, 201] width 26 height 19
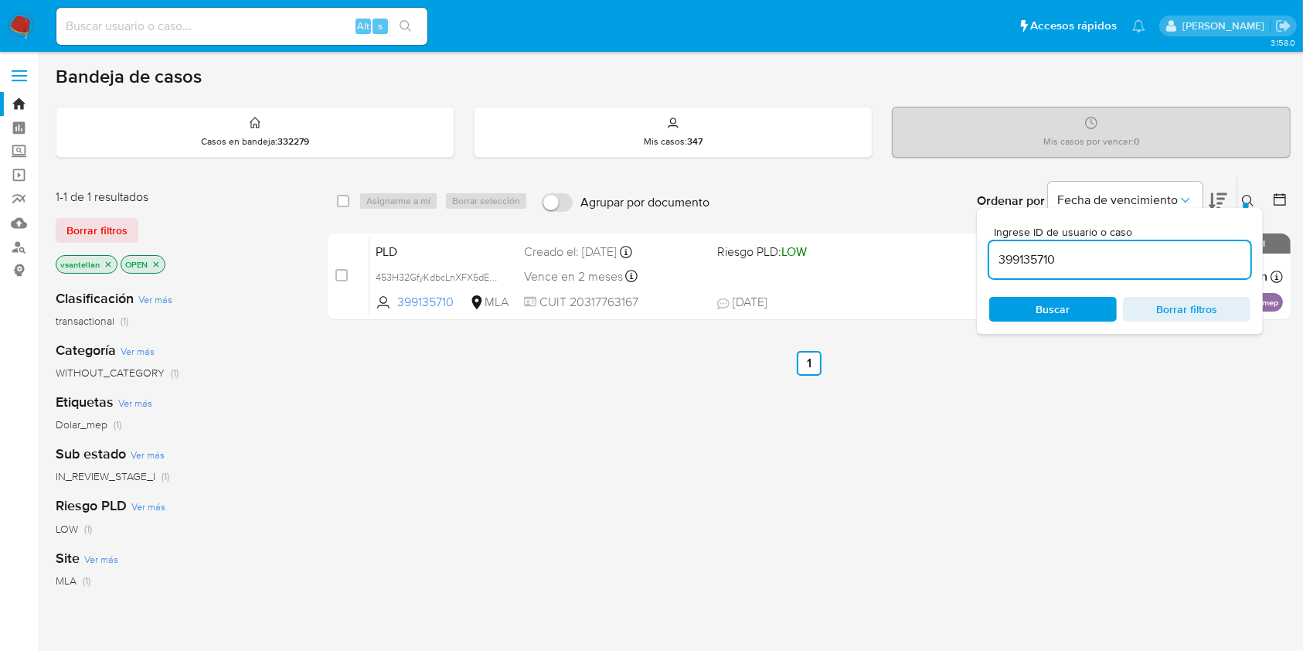
click at [1082, 259] on input "399135710" at bounding box center [1119, 260] width 261 height 20
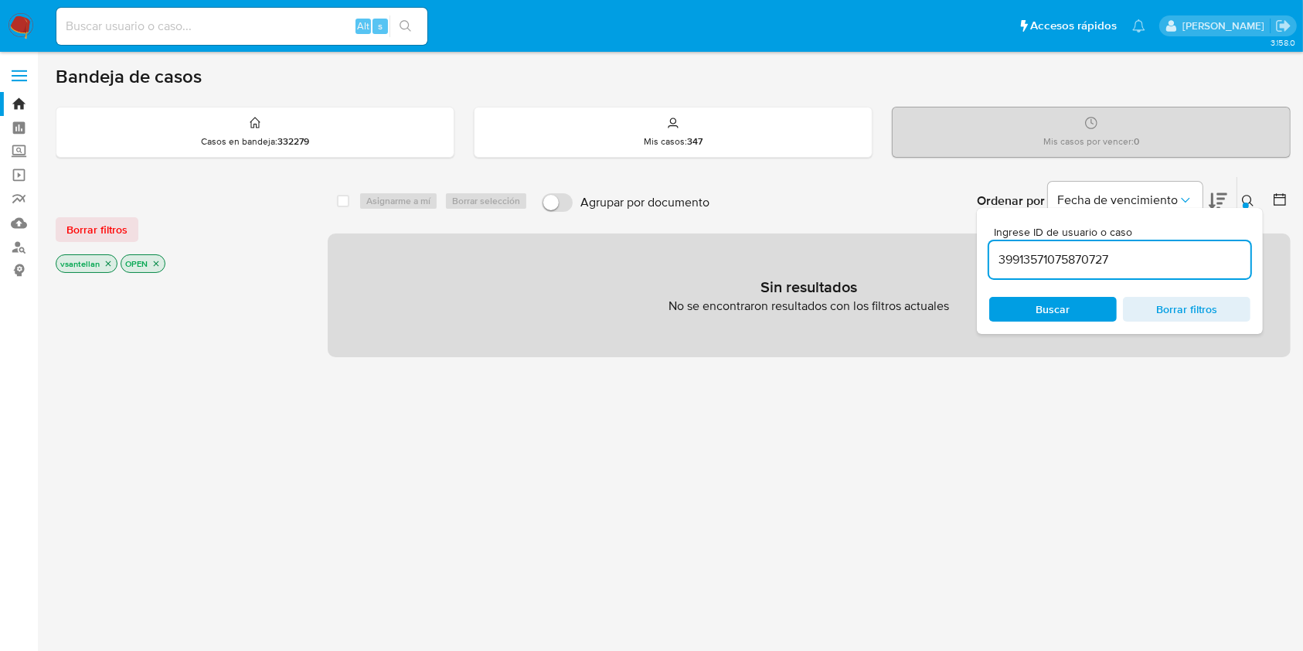
click at [1071, 262] on input "39913571075870727" at bounding box center [1119, 260] width 261 height 20
paste input
type input "75870727"
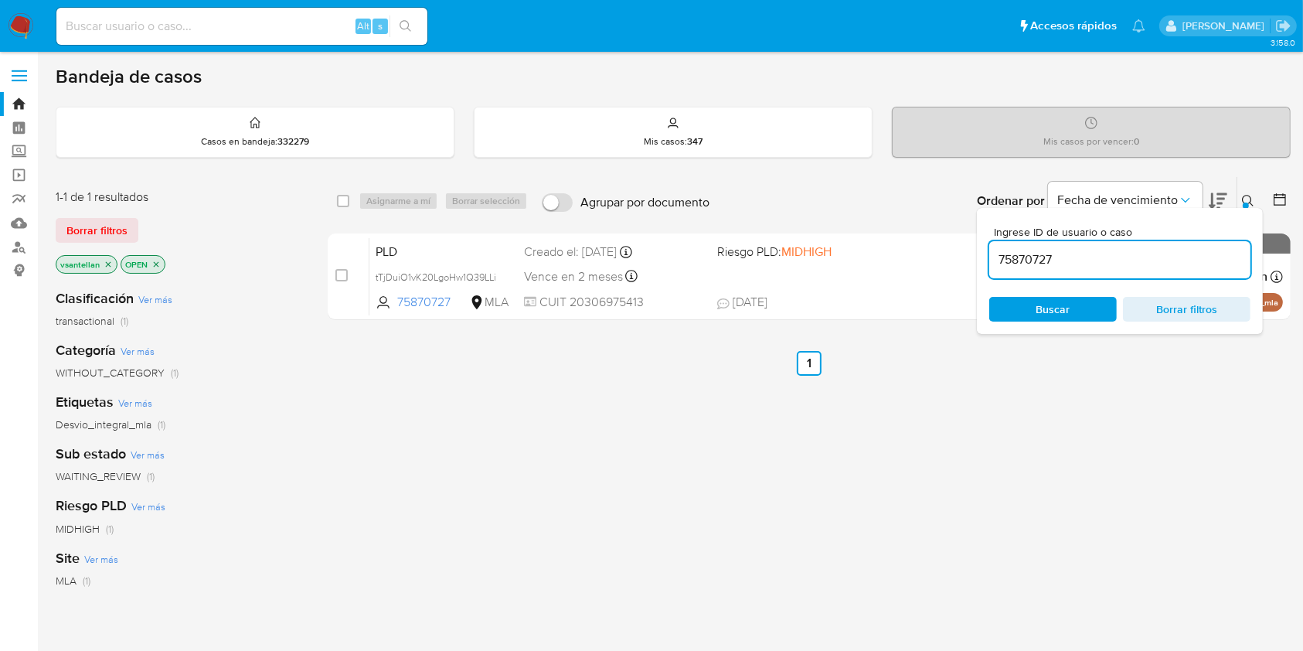
click at [1244, 199] on icon at bounding box center [1248, 201] width 12 height 12
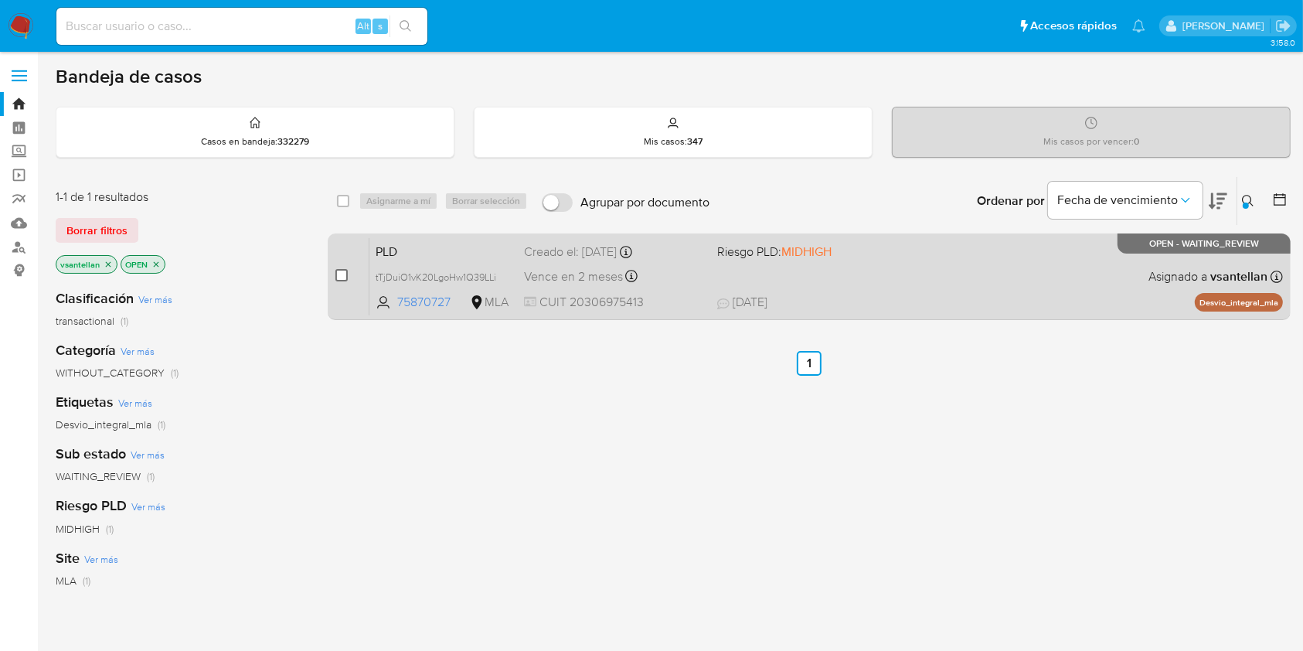
click at [342, 269] on input "checkbox" at bounding box center [341, 275] width 12 height 12
checkbox input "true"
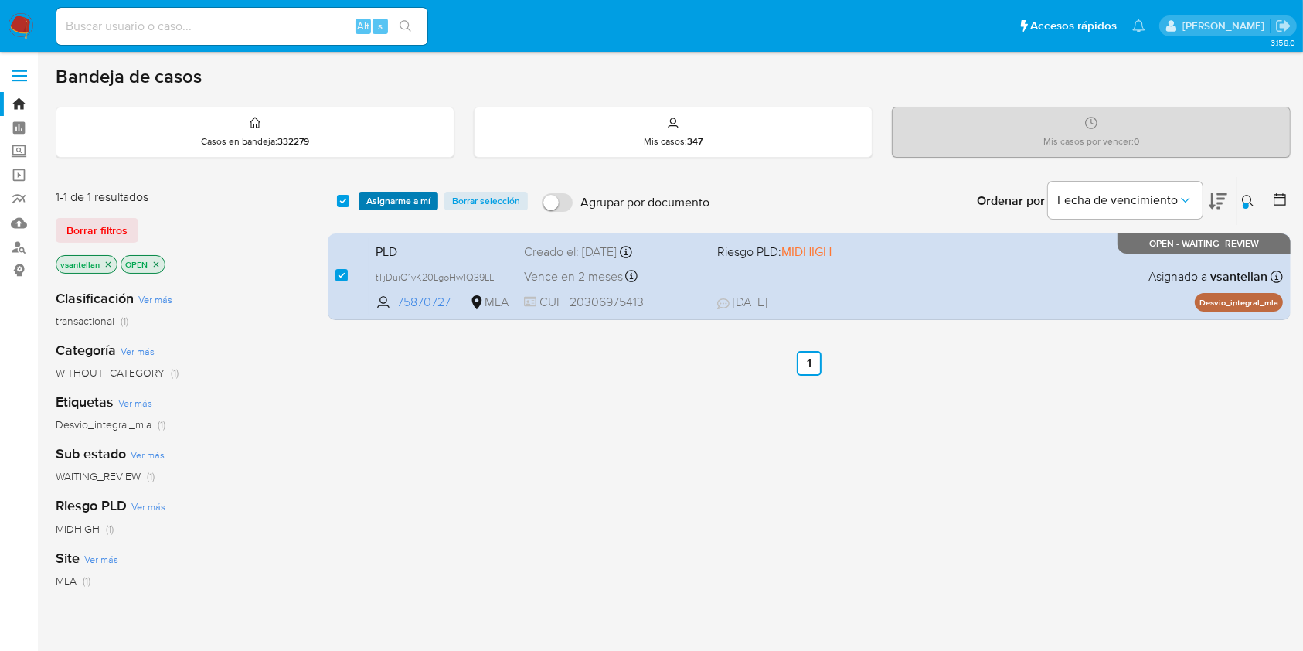
click at [382, 196] on span "Asignarme a mí" at bounding box center [398, 200] width 64 height 15
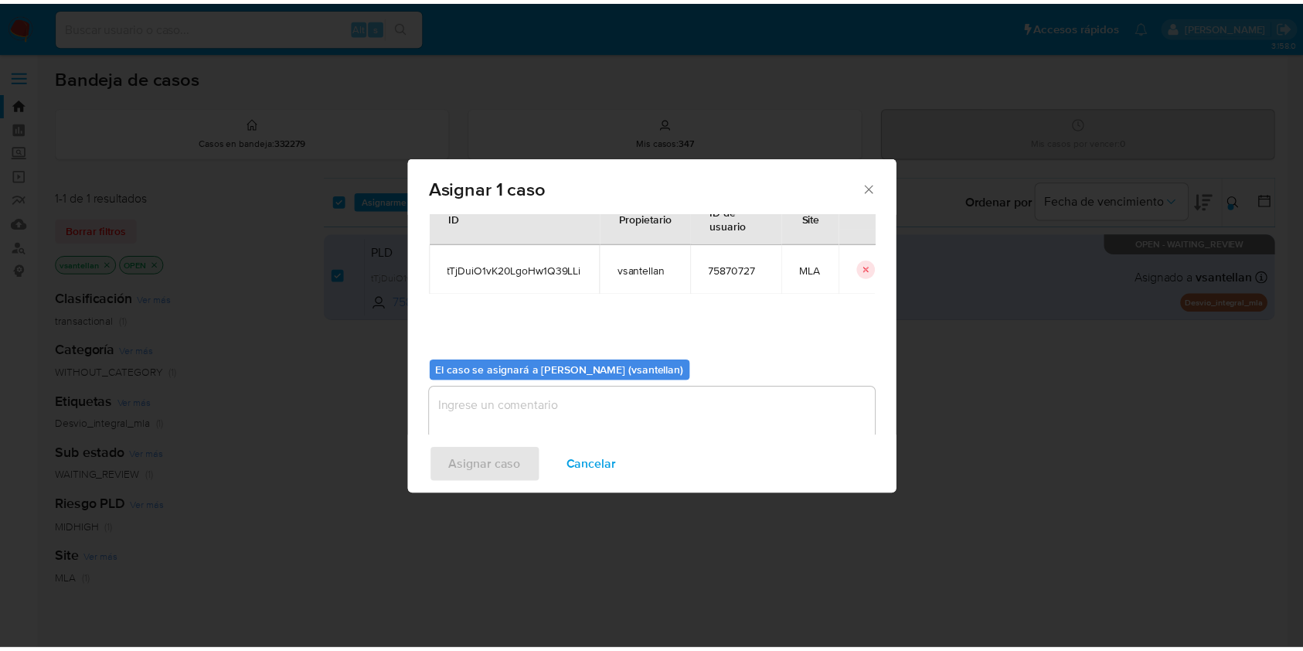
scroll to position [79, 0]
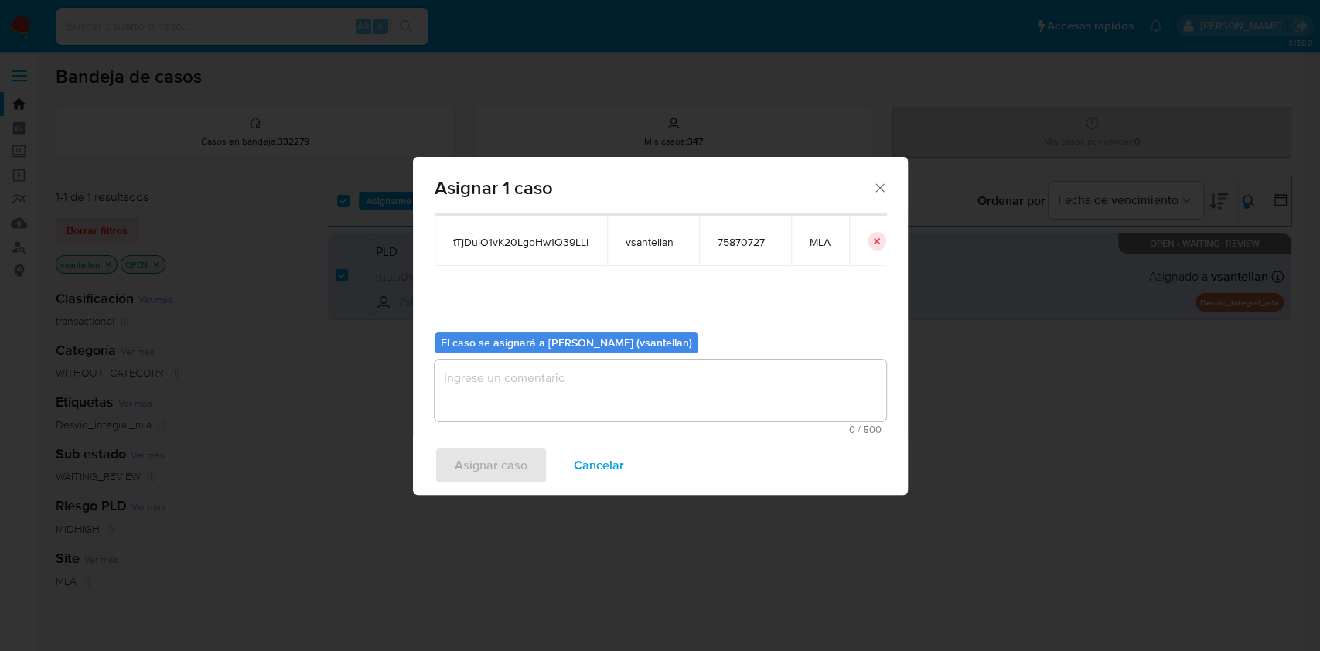
drag, startPoint x: 461, startPoint y: 393, endPoint x: 485, endPoint y: 453, distance: 64.6
click at [462, 393] on textarea "assign-modal" at bounding box center [659, 390] width 451 height 62
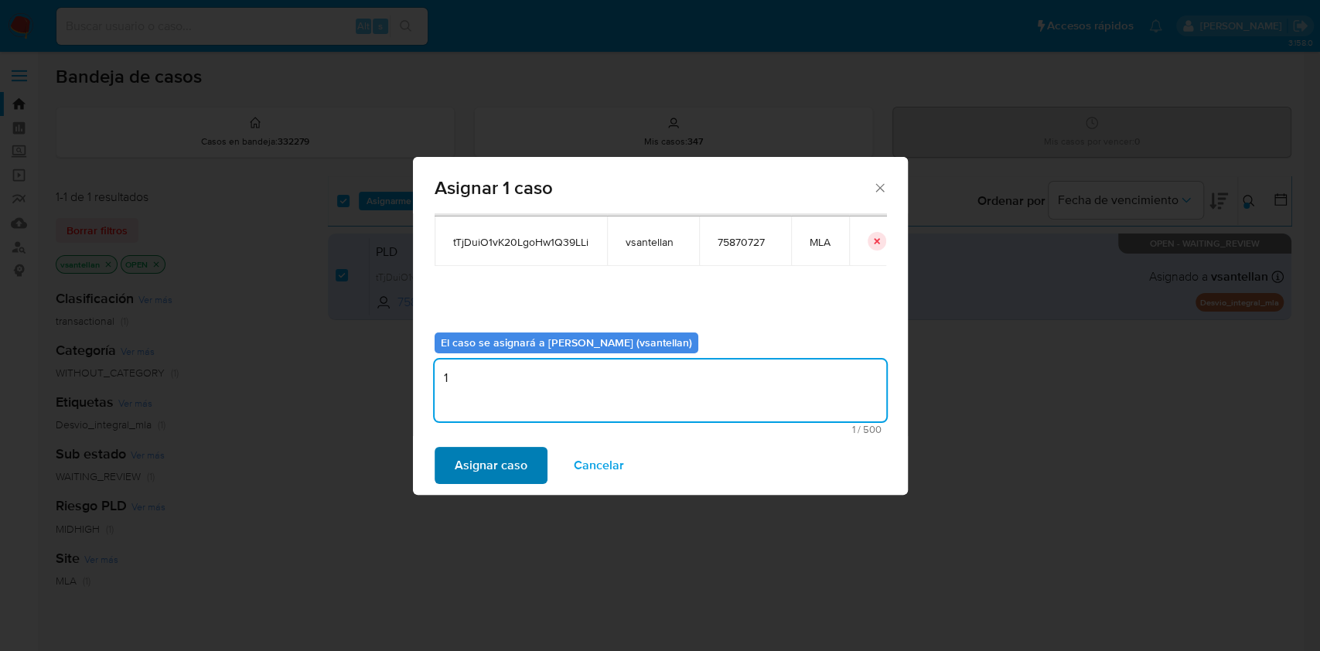
type textarea "1"
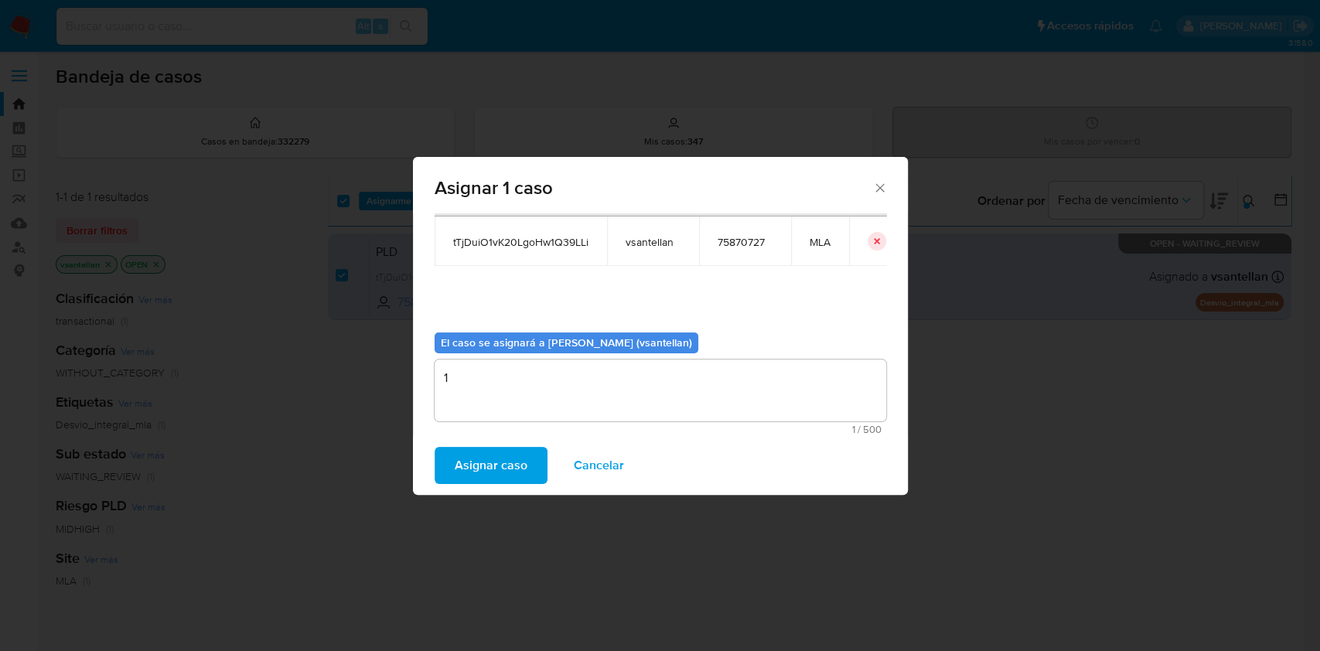
click at [487, 478] on span "Asignar caso" at bounding box center [491, 465] width 73 height 34
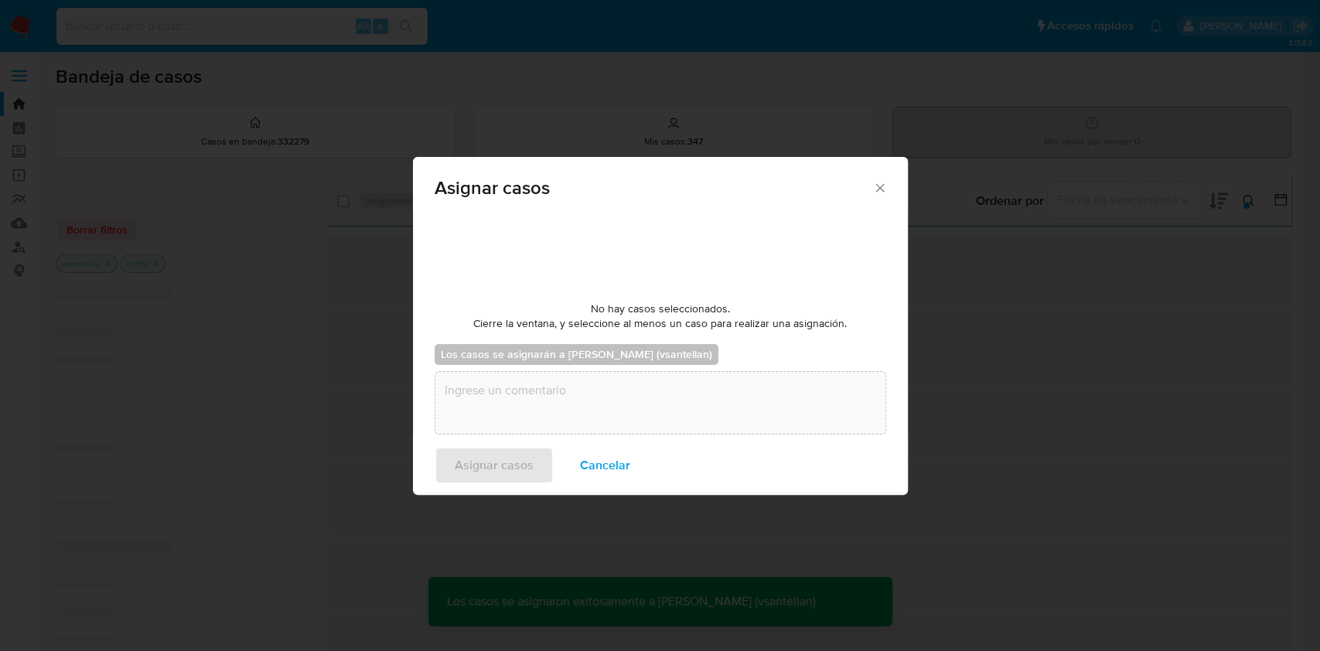
checkbox input "false"
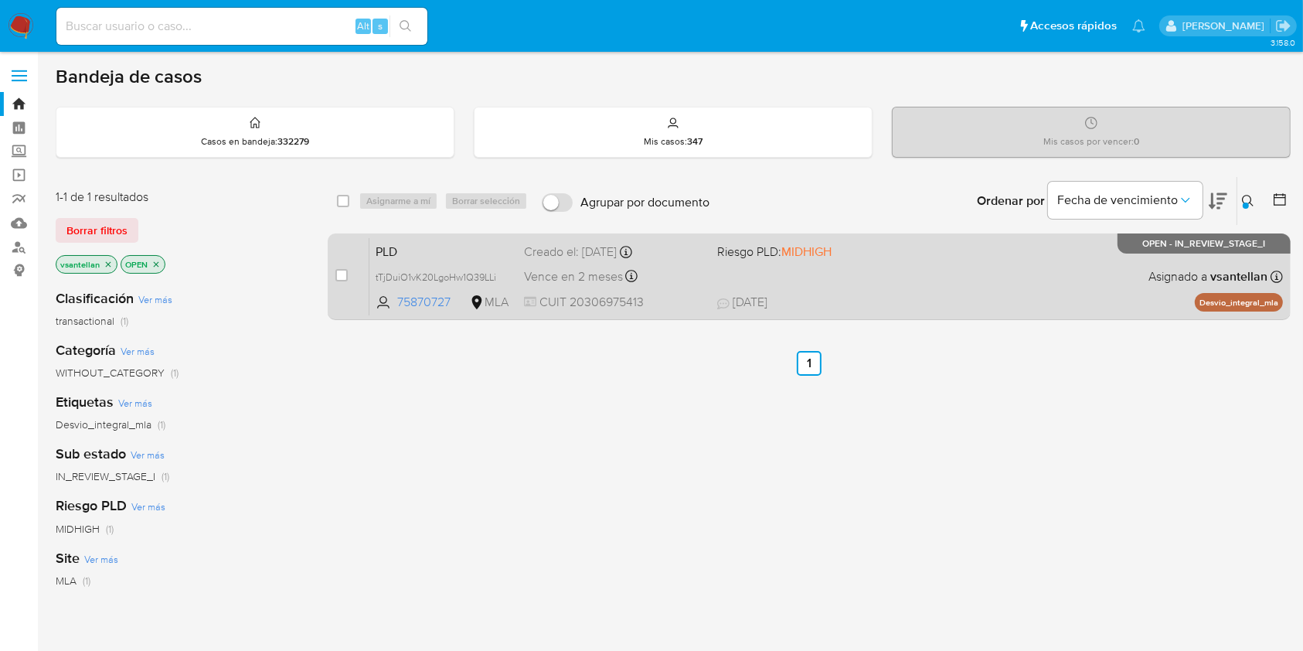
click at [1061, 282] on div "PLD tTjDuiO1vK20LgoHw1Q39LLi 75870727 MLA Riesgo PLD: MIDHIGH Creado el: 12/08/…" at bounding box center [827, 276] width 914 height 78
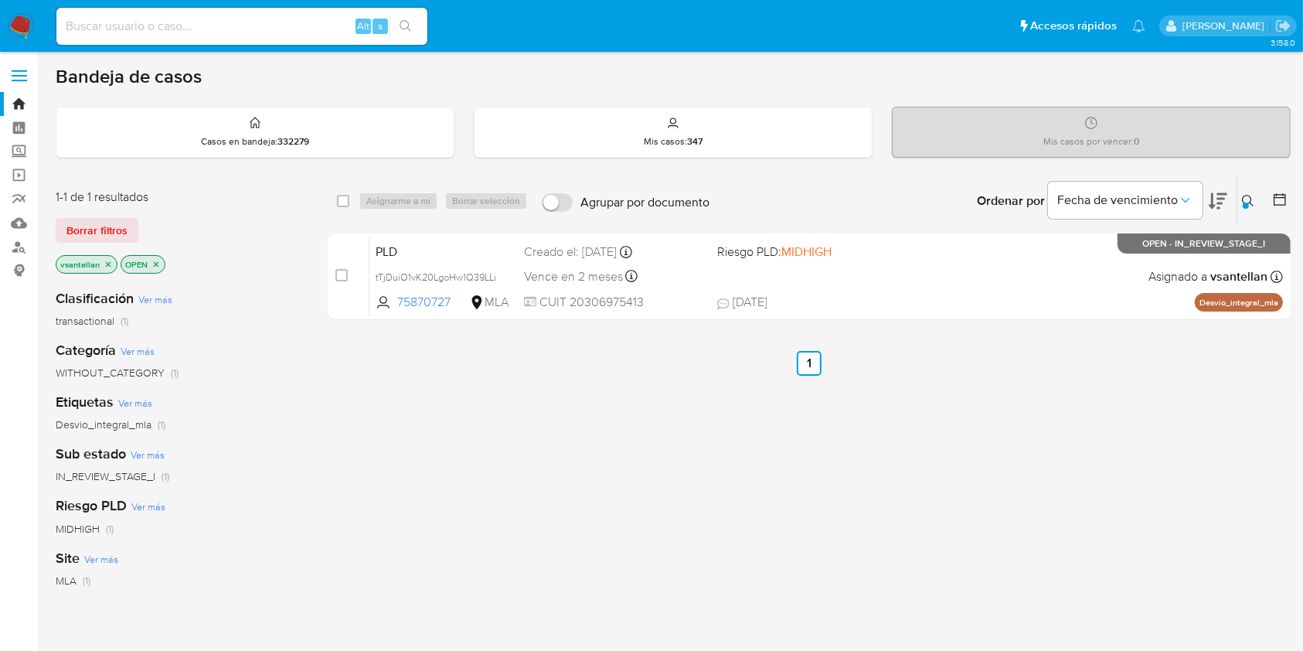
click at [25, 24] on img at bounding box center [21, 26] width 26 height 26
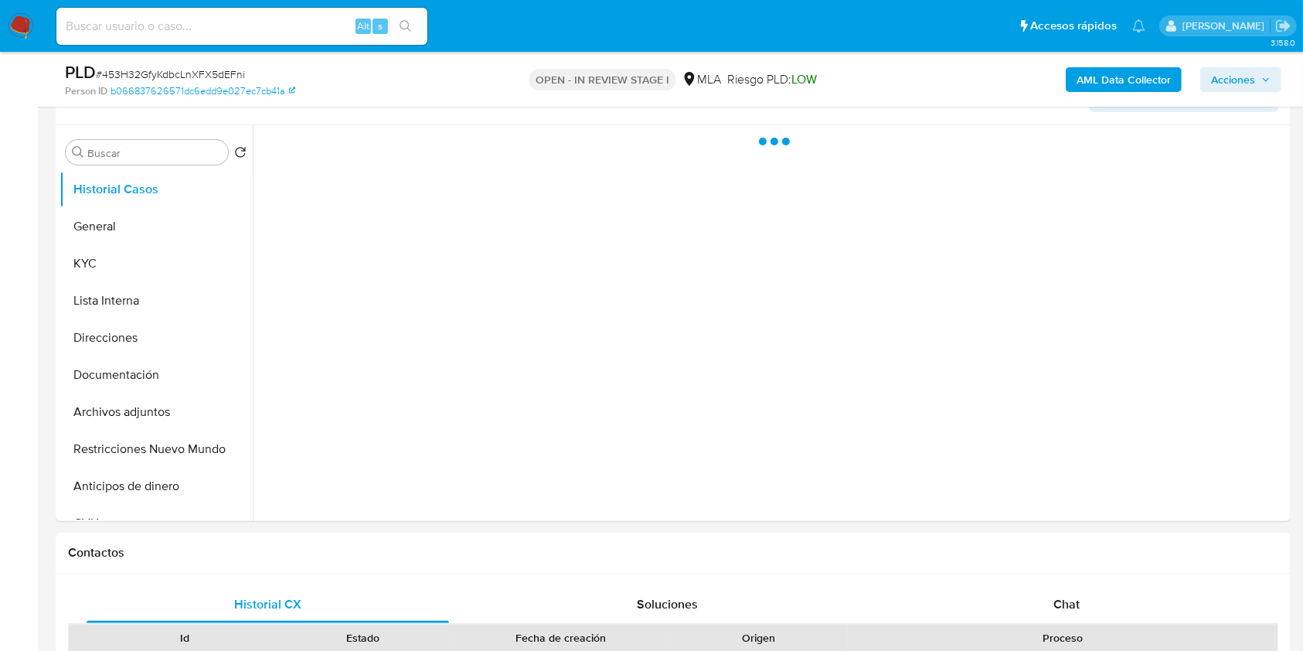
scroll to position [271, 0]
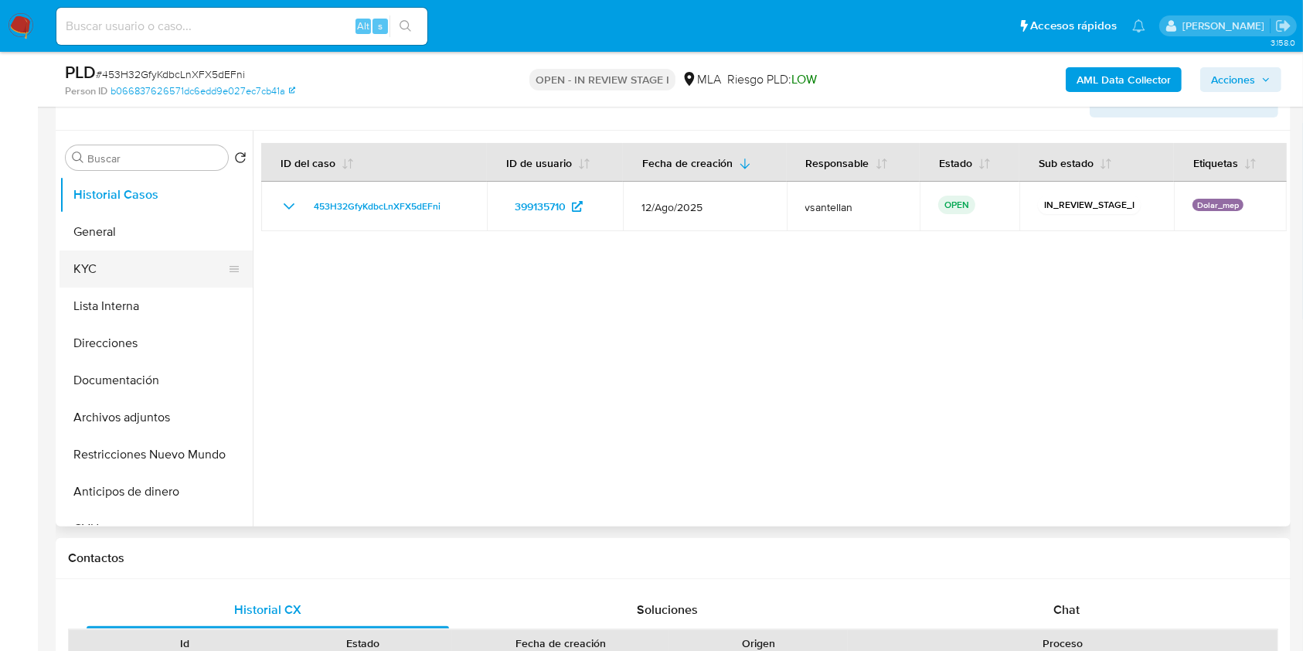
click at [138, 263] on button "KYC" at bounding box center [150, 268] width 181 height 37
select select "10"
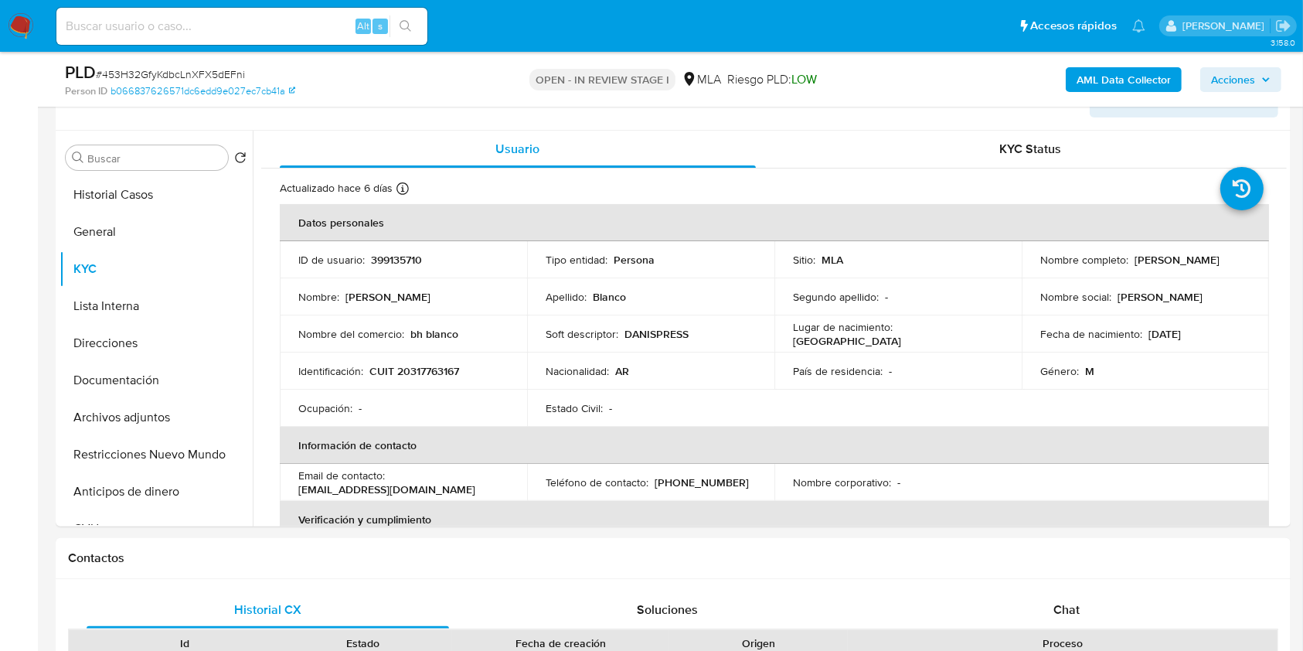
scroll to position [284, 0]
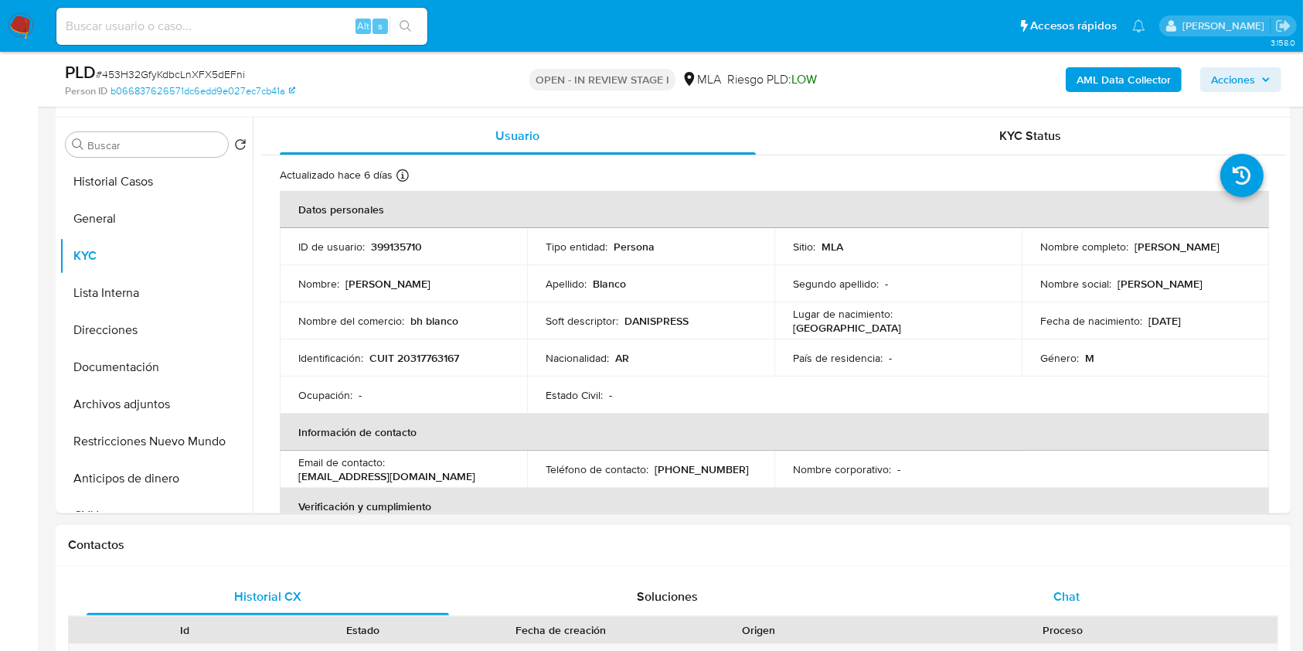
click at [1039, 587] on div "Chat" at bounding box center [1067, 596] width 363 height 37
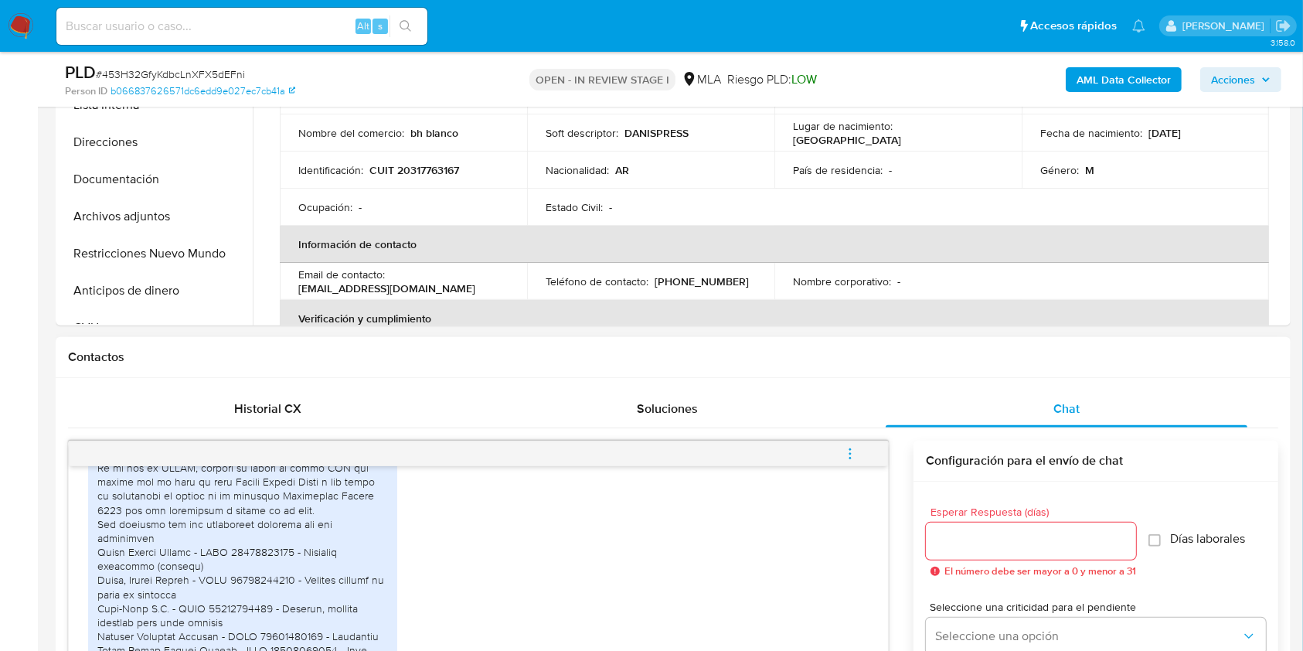
scroll to position [316, 0]
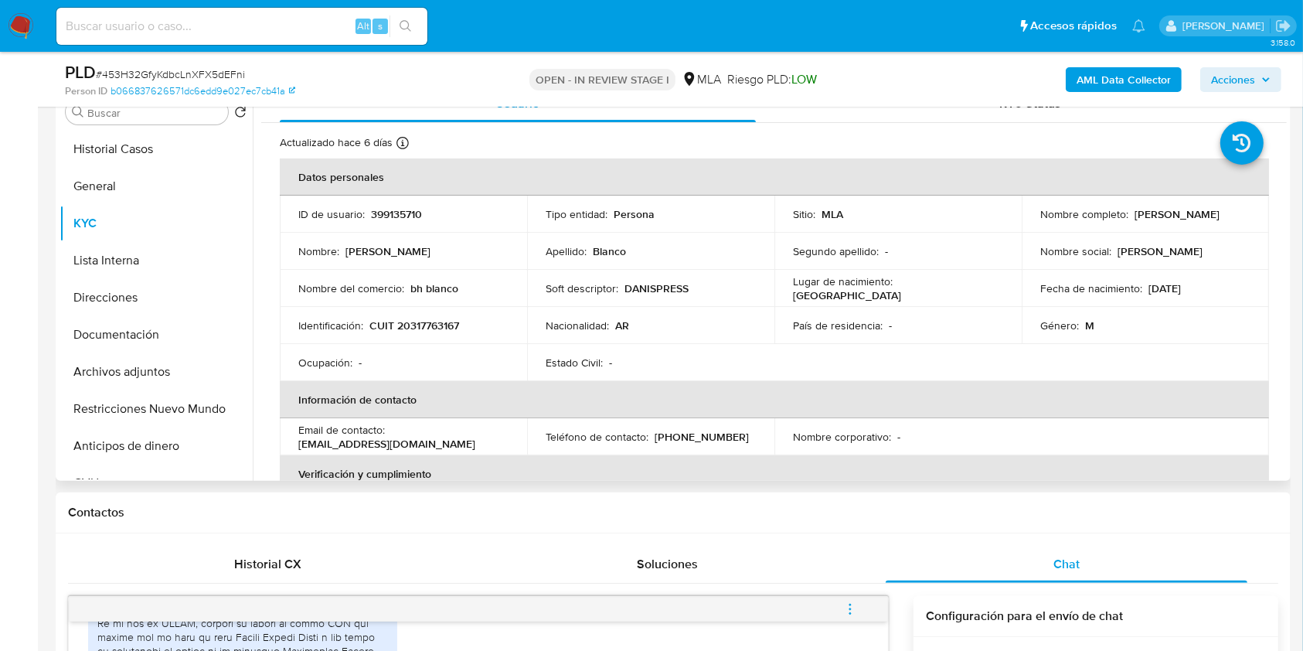
drag, startPoint x: 1132, startPoint y: 212, endPoint x: 1231, endPoint y: 213, distance: 99.7
click at [1231, 213] on div "Nombre completo : Carlos Daniel Blanco" at bounding box center [1145, 214] width 210 height 14
copy p "Carlos Daniel Blanco"
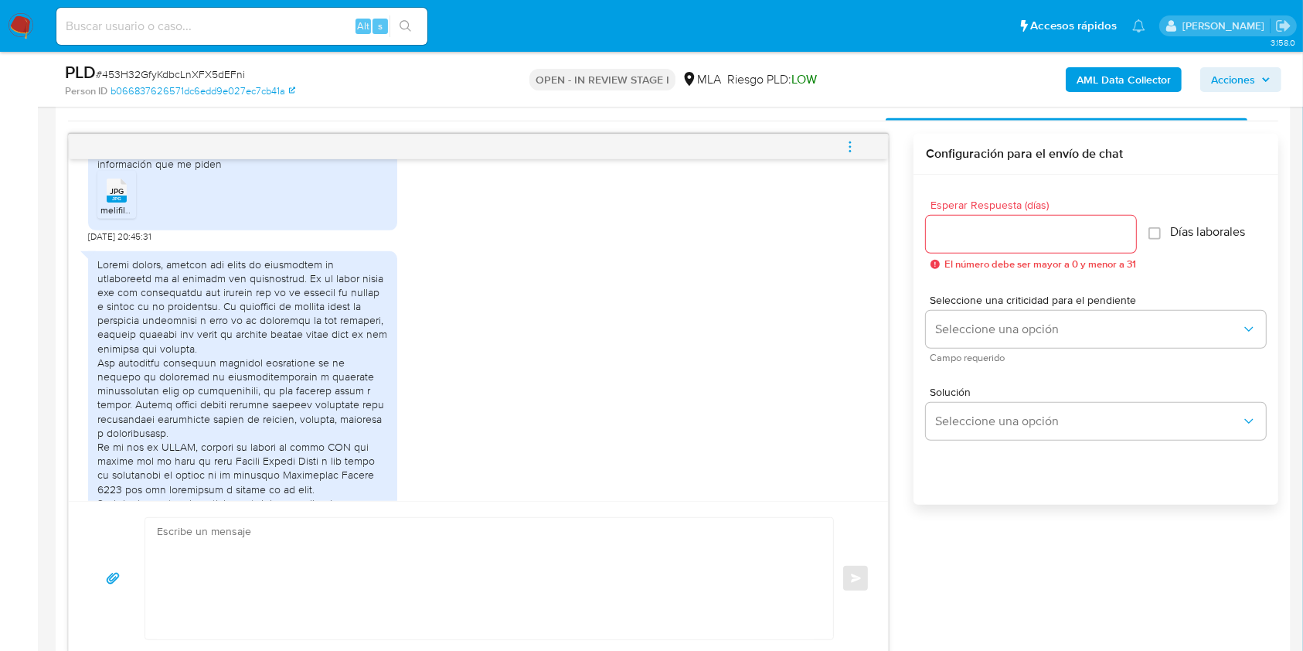
scroll to position [2318, 0]
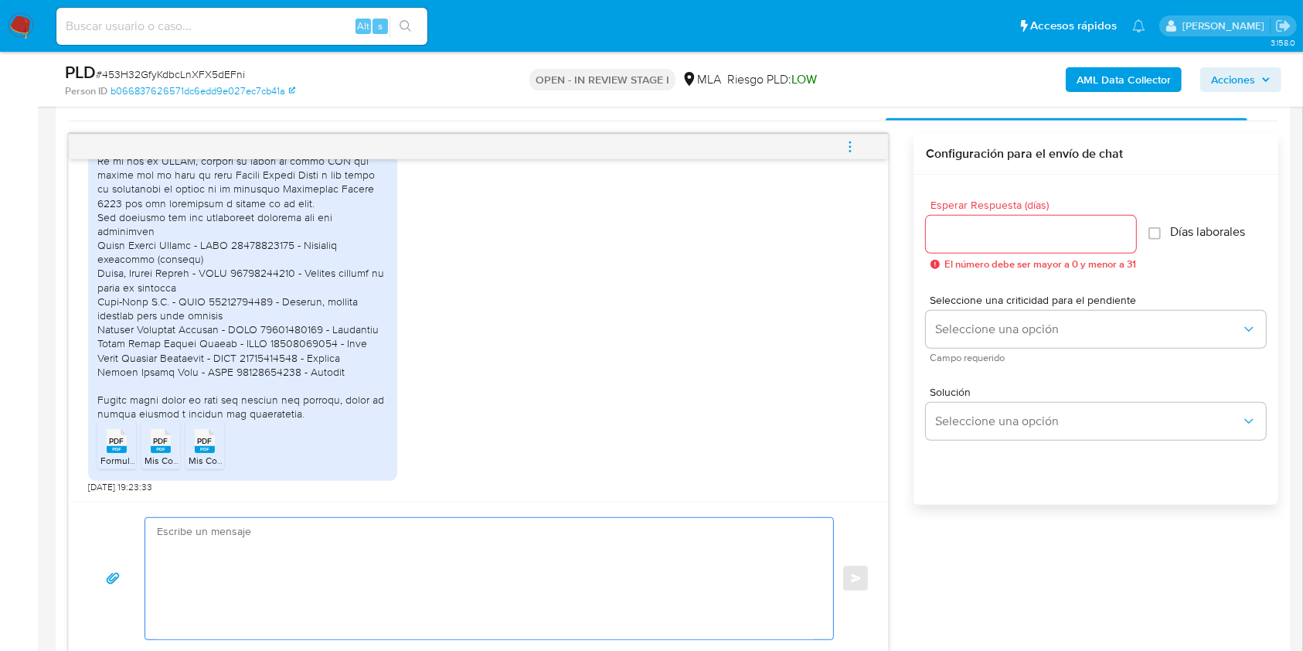
click at [356, 578] on textarea at bounding box center [485, 578] width 657 height 121
paste textarea "Hola Carlos Daniel Blanco, Muchas gracias por tu respuesta. En este caso, te pe…"
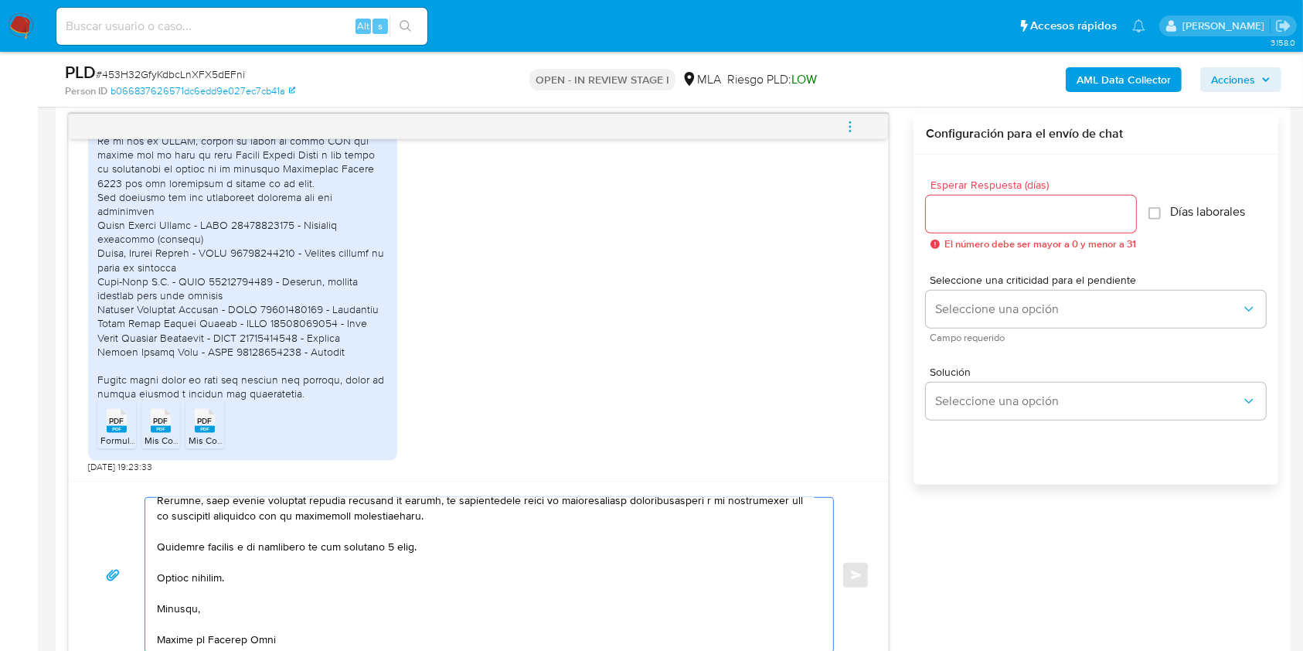
scroll to position [551, 0]
click at [405, 543] on textarea at bounding box center [485, 575] width 657 height 155
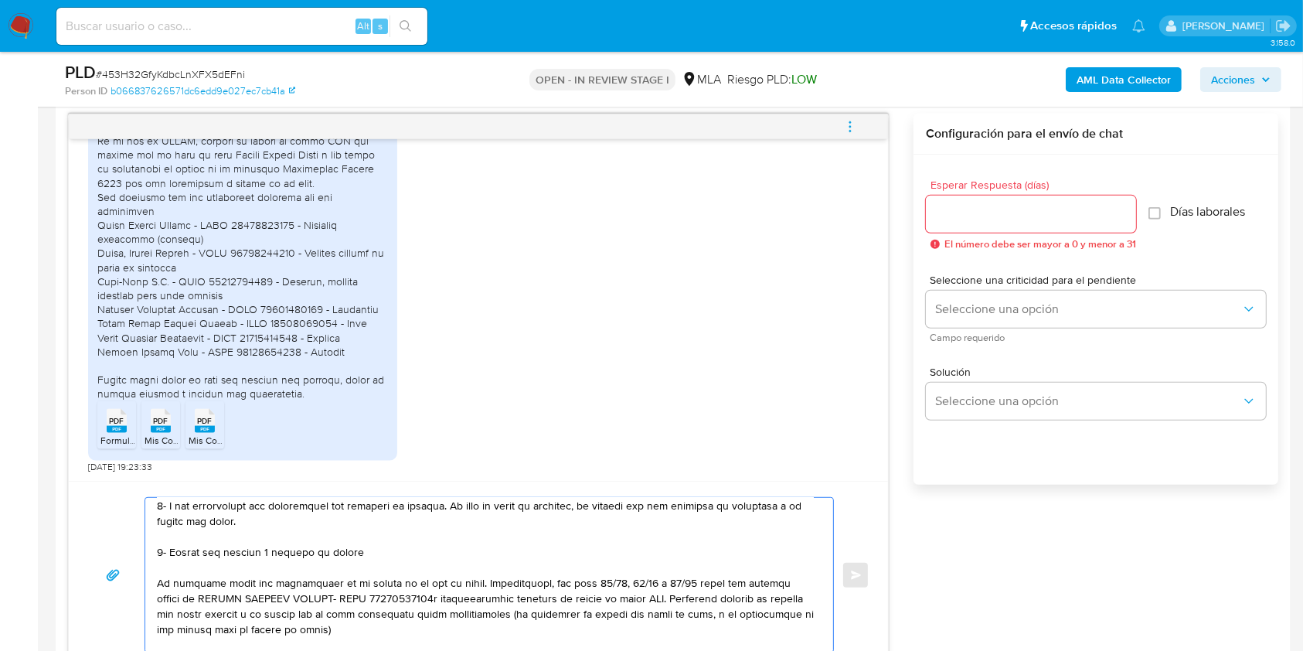
scroll to position [262, 0]
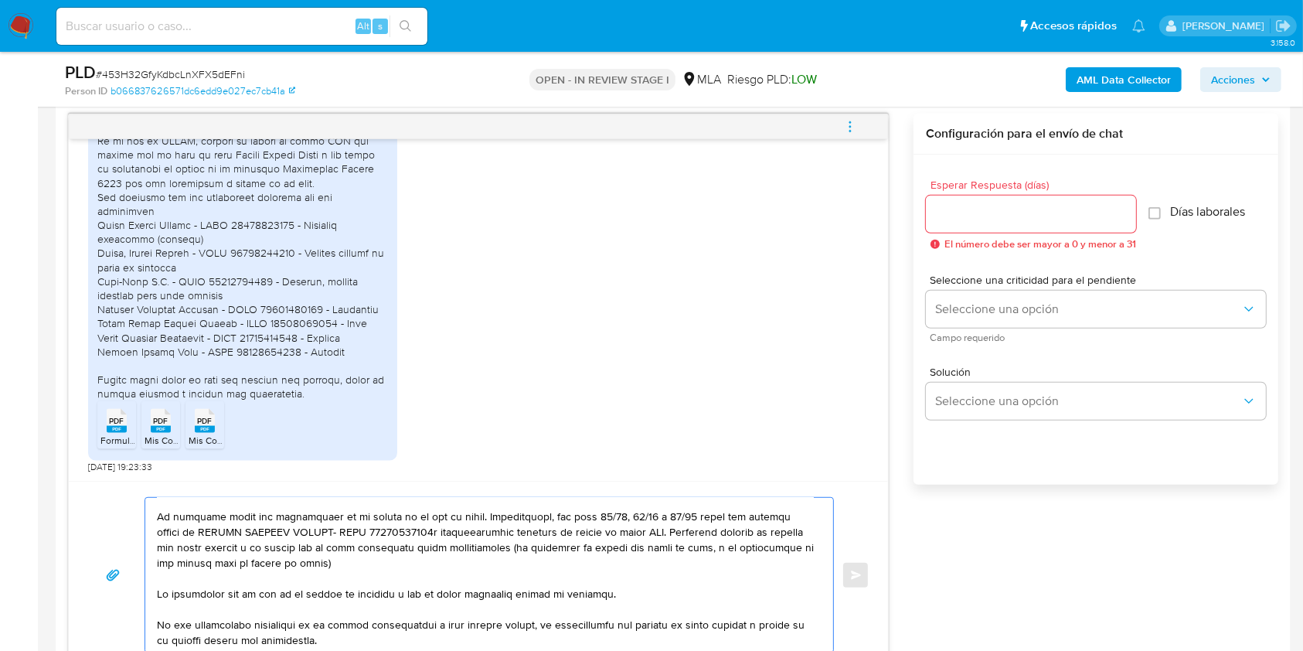
drag, startPoint x: 465, startPoint y: 596, endPoint x: 148, endPoint y: 516, distance: 326.8
click at [148, 516] on div at bounding box center [485, 575] width 680 height 155
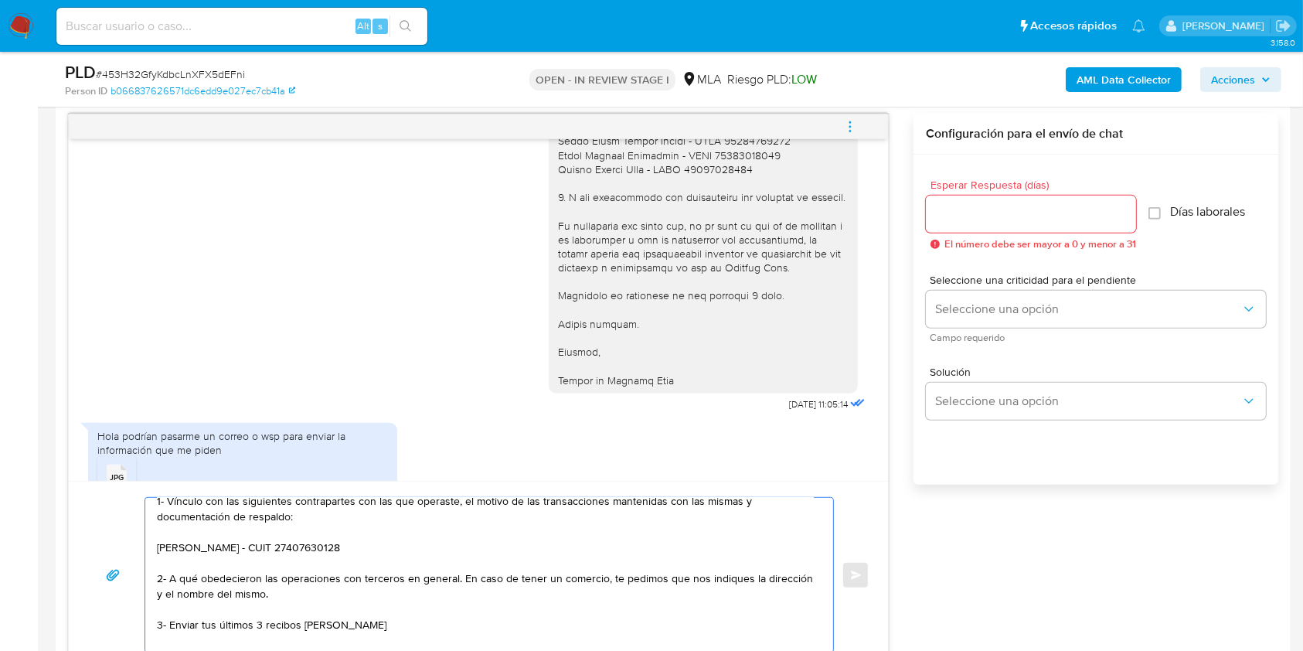
scroll to position [1657, 0]
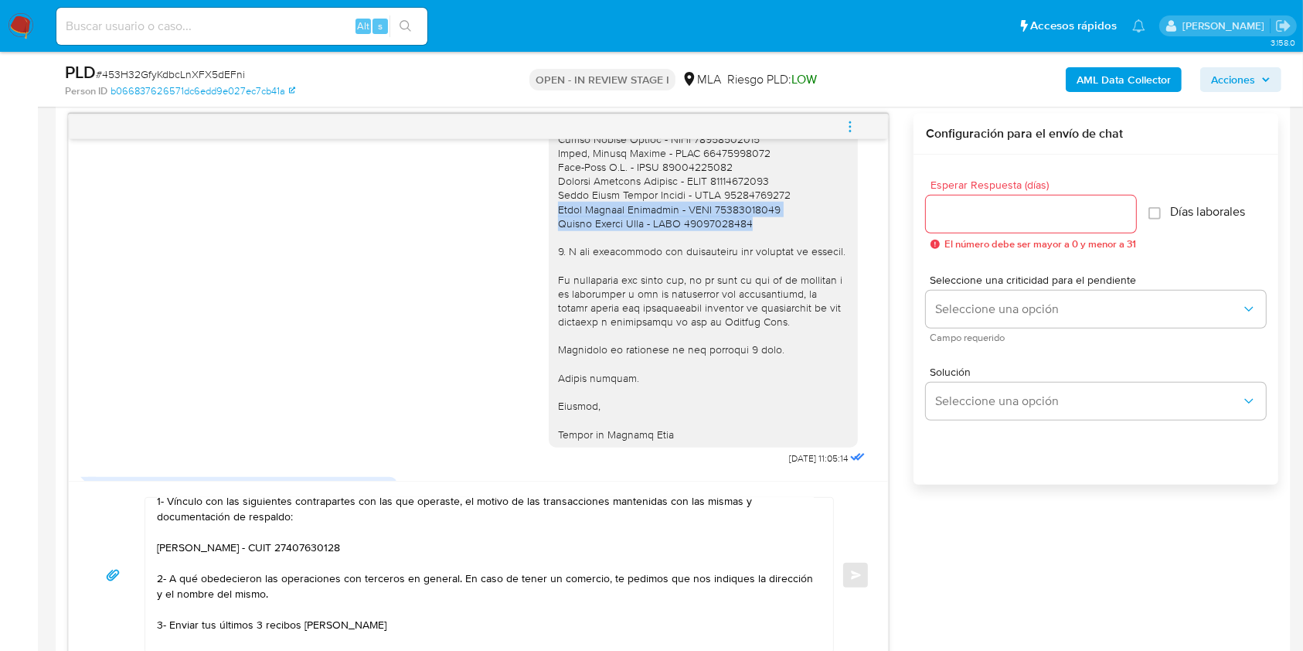
drag, startPoint x: 544, startPoint y: 234, endPoint x: 753, endPoint y: 257, distance: 209.9
copy div "Cesar Gabriel Florentin - CUIL 20448388485 Maffey Victor Hugo - CUIT 20234865111"
drag, startPoint x: 387, startPoint y: 550, endPoint x: 162, endPoint y: 550, distance: 224.9
click at [157, 552] on textarea "Hola Carlos Daniel Blanco, Muchas gracias por tu respuesta. En este caso, te pe…" at bounding box center [485, 575] width 657 height 155
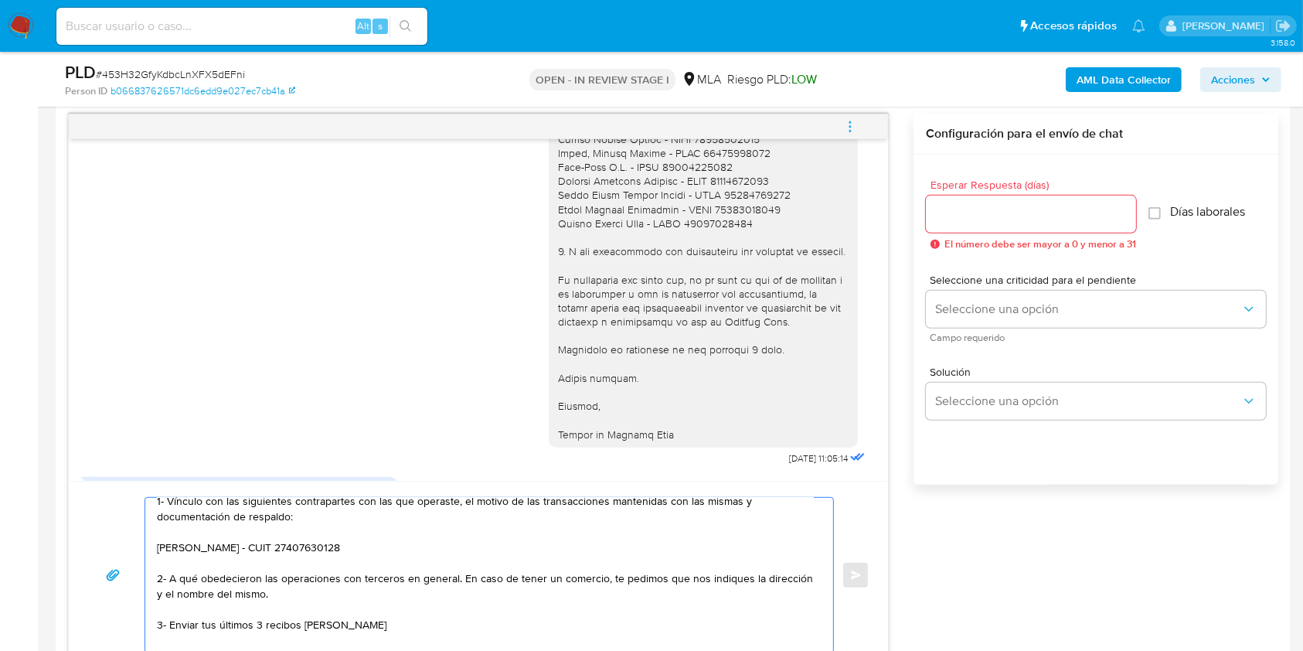
paste textarea "Cesar Gabriel Florentin - CUIL 20448388485 Maffey Victor Hugo - CUIT 20234865111"
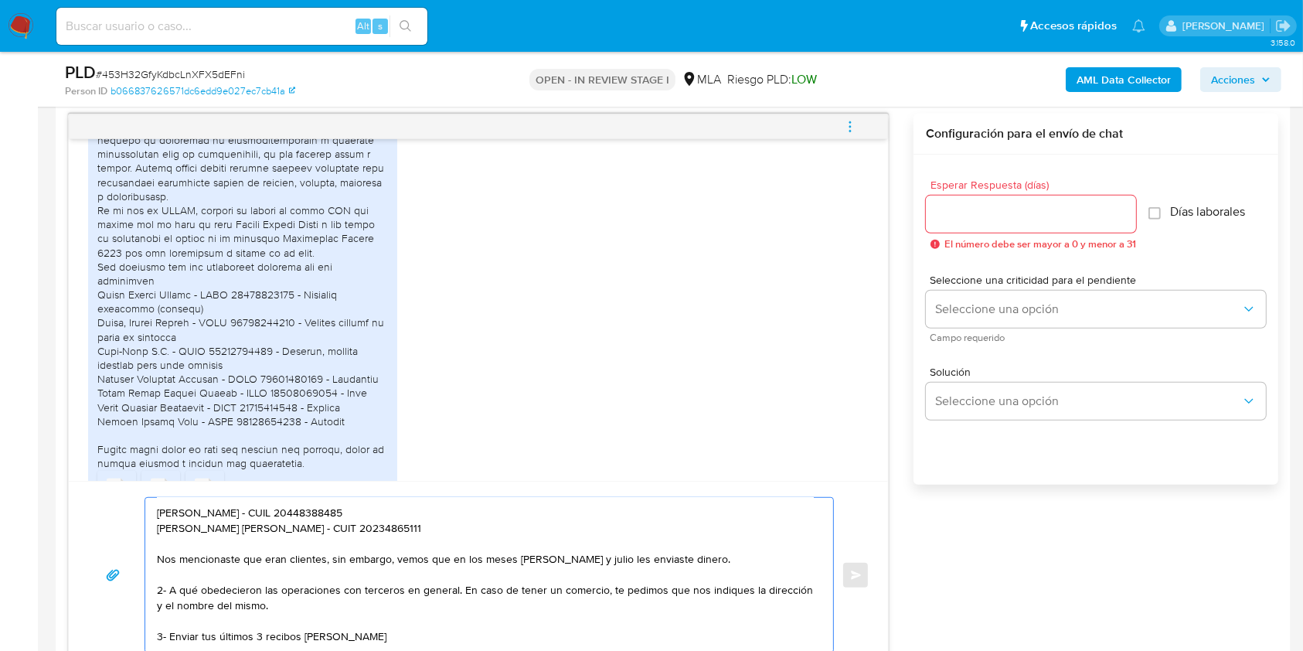
scroll to position [161, 0]
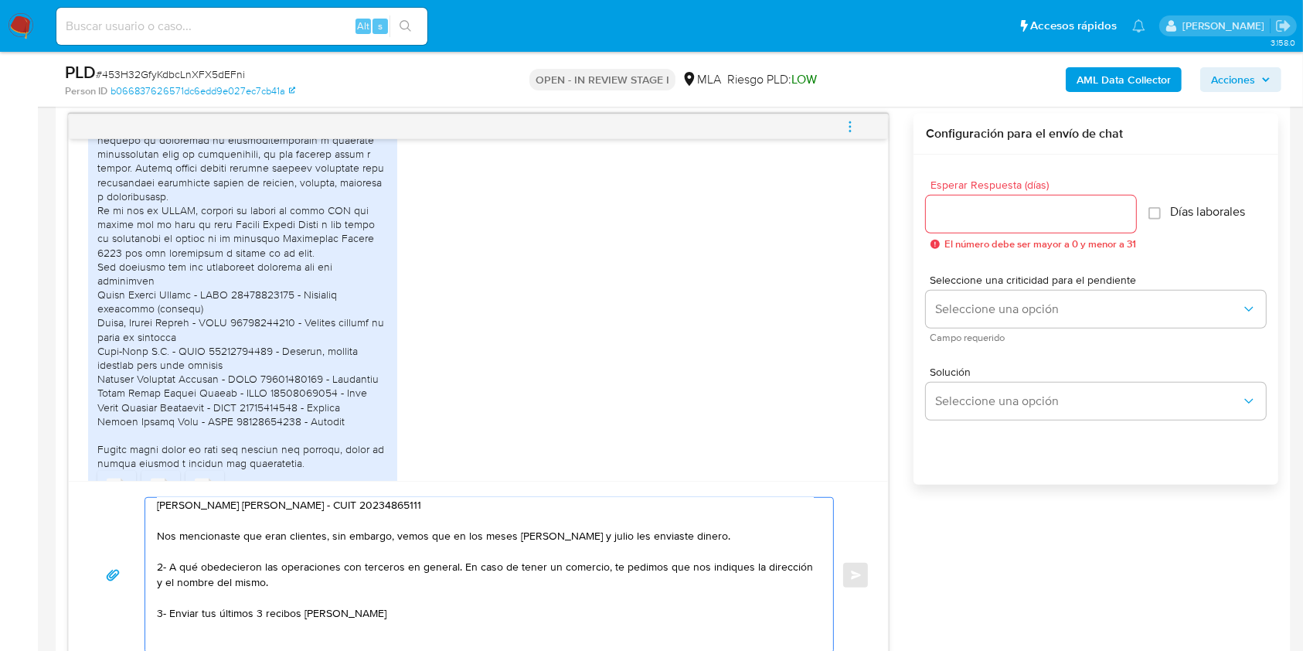
drag, startPoint x: 355, startPoint y: 618, endPoint x: 148, endPoint y: 575, distance: 210.7
click at [148, 575] on div "Hola Carlos Daniel Blanco, Muchas gracias por tu respuesta. En este caso, te pe…" at bounding box center [485, 575] width 680 height 155
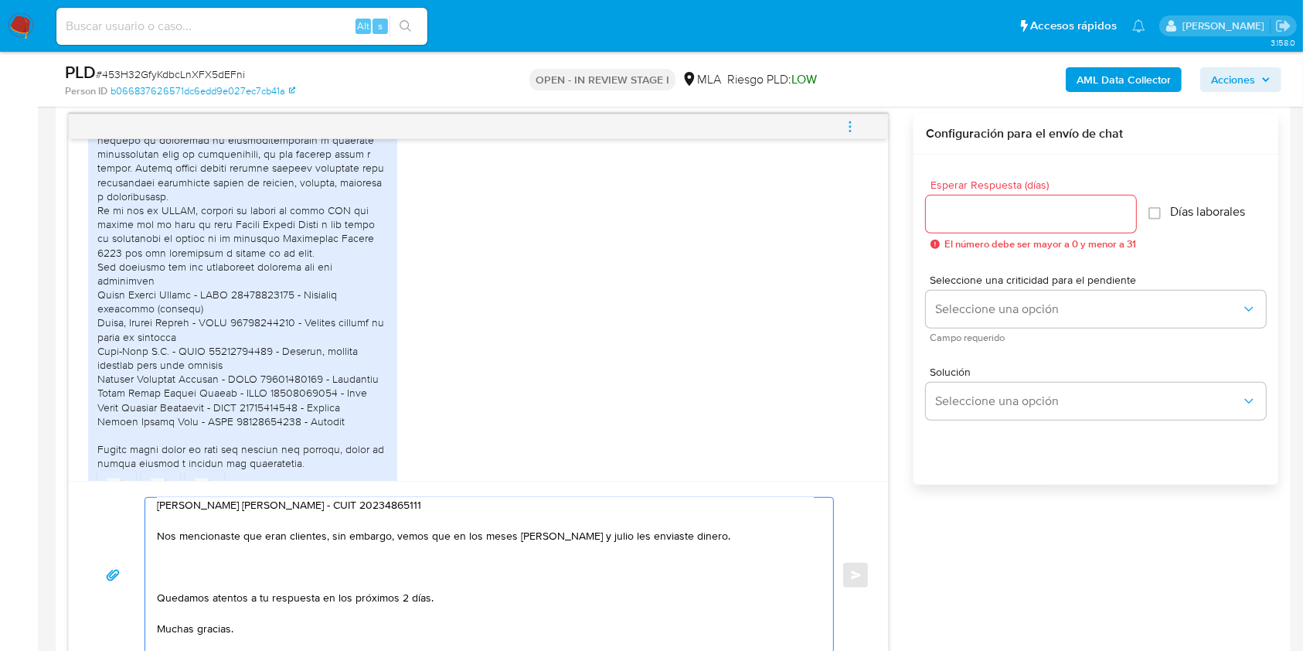
click at [325, 598] on textarea "Hola Carlos Daniel Blanco, Muchas gracias por tu respuesta. En este caso, te pe…" at bounding box center [485, 575] width 657 height 155
click at [321, 571] on textarea "Hola Carlos Daniel Blanco, Muchas gracias por tu respuesta. En este caso, te pe…" at bounding box center [485, 575] width 657 height 155
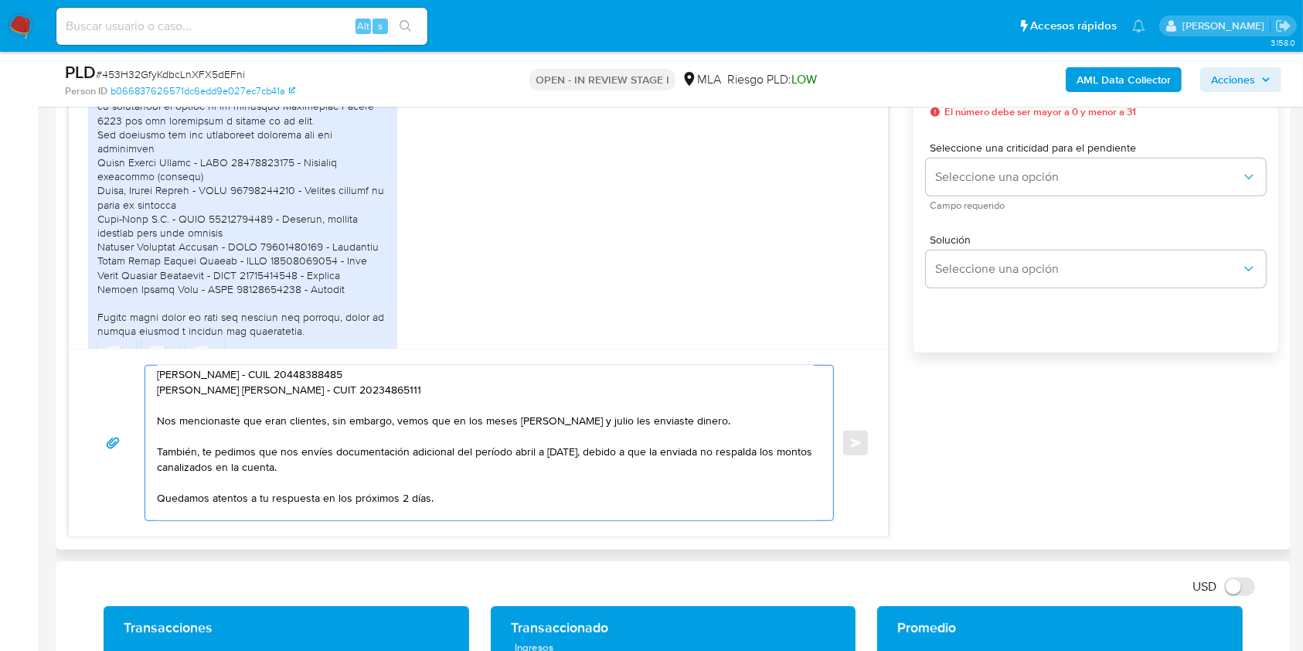
scroll to position [0, 0]
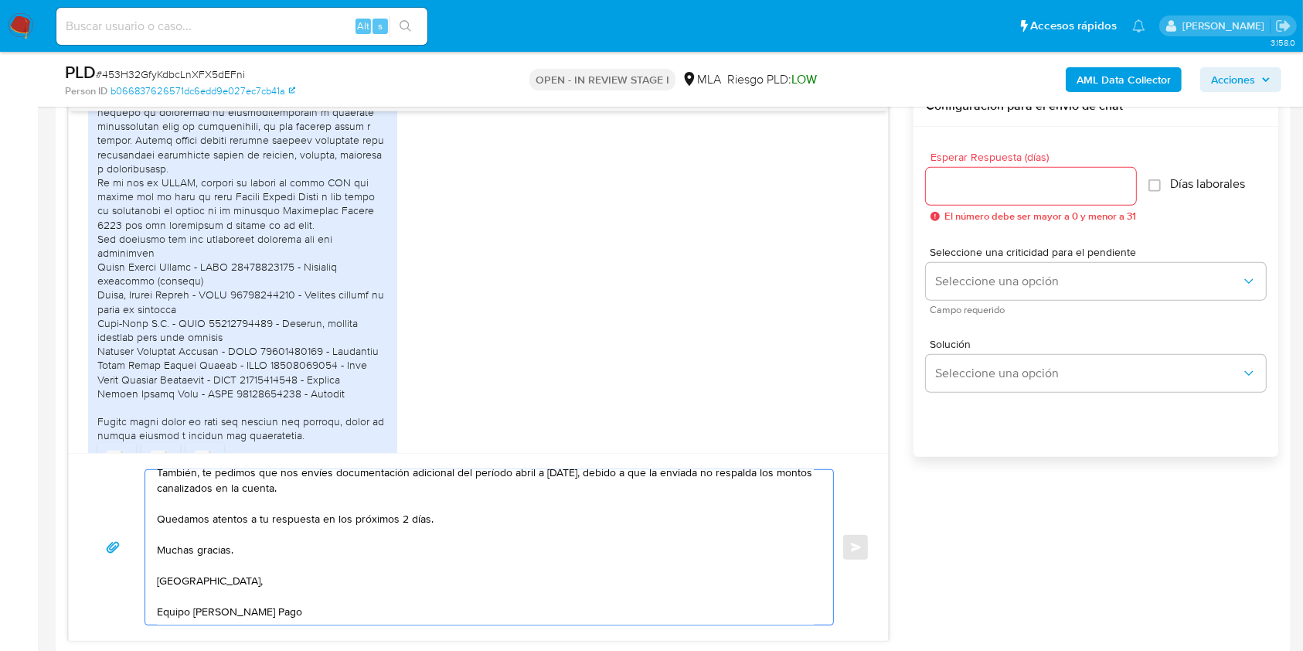
type textarea "Hola Carlos Daniel Blanco, Muchas gracias por tu respuesta. En este caso, te pe…"
click at [981, 193] on input "Esperar Respuesta (días)" at bounding box center [1031, 186] width 210 height 20
type input "2"
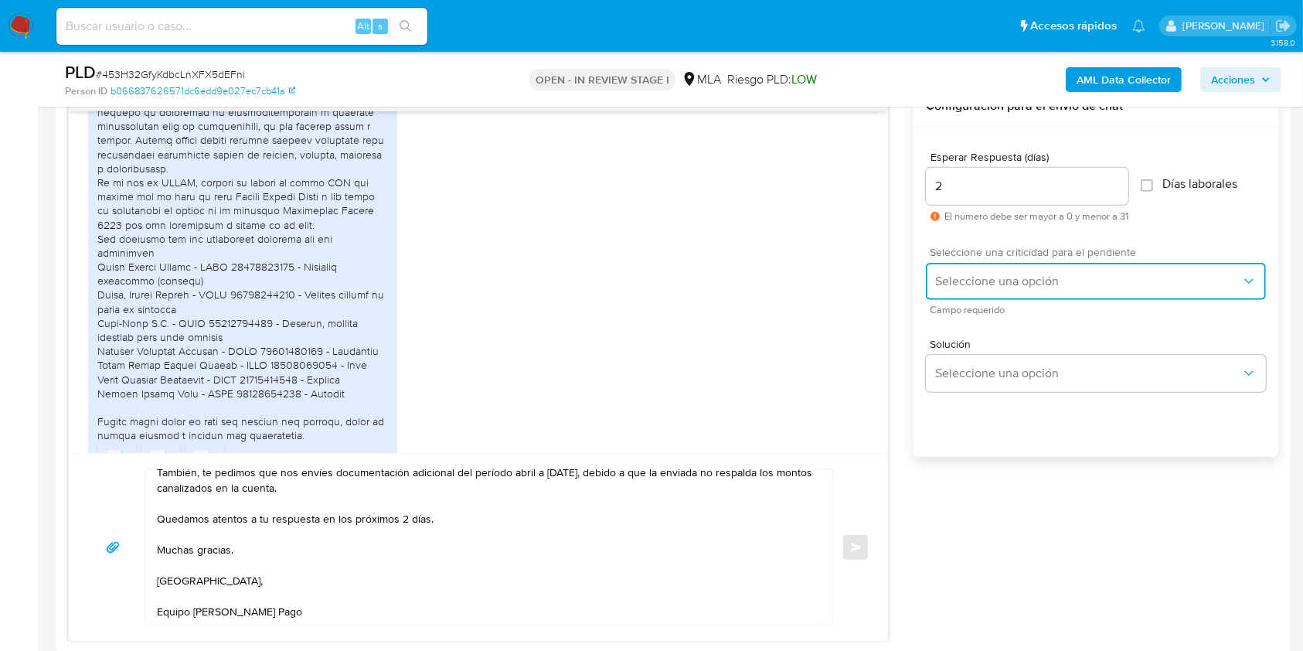
click at [975, 286] on span "Seleccione una opción" at bounding box center [1088, 281] width 306 height 15
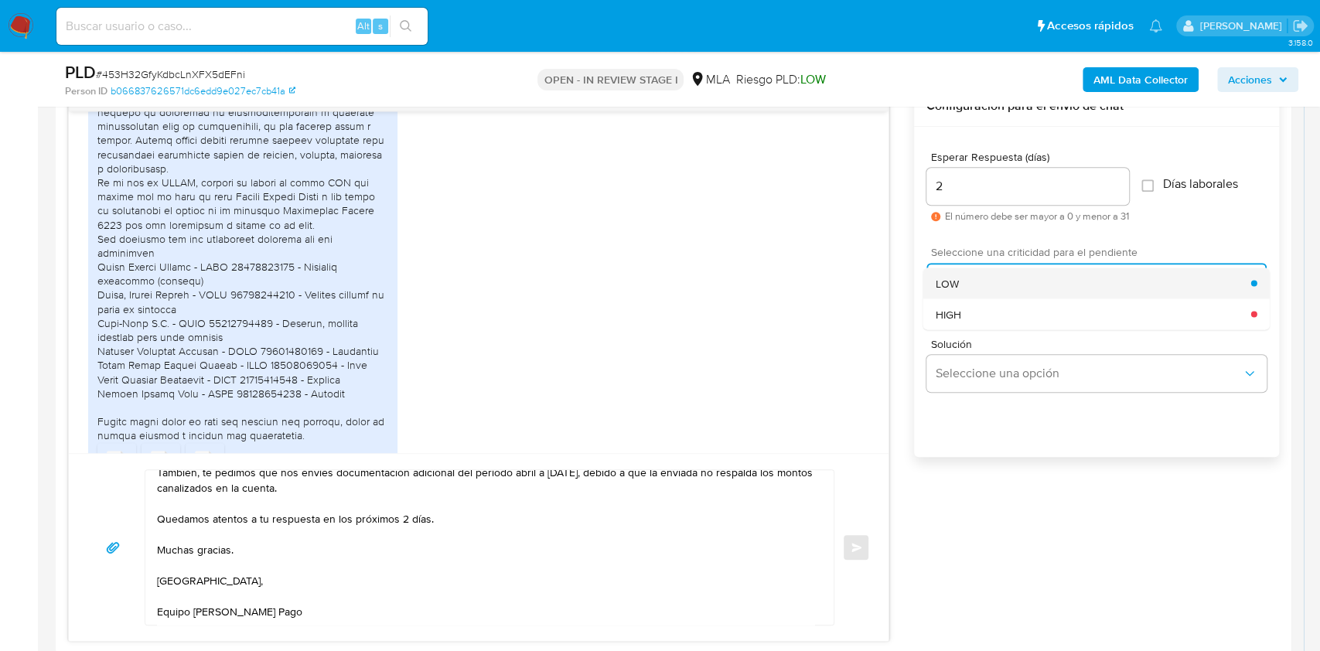
click at [947, 283] on span "LOW" at bounding box center [946, 283] width 23 height 14
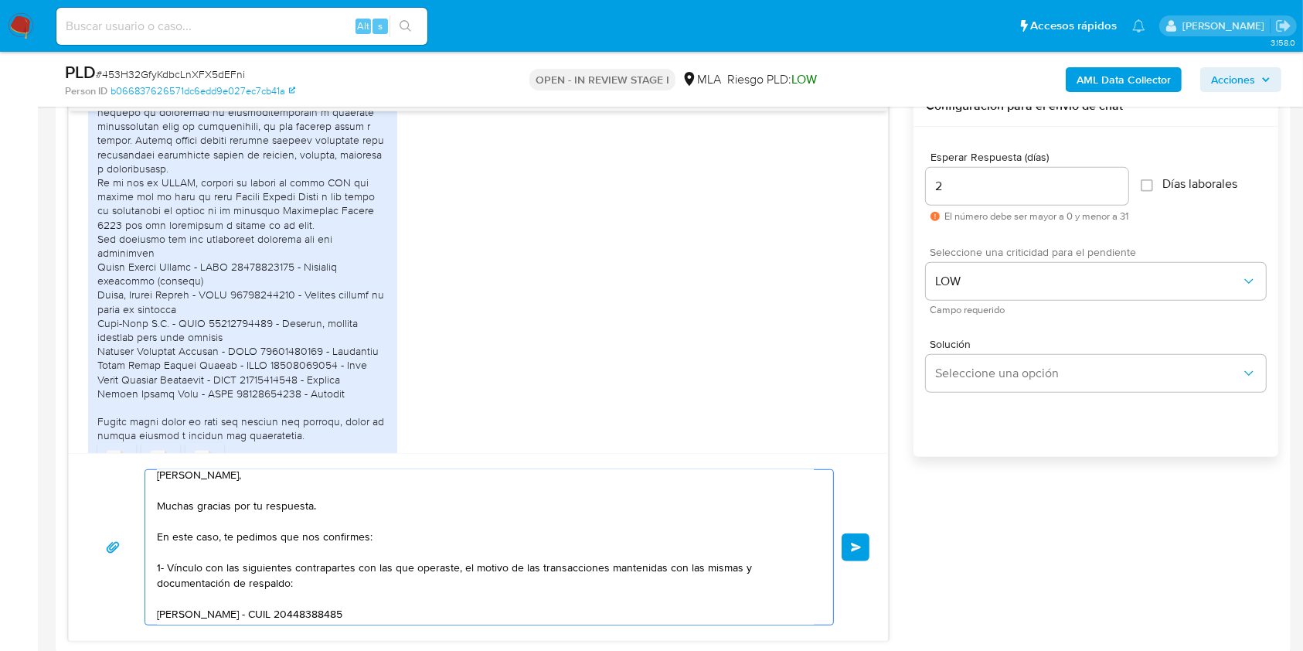
click at [864, 543] on button "Enviar" at bounding box center [856, 547] width 28 height 28
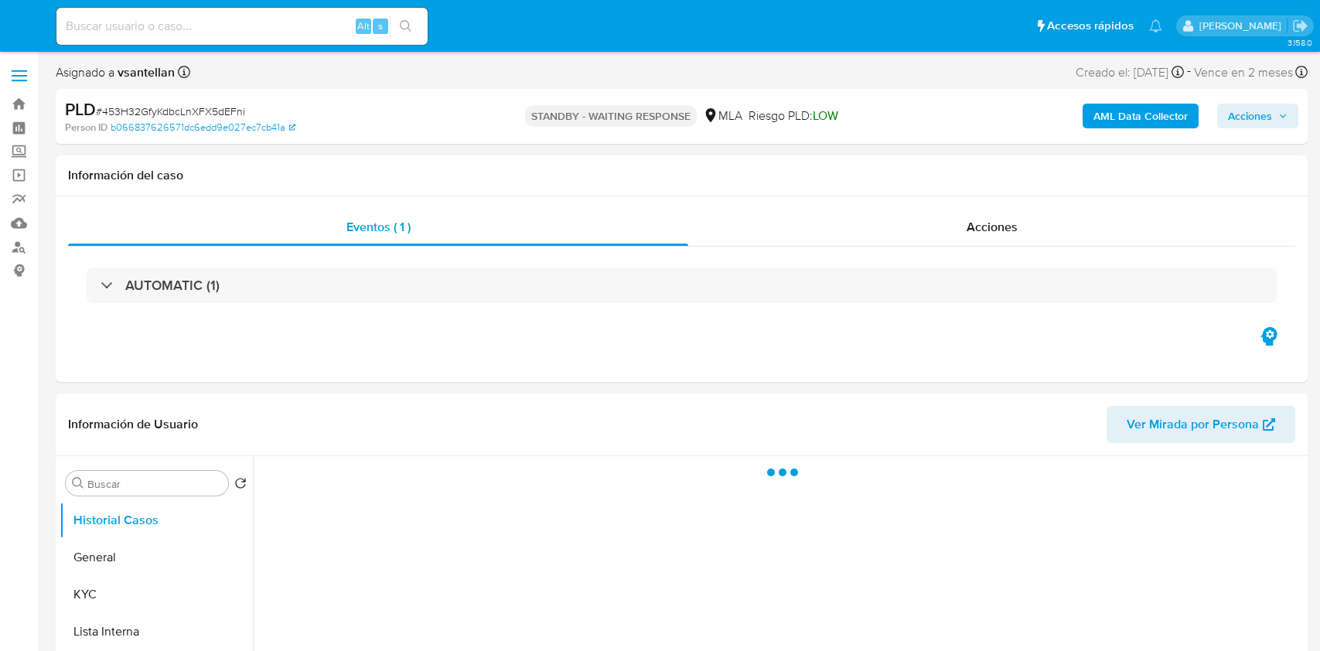
select select "10"
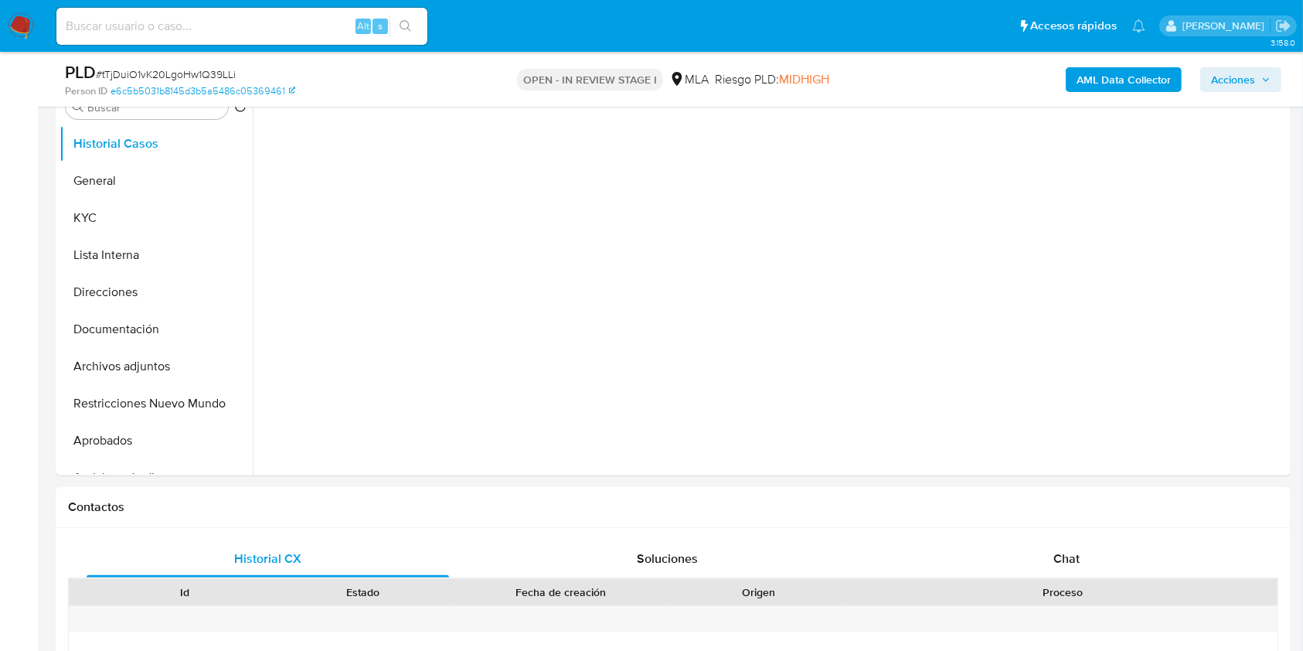
scroll to position [324, 0]
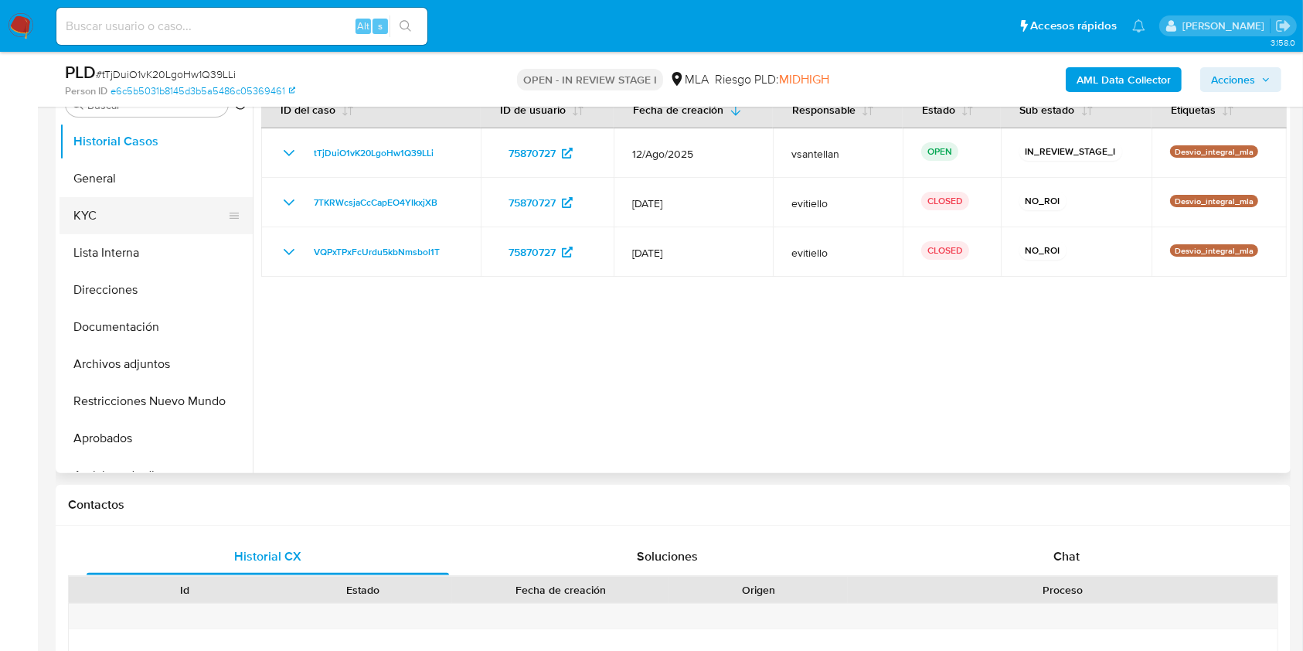
click at [119, 213] on button "KYC" at bounding box center [150, 215] width 181 height 37
select select "10"
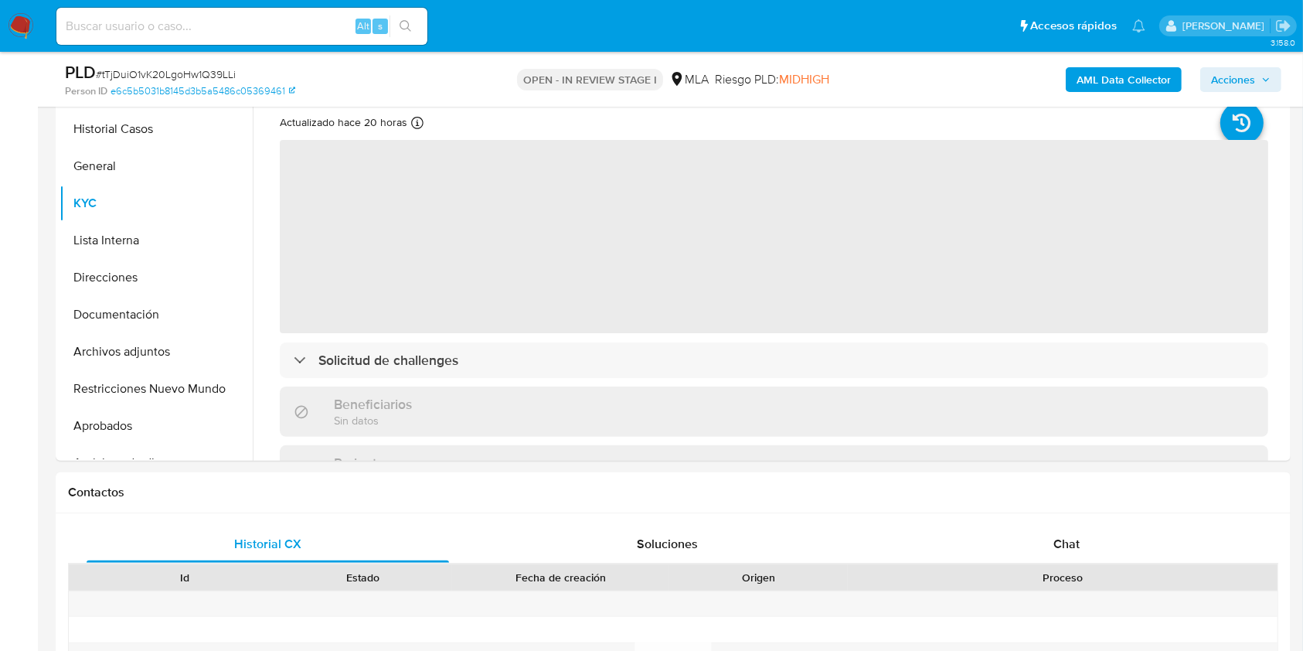
scroll to position [344, 0]
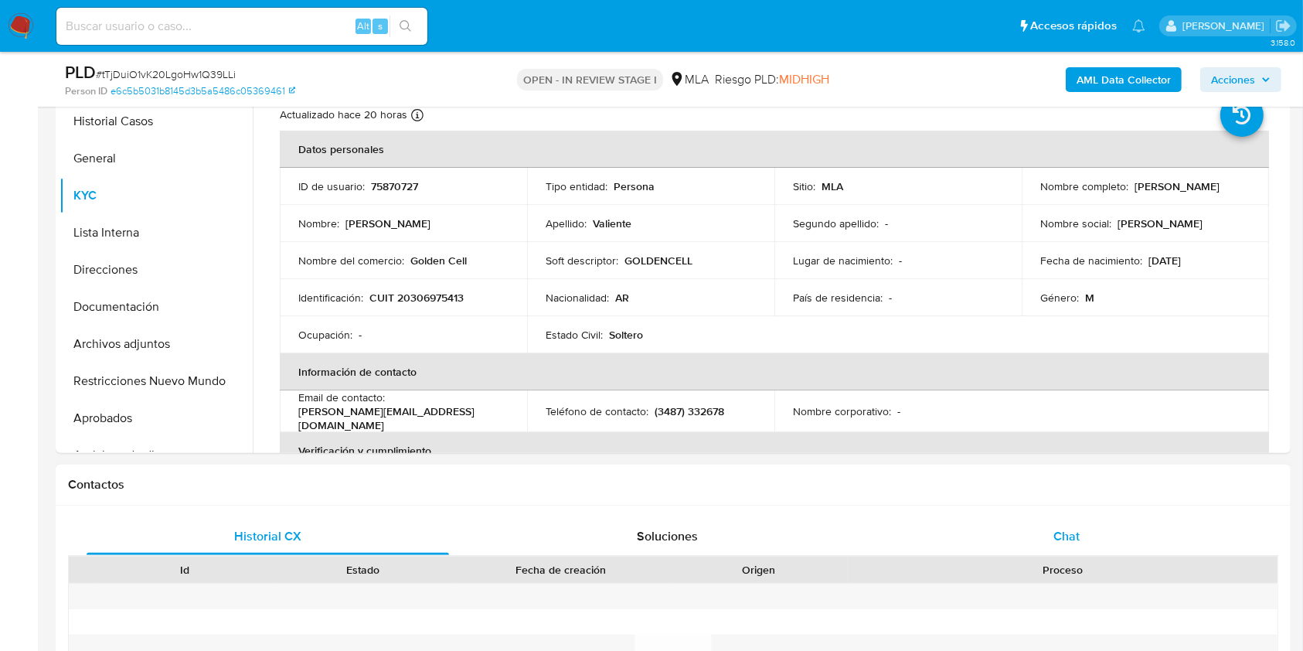
click at [1107, 525] on div "Chat" at bounding box center [1067, 536] width 363 height 37
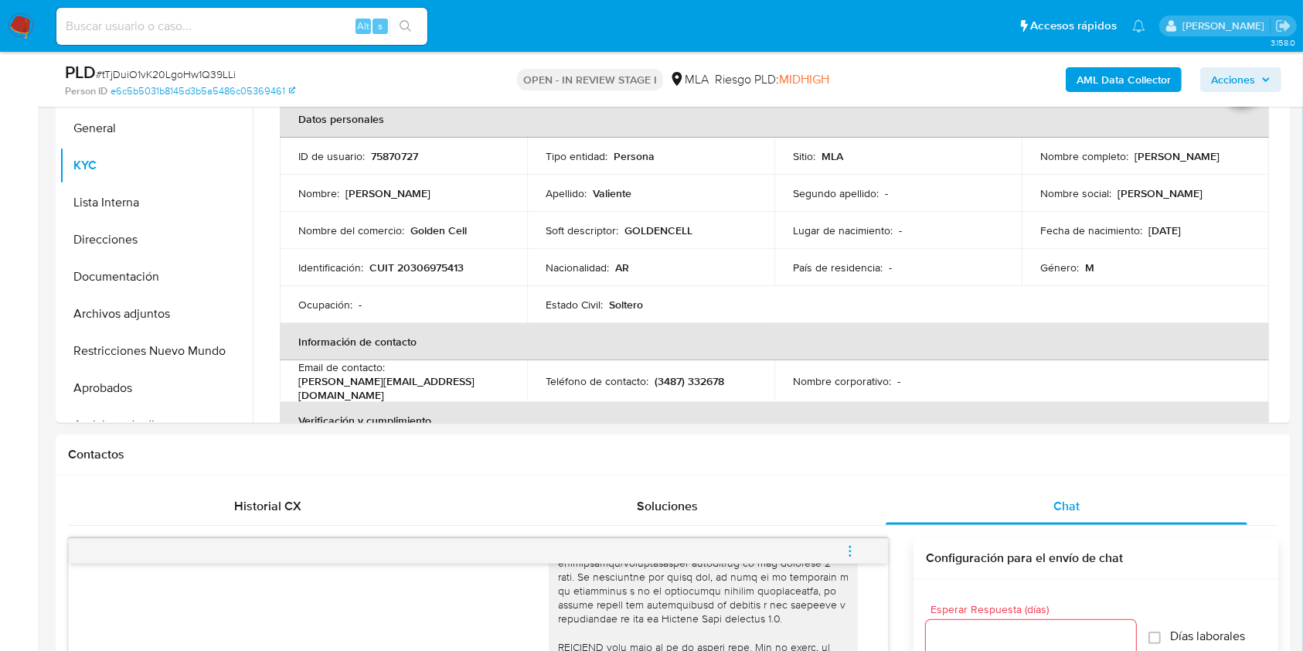
scroll to position [281, 0]
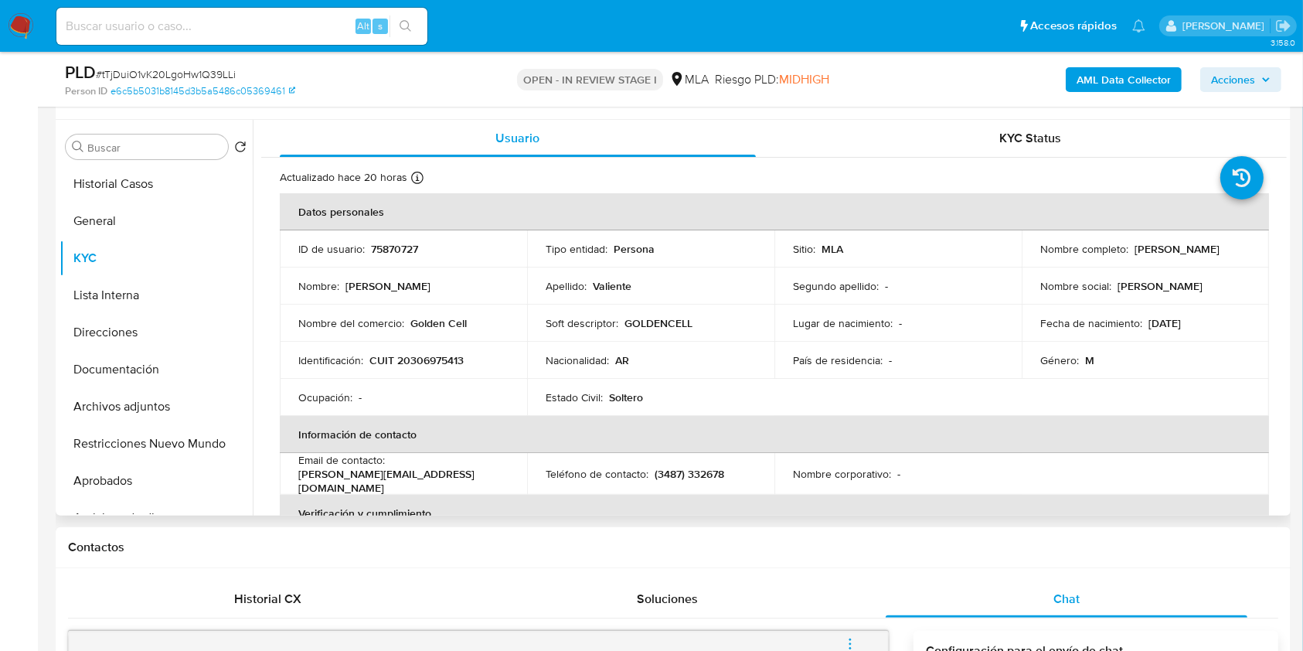
drag, startPoint x: 1038, startPoint y: 257, endPoint x: 1163, endPoint y: 259, distance: 124.5
click at [1163, 256] on div "Nombre completo : [PERSON_NAME]" at bounding box center [1145, 249] width 210 height 14
copy p "[PERSON_NAME]"
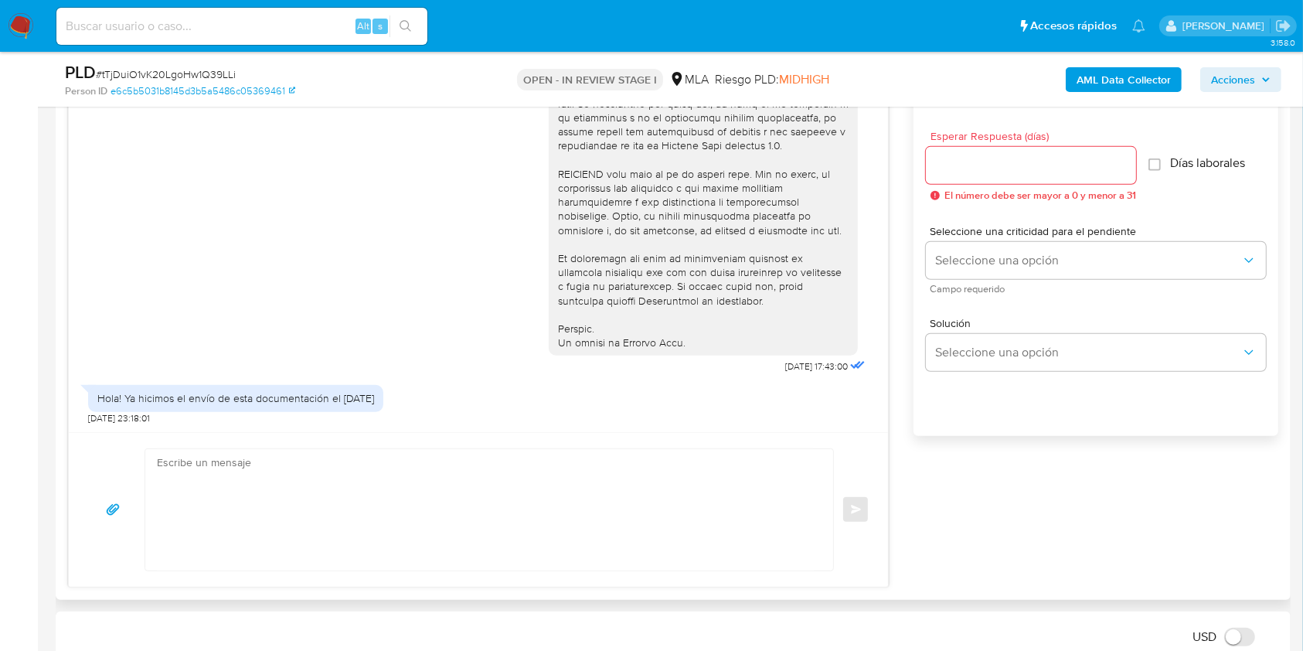
scroll to position [856, 0]
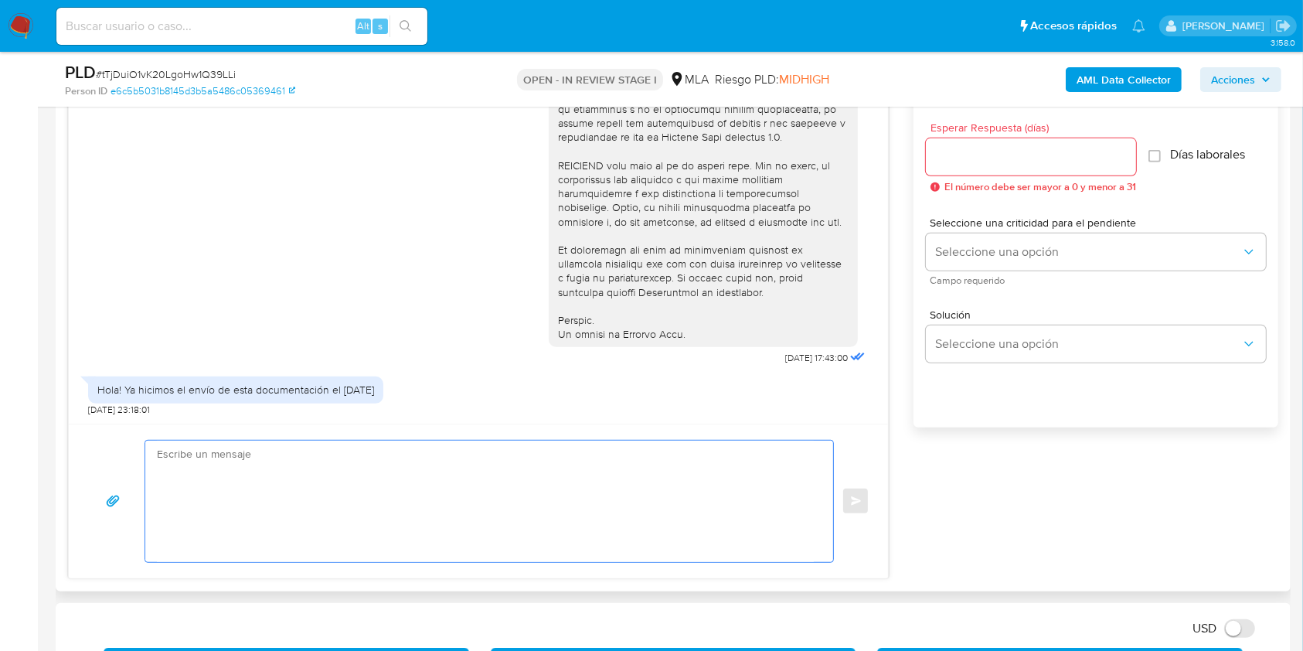
click at [447, 549] on textarea at bounding box center [485, 501] width 657 height 121
paste textarea "Lore Ipsumd Sitamet Consecte, Adipis elitsed doe te incididun. Ut labo etdo, ma…"
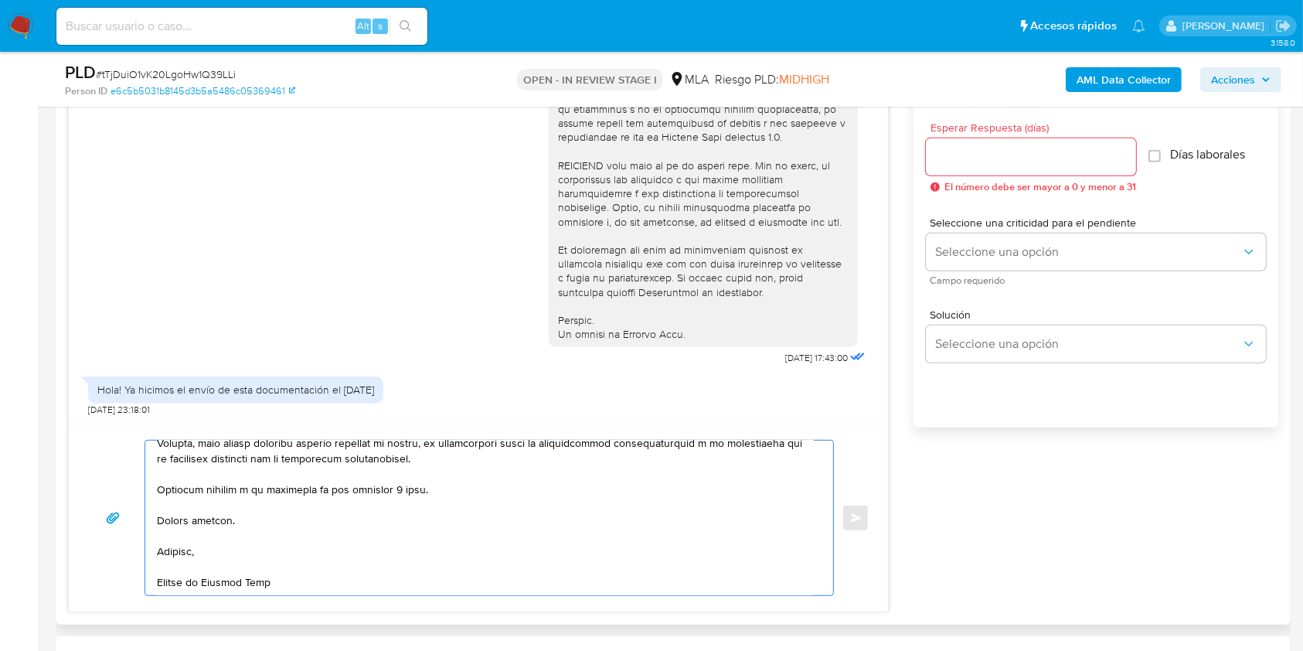
scroll to position [597, 0]
drag, startPoint x: 401, startPoint y: 485, endPoint x: 424, endPoint y: 497, distance: 26.3
click at [401, 485] on textarea at bounding box center [485, 518] width 657 height 155
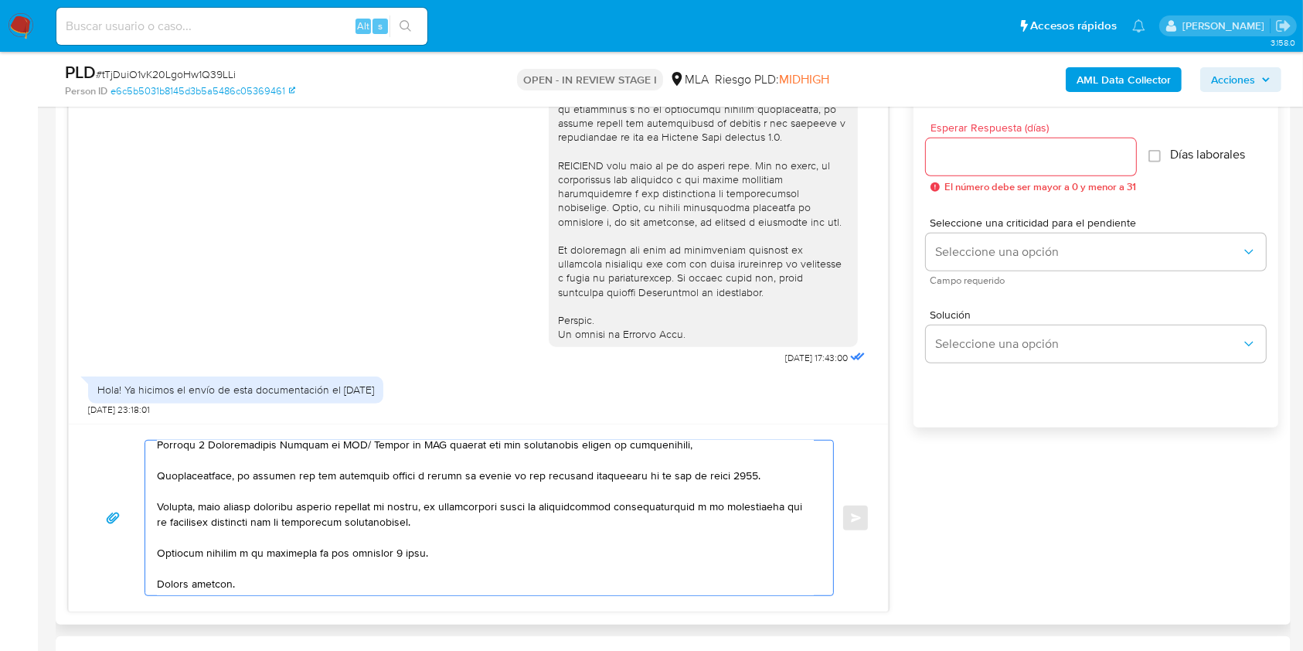
scroll to position [519, 0]
drag, startPoint x: 464, startPoint y: 540, endPoint x: 155, endPoint y: 455, distance: 319.9
click at [155, 455] on div at bounding box center [485, 518] width 680 height 155
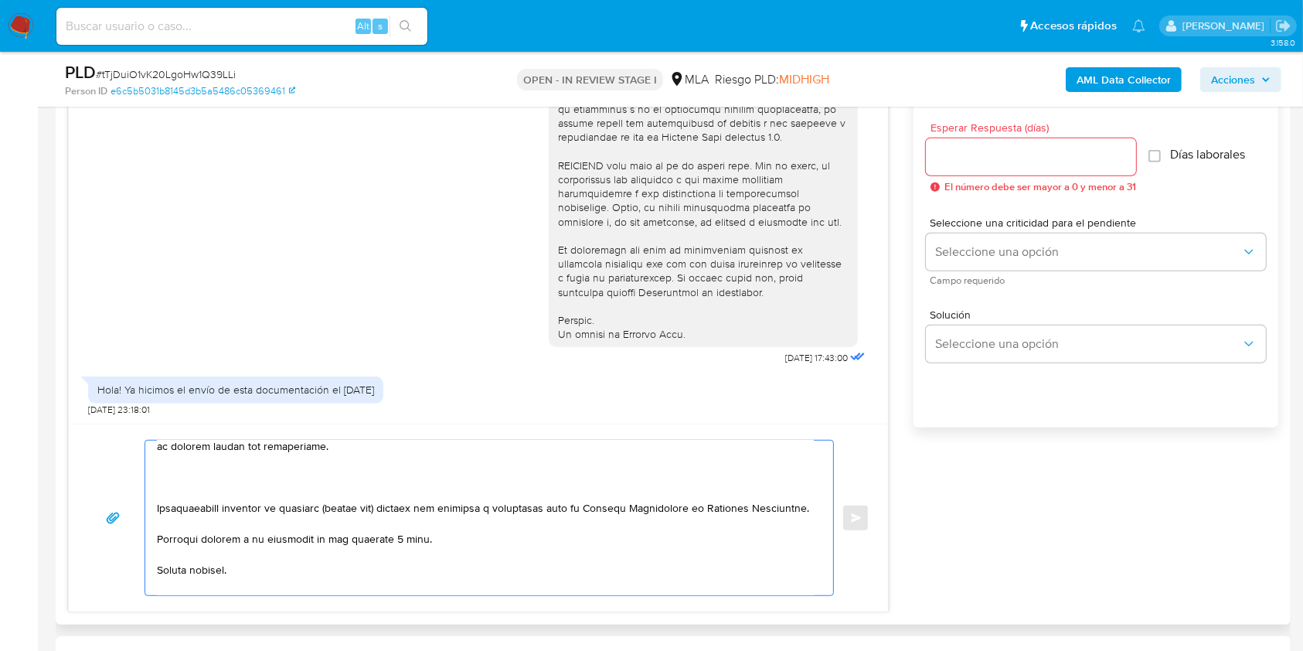
scroll to position [409, 0]
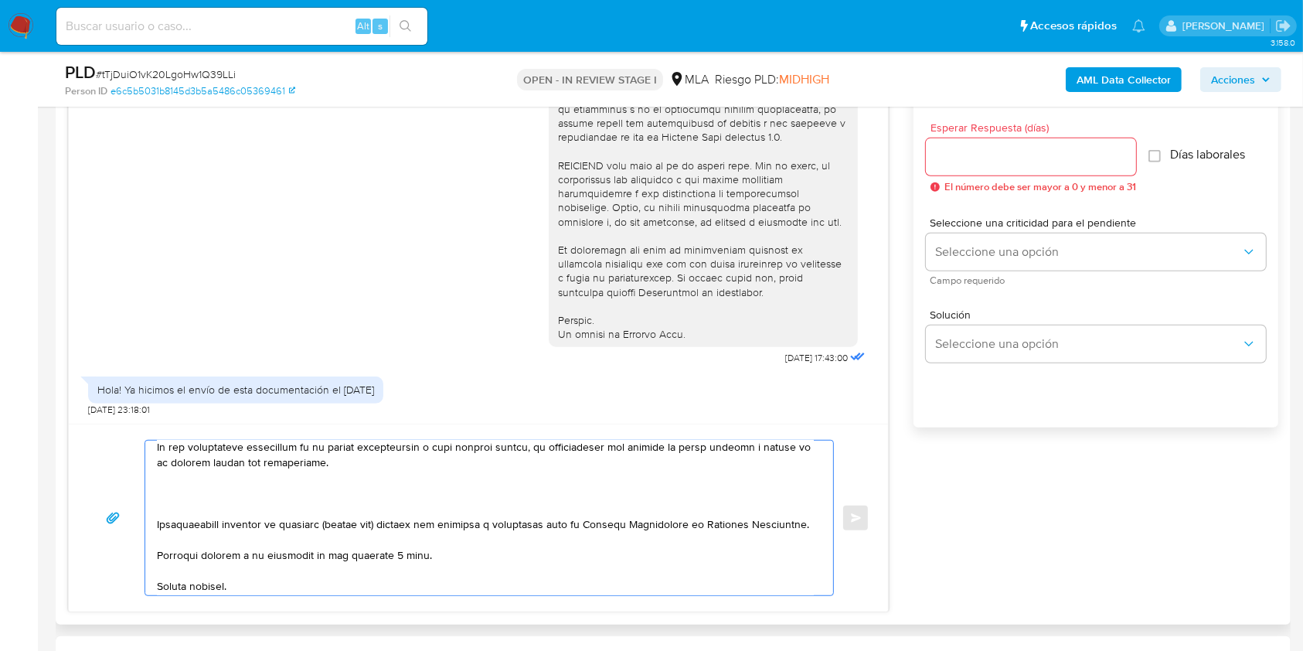
drag, startPoint x: 798, startPoint y: 533, endPoint x: 223, endPoint y: 506, distance: 575.8
click at [223, 506] on textarea at bounding box center [485, 518] width 657 height 155
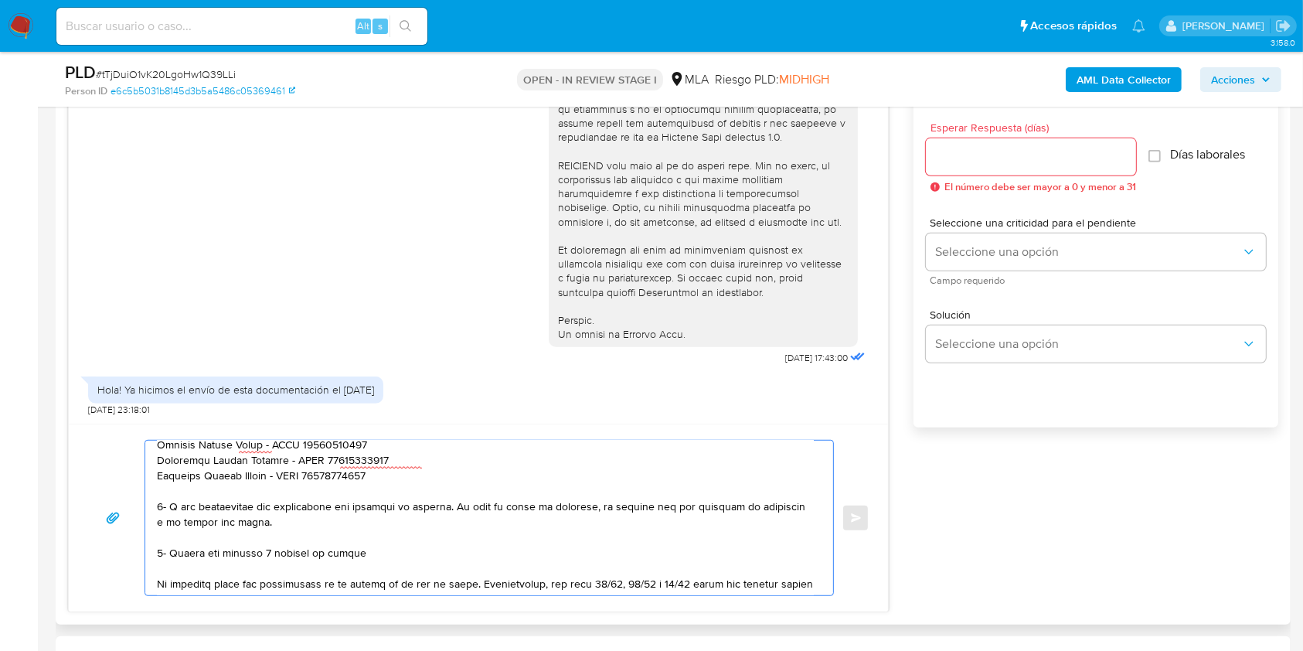
scroll to position [162, 0]
drag, startPoint x: 363, startPoint y: 516, endPoint x: 170, endPoint y: 511, distance: 193.3
click at [170, 511] on textarea at bounding box center [485, 518] width 657 height 155
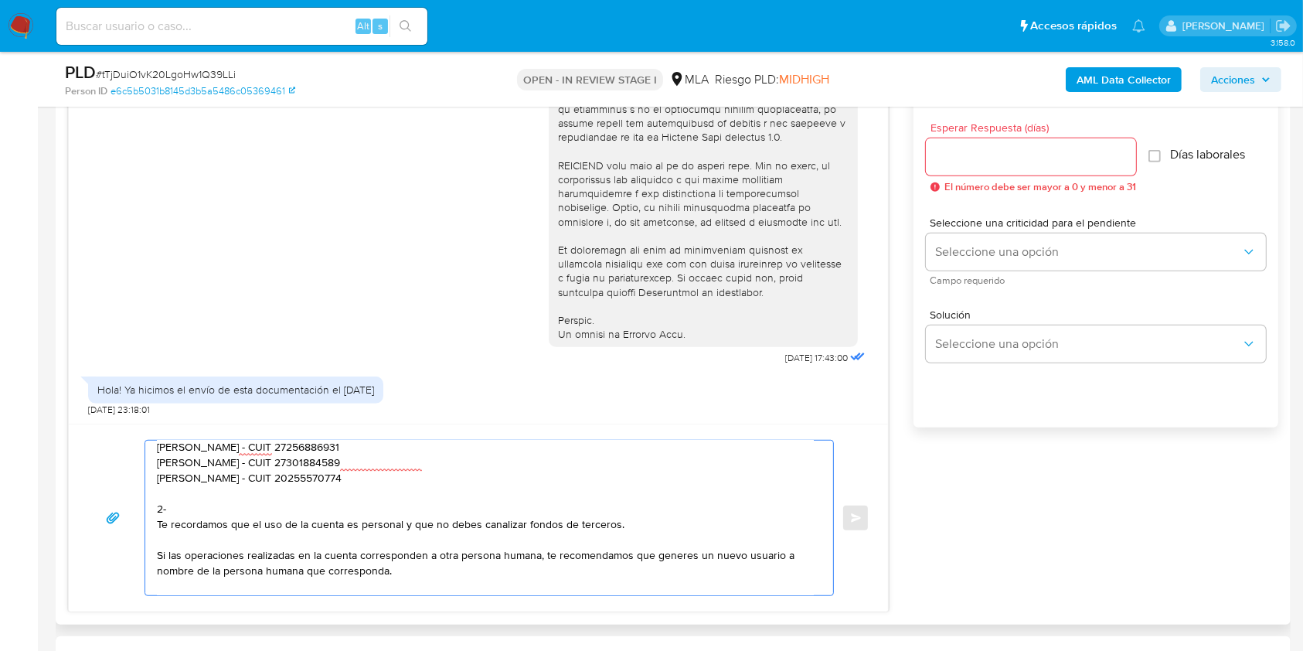
paste textarea "cual es la actividad que desarrollan en su cuenta de mercado o ha cursado opera…"
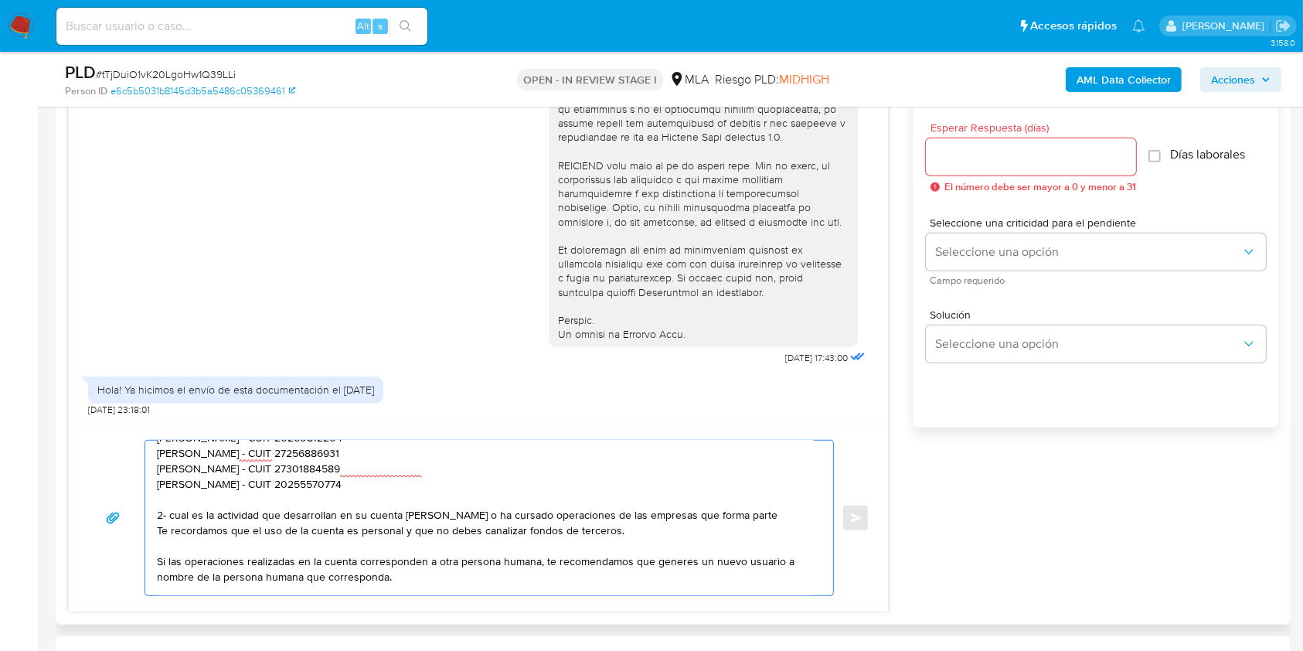
click at [798, 525] on textarea "Hola Martin Gerardo Valiente, Muchas gracias por tu respuesta. En este caso, te…" at bounding box center [485, 518] width 657 height 155
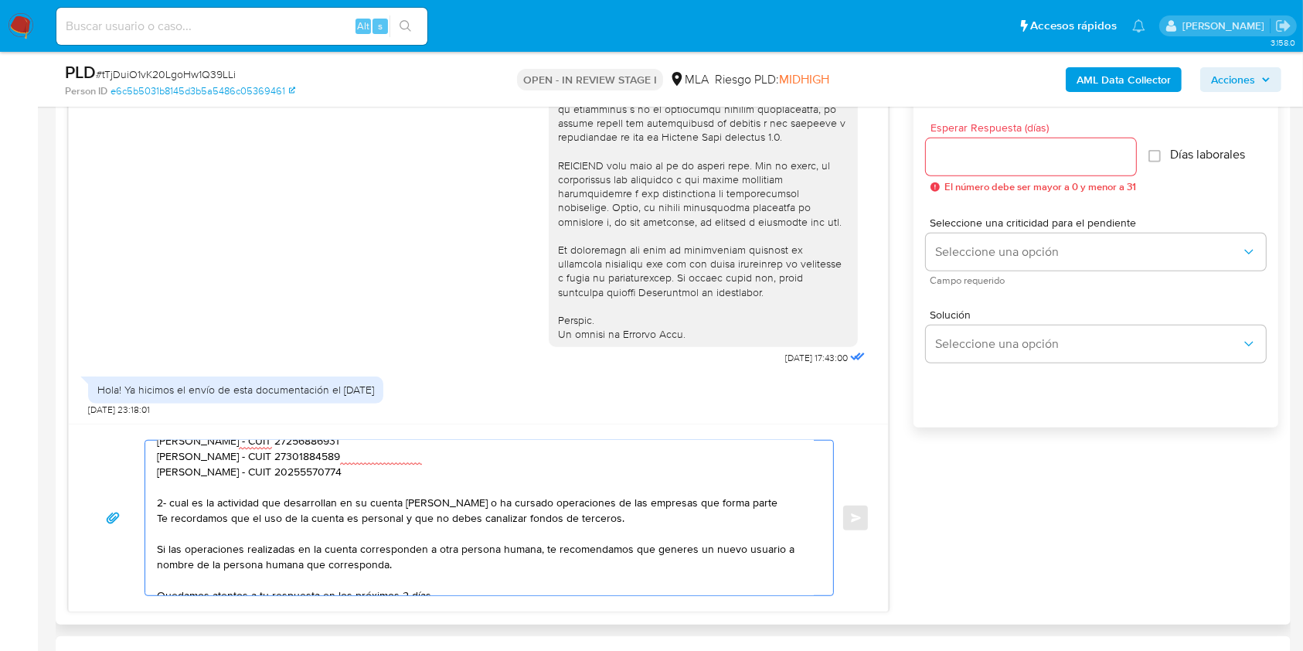
click at [172, 504] on textarea "Hola Martin Gerardo Valiente, Muchas gracias por tu respuesta. En este caso, te…" at bounding box center [485, 518] width 657 height 155
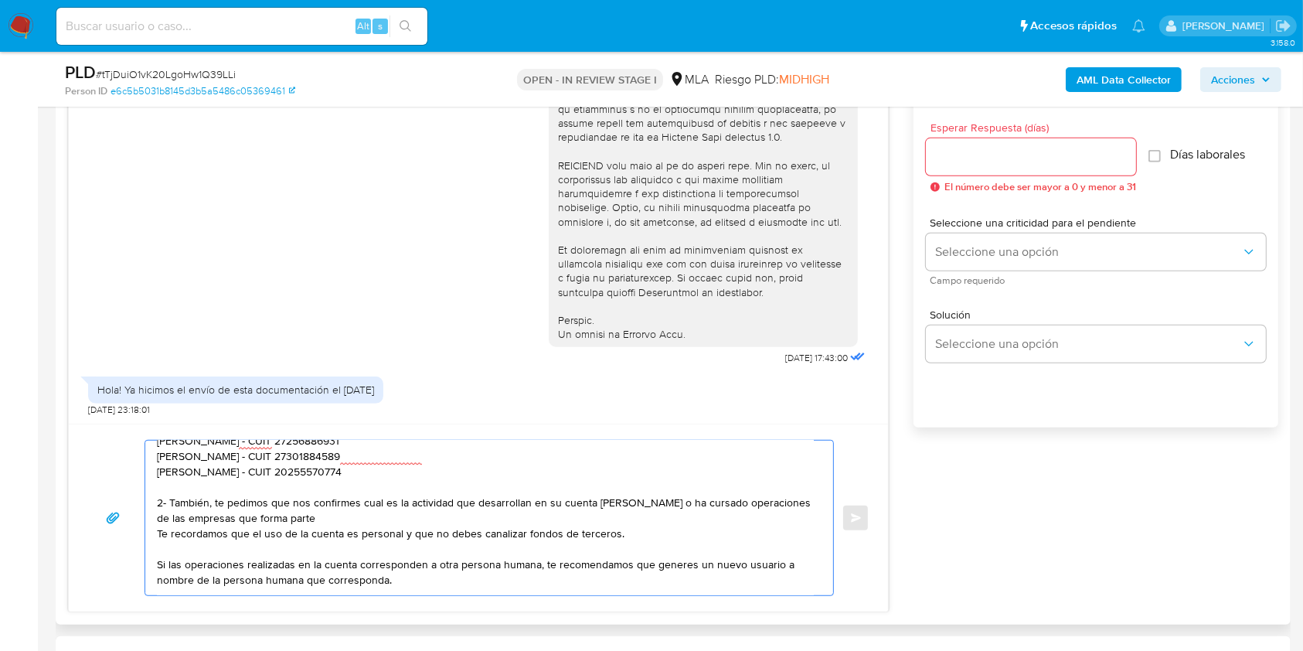
click at [529, 506] on textarea "Hola Martin Gerardo Valiente, Muchas gracias por tu respuesta. En este caso, te…" at bounding box center [485, 518] width 657 height 155
drag, startPoint x: 652, startPoint y: 507, endPoint x: 555, endPoint y: 504, distance: 97.4
click at [555, 504] on textarea "Hola Martin Gerardo Valiente, Muchas gracias por tu respuesta. En este caso, te…" at bounding box center [485, 518] width 657 height 155
click at [157, 536] on textarea "Hola Martin Gerardo Valiente, Muchas gracias por tu respuesta. En este caso, te…" at bounding box center [485, 518] width 657 height 155
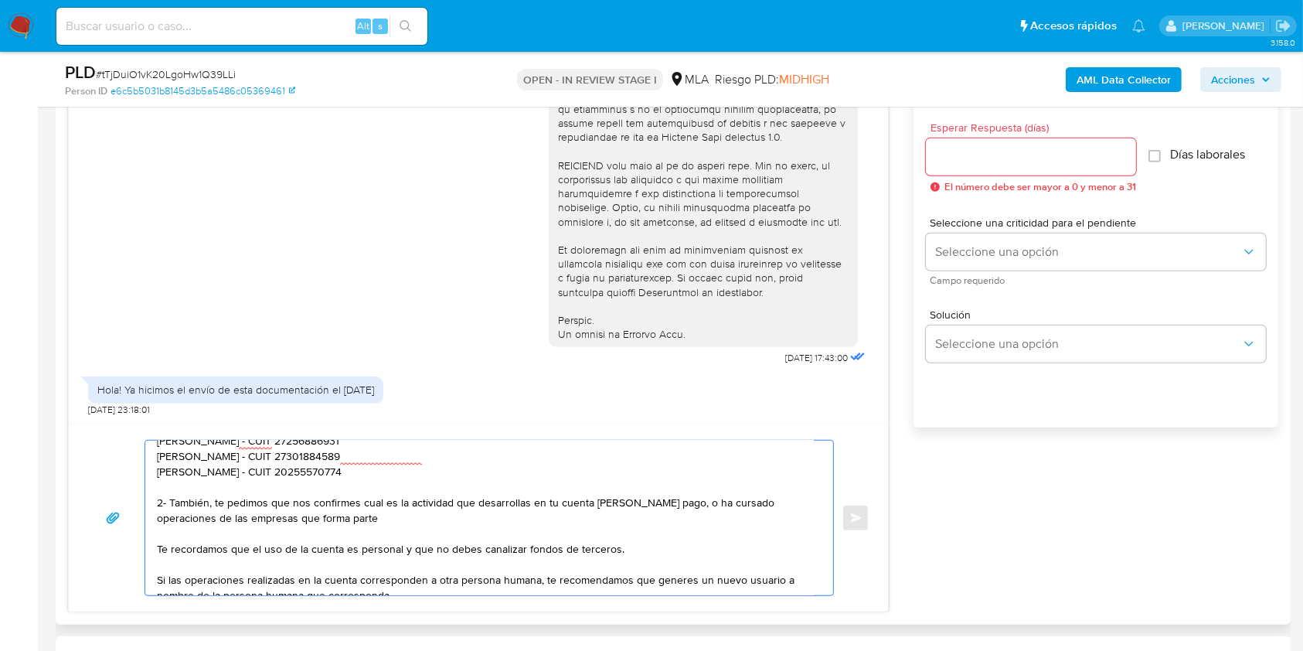
drag, startPoint x: 683, startPoint y: 509, endPoint x: 698, endPoint y: 516, distance: 16.3
click at [698, 516] on textarea "Hola Martin Gerardo Valiente, Muchas gracias por tu respuesta. En este caso, te…" at bounding box center [485, 518] width 657 height 155
click at [679, 508] on textarea "Hola Martin Gerardo Valiente, Muchas gracias por tu respuesta. En este caso, te…" at bounding box center [485, 518] width 657 height 155
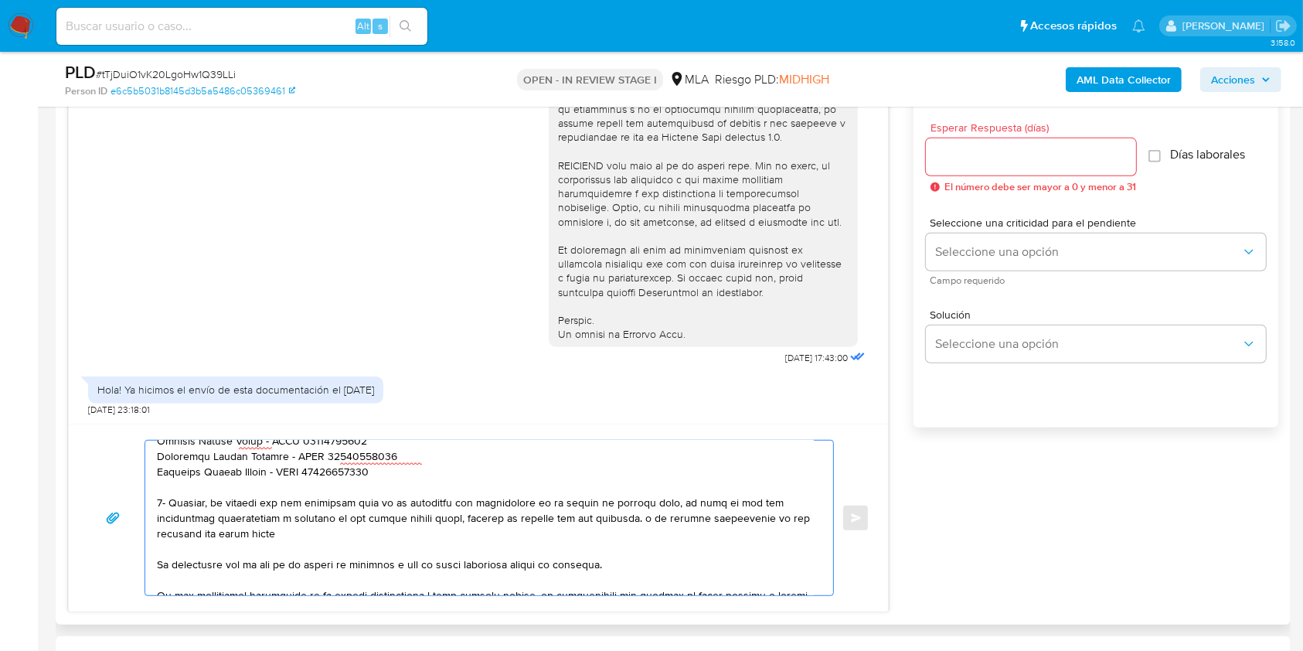
drag, startPoint x: 682, startPoint y: 532, endPoint x: 660, endPoint y: 519, distance: 25.3
click at [660, 519] on textarea at bounding box center [485, 518] width 657 height 155
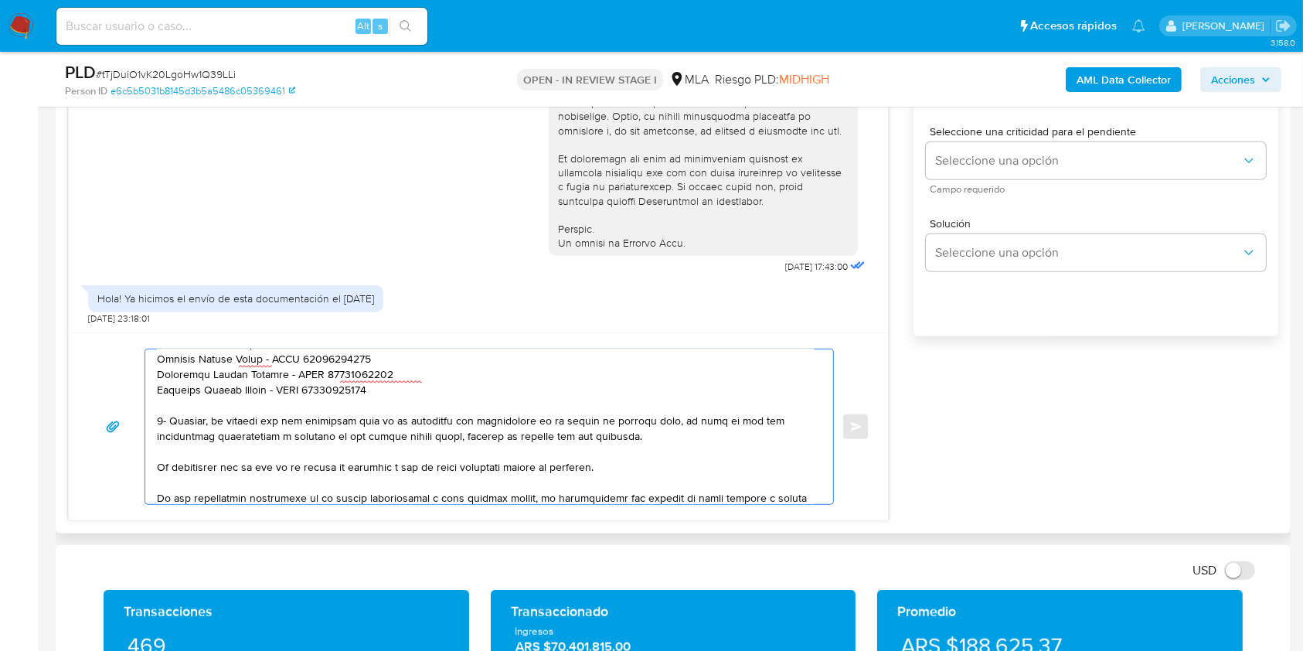
scroll to position [161, 0]
drag, startPoint x: 472, startPoint y: 434, endPoint x: 512, endPoint y: 434, distance: 40.2
click at [512, 434] on textarea at bounding box center [485, 426] width 657 height 155
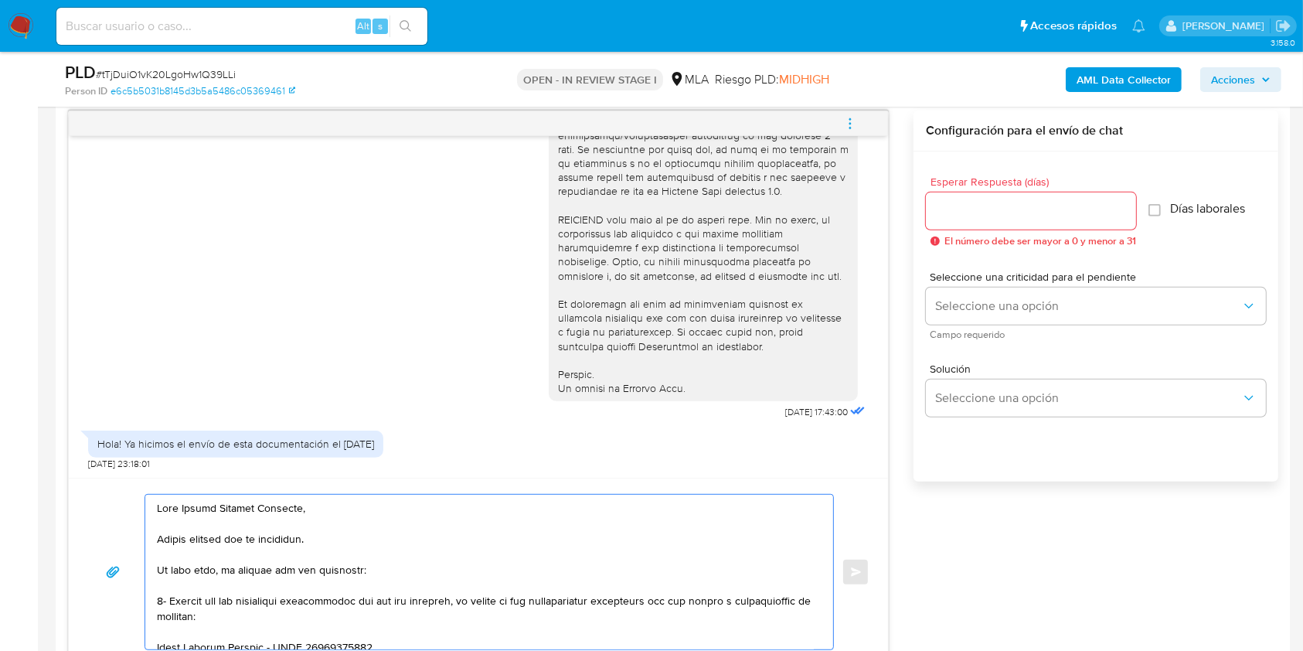
scroll to position [834, 0]
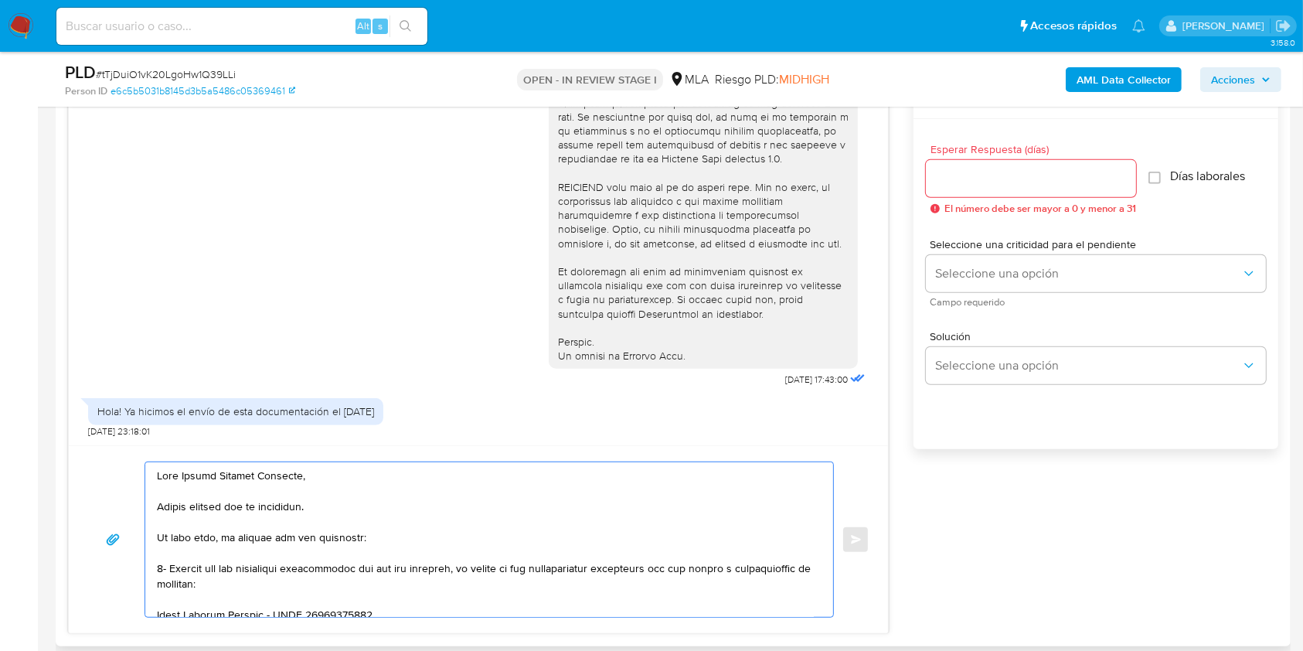
type textarea "Hola Martin Gerardo Valiente, Muchas gracias por tu respuesta. En este caso, te…"
click at [977, 176] on input "Esperar Respuesta (días)" at bounding box center [1031, 179] width 210 height 20
type input "2"
click at [983, 253] on div "Seleccione una criticidad para el pendiente Seleccione una opción Campo requeri…" at bounding box center [1096, 272] width 340 height 67
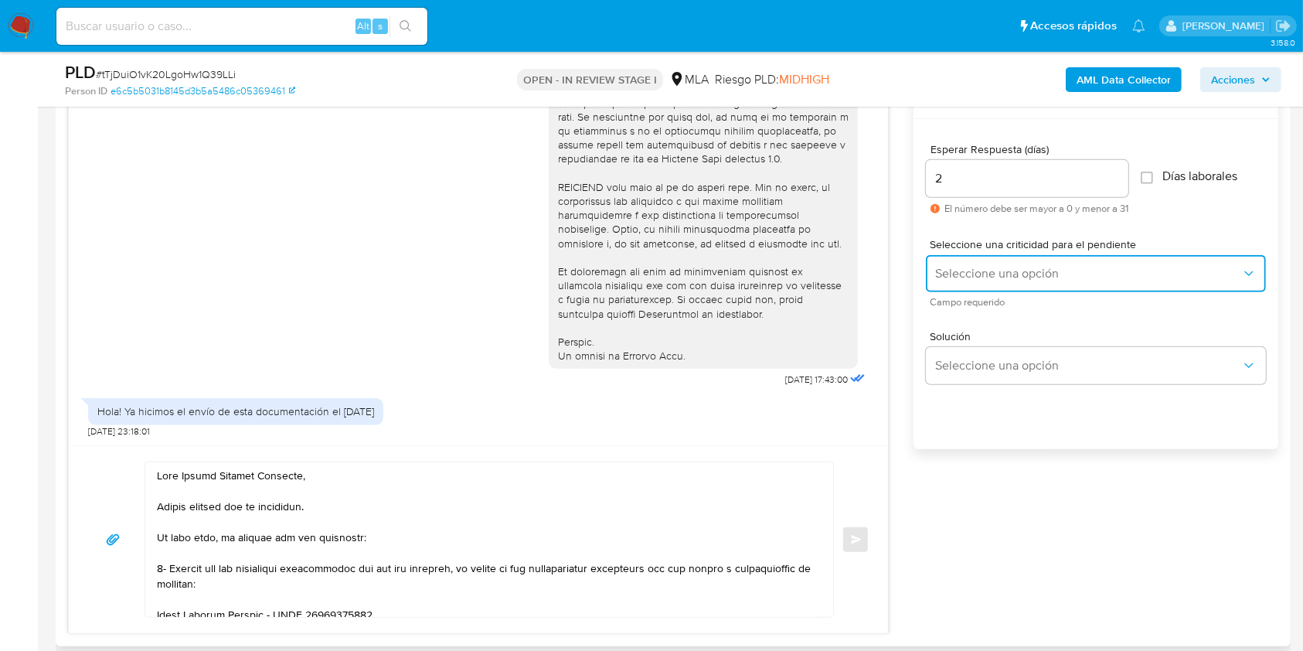
drag, startPoint x: 977, startPoint y: 274, endPoint x: 948, endPoint y: 325, distance: 58.5
click at [977, 273] on span "Seleccione una opción" at bounding box center [1088, 273] width 306 height 15
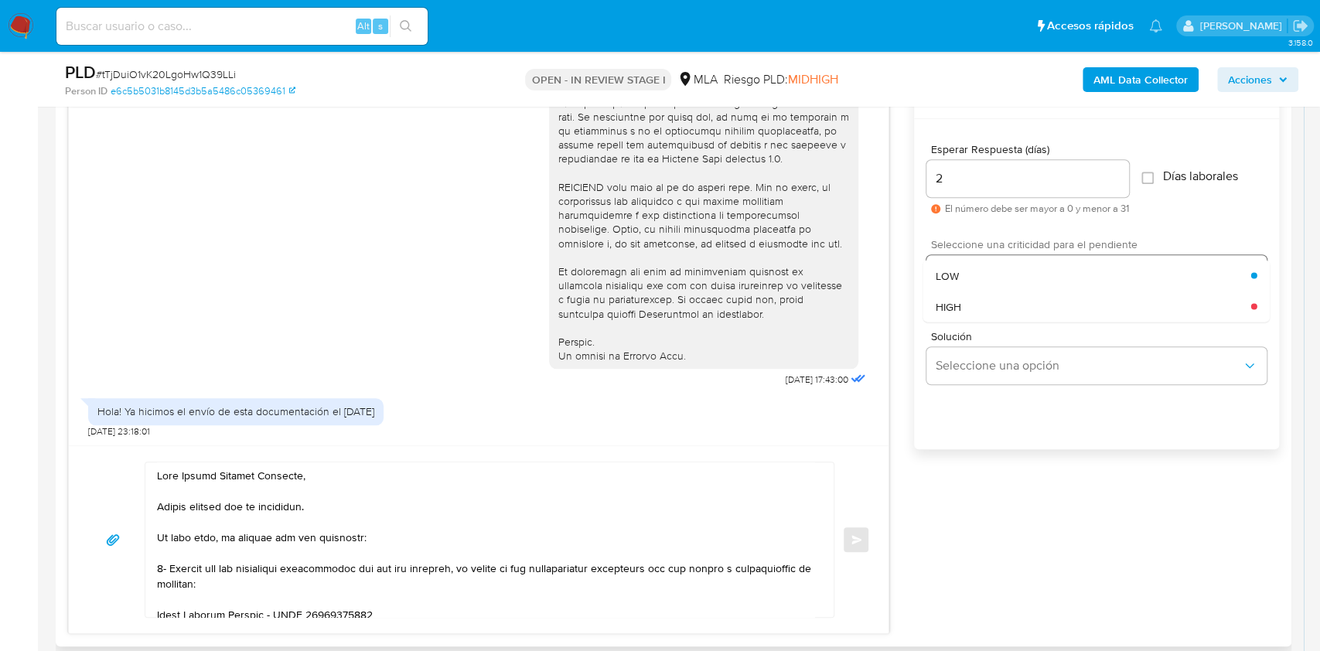
click at [946, 275] on span "LOW" at bounding box center [946, 275] width 23 height 14
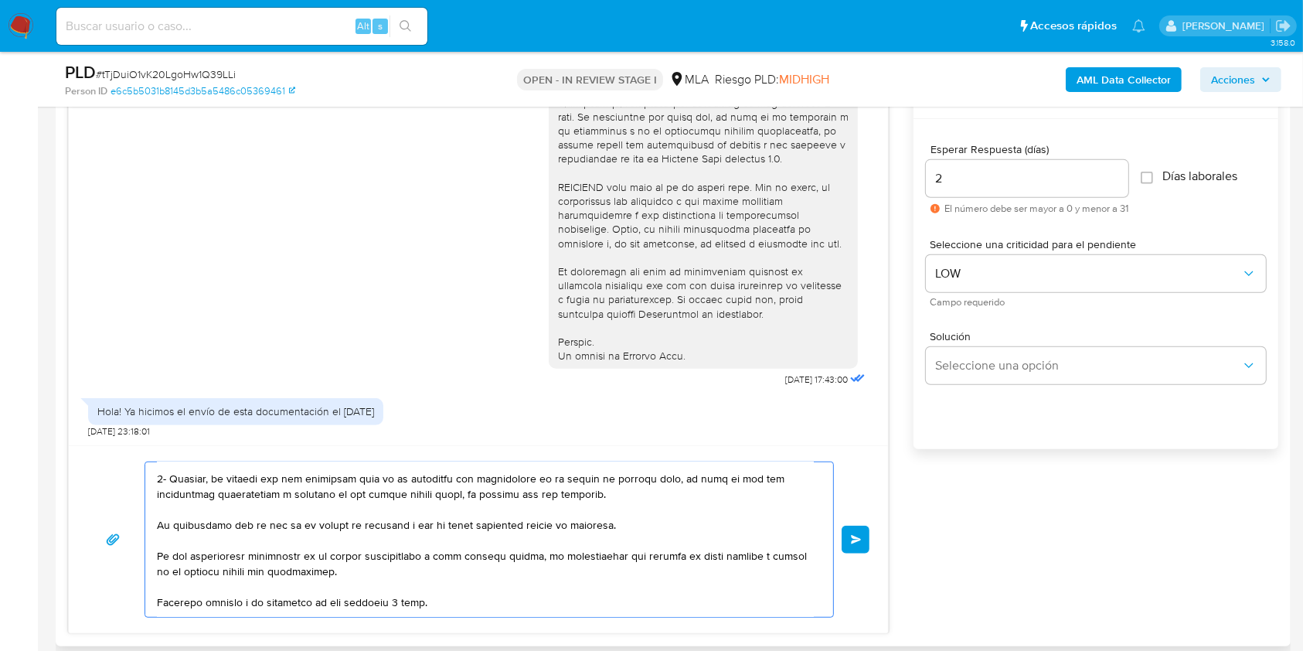
scroll to position [194, 0]
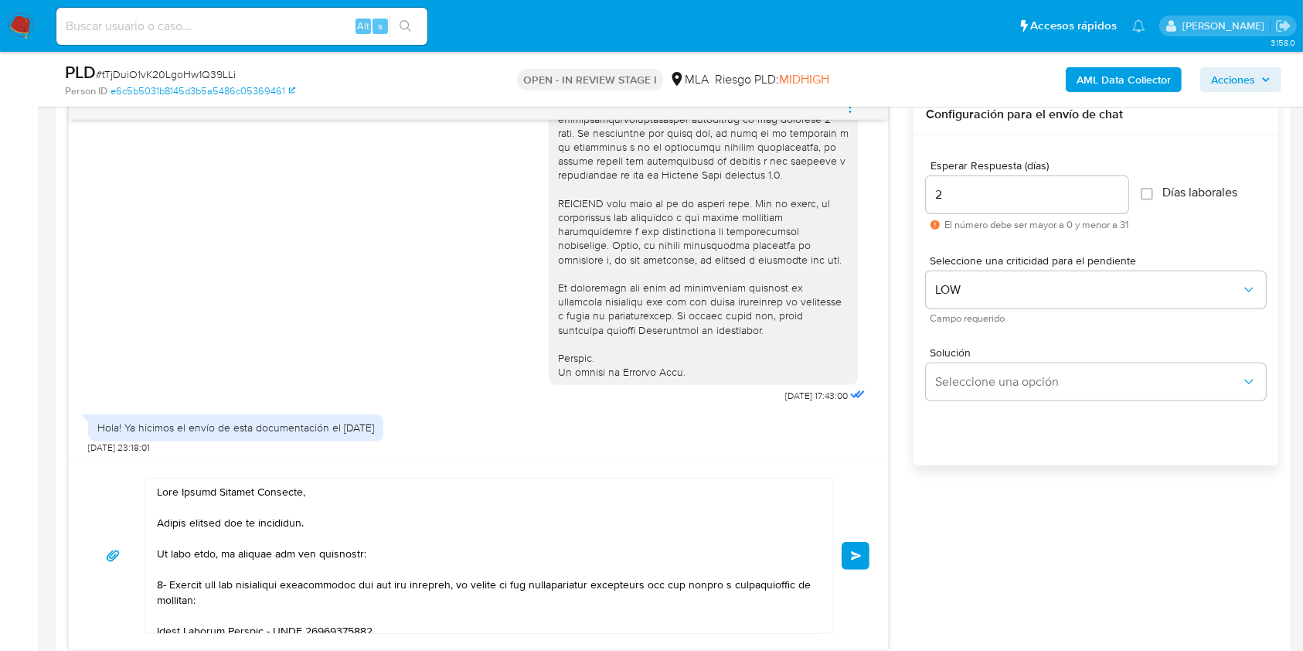
click at [853, 551] on span "Enviar" at bounding box center [856, 555] width 11 height 9
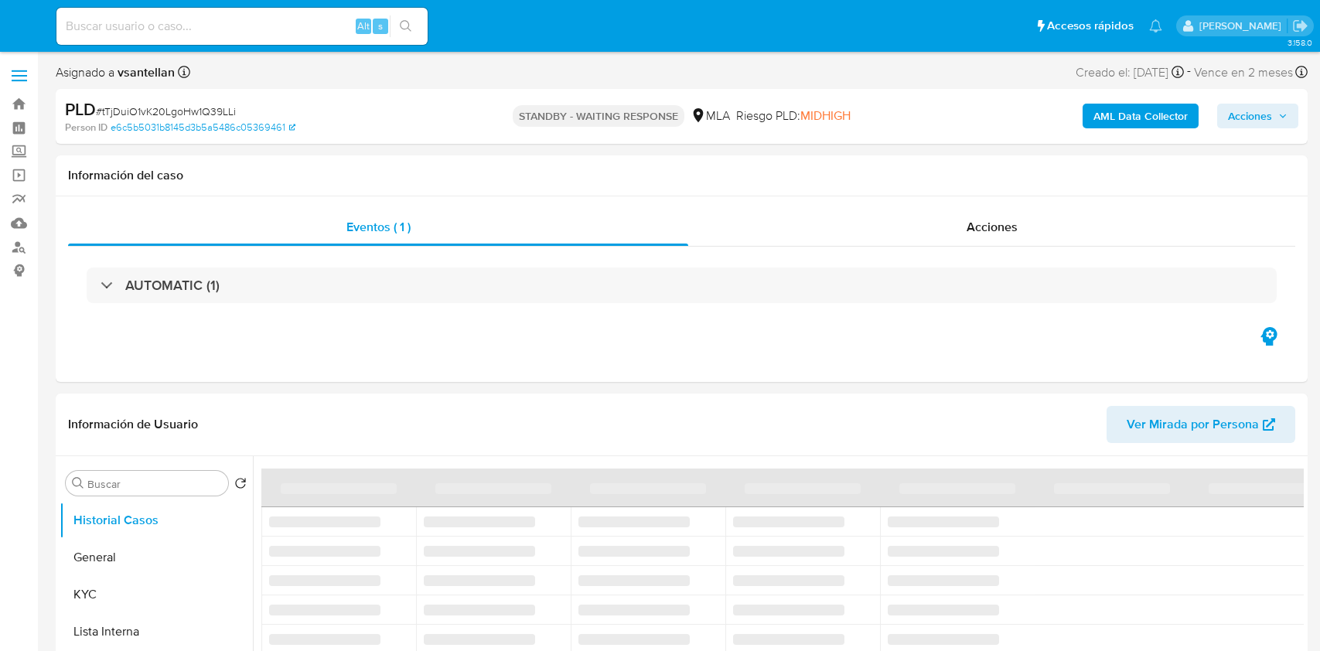
select select "10"
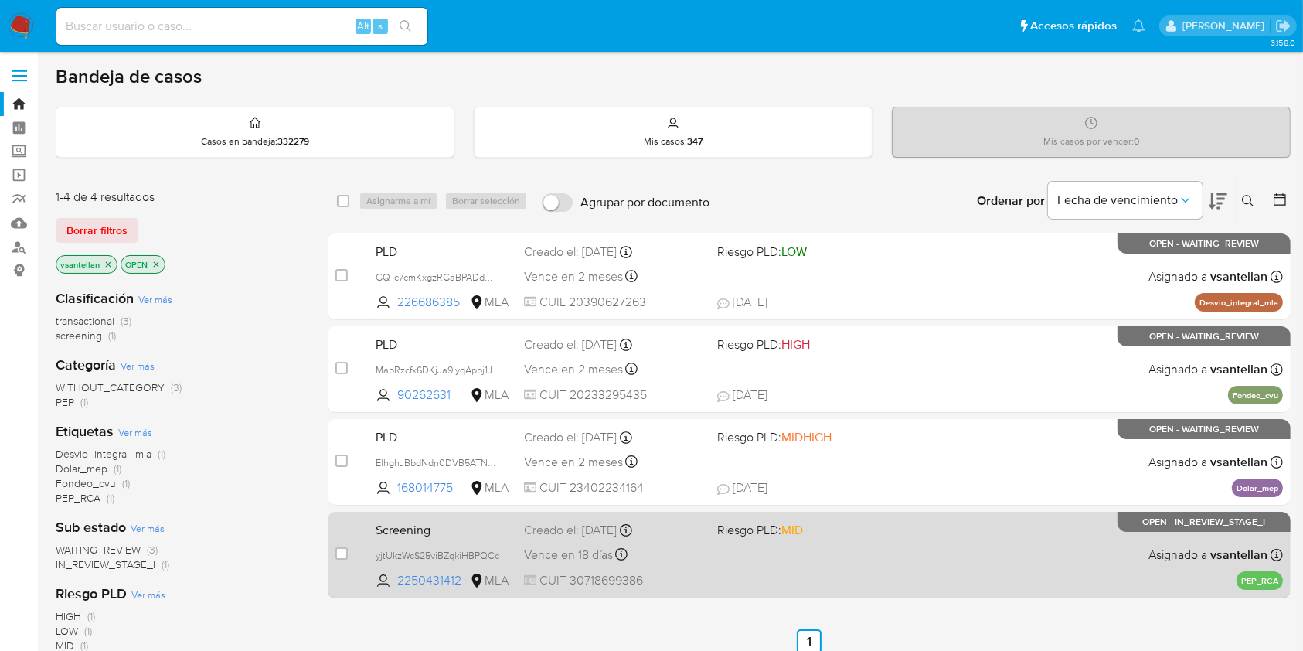
click at [809, 544] on div "Screening yjtUkzWcS25viBZqkiHBPQCc 2250431412 MLA Riesgo PLD: MID Creado el: 01…" at bounding box center [827, 555] width 914 height 78
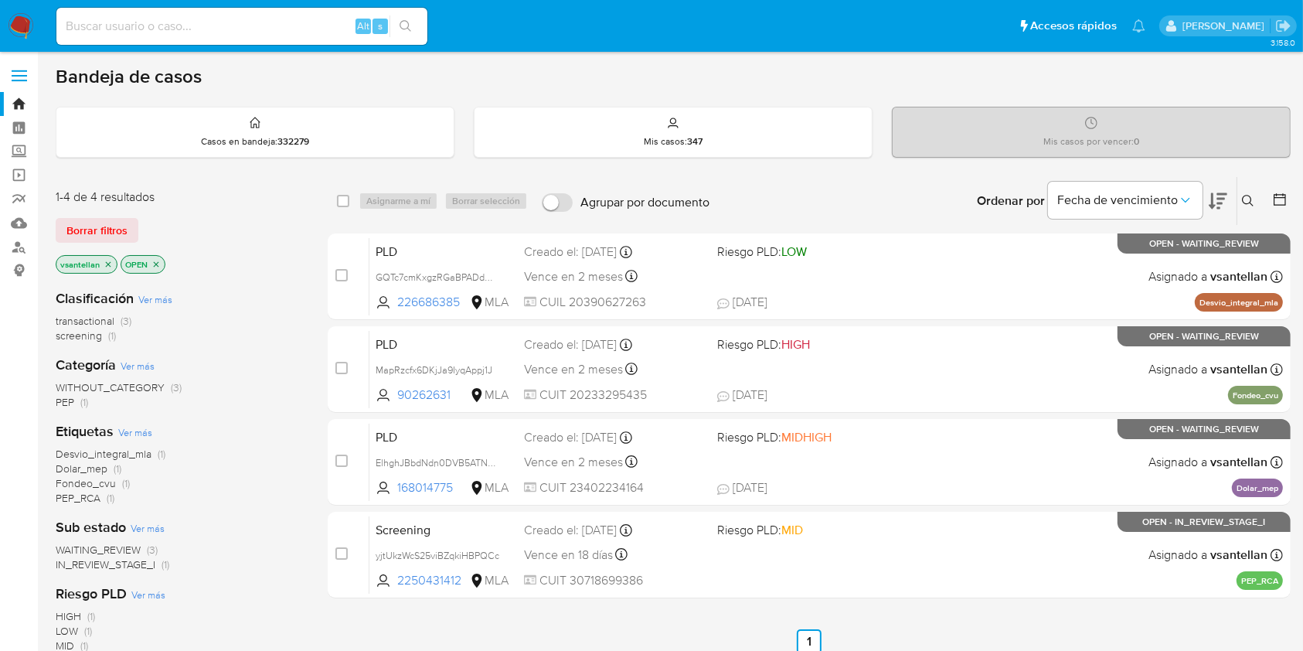
click at [25, 29] on img at bounding box center [21, 26] width 26 height 26
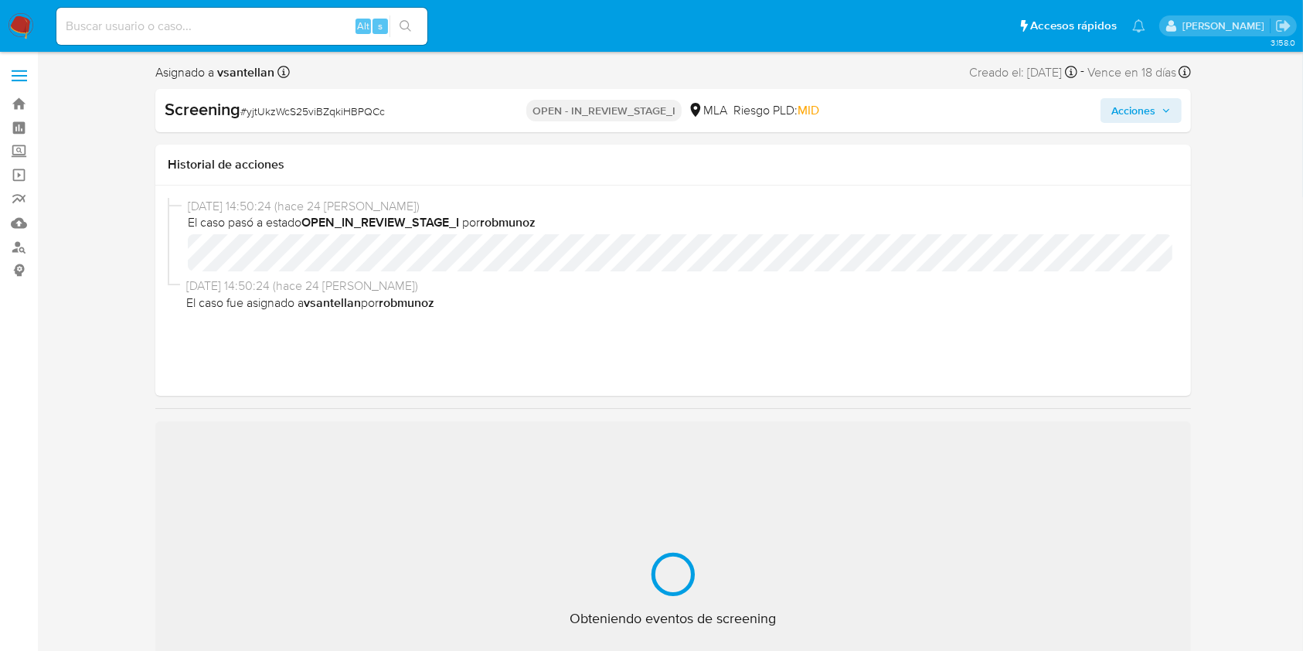
select select "10"
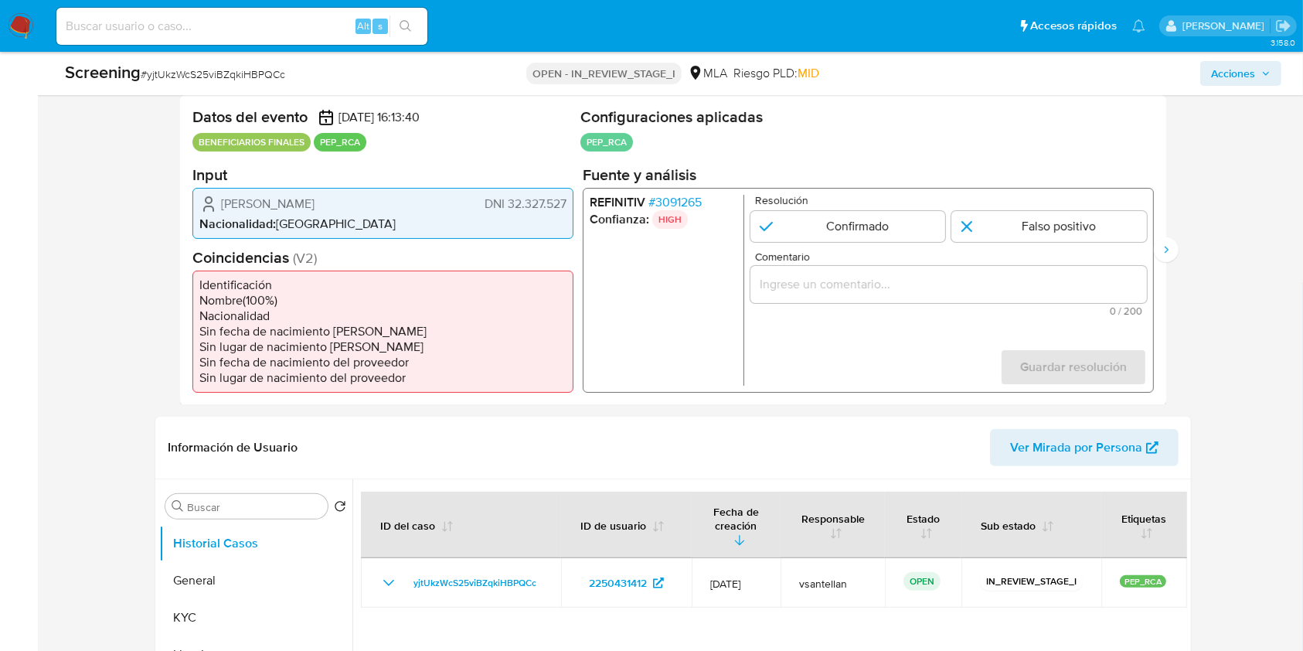
scroll to position [546, 0]
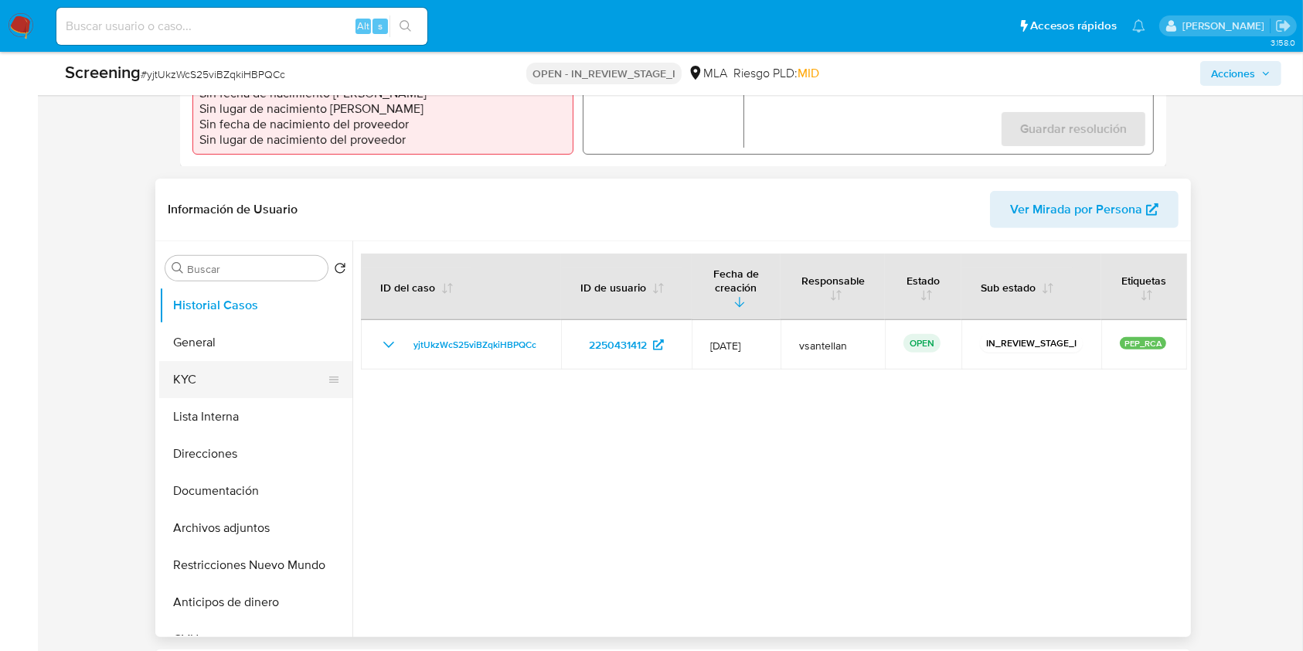
click at [168, 381] on button "KYC" at bounding box center [249, 379] width 181 height 37
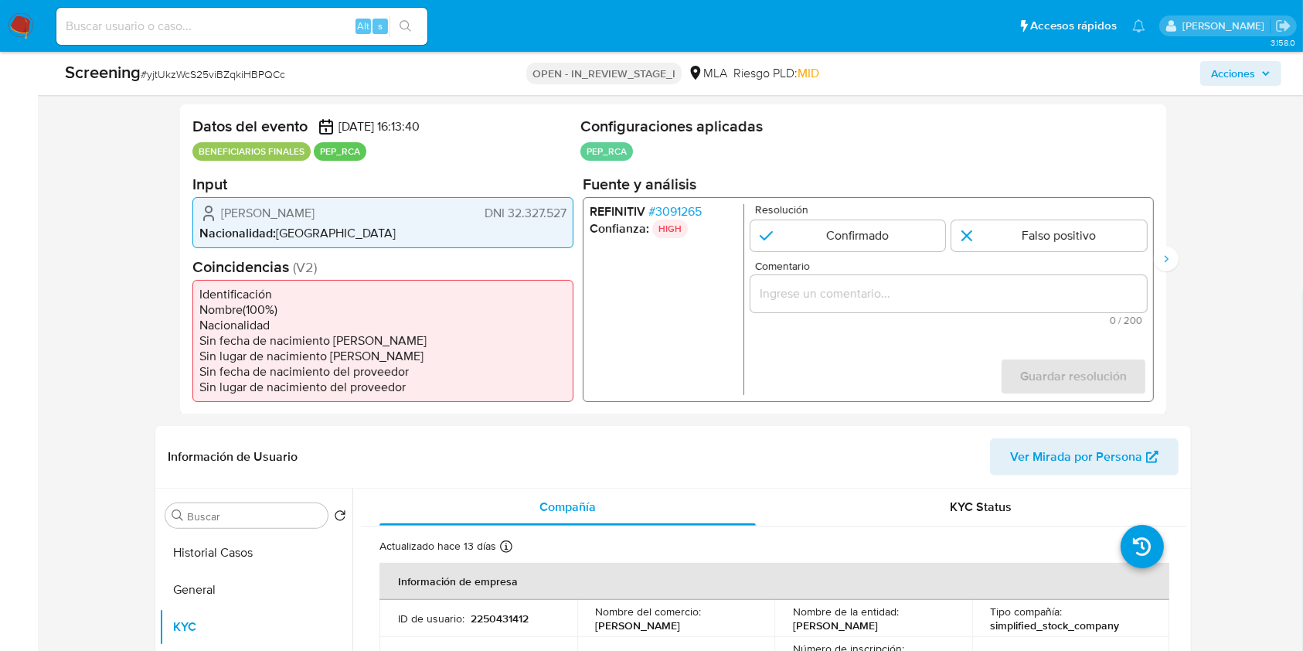
scroll to position [282, 0]
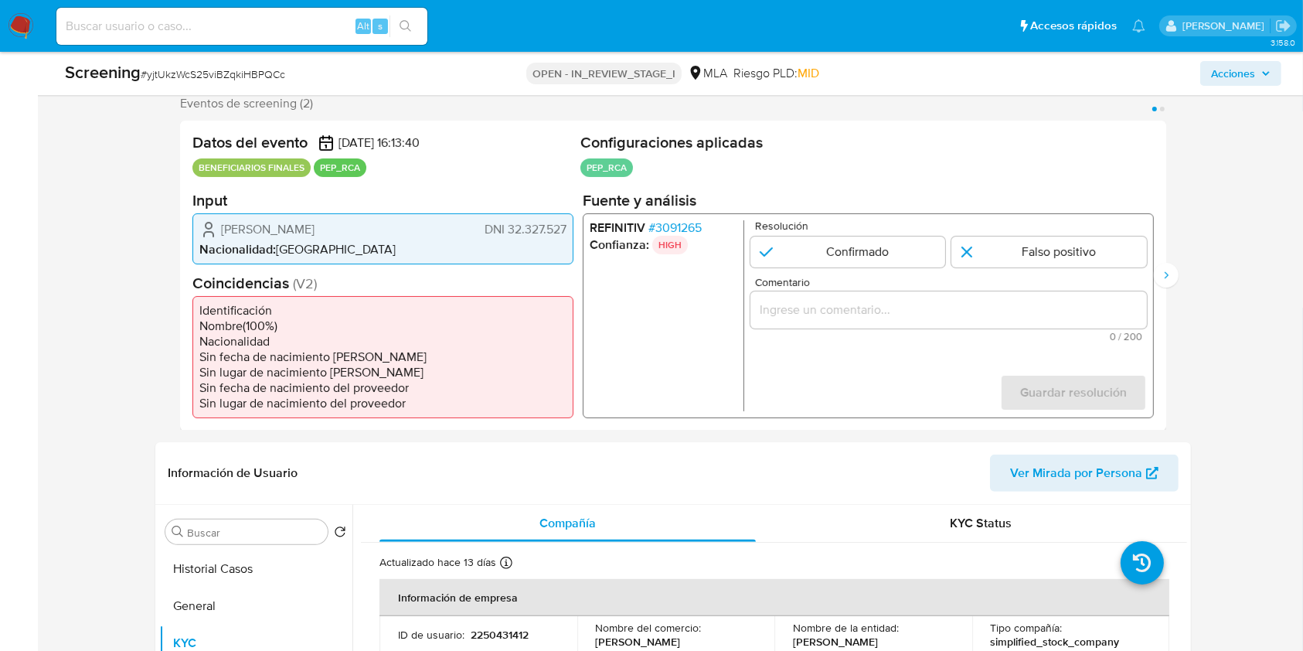
drag, startPoint x: 347, startPoint y: 226, endPoint x: 266, endPoint y: 226, distance: 81.2
click at [220, 223] on div "[PERSON_NAME] DNI 32.327.527" at bounding box center [382, 229] width 367 height 19
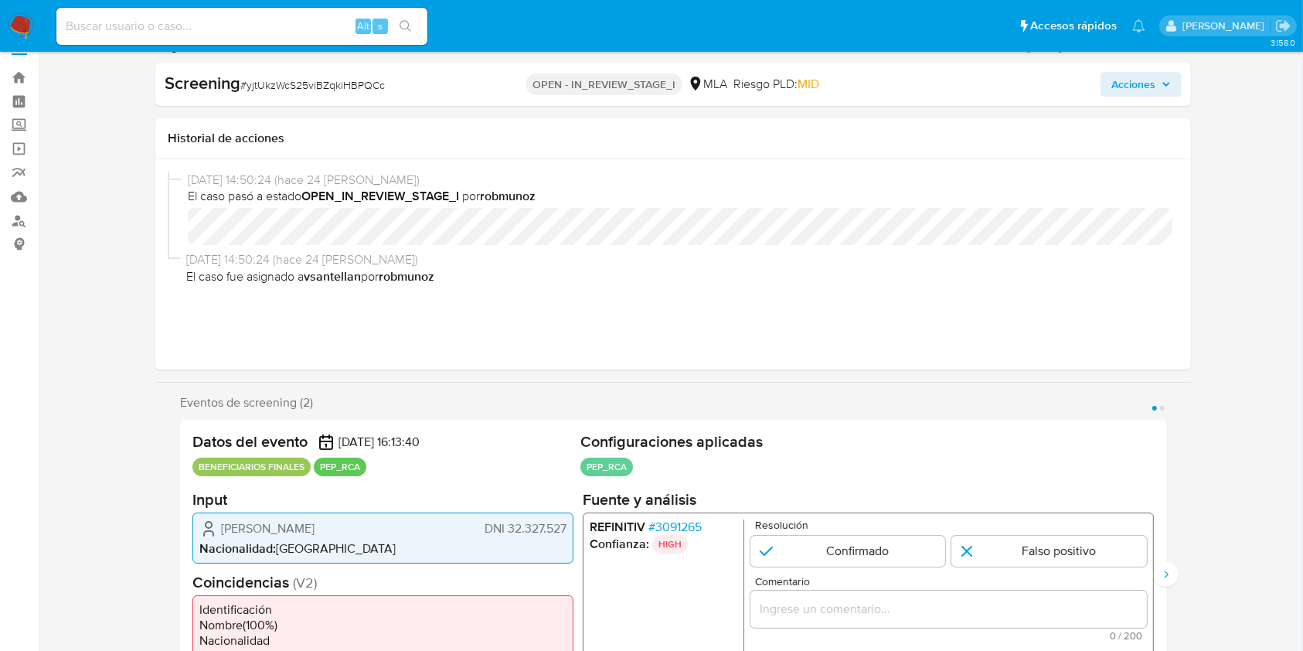
scroll to position [0, 0]
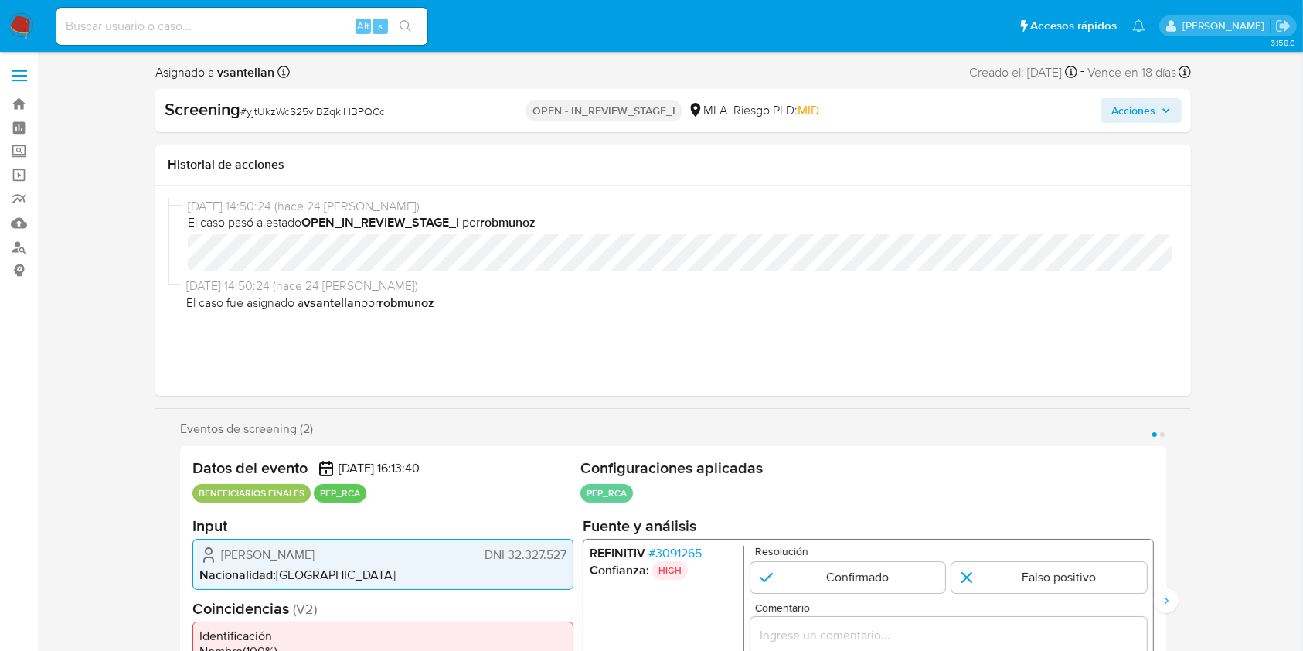
click at [1143, 108] on span "Acciones" at bounding box center [1134, 110] width 44 height 25
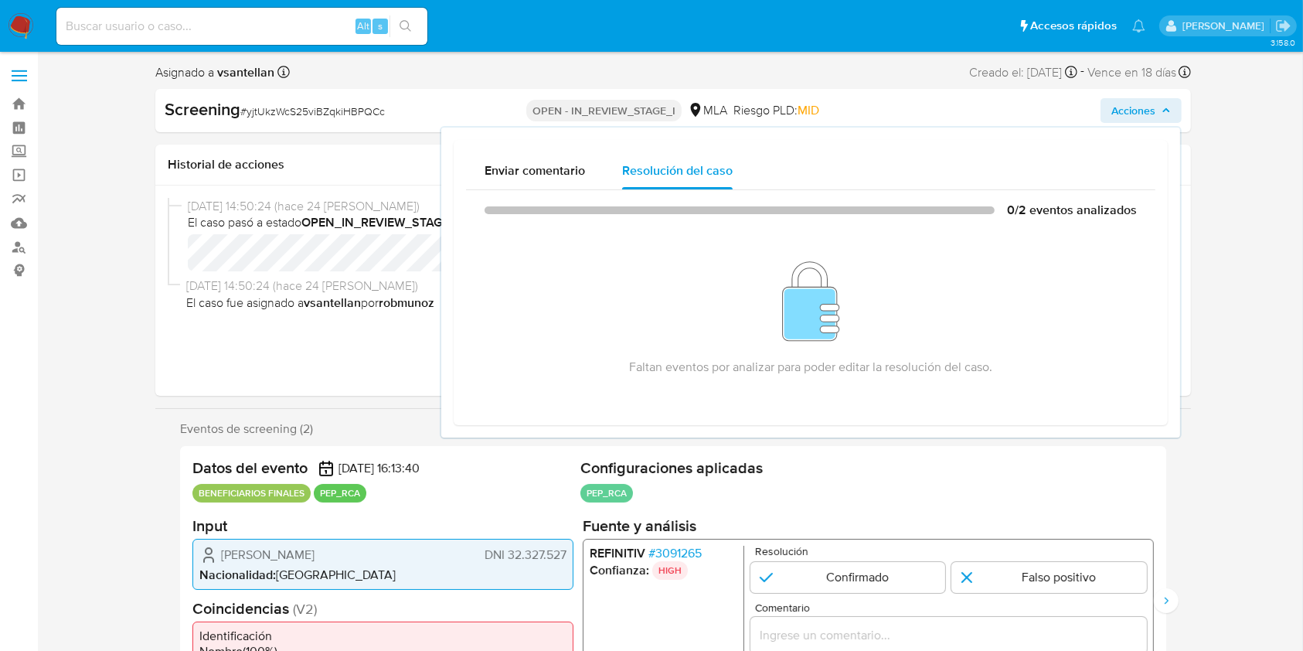
click at [1143, 108] on span "Acciones" at bounding box center [1134, 110] width 44 height 25
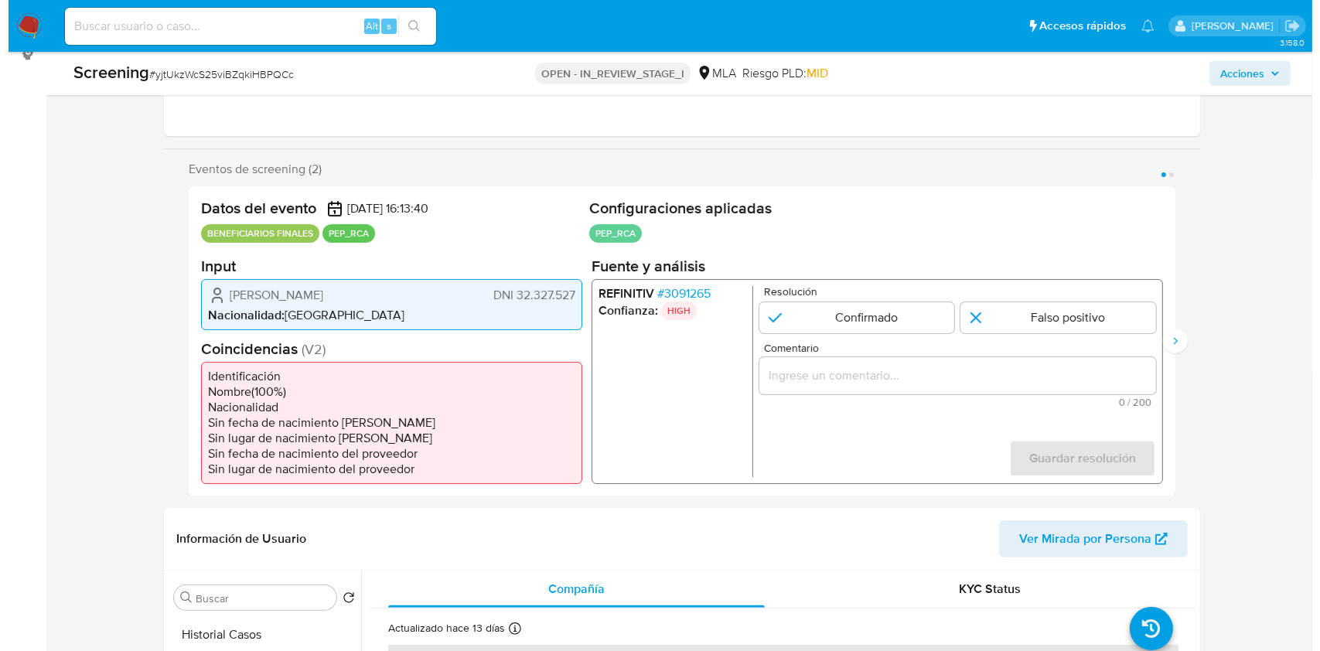
scroll to position [220, 0]
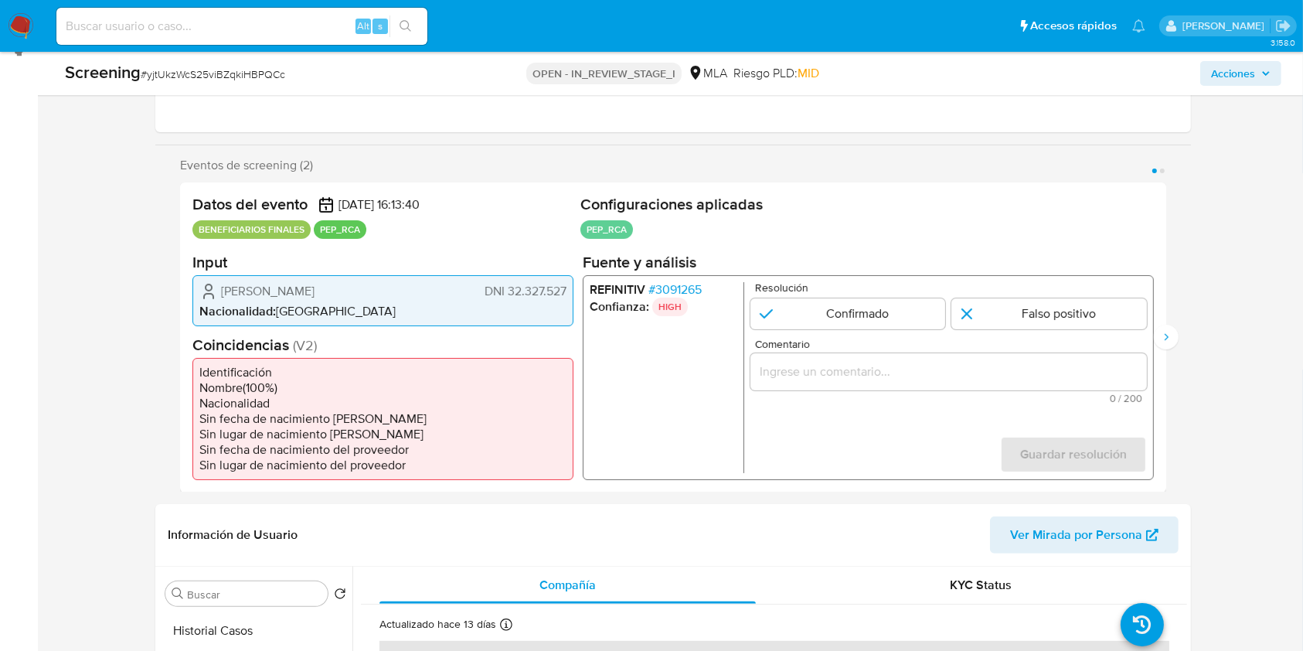
click at [675, 288] on span "# 3091265" at bounding box center [675, 288] width 53 height 15
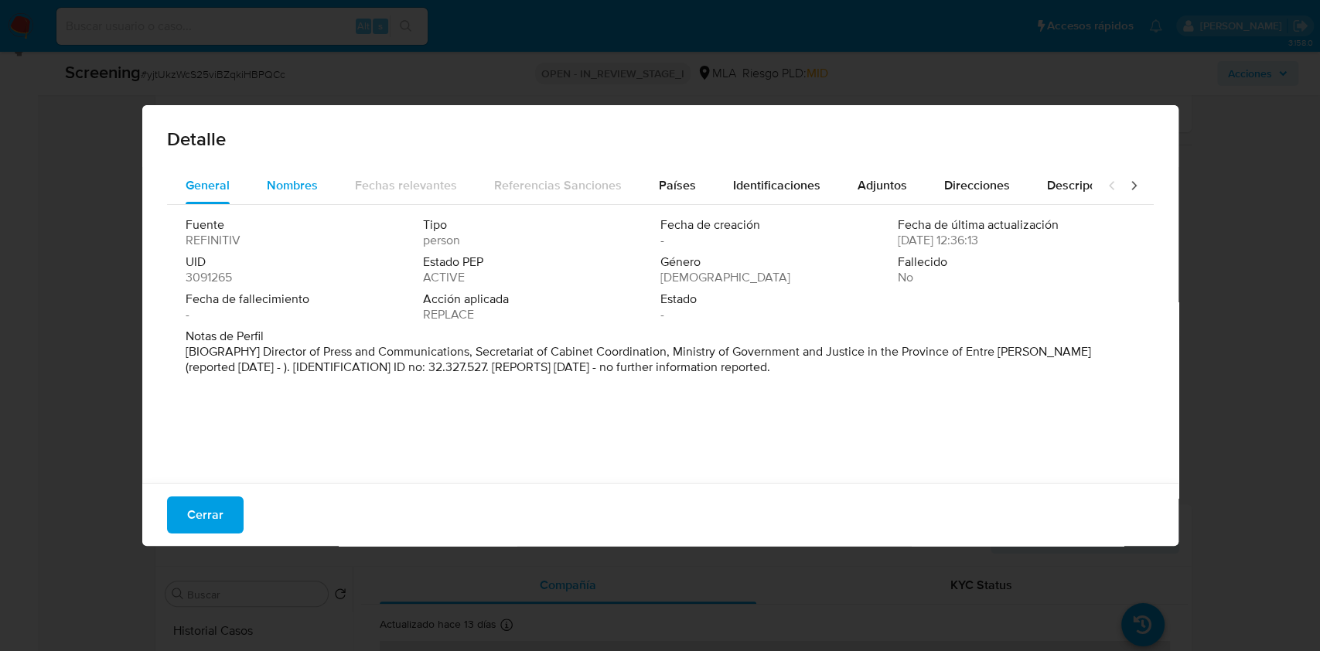
click at [309, 173] on div "Nombres" at bounding box center [292, 185] width 51 height 37
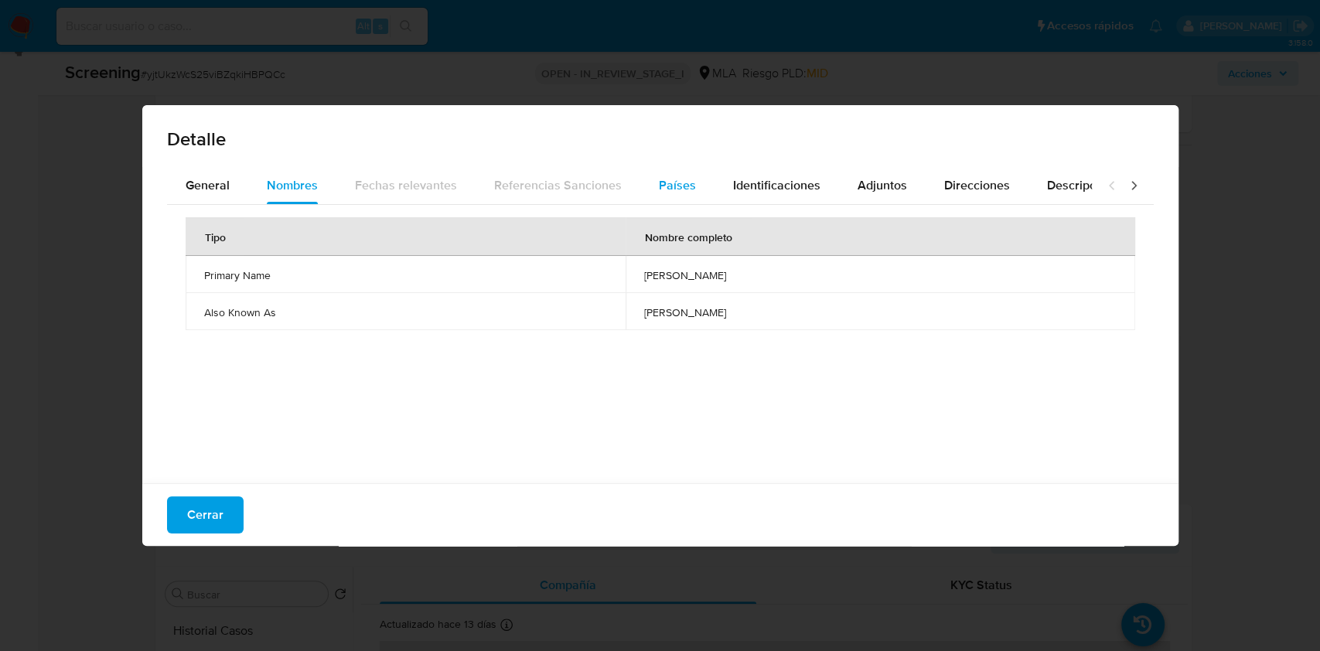
click at [659, 195] on div "Países" at bounding box center [677, 185] width 37 height 37
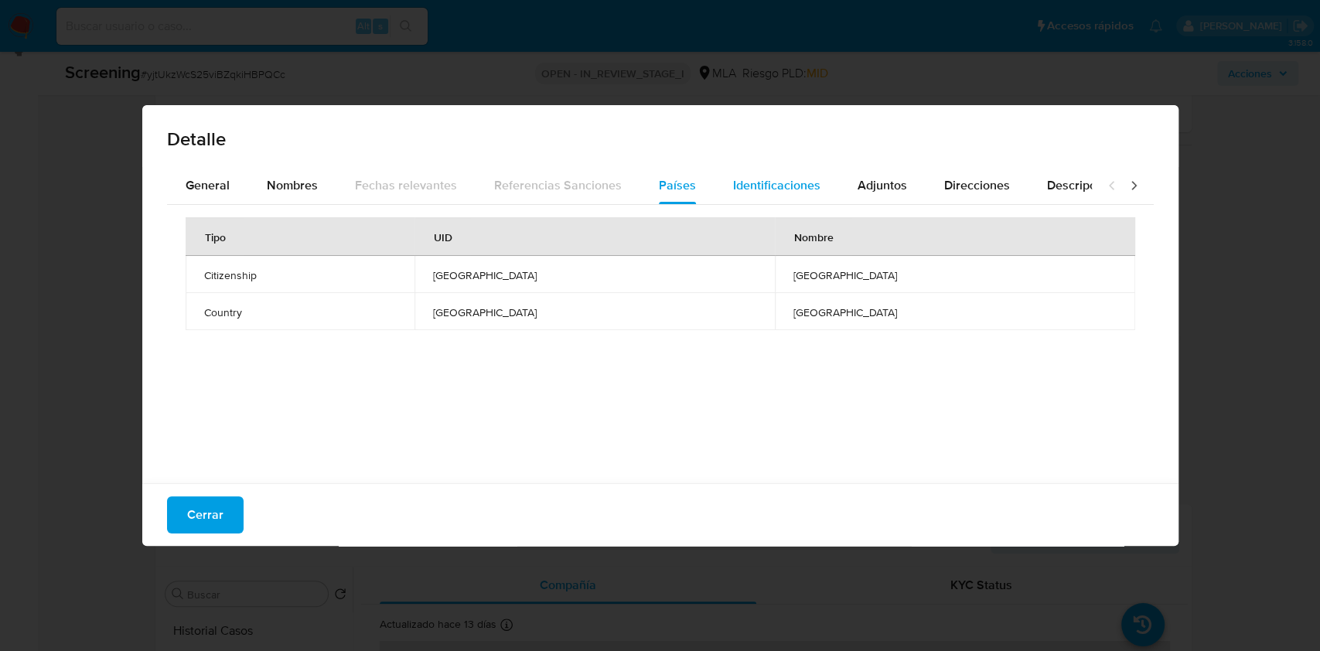
click at [752, 177] on span "Identificaciones" at bounding box center [776, 185] width 87 height 18
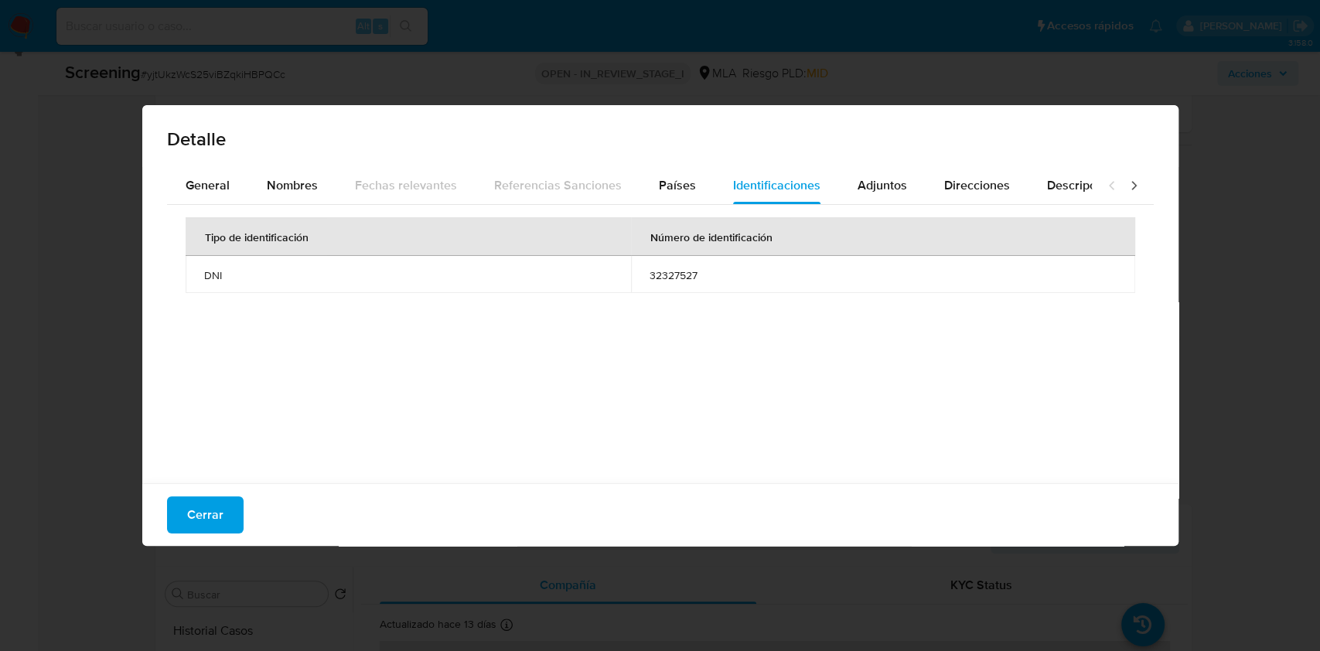
click at [664, 284] on td "32327527" at bounding box center [883, 274] width 504 height 37
click at [663, 284] on td "32327527" at bounding box center [883, 274] width 504 height 37
drag, startPoint x: 899, startPoint y: 199, endPoint x: 949, endPoint y: 191, distance: 50.8
click at [899, 199] on button "Adjuntos" at bounding box center [882, 185] width 87 height 37
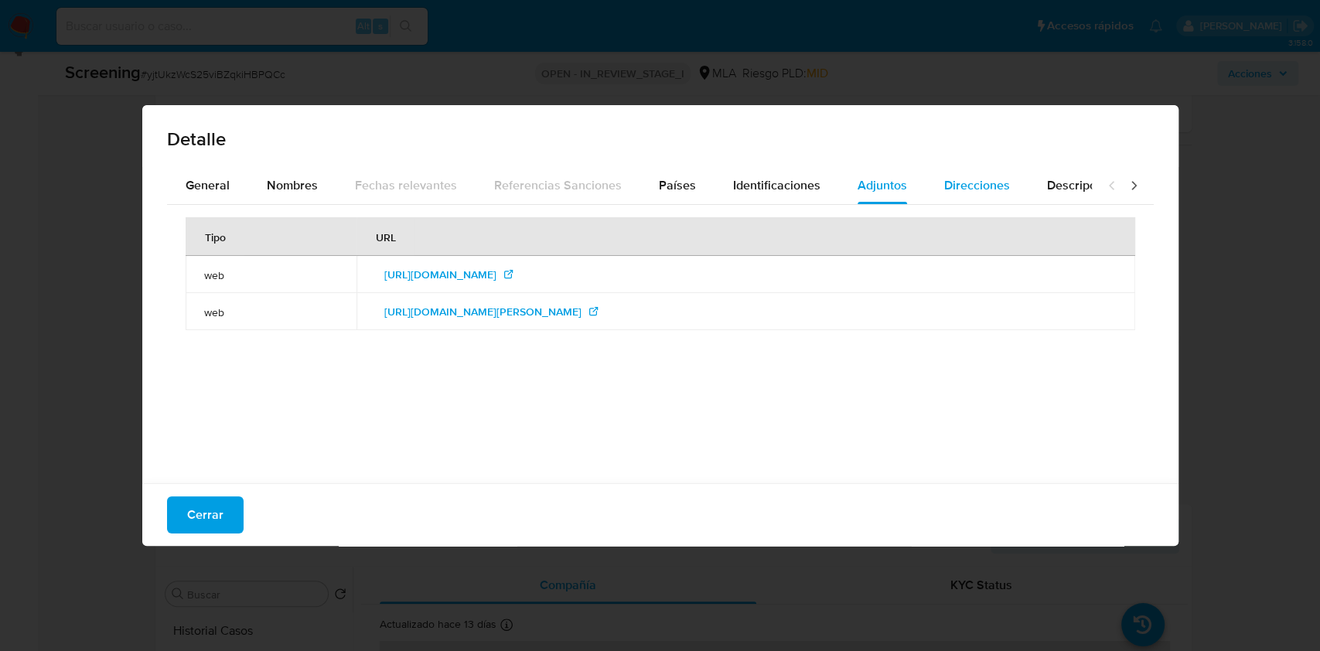
click at [965, 189] on span "Direcciones" at bounding box center [977, 185] width 66 height 18
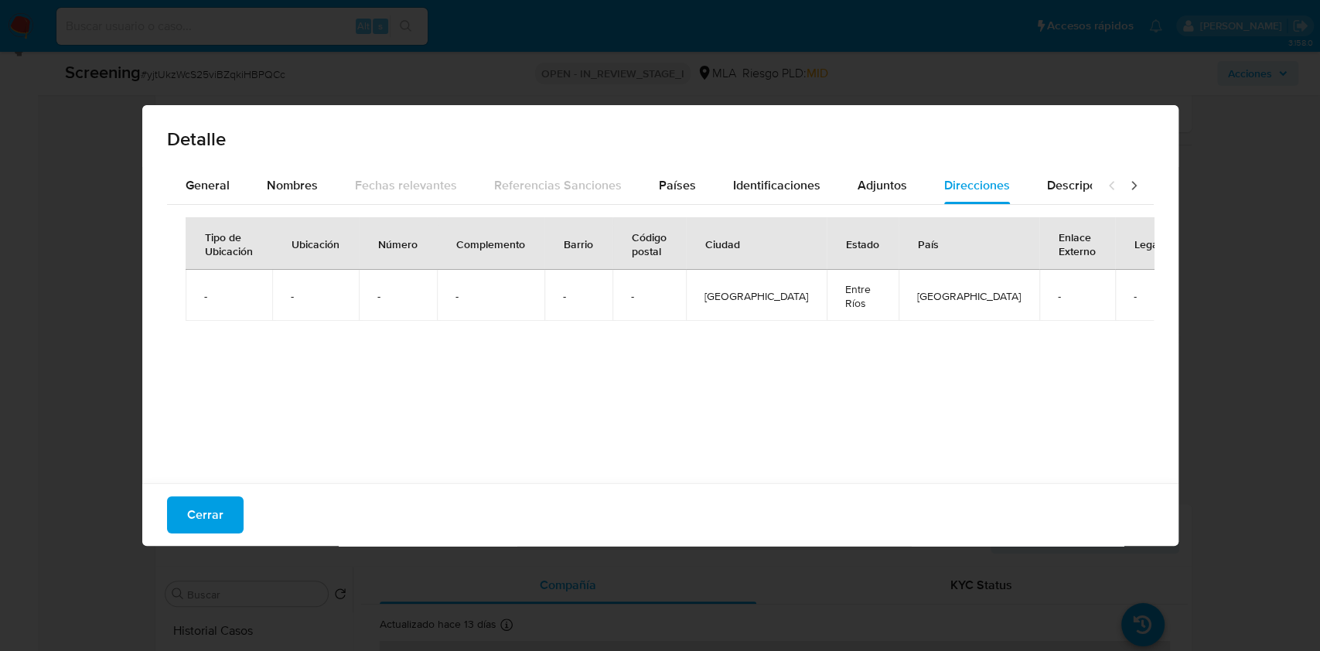
click at [1092, 201] on div at bounding box center [1123, 185] width 62 height 37
click at [1055, 189] on span "Descripciones" at bounding box center [1086, 185] width 79 height 18
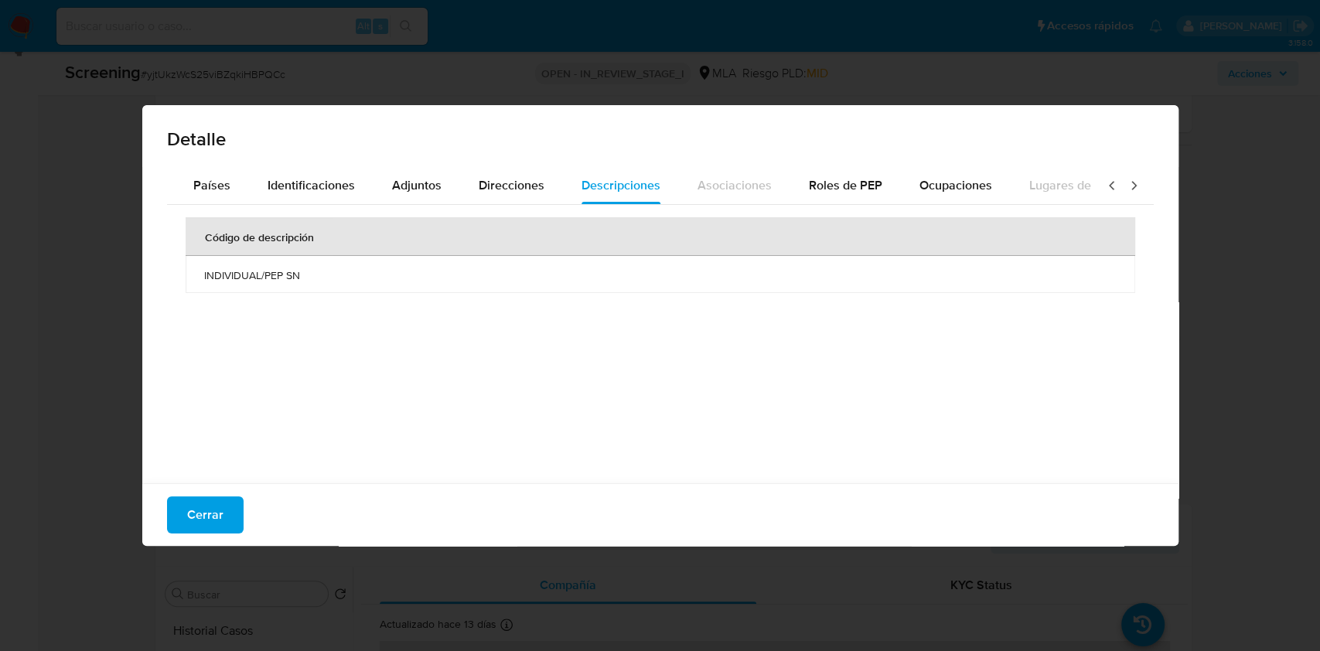
scroll to position [0, 550]
click at [1126, 185] on icon at bounding box center [1133, 185] width 15 height 15
click at [776, 178] on span "Roles de PEP" at bounding box center [763, 185] width 73 height 18
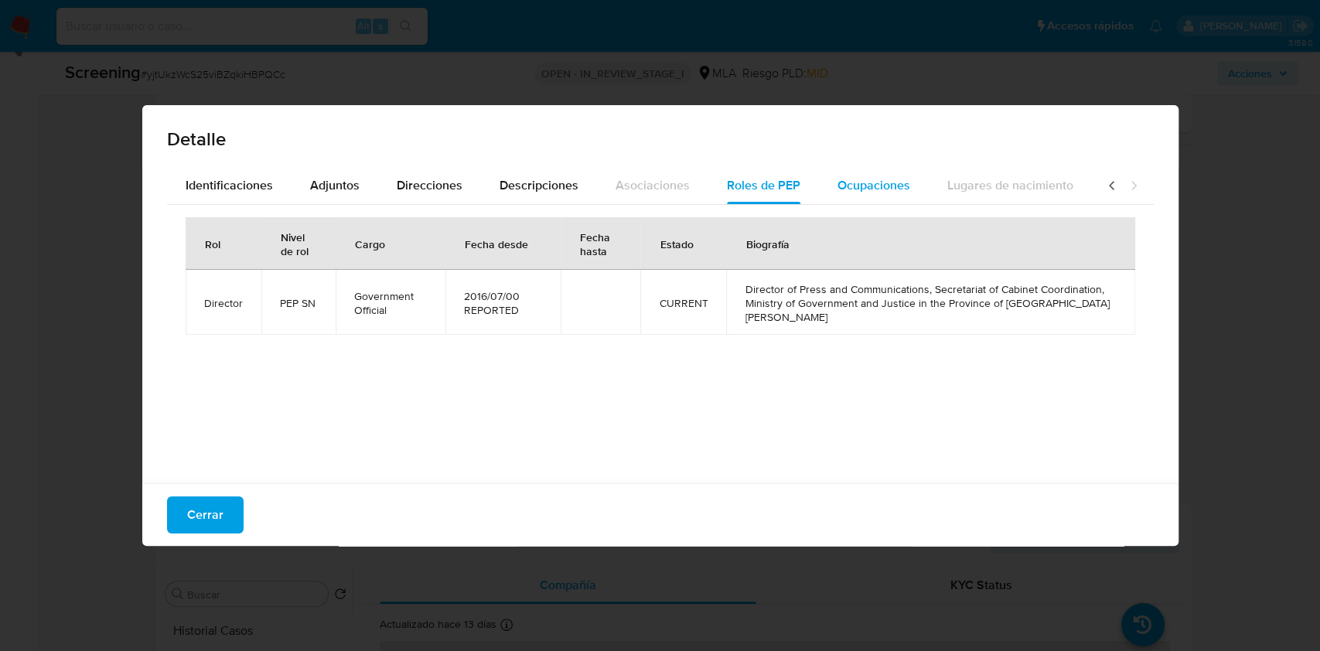
click at [876, 187] on span "Ocupaciones" at bounding box center [873, 185] width 73 height 18
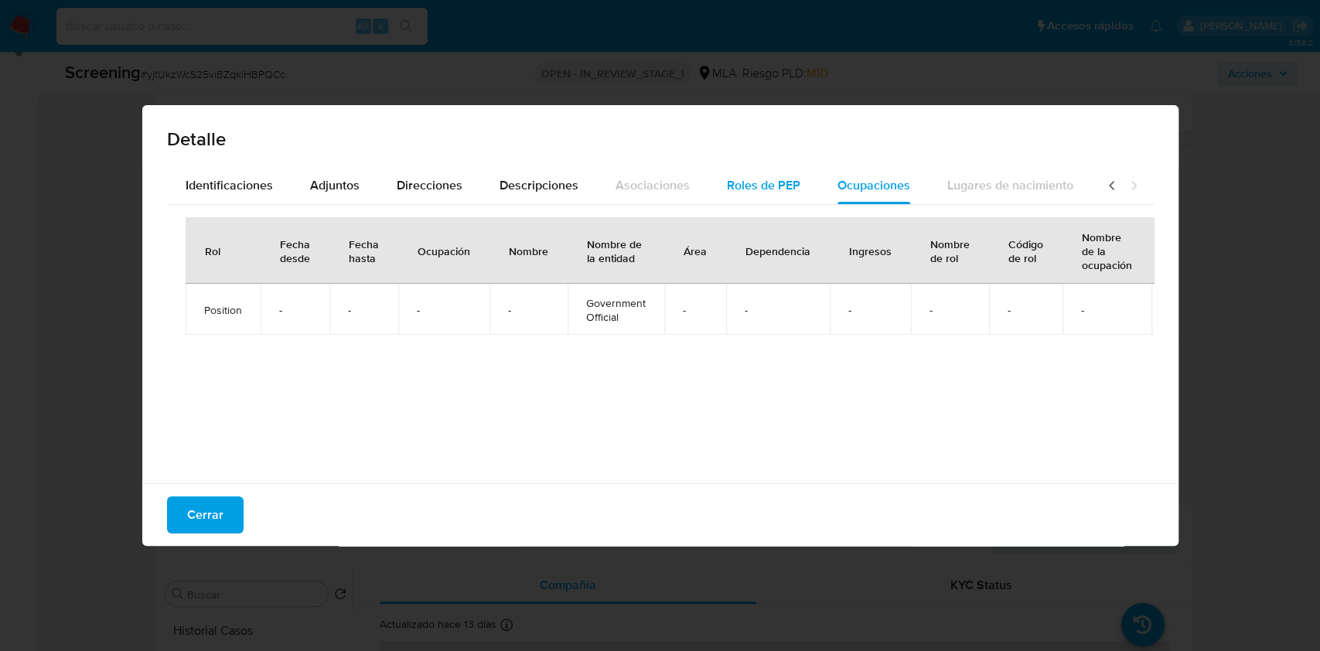
click at [792, 189] on button "Roles de PEP" at bounding box center [763, 185] width 111 height 37
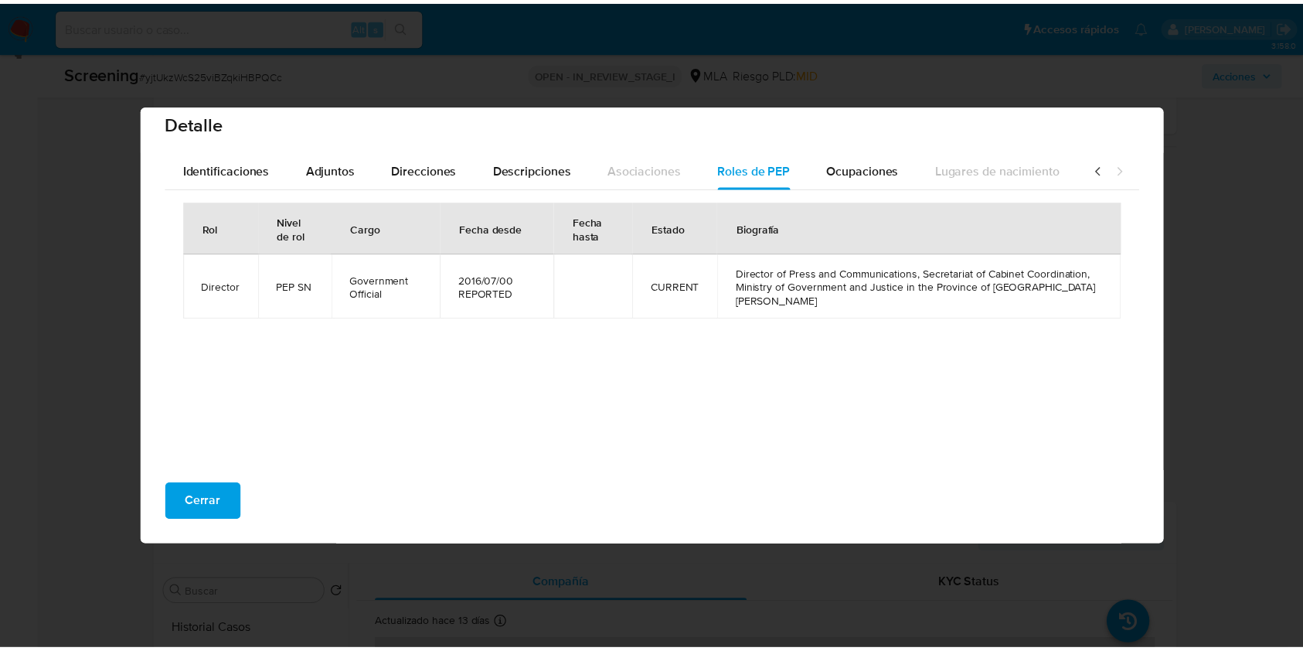
scroll to position [0, 0]
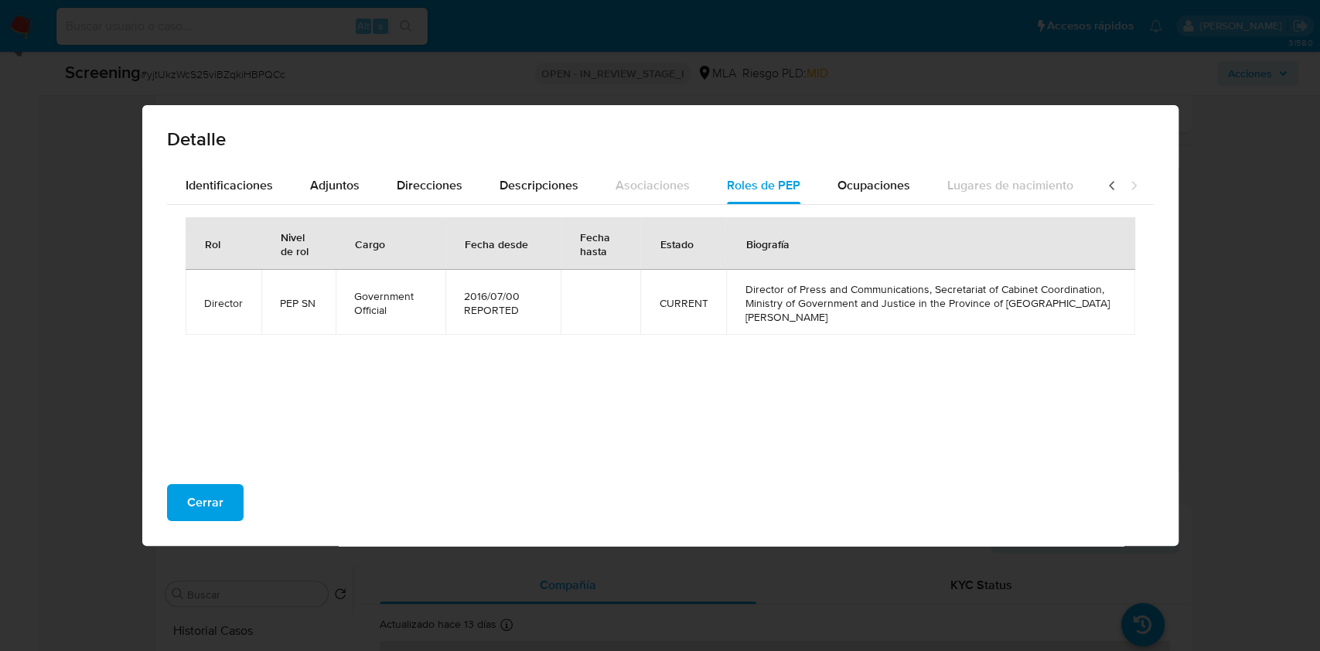
click at [1255, 274] on div "Detalle General Nombres Fechas relevantes Referencias Sanciones Países Identifi…" at bounding box center [660, 325] width 1320 height 651
click at [205, 510] on span "Cerrar" at bounding box center [205, 502] width 36 height 34
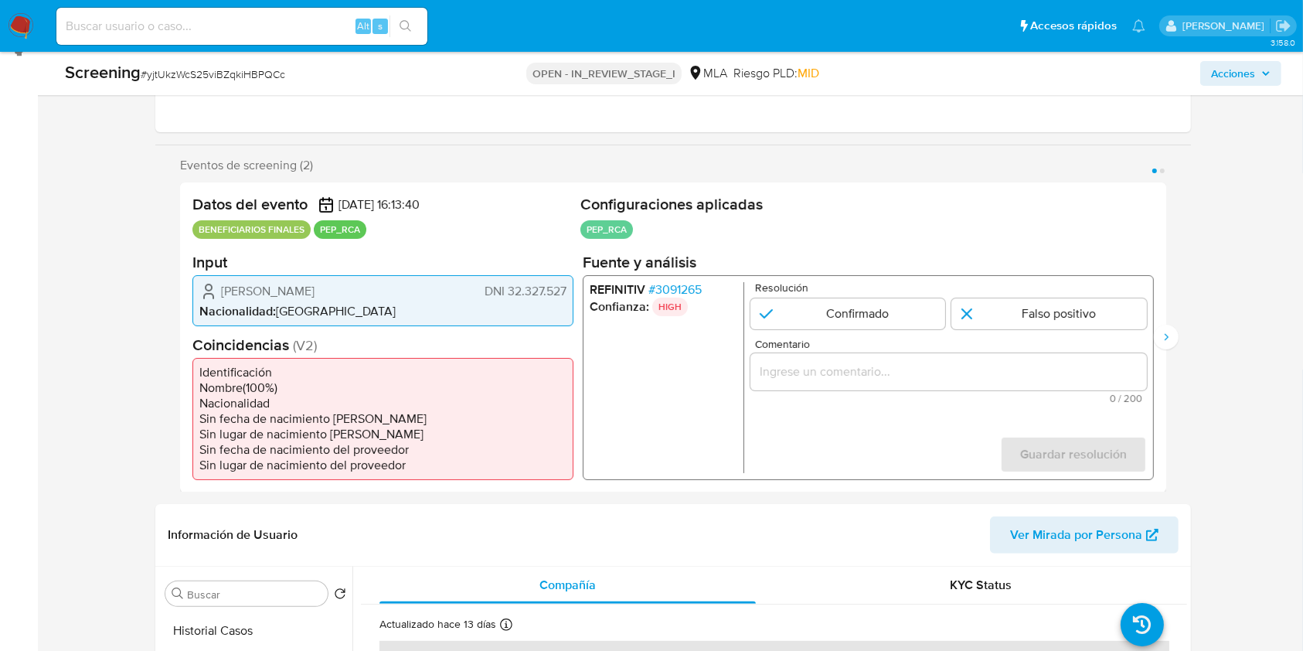
click at [541, 287] on span "DNI 32.327.527" at bounding box center [526, 290] width 82 height 15
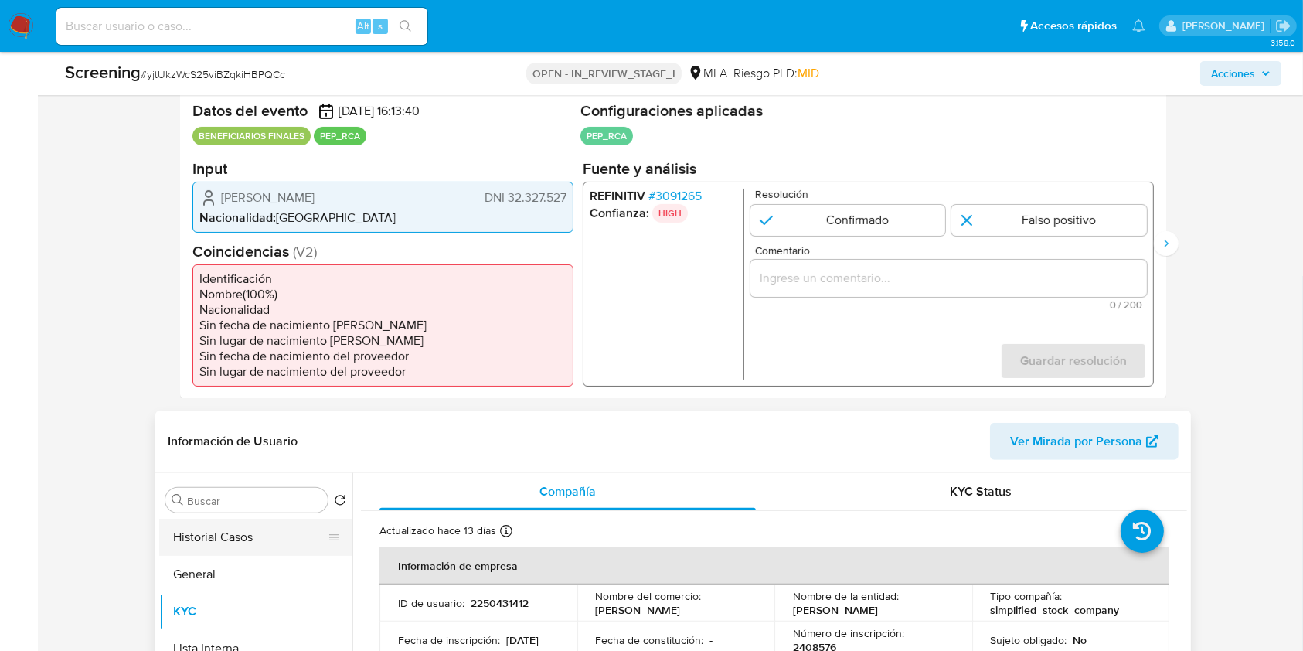
scroll to position [323, 0]
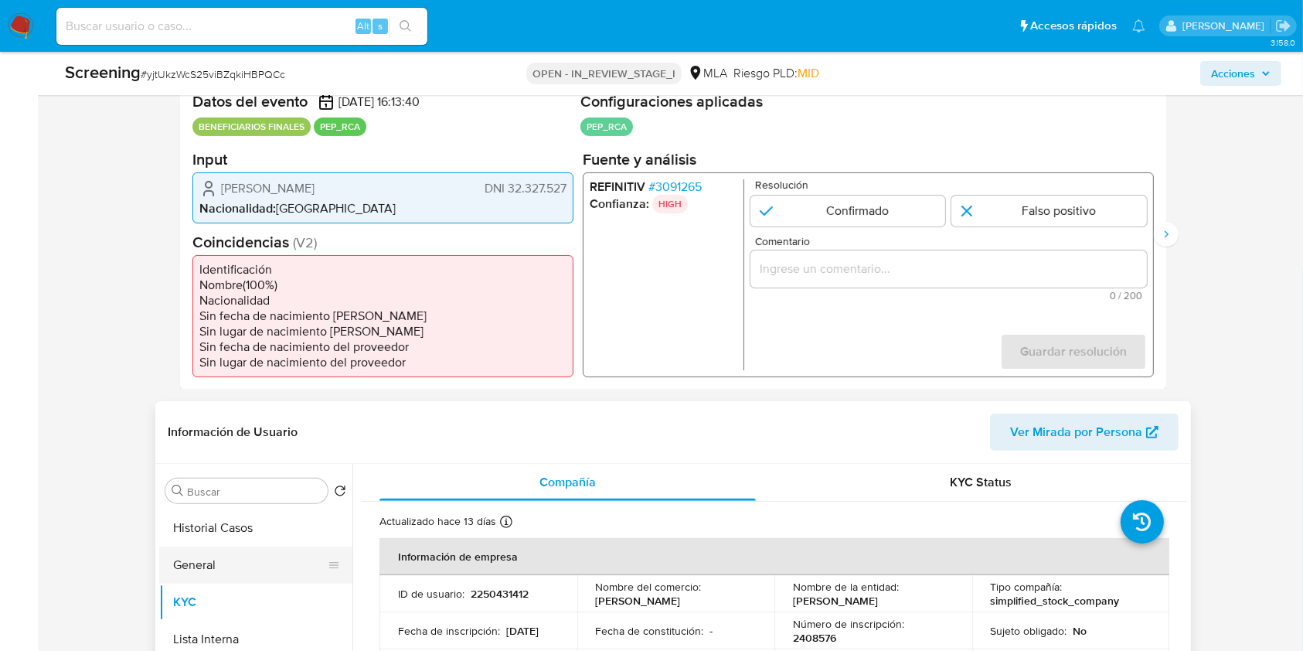
click at [257, 566] on button "General" at bounding box center [249, 565] width 181 height 37
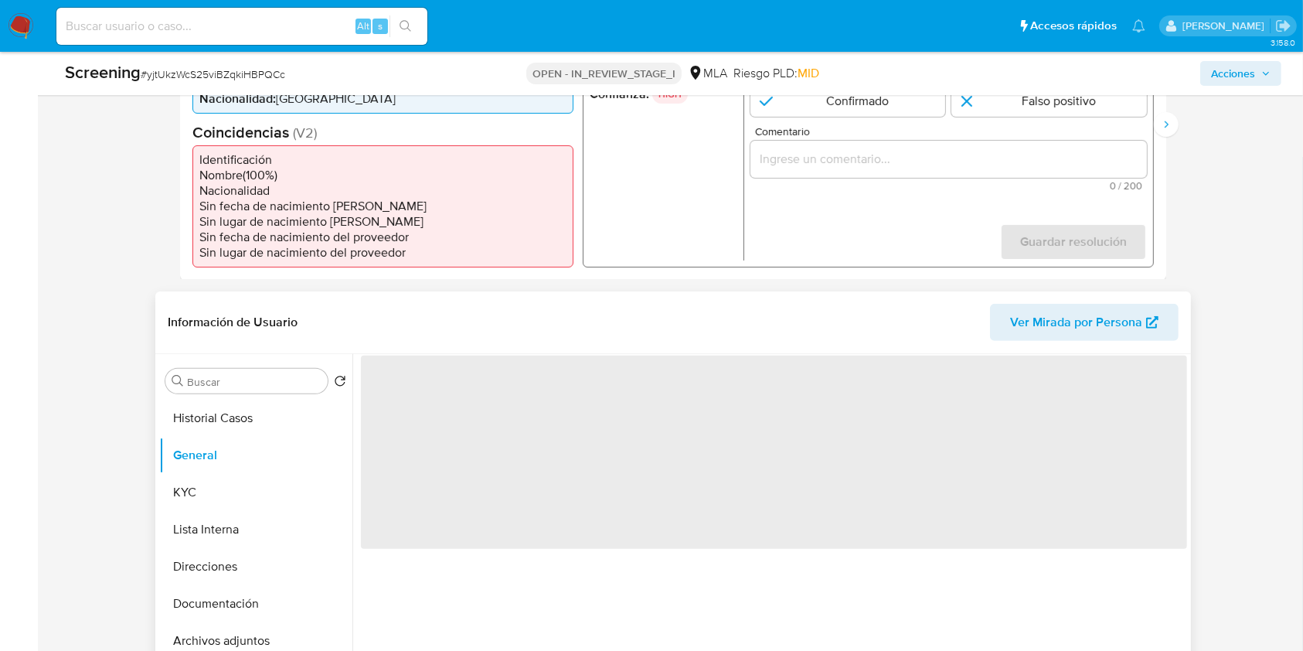
scroll to position [530, 0]
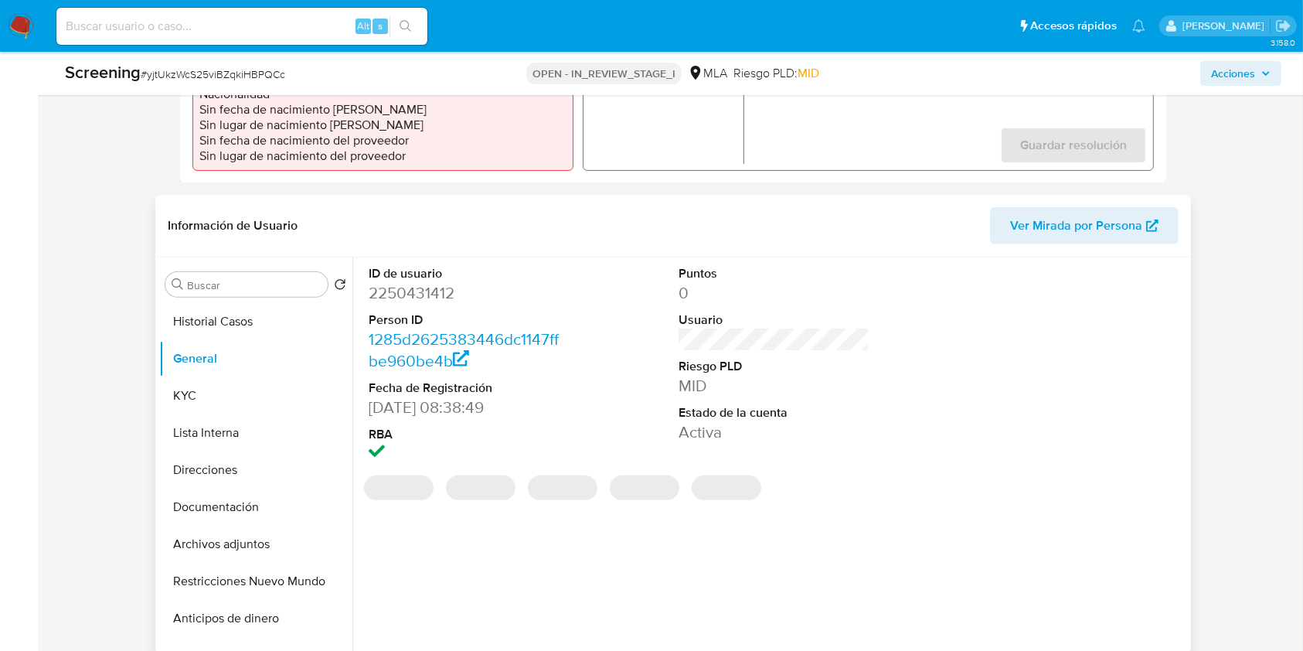
click at [409, 295] on dd "2250431412" at bounding box center [464, 293] width 191 height 22
copy dd "2250431412"
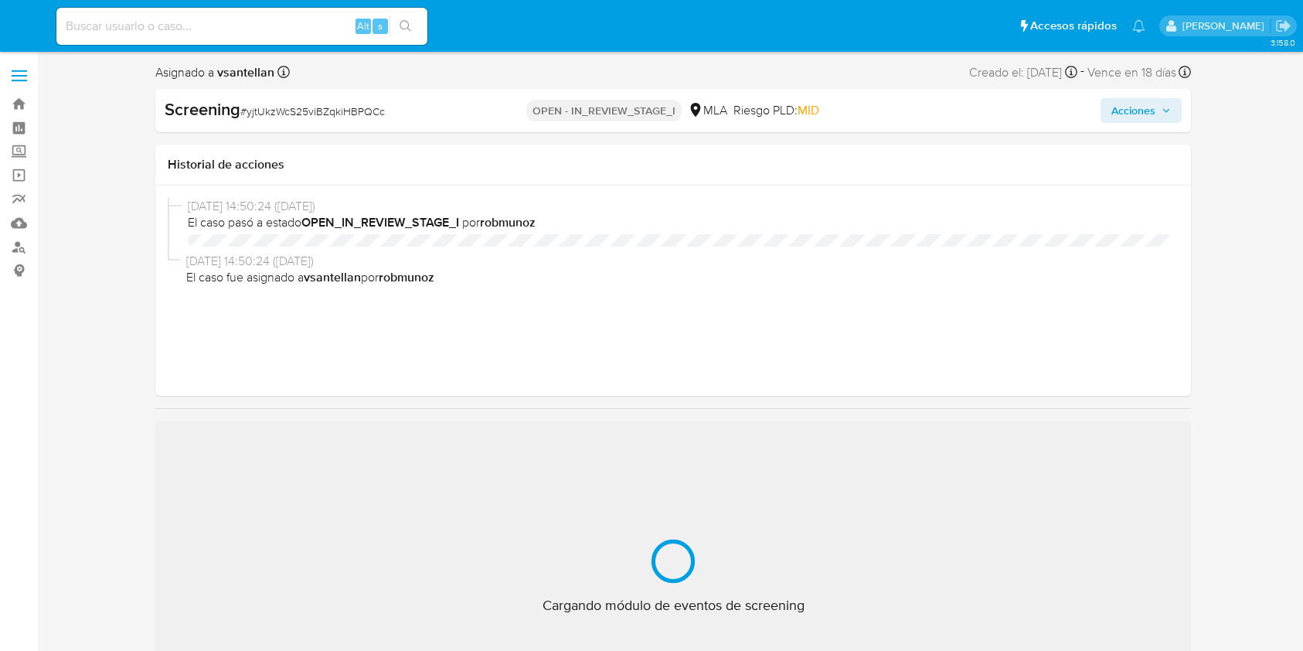
select select "10"
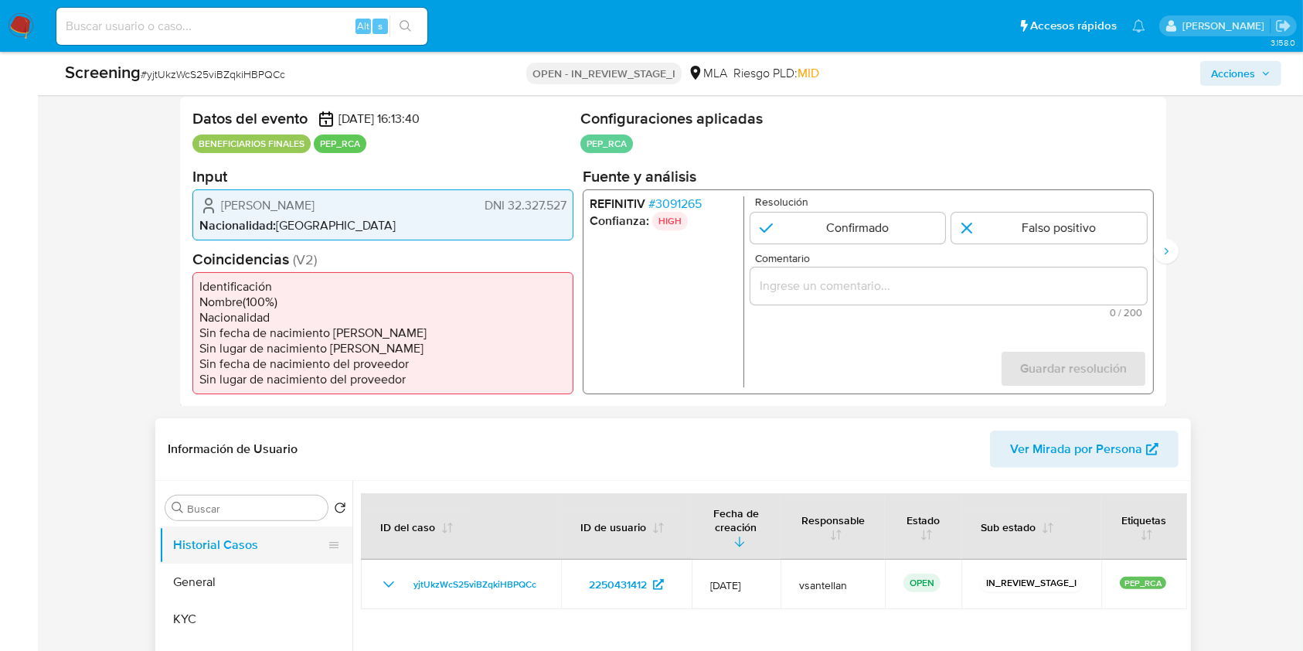
scroll to position [309, 0]
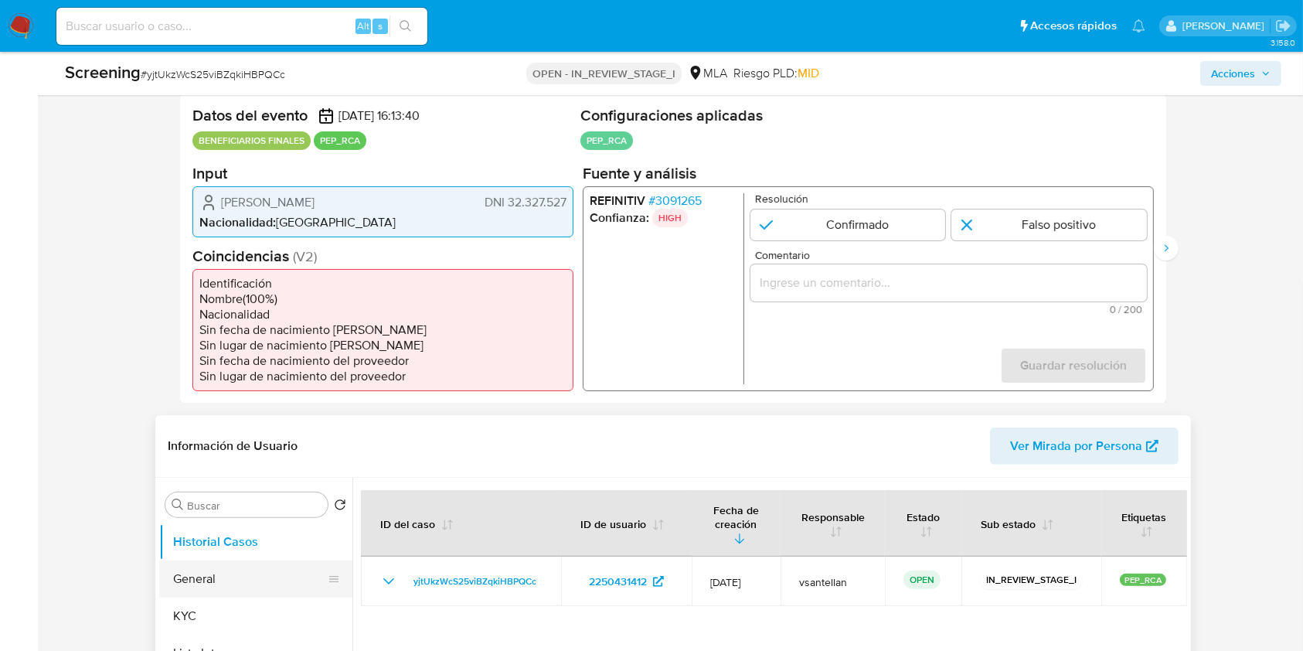
click at [236, 578] on button "General" at bounding box center [249, 578] width 181 height 37
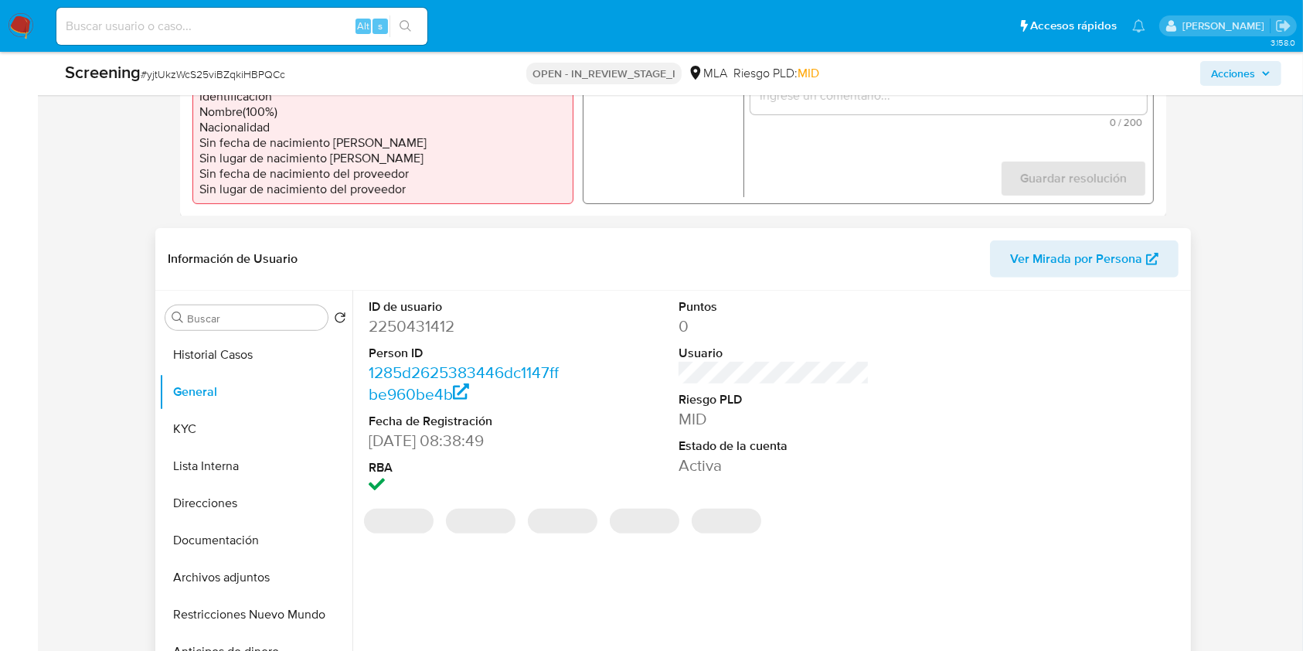
scroll to position [618, 0]
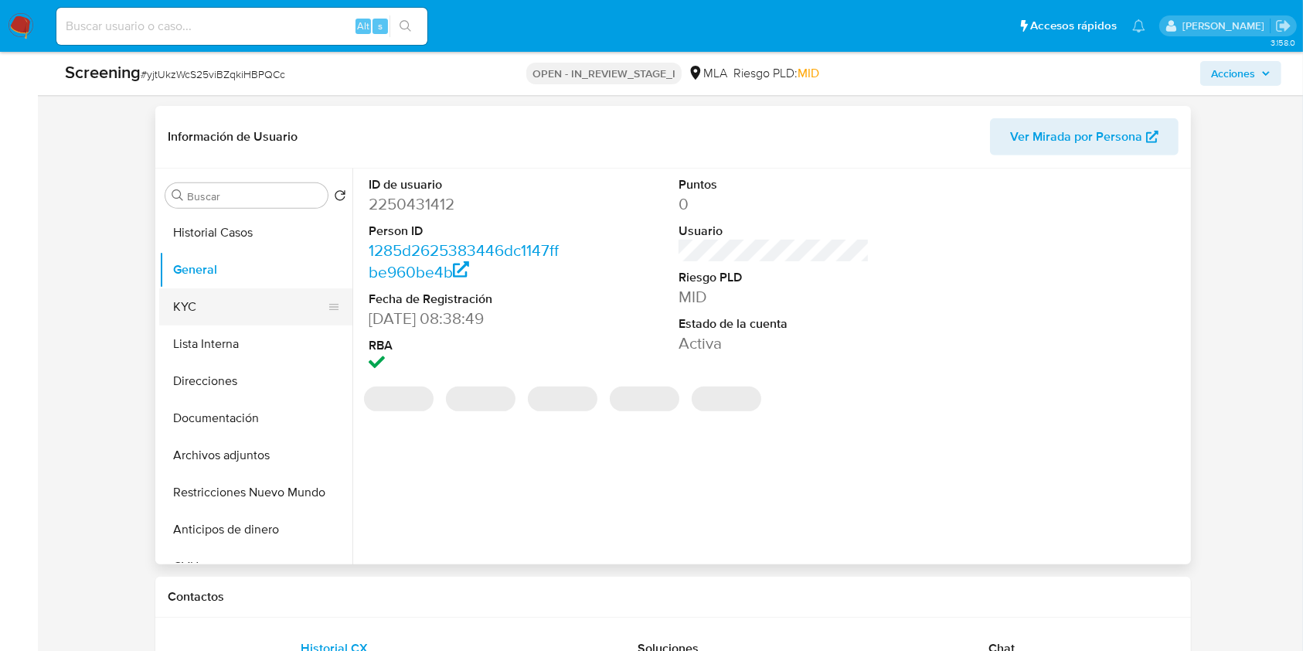
click at [261, 311] on button "KYC" at bounding box center [249, 306] width 181 height 37
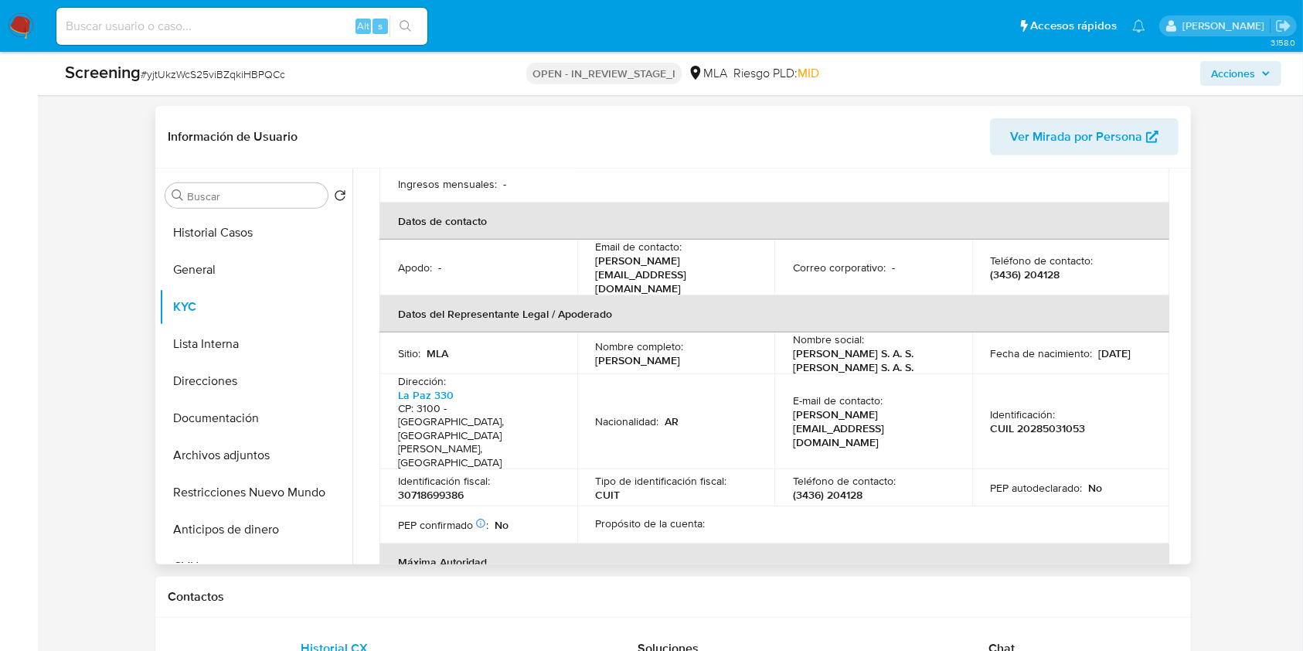
scroll to position [515, 0]
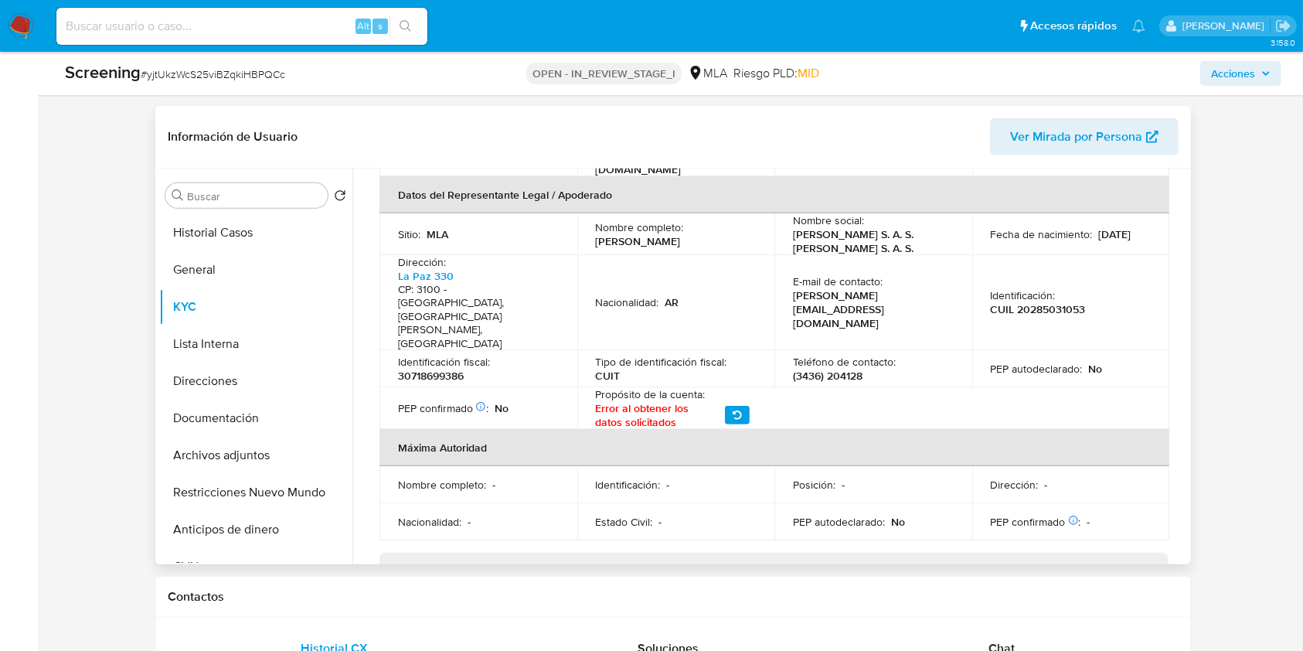
click at [555, 612] on div "Administradores" at bounding box center [774, 630] width 789 height 36
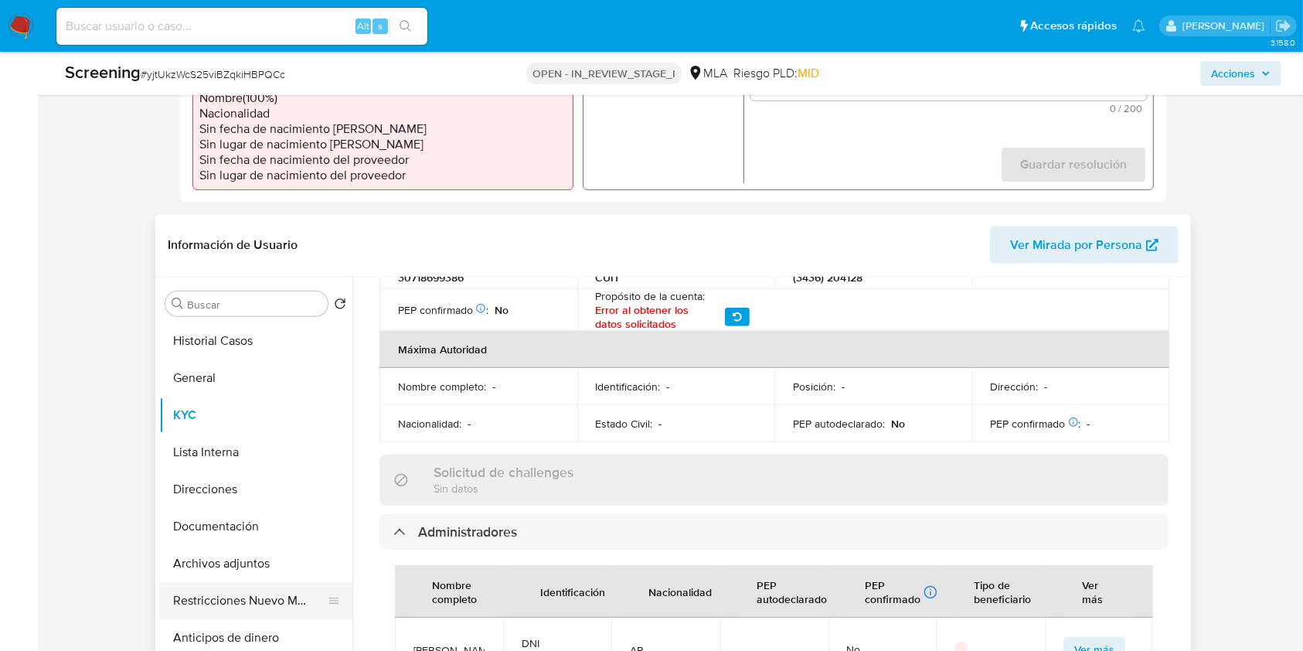
scroll to position [584, 0]
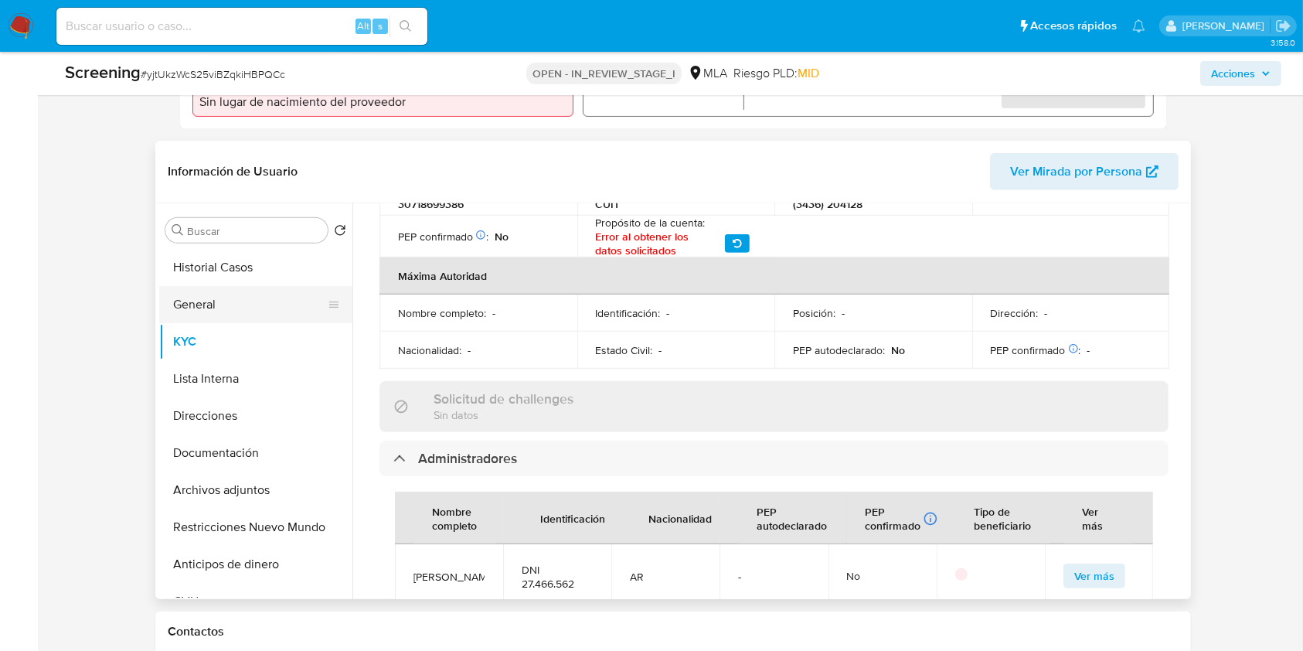
click at [205, 298] on button "General" at bounding box center [249, 304] width 181 height 37
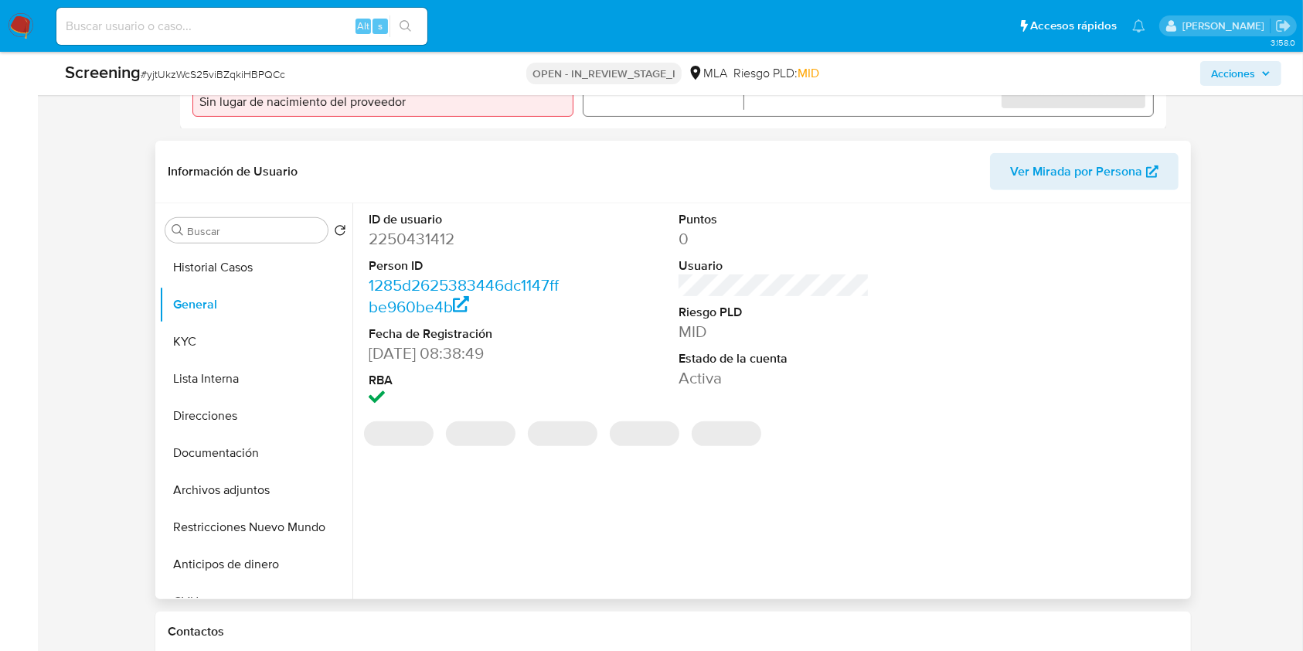
click at [406, 233] on dd "2250431412" at bounding box center [464, 239] width 191 height 22
copy dd "2250431412"
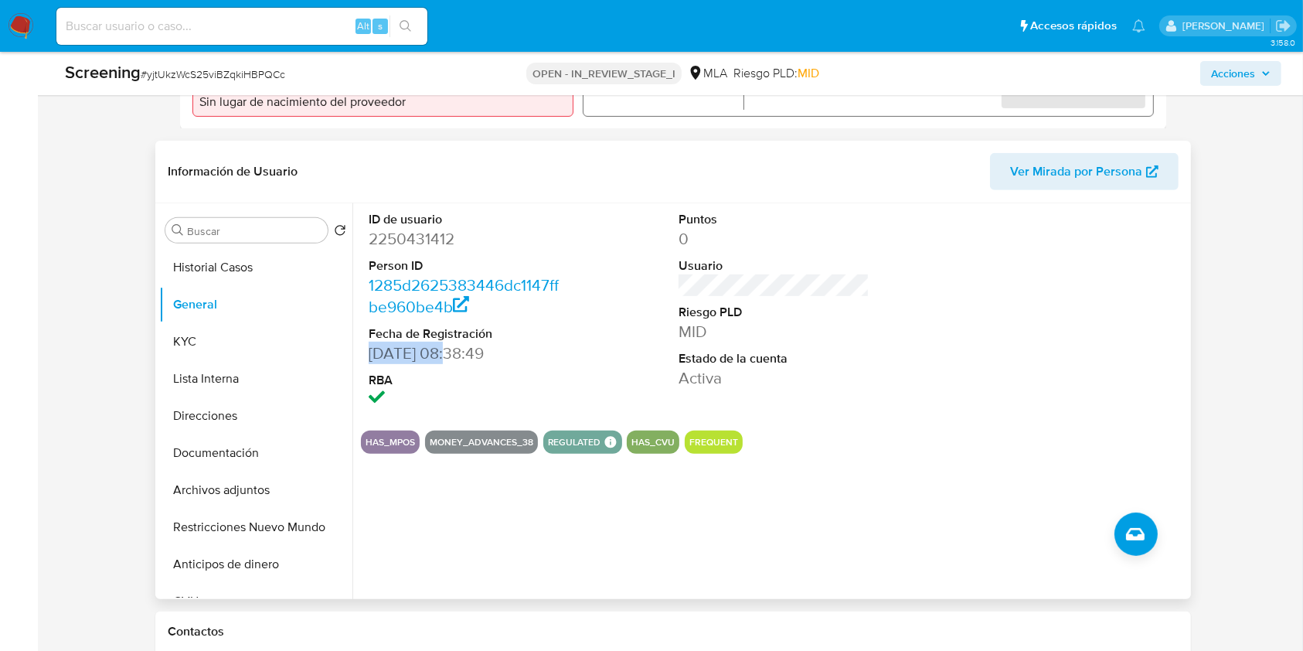
drag, startPoint x: 368, startPoint y: 351, endPoint x: 452, endPoint y: 356, distance: 84.4
click at [452, 356] on dd "[DATE] 08:38:49" at bounding box center [464, 353] width 191 height 22
copy dd "[DATE]"
click at [216, 329] on button "KYC" at bounding box center [249, 341] width 181 height 37
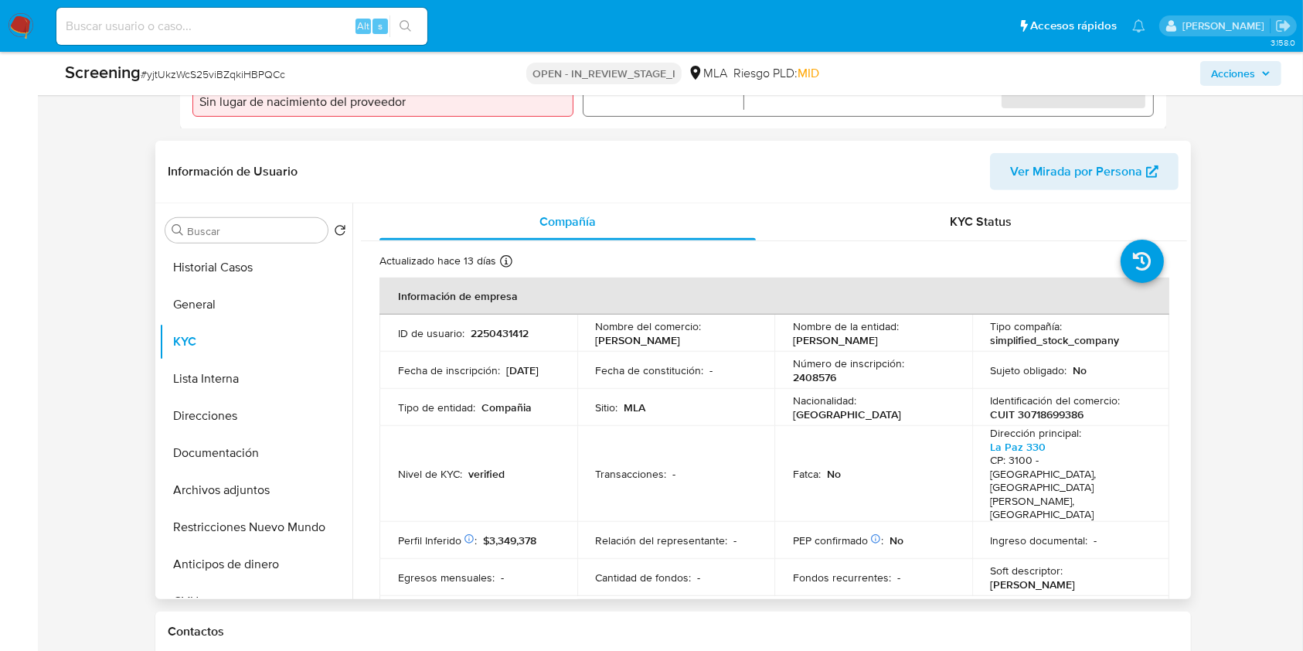
drag, startPoint x: 888, startPoint y: 341, endPoint x: 789, endPoint y: 336, distance: 99.1
click at [793, 336] on div "Nombre de la entidad : [PERSON_NAME]" at bounding box center [873, 333] width 161 height 28
copy p "[PERSON_NAME]"
click at [1039, 416] on p "CUIT 30718699386" at bounding box center [1038, 414] width 94 height 14
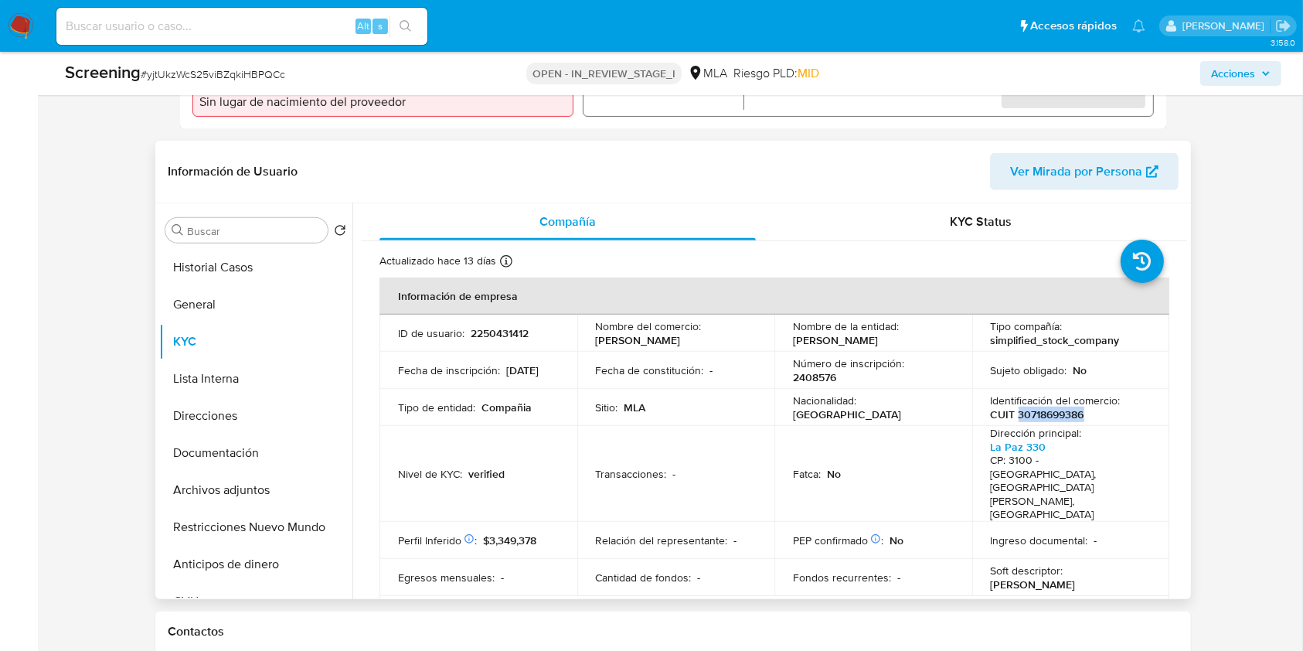
copy p "30718699386"
click at [283, 296] on button "General" at bounding box center [249, 304] width 181 height 37
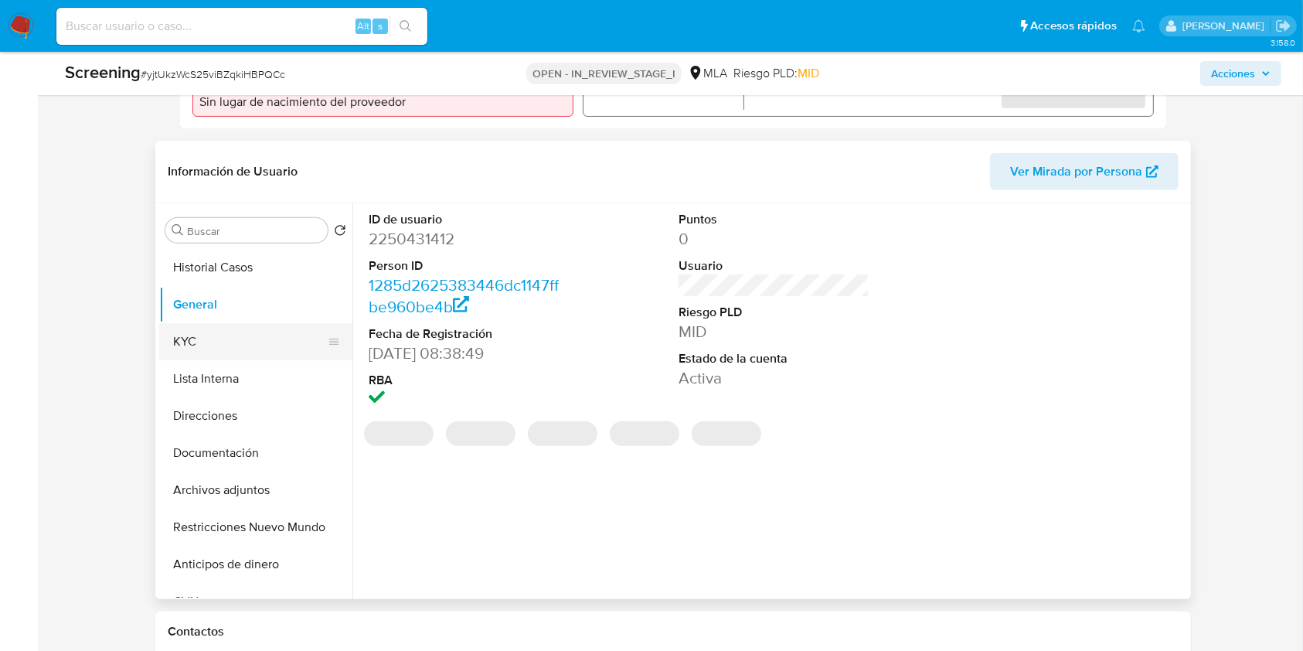
click at [251, 336] on button "KYC" at bounding box center [249, 341] width 181 height 37
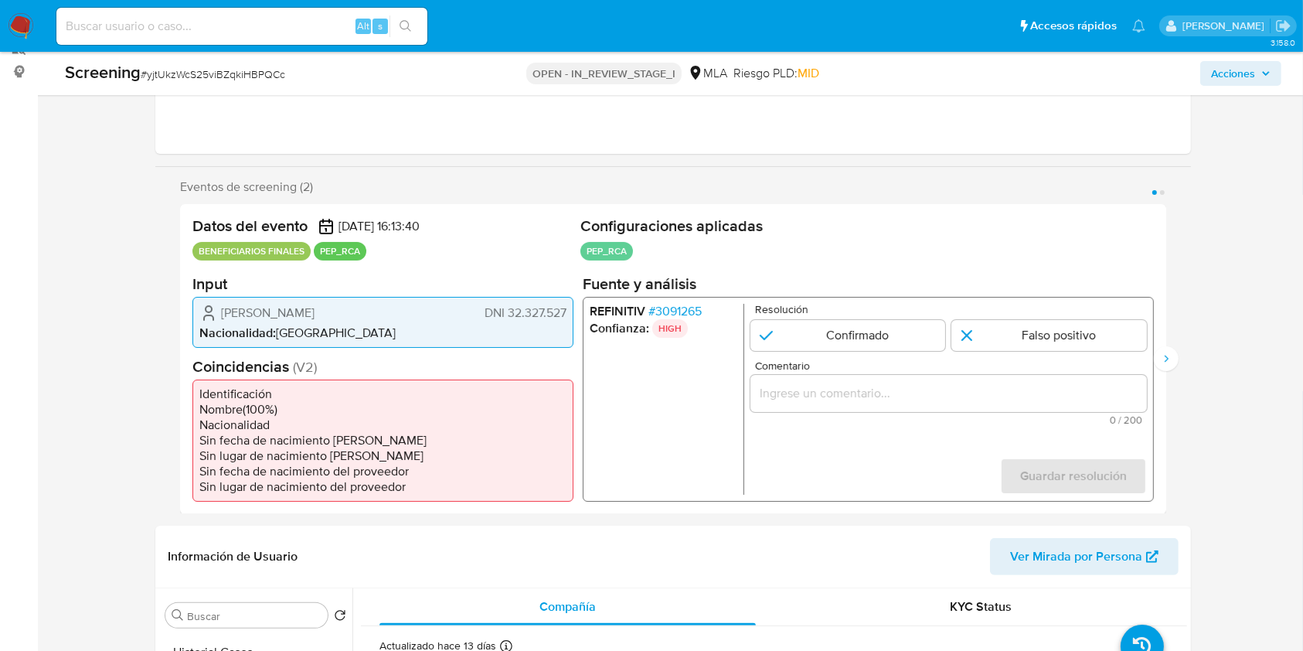
scroll to position [172, 0]
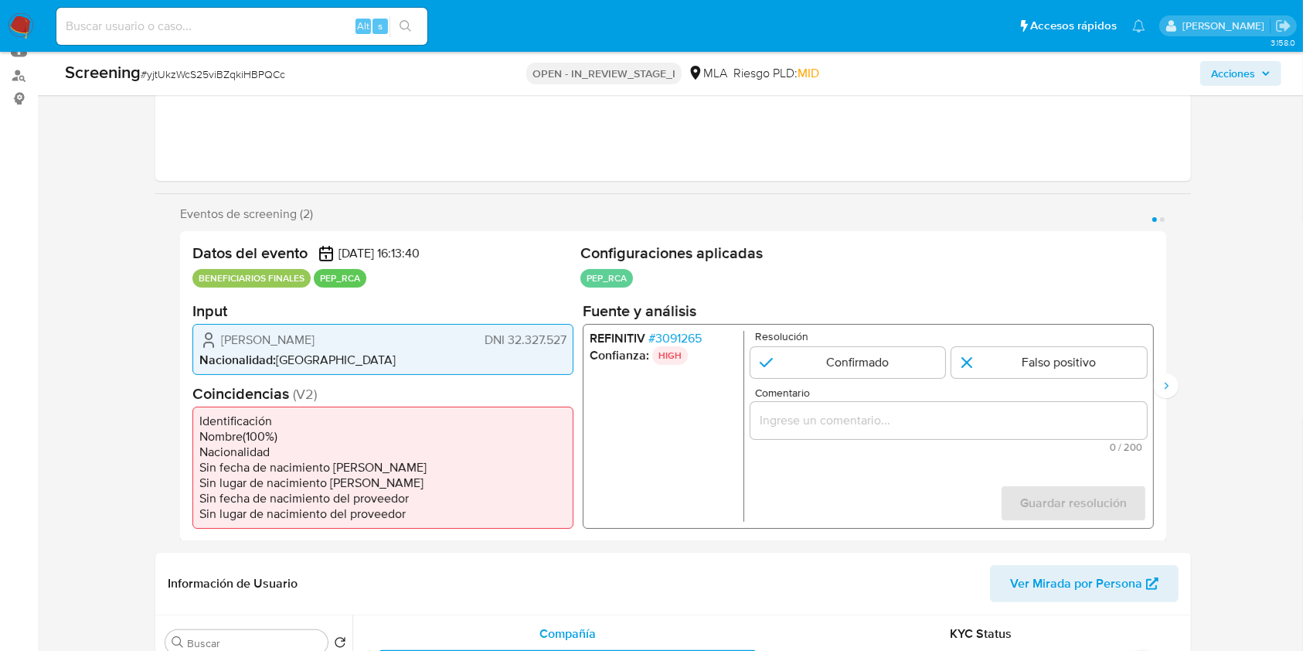
drag, startPoint x: 355, startPoint y: 340, endPoint x: 240, endPoint y: 357, distance: 116.4
click at [221, 344] on div "[PERSON_NAME] DNI 32.327.527" at bounding box center [382, 339] width 367 height 19
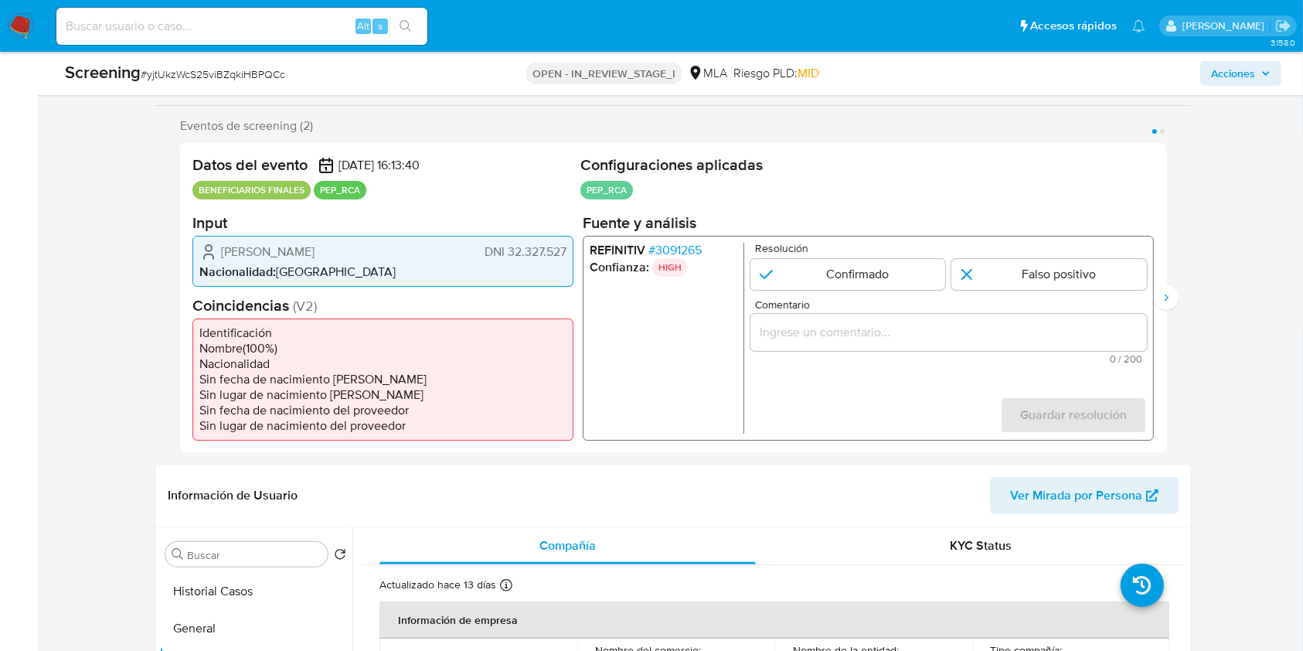
scroll to position [133, 0]
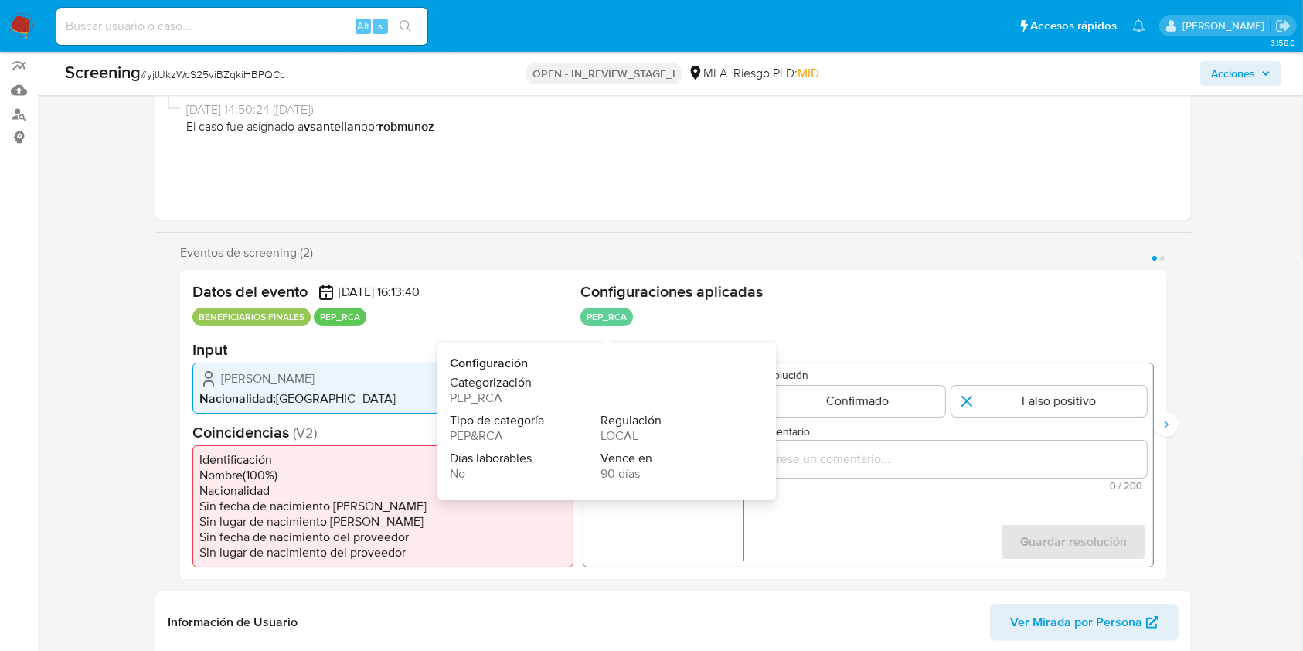
click at [505, 436] on div "Tipo de categoría PEP&RCA" at bounding box center [525, 429] width 151 height 32
click at [410, 447] on ul "Identificación Nombre ( 100 %) Nacionalidad Sin fecha de nacimiento [PERSON_NAM…" at bounding box center [382, 505] width 381 height 122
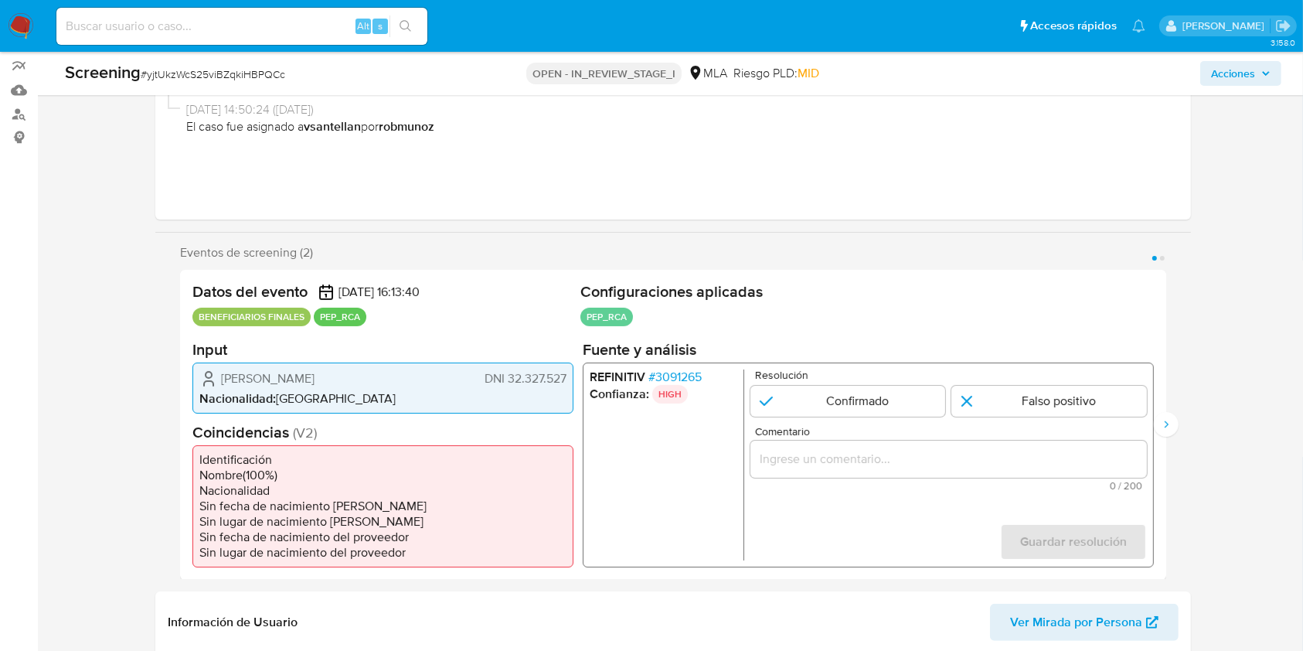
click at [511, 374] on span "DNI 32.327.527" at bounding box center [526, 377] width 82 height 15
drag, startPoint x: 507, startPoint y: 380, endPoint x: 506, endPoint y: 407, distance: 27.1
click at [570, 380] on div "[PERSON_NAME] DNI 32.327.527 Nacionalidad : [DEMOGRAPHIC_DATA]" at bounding box center [382, 387] width 381 height 51
drag, startPoint x: 351, startPoint y: 374, endPoint x: 220, endPoint y: 379, distance: 130.7
click at [220, 379] on div "[PERSON_NAME] DNI 32.327.527" at bounding box center [382, 378] width 367 height 19
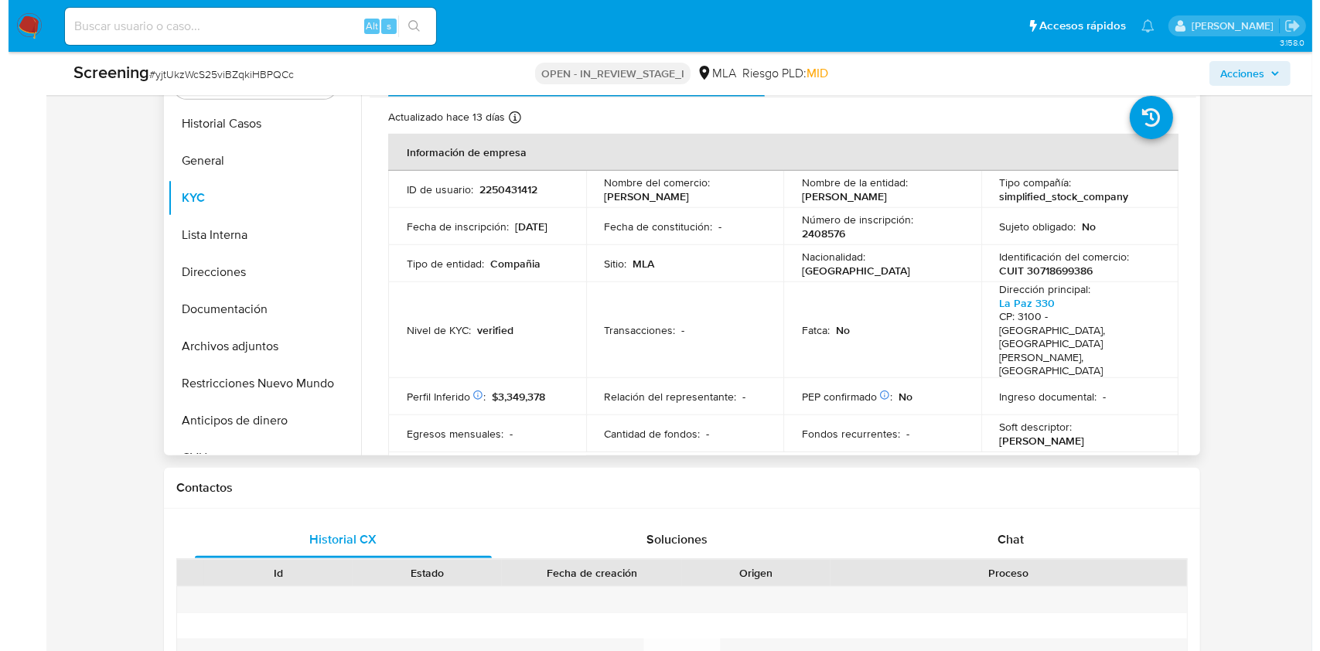
scroll to position [649, 0]
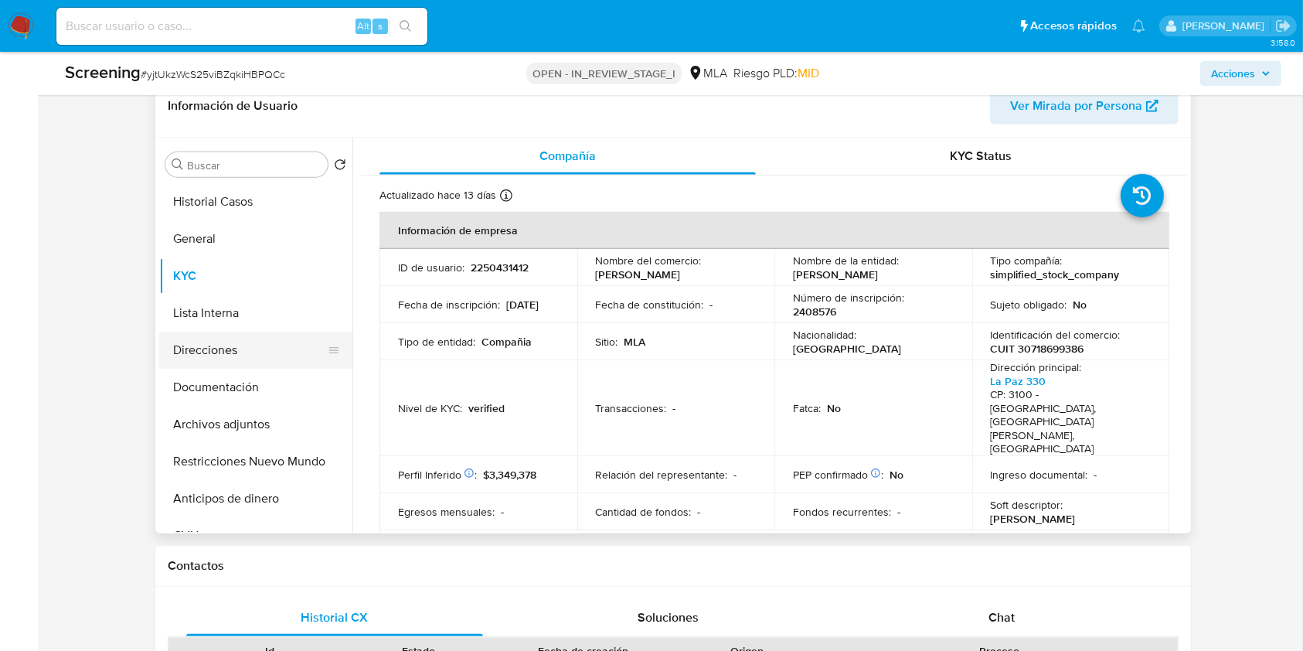
click at [279, 347] on button "Direcciones" at bounding box center [249, 350] width 181 height 37
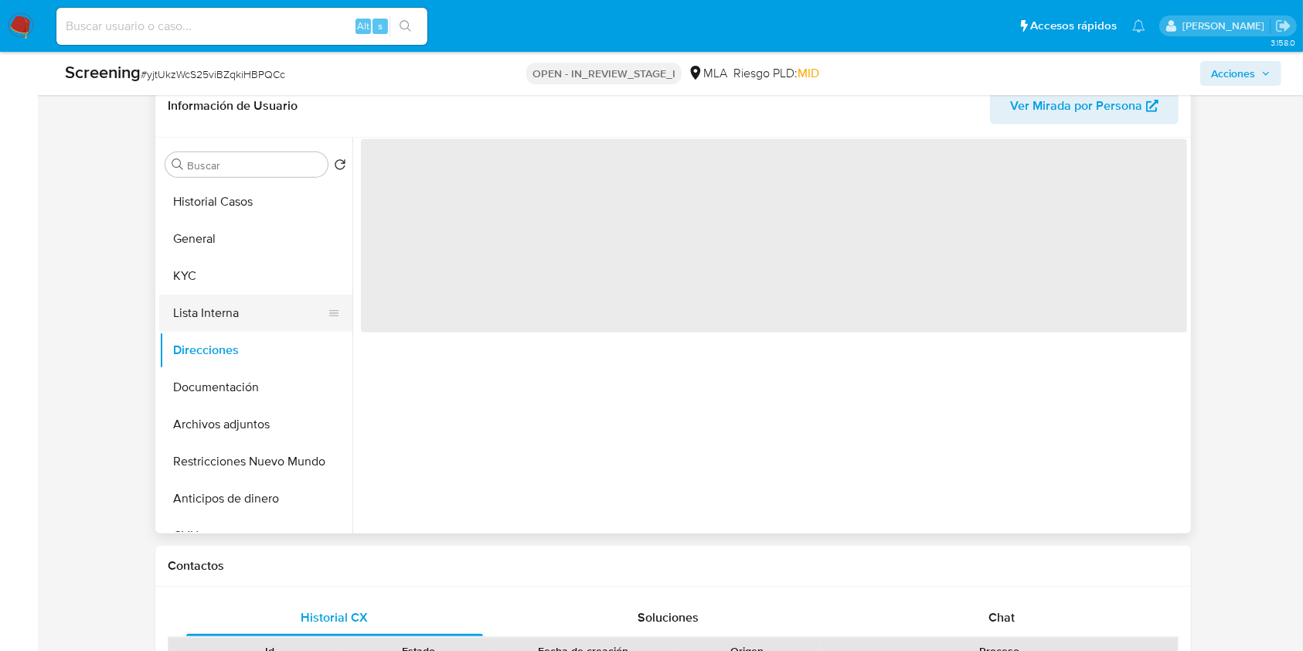
click at [264, 315] on button "Lista Interna" at bounding box center [249, 313] width 181 height 37
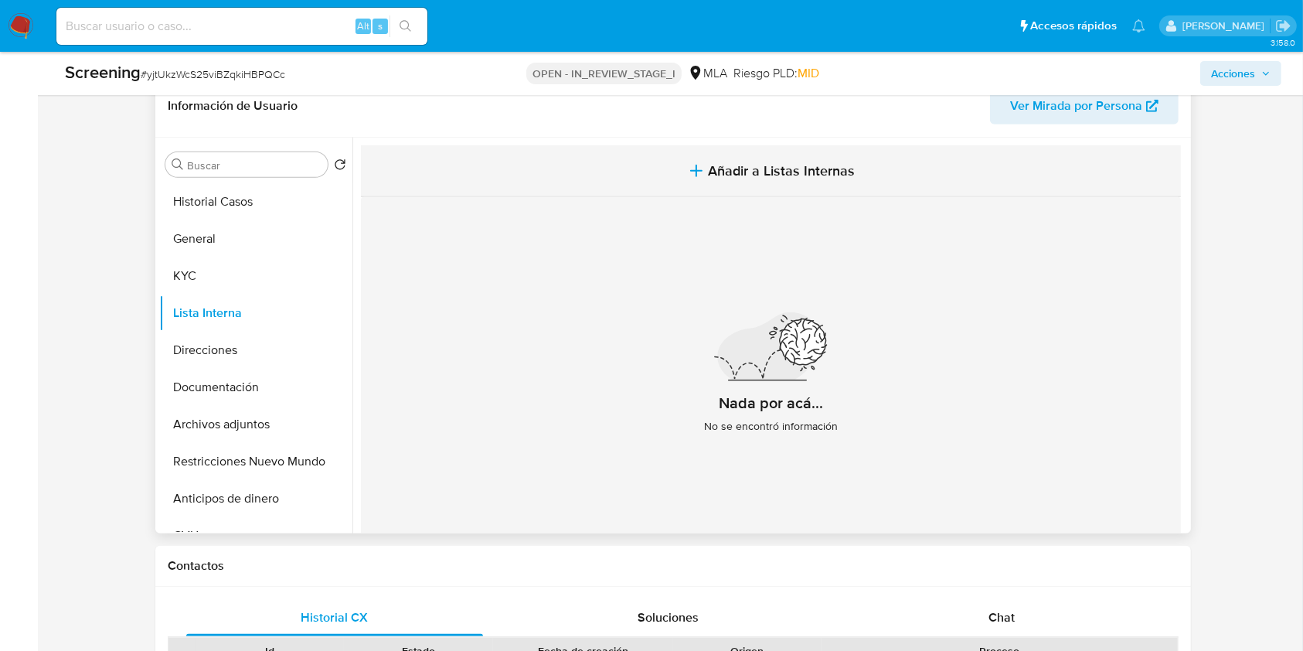
click at [830, 171] on span "Añadir a Listas Internas" at bounding box center [782, 170] width 147 height 17
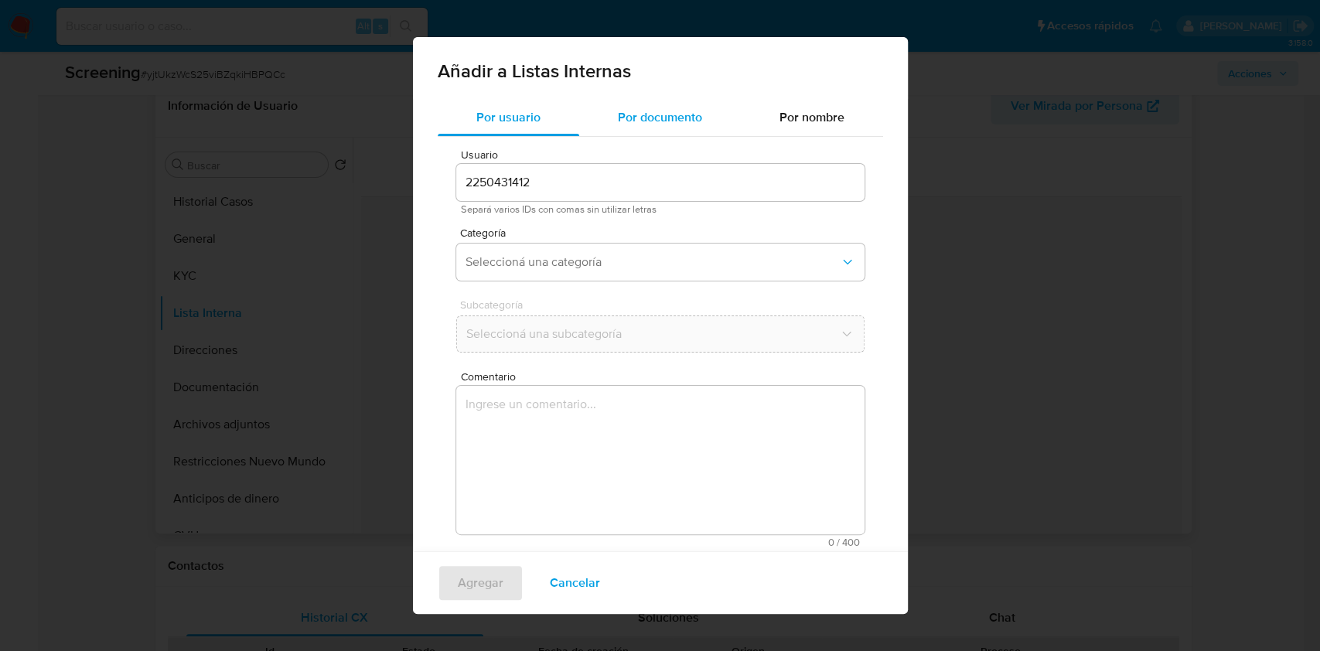
click at [693, 127] on div "Por documento" at bounding box center [660, 117] width 162 height 37
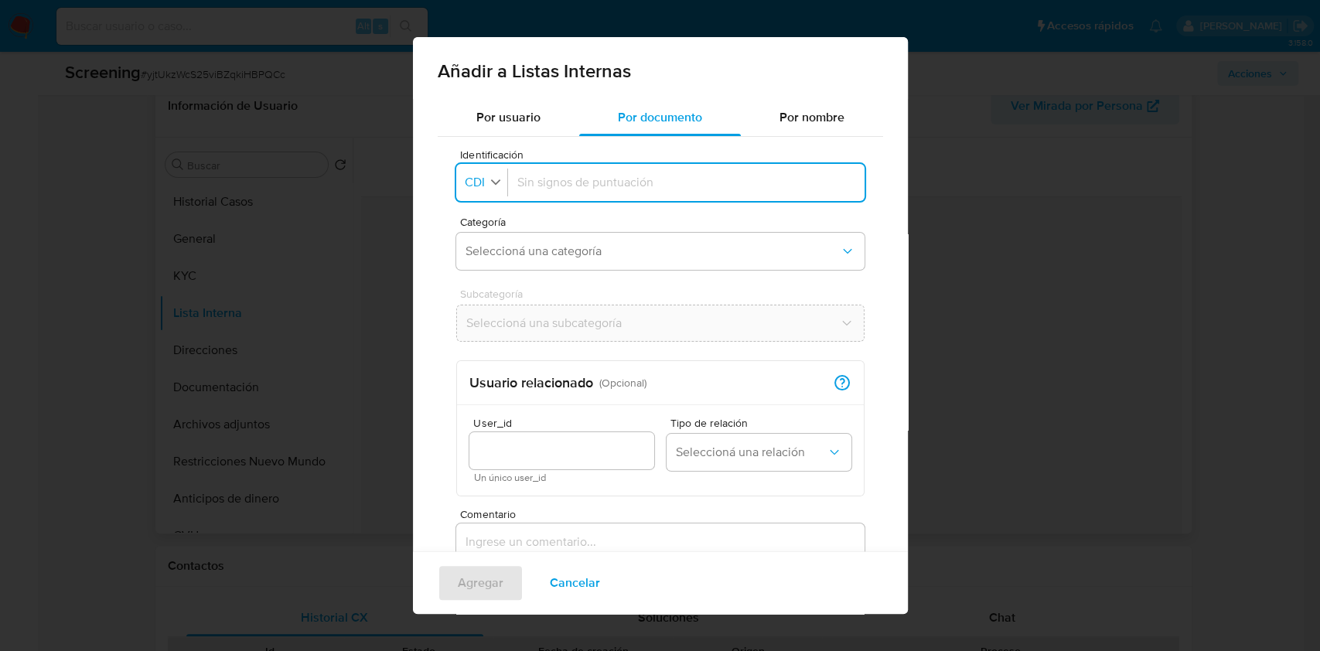
drag, startPoint x: 511, startPoint y: 189, endPoint x: 499, endPoint y: 187, distance: 11.8
click at [509, 189] on div at bounding box center [686, 182] width 356 height 37
click at [498, 186] on icon "button" at bounding box center [496, 182] width 14 height 14
drag, startPoint x: 478, startPoint y: 328, endPoint x: 494, endPoint y: 300, distance: 32.2
click at [479, 326] on span "DNI" at bounding box center [476, 323] width 20 height 15
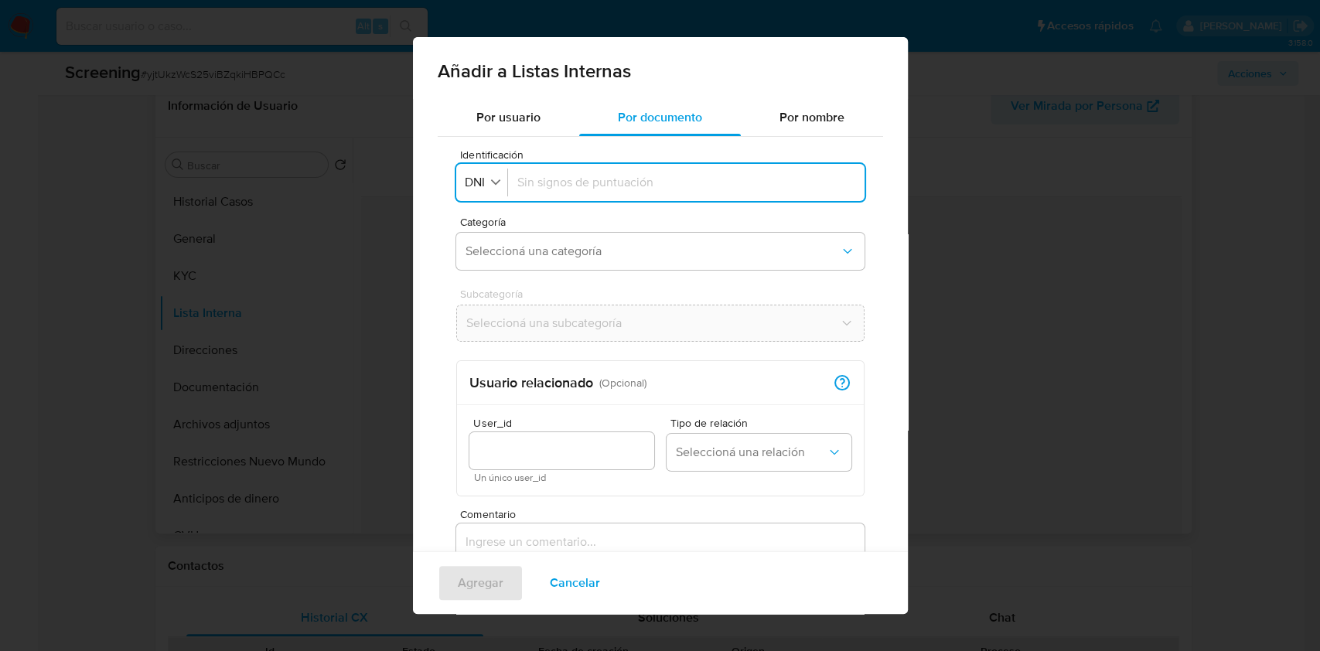
click at [561, 190] on input "Identificación" at bounding box center [686, 182] width 338 height 17
click at [533, 181] on input "32.327.527" at bounding box center [686, 182] width 338 height 17
type input "32327527"
click at [618, 244] on span "Seleccioná una categoría" at bounding box center [652, 251] width 374 height 15
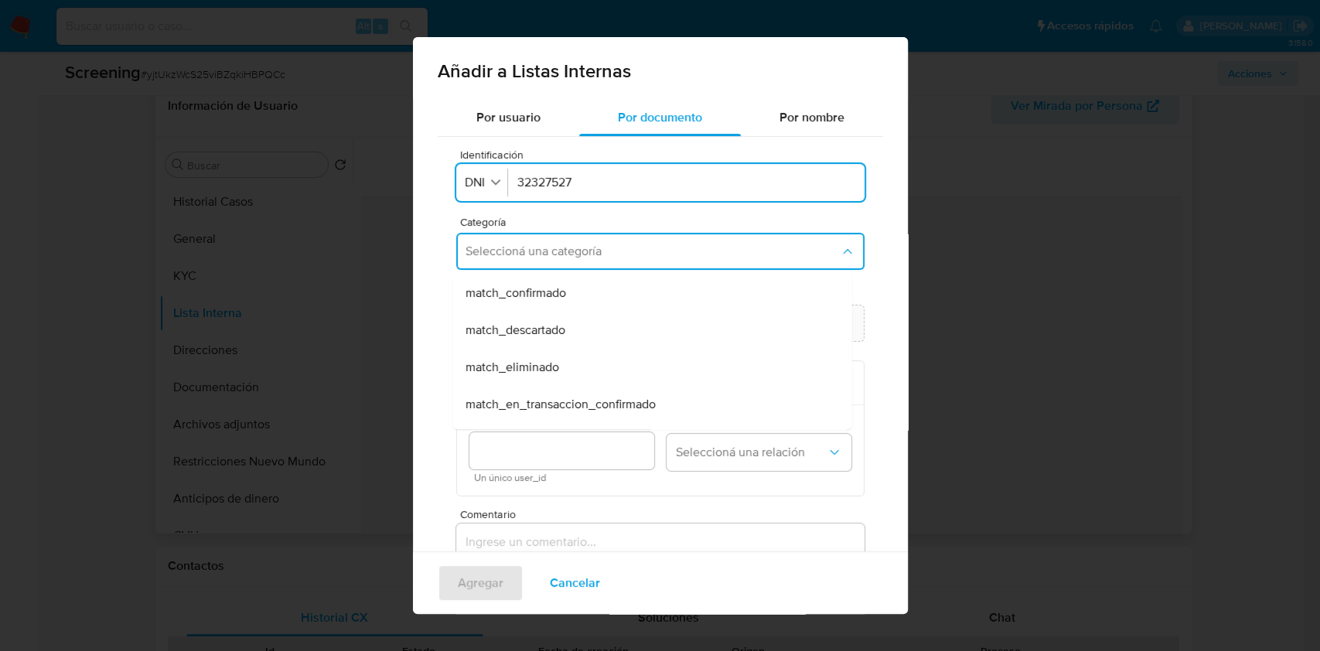
scroll to position [91, 0]
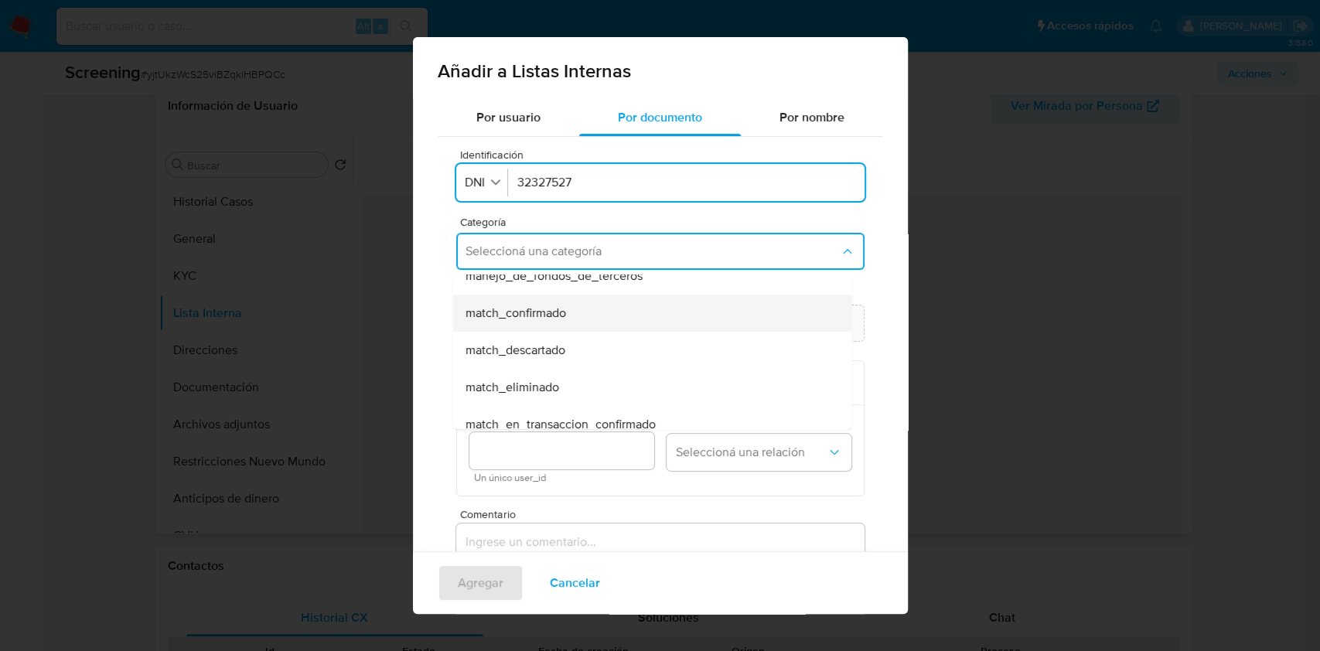
click at [577, 315] on div "match_confirmado" at bounding box center [647, 313] width 365 height 37
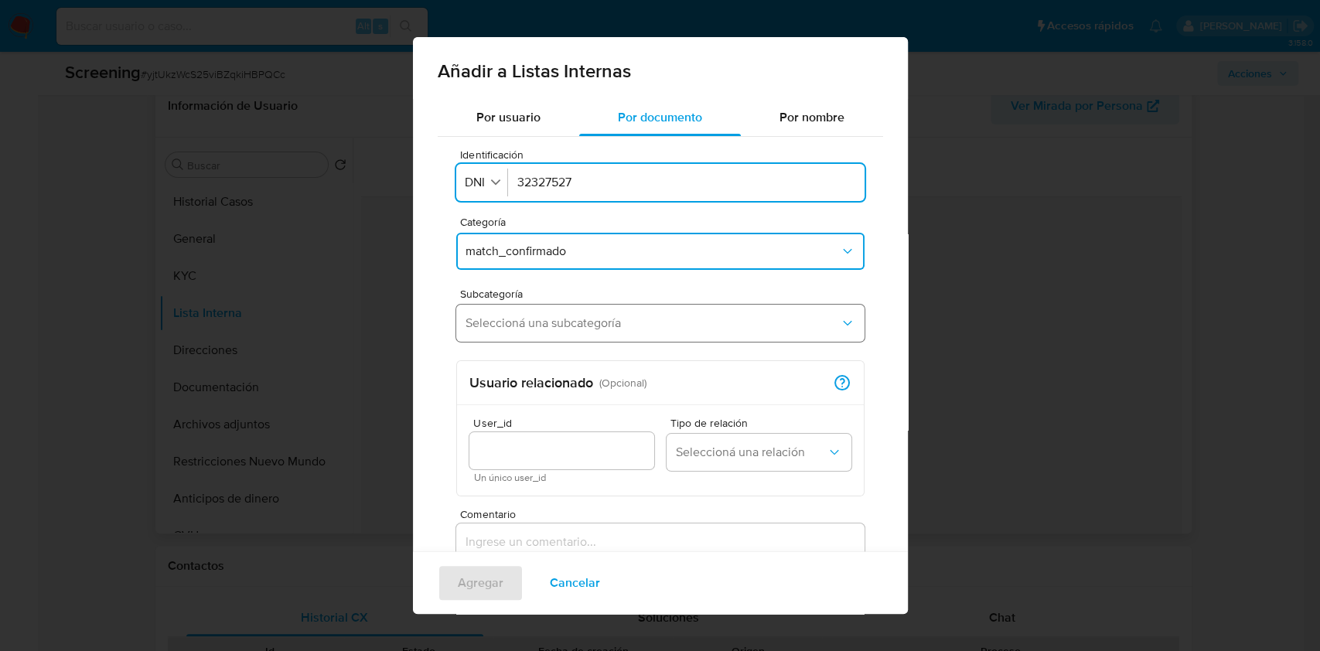
click at [535, 334] on button "Seleccioná una subcategoría" at bounding box center [660, 323] width 408 height 37
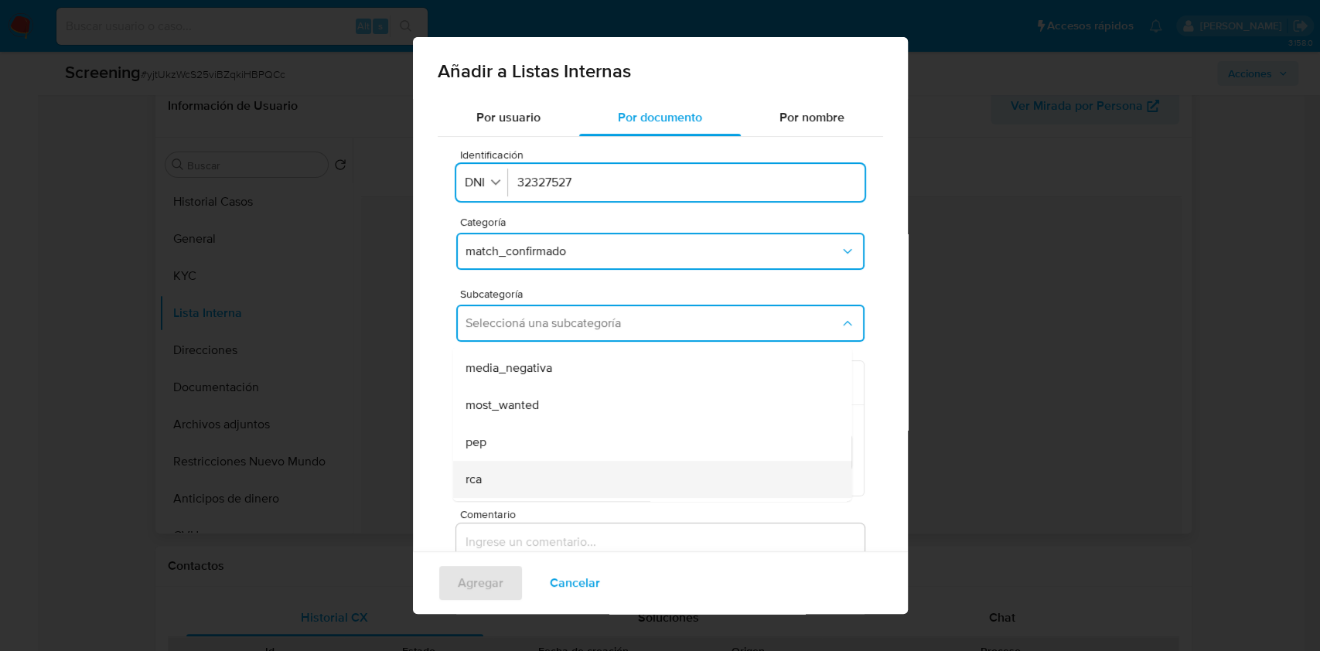
scroll to position [103, 0]
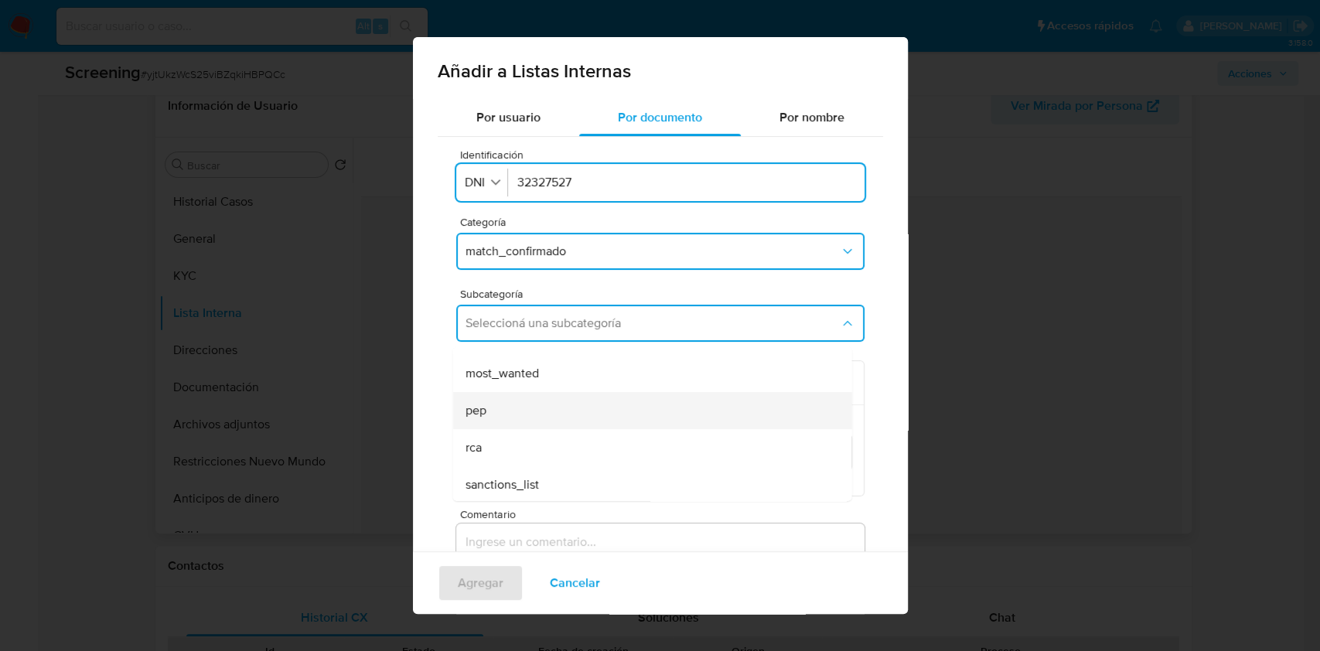
click at [541, 411] on div "pep" at bounding box center [647, 410] width 365 height 37
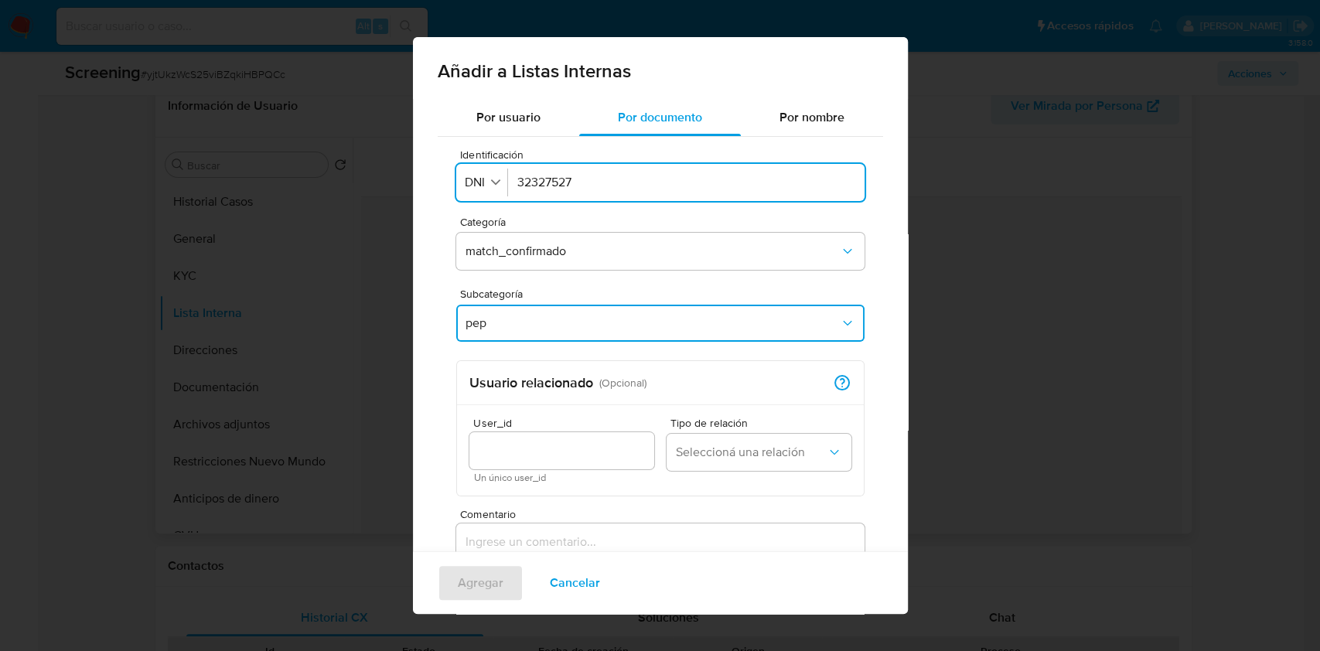
click at [544, 395] on div "Usuario relacionado ( Opcional ) Relación Documento - Usuario Indica que un doc…" at bounding box center [660, 383] width 407 height 44
click at [559, 447] on input "User_id" at bounding box center [561, 451] width 185 height 20
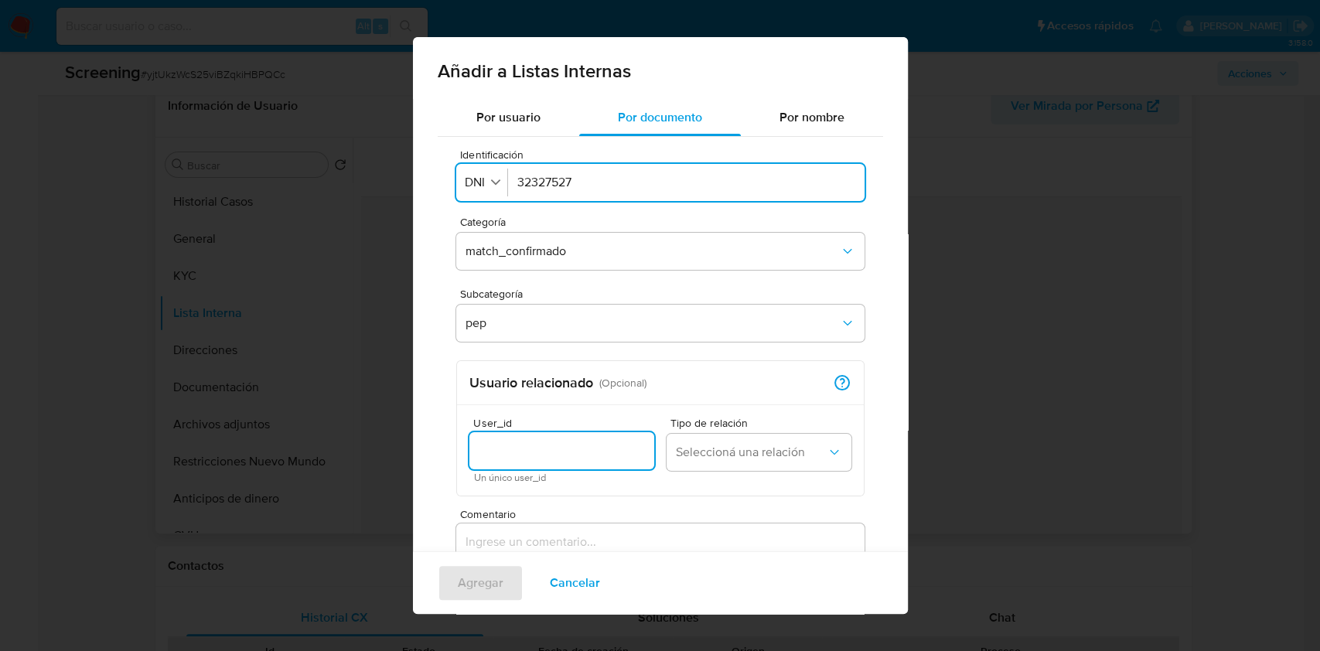
paste input "2250431412"
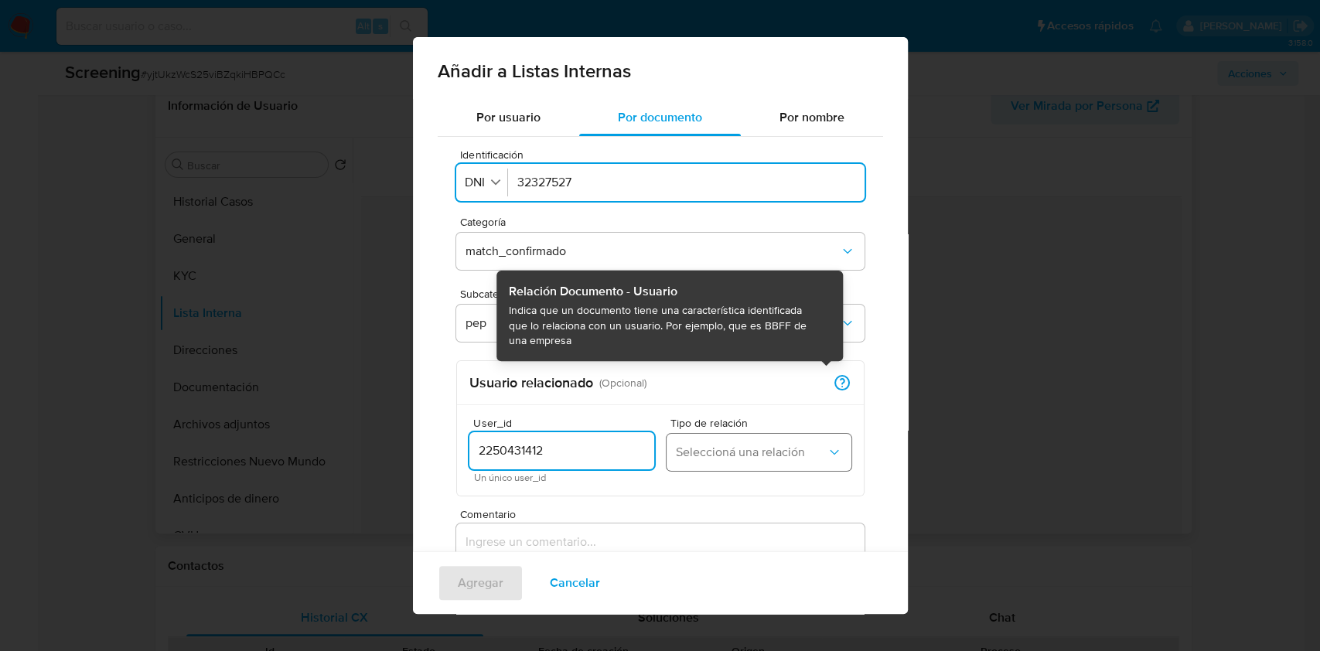
type input "2250431412"
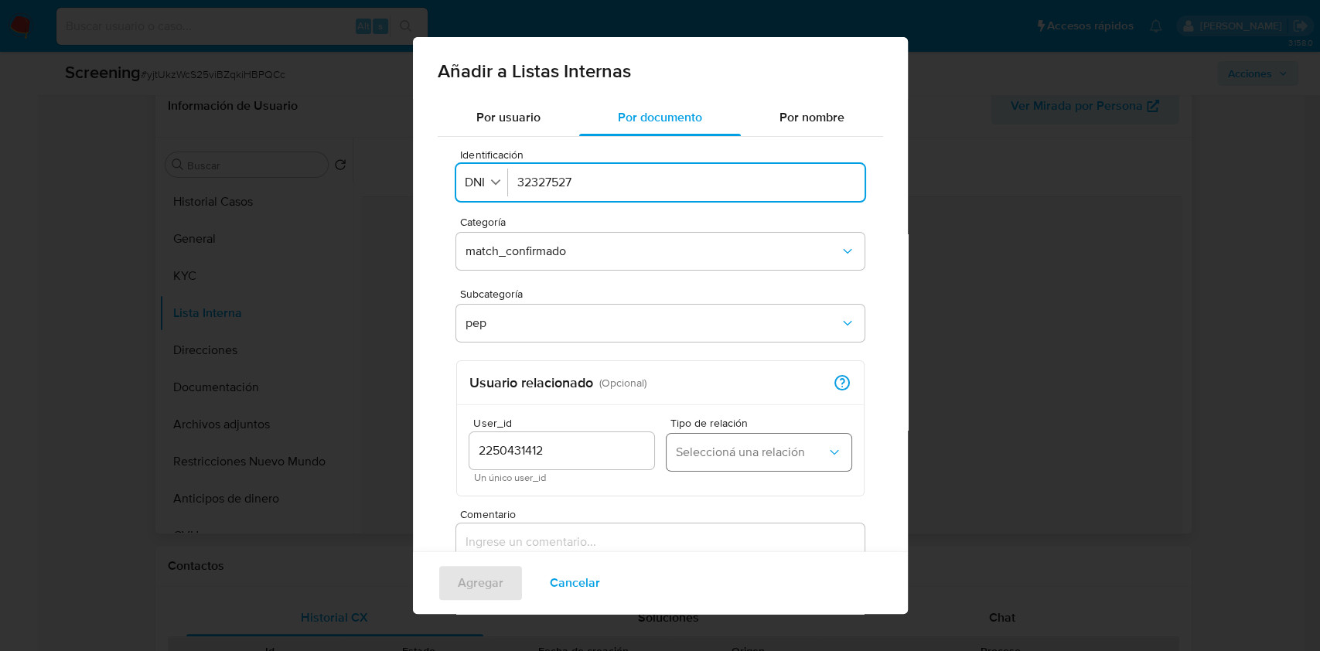
click at [771, 448] on span "Seleccioná una relación" at bounding box center [751, 451] width 151 height 15
click at [718, 401] on div "Beneficiario" at bounding box center [749, 415] width 149 height 37
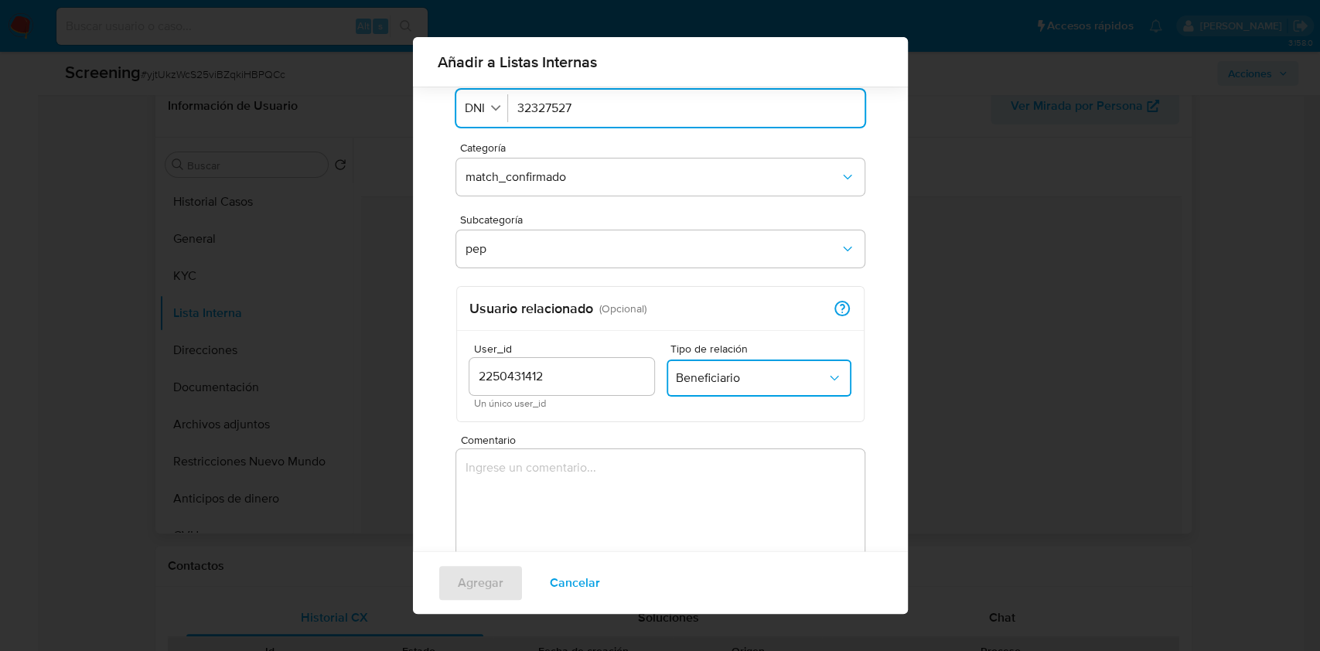
scroll to position [75, 0]
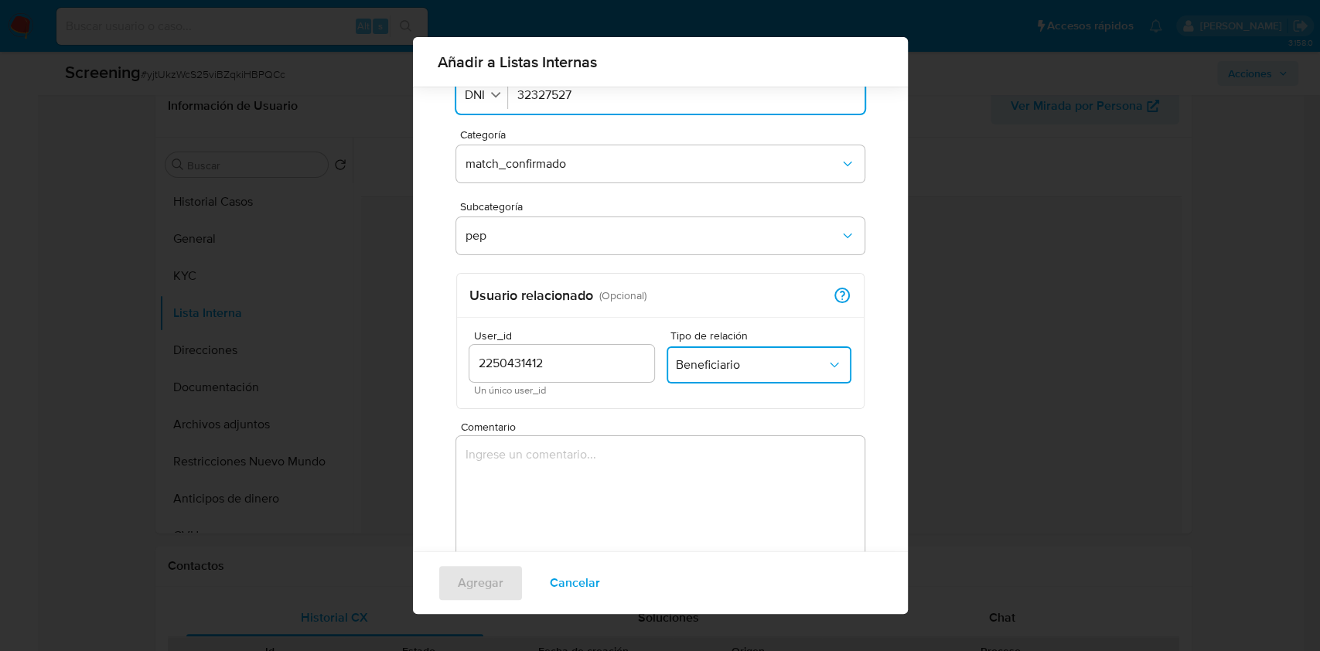
click at [637, 465] on textarea "Comentario" at bounding box center [660, 510] width 408 height 148
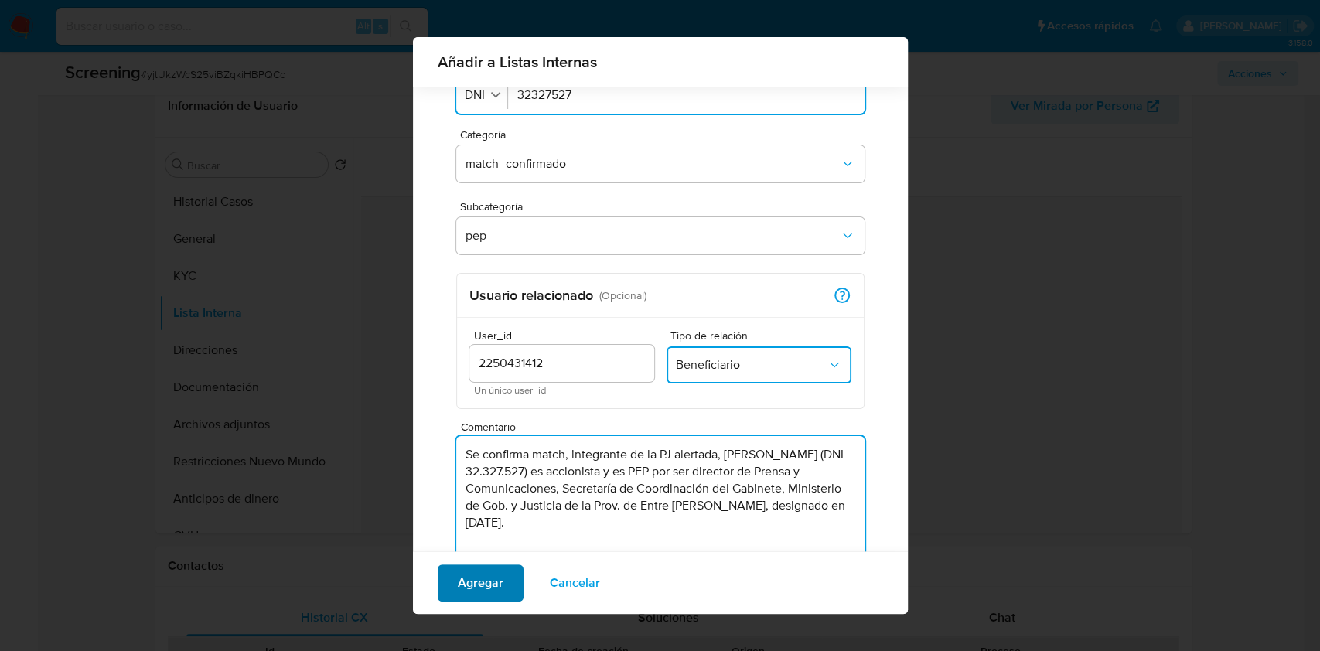
type textarea "Se confirma match, integrante de la PJ alertada, [PERSON_NAME] (DNI 32.327.527)…"
click at [487, 600] on span "Agregar" at bounding box center [481, 583] width 46 height 34
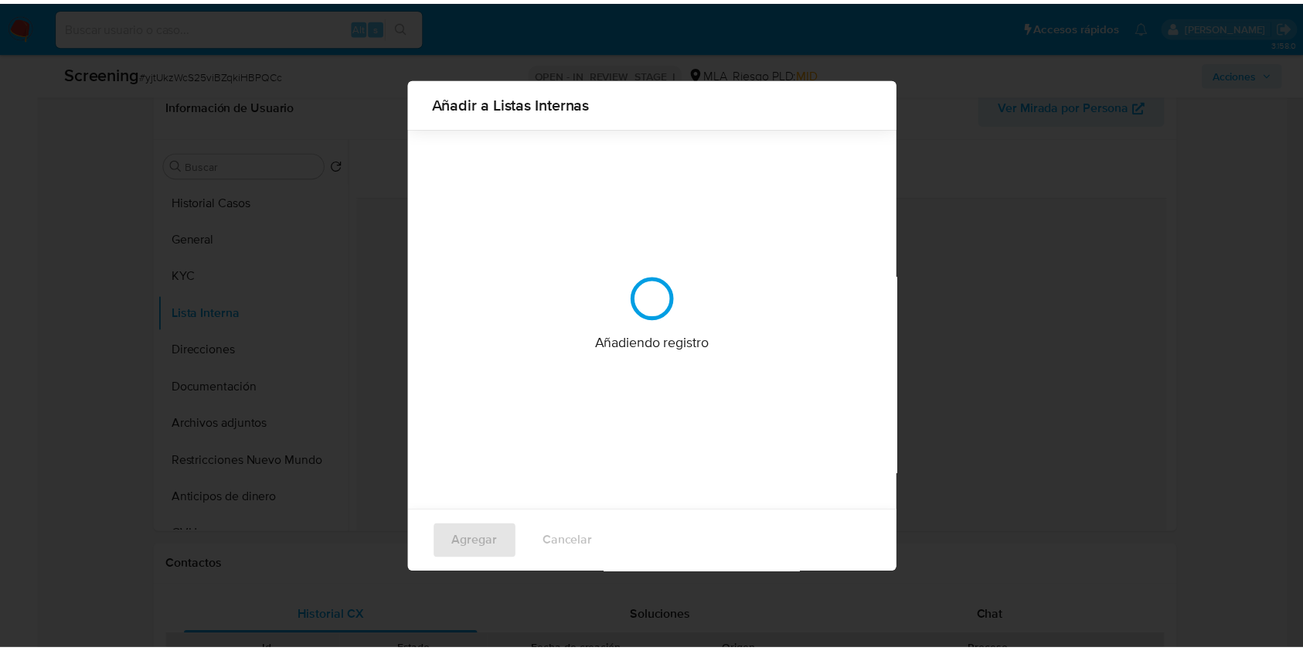
scroll to position [0, 0]
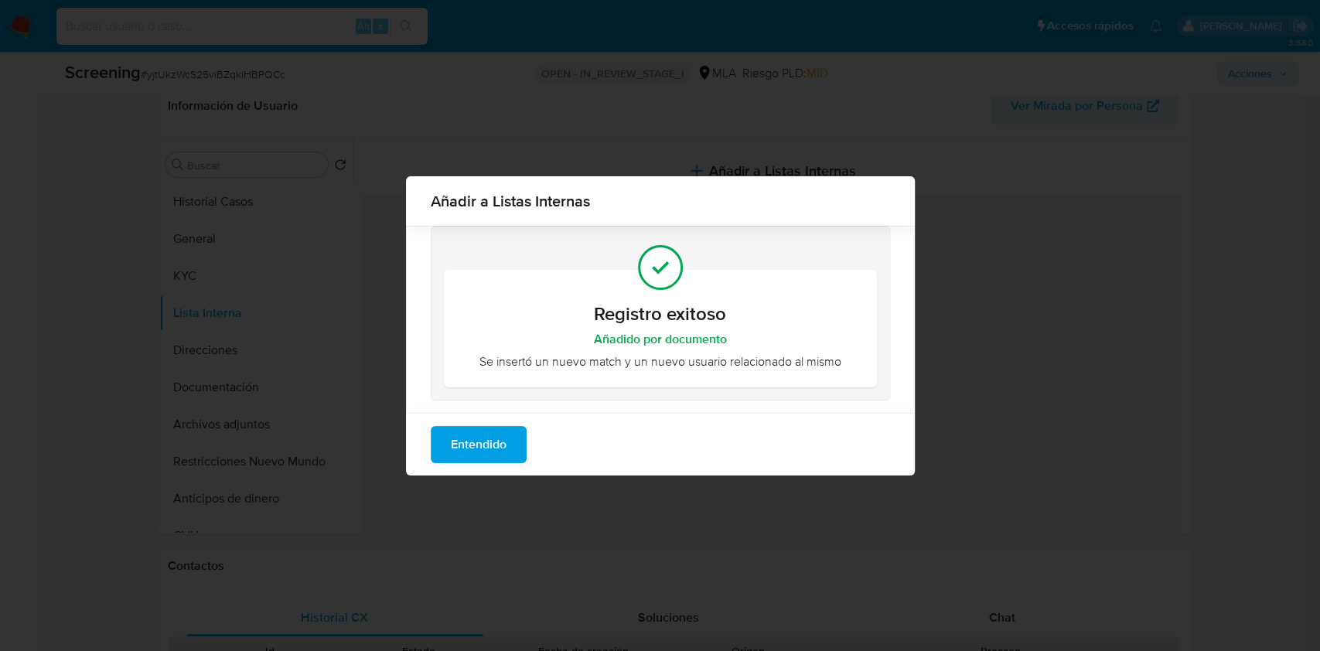
click at [496, 468] on div "Entendido" at bounding box center [660, 444] width 509 height 63
click at [475, 448] on span "Entendido" at bounding box center [479, 444] width 56 height 34
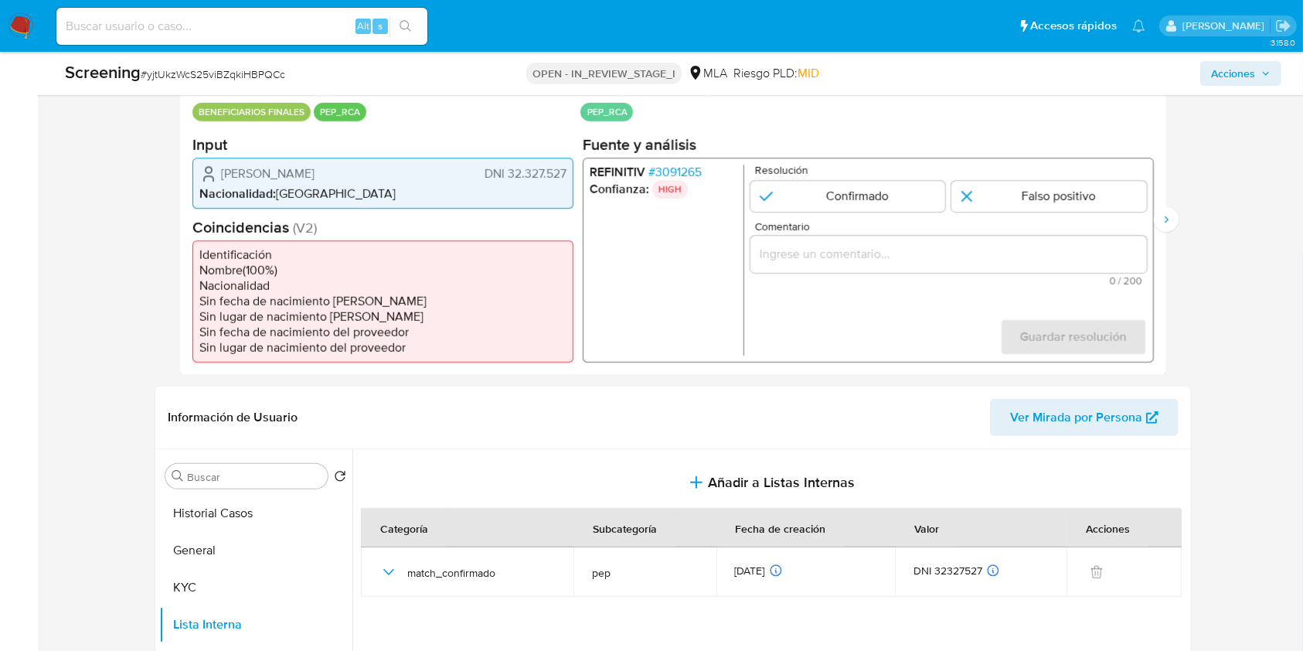
scroll to position [283, 0]
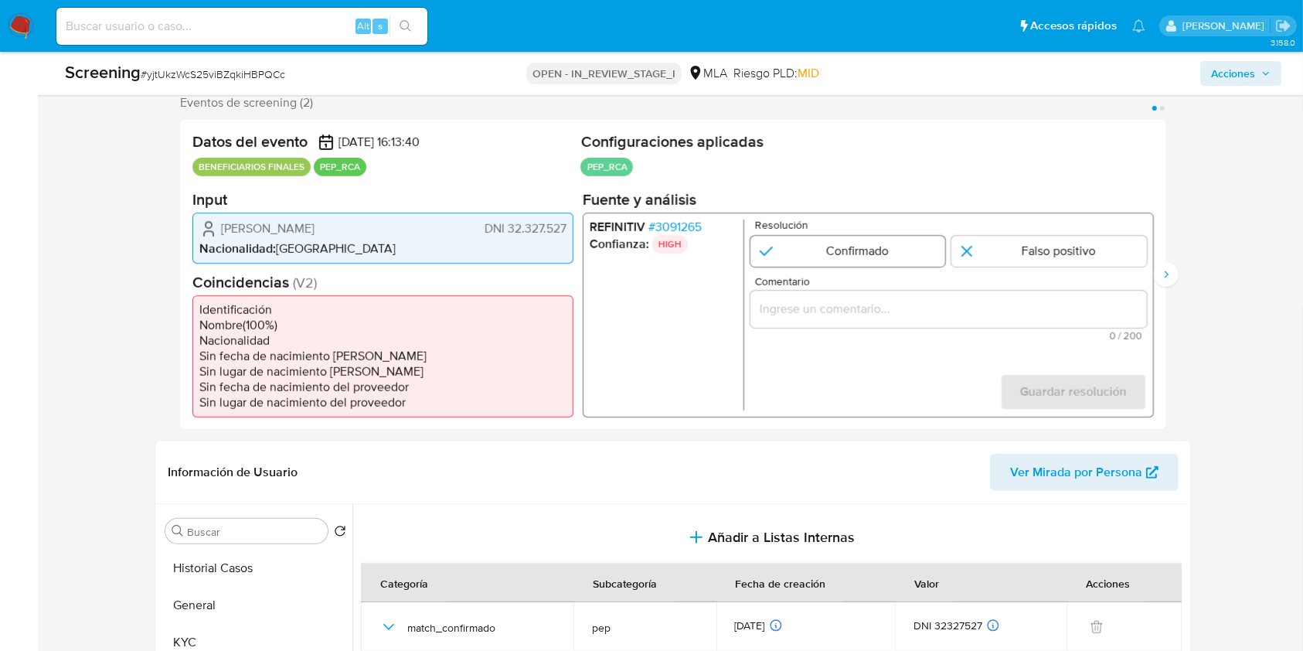
click at [864, 243] on input "1 de 2" at bounding box center [849, 250] width 196 height 31
radio input "true"
click at [837, 310] on input "Comentario" at bounding box center [949, 308] width 397 height 20
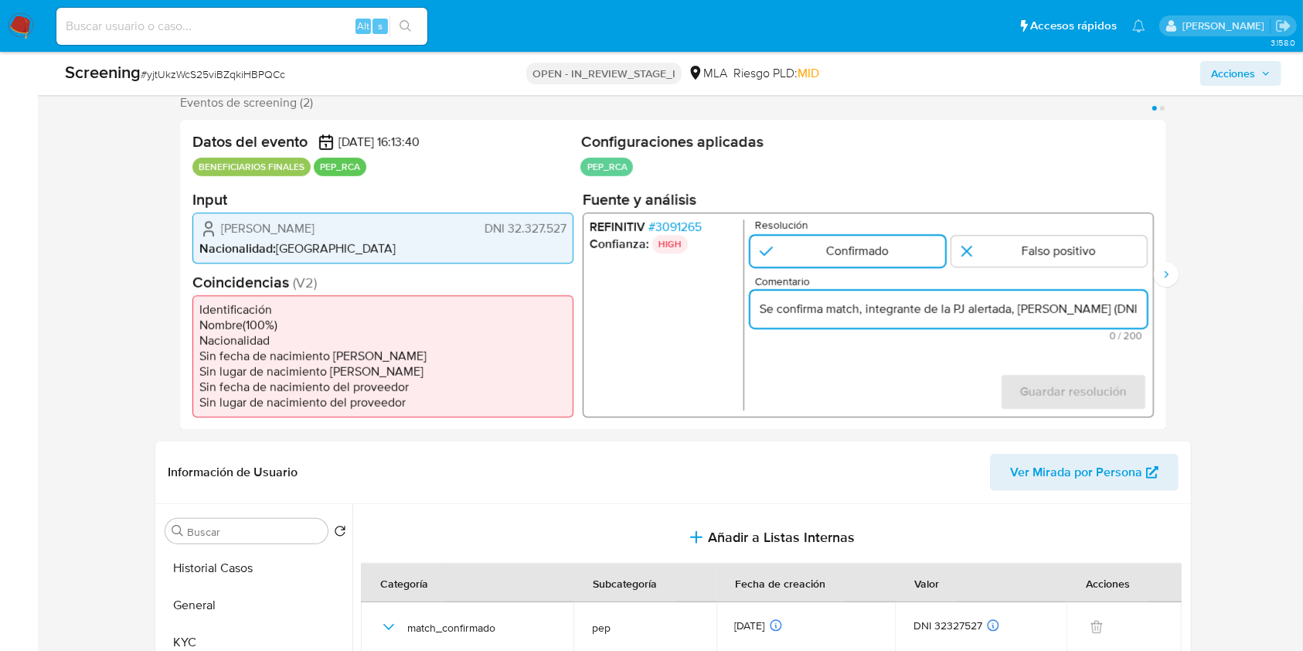
scroll to position [0, 717]
type input "Se confirma match, integrante de la PJ alertada, Luciano Oscar Giorgio (DNI 32.…"
click at [842, 261] on input "1 de 2" at bounding box center [849, 250] width 196 height 31
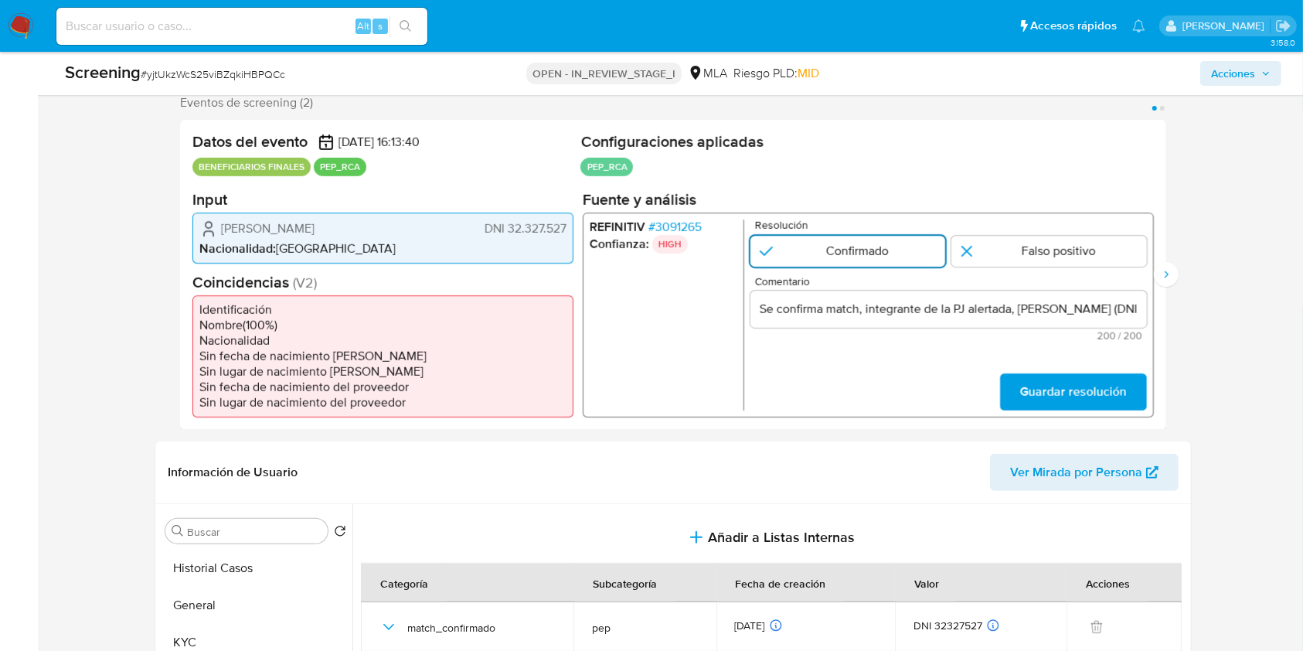
click at [836, 256] on input "1 de 2" at bounding box center [849, 250] width 196 height 31
drag, startPoint x: 857, startPoint y: 318, endPoint x: 850, endPoint y: 375, distance: 56.9
click at [857, 323] on div "Se confirma match, integrante de la PJ alertada, Luciano Oscar Giorgio (DNI 32.…" at bounding box center [949, 308] width 397 height 37
click at [1083, 318] on div "Se confirma match, integrante de la PJ alertada, Luciano Oscar Giorgio (DNI 32.…" at bounding box center [949, 308] width 397 height 37
click at [1111, 314] on input "Se confirma match, integrante de la PJ alertada, Luciano Oscar Giorgio (DNI 32.…" at bounding box center [949, 308] width 397 height 20
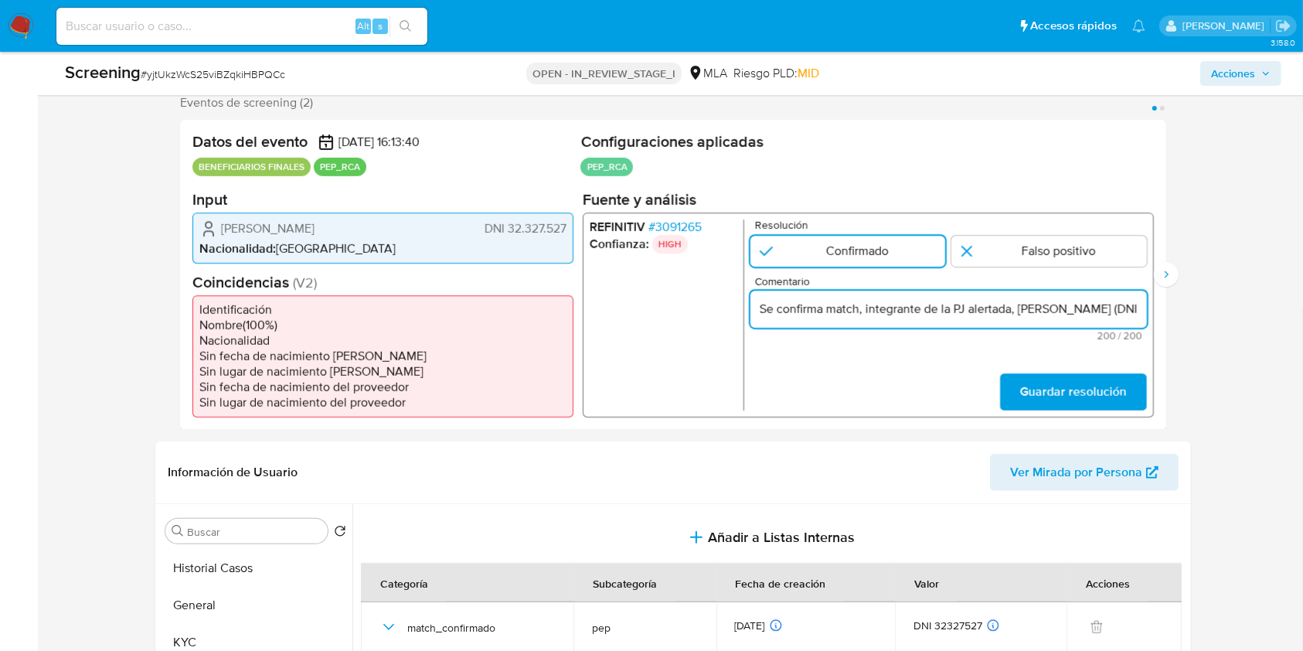
click at [1132, 312] on input "Se confirma match, integrante de la PJ alertada, Luciano Oscar Giorgio (DNI 32.…" at bounding box center [949, 308] width 397 height 20
click at [1085, 306] on input "Se confirma match, integrante de la PJ alertada, Luciano Oscar Giorgio (DNI 32.…" at bounding box center [949, 308] width 397 height 20
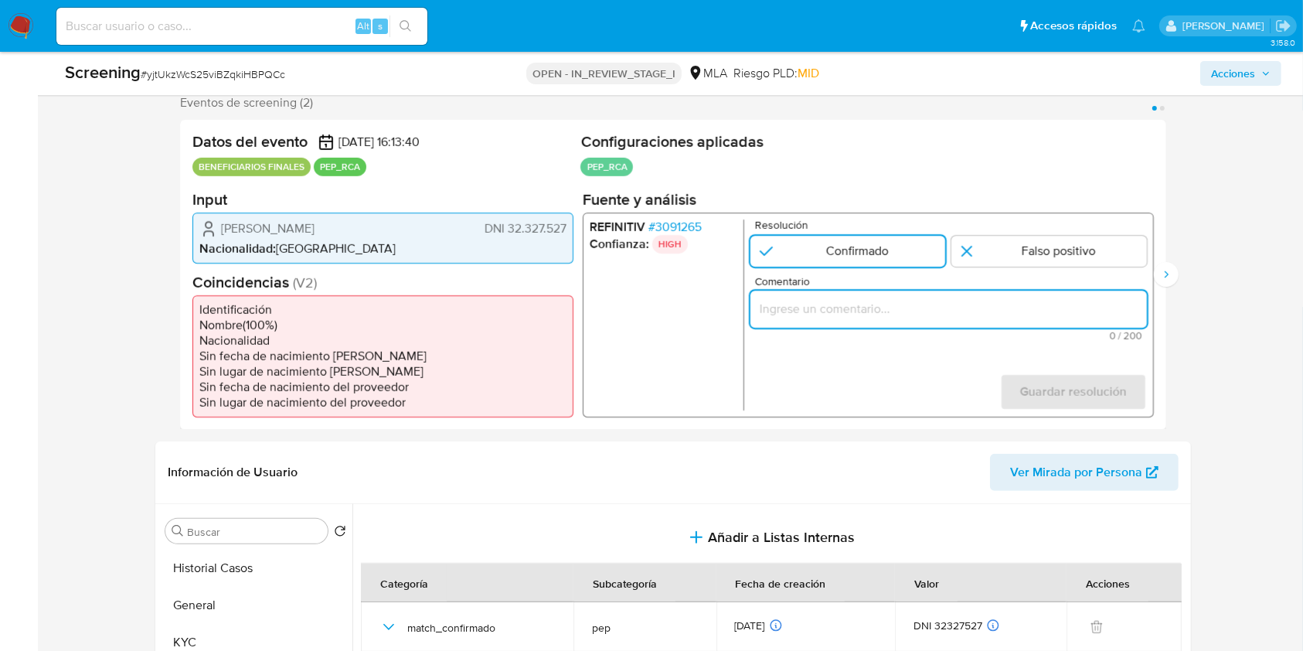
paste input "Se confirma match, integrante de la PJ alertada, Luciano Oscar Giorgio (DNI 32.…"
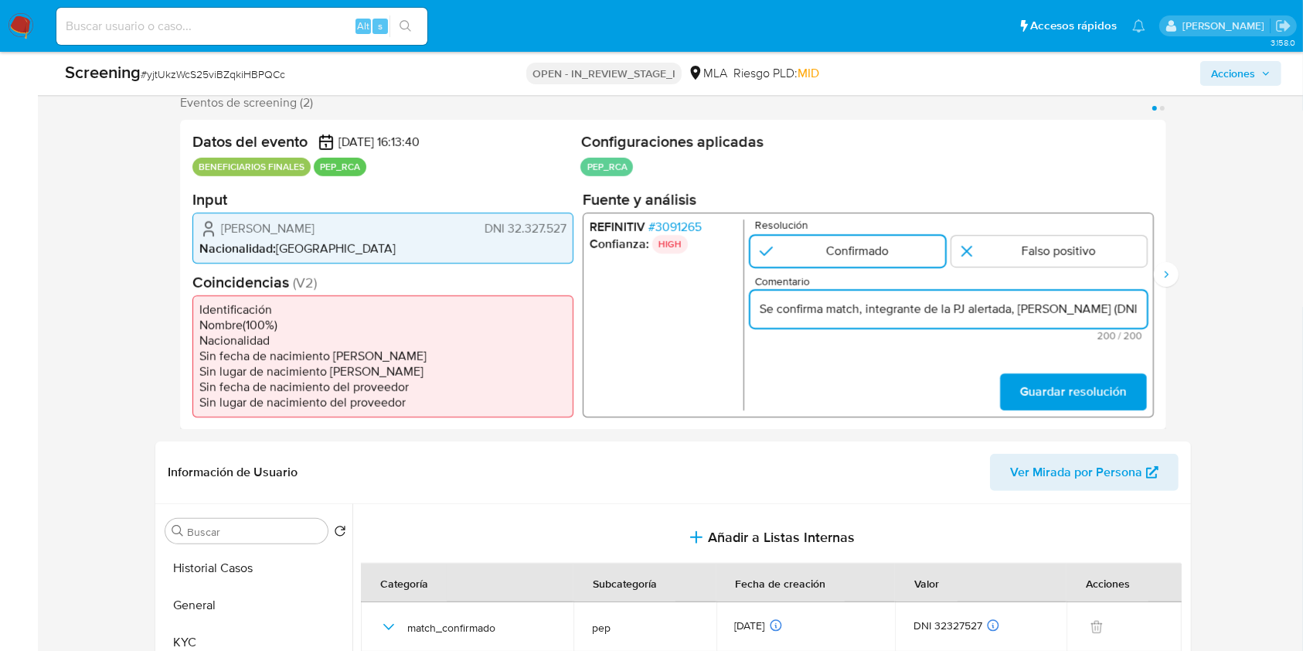
scroll to position [0, 700]
click at [785, 305] on input "Se confirma match, integrante de la PJ alertada, Luciano Oscar Giorgio (DNI 32.…" at bounding box center [949, 308] width 397 height 20
click at [761, 309] on input "Se confirma match, integrante de la PJ alertada, Luciano Oscar Giorgio (DNI 32.…" at bounding box center [949, 308] width 397 height 20
drag, startPoint x: 1014, startPoint y: 308, endPoint x: 867, endPoint y: 308, distance: 147.6
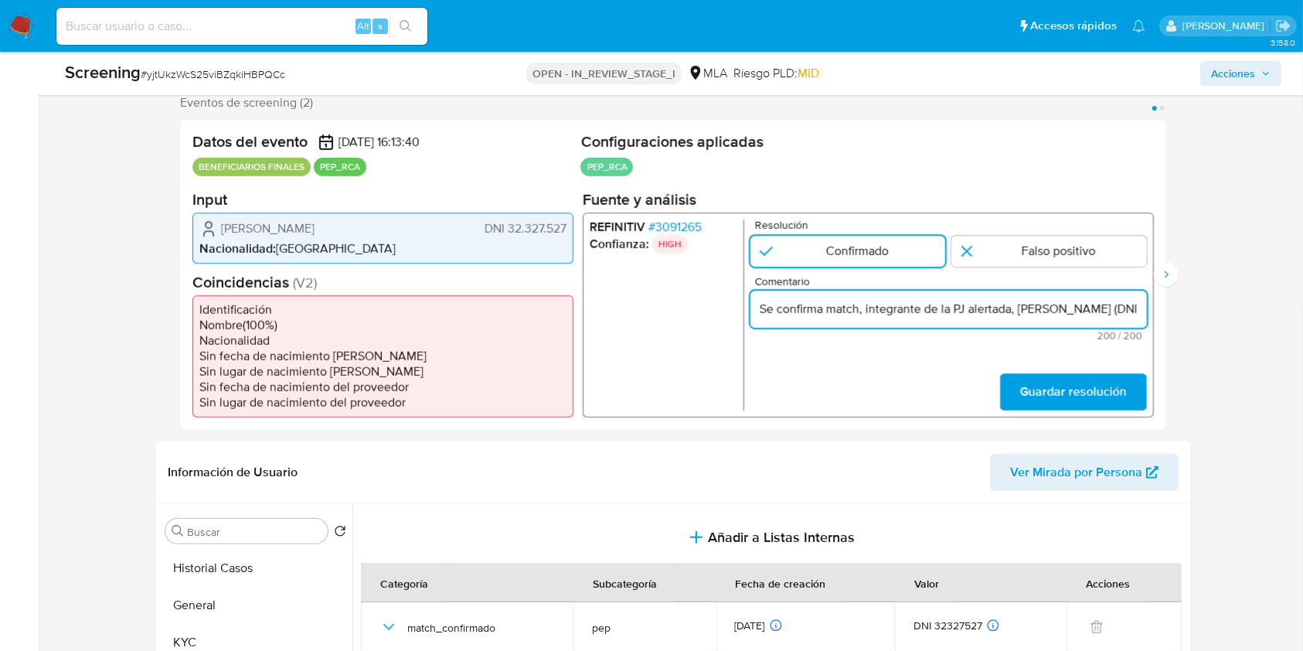
click at [867, 308] on input "Se confirma match, integrante de la PJ alertada, Luciano Oscar Giorgio (DNI 32.…" at bounding box center [949, 308] width 397 height 20
click at [1125, 312] on input "Se confirma match, Luciano Oscar Giorgio (DNI 32.327.527) es accionista y es PE…" at bounding box center [949, 308] width 397 height 20
type input "Se confirma match, Luciano Oscar Giorgio (DNI 32.327.527) es accionista y es PE…"
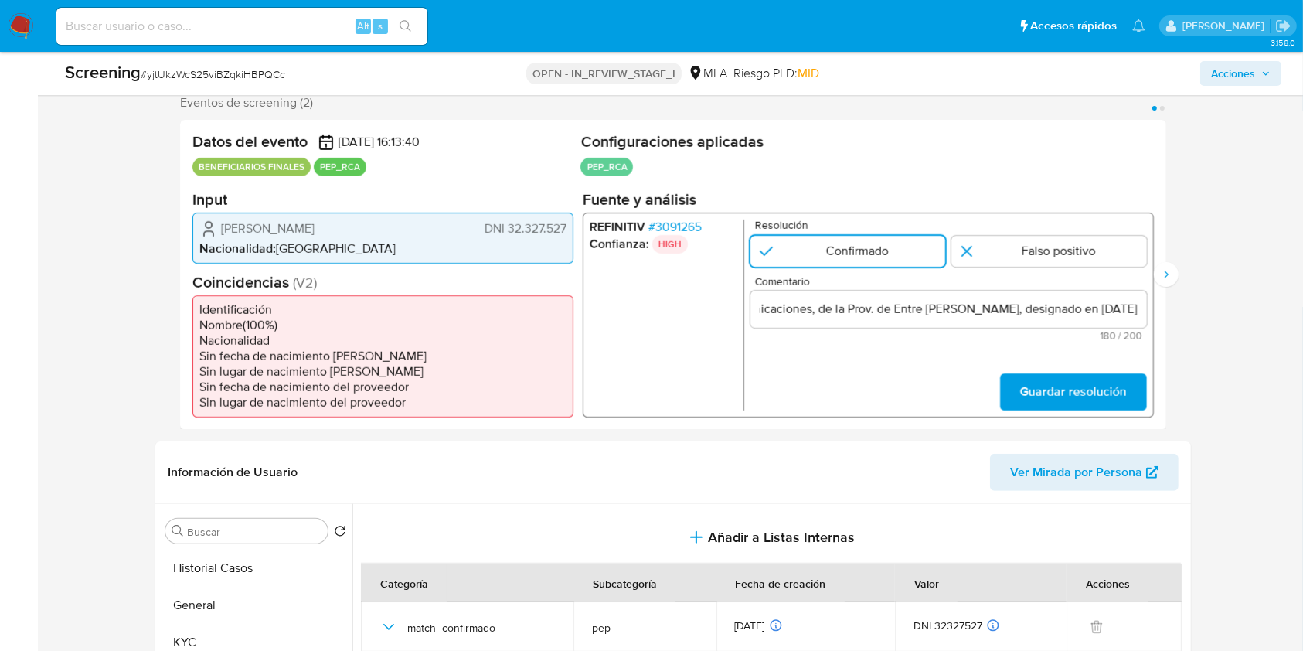
scroll to position [0, 0]
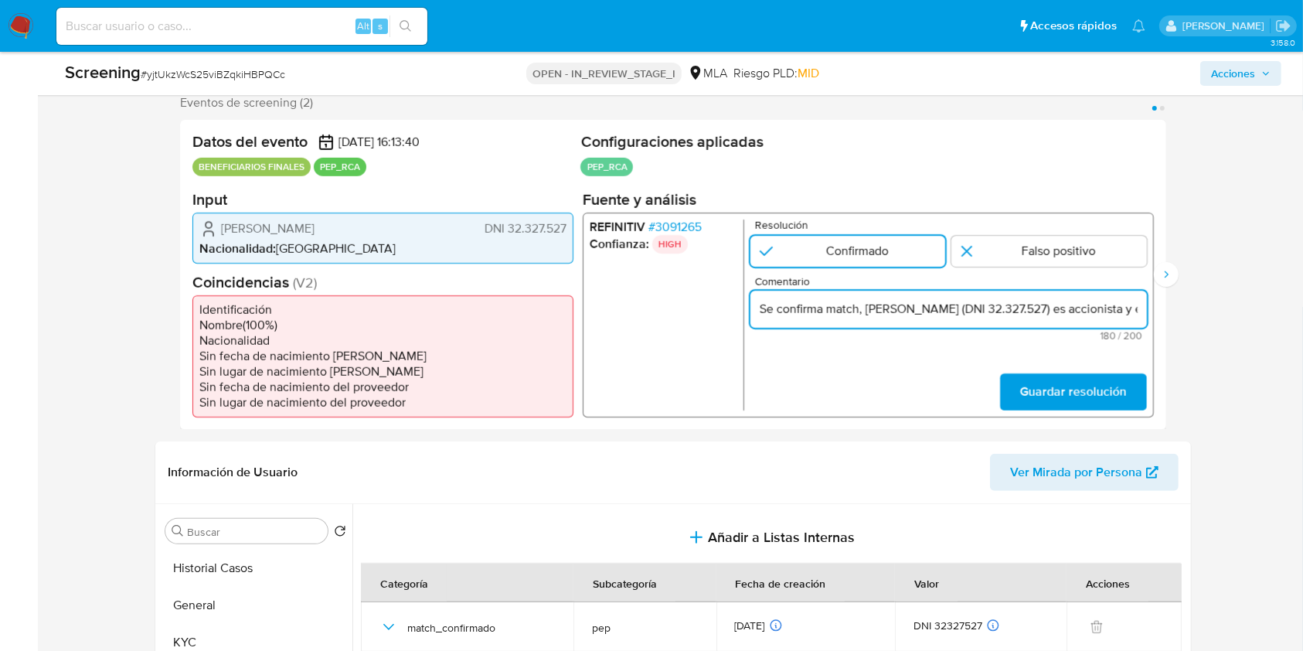
click at [923, 305] on input "Se confirma match, Luciano Oscar Giorgio (DNI 32.327.527) es accionista y es PE…" at bounding box center [949, 308] width 397 height 20
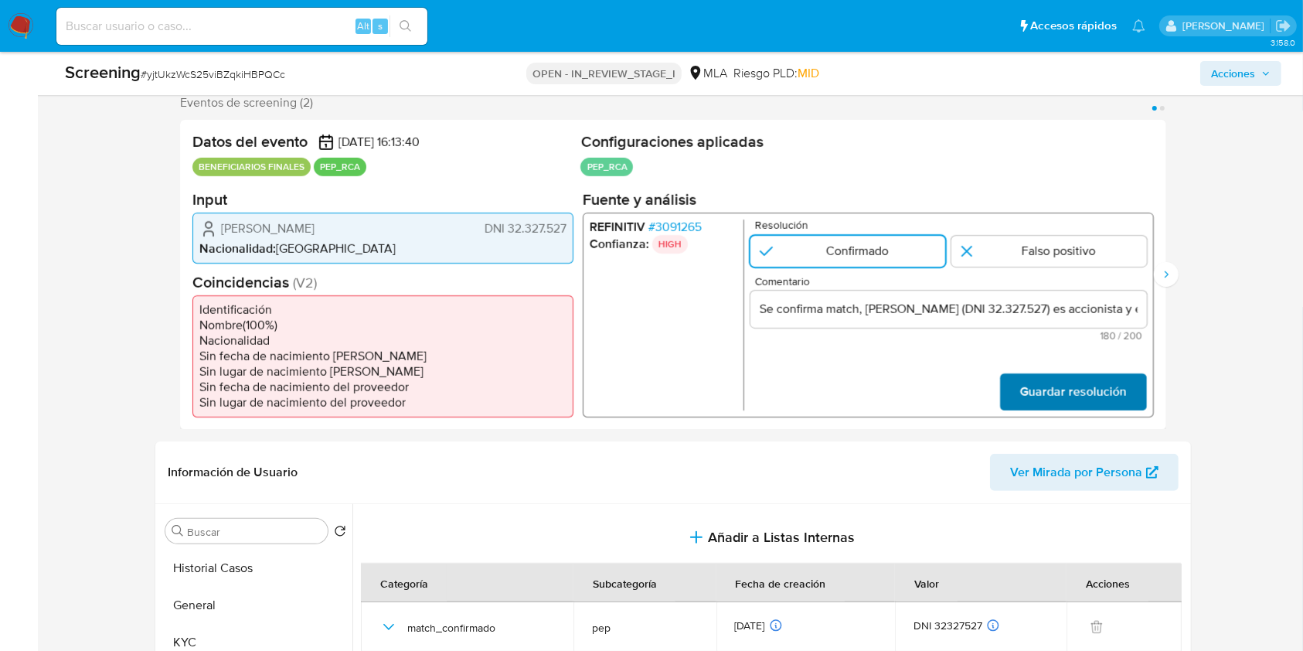
click at [1083, 396] on span "Guardar resolución" at bounding box center [1073, 391] width 107 height 34
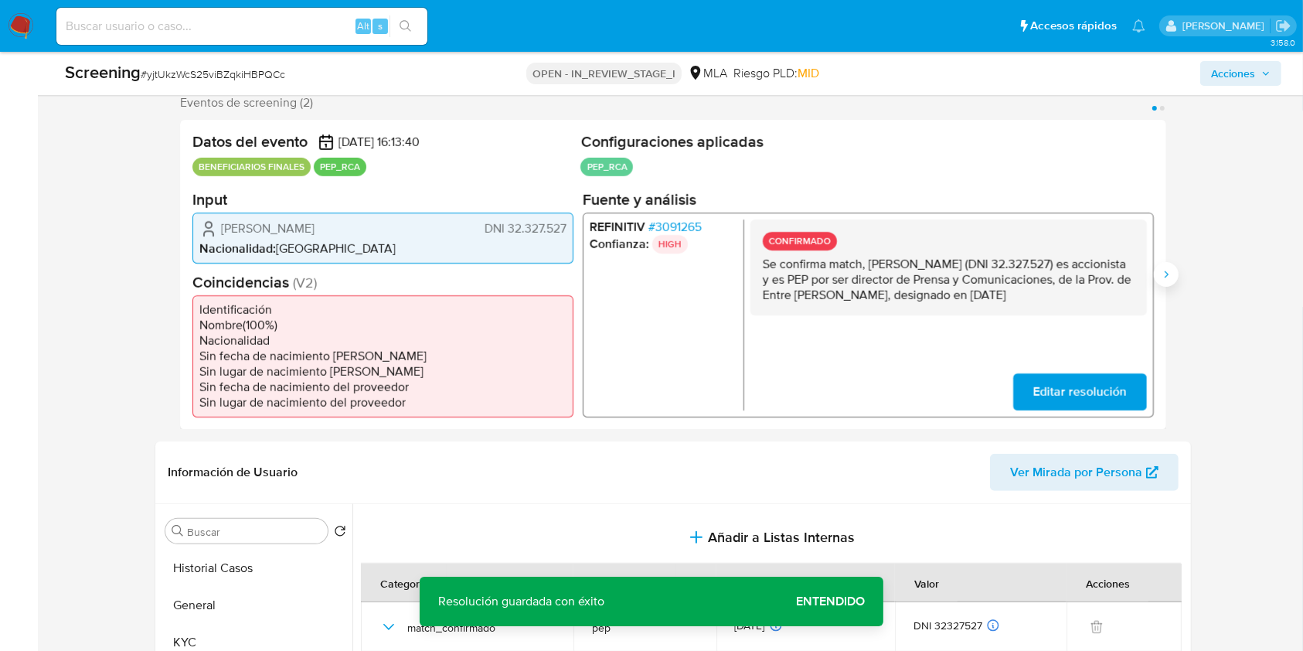
click at [1170, 273] on icon "Siguiente" at bounding box center [1166, 274] width 12 height 12
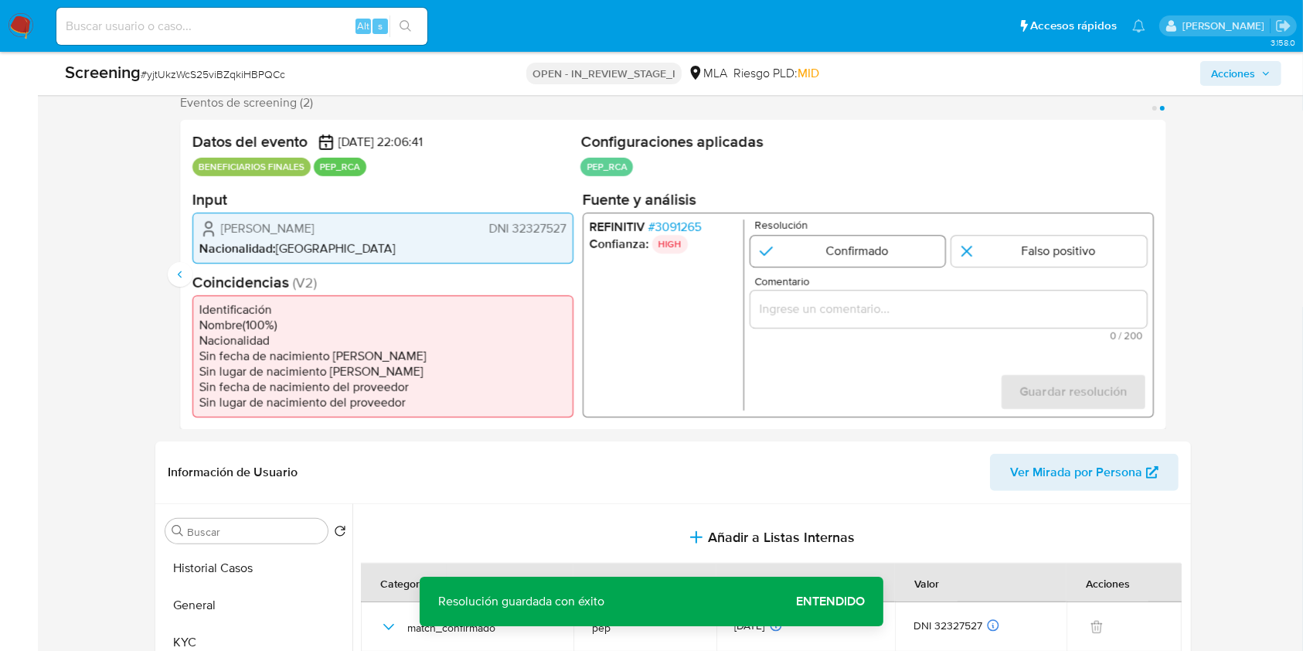
click at [836, 250] on input "2 de 2" at bounding box center [849, 250] width 196 height 31
radio input "true"
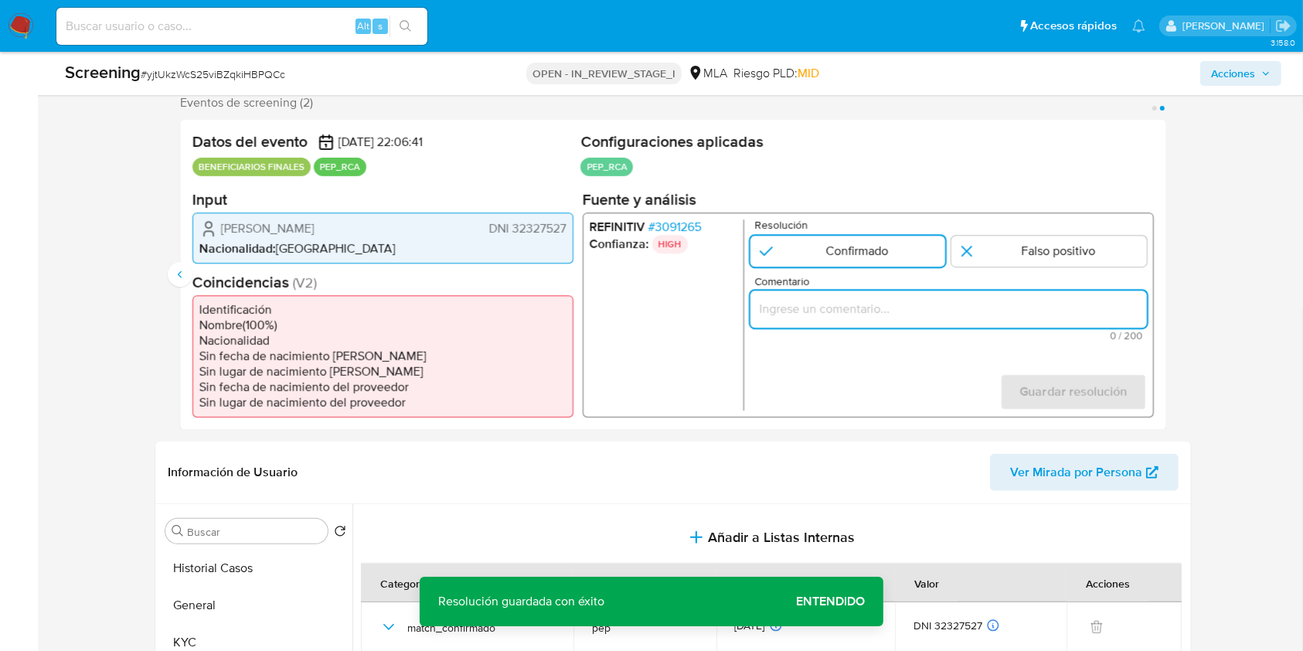
click at [834, 308] on input "Comentario" at bounding box center [949, 308] width 397 height 20
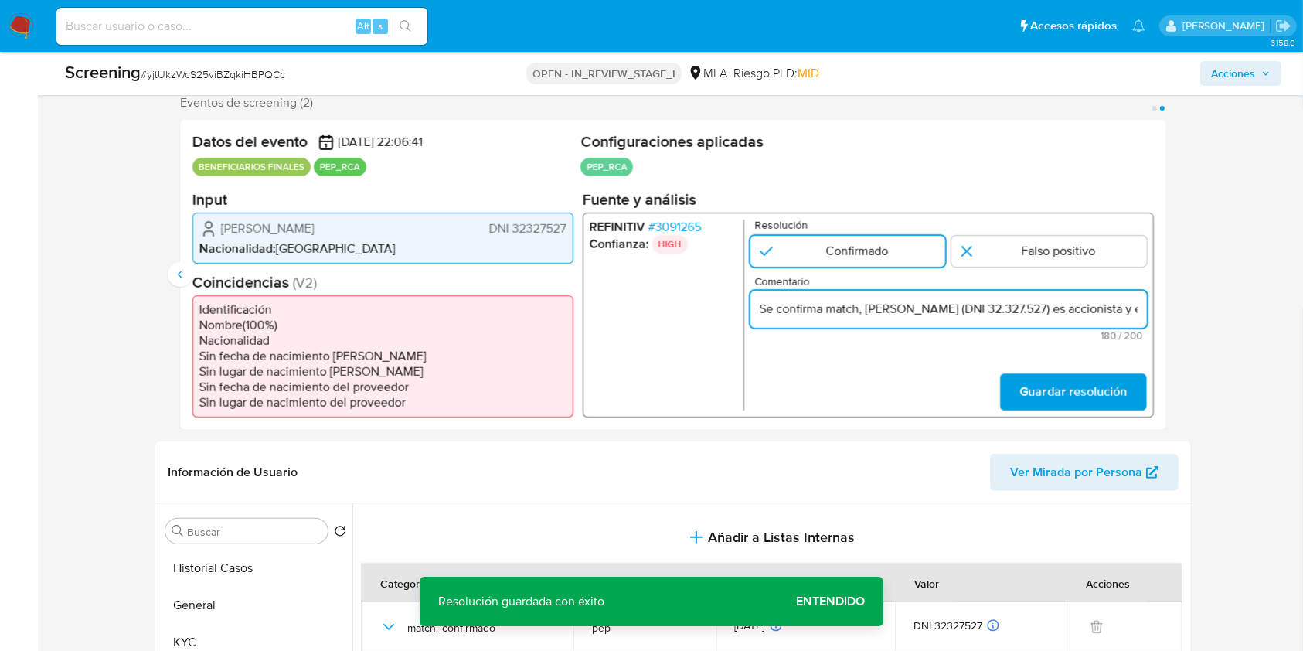
scroll to position [0, 604]
type input "Se confirma match, Luciano Oscar Giorgio (DNI 32.327.527) es accionista y es PE…"
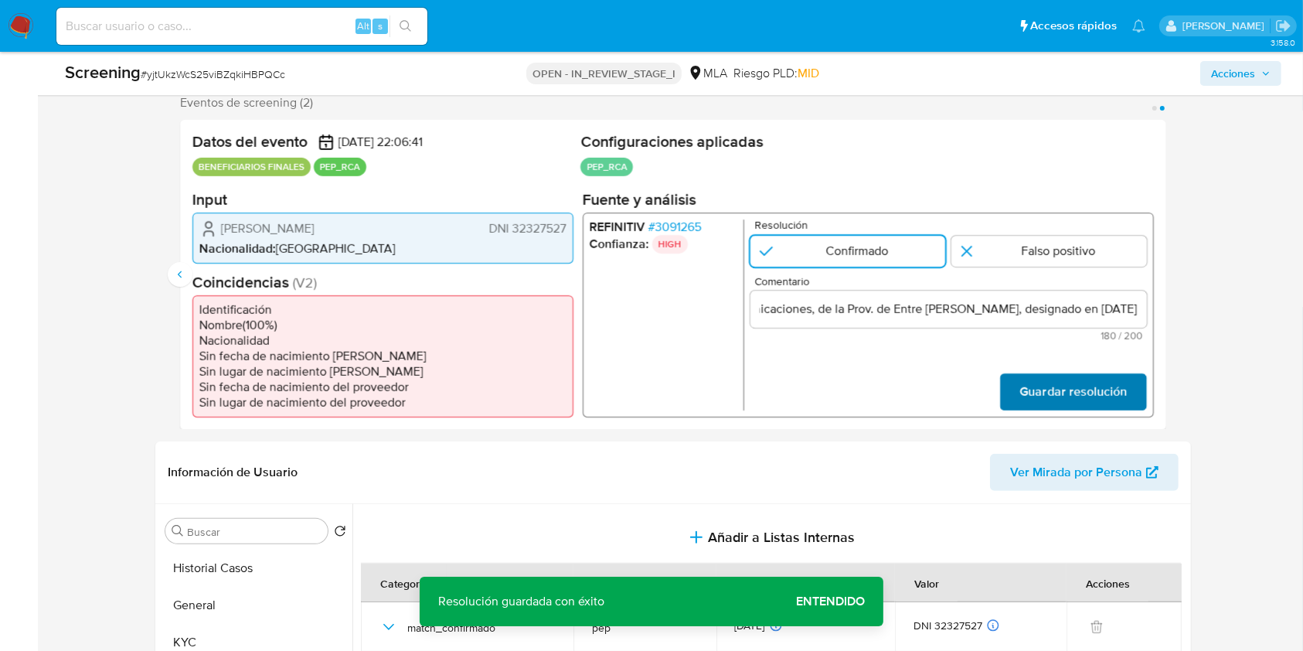
click at [1068, 391] on span "Guardar resolución" at bounding box center [1073, 391] width 107 height 34
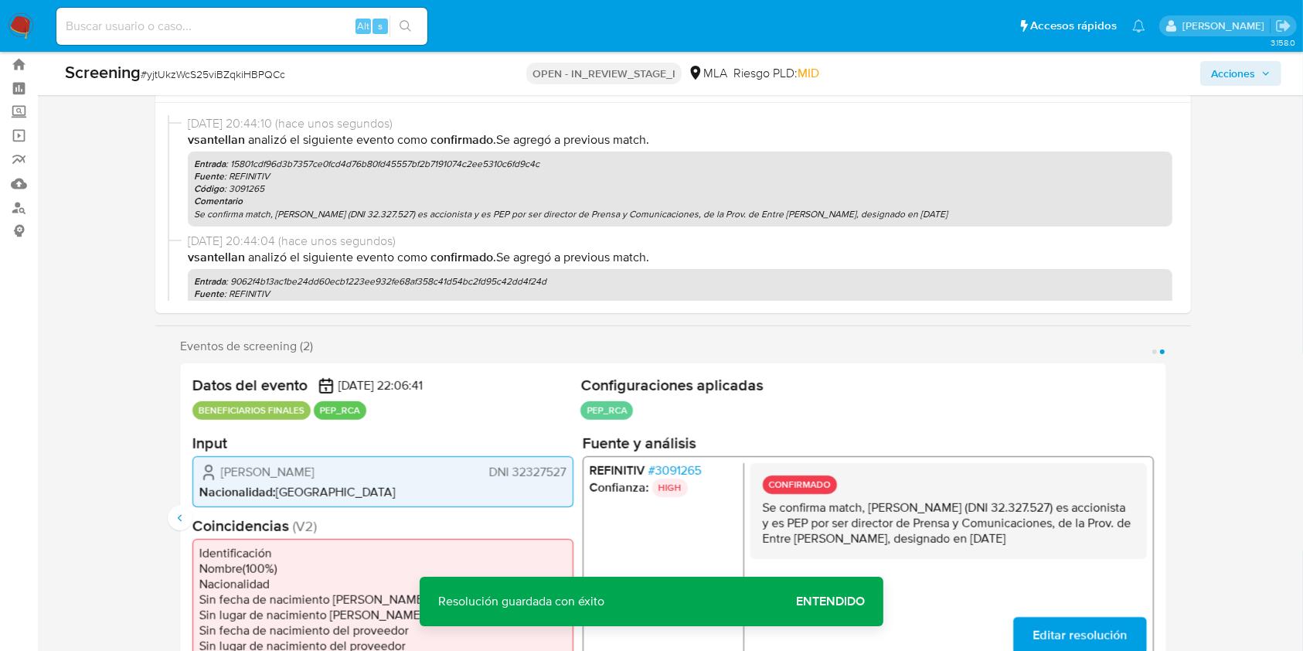
scroll to position [0, 0]
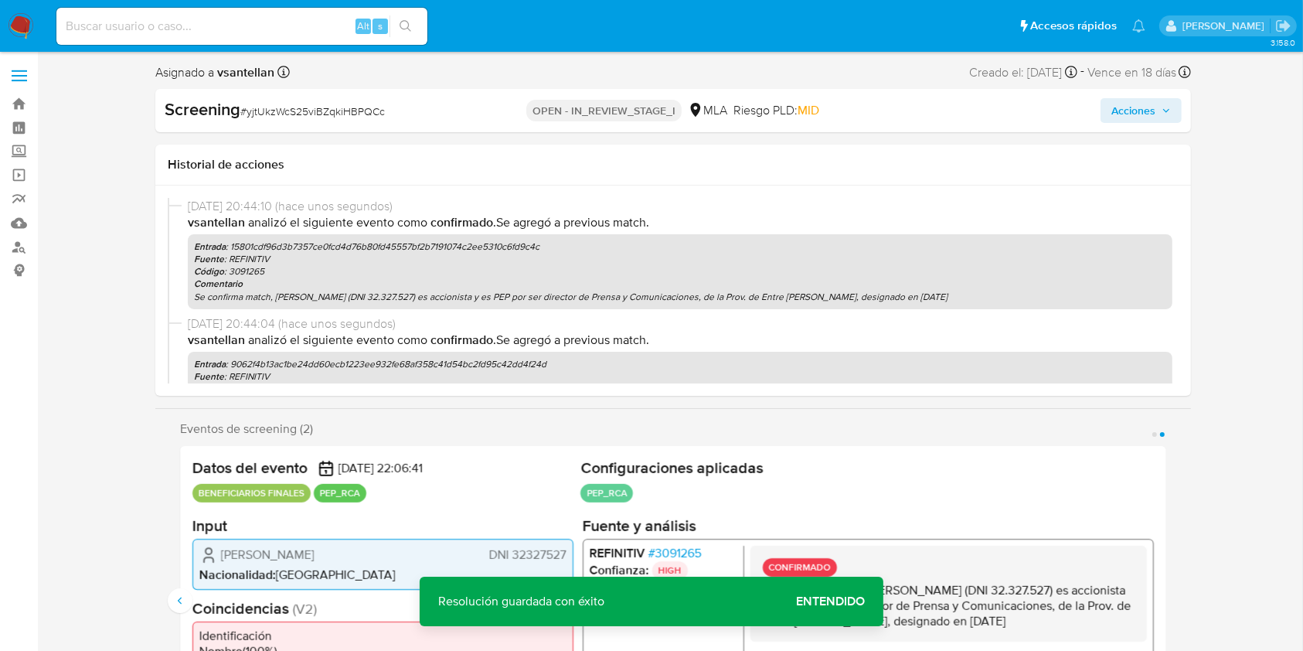
click at [1104, 118] on button "Acciones" at bounding box center [1141, 110] width 81 height 25
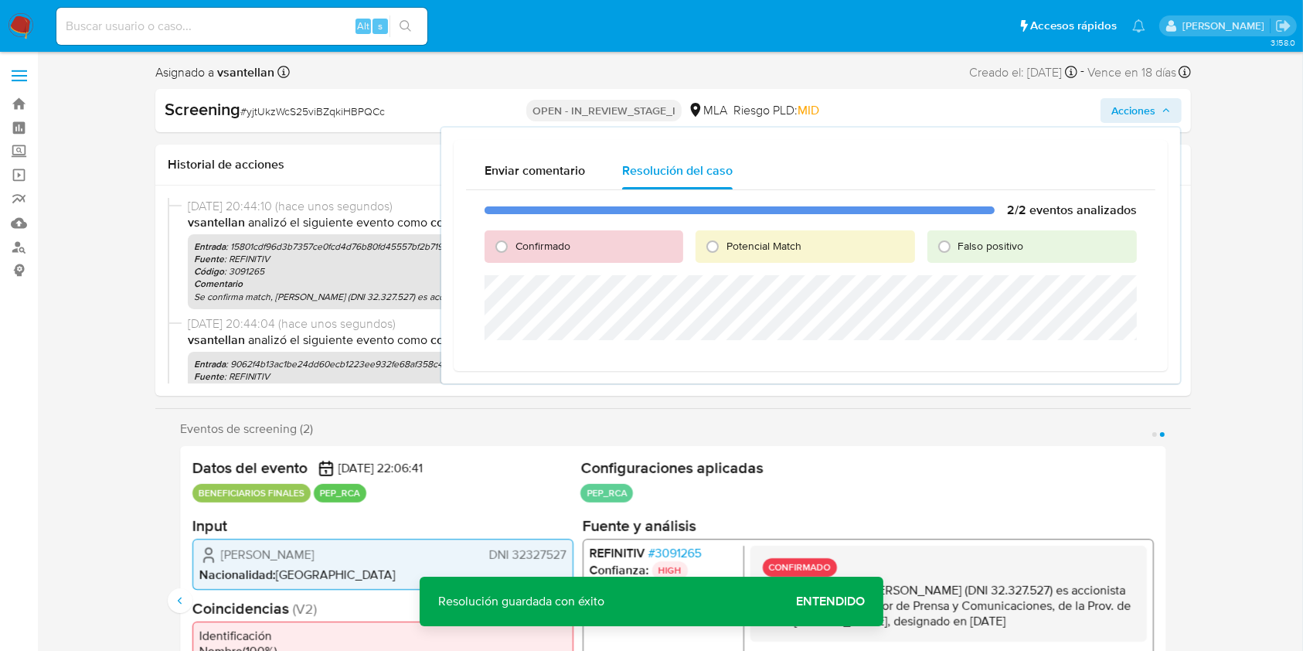
click at [540, 250] on span "Confirmado" at bounding box center [543, 245] width 55 height 15
click at [514, 250] on input "Confirmado" at bounding box center [501, 246] width 25 height 25
radio input "true"
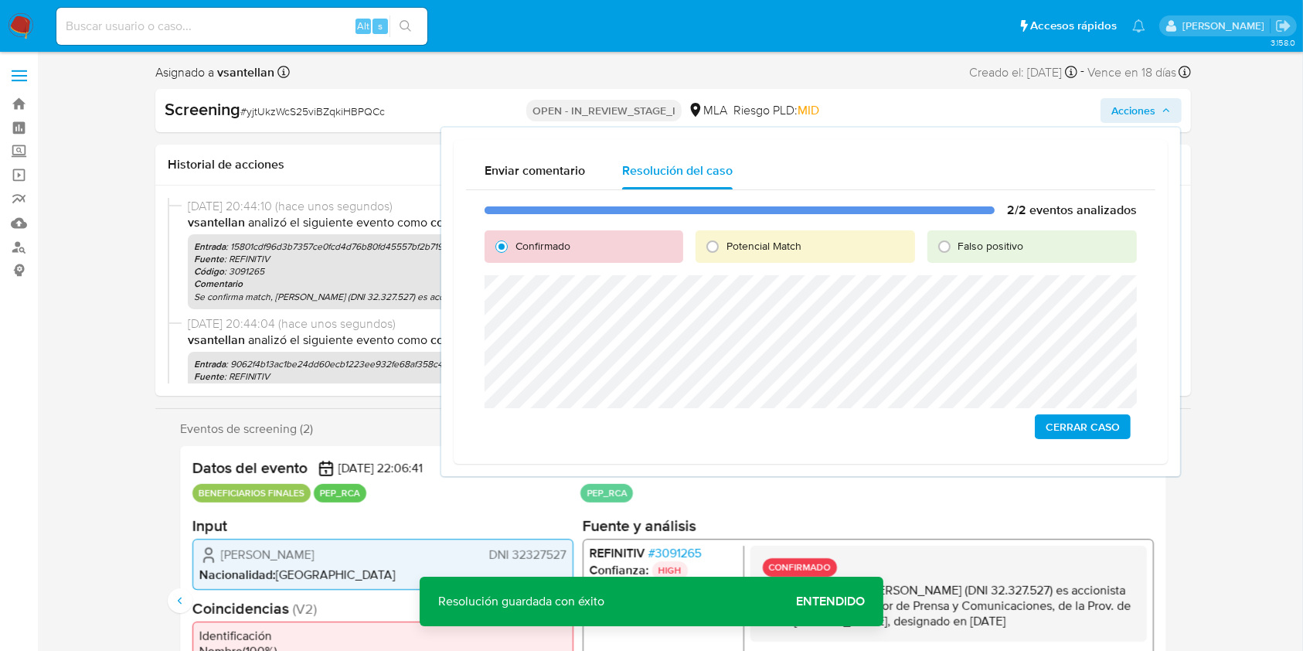
click at [1068, 422] on span "Cerrar Caso" at bounding box center [1083, 427] width 74 height 22
